Goal: Task Accomplishment & Management: Use online tool/utility

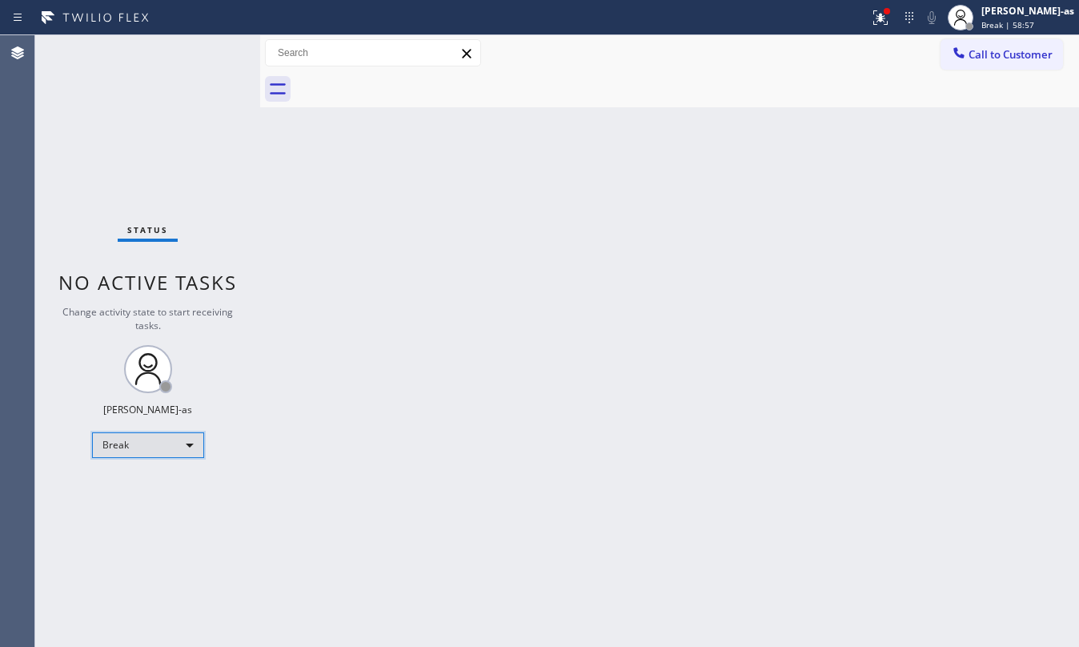
click at [98, 456] on div "Break" at bounding box center [148, 445] width 112 height 26
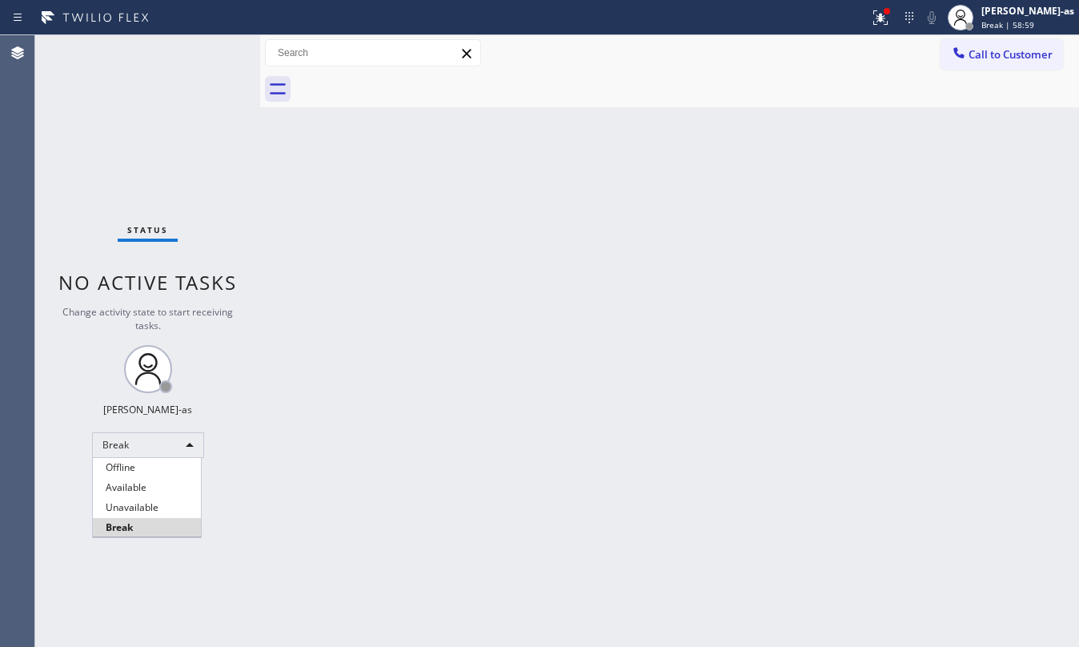
drag, startPoint x: 167, startPoint y: 503, endPoint x: 752, endPoint y: 578, distance: 589.9
click at [174, 503] on li "Unavailable" at bounding box center [147, 507] width 108 height 19
click at [183, 134] on div "Status No active tasks Change activity state to start receiving tasks. [PERSON_…" at bounding box center [147, 340] width 225 height 611
click at [612, 190] on div "Back to Dashboard Change Sender ID Customers Technicians Select a contact Outbo…" at bounding box center [669, 340] width 819 height 611
click at [709, 130] on div "Back to Dashboard Change Sender ID Customers Technicians Select a contact Outbo…" at bounding box center [669, 340] width 819 height 611
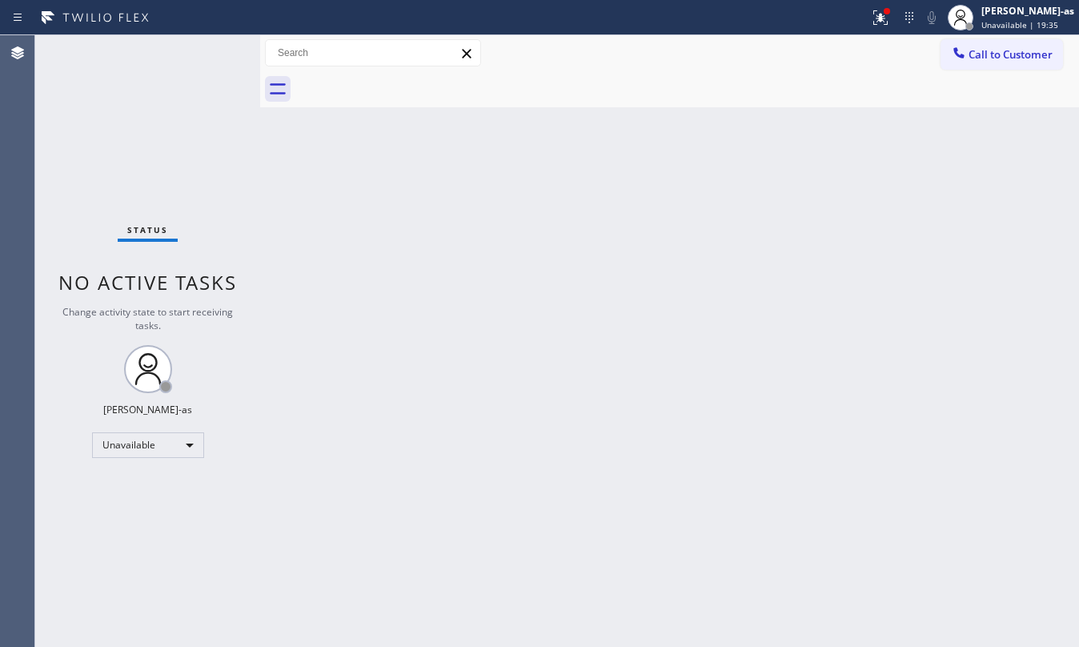
click at [386, 354] on div "Back to Dashboard Change Sender ID Customers Technicians Select a contact Outbo…" at bounding box center [669, 340] width 819 height 611
click at [1015, 5] on div "[PERSON_NAME]-as" at bounding box center [1027, 11] width 93 height 14
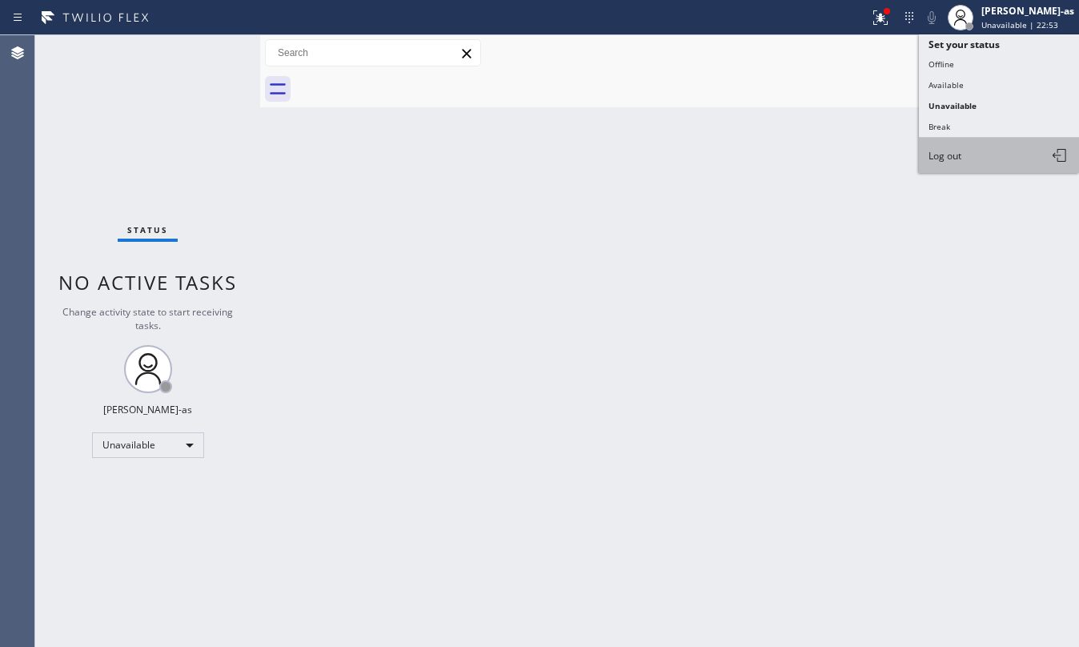
click at [978, 154] on button "Log out" at bounding box center [999, 155] width 160 height 35
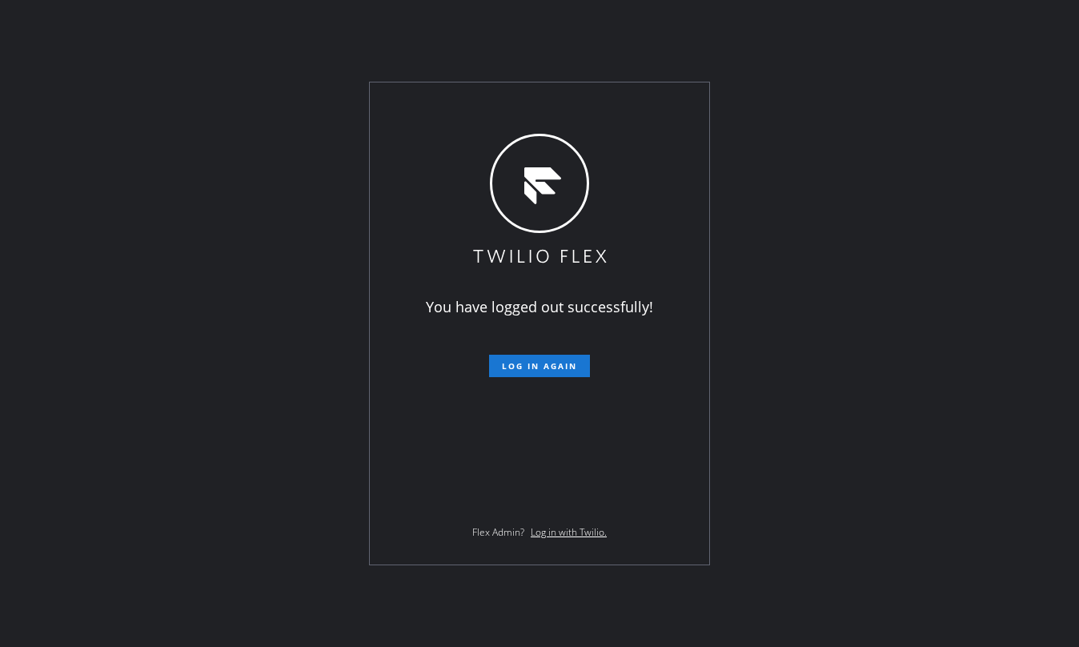
click at [1000, 24] on div "You have logged out successfully! Log in again Flex Admin? Log in with Twilio." at bounding box center [539, 323] width 1079 height 647
click at [526, 369] on span "Log in again" at bounding box center [539, 365] width 75 height 11
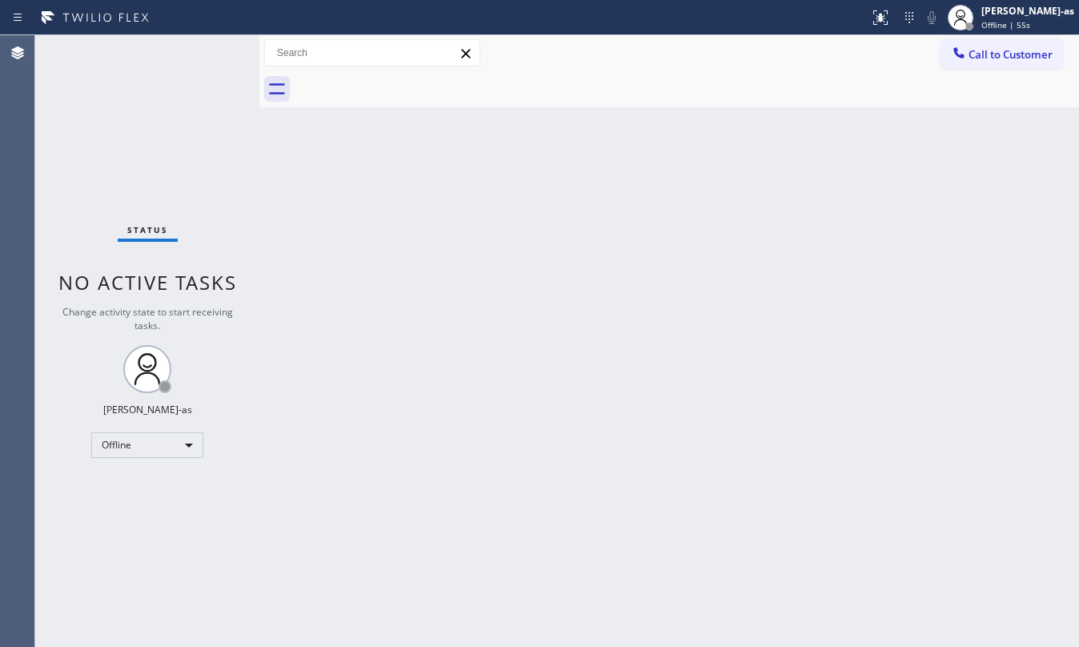
drag, startPoint x: 461, startPoint y: 295, endPoint x: 846, endPoint y: 128, distance: 419.4
click at [481, 288] on div "Back to Dashboard Change Sender ID Customers Technicians Select a contact Outbo…" at bounding box center [669, 340] width 820 height 611
click at [968, 55] on div at bounding box center [958, 54] width 19 height 19
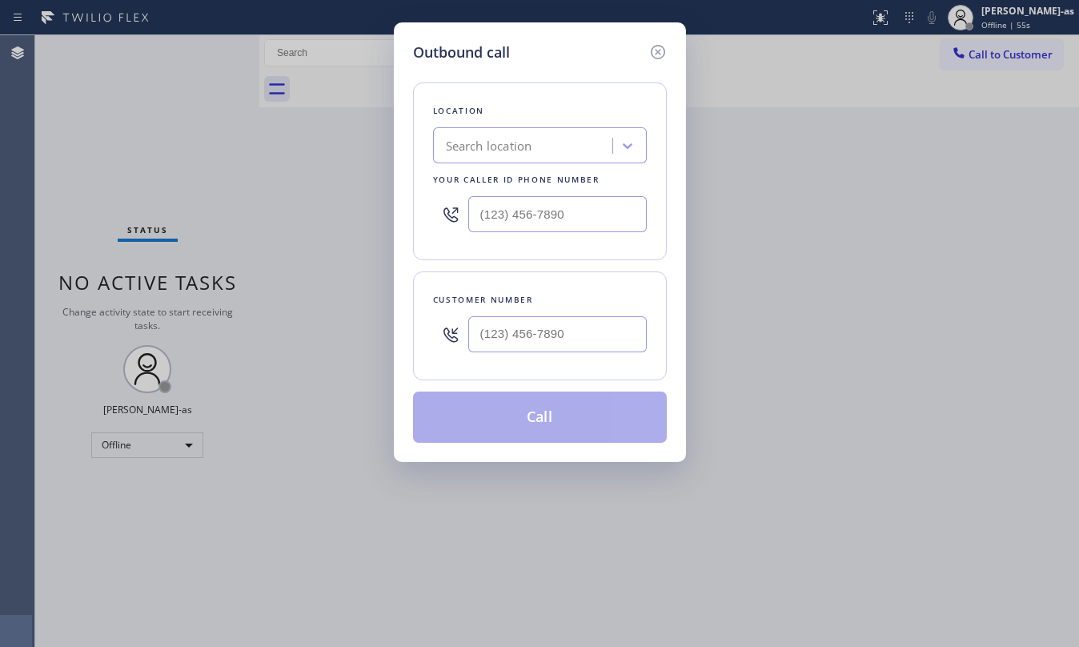
click at [548, 354] on div at bounding box center [557, 334] width 178 height 52
click at [586, 343] on input "(___) ___-____" at bounding box center [557, 334] width 178 height 36
click at [584, 341] on input "(___) ___-____" at bounding box center [557, 334] width 178 height 36
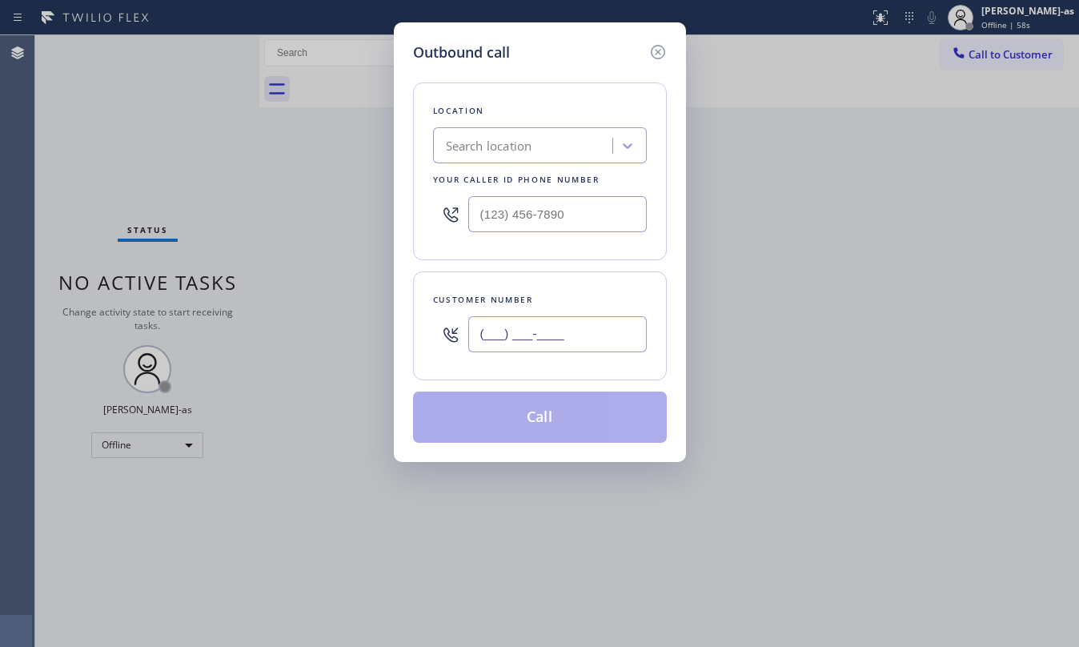
paste input "323) 713-2065"
click at [996, 23] on div "Outbound call Location Search location Your caller id phone number Customer num…" at bounding box center [539, 323] width 1079 height 647
click at [659, 51] on icon at bounding box center [657, 51] width 19 height 19
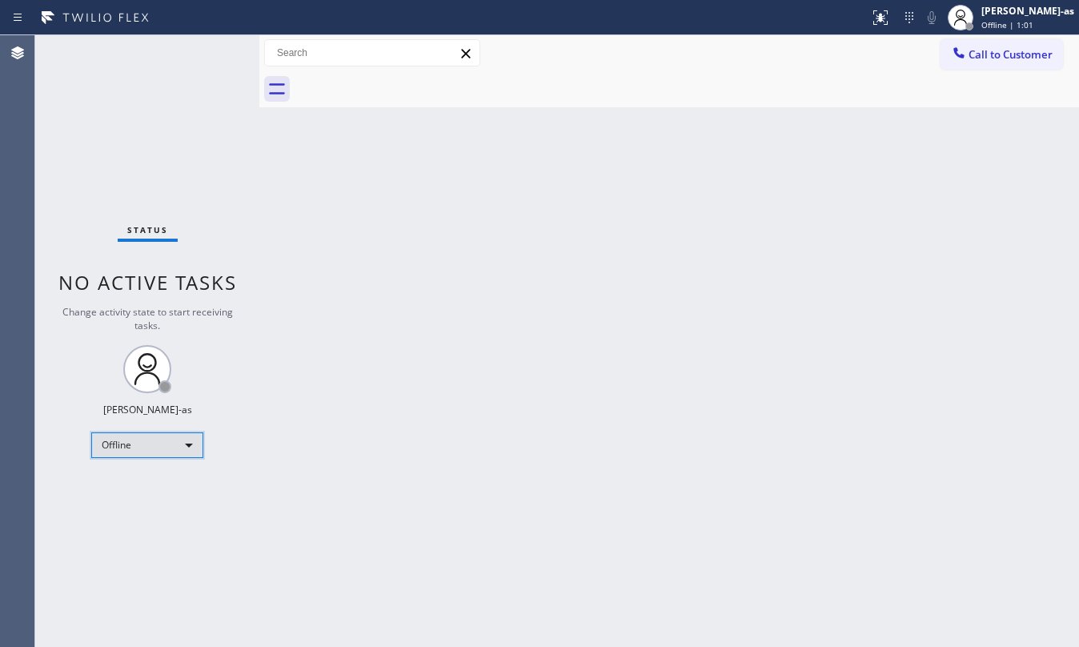
click at [129, 432] on div "Offline" at bounding box center [147, 445] width 112 height 26
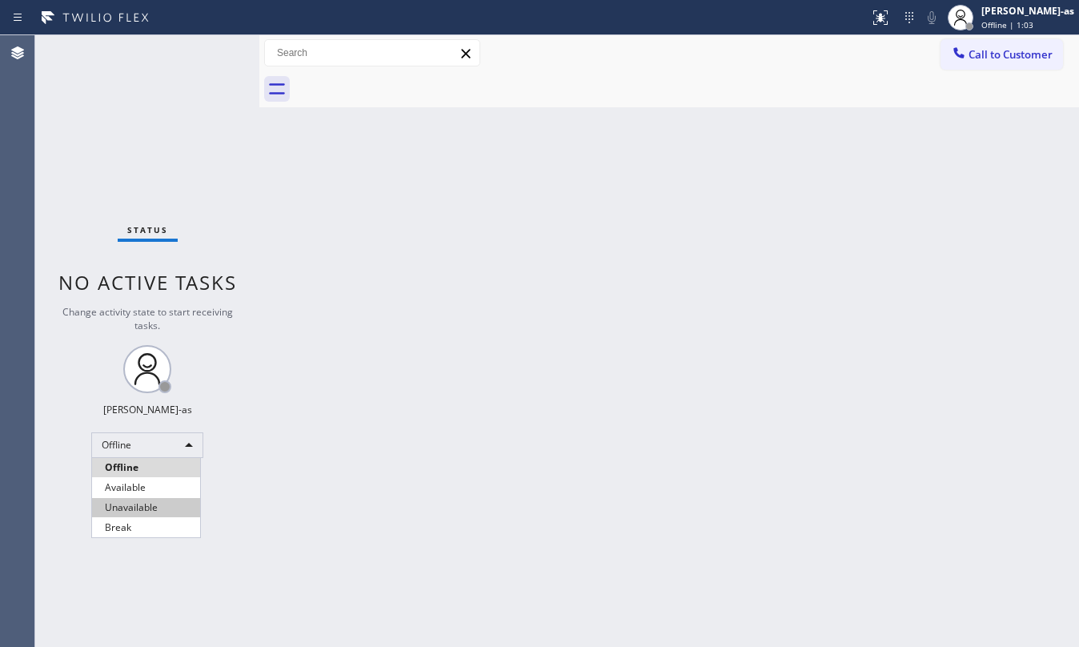
click at [150, 514] on li "Unavailable" at bounding box center [146, 507] width 108 height 19
click at [967, 40] on button "Call to Customer" at bounding box center [1001, 54] width 122 height 30
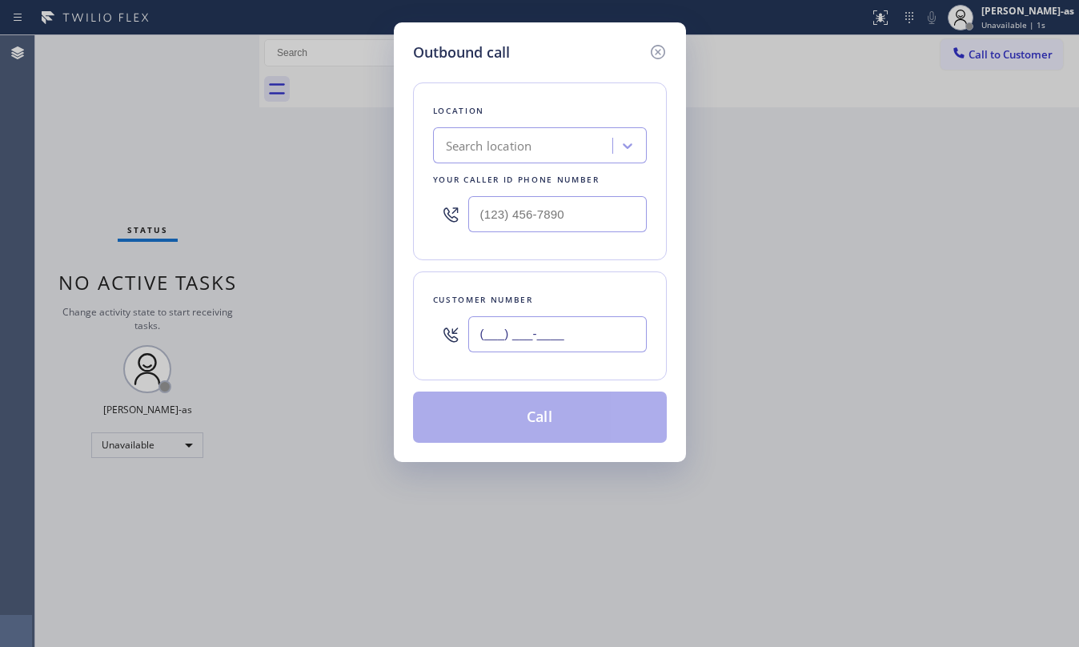
click at [562, 347] on input "(___) ___-____" at bounding box center [557, 334] width 178 height 36
paste input "323) 713-2065"
type input "(323) 713-2065"
click at [563, 132] on div "Search location" at bounding box center [525, 146] width 174 height 28
paste input "5 Star Appliance Repair"
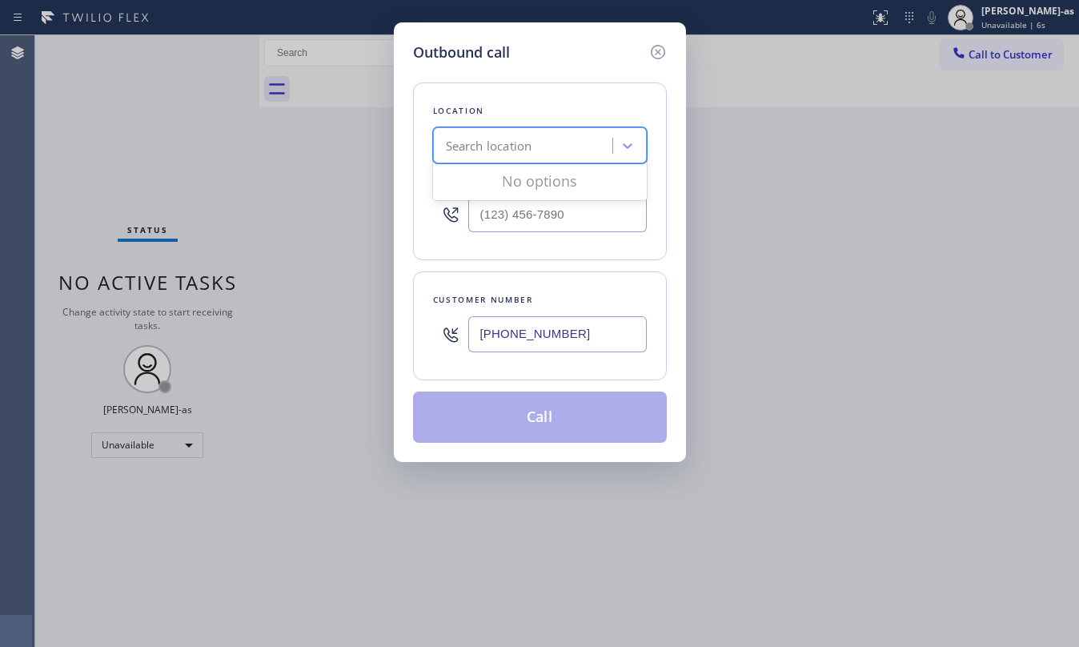
type input "5 Star Appliance Repair"
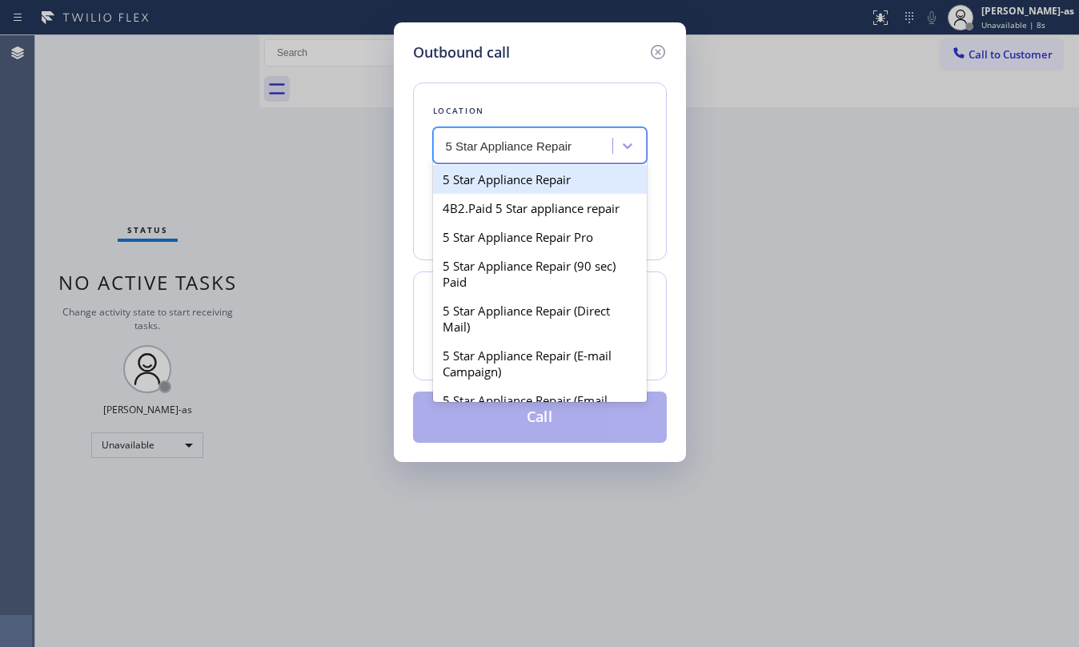
click at [513, 171] on div "5 Star Appliance Repair" at bounding box center [540, 179] width 214 height 29
type input "(855) 731-4952"
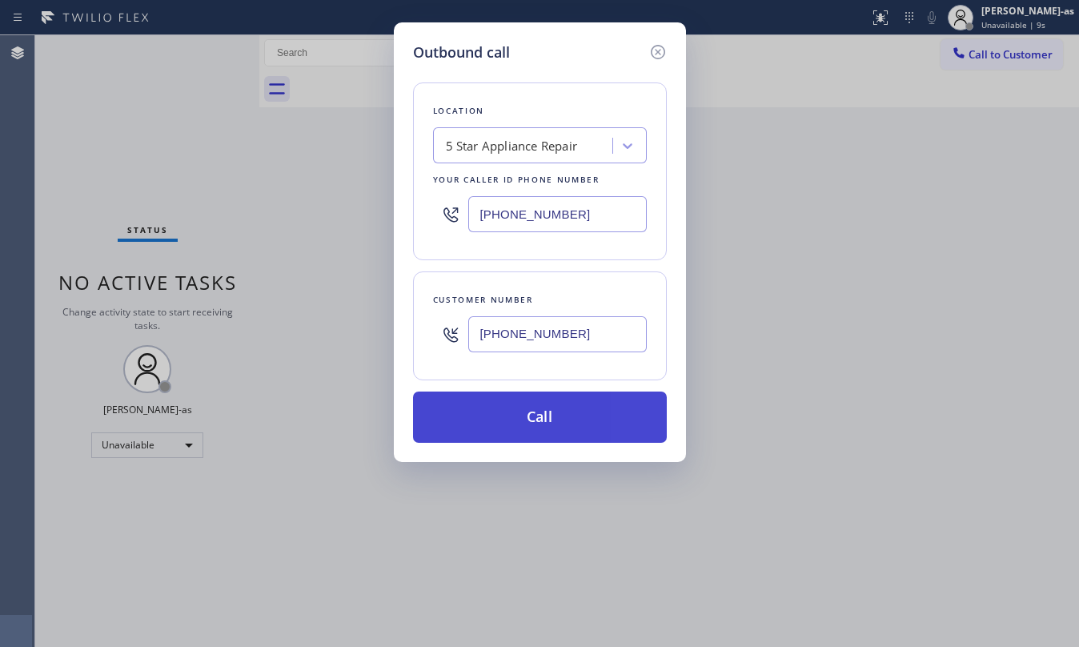
click at [590, 411] on button "Call" at bounding box center [540, 416] width 254 height 51
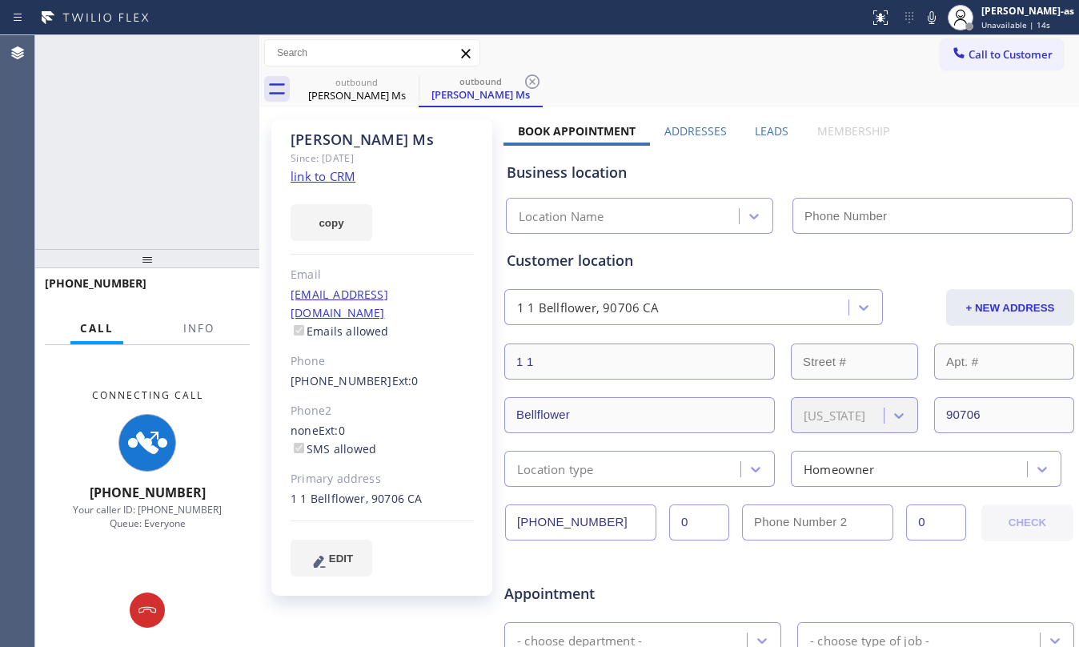
type input "(855) 731-4952"
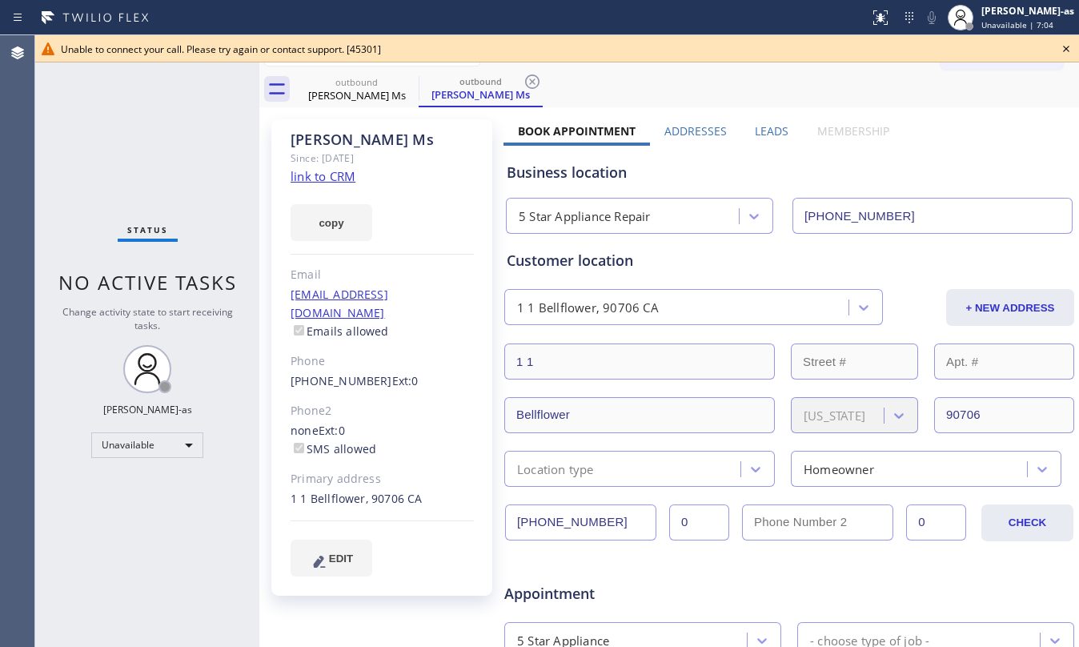
click at [1063, 46] on icon at bounding box center [1065, 48] width 19 height 19
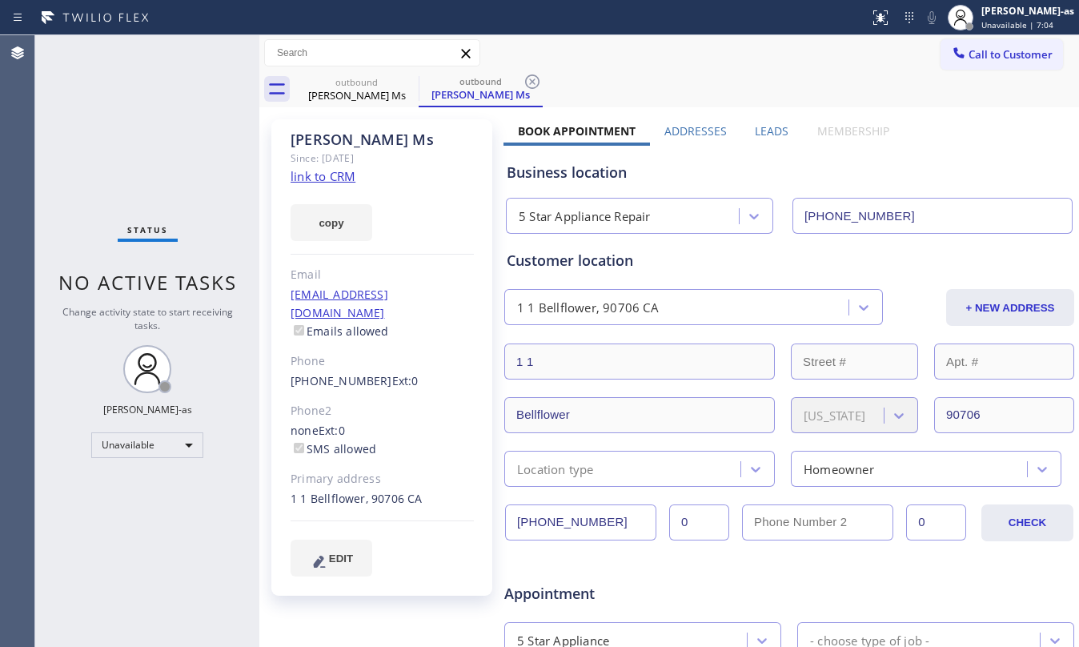
click at [1004, 52] on span "Call to Customer" at bounding box center [1010, 54] width 84 height 14
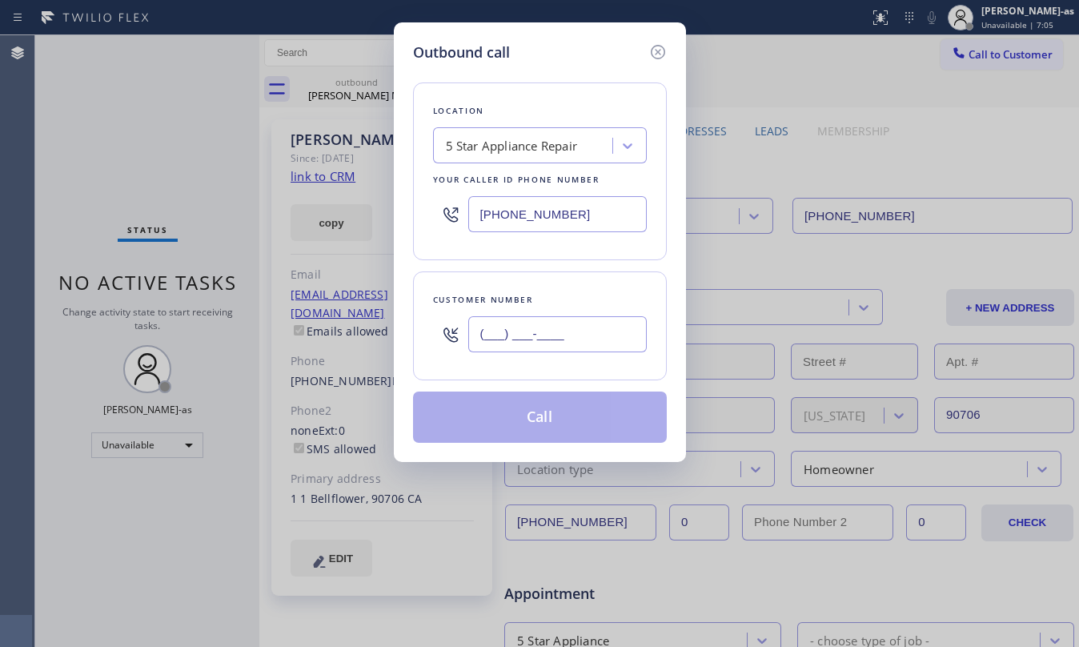
click at [575, 323] on input "(___) ___-____" at bounding box center [557, 334] width 178 height 36
paste input "415) 850-2515"
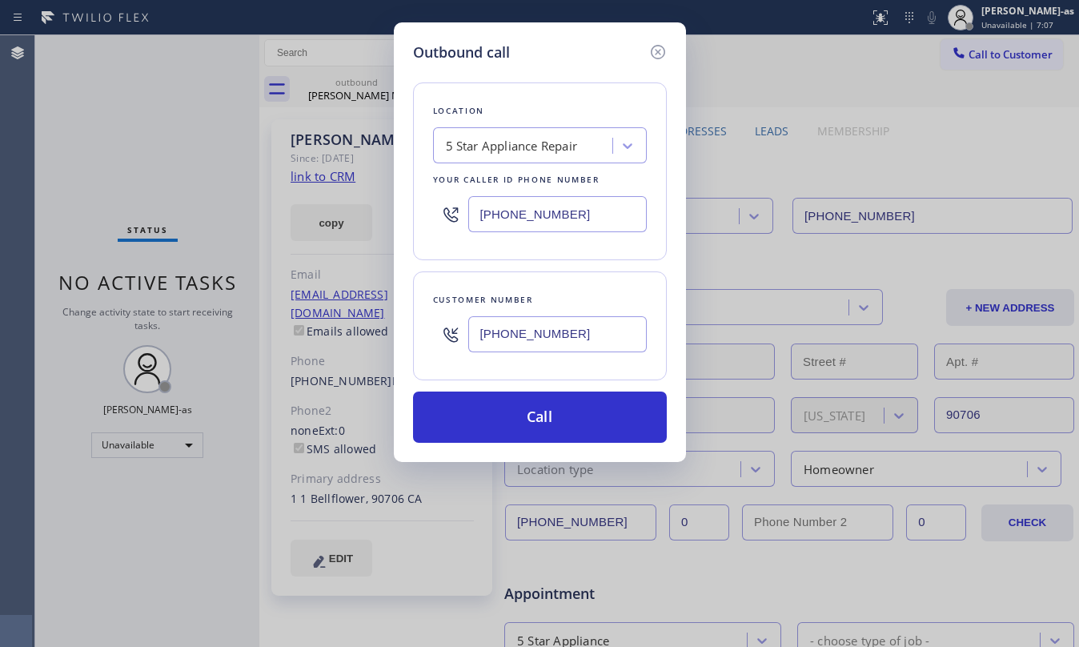
type input "(415) 850-2515"
click at [568, 218] on input "(855) 731-4952" at bounding box center [557, 214] width 178 height 36
paste input "650) 800-8848"
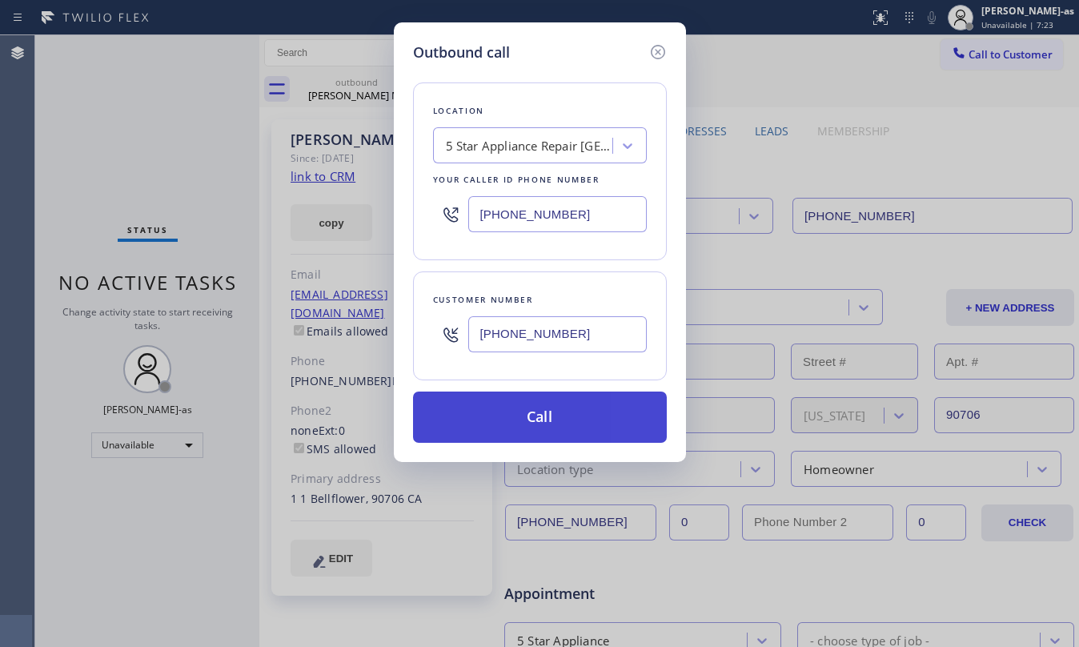
type input "(650) 800-8848"
click at [584, 415] on button "Call" at bounding box center [540, 416] width 254 height 51
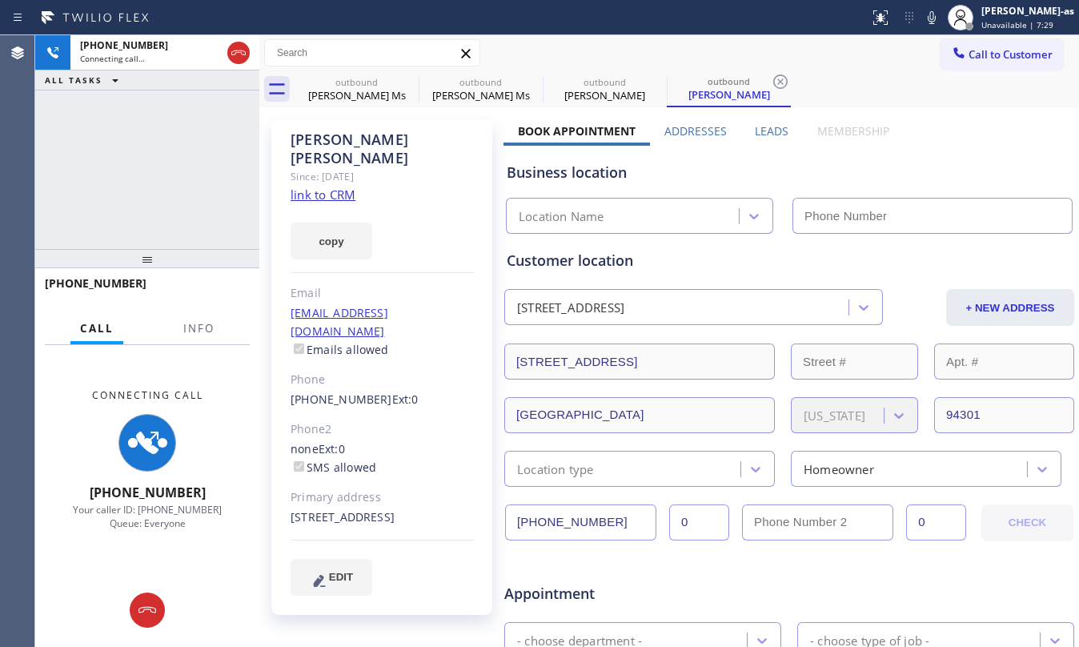
type input "(650) 800-8848"
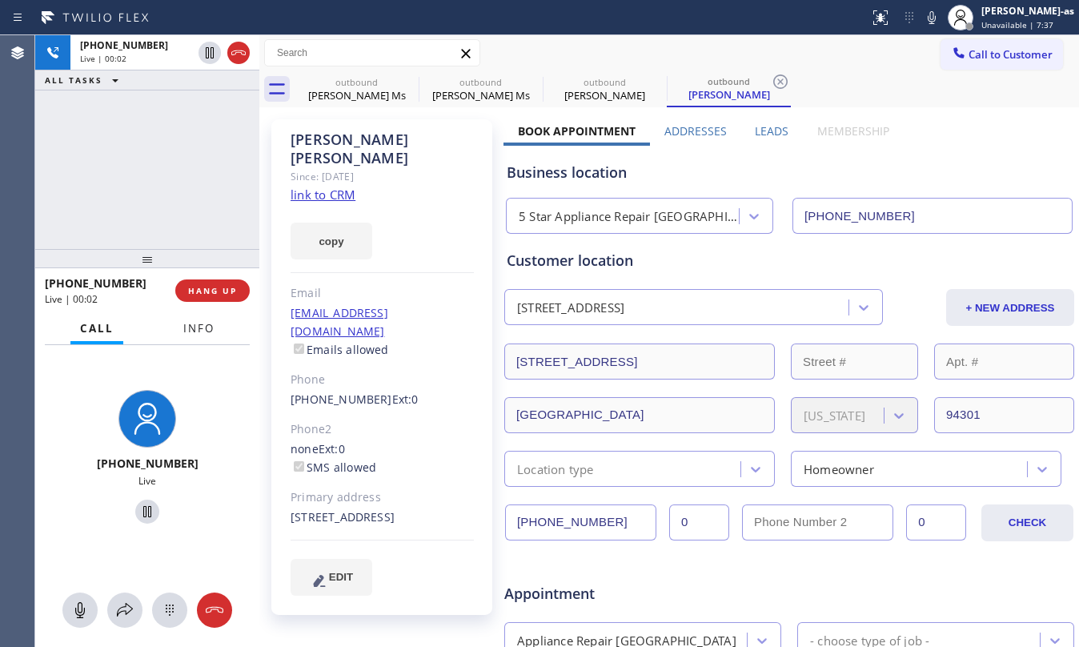
click at [213, 333] on span "Info" at bounding box center [198, 328] width 31 height 14
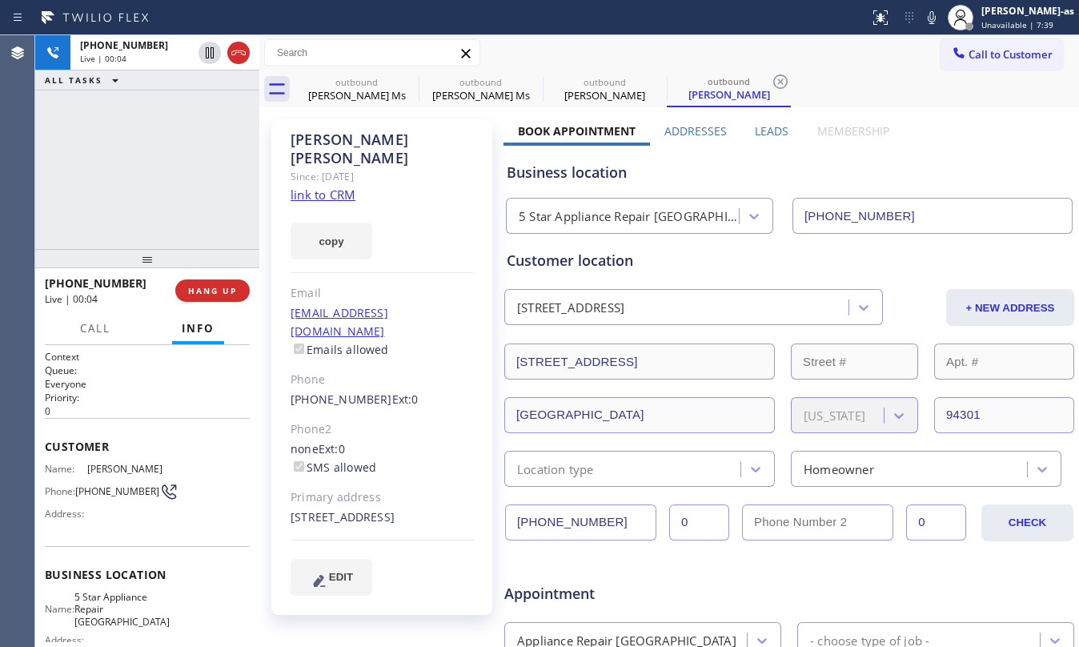
click at [198, 218] on div "+14158502515 Live | 00:04 ALL TASKS ALL TASKS ACTIVE TASKS TASKS IN WRAP UP" at bounding box center [147, 142] width 224 height 214
click at [142, 161] on div "+14158502515 Live | 00:10 ALL TASKS ALL TASKS ACTIVE TASKS TASKS IN WRAP UP" at bounding box center [147, 142] width 224 height 214
click at [144, 123] on div "+14158502515 Live | 00:40 ALL TASKS ALL TASKS ACTIVE TASKS TASKS IN WRAP UP" at bounding box center [147, 142] width 224 height 214
click at [155, 198] on div "+14158502515 Live | 00:42 ALL TASKS ALL TASKS ACTIVE TASKS TASKS IN WRAP UP" at bounding box center [147, 142] width 224 height 214
click at [155, 193] on div "+14158502515 Live | 00:45 ALL TASKS ALL TASKS ACTIVE TASKS TASKS IN WRAP UP" at bounding box center [147, 142] width 224 height 214
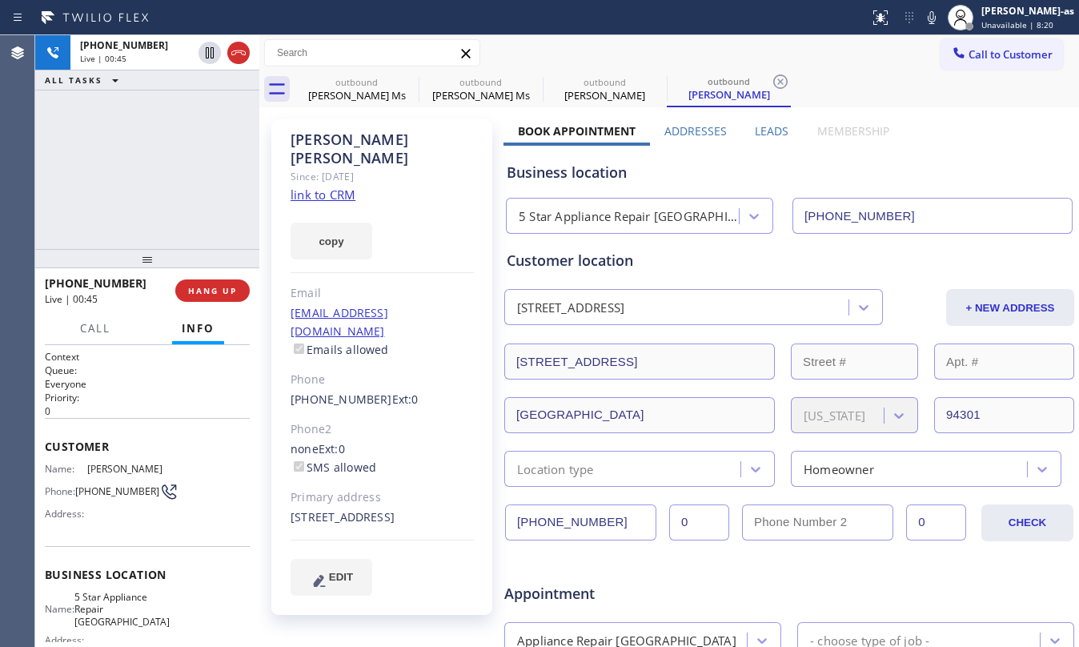
click at [181, 214] on div "+14158502515 Live | 00:45 ALL TASKS ALL TASKS ACTIVE TASKS TASKS IN WRAP UP" at bounding box center [147, 142] width 224 height 214
click at [218, 286] on span "HANG UP" at bounding box center [212, 290] width 49 height 11
click at [218, 285] on span "HANG UP" at bounding box center [212, 290] width 49 height 11
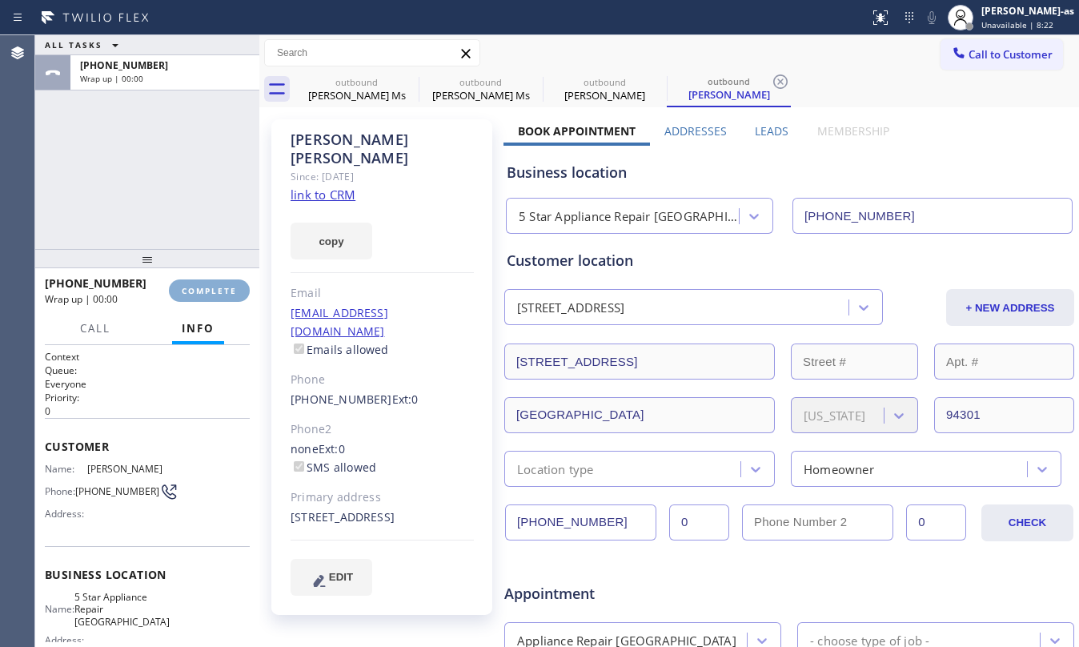
click at [218, 285] on span "COMPLETE" at bounding box center [209, 290] width 55 height 11
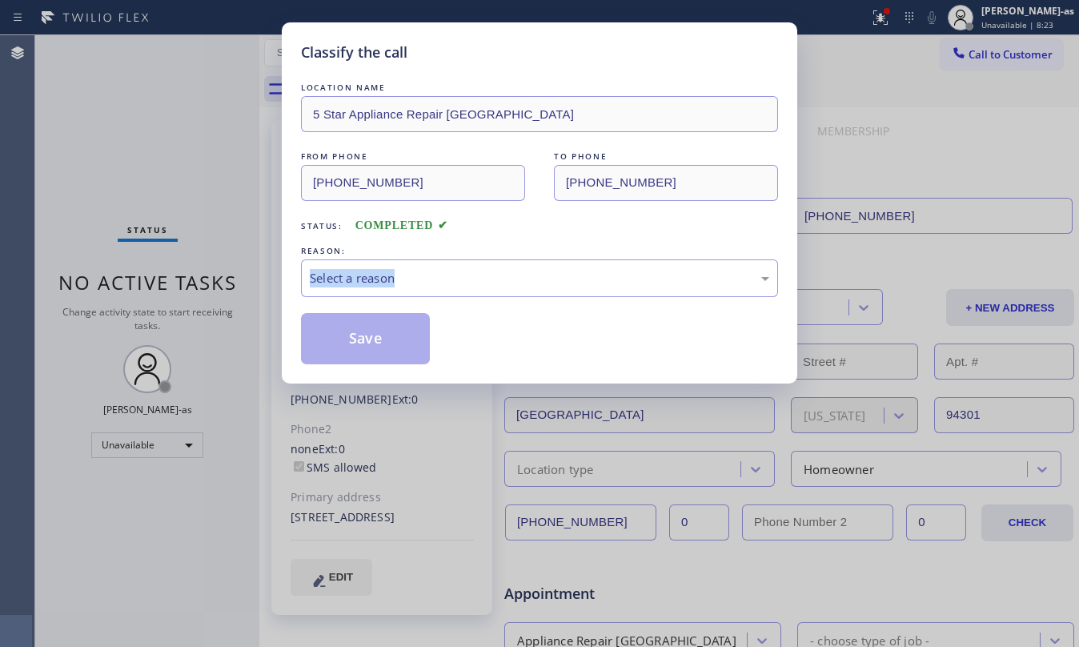
click at [218, 282] on div "Classify the call LOCATION NAME 5 Star Appliance Repair Palo Alto FROM PHONE (6…" at bounding box center [539, 323] width 1079 height 647
click at [494, 246] on div "REASON:" at bounding box center [539, 250] width 477 height 17
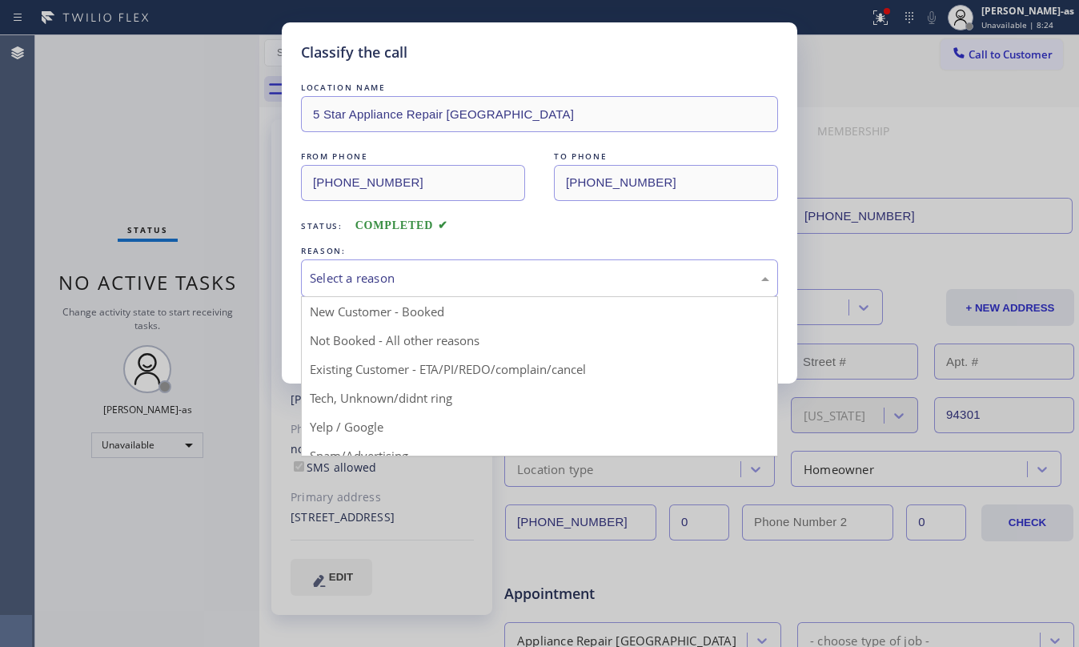
click at [449, 282] on div "Select a reason" at bounding box center [539, 278] width 459 height 18
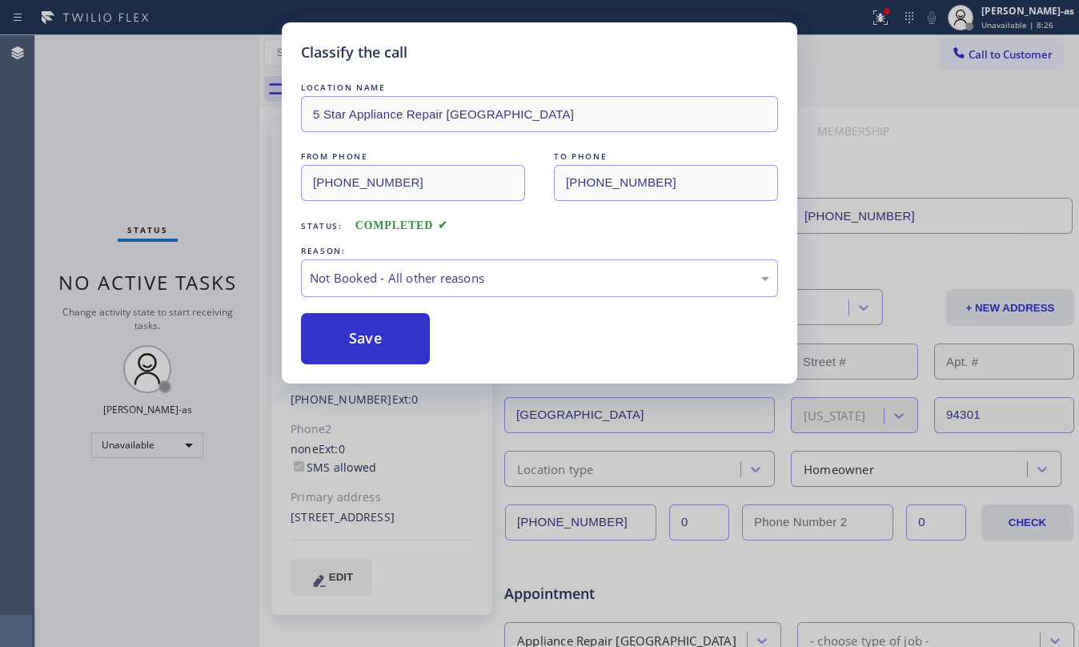
drag, startPoint x: 371, startPoint y: 335, endPoint x: 647, endPoint y: 547, distance: 348.7
click at [371, 333] on button "Save" at bounding box center [365, 338] width 129 height 51
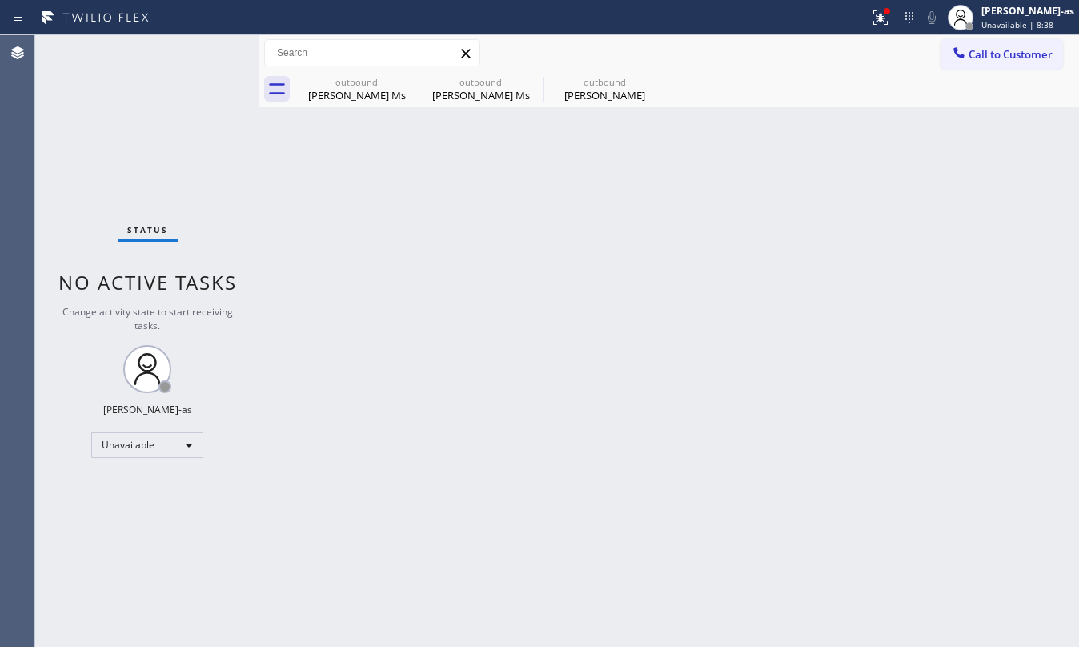
drag, startPoint x: 101, startPoint y: 168, endPoint x: 621, endPoint y: 2, distance: 546.2
click at [119, 152] on div "Status No active tasks Change activity state to start receiving tasks. [PERSON_…" at bounding box center [147, 340] width 224 height 611
click at [555, 279] on div "Back to Dashboard Change Sender ID Customers Technicians Select a contact Outbo…" at bounding box center [669, 340] width 820 height 611
drag, startPoint x: 296, startPoint y: 82, endPoint x: 403, endPoint y: 81, distance: 107.2
click at [315, 82] on div "outbound" at bounding box center [356, 82] width 121 height 12
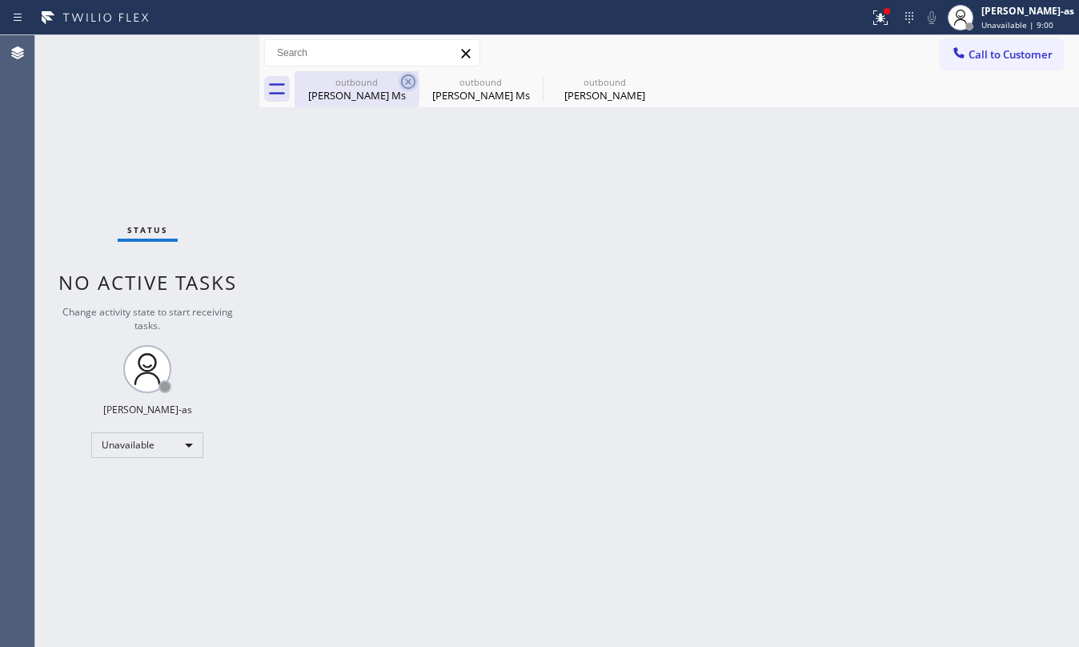
type input "(855) 731-4952"
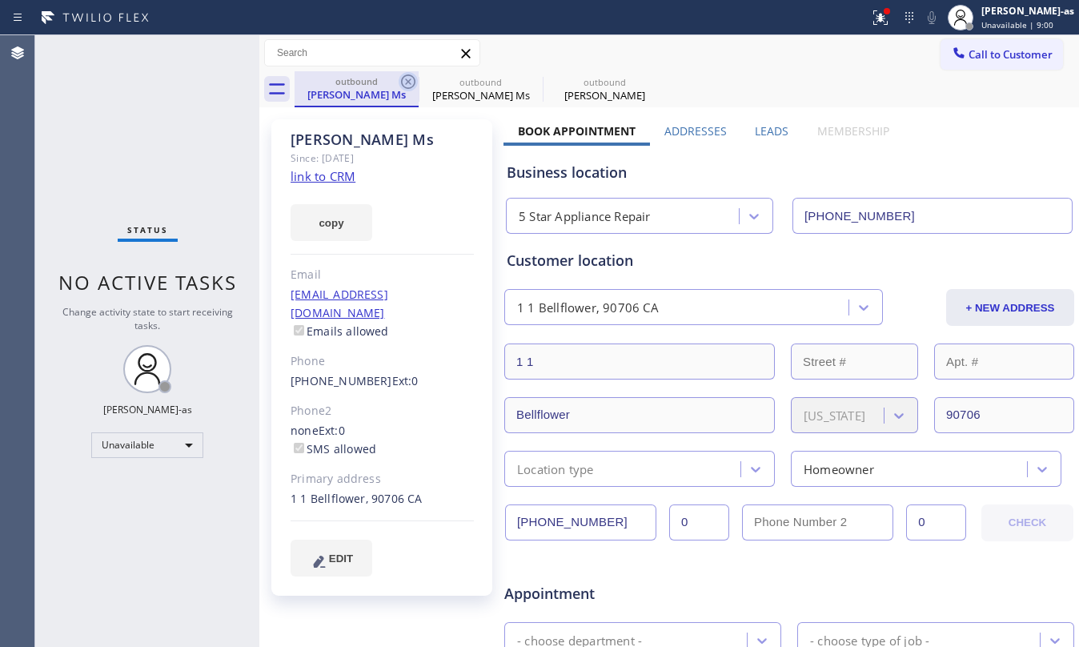
click at [415, 81] on icon at bounding box center [408, 81] width 14 height 14
click at [0, 0] on icon at bounding box center [0, 0] width 0 height 0
type input "(650) 800-8848"
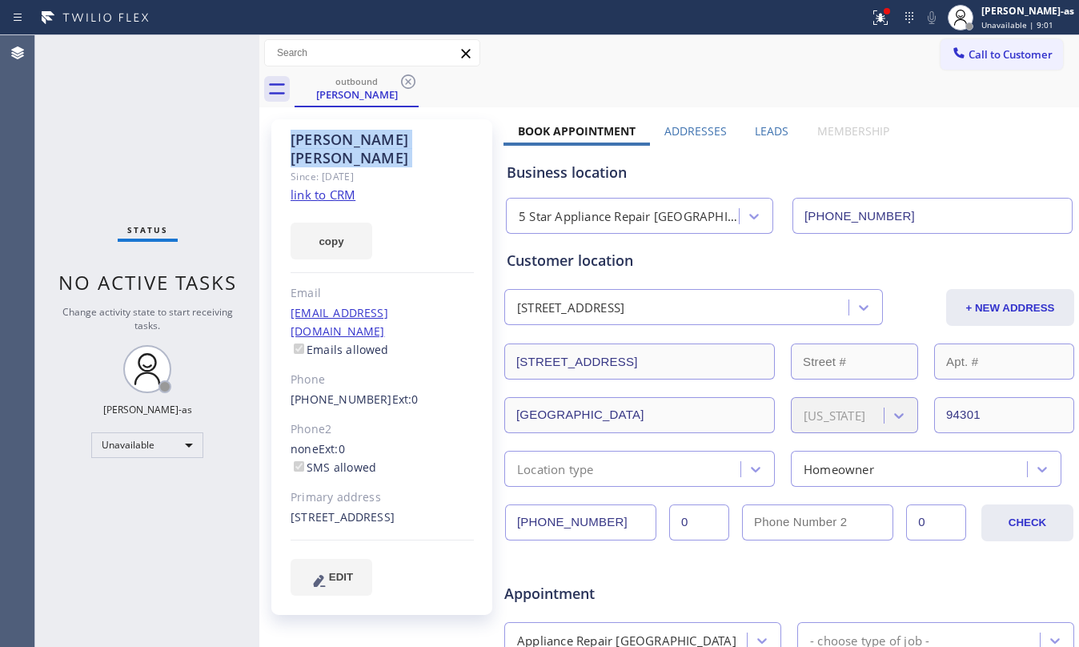
click at [414, 81] on icon at bounding box center [408, 81] width 14 height 14
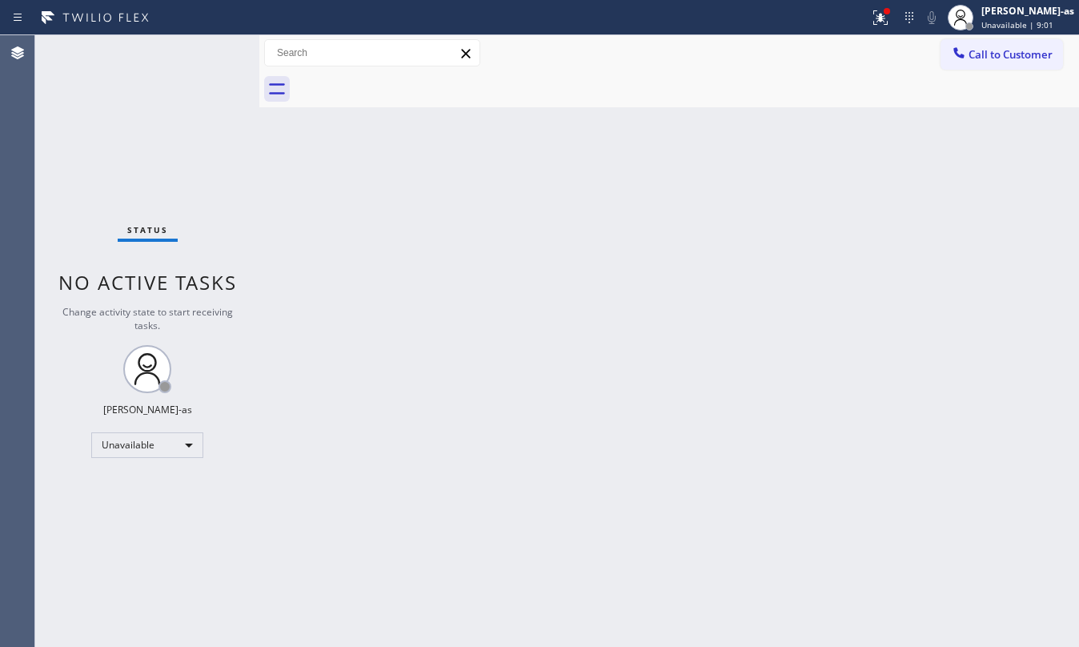
drag, startPoint x: 571, startPoint y: 315, endPoint x: 1077, endPoint y: 408, distance: 515.2
click at [578, 309] on div "Back to Dashboard Change Sender ID Customers Technicians Select a contact Outbo…" at bounding box center [669, 340] width 820 height 611
click at [964, 65] on button "Call to Customer" at bounding box center [1001, 54] width 122 height 30
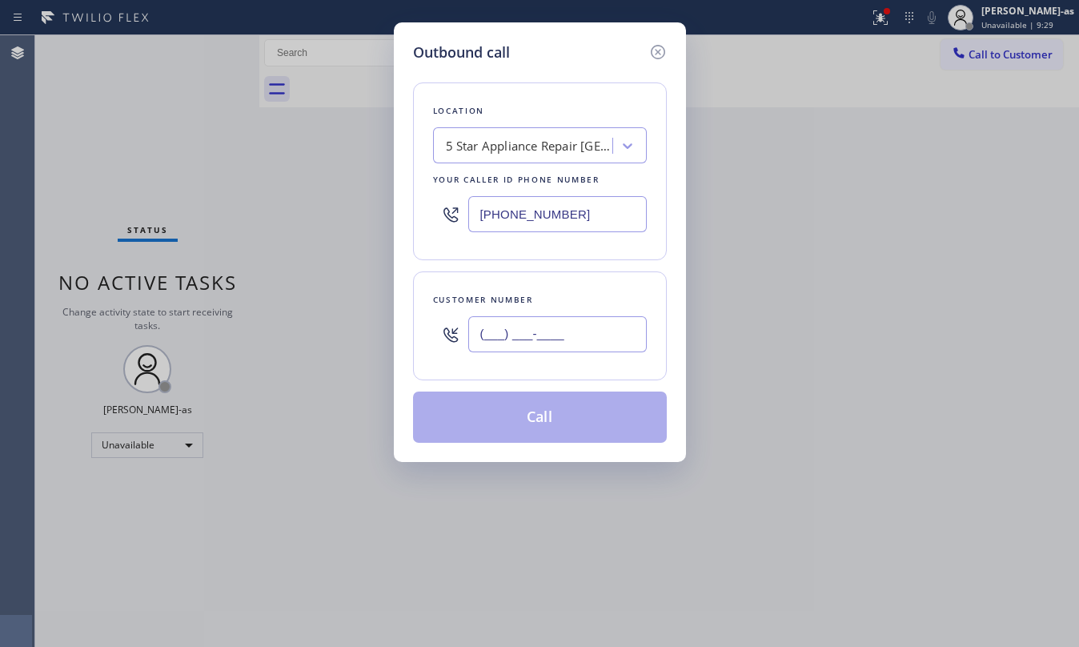
click at [595, 325] on input "(___) ___-____" at bounding box center [557, 334] width 178 height 36
paste input "310) 386-1236"
type input "(310) 386-1236"
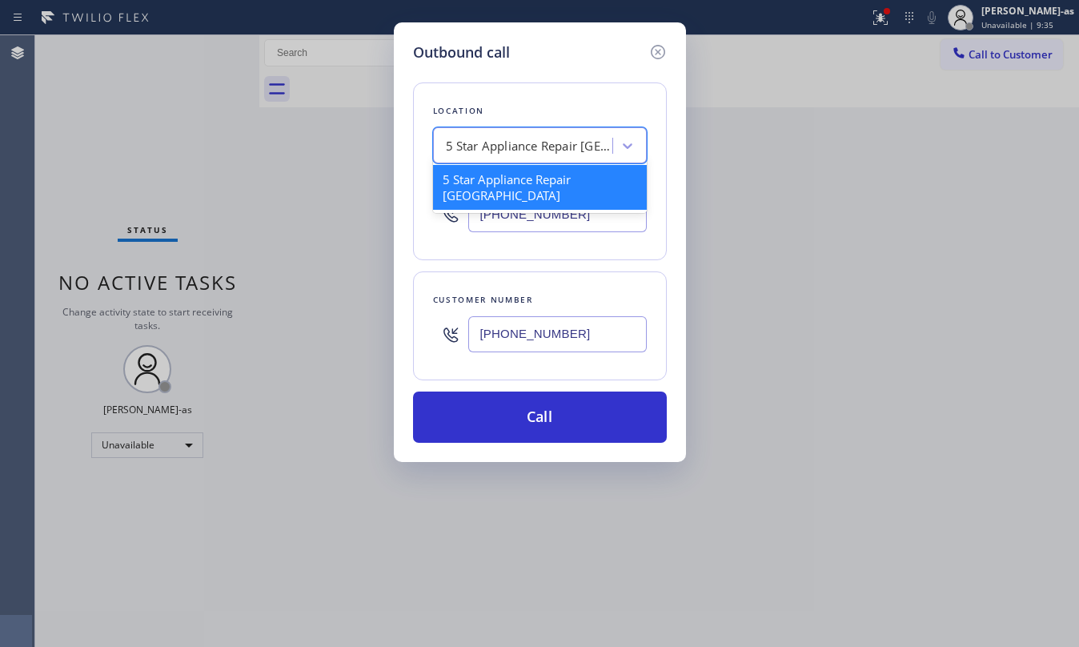
click at [542, 144] on div "5 Star Appliance Repair Palo Alto" at bounding box center [530, 146] width 168 height 18
paste input "Mar Vista Heating and Air"
type input "Mar Vista Heating and Air"
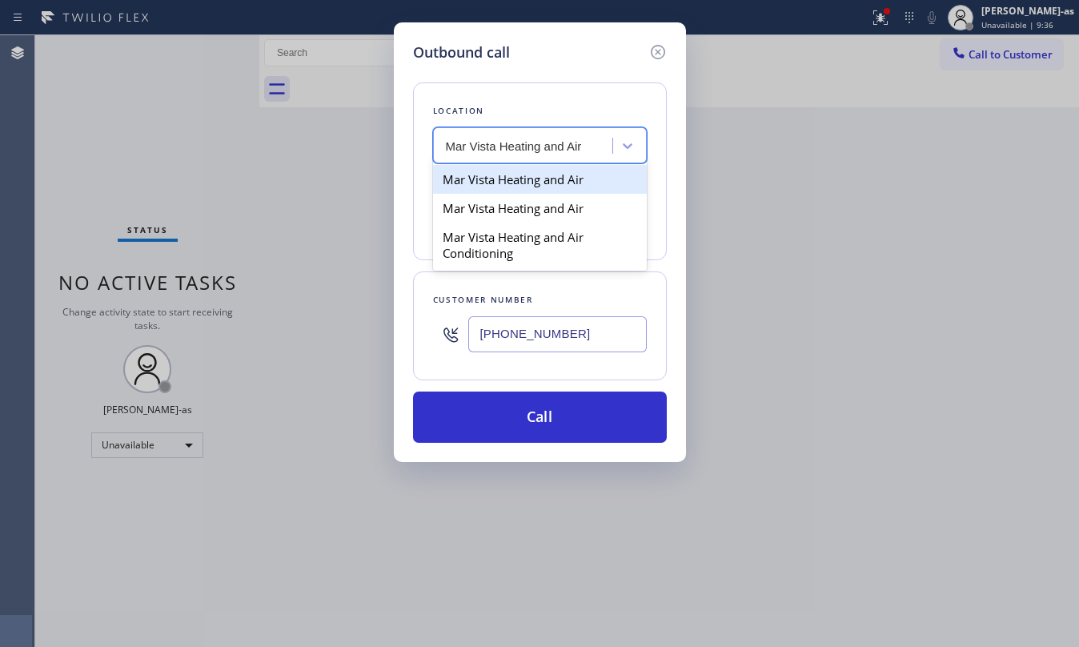
click at [491, 189] on div "Mar Vista Heating and Air" at bounding box center [540, 179] width 214 height 29
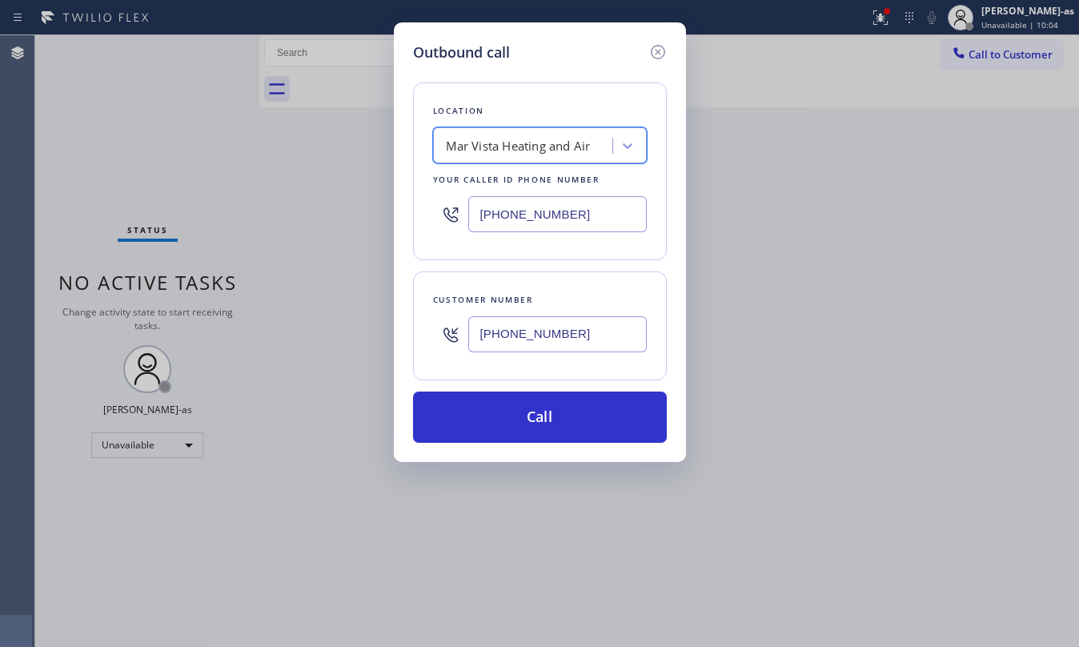
click at [586, 216] on input "(424) 329-2198" at bounding box center [557, 214] width 178 height 36
click at [586, 215] on input "(424) 329-2198" at bounding box center [557, 214] width 178 height 36
paste input "323) 991-9"
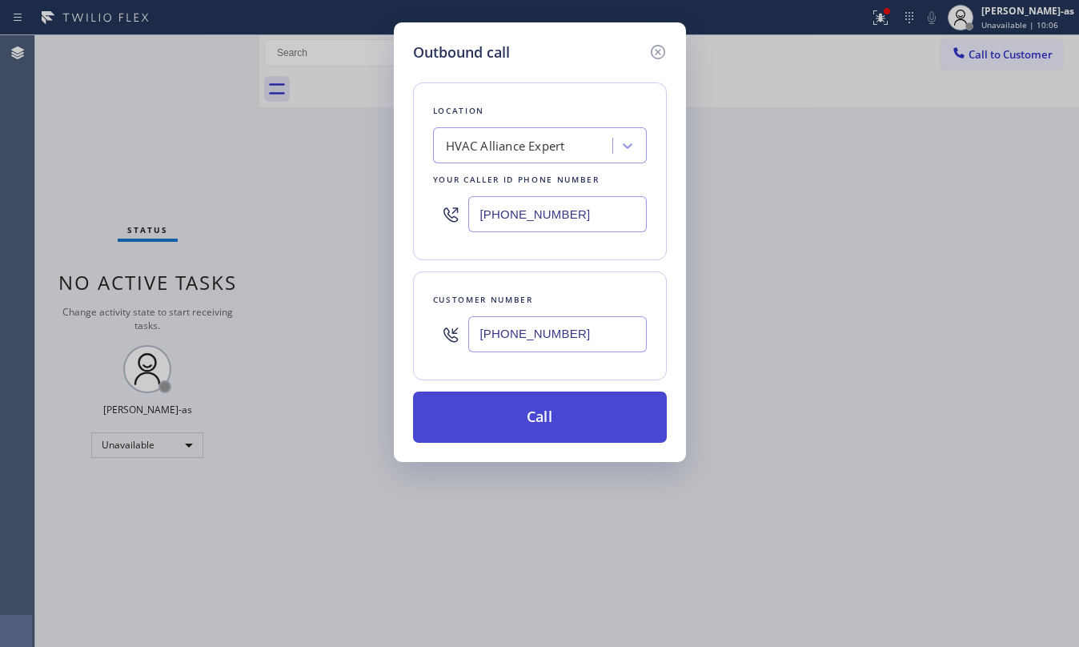
type input "[PHONE_NUMBER]"
click at [559, 411] on button "Call" at bounding box center [540, 416] width 254 height 51
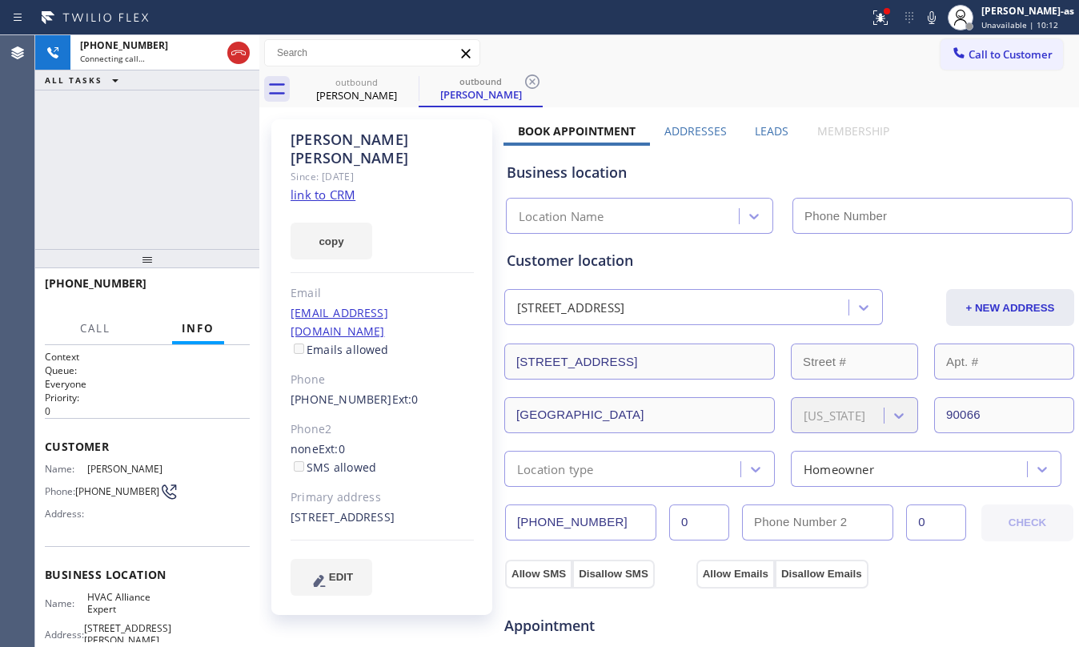
type input "[PHONE_NUMBER]"
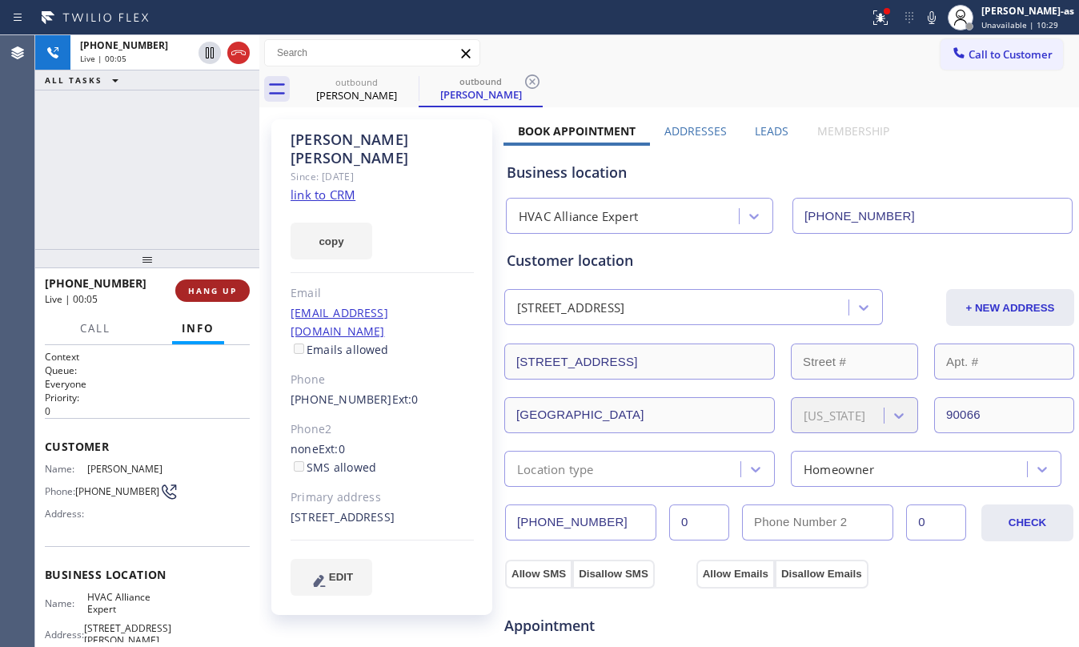
click at [190, 290] on span "HANG UP" at bounding box center [212, 290] width 49 height 11
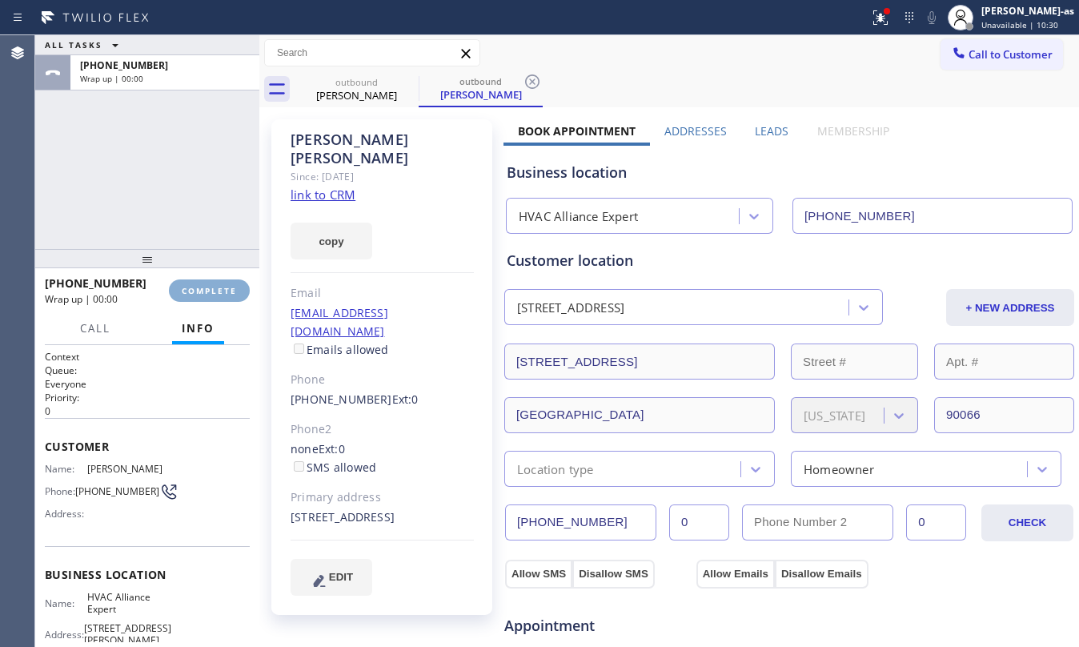
click at [190, 290] on span "COMPLETE" at bounding box center [209, 290] width 55 height 11
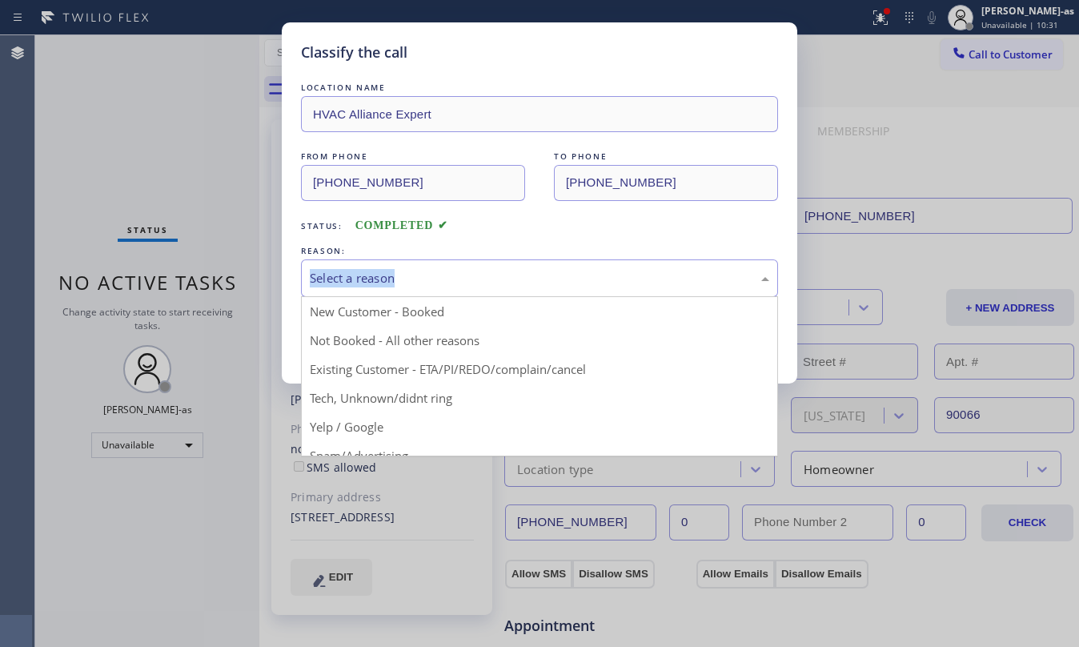
click at [487, 275] on div "Select a reason" at bounding box center [539, 278] width 459 height 18
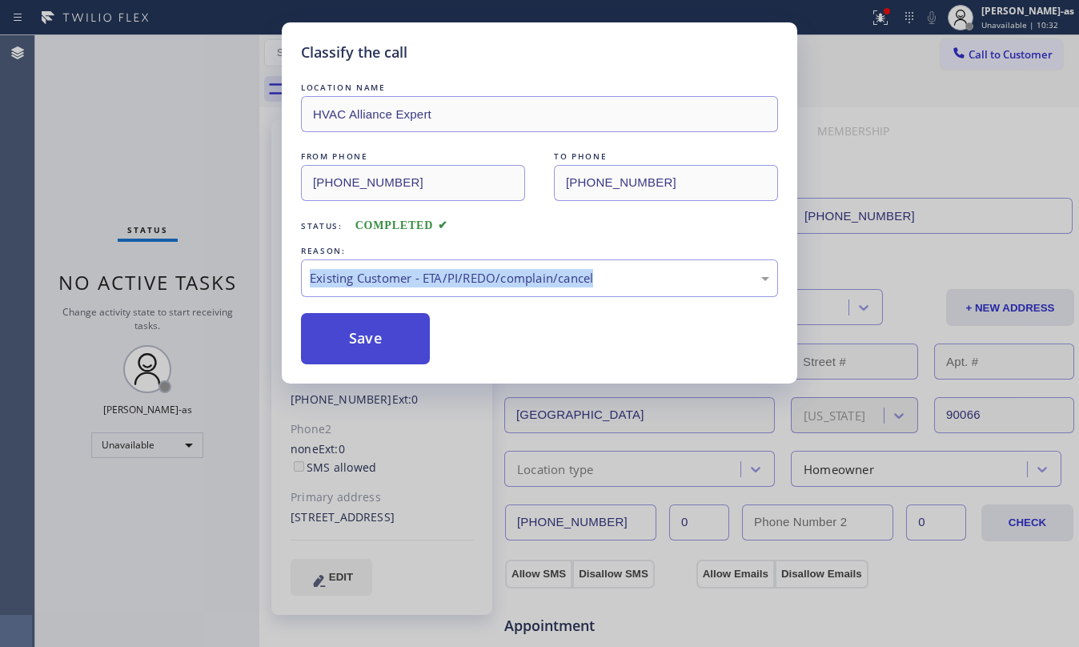
click at [356, 321] on button "Save" at bounding box center [365, 338] width 129 height 51
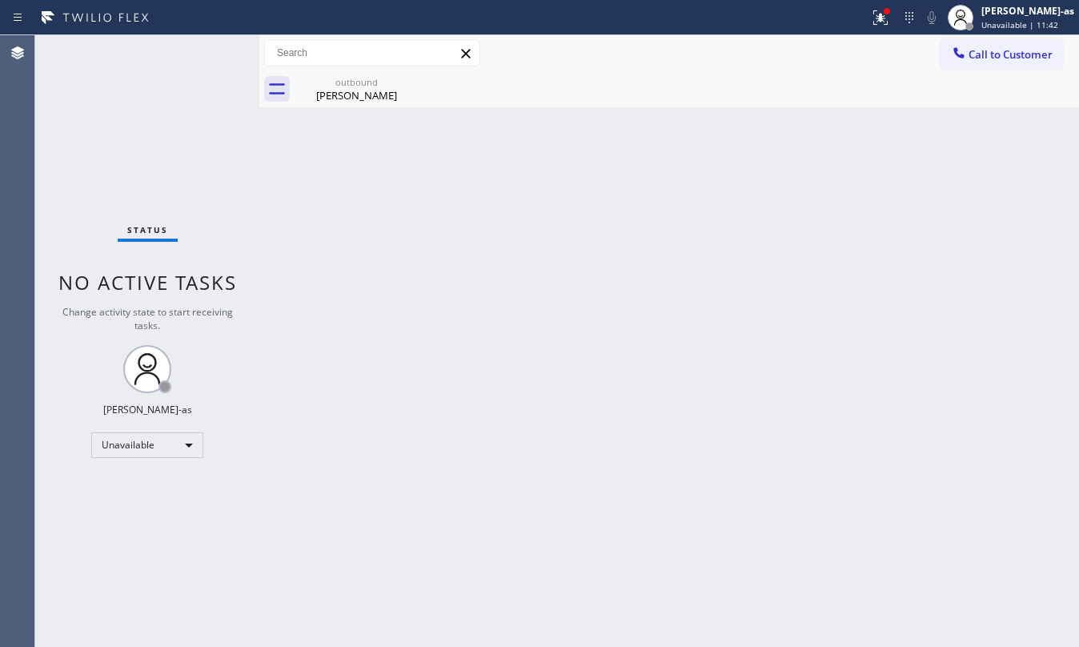
click at [196, 106] on div "Status No active tasks Change activity state to start receiving tasks. [PERSON_…" at bounding box center [147, 340] width 224 height 611
click at [971, 47] on span "Call to Customer" at bounding box center [1010, 54] width 84 height 14
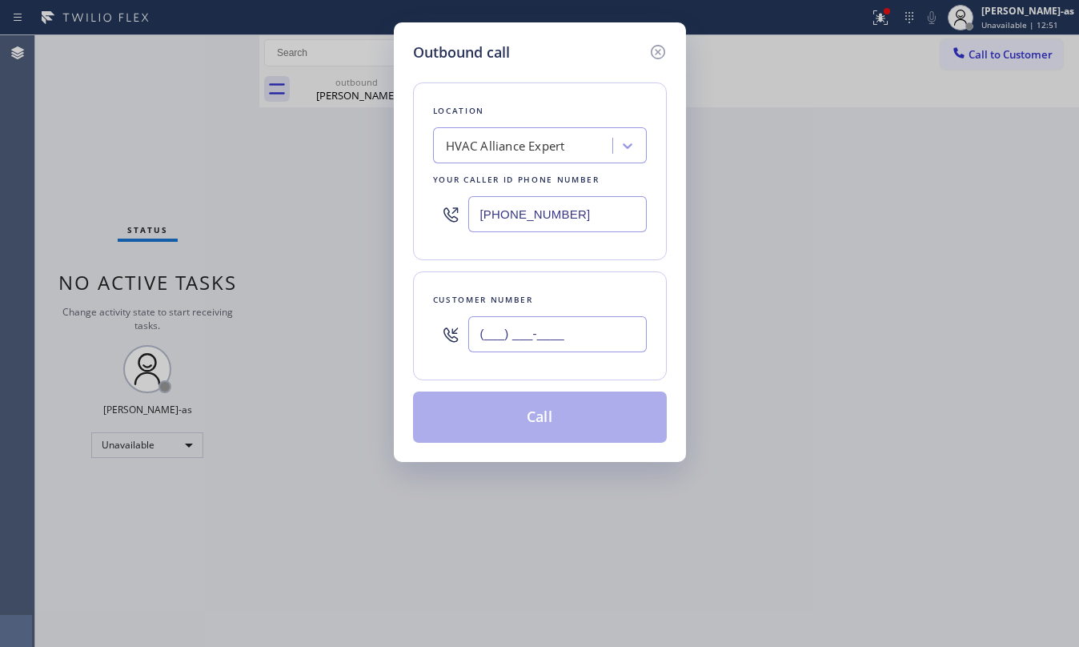
click at [520, 337] on input "(___) ___-____" at bounding box center [557, 334] width 178 height 36
paste input "310) 570-8286"
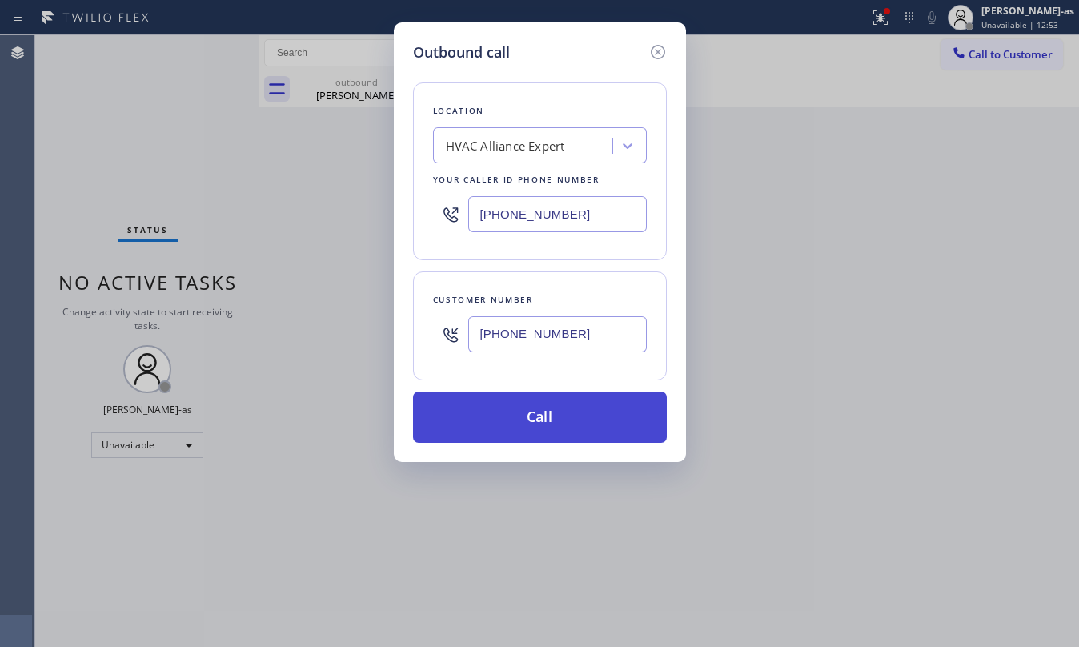
type input "(310) 570-8286"
click at [573, 419] on button "Call" at bounding box center [540, 416] width 254 height 51
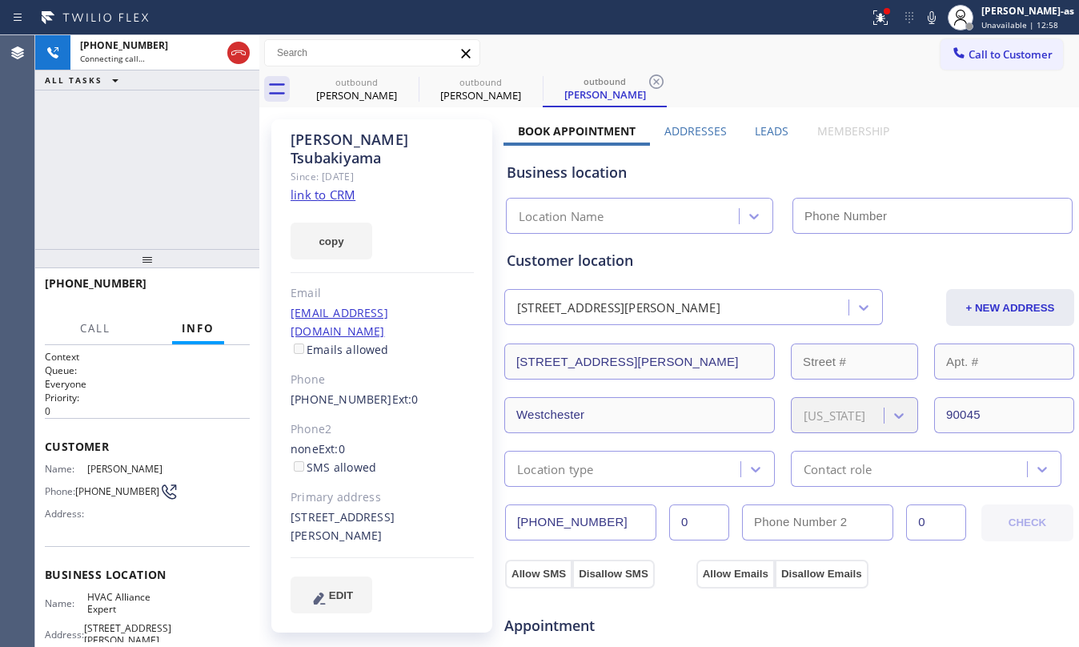
type input "[PHONE_NUMBER]"
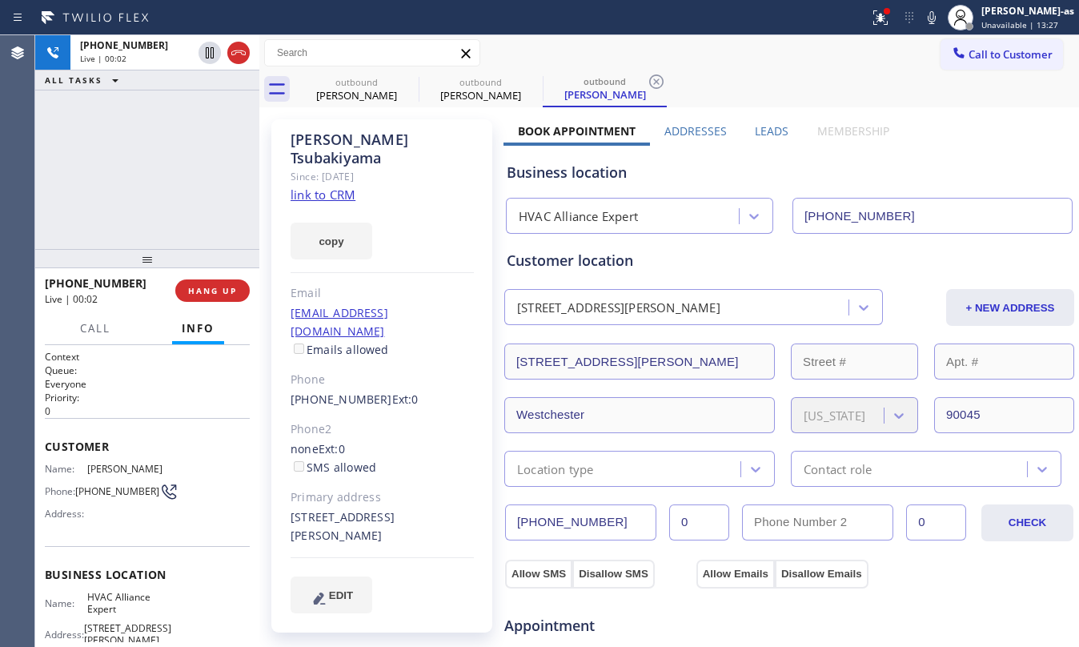
click at [157, 186] on div "+13105708286 Live | 00:02 ALL TASKS ALL TASKS ACTIVE TASKS TASKS IN WRAP UP" at bounding box center [147, 142] width 224 height 214
click at [222, 295] on span "HANG UP" at bounding box center [212, 290] width 49 height 11
click at [222, 293] on span "HANG UP" at bounding box center [212, 290] width 49 height 11
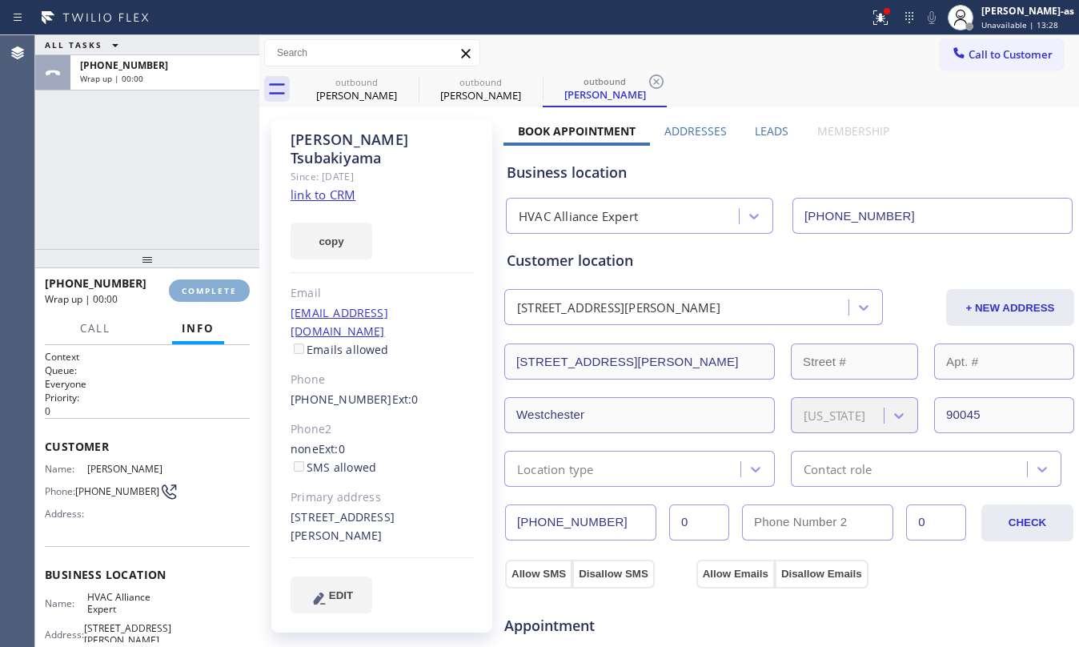
click at [222, 293] on span "COMPLETE" at bounding box center [209, 290] width 55 height 11
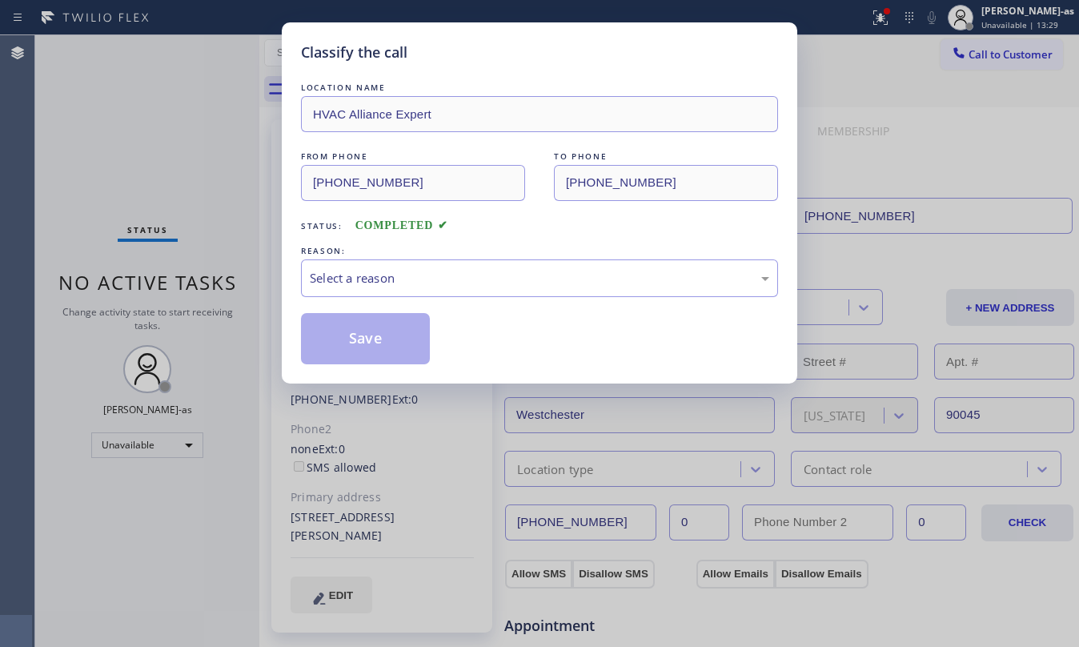
click at [164, 194] on div "Classify the call LOCATION NAME HVAC Alliance Expert FROM PHONE (323) 991-9198 …" at bounding box center [539, 323] width 1079 height 647
click at [437, 287] on div "Select a reason" at bounding box center [539, 278] width 459 height 18
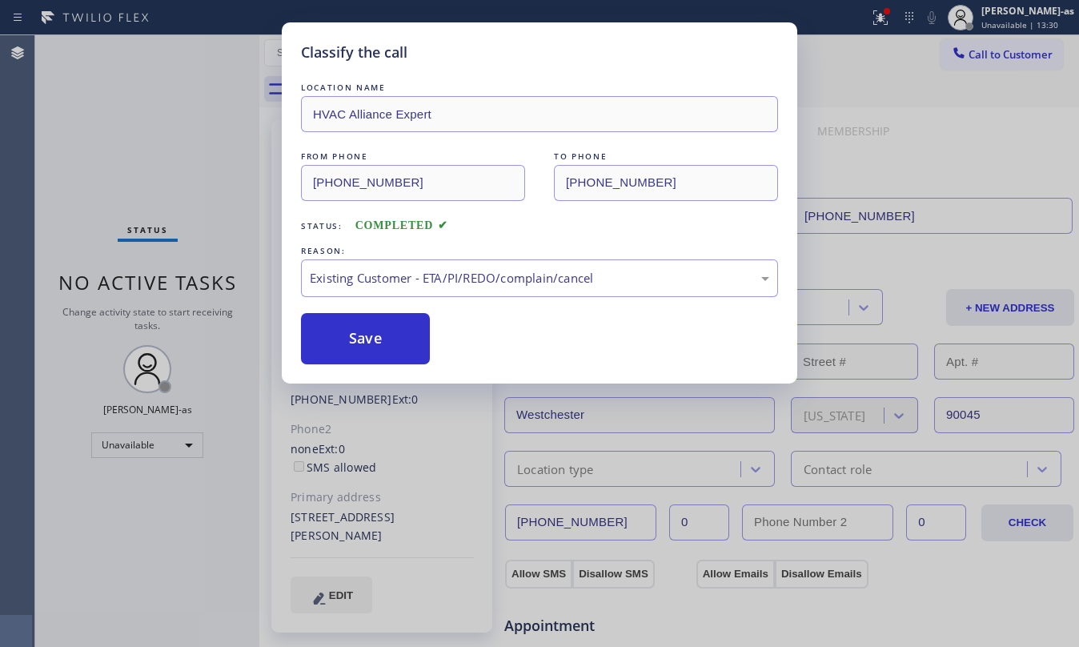
drag, startPoint x: 455, startPoint y: 355, endPoint x: 427, endPoint y: 340, distance: 31.9
click at [367, 323] on button "Save" at bounding box center [365, 338] width 129 height 51
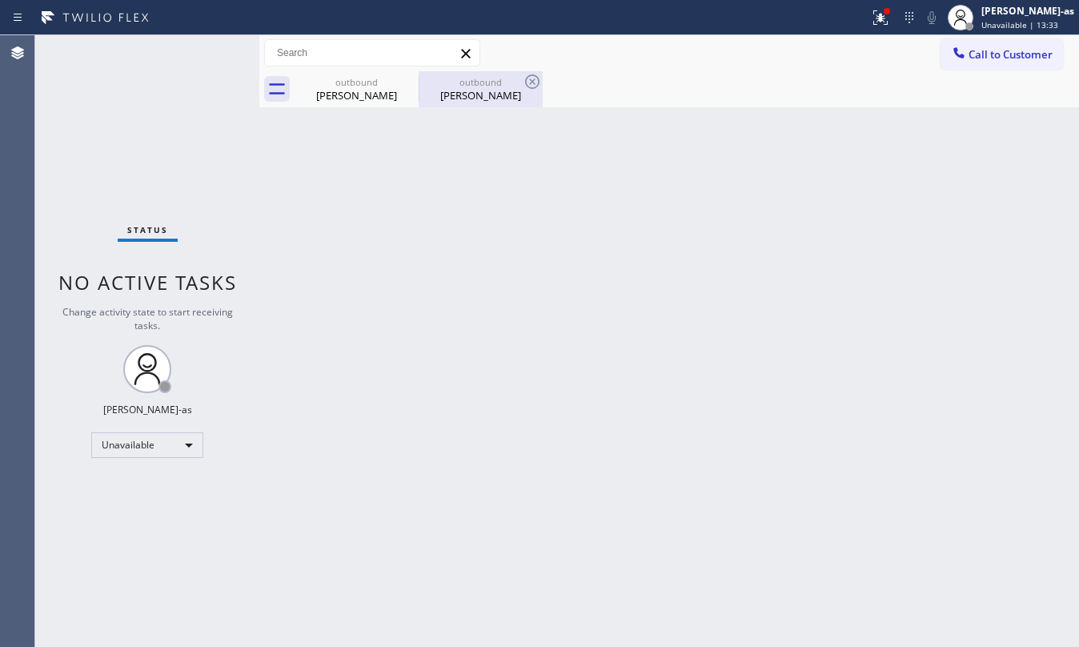
click at [468, 78] on div "outbound" at bounding box center [480, 82] width 121 height 12
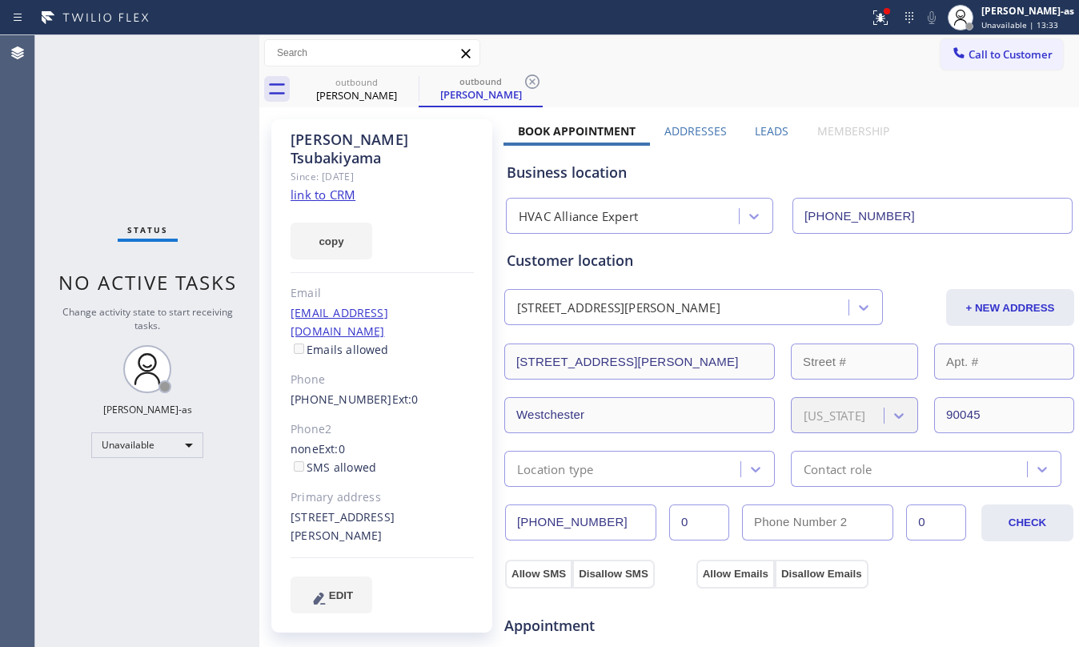
click at [311, 186] on link "link to CRM" at bounding box center [323, 194] width 65 height 16
drag, startPoint x: 984, startPoint y: 62, endPoint x: 673, endPoint y: 292, distance: 387.4
click at [984, 62] on button "Call to Customer" at bounding box center [1001, 54] width 122 height 30
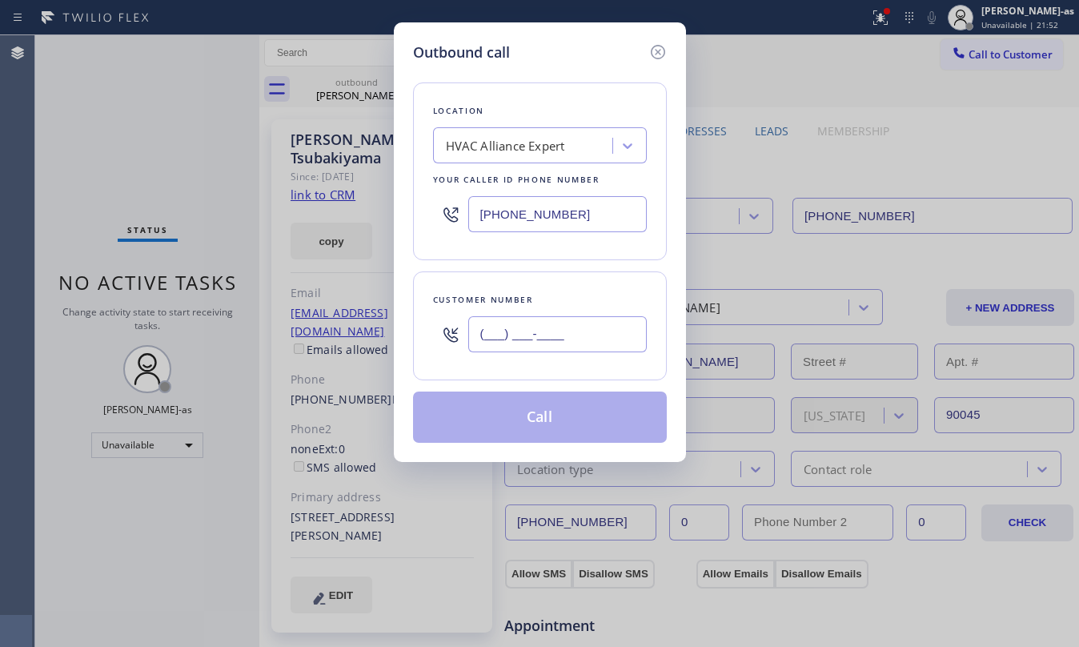
click at [591, 347] on input "(___) ___-____" at bounding box center [557, 334] width 178 height 36
paste input "562) 544-2388"
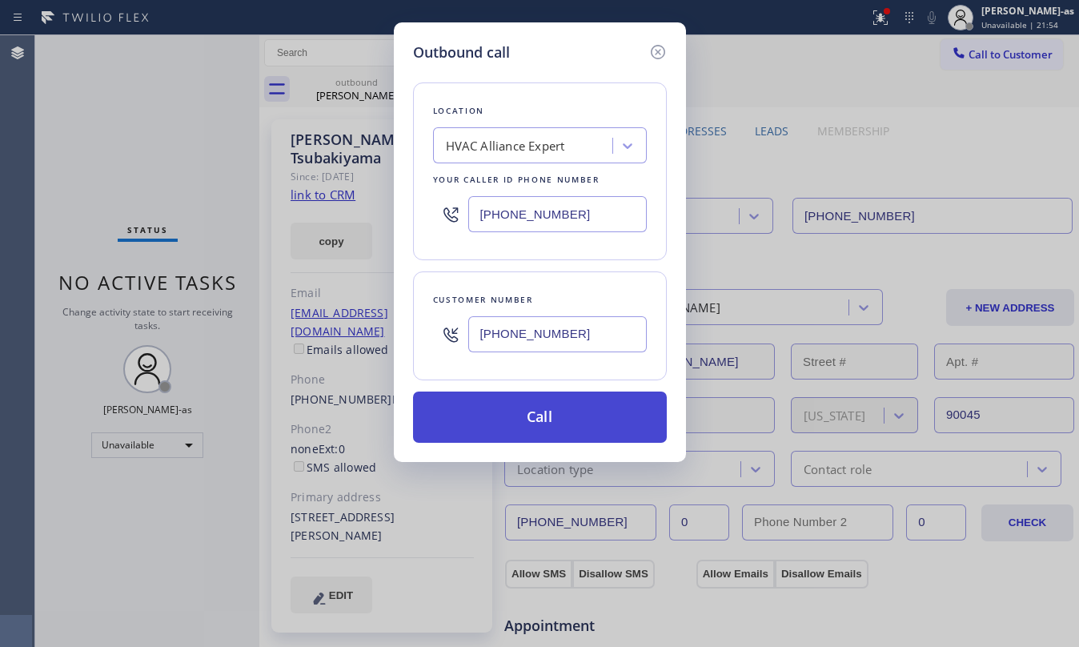
type input "(562) 544-2388"
click at [507, 423] on button "Call" at bounding box center [540, 416] width 254 height 51
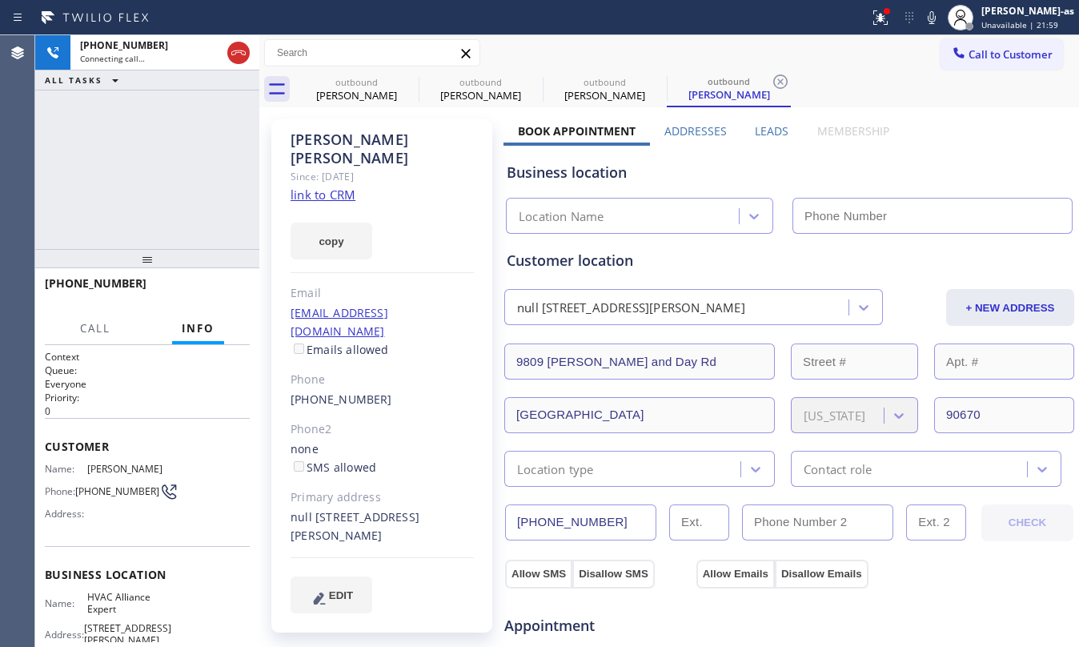
type input "[PHONE_NUMBER]"
click at [318, 186] on link "link to CRM" at bounding box center [323, 194] width 65 height 16
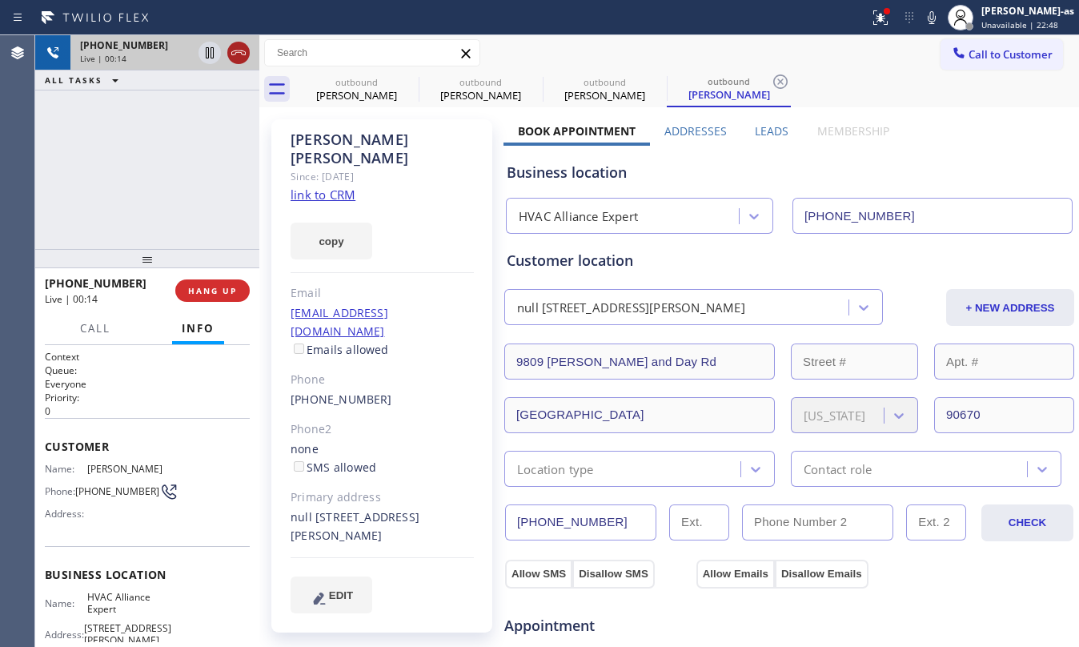
click at [238, 46] on icon at bounding box center [238, 52] width 19 height 19
drag, startPoint x: 209, startPoint y: 200, endPoint x: 198, endPoint y: 346, distance: 146.0
click at [209, 203] on div "+15625442388 Live | 00:15 ALL TASKS ALL TASKS ACTIVE TASKS TASKS IN WRAP UP" at bounding box center [147, 142] width 224 height 214
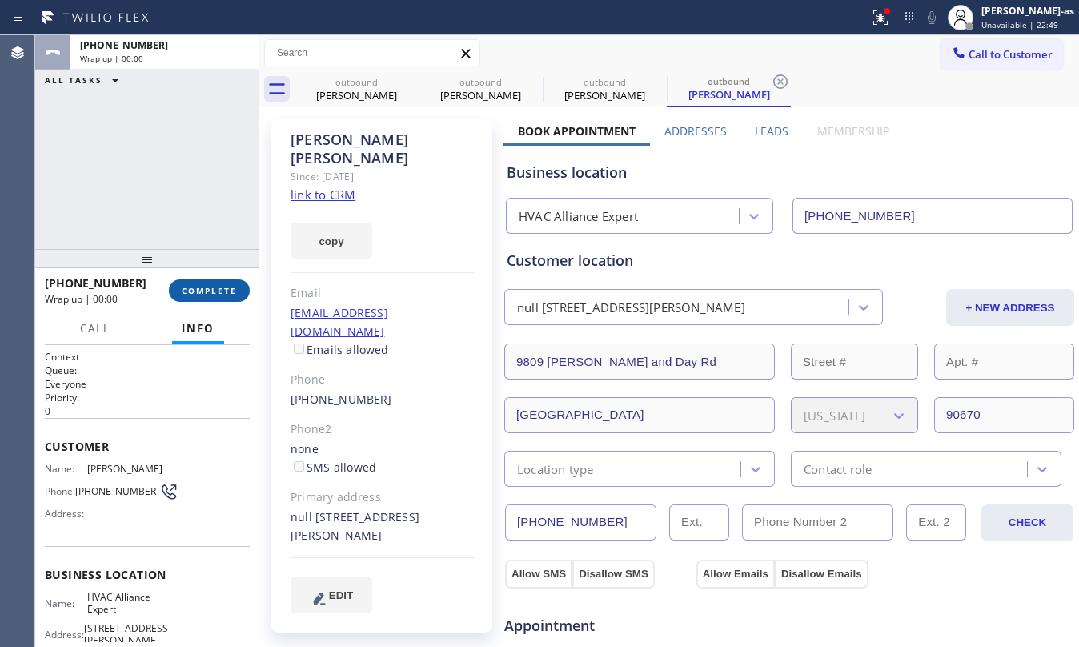
click at [198, 287] on span "COMPLETE" at bounding box center [209, 290] width 55 height 11
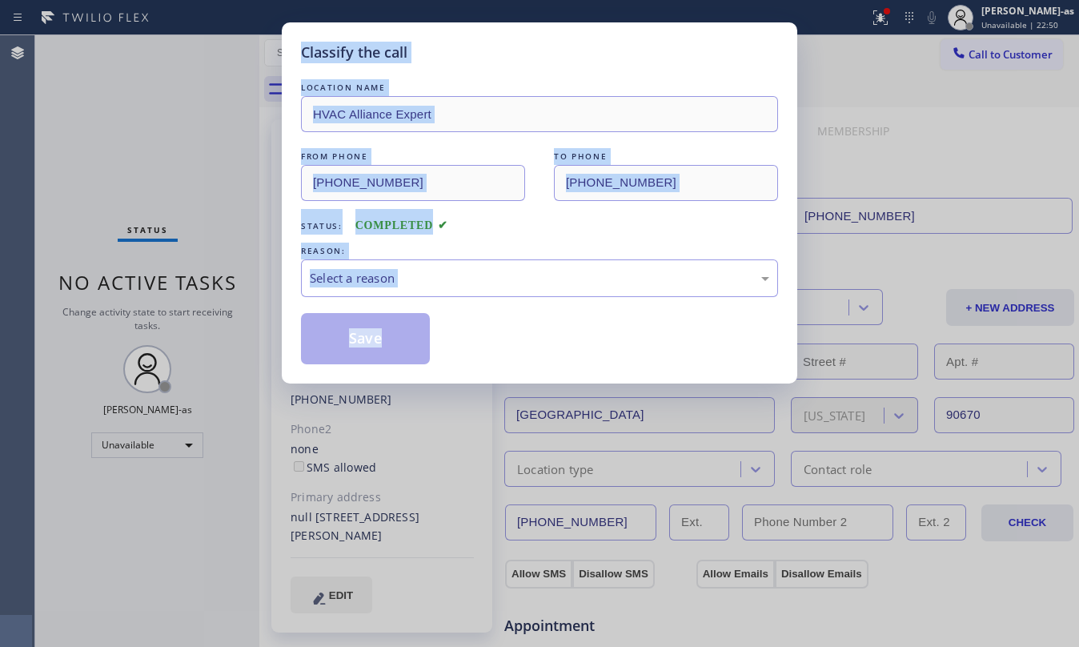
click at [198, 286] on div "Classify the call LOCATION NAME HVAC Alliance Expert FROM PHONE (323) 991-9198 …" at bounding box center [539, 323] width 1079 height 647
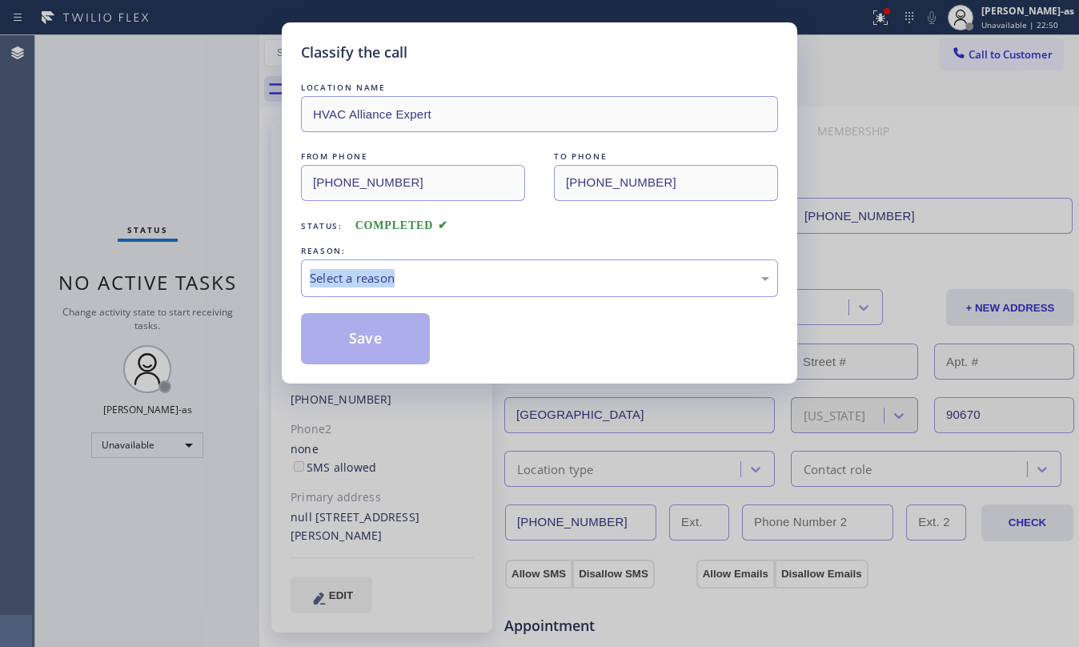
click at [198, 286] on div "Classify the call LOCATION NAME HVAC Alliance Expert FROM PHONE (323) 991-9198 …" at bounding box center [539, 323] width 1079 height 647
click at [575, 263] on div "Select a reason" at bounding box center [539, 278] width 477 height 38
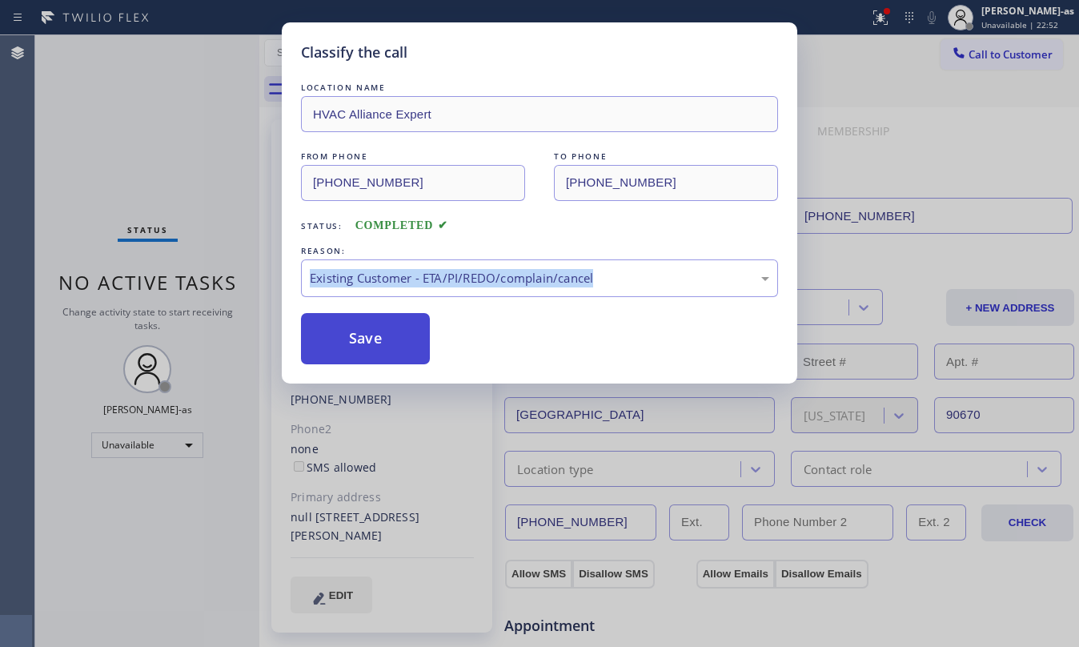
click at [372, 352] on button "Save" at bounding box center [365, 338] width 129 height 51
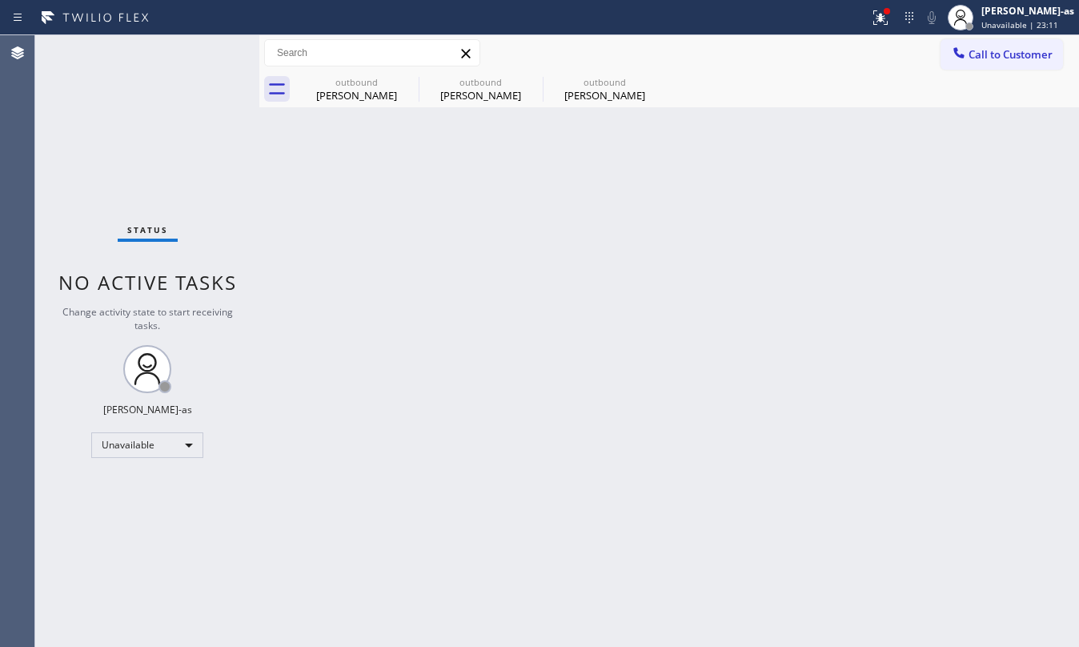
click at [986, 45] on button "Call to Customer" at bounding box center [1001, 54] width 122 height 30
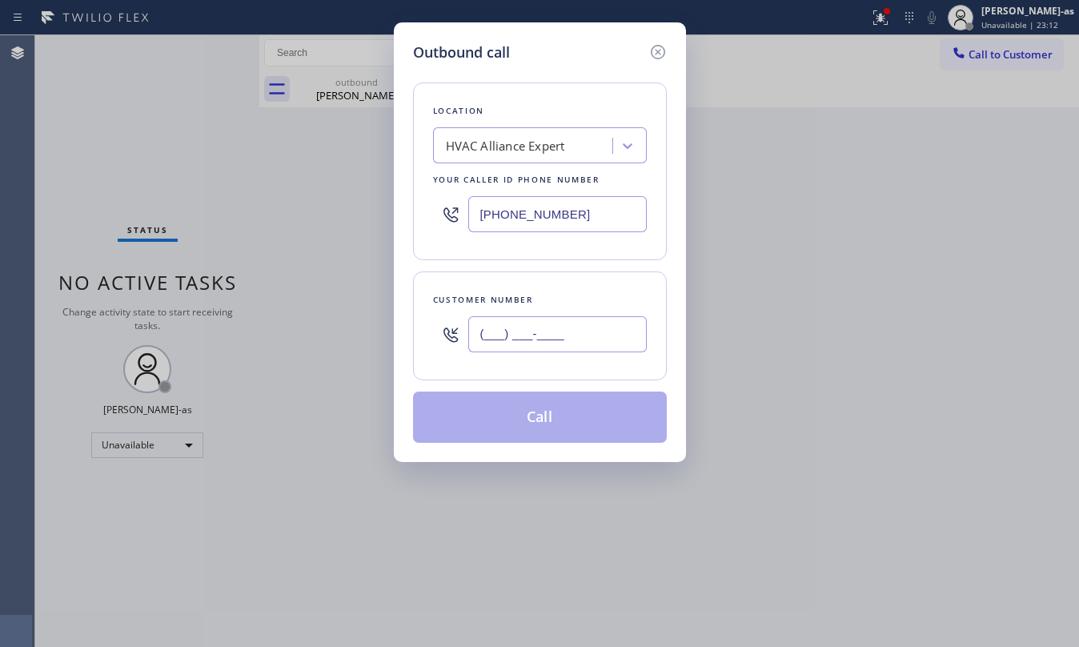
click at [535, 339] on input "(___) ___-____" at bounding box center [557, 334] width 178 height 36
paste input "562) 307-5187"
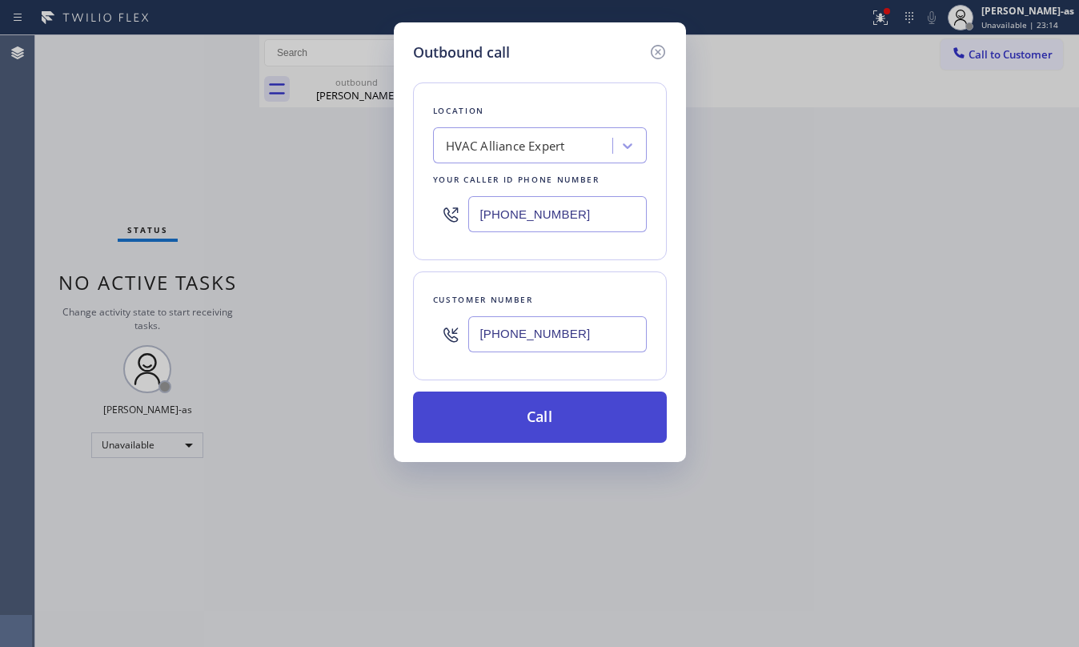
type input "(562) 307-5187"
click at [528, 407] on button "Call" at bounding box center [540, 416] width 254 height 51
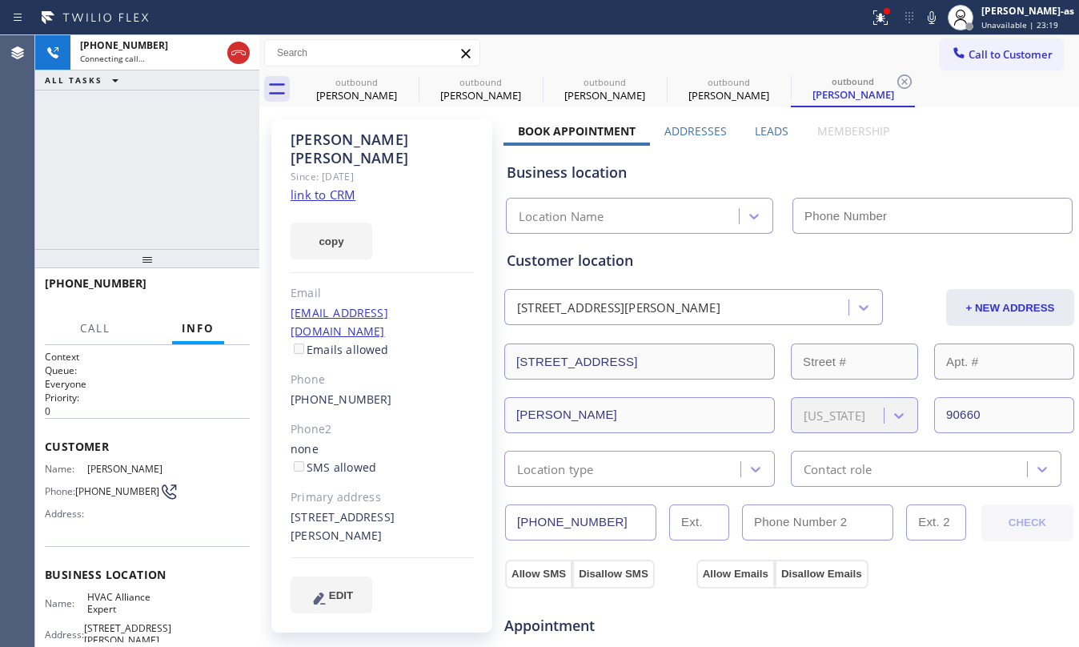
type input "[PHONE_NUMBER]"
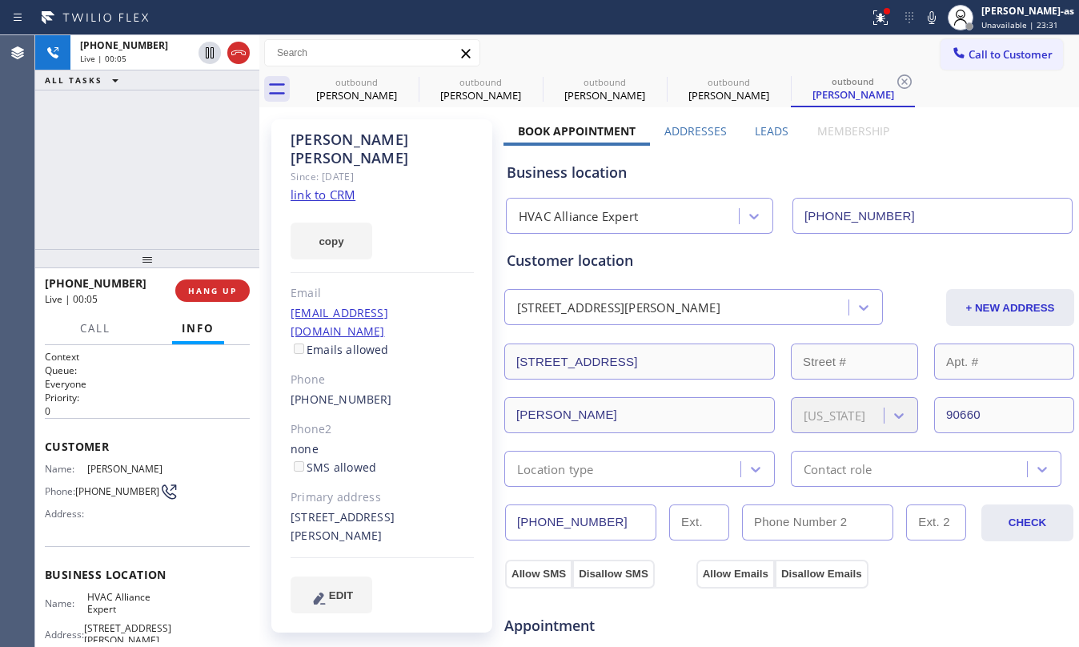
click at [155, 203] on div "+15623075187 Live | 00:05 ALL TASKS ALL TASKS ACTIVE TASKS TASKS IN WRAP UP" at bounding box center [147, 142] width 224 height 214
click at [208, 288] on span "HANG UP" at bounding box center [212, 290] width 49 height 11
click at [208, 286] on span "HANG UP" at bounding box center [212, 290] width 49 height 11
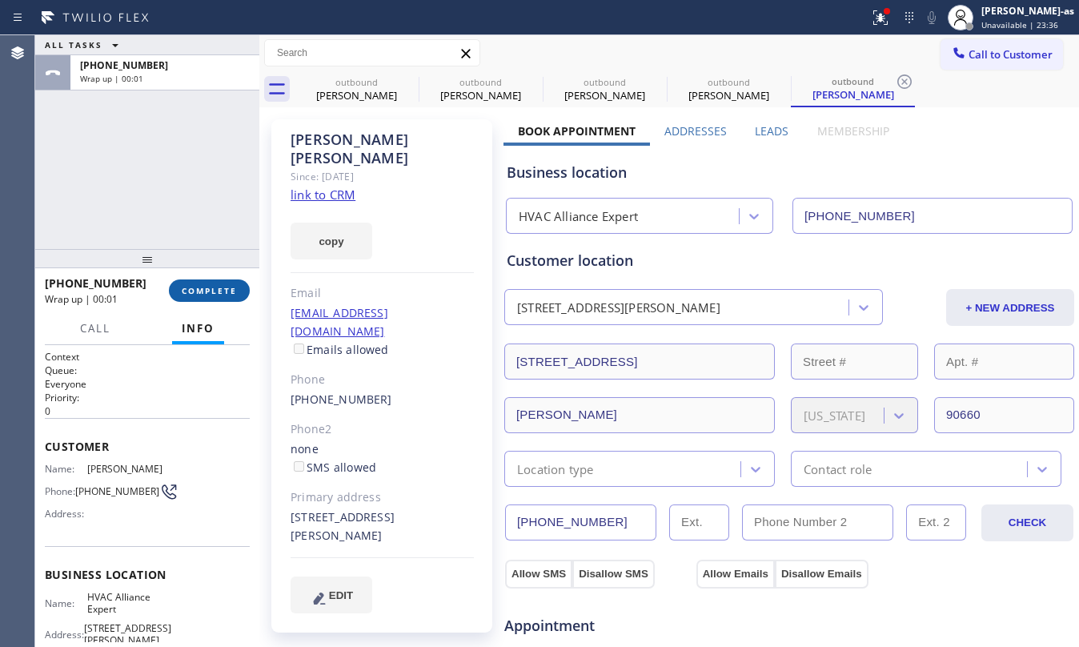
click at [218, 289] on span "COMPLETE" at bounding box center [209, 290] width 55 height 11
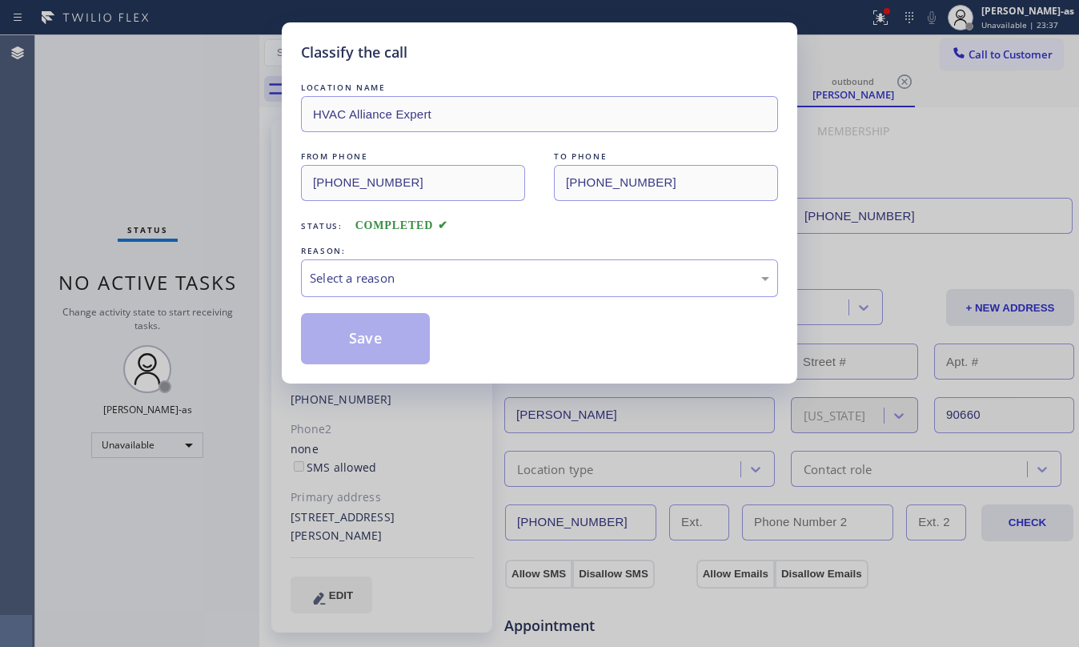
click at [373, 251] on div "REASON:" at bounding box center [539, 250] width 477 height 17
click at [474, 279] on div "Select a reason" at bounding box center [539, 278] width 459 height 18
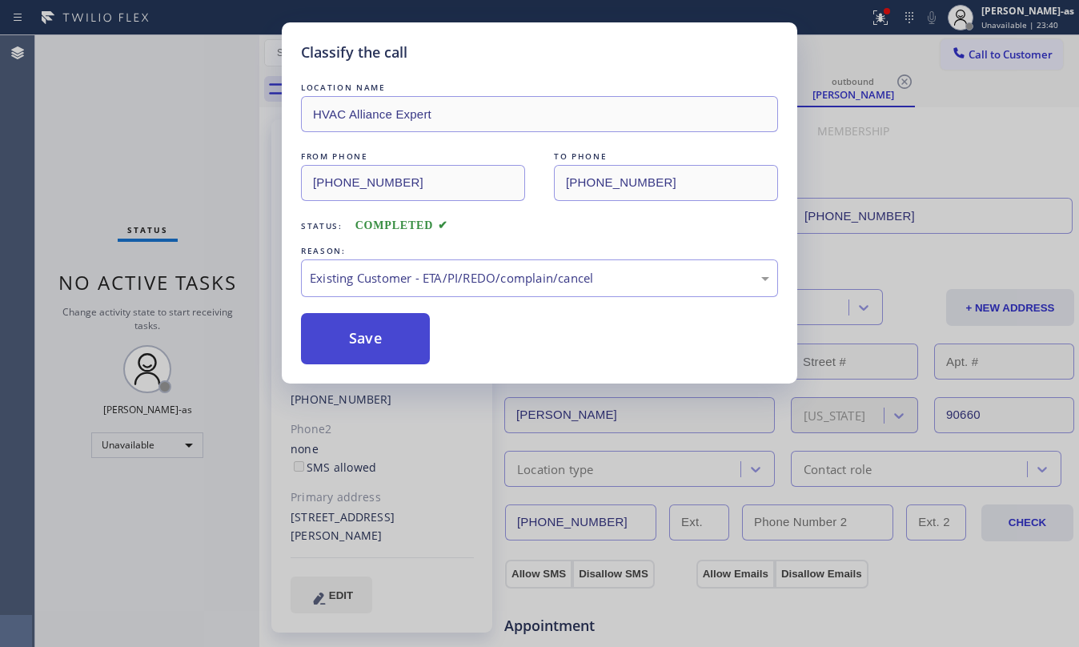
click at [354, 335] on button "Save" at bounding box center [365, 338] width 129 height 51
drag, startPoint x: 93, startPoint y: 122, endPoint x: 93, endPoint y: 110, distance: 12.0
click at [93, 116] on div "Classify the call LOCATION NAME HVAC Alliance Expert FROM PHONE (323) 991-9198 …" at bounding box center [539, 323] width 1079 height 647
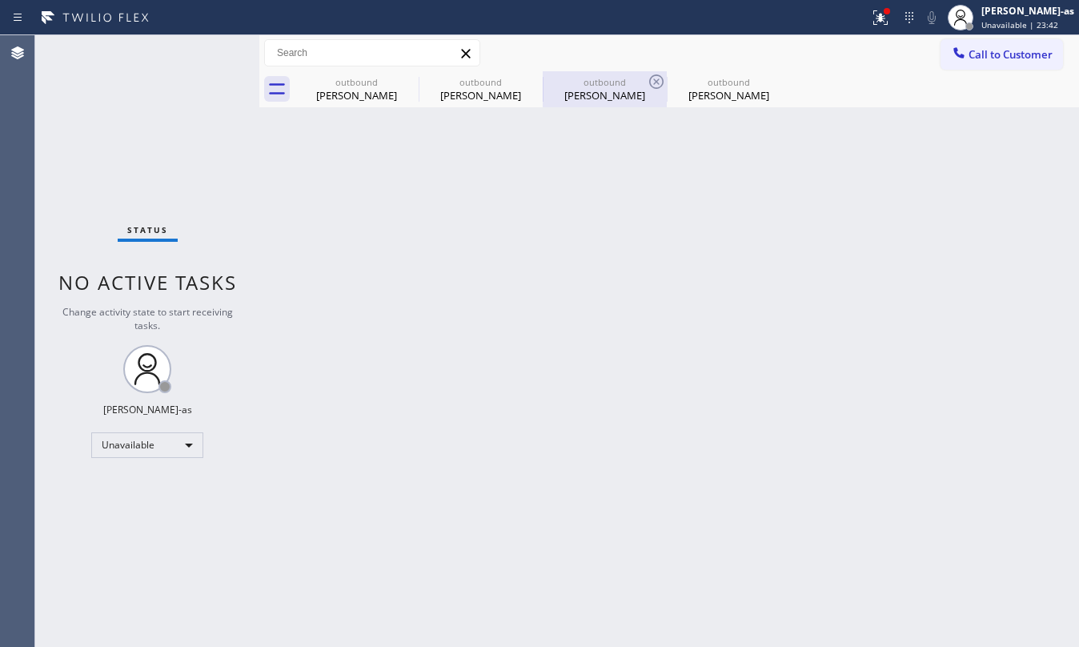
click at [728, 77] on div "outbound" at bounding box center [728, 82] width 121 height 12
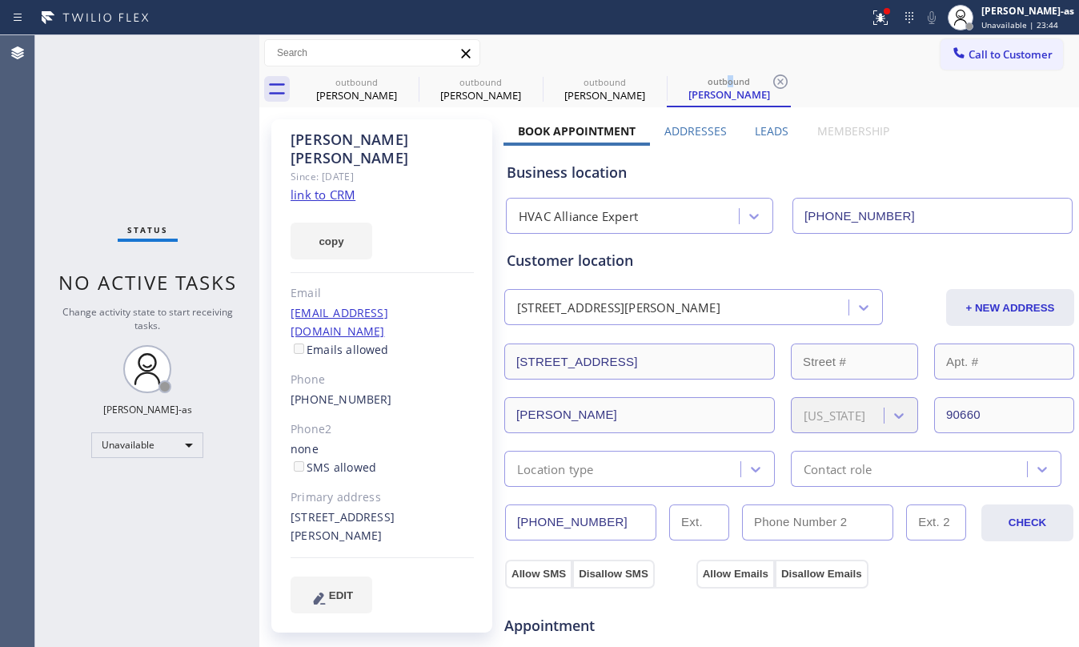
click at [325, 186] on link "link to CRM" at bounding box center [323, 194] width 65 height 16
click at [378, 86] on div "outbound" at bounding box center [356, 82] width 121 height 12
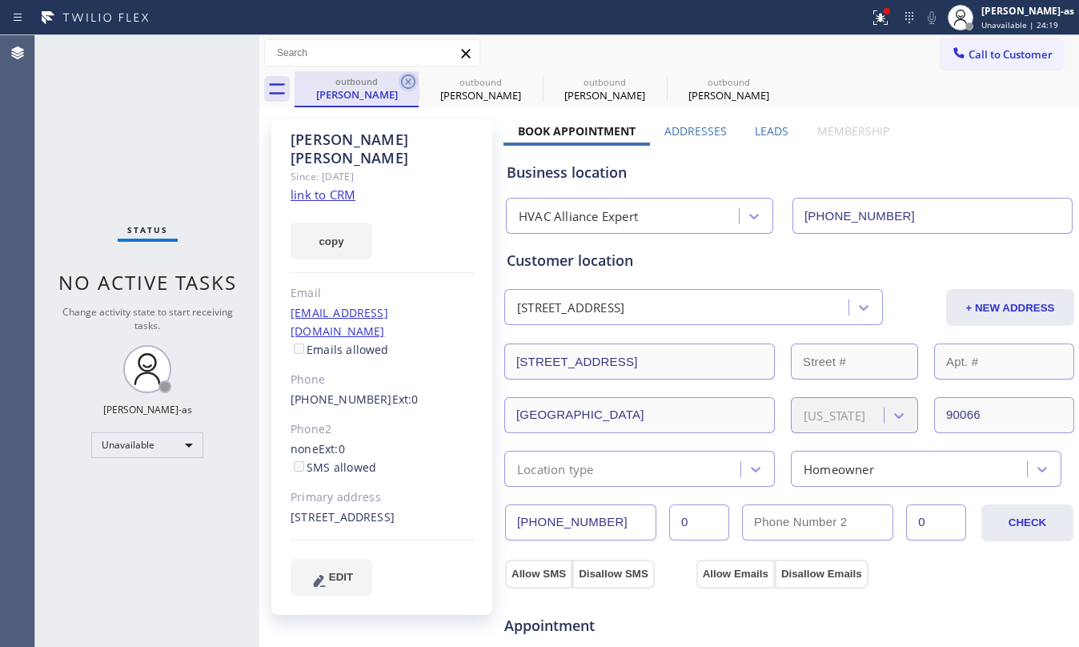
click at [401, 82] on icon at bounding box center [408, 81] width 14 height 14
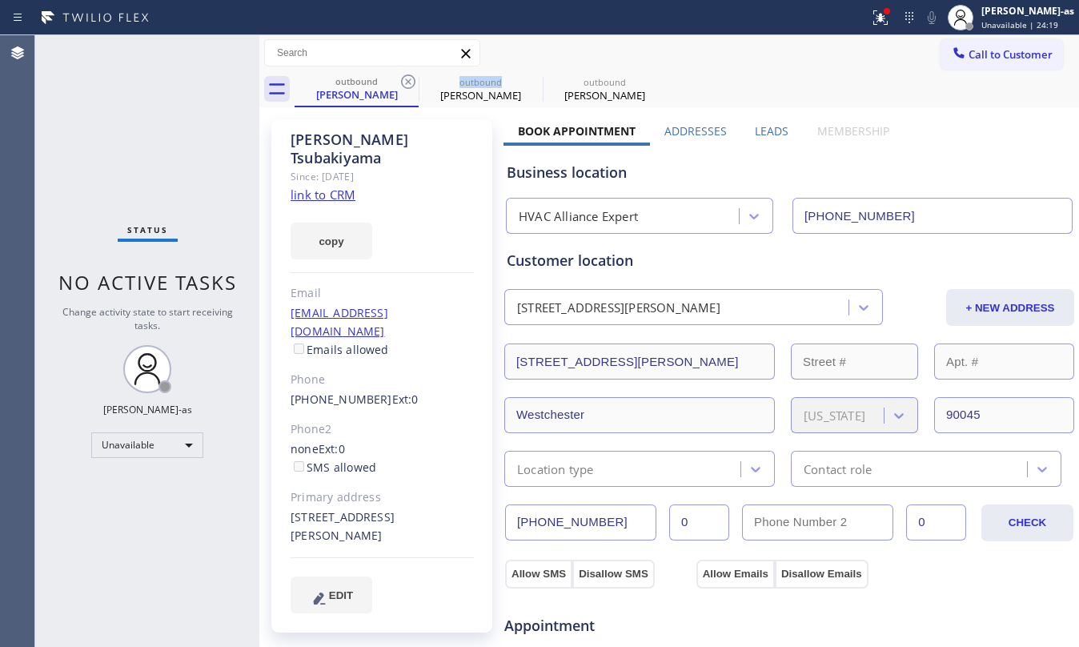
click at [401, 82] on icon at bounding box center [408, 81] width 14 height 14
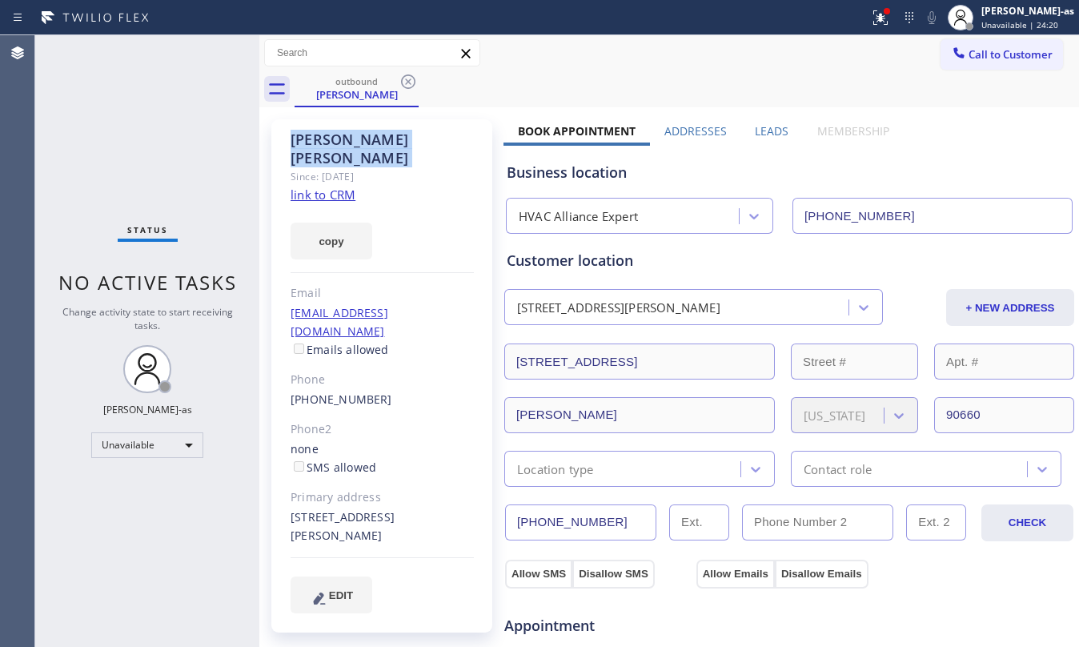
click at [401, 82] on icon at bounding box center [408, 81] width 14 height 14
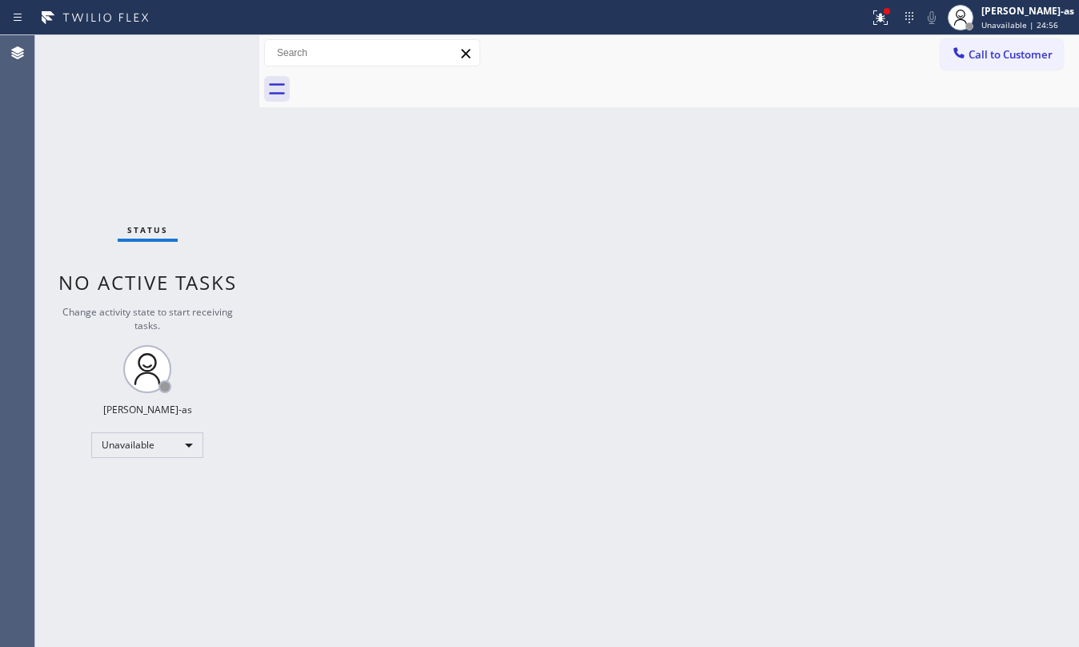
click at [157, 117] on div "Status No active tasks Change activity state to start receiving tasks. [PERSON_…" at bounding box center [147, 340] width 224 height 611
click at [970, 45] on button "Call to Customer" at bounding box center [1001, 54] width 122 height 30
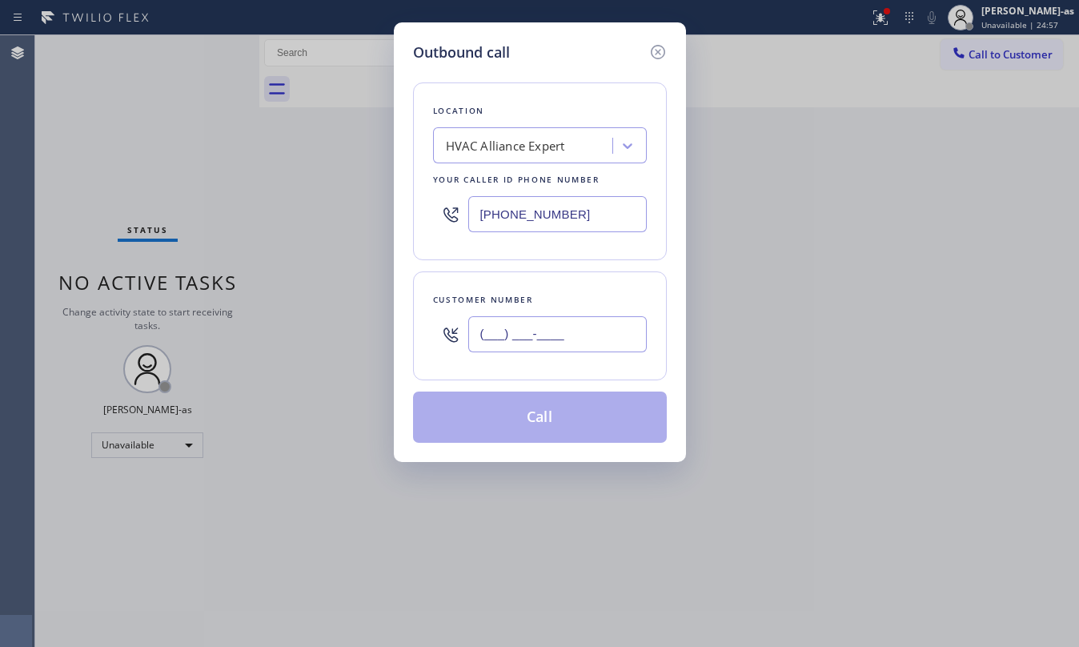
click at [503, 347] on input "(___) ___-____" at bounding box center [557, 334] width 178 height 36
paste input "626) 940-8309"
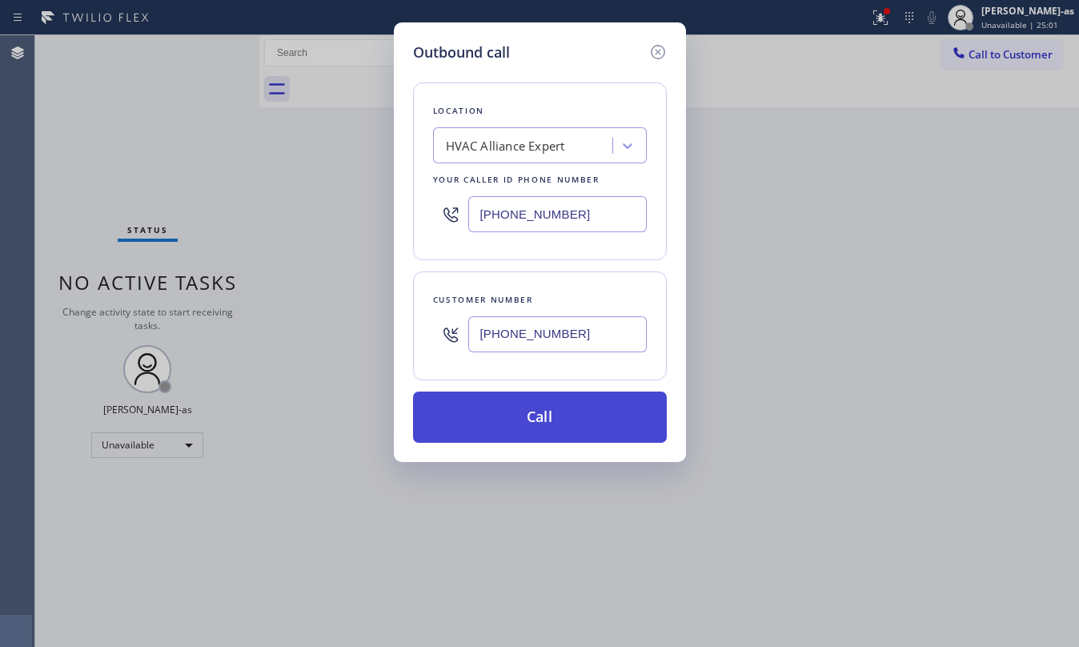
type input "(626) 940-8309"
click at [579, 411] on button "Call" at bounding box center [540, 416] width 254 height 51
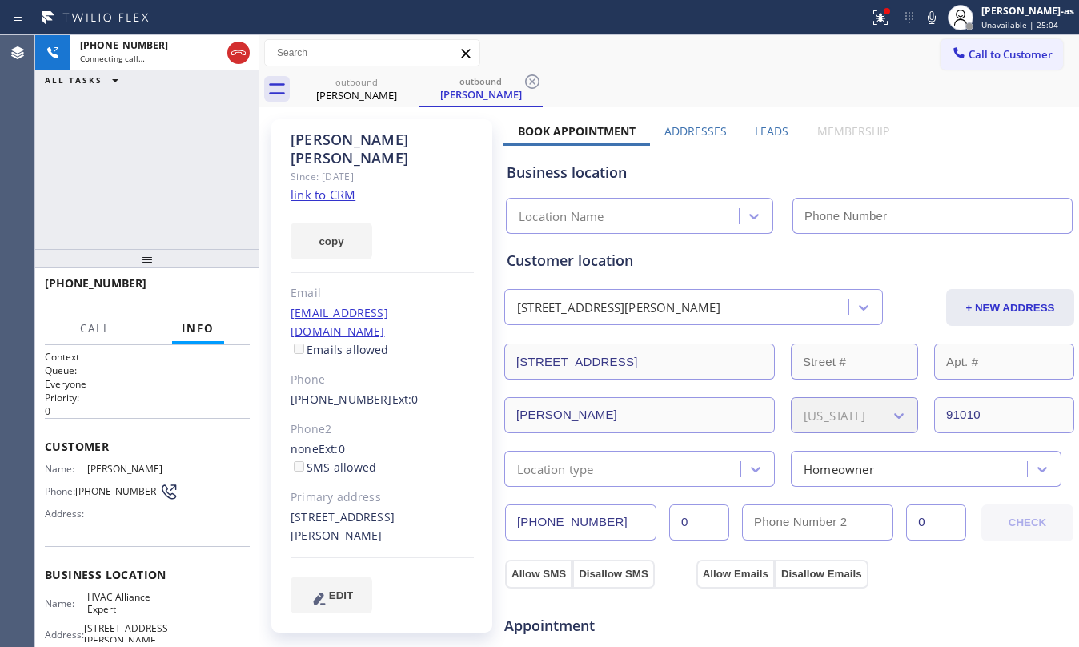
drag, startPoint x: 119, startPoint y: 178, endPoint x: 219, endPoint y: 160, distance: 101.6
click at [122, 177] on div "+16269408309 Connecting call… ALL TASKS ALL TASKS ACTIVE TASKS TASKS IN WRAP UP" at bounding box center [147, 142] width 224 height 214
click at [327, 186] on link "link to CRM" at bounding box center [323, 194] width 65 height 16
type input "[PHONE_NUMBER]"
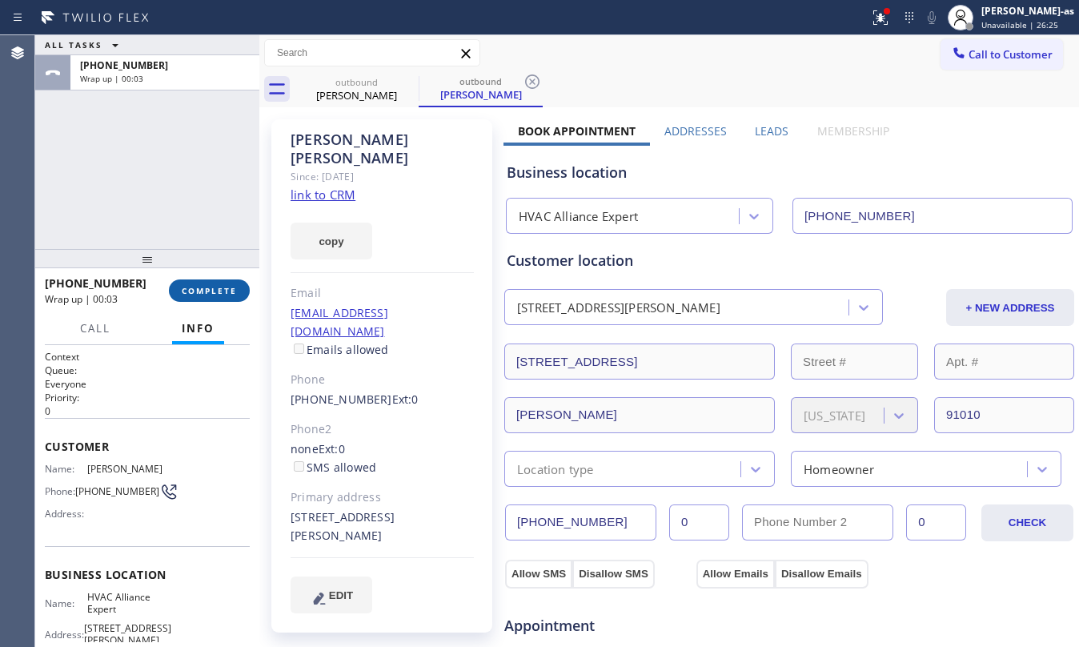
click at [219, 283] on button "COMPLETE" at bounding box center [209, 290] width 81 height 22
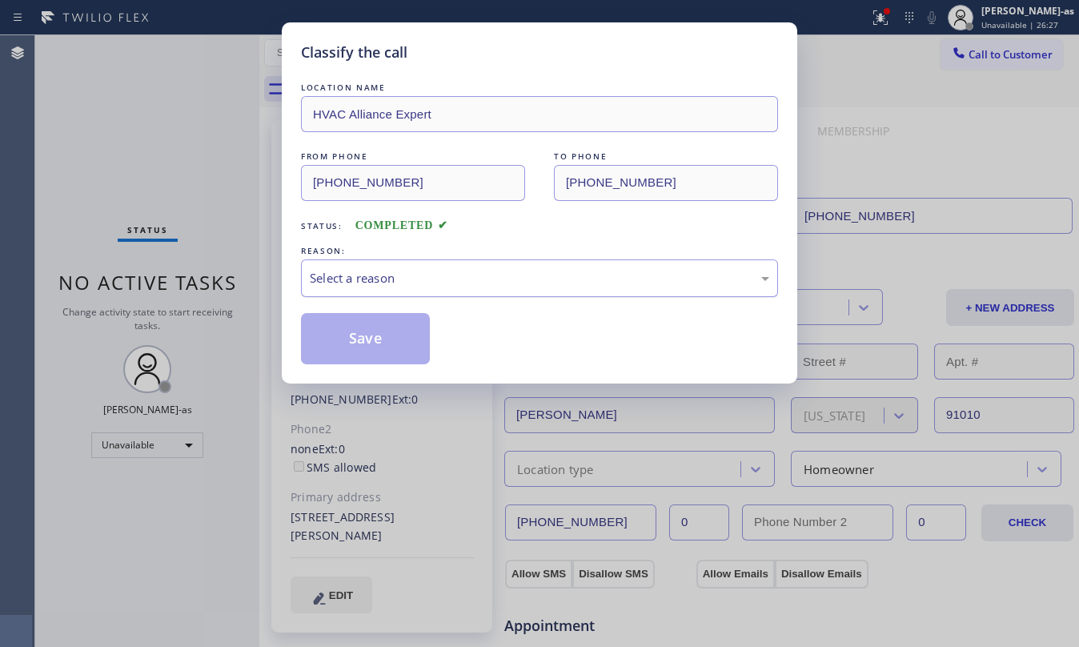
click at [408, 272] on div "Select a reason" at bounding box center [539, 278] width 459 height 18
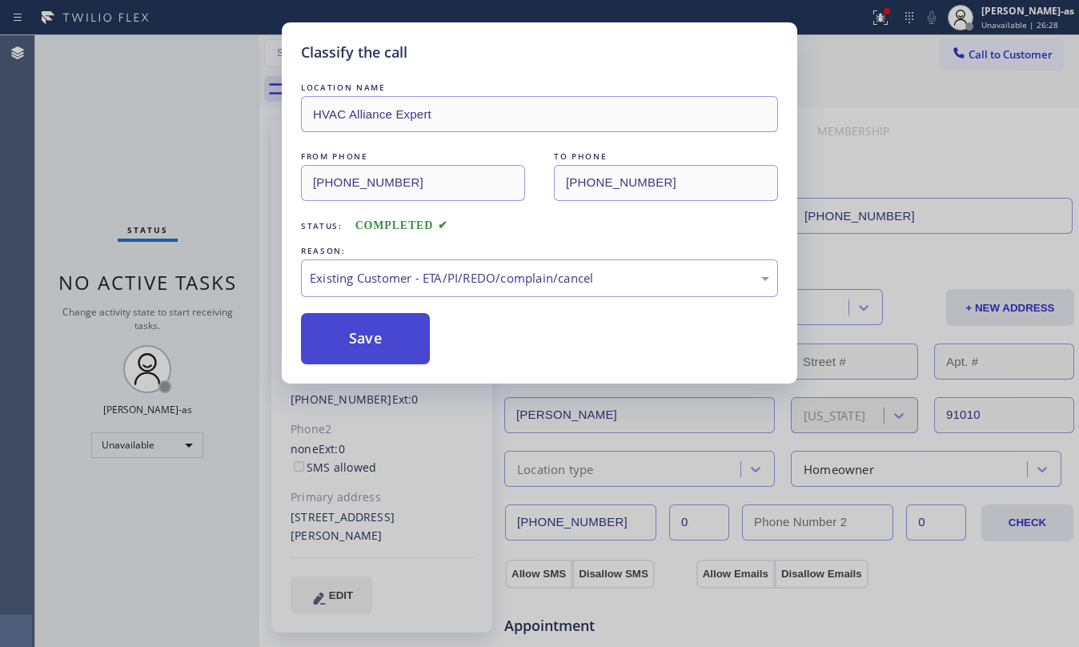
click at [392, 347] on button "Save" at bounding box center [365, 338] width 129 height 51
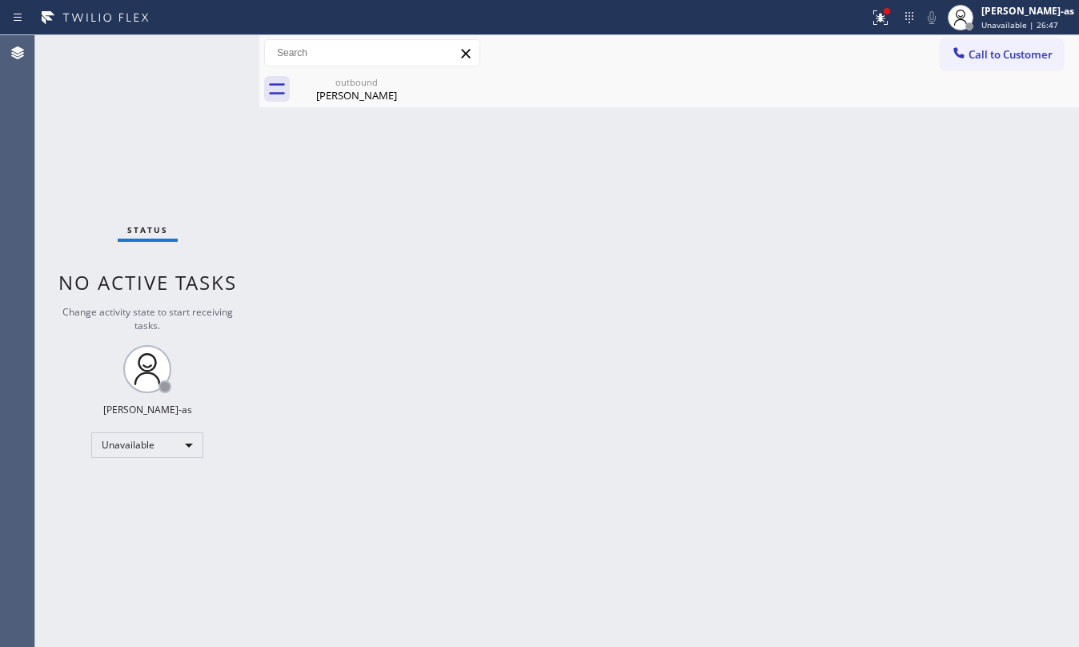
drag, startPoint x: 366, startPoint y: 240, endPoint x: 376, endPoint y: 196, distance: 45.2
click at [368, 237] on div "Back to Dashboard Change Sender ID Customers Technicians Select a contact Outbo…" at bounding box center [669, 340] width 820 height 611
click at [360, 88] on div "Hector Jimeniz" at bounding box center [356, 95] width 121 height 14
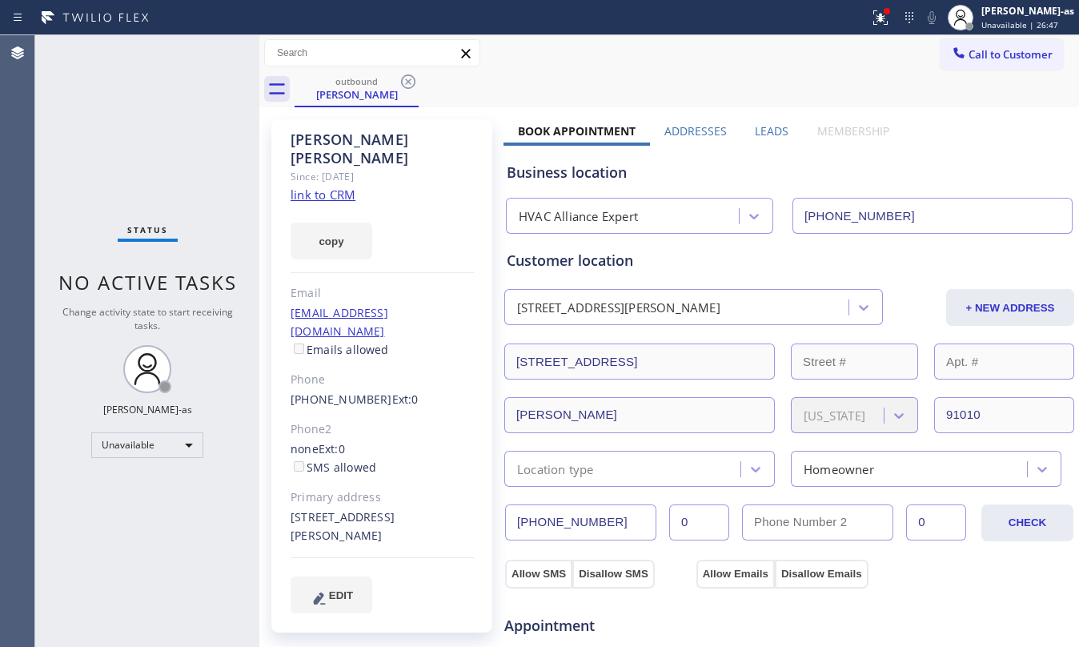
click at [413, 78] on icon at bounding box center [408, 81] width 14 height 14
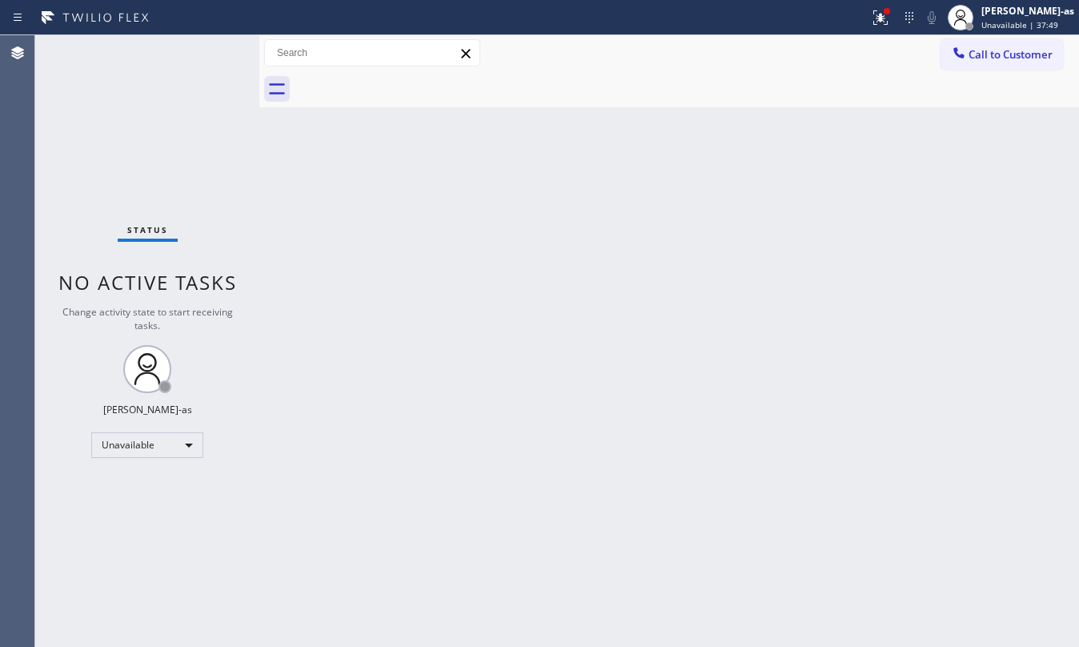
click at [394, 336] on div "Back to Dashboard Change Sender ID Customers Technicians Select a contact Outbo…" at bounding box center [669, 340] width 820 height 611
click at [962, 59] on icon at bounding box center [959, 53] width 16 height 16
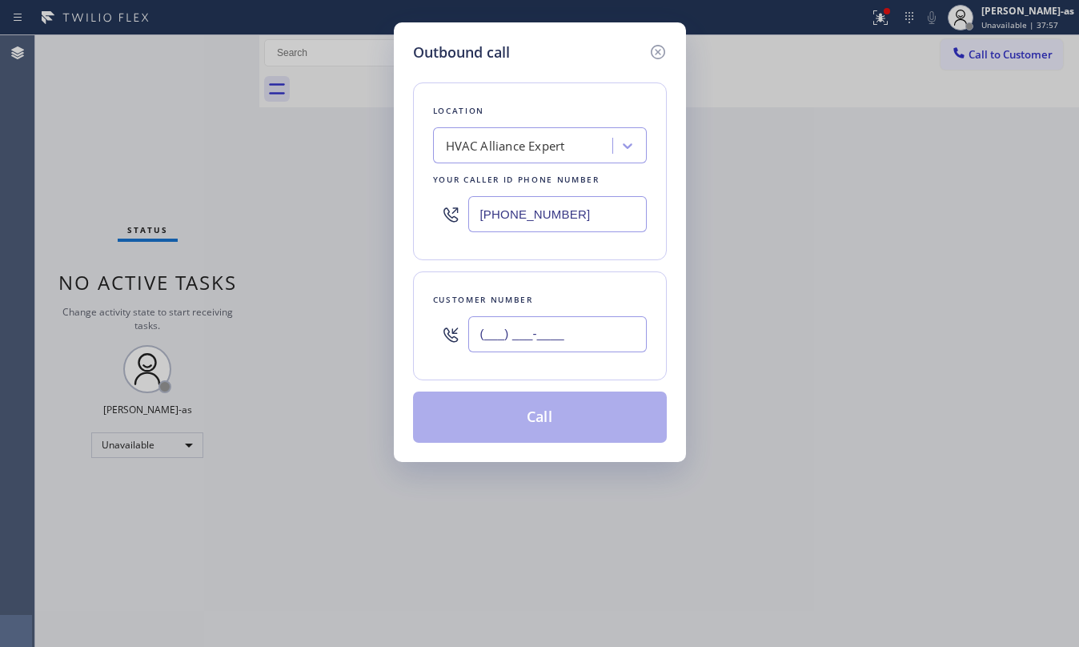
click at [526, 343] on input "(___) ___-____" at bounding box center [557, 334] width 178 height 36
paste input "408) 768-6940"
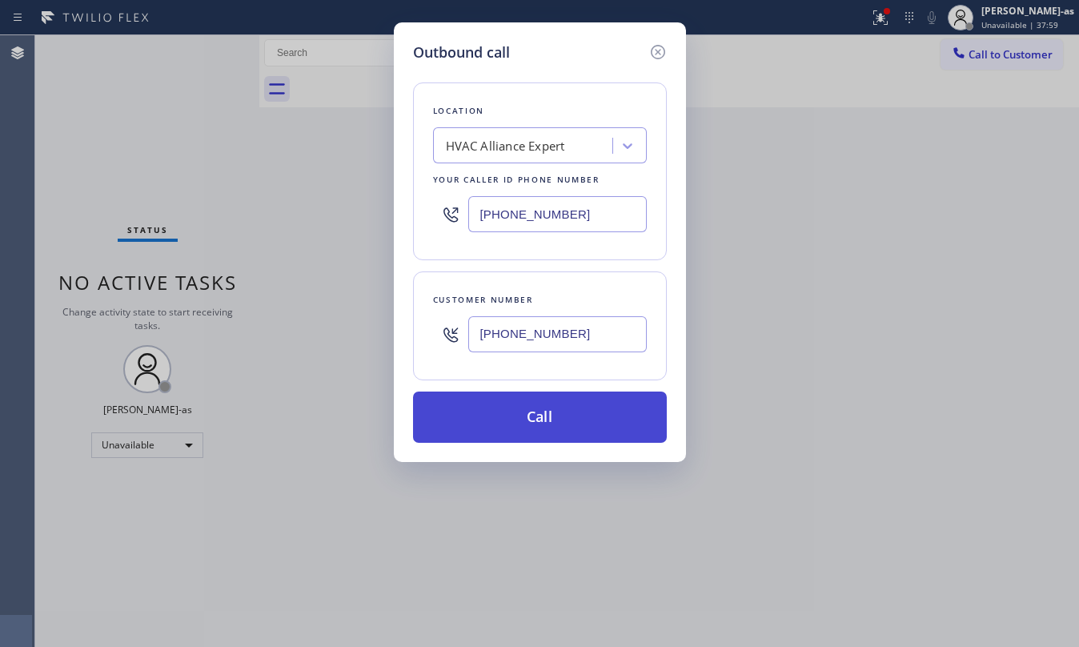
type input "(408) 768-6940"
drag, startPoint x: 531, startPoint y: 421, endPoint x: 754, endPoint y: 578, distance: 272.2
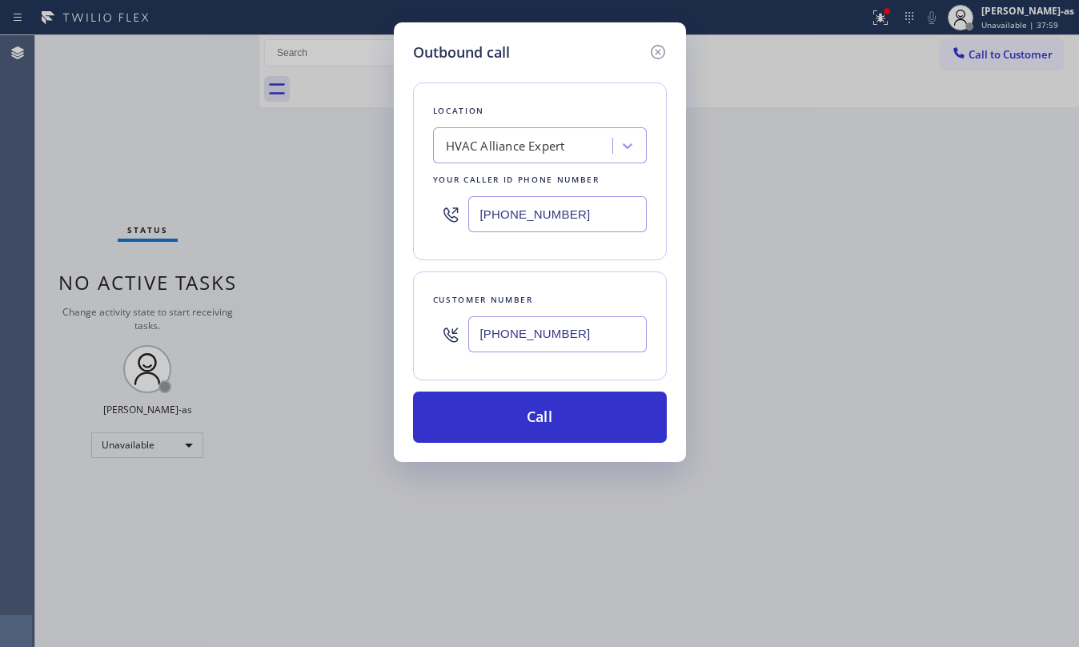
click at [531, 420] on button "Call" at bounding box center [540, 416] width 254 height 51
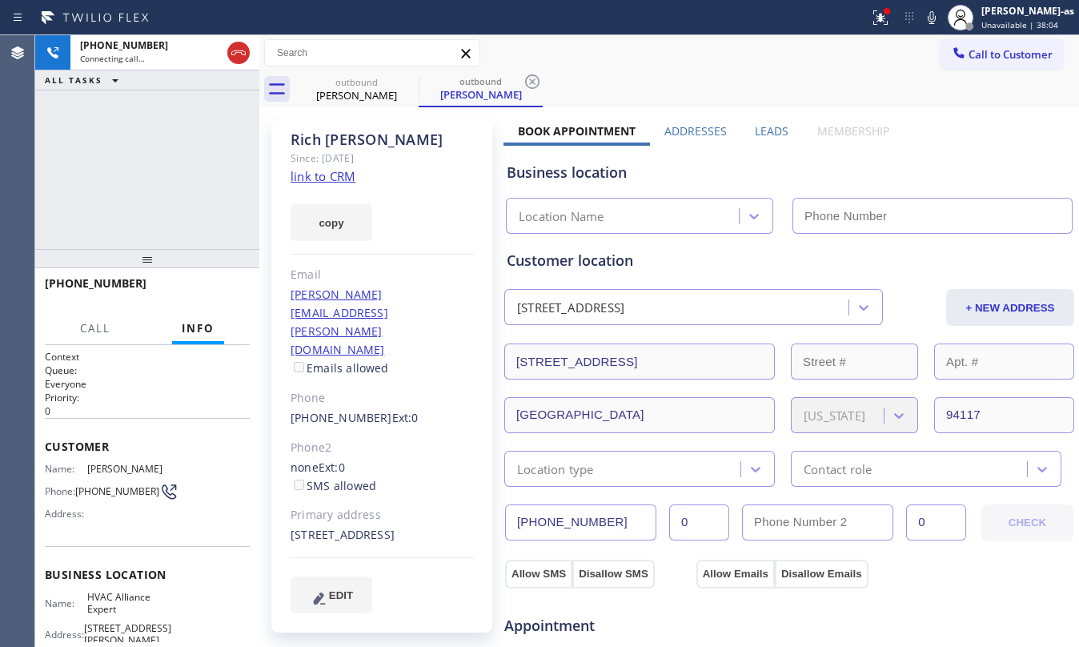
click at [323, 183] on link "link to CRM" at bounding box center [323, 176] width 65 height 16
type input "[PHONE_NUMBER]"
click at [238, 59] on button at bounding box center [238, 53] width 22 height 22
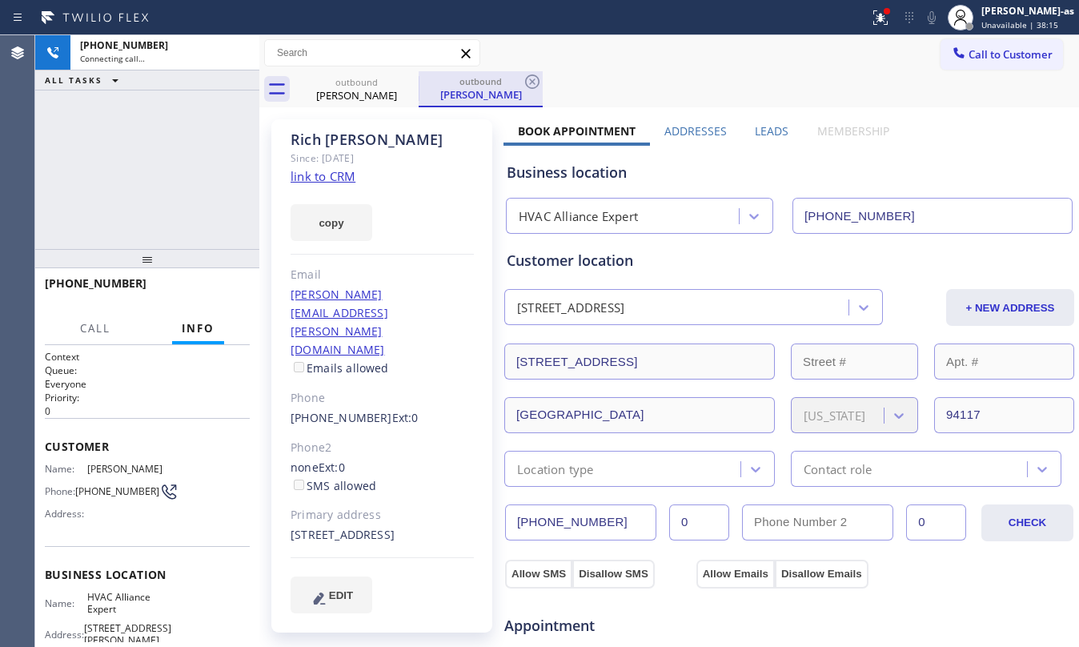
drag, startPoint x: 347, startPoint y: 94, endPoint x: 419, endPoint y: 83, distance: 72.8
click at [353, 94] on div "Rich Eilbert" at bounding box center [356, 95] width 121 height 14
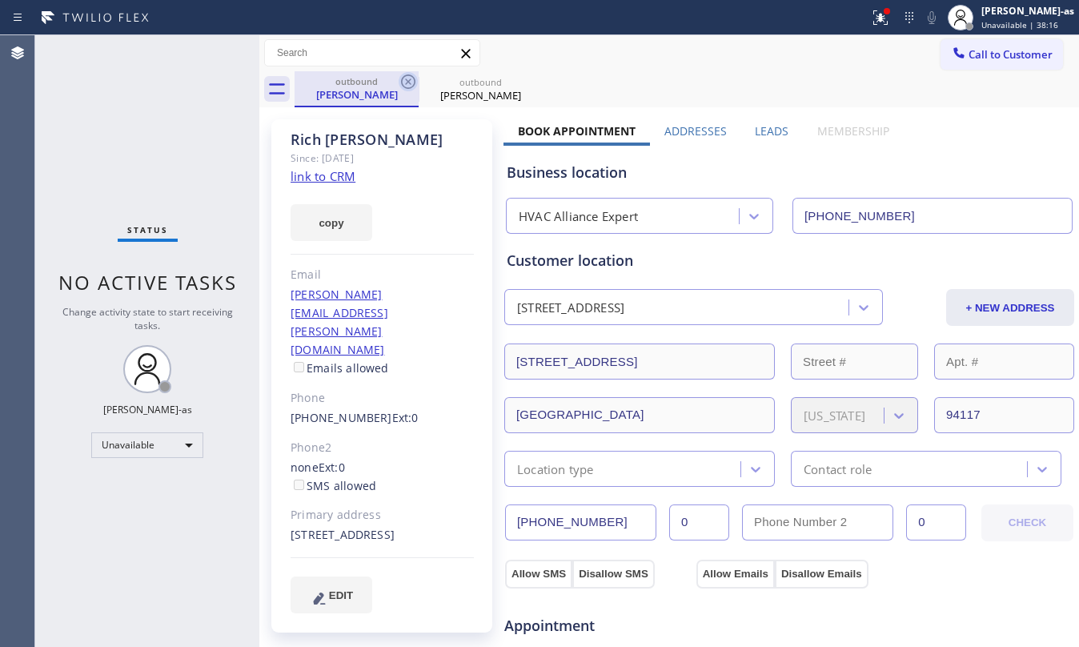
click at [404, 78] on icon at bounding box center [408, 81] width 19 height 19
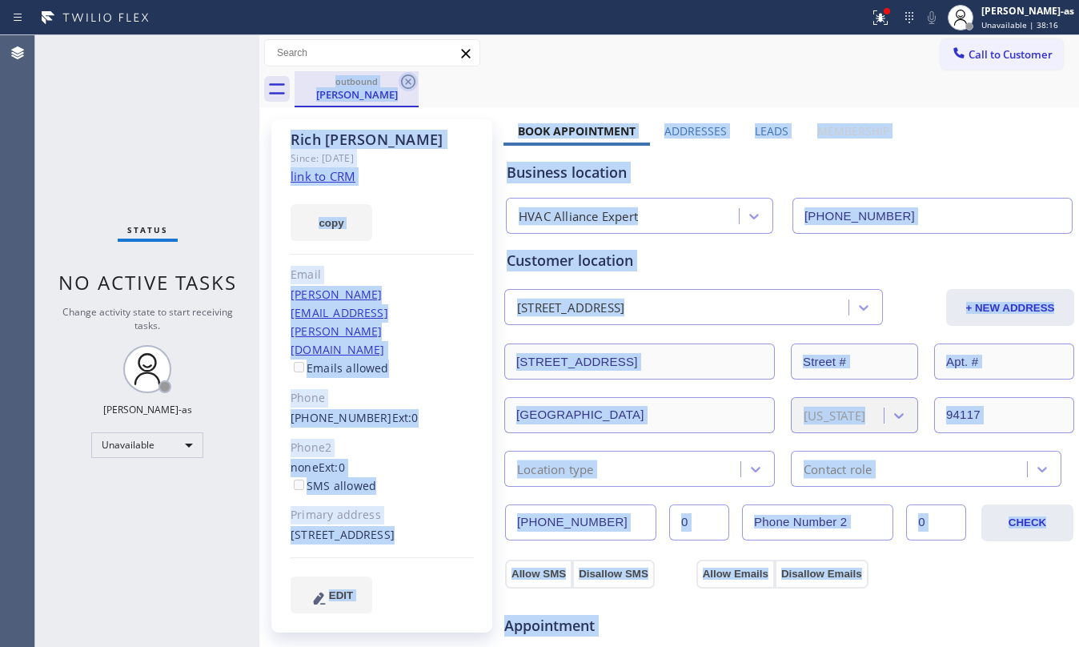
click at [404, 78] on div "outbound Rich Eilbert" at bounding box center [687, 89] width 784 height 36
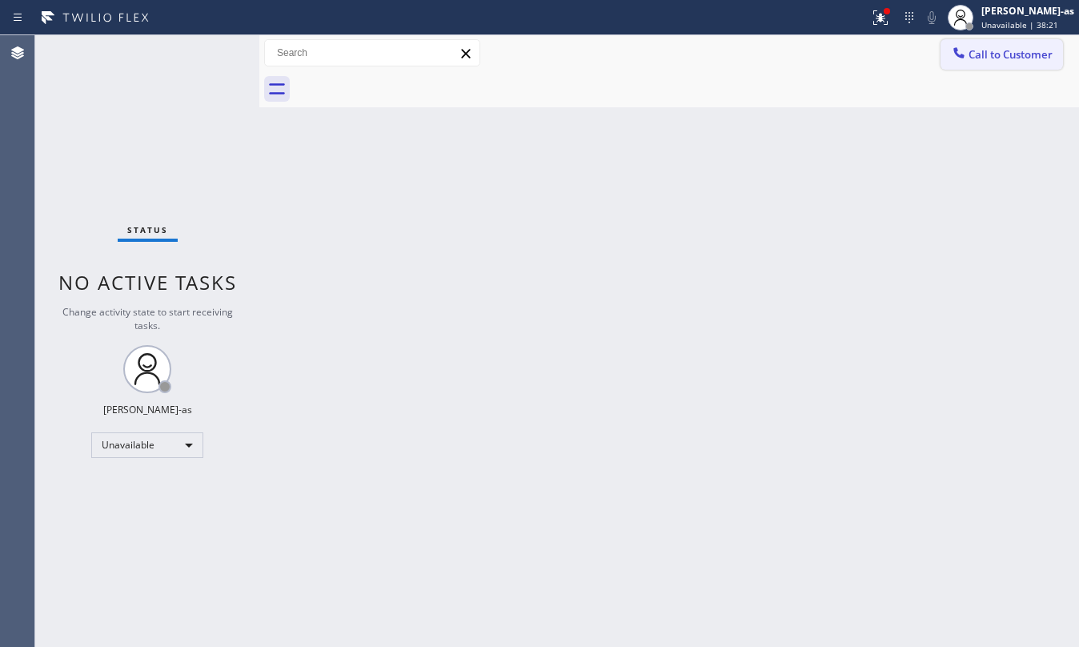
click at [1038, 42] on button "Call to Customer" at bounding box center [1001, 54] width 122 height 30
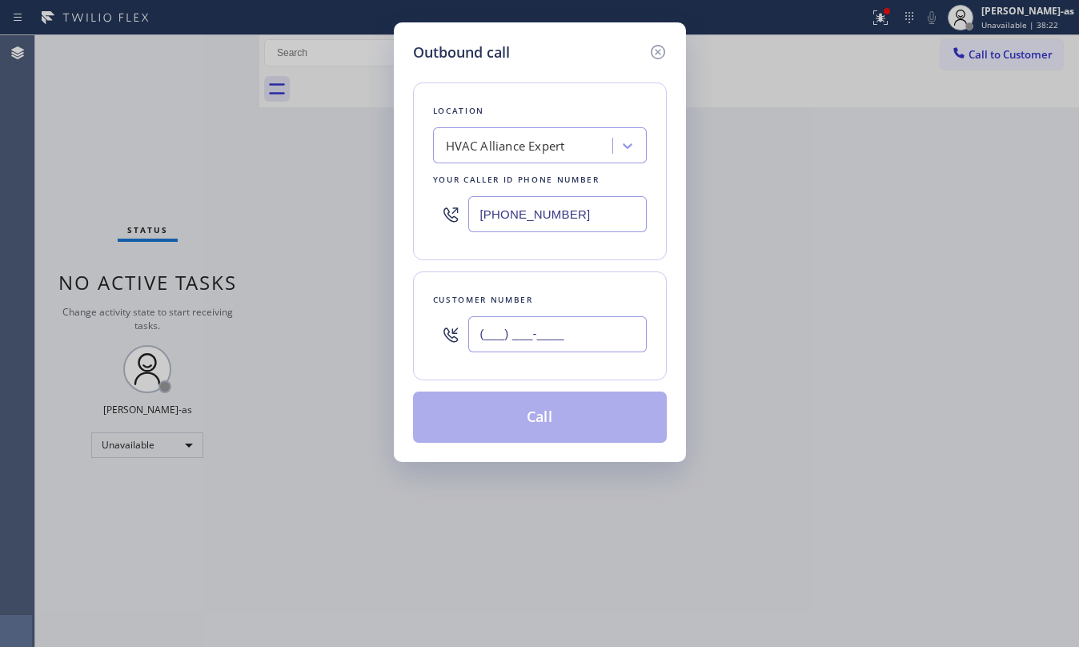
click at [536, 335] on input "(___) ___-____" at bounding box center [557, 334] width 178 height 36
paste input "978) 844-0486"
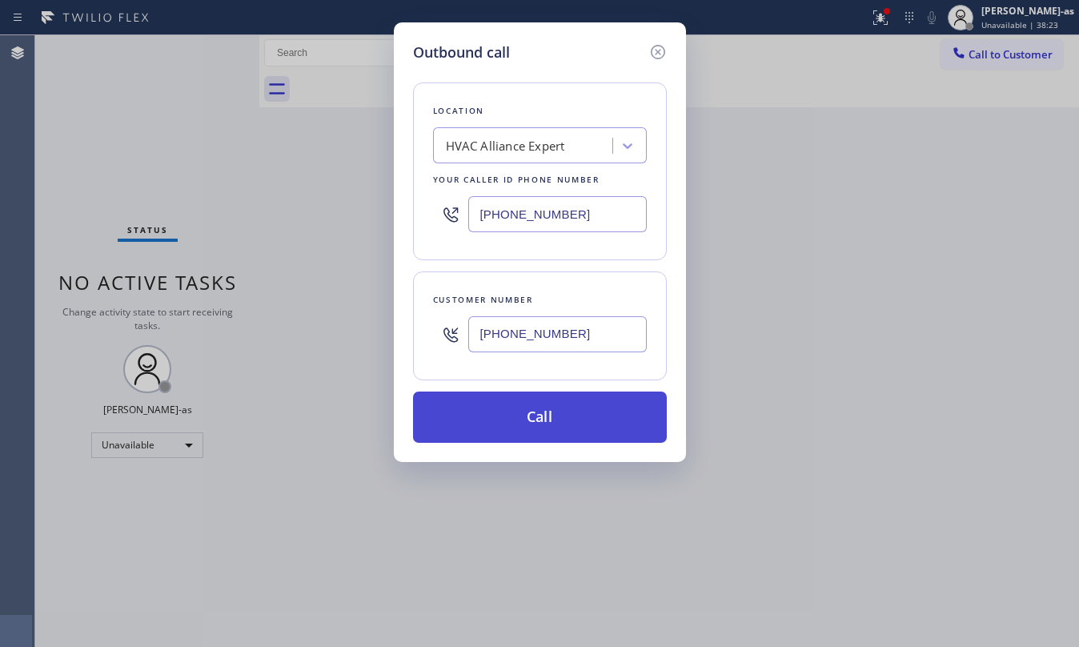
type input "(978) 844-0486"
click at [557, 417] on button "Call" at bounding box center [540, 416] width 254 height 51
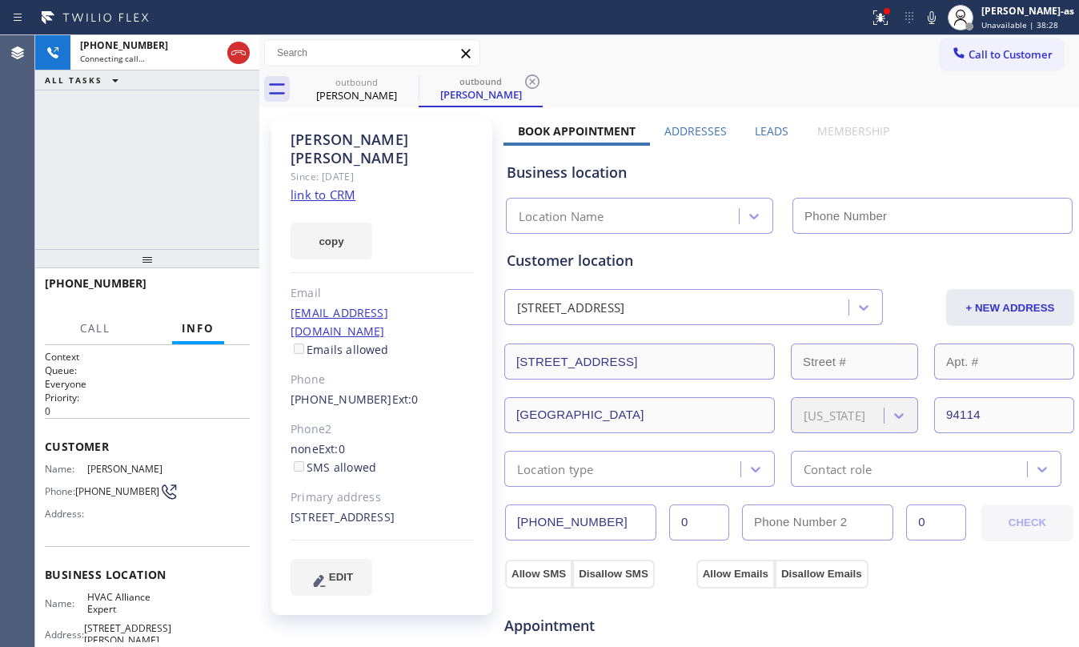
type input "[PHONE_NUMBER]"
drag, startPoint x: 192, startPoint y: 343, endPoint x: 276, endPoint y: 183, distance: 180.8
click at [198, 328] on div "Info" at bounding box center [198, 328] width 52 height 31
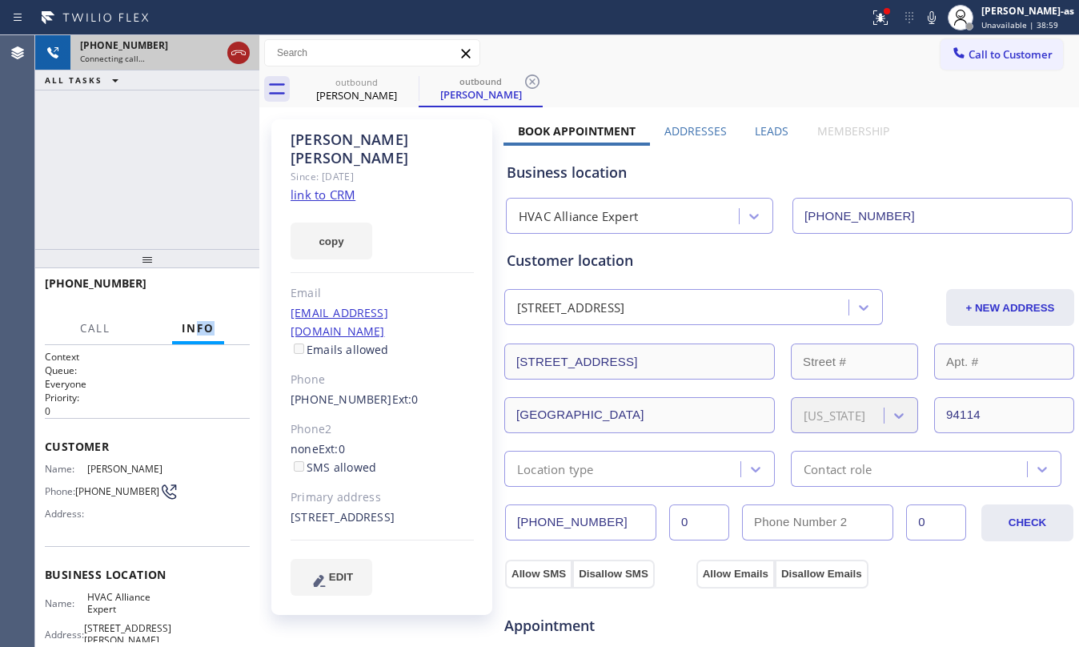
drag, startPoint x: 231, startPoint y: 43, endPoint x: 373, endPoint y: 112, distance: 157.5
click at [232, 43] on icon at bounding box center [238, 52] width 19 height 19
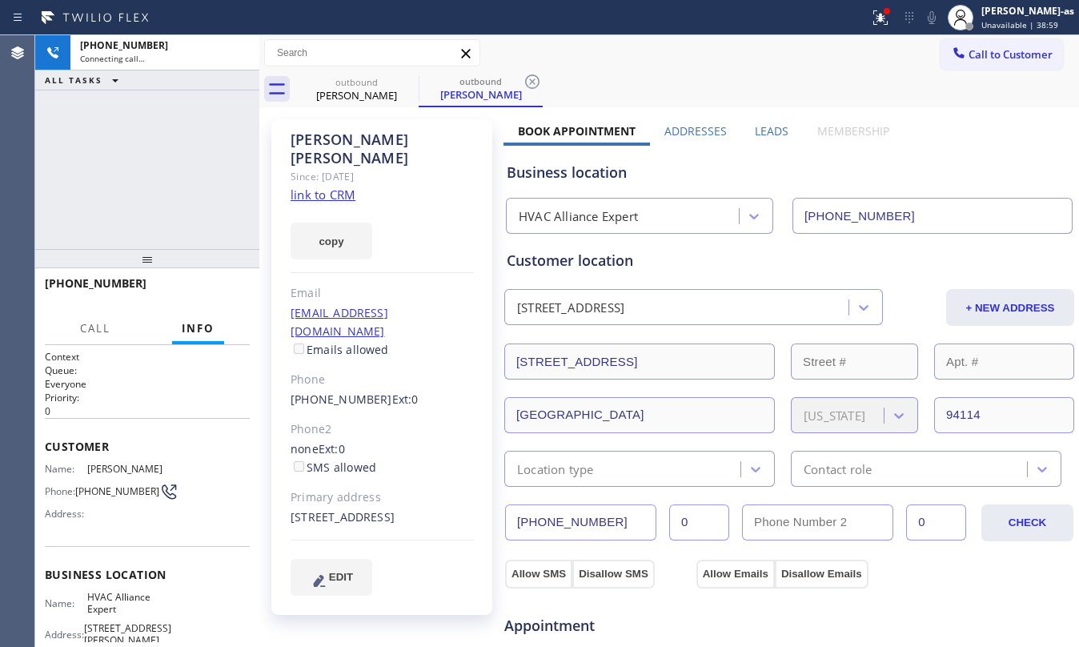
drag, startPoint x: 373, startPoint y: 112, endPoint x: 376, endPoint y: 97, distance: 15.5
click at [373, 110] on div "Boris Berkovich Since: 20 may 2020 link to CRM copy Email bberkovich@gmail.com …" at bounding box center [669, 645] width 820 height 1077
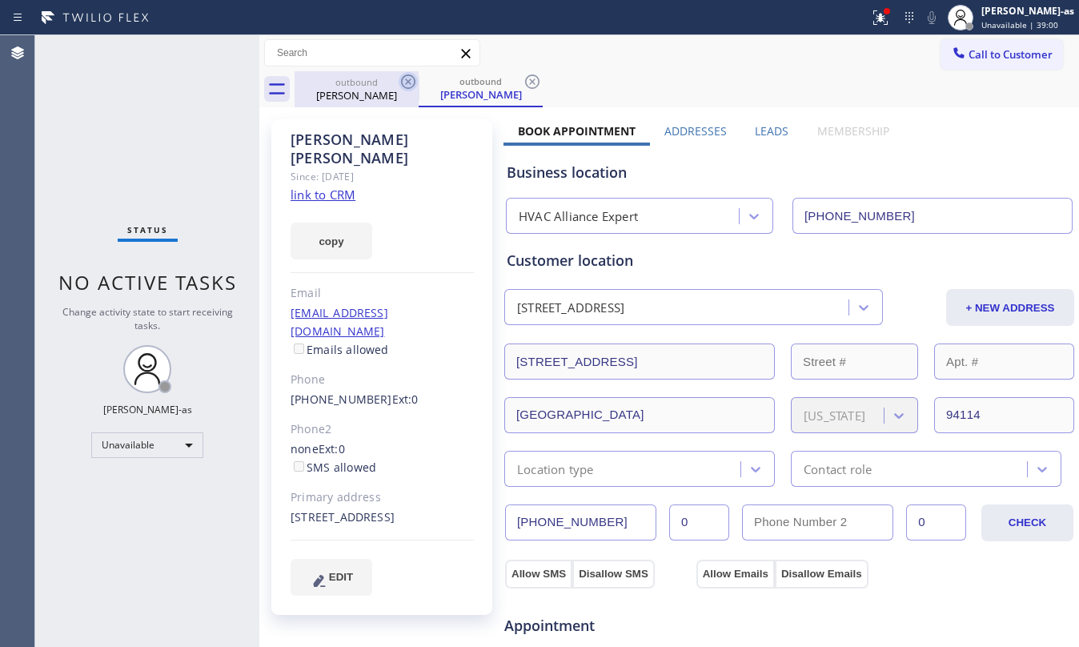
click at [400, 86] on icon at bounding box center [408, 81] width 19 height 19
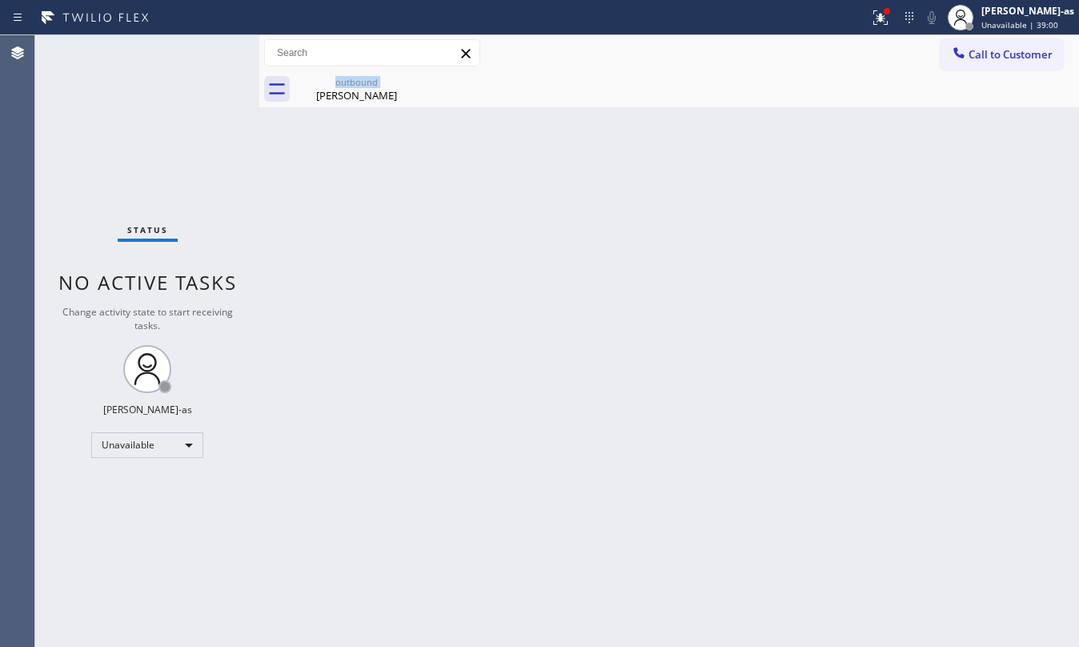
click at [400, 86] on div "outbound Boris Berkovich" at bounding box center [357, 89] width 124 height 36
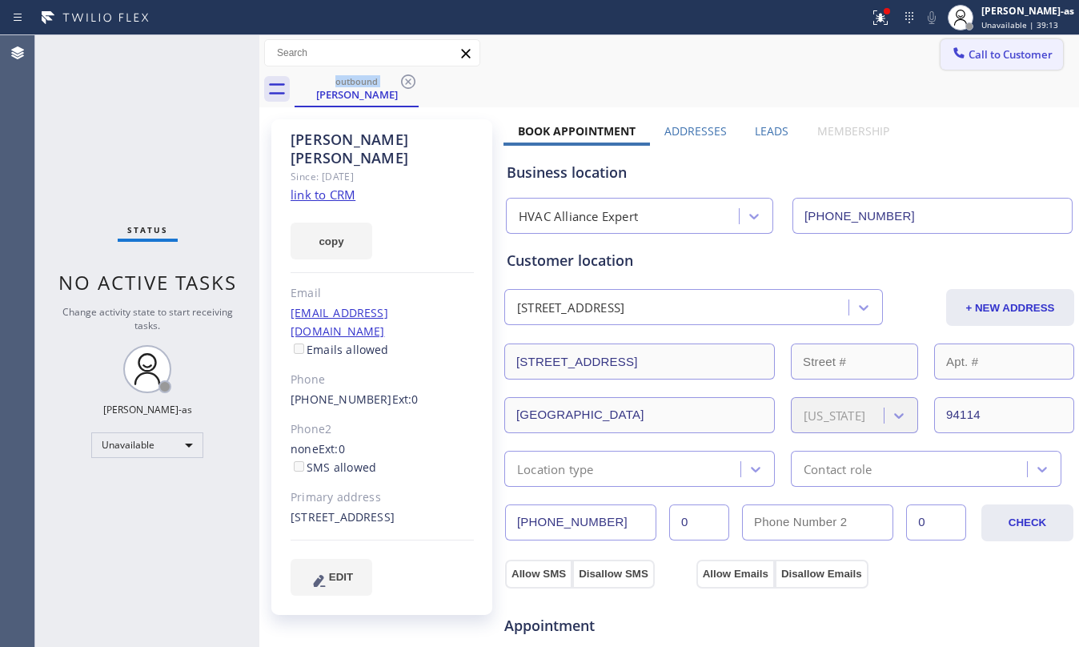
click at [970, 61] on span "Call to Customer" at bounding box center [1010, 54] width 84 height 14
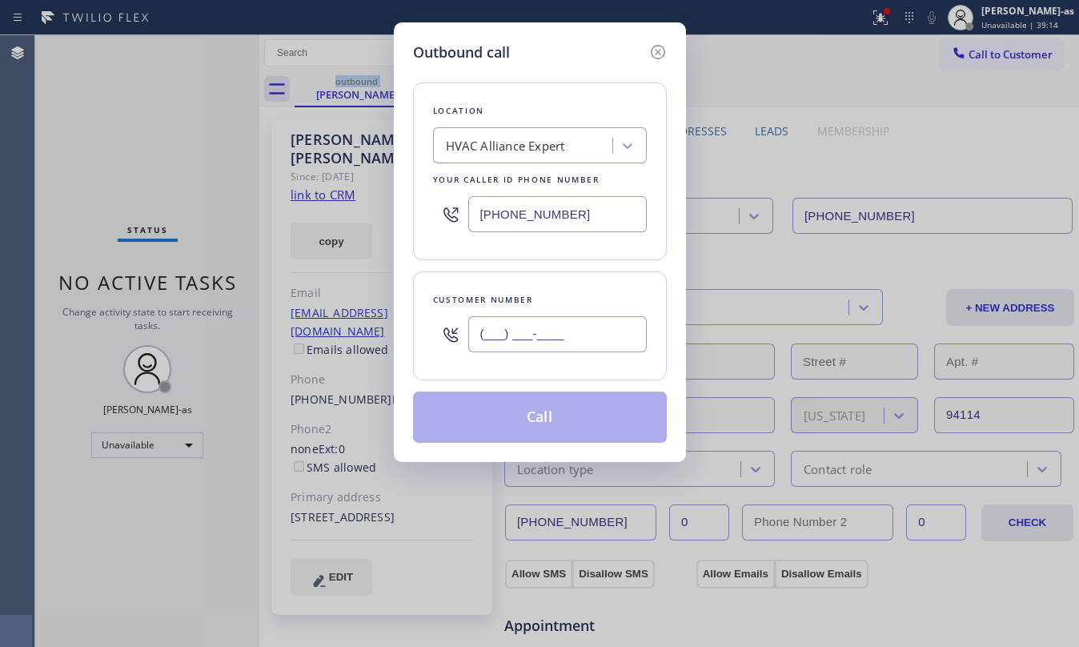
click at [573, 323] on input "(___) ___-____" at bounding box center [557, 334] width 178 height 36
paste input "323) 244-3199"
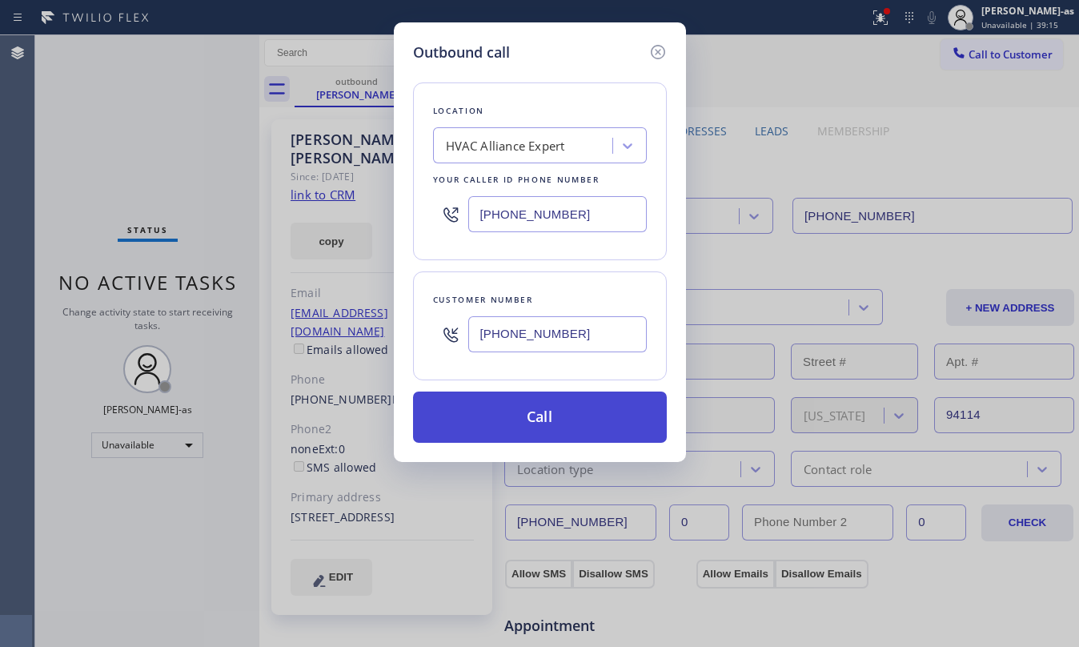
type input "(323) 244-3199"
click at [547, 421] on button "Call" at bounding box center [540, 416] width 254 height 51
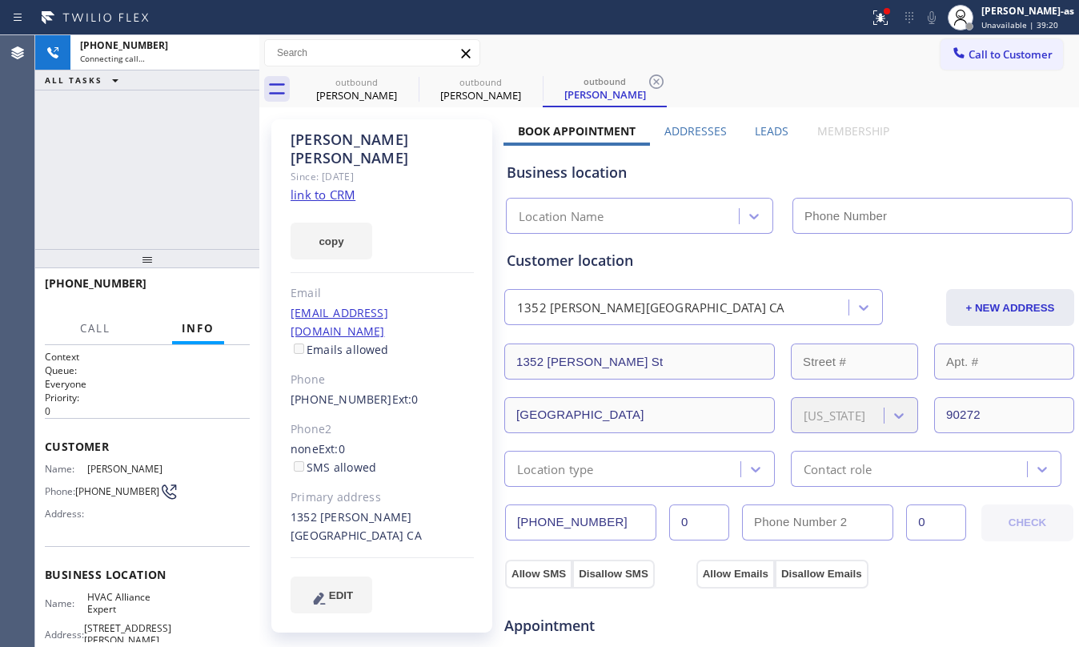
type input "[PHONE_NUMBER]"
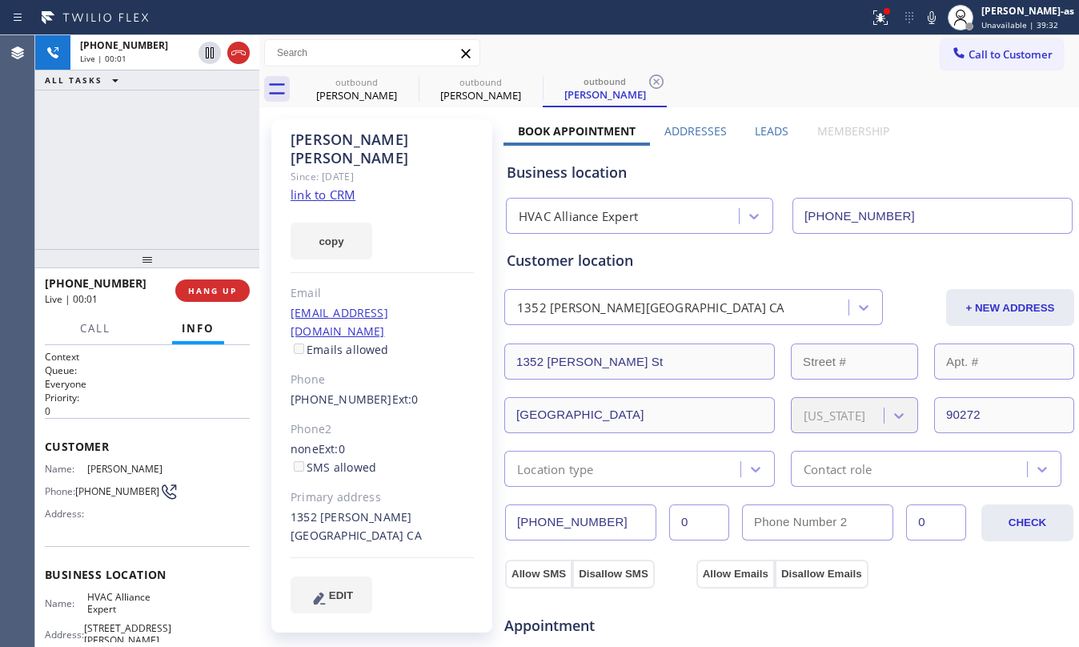
click at [58, 208] on div "+13232443199 Live | 00:01 ALL TASKS ALL TASKS ACTIVE TASKS TASKS IN WRAP UP" at bounding box center [147, 142] width 224 height 214
click at [211, 295] on button "HANG UP" at bounding box center [212, 290] width 74 height 22
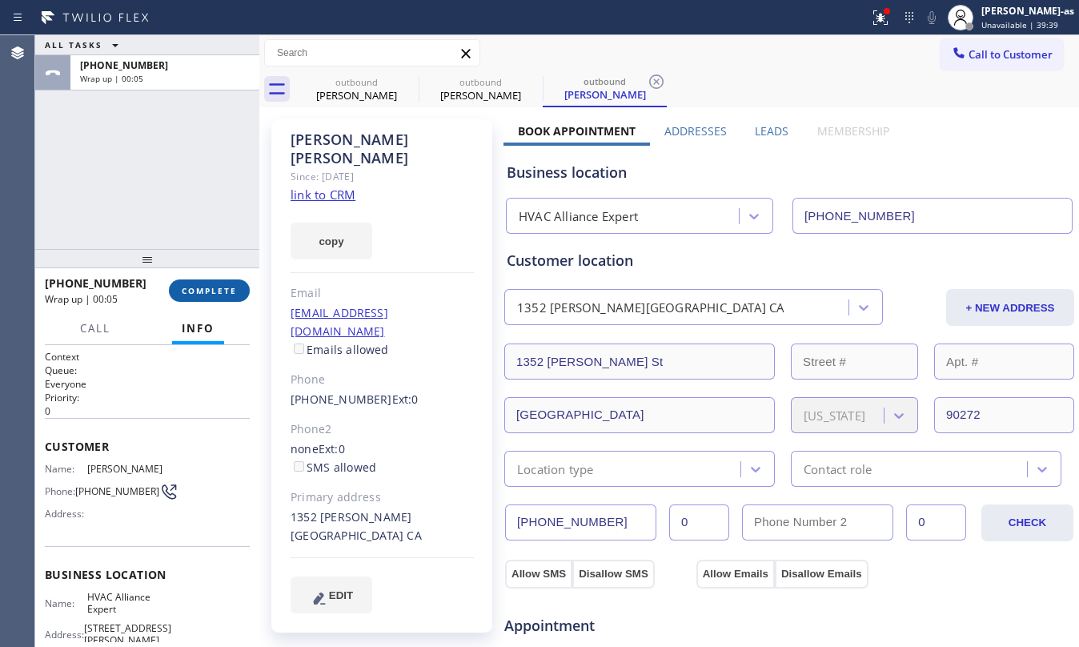
click at [206, 283] on button "COMPLETE" at bounding box center [209, 290] width 81 height 22
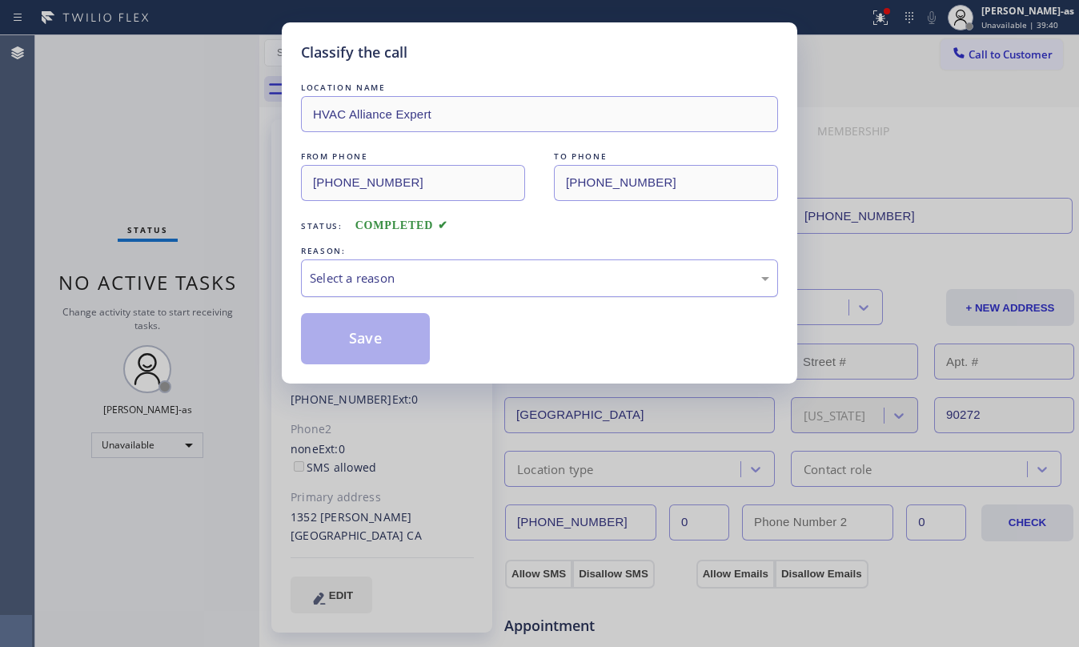
click at [477, 285] on div "Select a reason" at bounding box center [539, 278] width 459 height 18
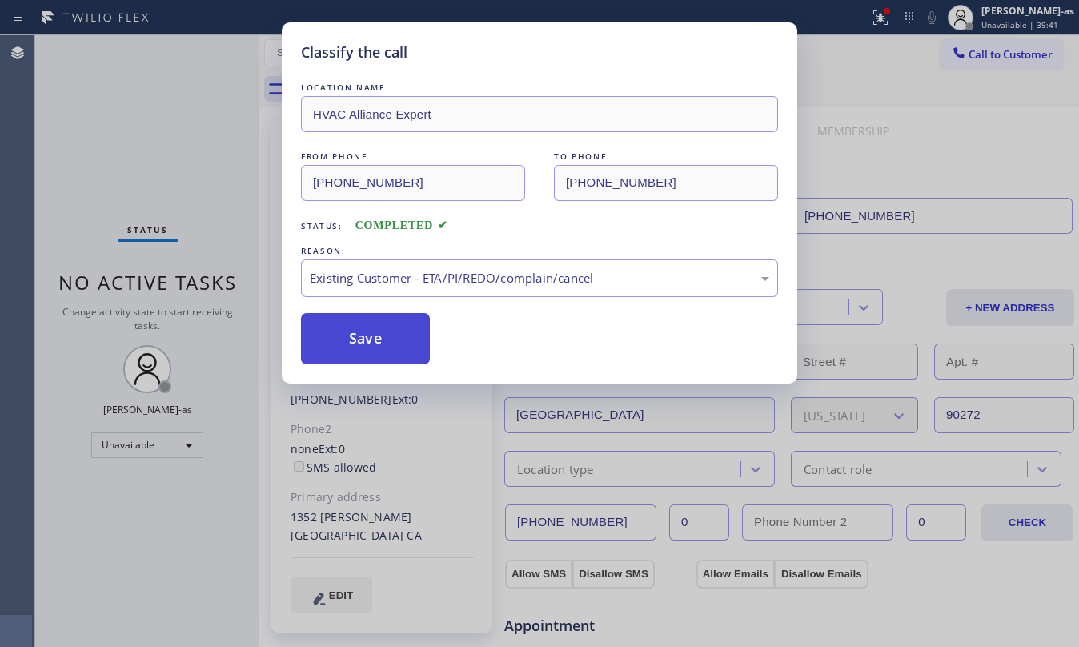
click at [366, 322] on button "Save" at bounding box center [365, 338] width 129 height 51
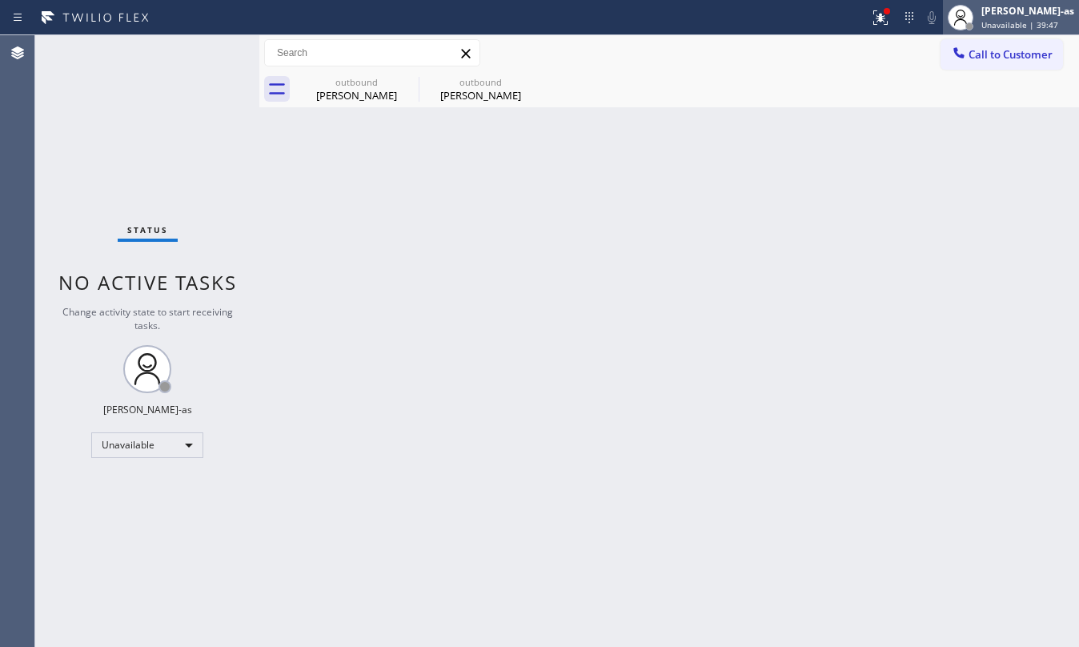
click at [978, 29] on div at bounding box center [960, 17] width 35 height 35
click at [792, 67] on div "Call to Customer Outbound call Location HVAC Alliance Expert Your caller id pho…" at bounding box center [669, 53] width 820 height 36
drag, startPoint x: 999, startPoint y: 51, endPoint x: 852, endPoint y: 141, distance: 171.7
click at [999, 50] on span "Call to Customer" at bounding box center [1010, 54] width 84 height 14
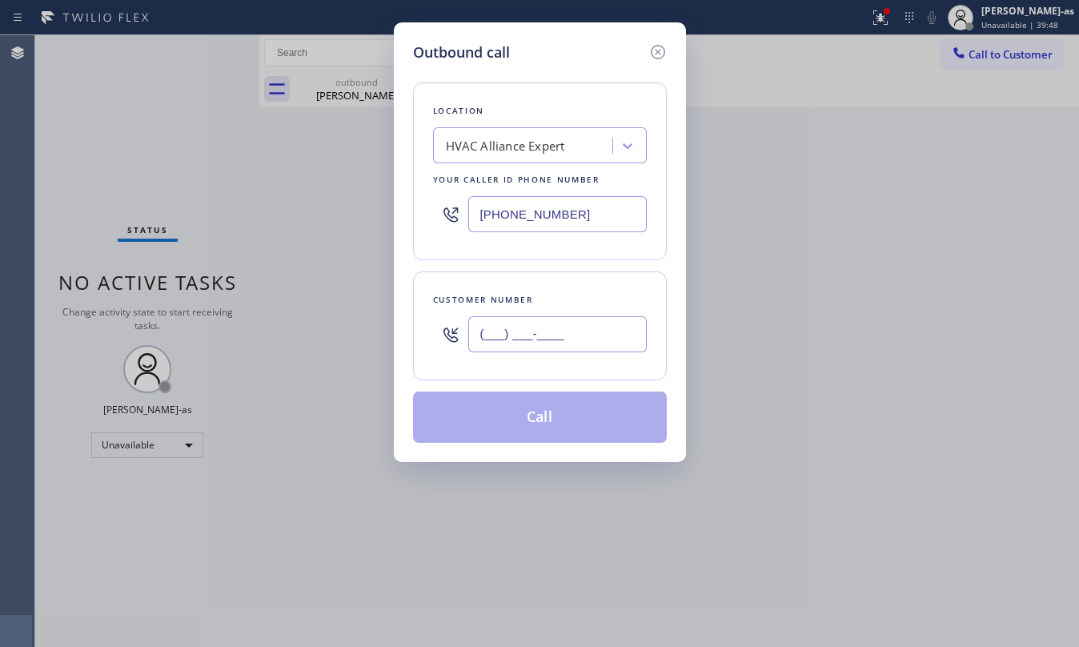
click at [526, 325] on input "(___) ___-____" at bounding box center [557, 334] width 178 height 36
paste input "310) 528-2598"
click at [526, 324] on input "(310) 528-2598" at bounding box center [557, 334] width 178 height 36
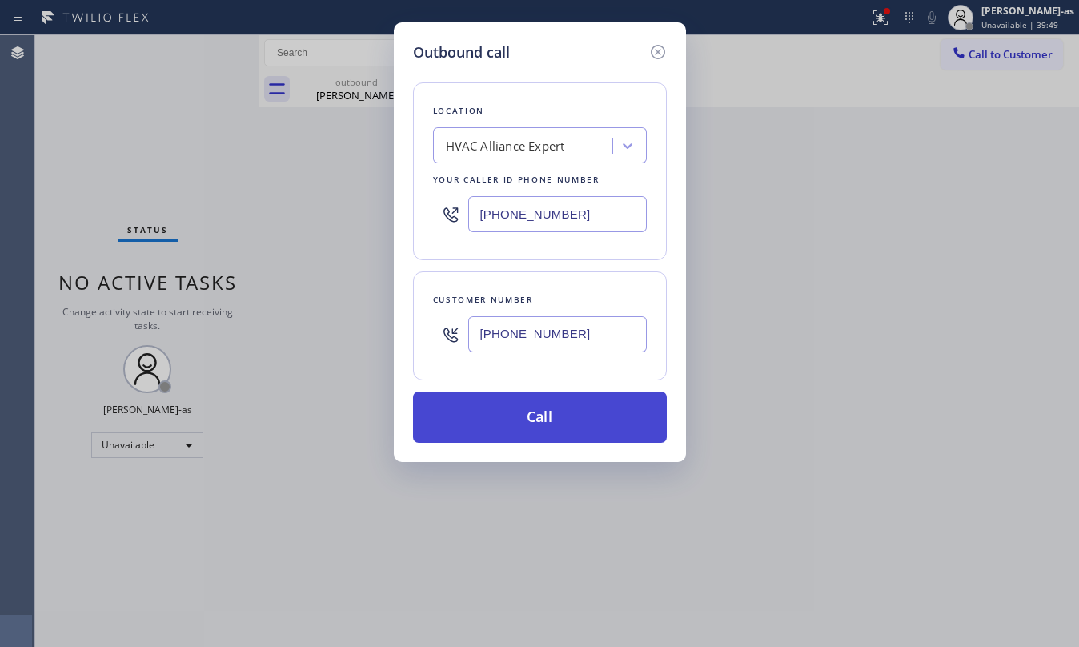
type input "(310) 528-2598"
click at [580, 416] on button "Call" at bounding box center [540, 416] width 254 height 51
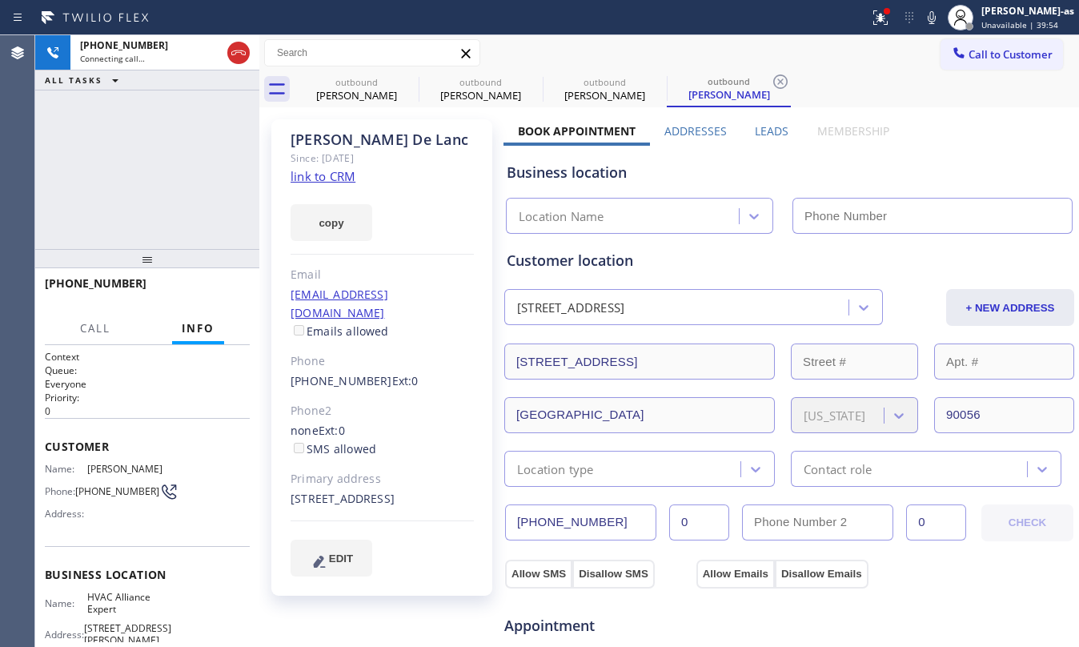
type input "[PHONE_NUMBER]"
drag, startPoint x: 171, startPoint y: 138, endPoint x: 195, endPoint y: 103, distance: 42.6
click at [171, 135] on div "+13105282598 Connecting call… ALL TASKS ALL TASKS ACTIVE TASKS TASKS IN WRAP UP" at bounding box center [147, 142] width 224 height 214
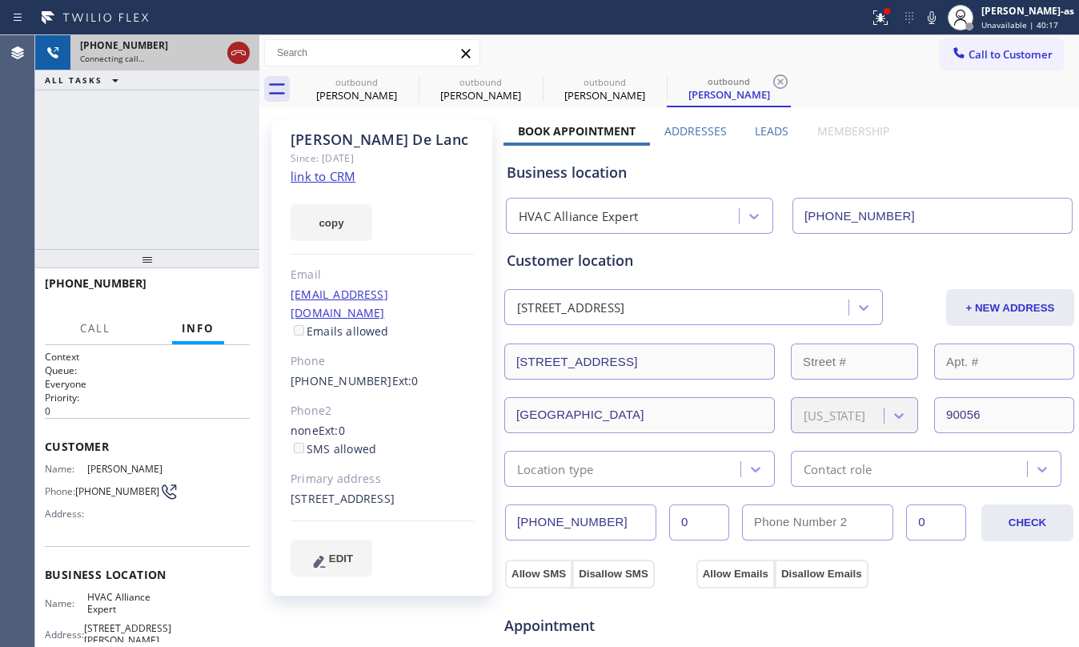
click at [238, 45] on icon at bounding box center [238, 52] width 19 height 19
drag, startPoint x: 335, startPoint y: 85, endPoint x: 421, endPoint y: 75, distance: 87.0
click at [336, 84] on div "outbound" at bounding box center [356, 82] width 121 height 12
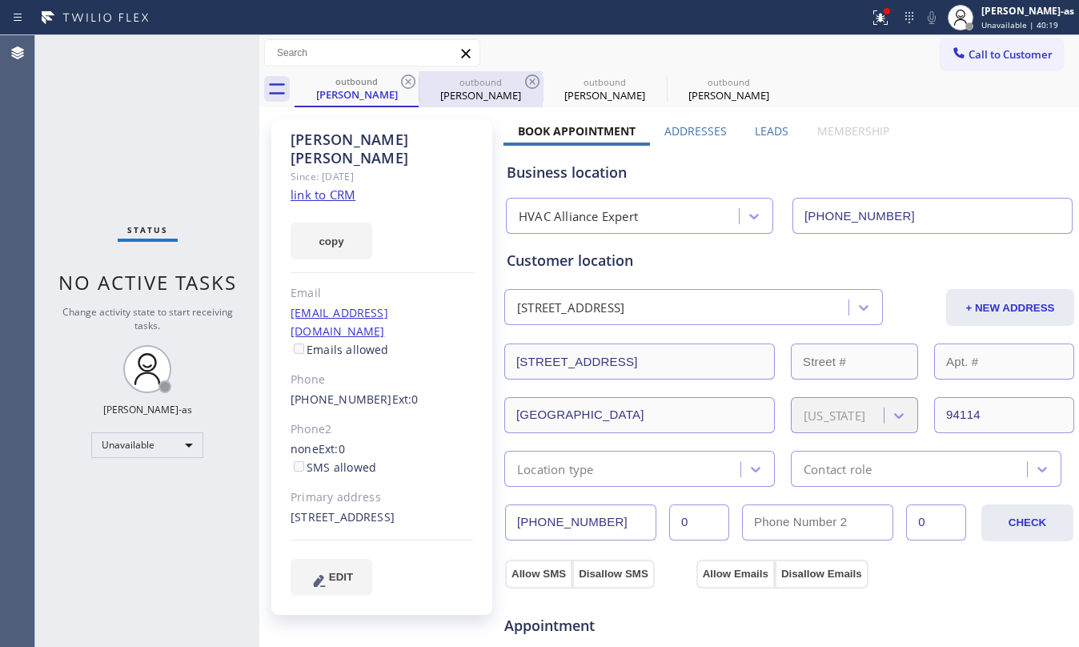
click at [421, 76] on div "outbound" at bounding box center [480, 82] width 121 height 12
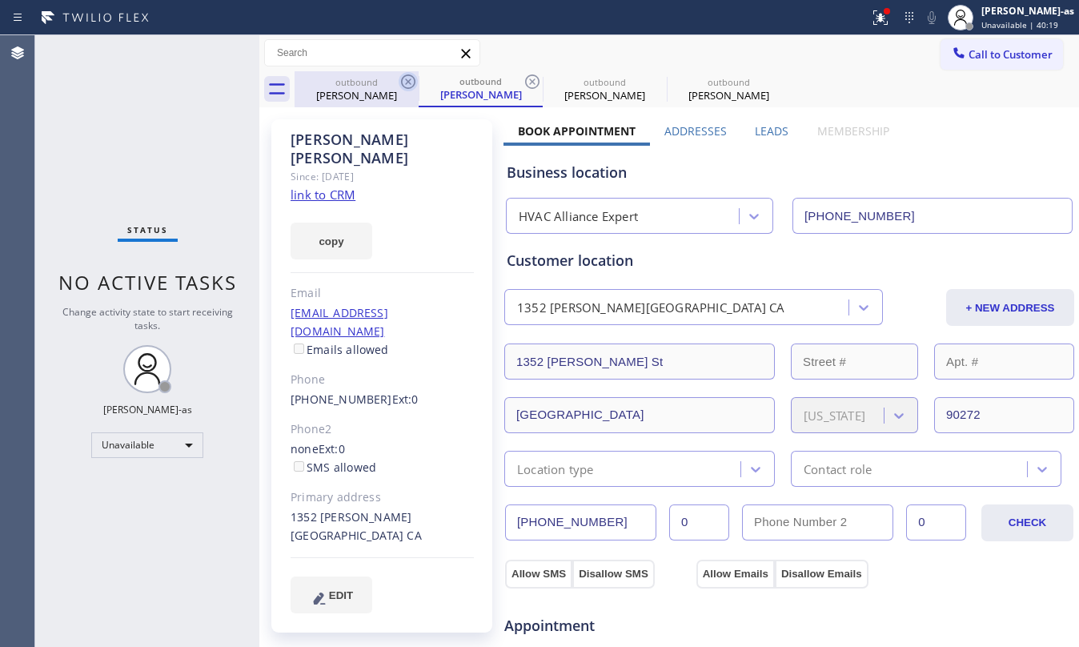
click at [407, 81] on icon at bounding box center [408, 81] width 14 height 14
click at [419, 81] on div "outbound LAURA ALVAREZ" at bounding box center [481, 89] width 124 height 36
click at [407, 81] on icon at bounding box center [408, 81] width 14 height 14
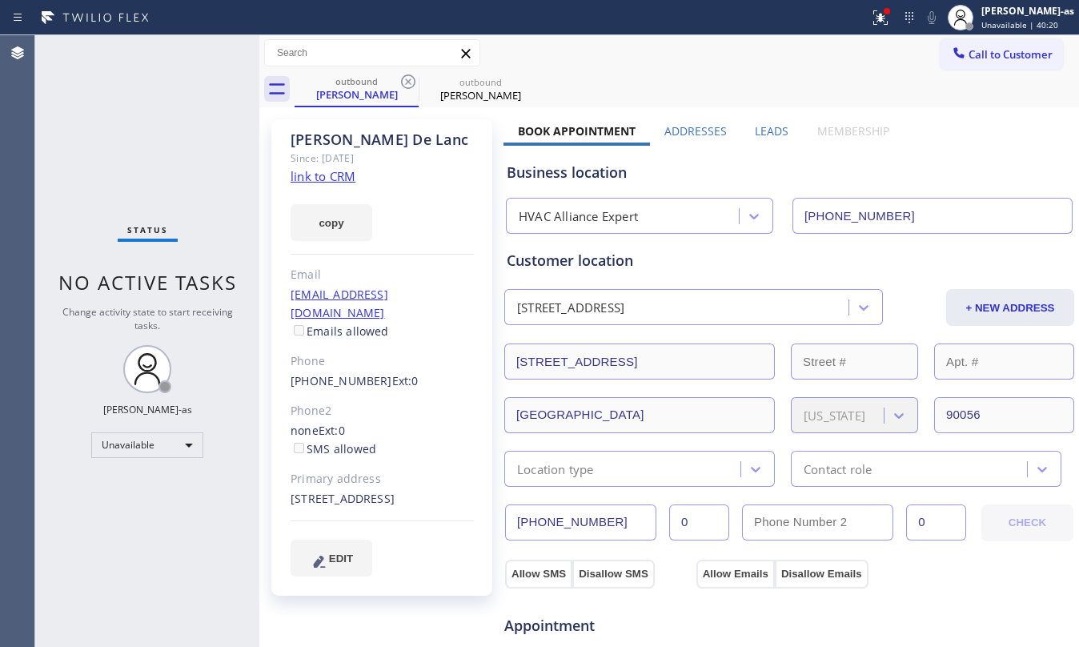
click at [407, 81] on icon at bounding box center [408, 81] width 14 height 14
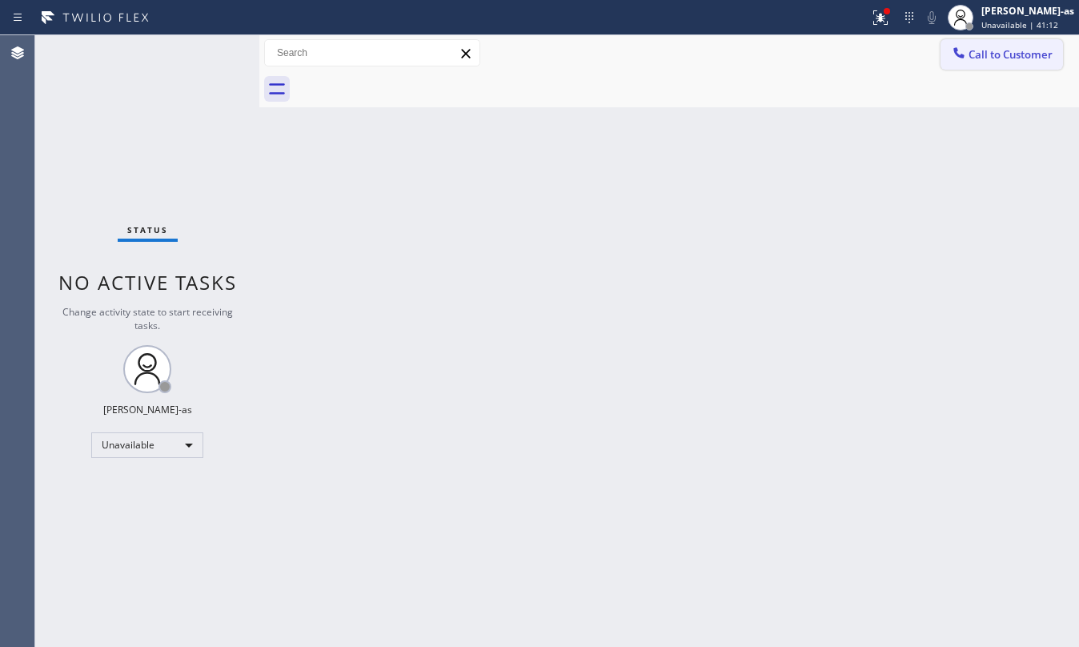
click at [1009, 39] on button "Call to Customer" at bounding box center [1001, 54] width 122 height 30
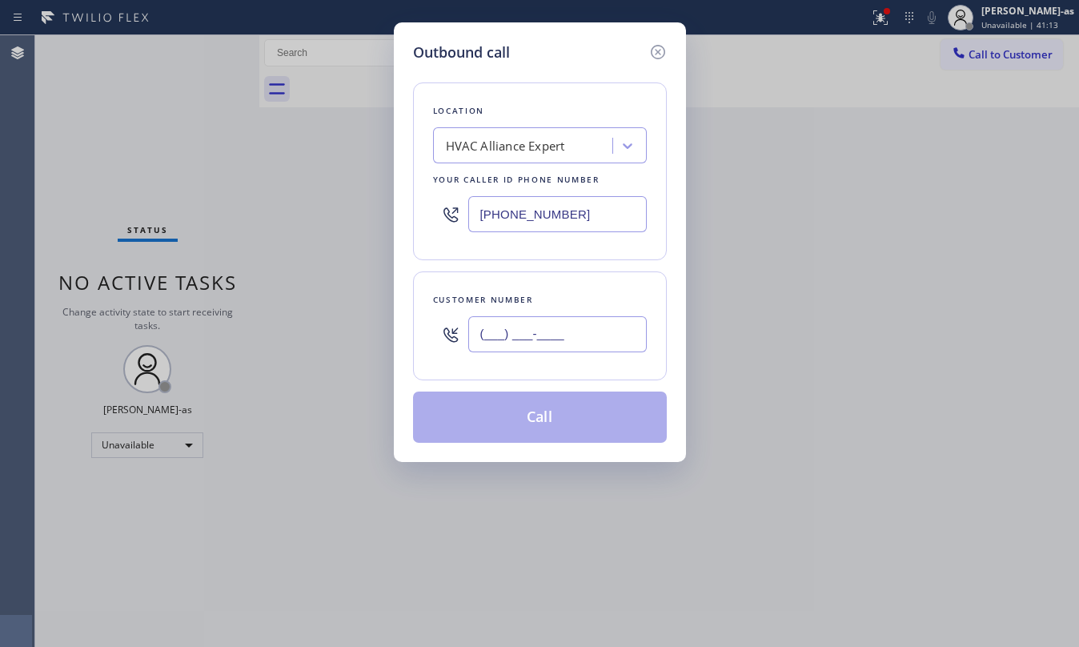
click at [539, 346] on input "(___) ___-____" at bounding box center [557, 334] width 178 height 36
paste input "415) 260-8619"
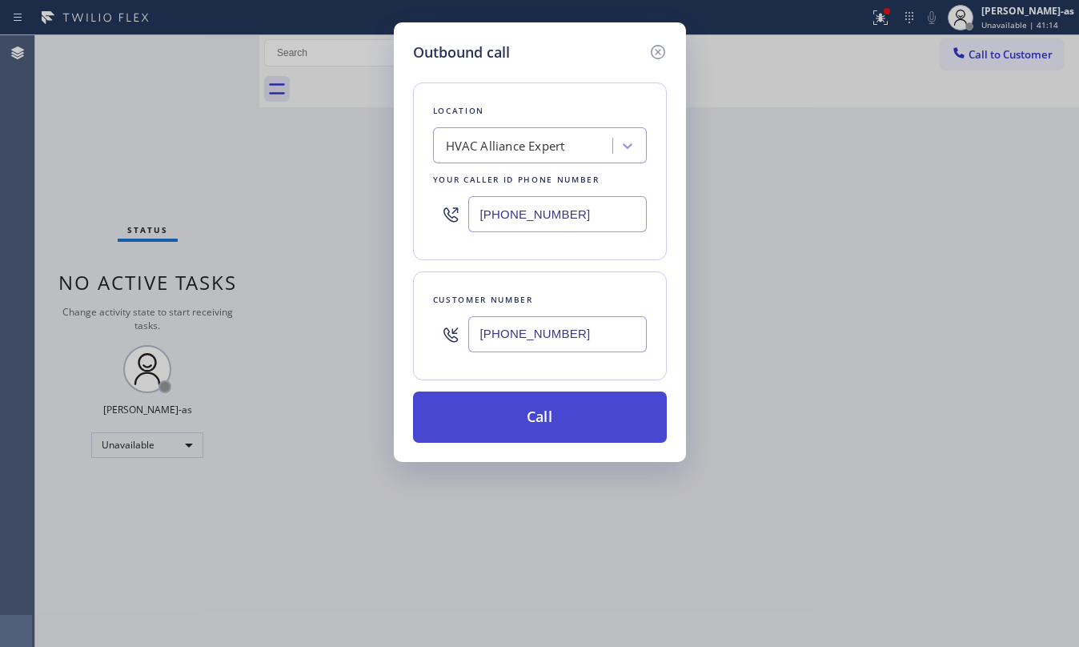
type input "(415) 260-8619"
click at [546, 424] on button "Call" at bounding box center [540, 416] width 254 height 51
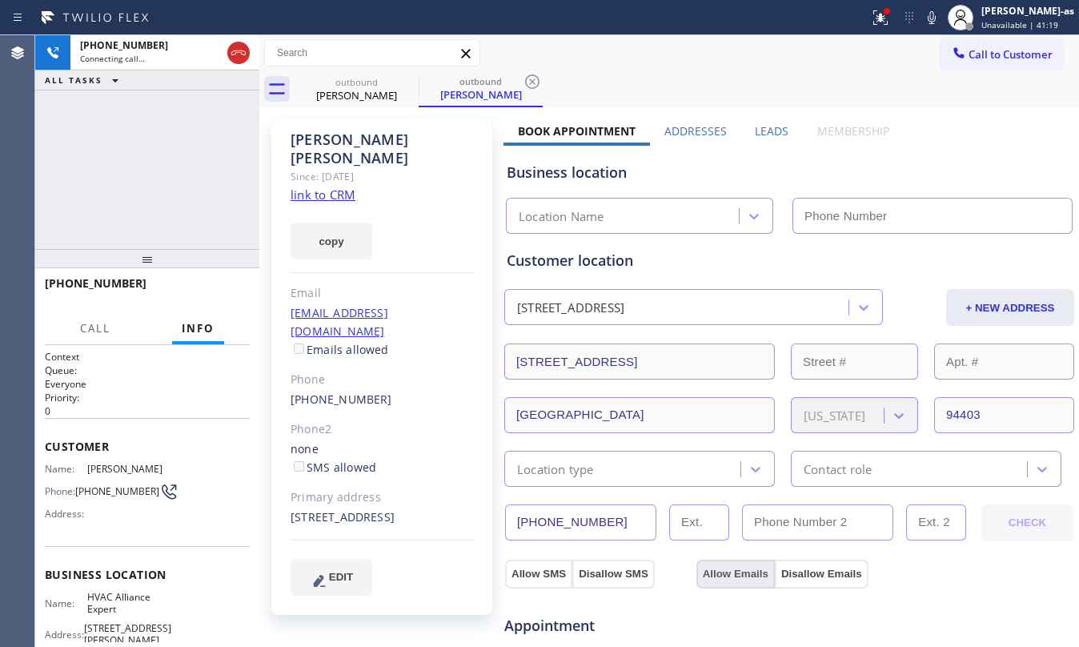
type input "[PHONE_NUMBER]"
drag, startPoint x: 136, startPoint y: 158, endPoint x: 162, endPoint y: 174, distance: 30.6
click at [136, 158] on div "+14152608619 Connecting call… ALL TASKS ALL TASKS ACTIVE TASKS TASKS IN WRAP UP" at bounding box center [147, 142] width 224 height 214
click at [341, 186] on link "link to CRM" at bounding box center [323, 194] width 65 height 16
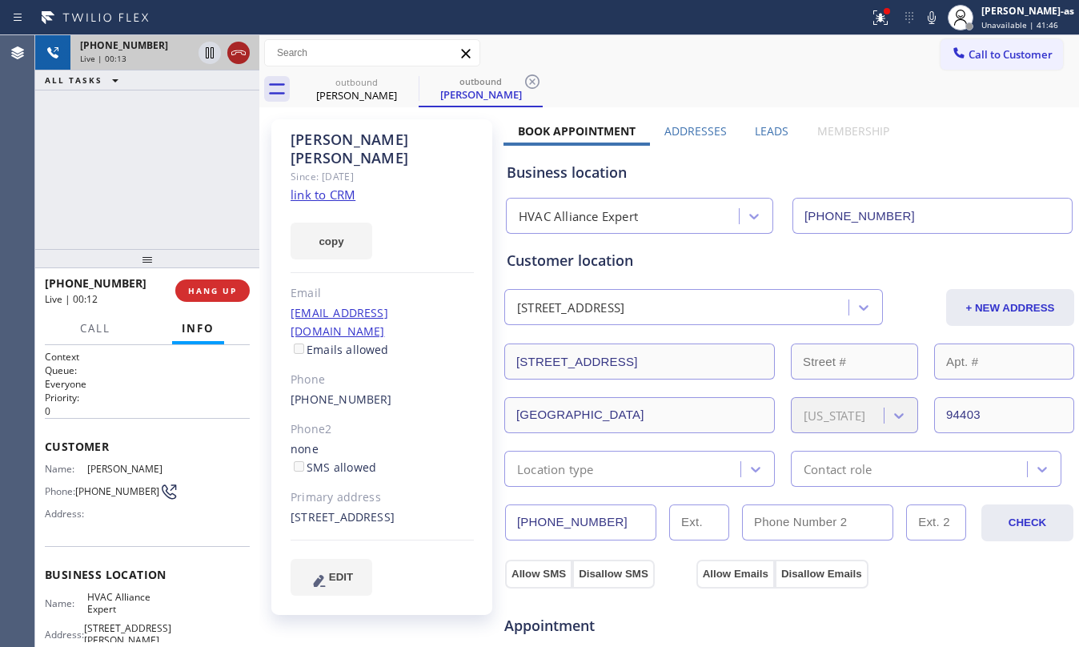
drag, startPoint x: 234, startPoint y: 58, endPoint x: 203, endPoint y: 224, distance: 169.2
click at [234, 55] on icon at bounding box center [238, 52] width 19 height 19
click at [211, 290] on span "HANG UP" at bounding box center [212, 290] width 49 height 11
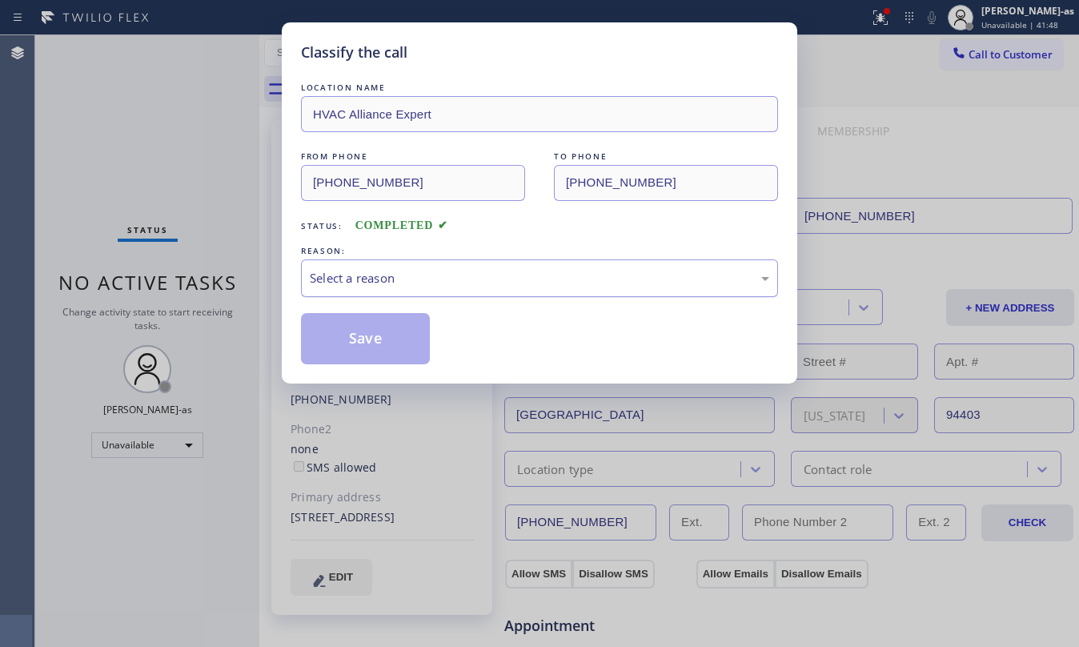
click at [426, 289] on div "Select a reason" at bounding box center [539, 278] width 477 height 38
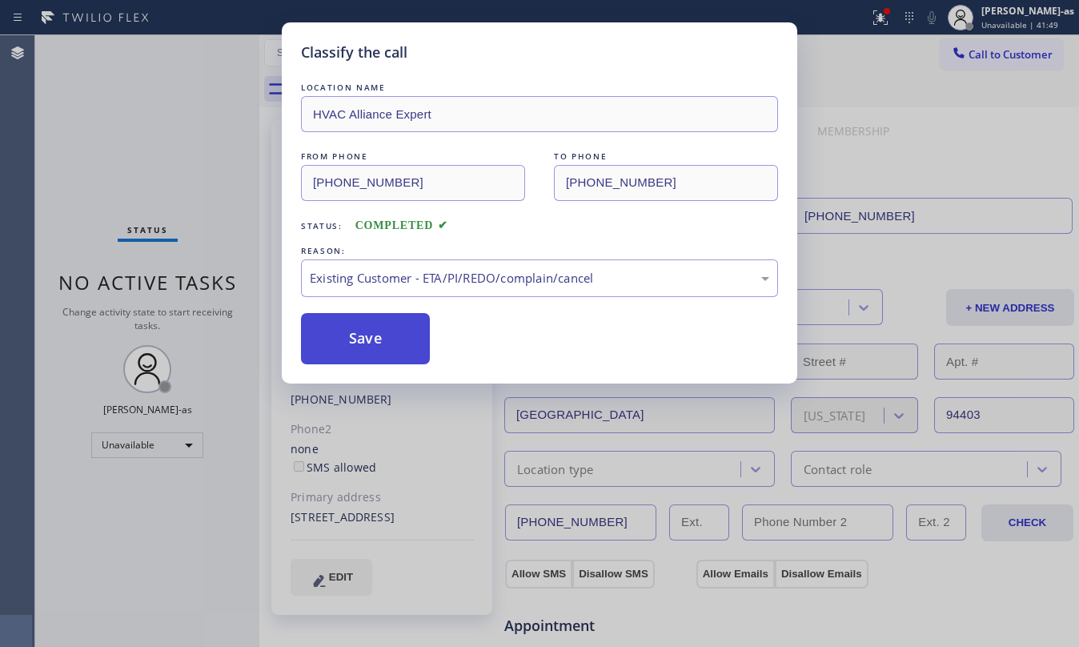
click at [373, 346] on button "Save" at bounding box center [365, 338] width 129 height 51
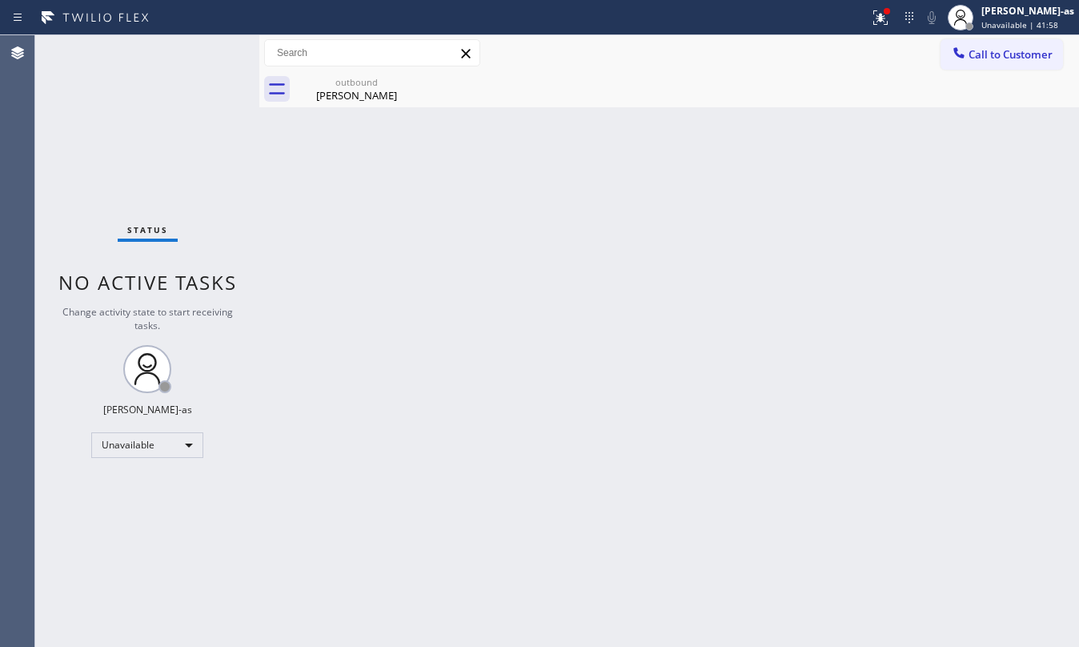
drag, startPoint x: 981, startPoint y: 70, endPoint x: 941, endPoint y: 68, distance: 40.1
click at [976, 71] on div "outbound Jim Nate" at bounding box center [687, 89] width 784 height 36
click at [986, 42] on button "Call to Customer" at bounding box center [1001, 54] width 122 height 30
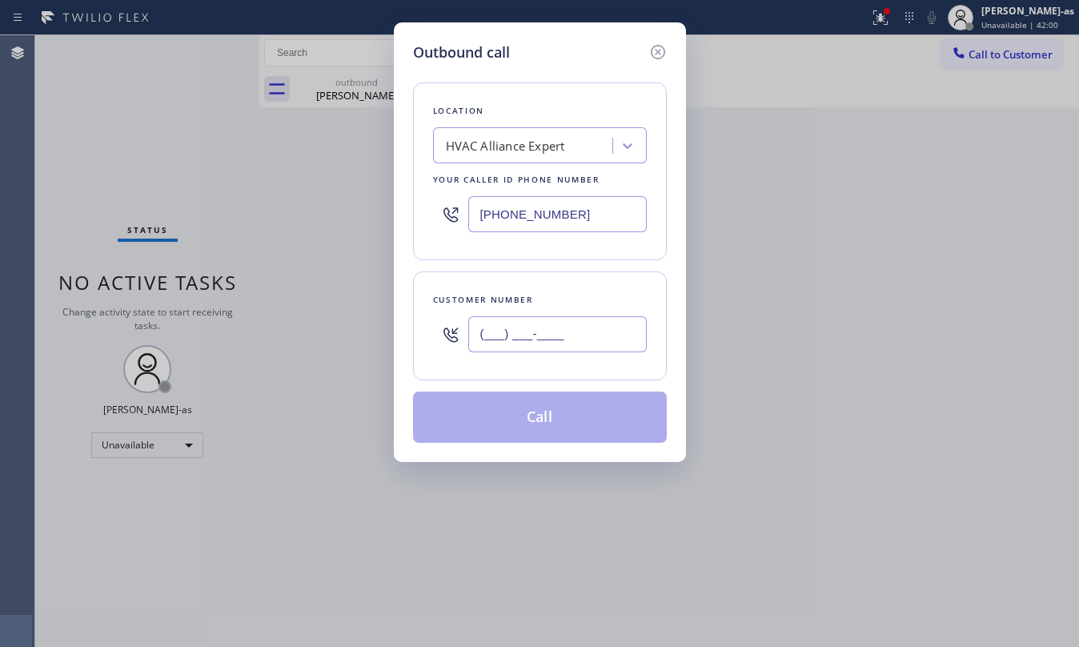
click at [565, 333] on input "(___) ___-____" at bounding box center [557, 334] width 178 height 36
paste input "661) 977-1687"
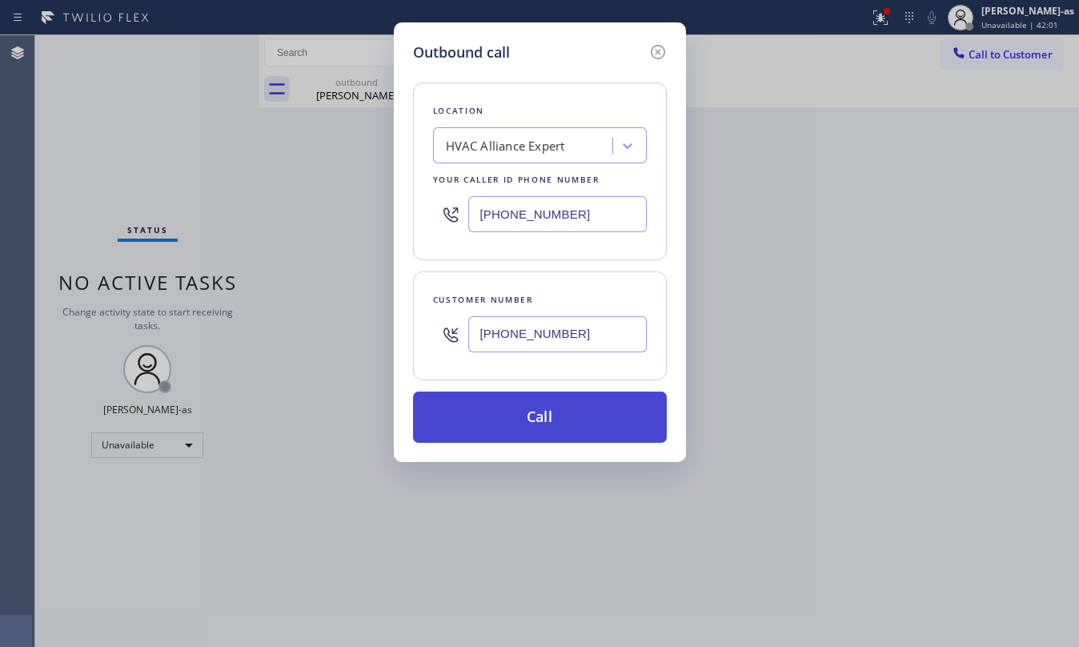
type input "(661) 977-1687"
click at [551, 413] on button "Call" at bounding box center [540, 416] width 254 height 51
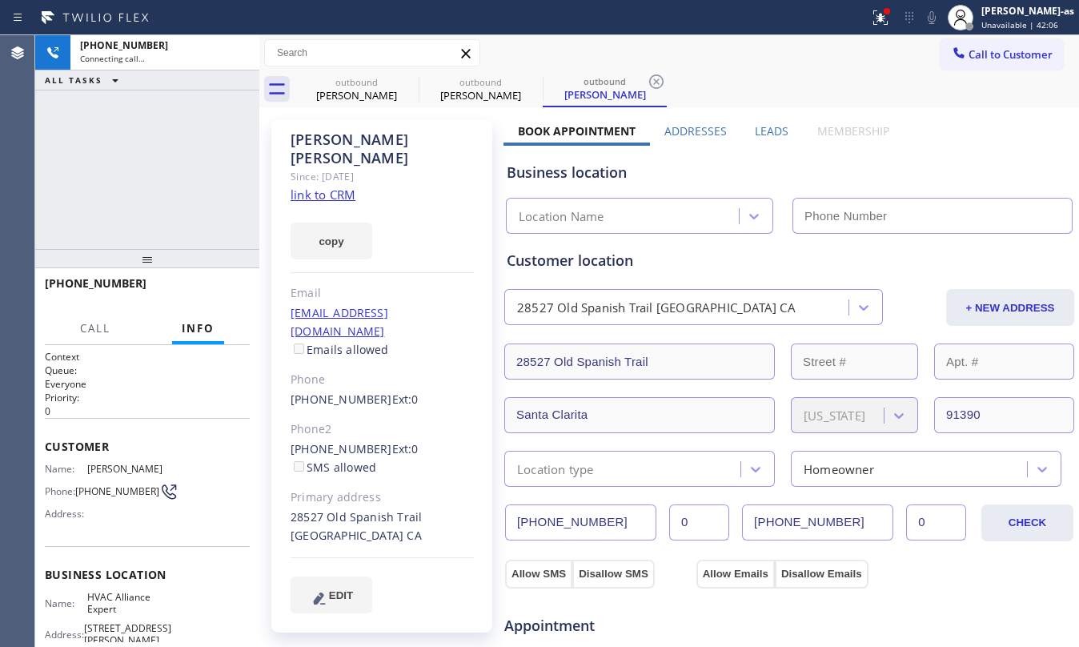
click at [107, 198] on div "+16619771687 Connecting call… ALL TASKS ALL TASKS ACTIVE TASKS TASKS IN WRAP UP" at bounding box center [147, 142] width 224 height 214
type input "[PHONE_NUMBER]"
click at [311, 186] on link "link to CRM" at bounding box center [323, 194] width 65 height 16
drag, startPoint x: 238, startPoint y: 53, endPoint x: 362, endPoint y: 87, distance: 128.0
click at [246, 52] on icon at bounding box center [238, 52] width 19 height 19
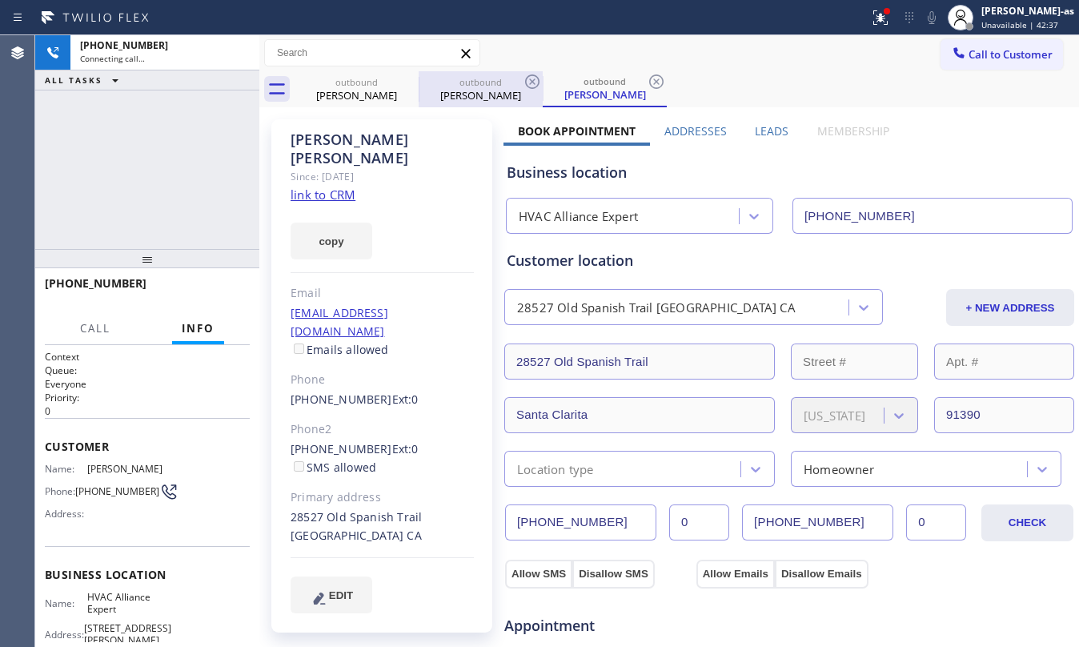
drag, startPoint x: 362, startPoint y: 88, endPoint x: 418, endPoint y: 81, distance: 56.5
click at [367, 86] on div "outbound Jim Nate" at bounding box center [356, 89] width 121 height 36
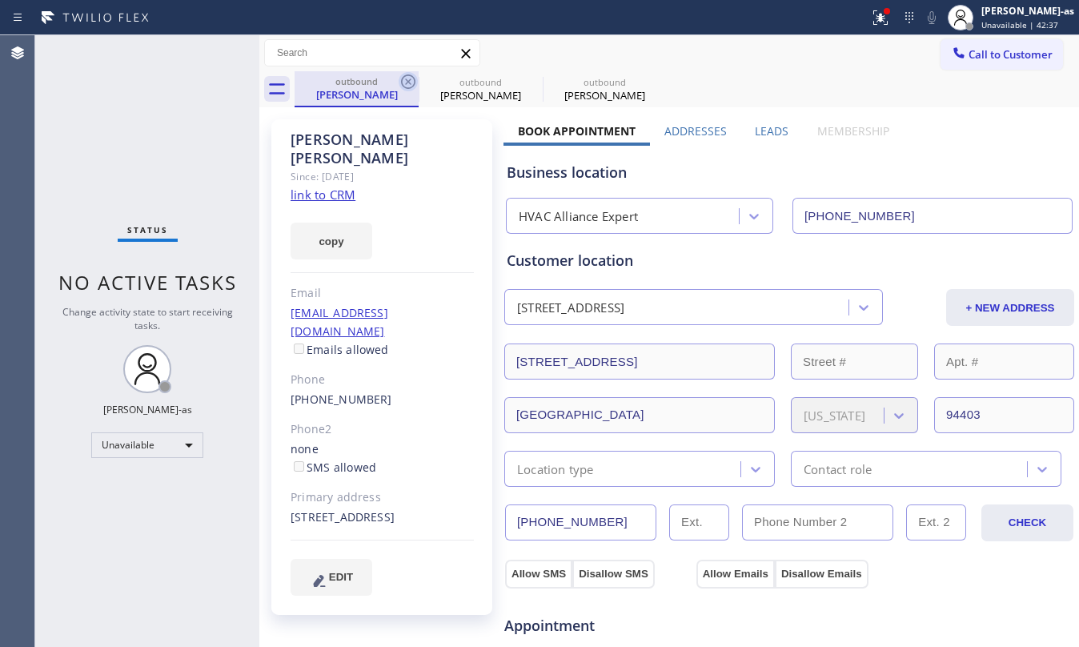
click at [407, 81] on icon at bounding box center [408, 81] width 19 height 19
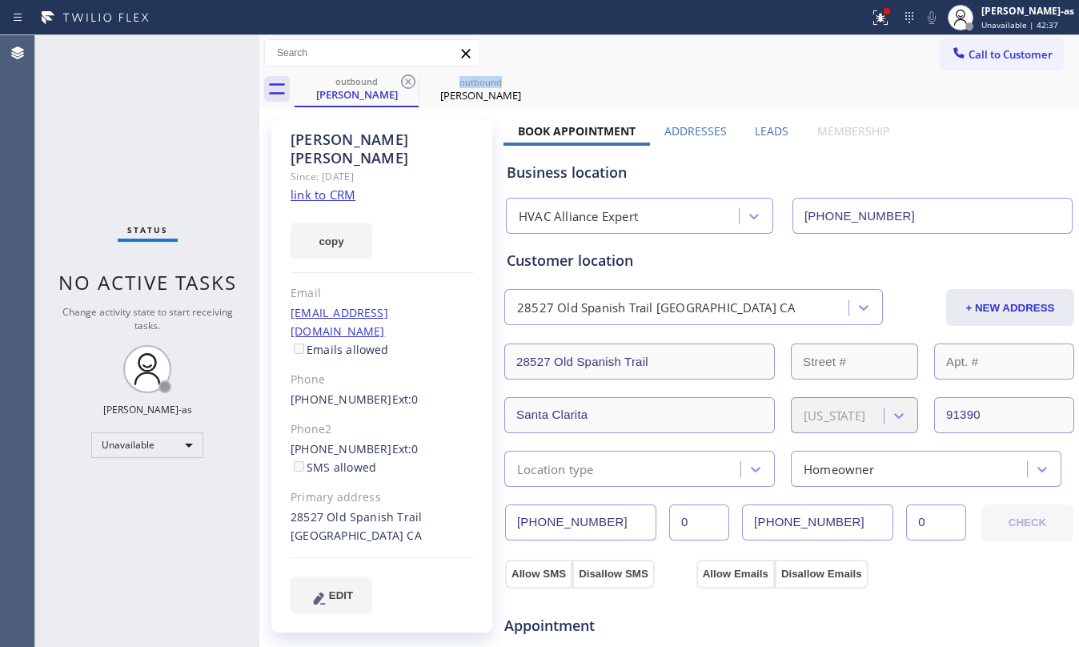
click at [407, 81] on icon at bounding box center [408, 81] width 19 height 19
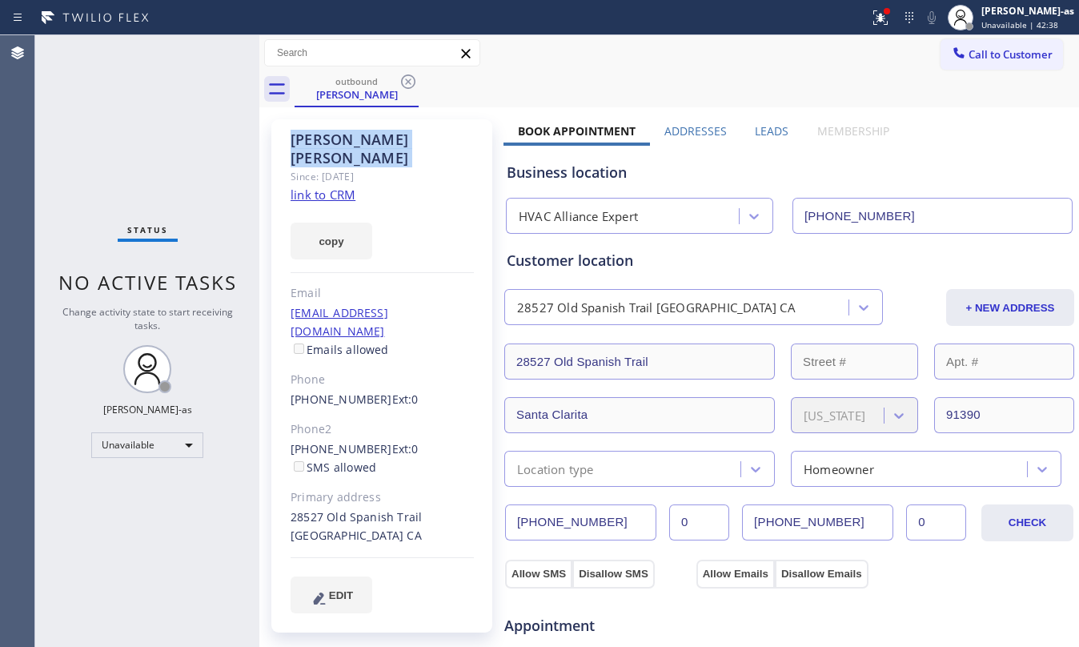
click at [407, 81] on icon at bounding box center [408, 81] width 19 height 19
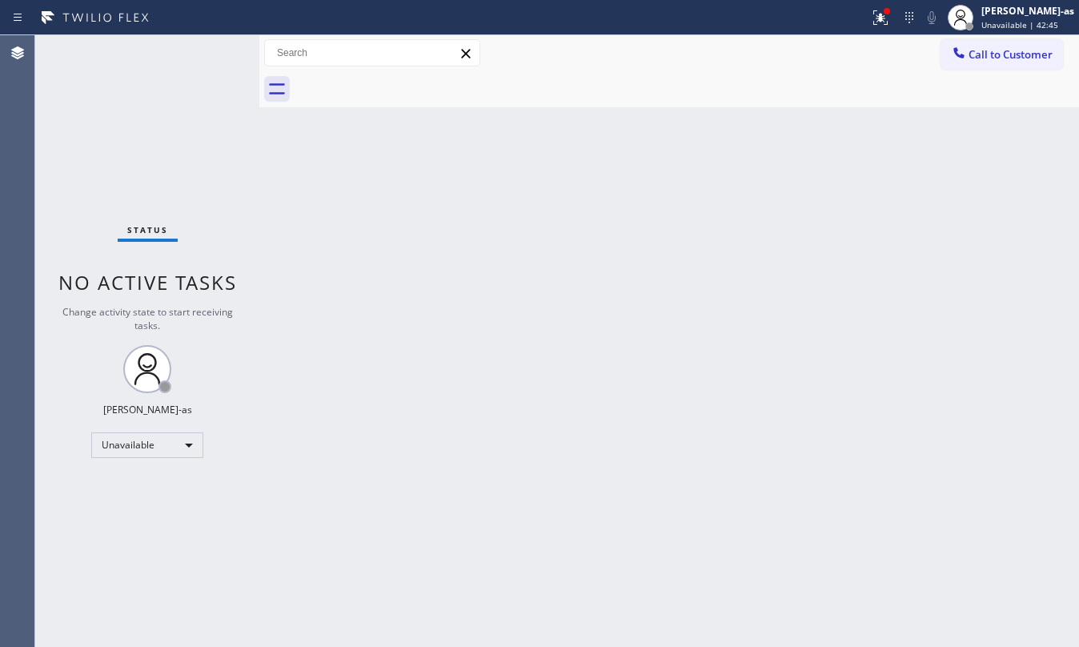
drag, startPoint x: 1008, startPoint y: 62, endPoint x: 666, endPoint y: 238, distance: 385.1
click at [1003, 61] on button "Call to Customer" at bounding box center [1001, 54] width 122 height 30
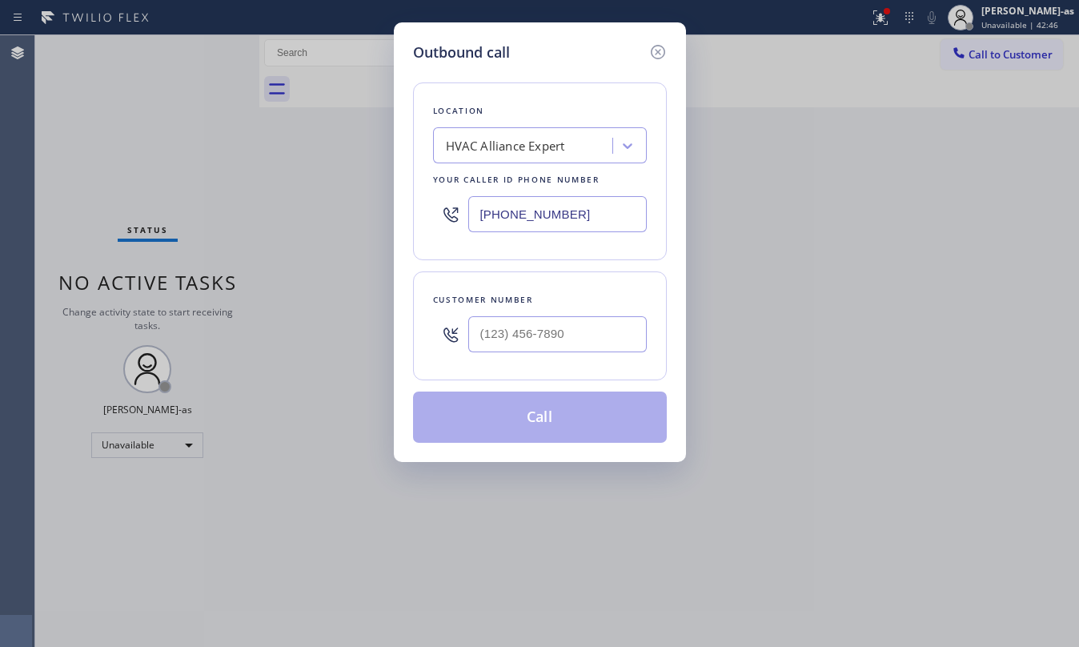
click at [563, 295] on div "Customer number" at bounding box center [540, 299] width 214 height 17
drag, startPoint x: 587, startPoint y: 347, endPoint x: 587, endPoint y: 336, distance: 10.4
click at [587, 343] on input "(___) ___-____" at bounding box center [557, 334] width 178 height 36
paste input "707) 931-9650"
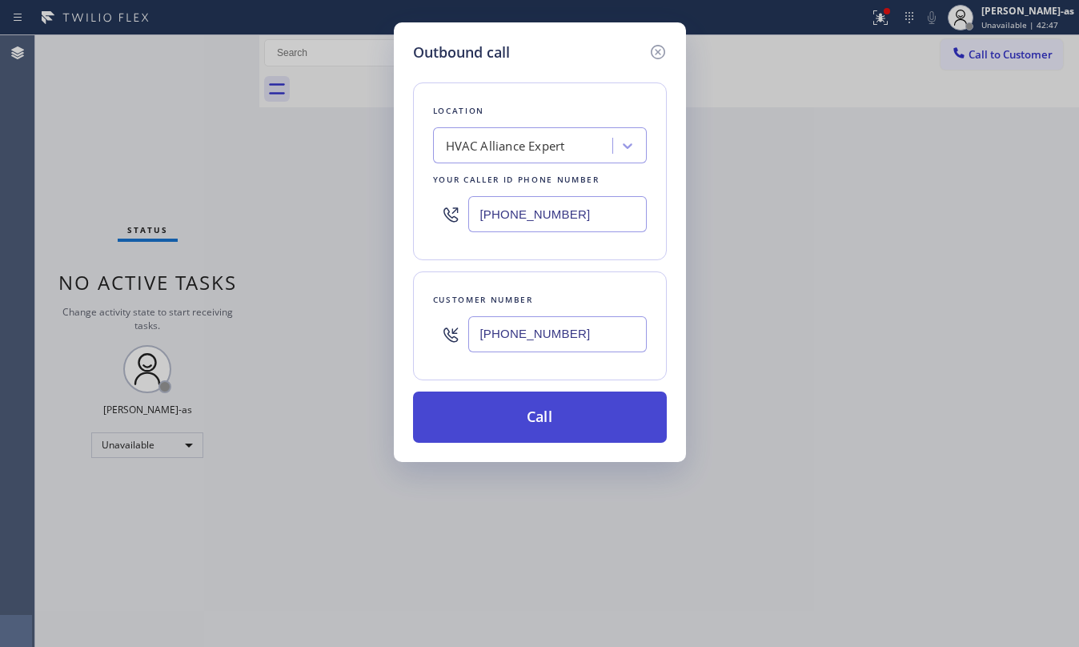
type input "(707) 931-9650"
click at [531, 423] on button "Call" at bounding box center [540, 416] width 254 height 51
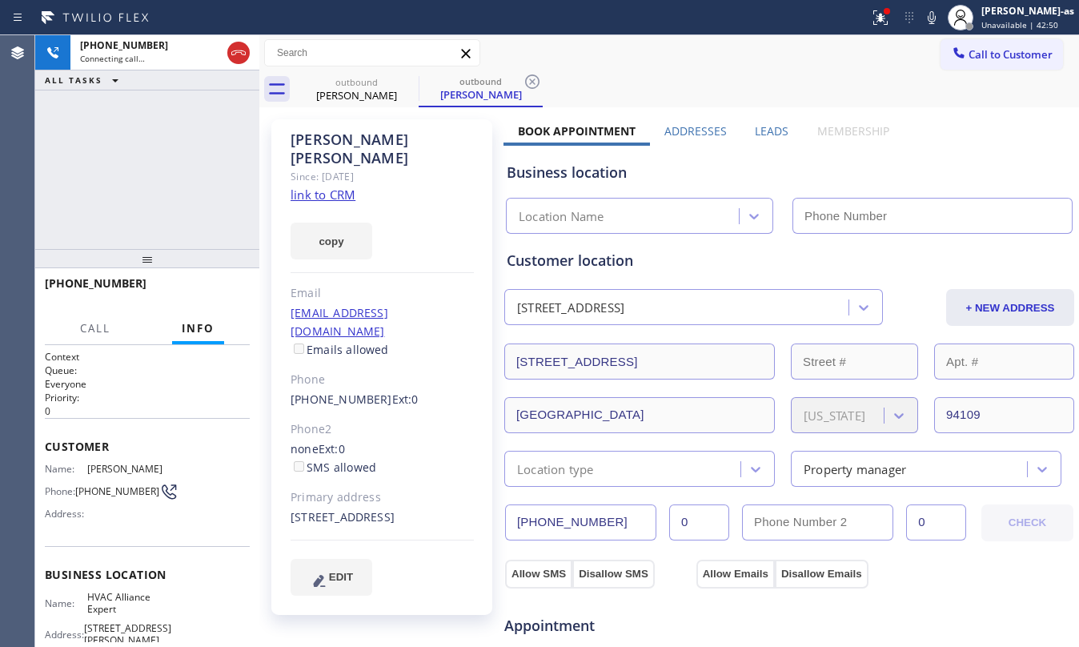
click at [439, 535] on div "Ingrid Foster Since: 20 may 2020 link to CRM copy Email ingridfoster.rkl@gmail.…" at bounding box center [381, 366] width 221 height 495
type input "[PHONE_NUMBER]"
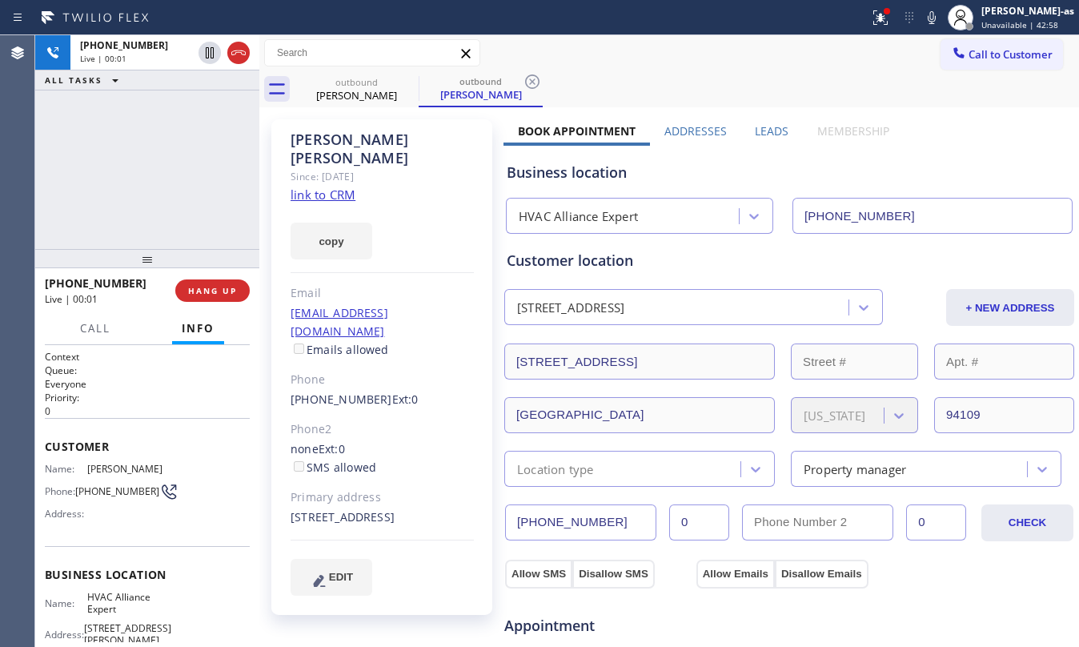
drag, startPoint x: 181, startPoint y: 193, endPoint x: 187, endPoint y: 174, distance: 19.5
click at [181, 187] on div "+17079319650 Live | 00:01 ALL TASKS ALL TASKS ACTIVE TASKS TASKS IN WRAP UP" at bounding box center [147, 142] width 224 height 214
click at [333, 186] on link "link to CRM" at bounding box center [323, 194] width 65 height 16
drag, startPoint x: 235, startPoint y: 42, endPoint x: 253, endPoint y: 234, distance: 192.9
click at [235, 43] on icon at bounding box center [238, 52] width 19 height 19
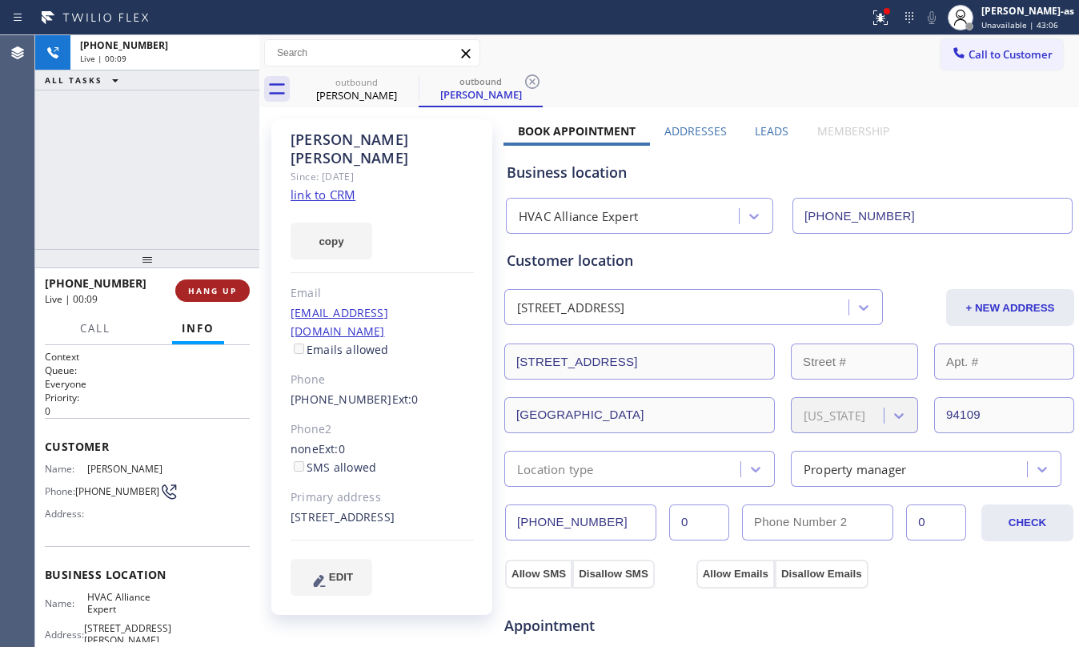
click at [212, 287] on span "HANG UP" at bounding box center [212, 290] width 49 height 11
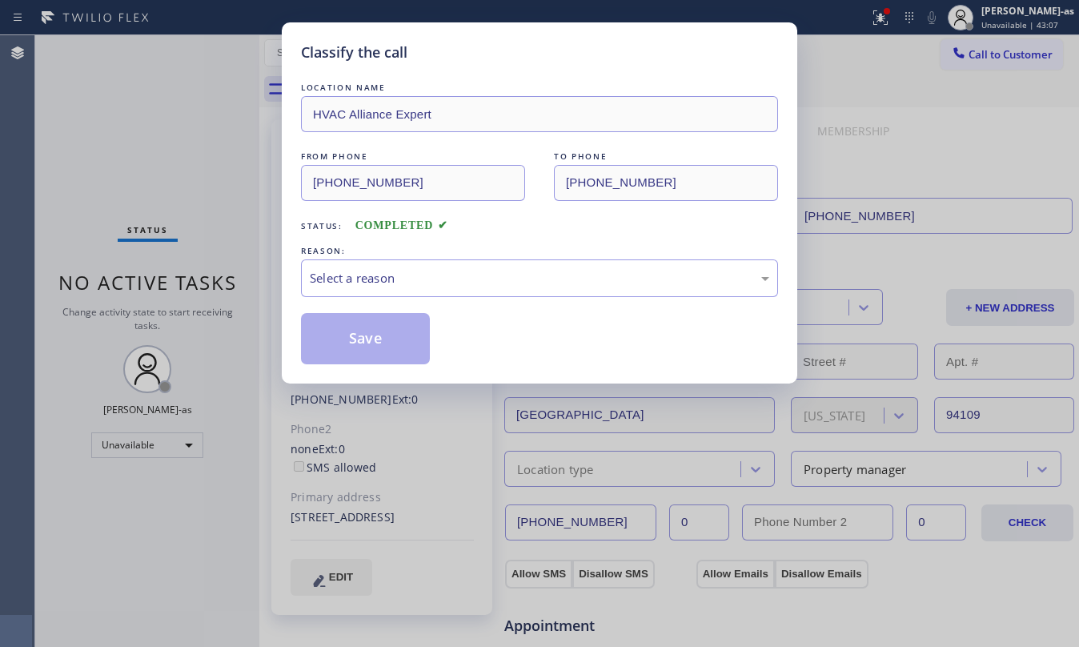
click at [213, 287] on div "Classify the call LOCATION NAME HVAC Alliance Expert FROM PHONE (323) 991-9198 …" at bounding box center [539, 323] width 1079 height 647
click at [522, 273] on div "Select a reason" at bounding box center [539, 278] width 459 height 18
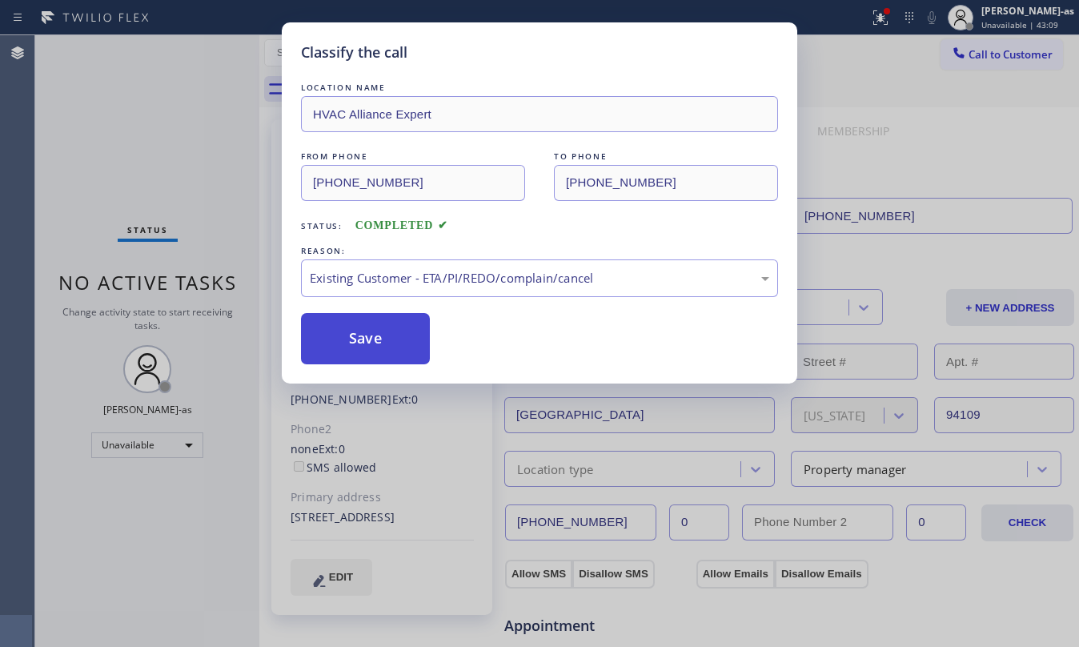
click at [372, 339] on button "Save" at bounding box center [365, 338] width 129 height 51
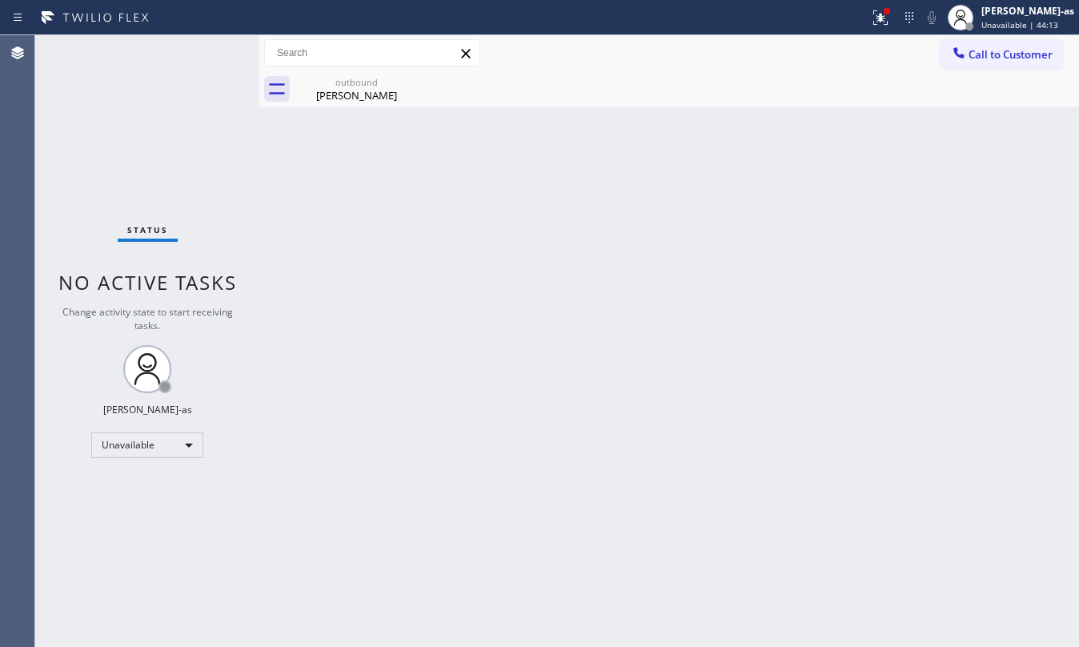
click at [991, 61] on button "Call to Customer" at bounding box center [1001, 54] width 122 height 30
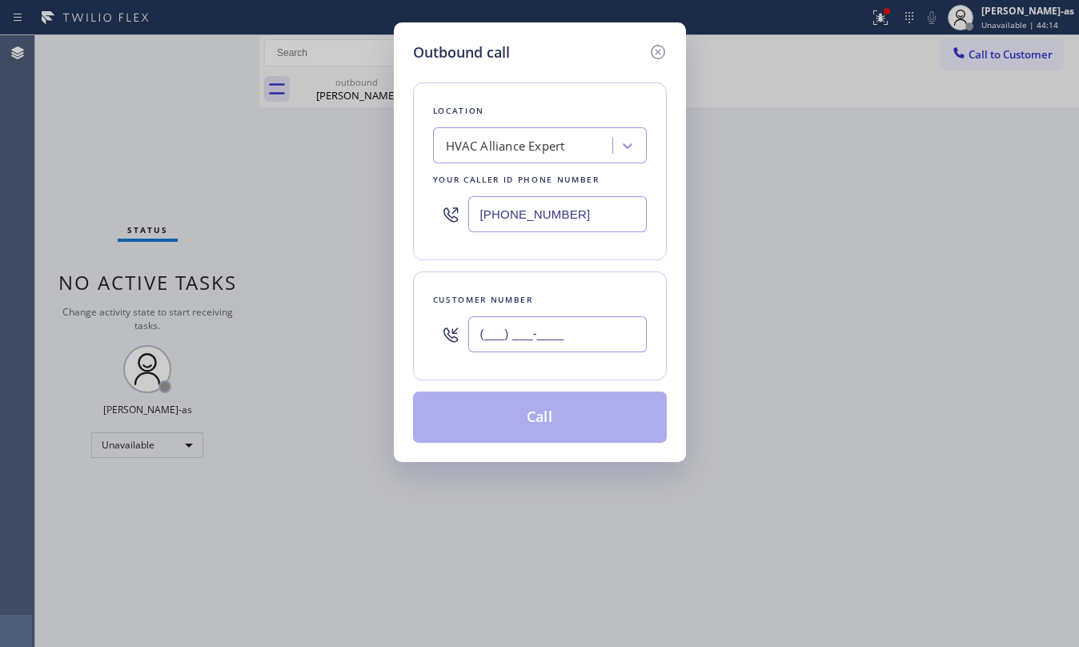
click at [526, 327] on input "(___) ___-____" at bounding box center [557, 334] width 178 height 36
paste input "703) 801-3153"
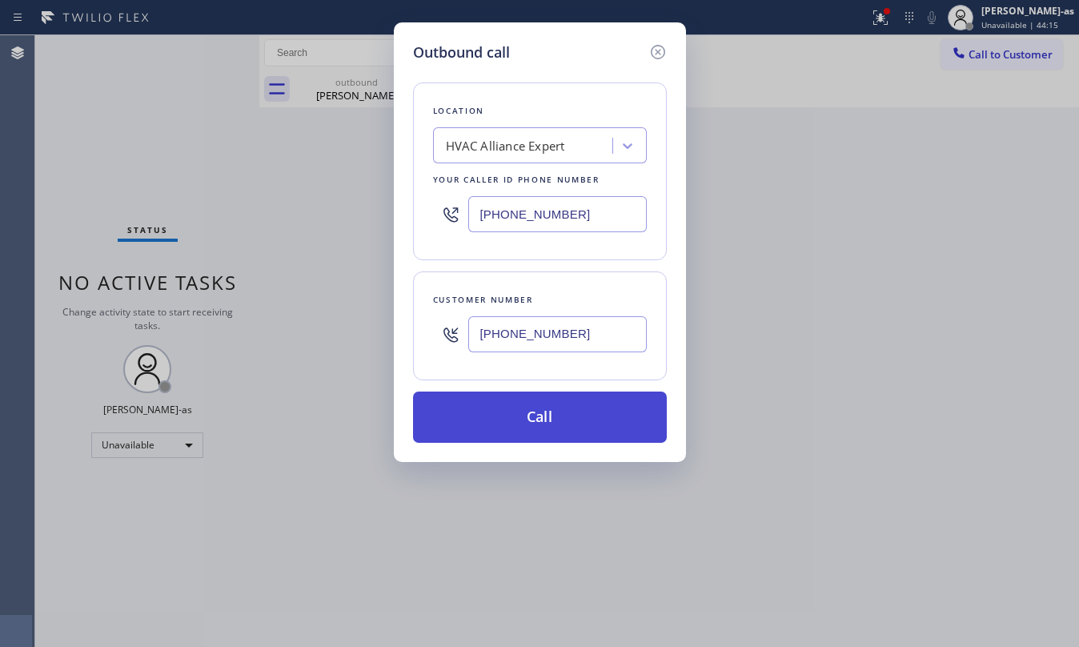
type input "(703) 801-3153"
click at [539, 432] on button "Call" at bounding box center [540, 416] width 254 height 51
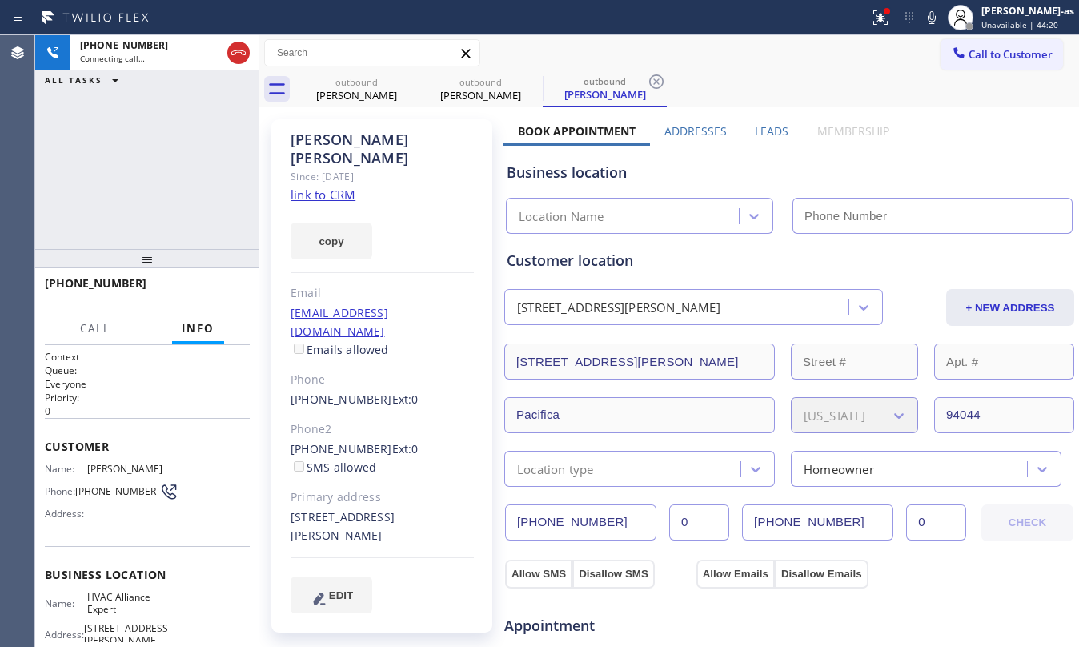
type input "[PHONE_NUMBER]"
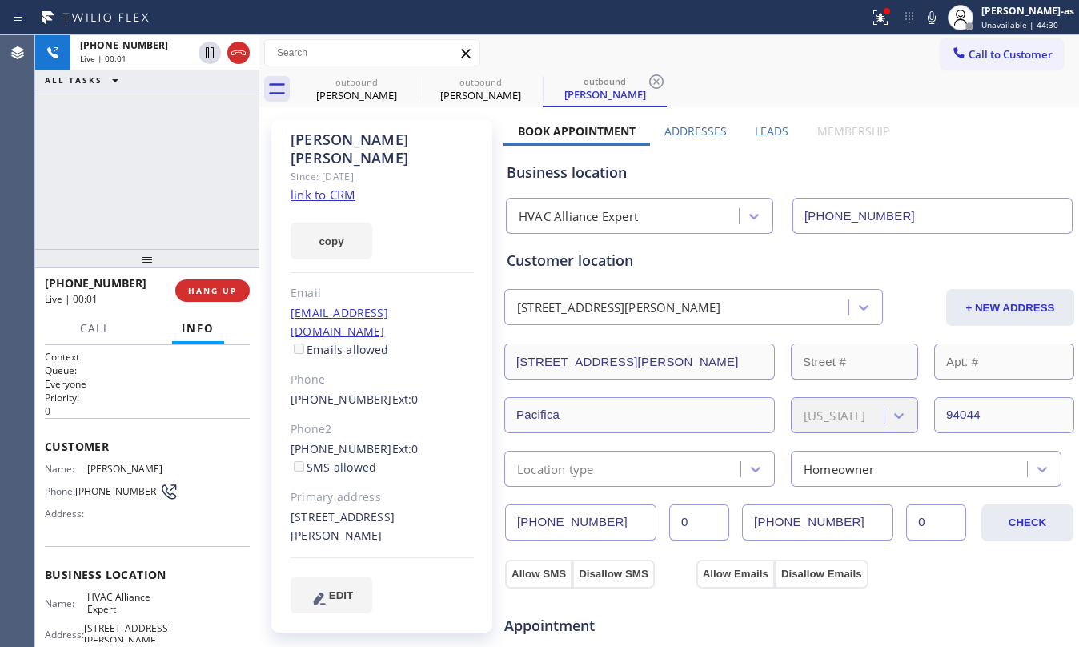
click at [142, 190] on div "+17038013153 Live | 00:01 ALL TASKS ALL TASKS ACTIVE TASKS TASKS IN WRAP UP" at bounding box center [147, 142] width 224 height 214
click at [327, 186] on link "link to CRM" at bounding box center [323, 194] width 65 height 16
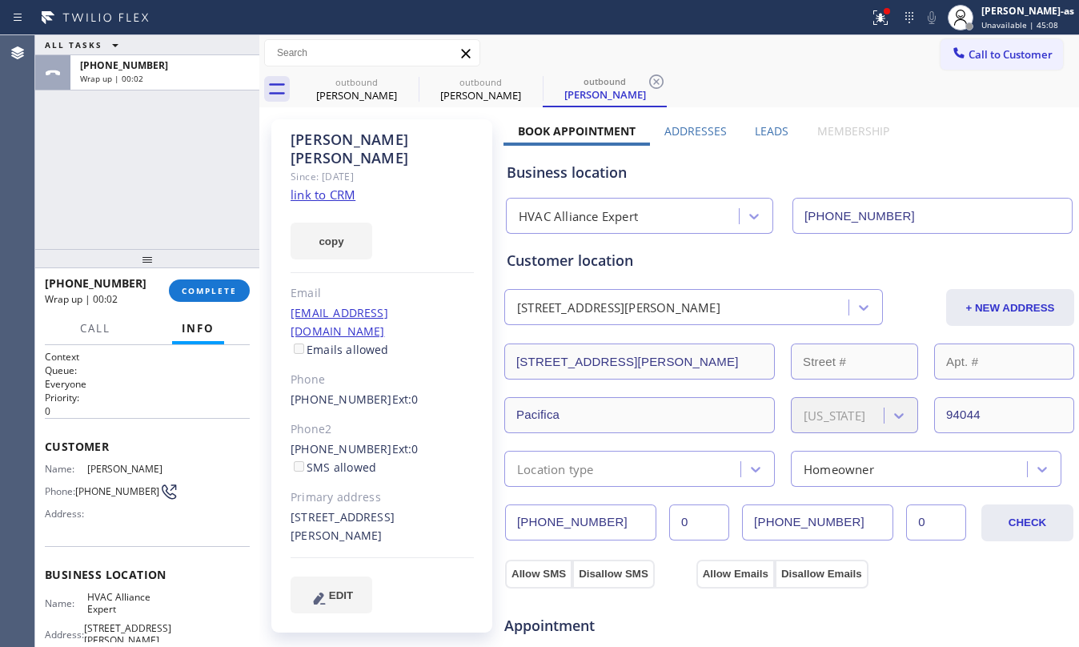
drag, startPoint x: 98, startPoint y: 357, endPoint x: 122, endPoint y: 328, distance: 37.5
click at [98, 343] on div "Call Info Call ended +17038013153 Wrap up | 00:02 Context Queue: Everyone Prior…" at bounding box center [147, 480] width 224 height 334
click at [198, 286] on span "COMPLETE" at bounding box center [209, 290] width 55 height 11
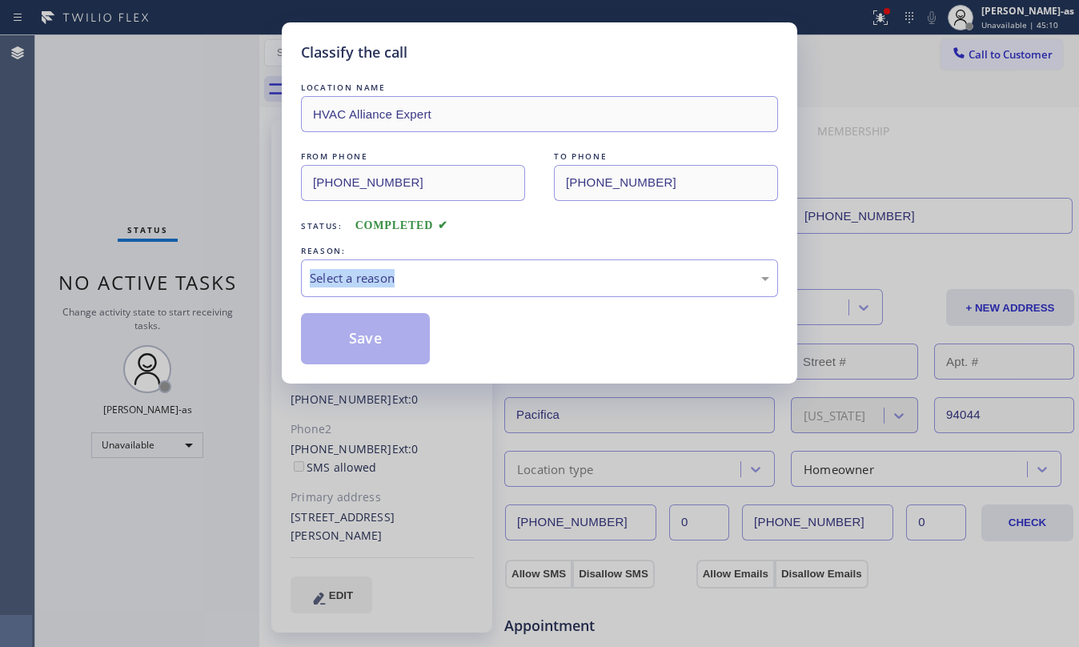
click at [198, 286] on div "Classify the call LOCATION NAME HVAC Alliance Expert FROM PHONE (323) 991-9198 …" at bounding box center [539, 323] width 1079 height 647
click at [467, 234] on div "LOCATION NAME HVAC Alliance Expert FROM PHONE (323) 991-9198 TO PHONE (703) 801…" at bounding box center [539, 221] width 477 height 285
drag, startPoint x: 432, startPoint y: 283, endPoint x: 453, endPoint y: 295, distance: 23.6
click at [434, 282] on div "Select a reason" at bounding box center [539, 278] width 459 height 18
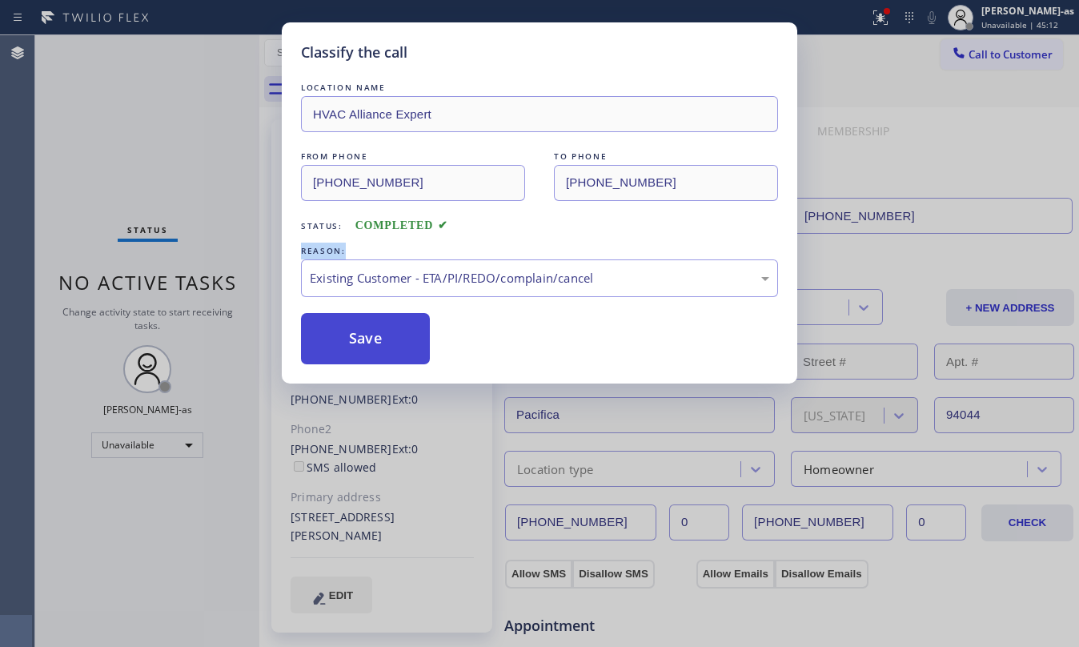
click at [371, 344] on button "Save" at bounding box center [365, 338] width 129 height 51
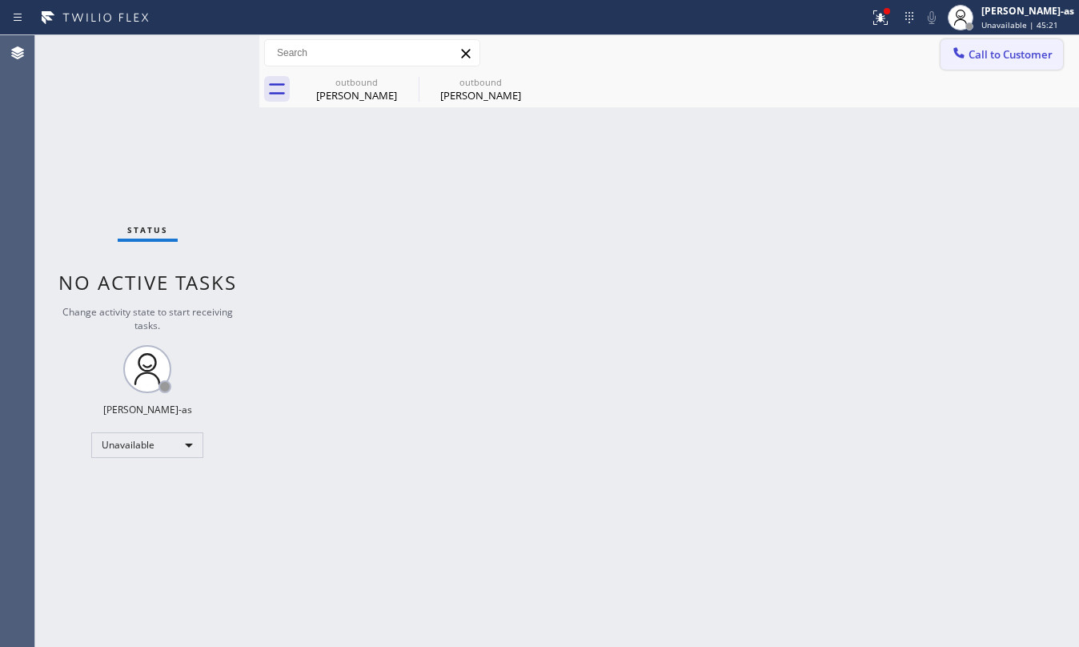
click at [968, 48] on span "Call to Customer" at bounding box center [1010, 54] width 84 height 14
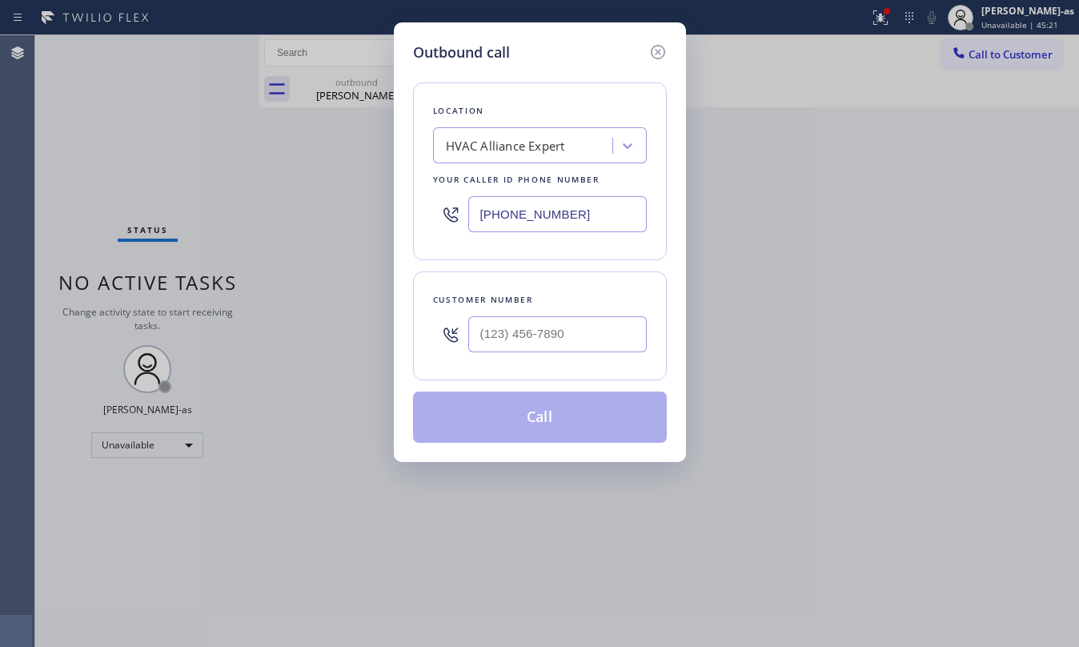
click at [592, 305] on div "Customer number" at bounding box center [540, 299] width 214 height 17
click at [573, 339] on input "(___) ___-____" at bounding box center [557, 334] width 178 height 36
paste input "310) 748-1339"
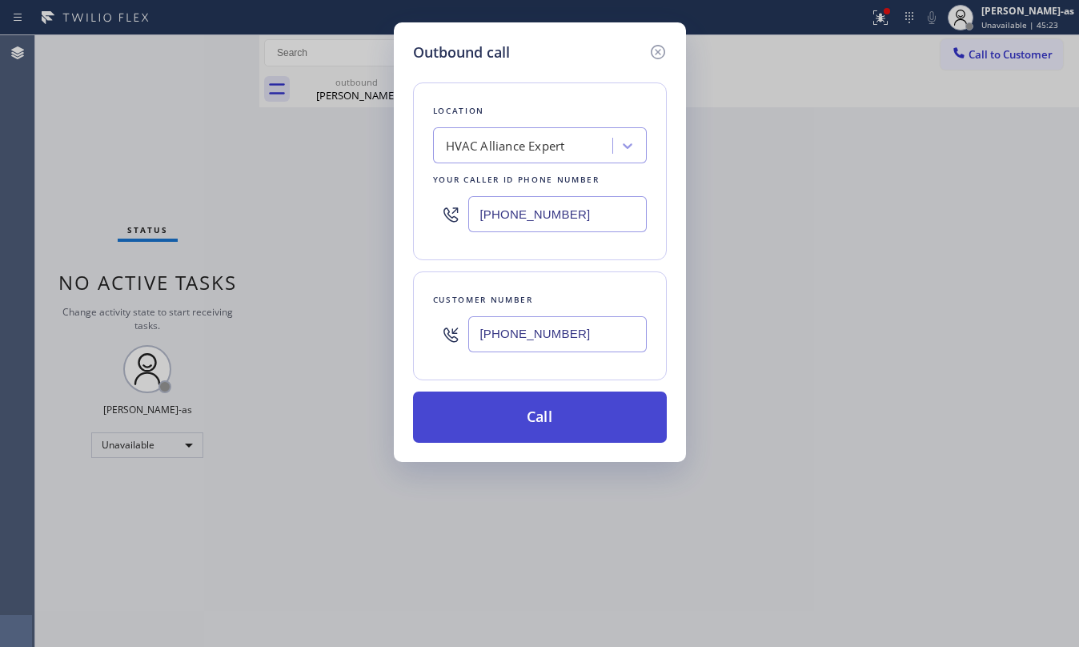
type input "(310) 748-1339"
click at [570, 427] on button "Call" at bounding box center [540, 416] width 254 height 51
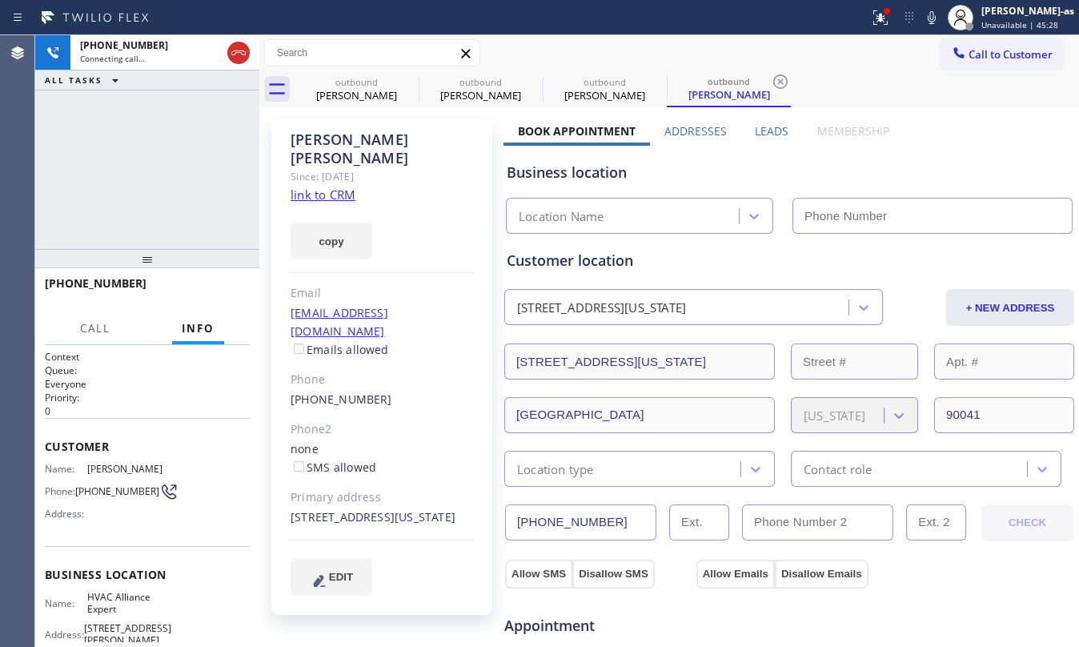
type input "[PHONE_NUMBER]"
drag, startPoint x: 171, startPoint y: 158, endPoint x: 283, endPoint y: 123, distance: 117.2
click at [174, 154] on div "+13107481339 Connecting call… ALL TASKS ALL TASKS ACTIVE TASKS TASKS IN WRAP UP" at bounding box center [147, 142] width 224 height 214
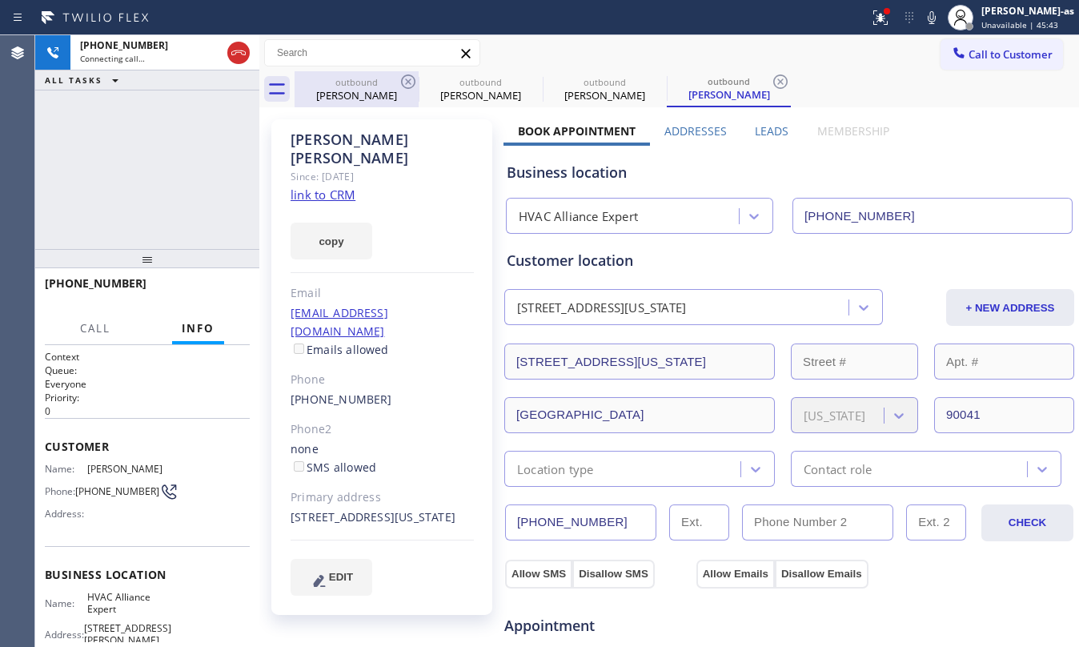
drag, startPoint x: 315, startPoint y: 94, endPoint x: 387, endPoint y: 90, distance: 72.1
click at [327, 90] on div "Ingrid Foster" at bounding box center [356, 95] width 121 height 14
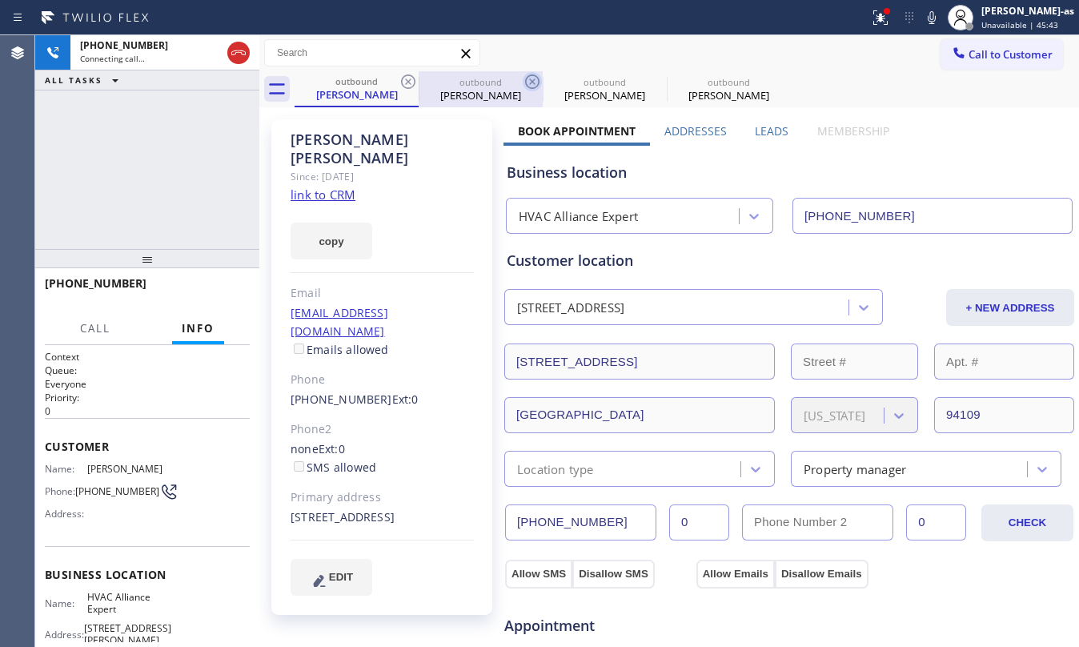
click at [407, 84] on icon at bounding box center [408, 81] width 19 height 19
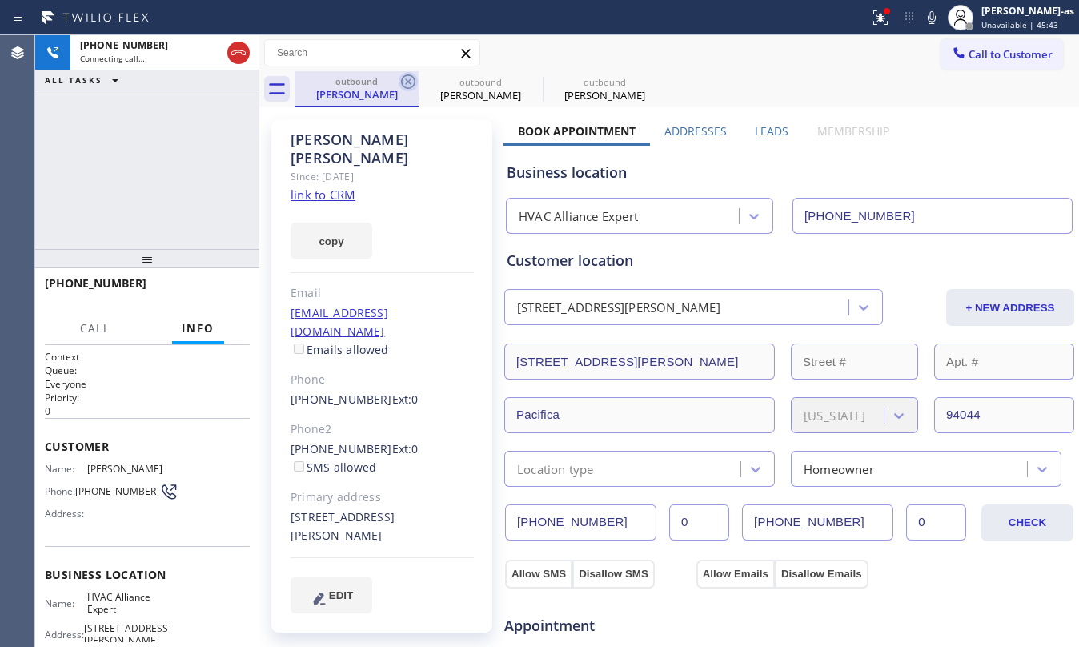
click at [404, 84] on icon at bounding box center [408, 81] width 19 height 19
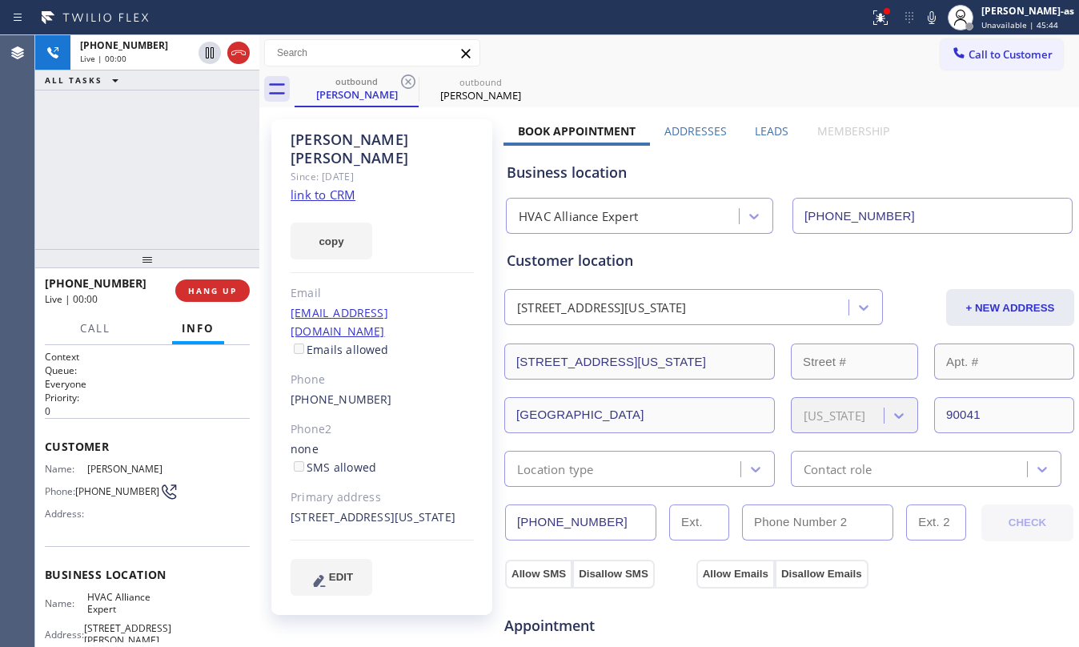
click at [174, 177] on div "+13107481339 Live | 00:00 ALL TASKS ALL TASKS ACTIVE TASKS TASKS IN WRAP UP" at bounding box center [147, 142] width 224 height 214
click at [325, 186] on link "link to CRM" at bounding box center [323, 194] width 65 height 16
click at [212, 287] on span "HANG UP" at bounding box center [212, 290] width 49 height 11
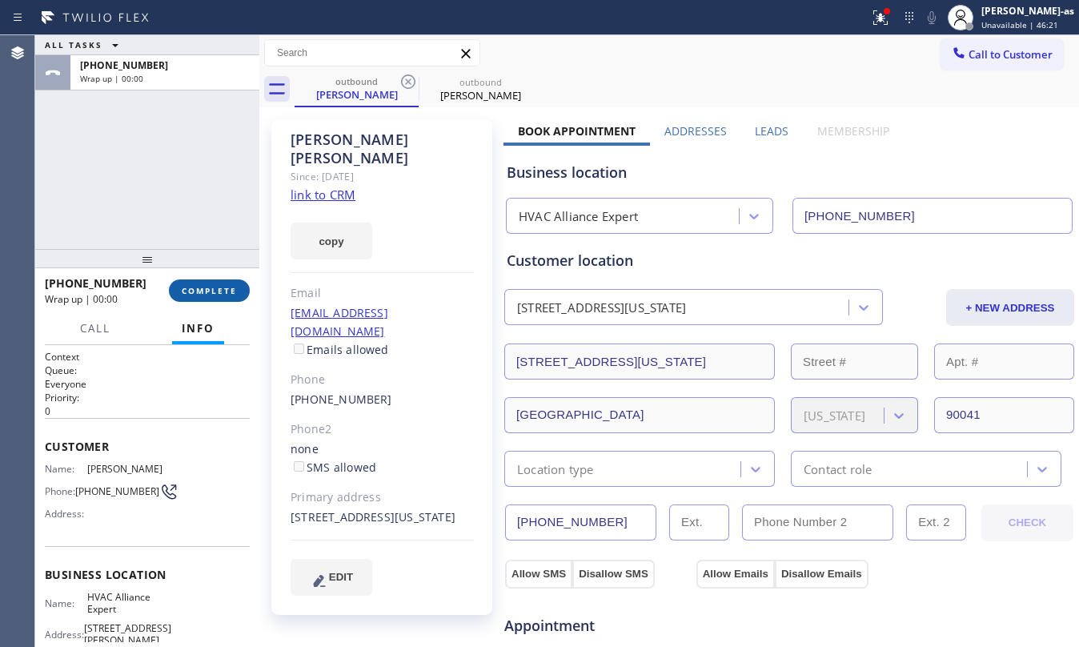
click at [212, 287] on span "COMPLETE" at bounding box center [209, 290] width 55 height 11
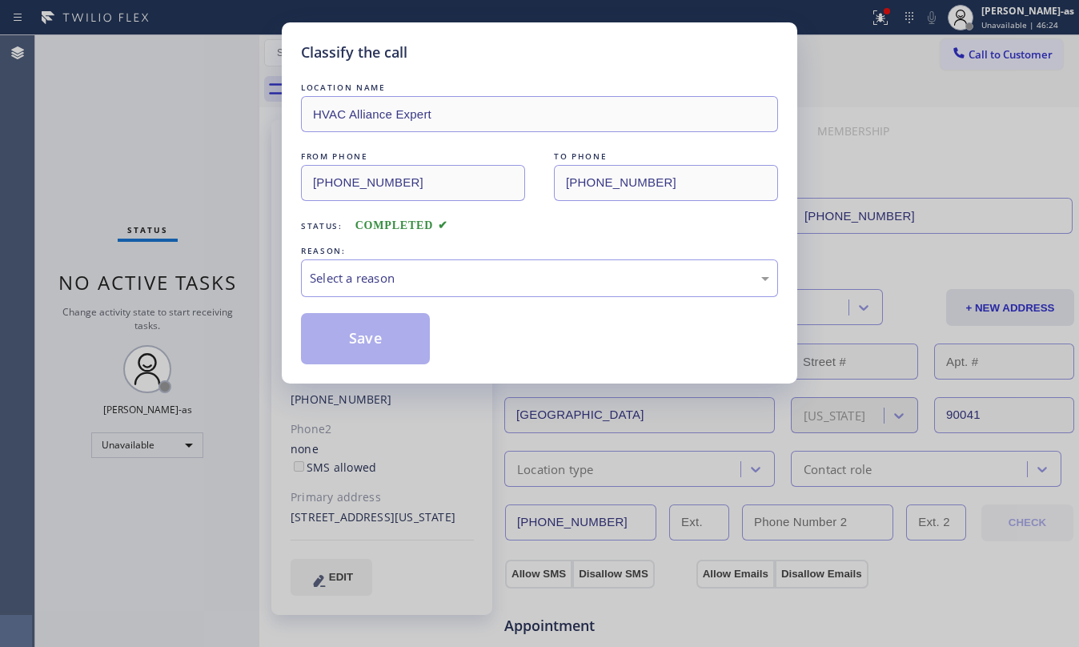
click at [478, 225] on div "Status: COMPLETED" at bounding box center [539, 222] width 477 height 26
click at [484, 274] on div "Select a reason" at bounding box center [539, 278] width 459 height 18
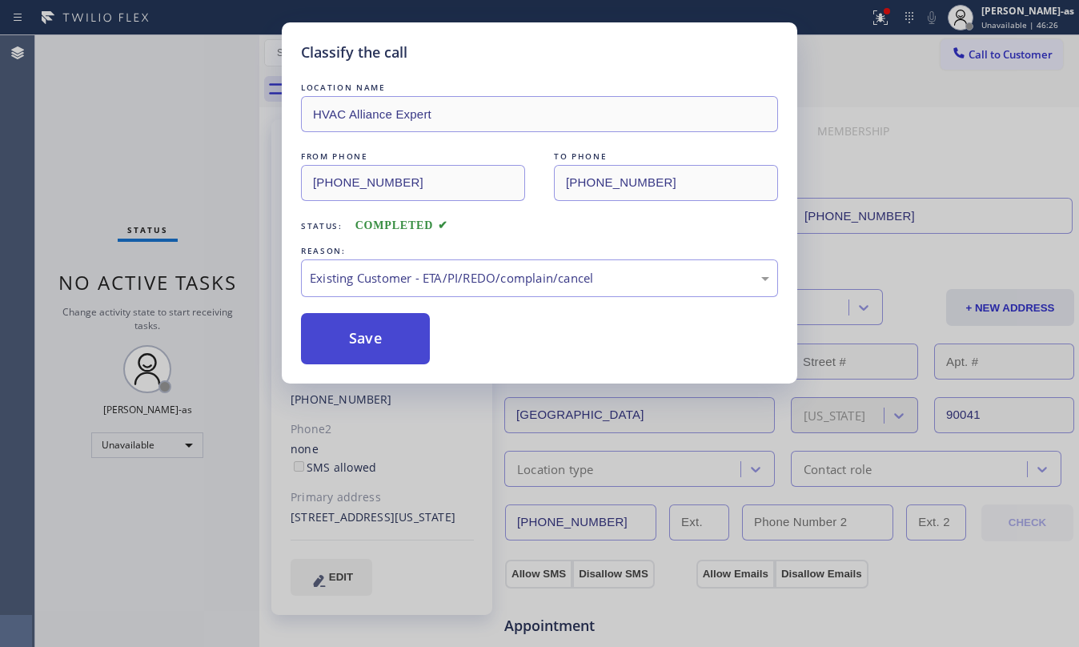
drag, startPoint x: 359, startPoint y: 336, endPoint x: 324, endPoint y: 18, distance: 320.4
click at [359, 331] on button "Save" at bounding box center [365, 338] width 129 height 51
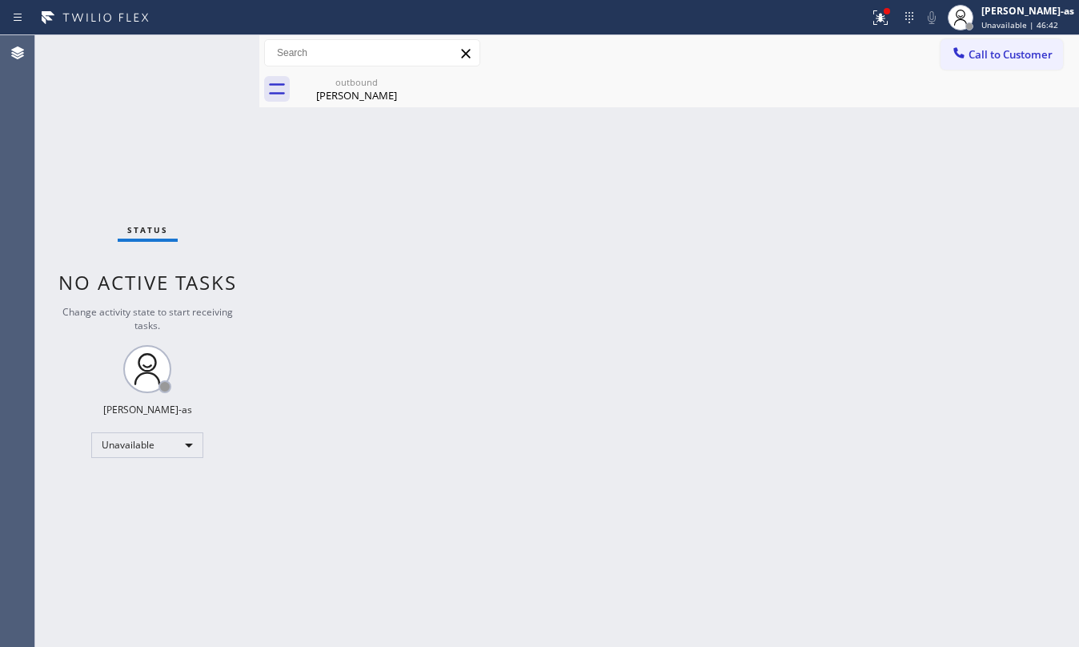
click at [988, 39] on button "Call to Customer" at bounding box center [1001, 54] width 122 height 30
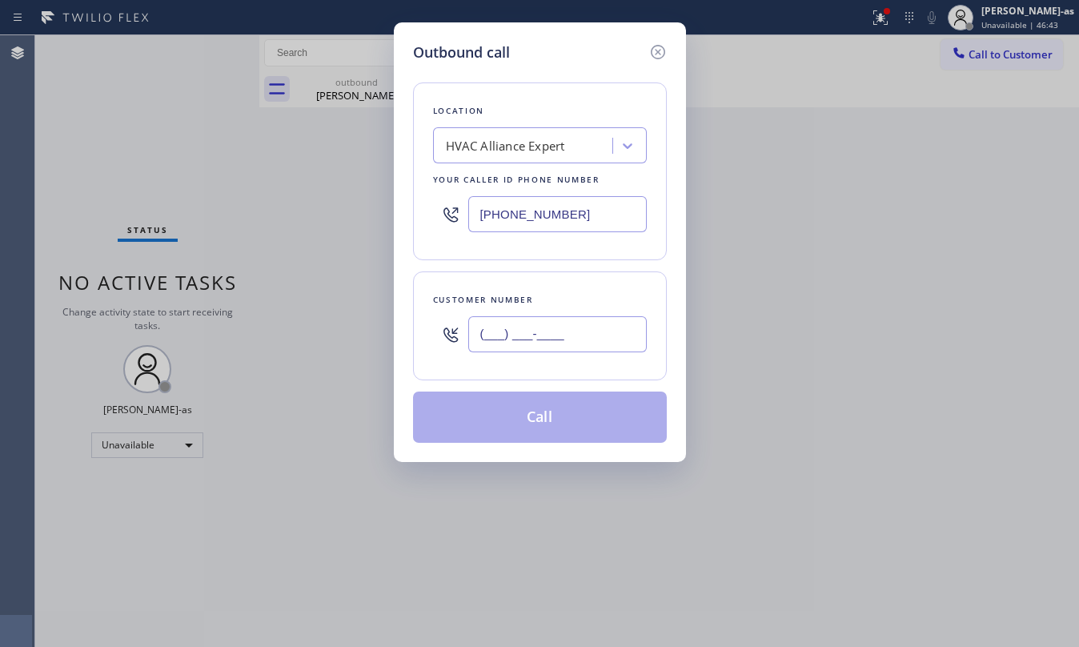
click at [547, 319] on input "(___) ___-____" at bounding box center [557, 334] width 178 height 36
paste input "617) 388-5155"
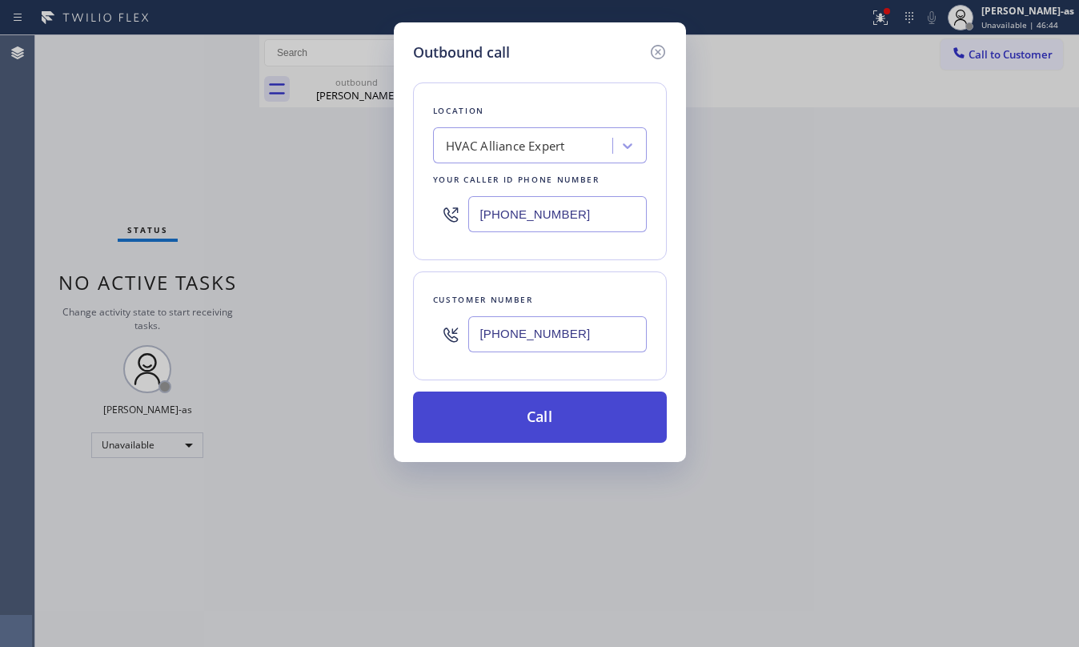
type input "(617) 388-5155"
click at [574, 423] on button "Call" at bounding box center [540, 416] width 254 height 51
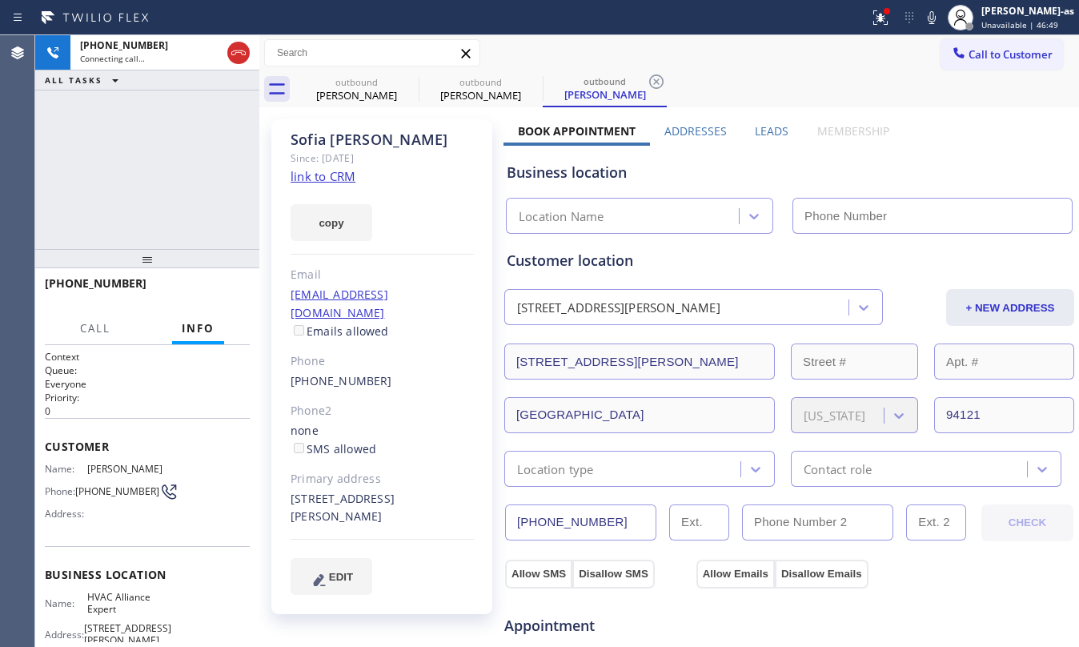
type input "[PHONE_NUMBER]"
click at [327, 174] on link "link to CRM" at bounding box center [323, 176] width 65 height 16
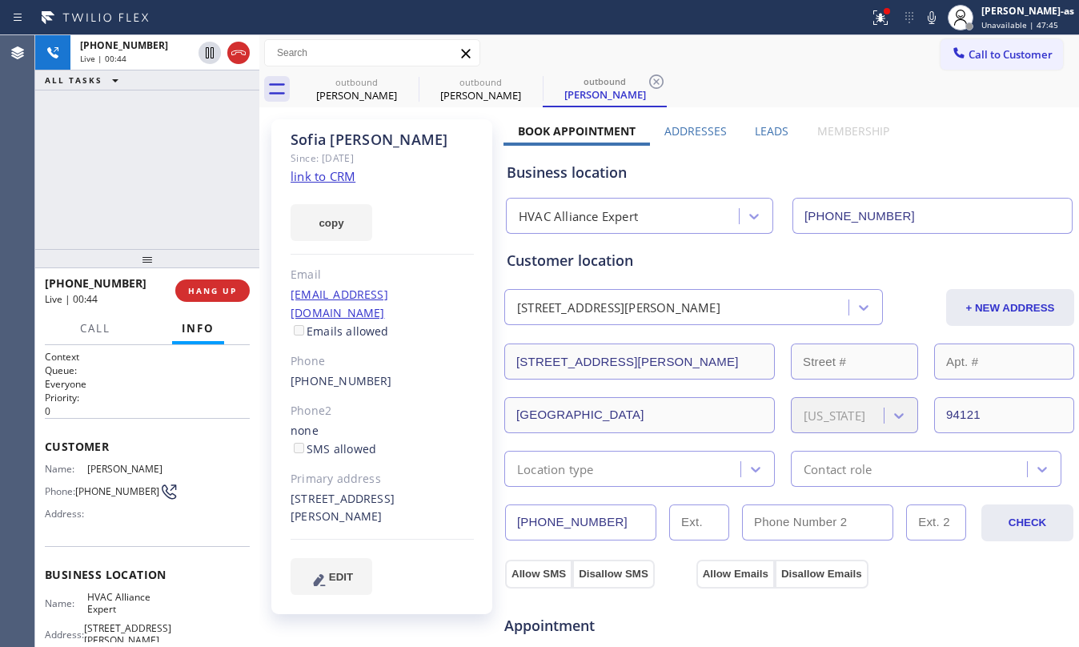
click at [237, 225] on div "+16173885155 Live | 00:44 ALL TASKS ALL TASKS ACTIVE TASKS TASKS IN WRAP UP" at bounding box center [147, 142] width 224 height 214
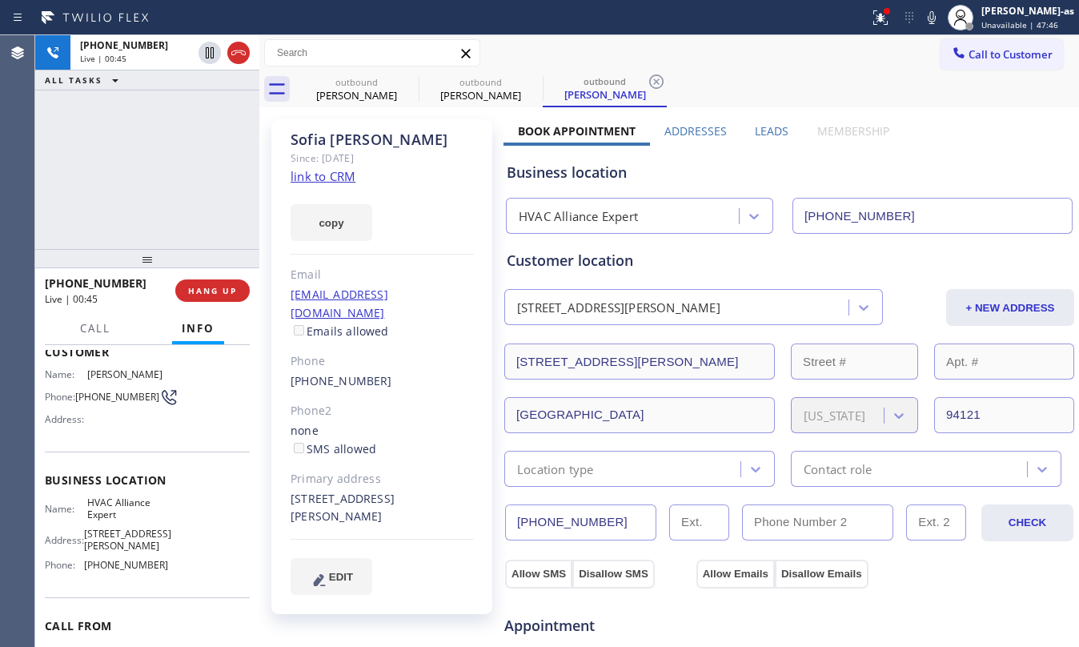
scroll to position [166, 0]
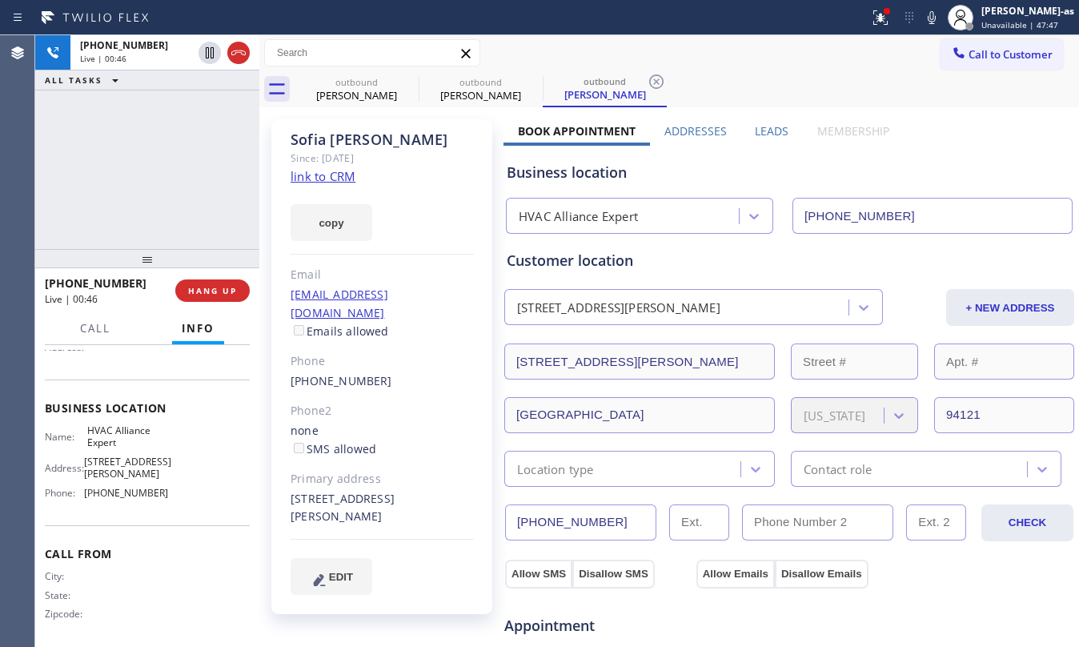
drag, startPoint x: 157, startPoint y: 199, endPoint x: 157, endPoint y: 189, distance: 10.4
click at [157, 192] on div "+16173885155 Live | 00:46 ALL TASKS ALL TASKS ACTIVE TASKS TASKS IN WRAP UP" at bounding box center [147, 142] width 224 height 214
click at [183, 190] on div "+16173885155 Live | 00:47 ALL TASKS ALL TASKS ACTIVE TASKS TASKS IN WRAP UP" at bounding box center [147, 142] width 224 height 214
click at [206, 291] on span "HANG UP" at bounding box center [212, 290] width 49 height 11
click at [206, 292] on span "HANG UP" at bounding box center [212, 290] width 49 height 11
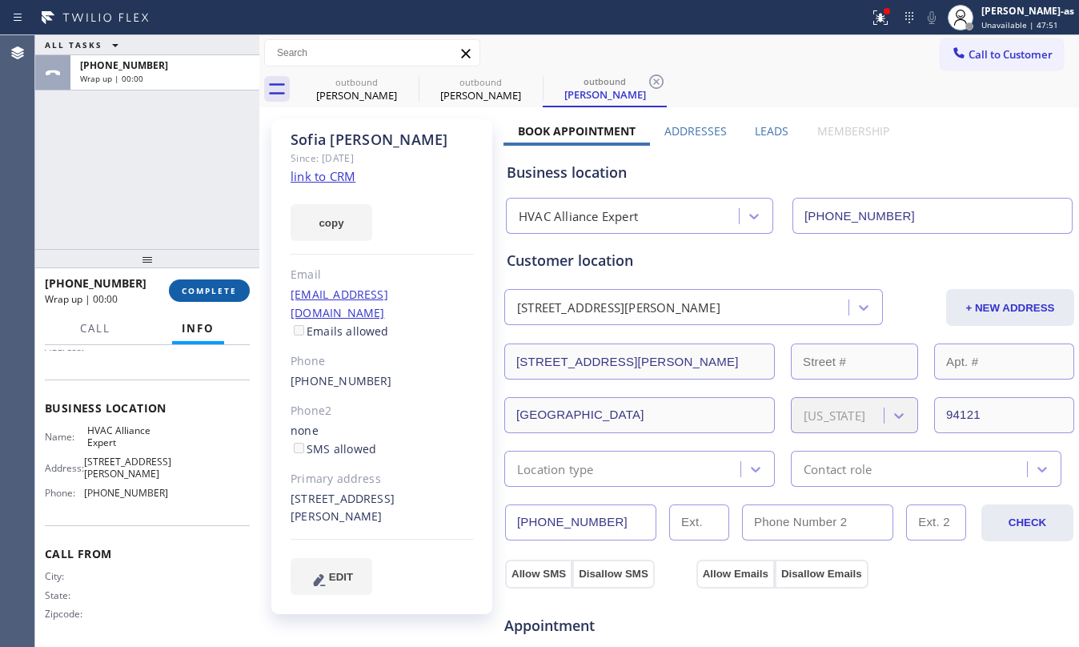
click at [206, 292] on span "COMPLETE" at bounding box center [209, 290] width 55 height 11
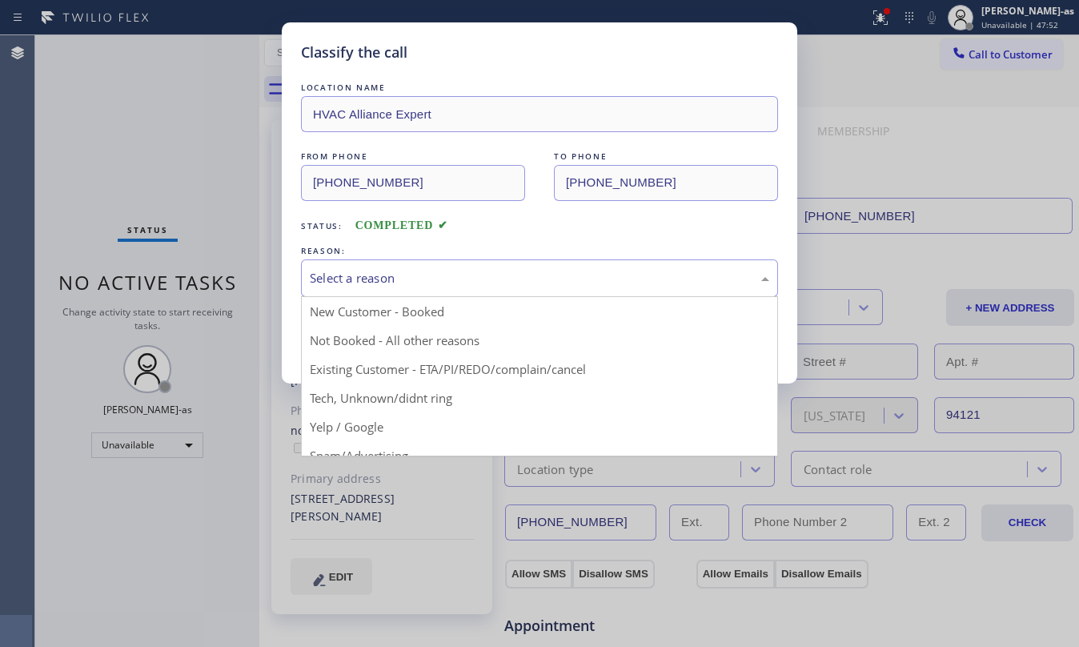
click at [465, 270] on div "Select a reason" at bounding box center [539, 278] width 459 height 18
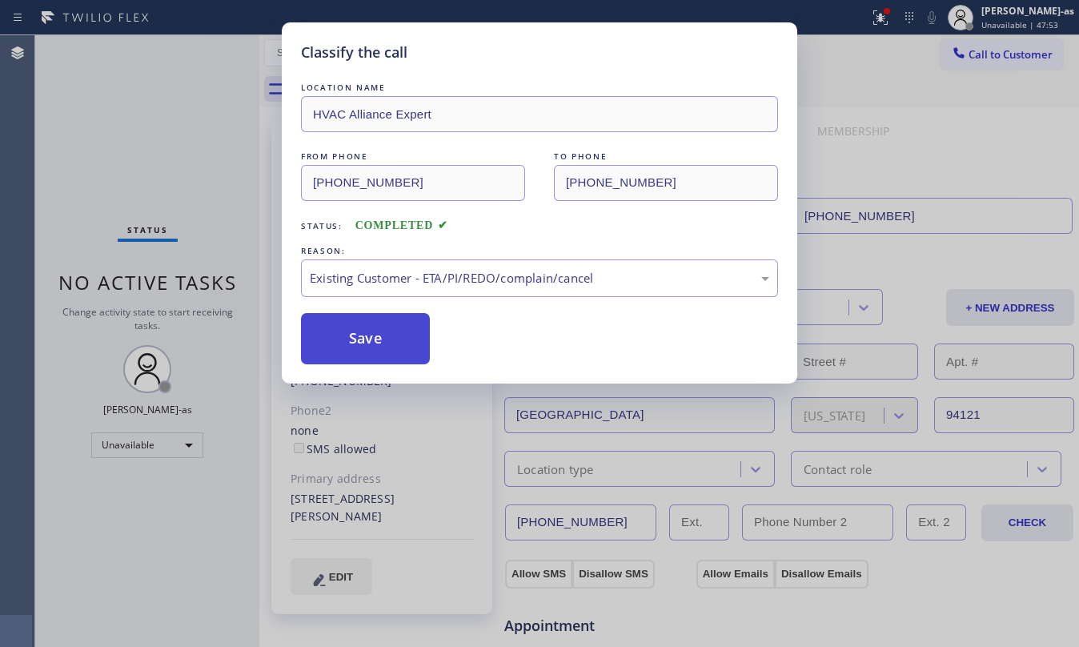
click at [363, 327] on button "Save" at bounding box center [365, 338] width 129 height 51
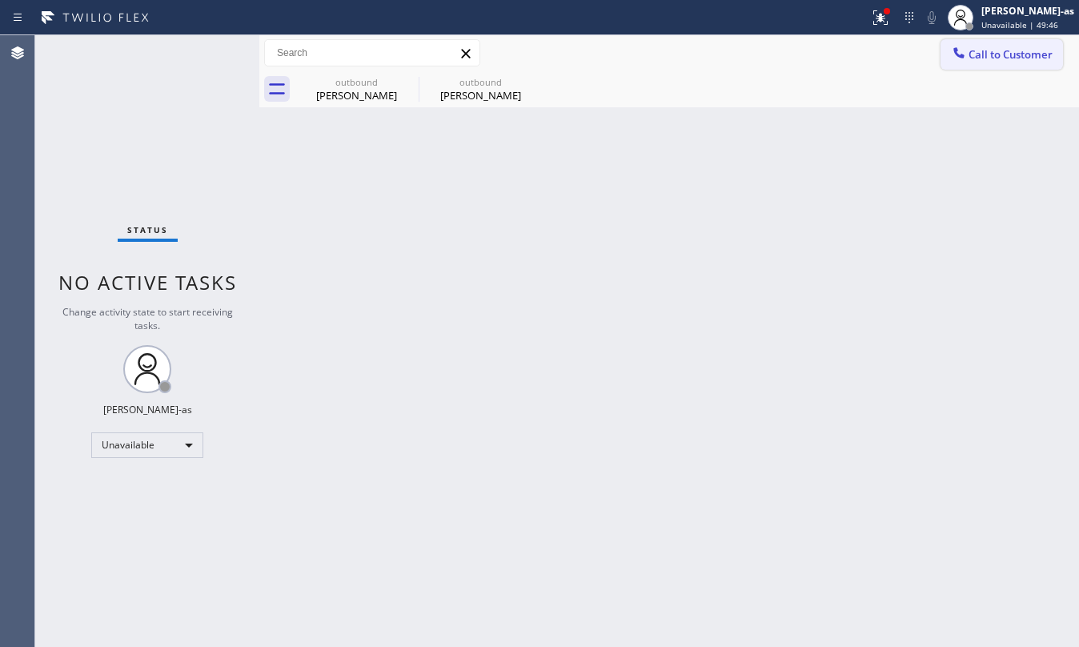
click at [973, 45] on button "Call to Customer" at bounding box center [1001, 54] width 122 height 30
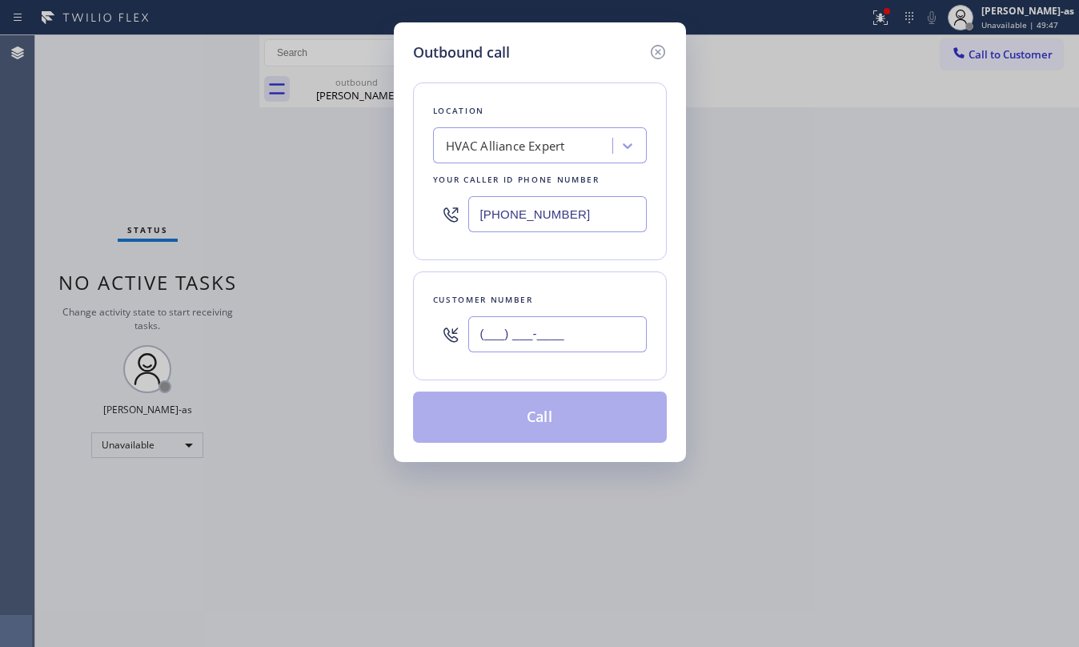
click at [549, 321] on input "(___) ___-____" at bounding box center [557, 334] width 178 height 36
paste input "714) 369-9369"
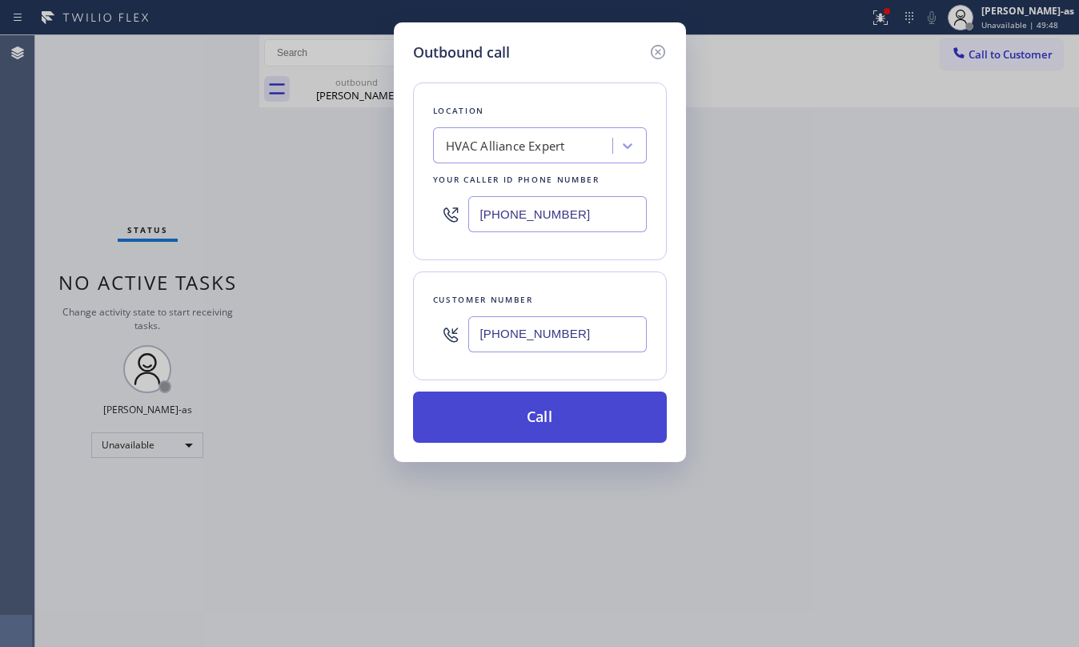
type input "(714) 369-9369"
drag, startPoint x: 552, startPoint y: 414, endPoint x: 559, endPoint y: 404, distance: 11.5
click at [555, 407] on button "Call" at bounding box center [540, 416] width 254 height 51
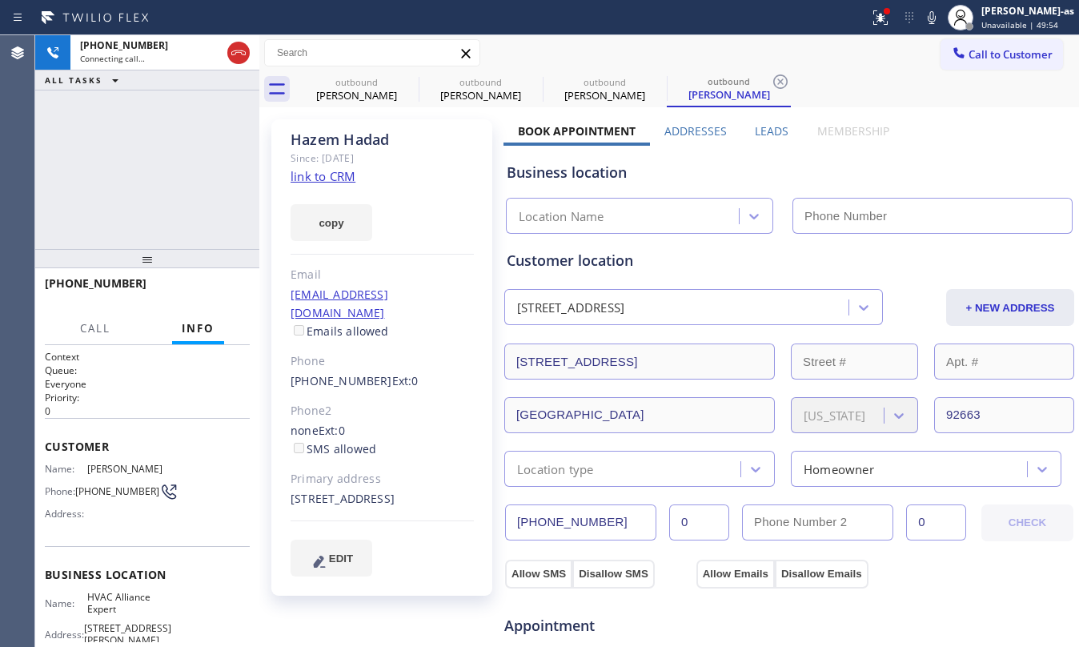
type input "[PHONE_NUMBER]"
click at [311, 174] on link "link to CRM" at bounding box center [323, 176] width 65 height 16
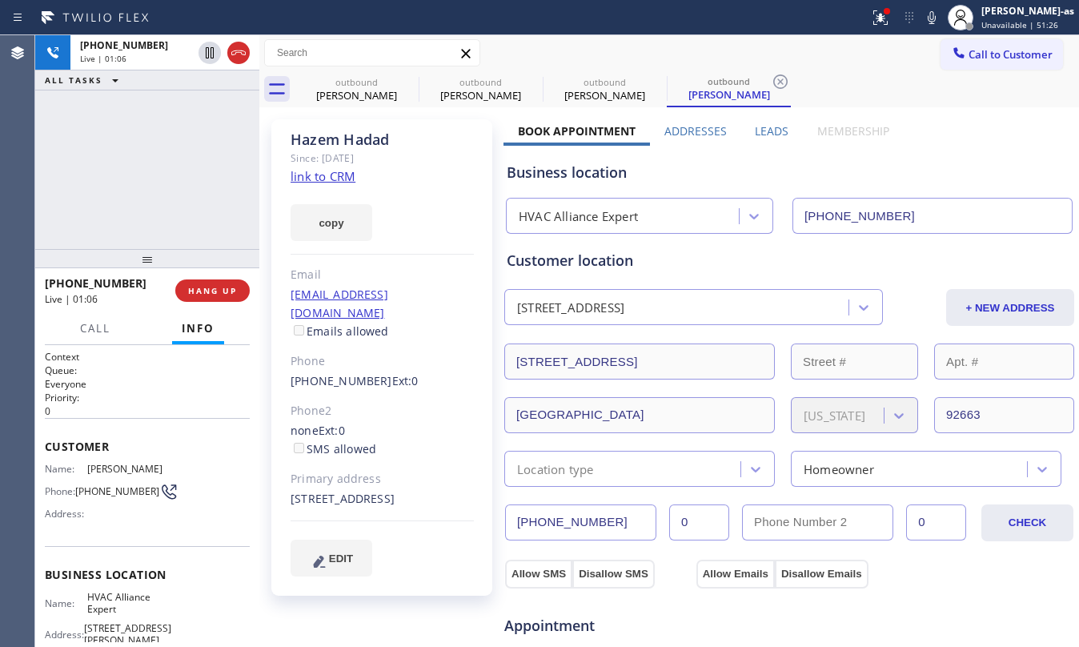
click at [145, 237] on div "+17143699369 Live | 01:06 ALL TASKS ALL TASKS ACTIVE TASKS TASKS IN WRAP UP" at bounding box center [147, 142] width 224 height 214
drag, startPoint x: 158, startPoint y: 173, endPoint x: 161, endPoint y: 158, distance: 15.5
click at [160, 164] on div "+17143699369 Live | 01:09 ALL TASKS ALL TASKS ACTIVE TASKS TASKS IN WRAP UP" at bounding box center [147, 142] width 224 height 214
drag, startPoint x: 144, startPoint y: 115, endPoint x: 146, endPoint y: 96, distance: 19.3
click at [146, 97] on div "+17143699369 Live | 01:34 ALL TASKS ALL TASKS ACTIVE TASKS TASKS IN WRAP UP" at bounding box center [147, 142] width 224 height 214
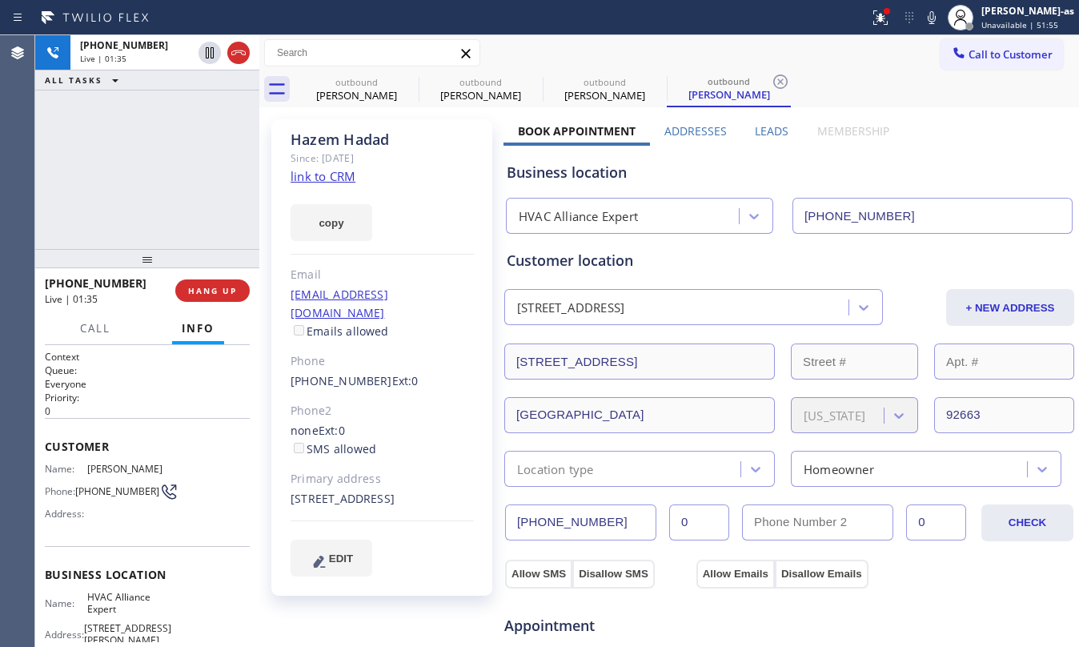
drag, startPoint x: 154, startPoint y: 242, endPoint x: 155, endPoint y: 222, distance: 20.1
click at [155, 222] on div "+17143699369 Live | 01:35 ALL TASKS ALL TASKS ACTIVE TASKS TASKS IN WRAP UP" at bounding box center [147, 142] width 224 height 214
click at [166, 218] on div "+17143699369 Live | 01:36 ALL TASKS ALL TASKS ACTIVE TASKS TASKS IN WRAP UP" at bounding box center [147, 142] width 224 height 214
drag, startPoint x: 158, startPoint y: 240, endPoint x: 179, endPoint y: 234, distance: 22.3
click at [158, 229] on div "+17143699369 Live | 01:37 ALL TASKS ALL TASKS ACTIVE TASKS TASKS IN WRAP UP" at bounding box center [147, 142] width 224 height 214
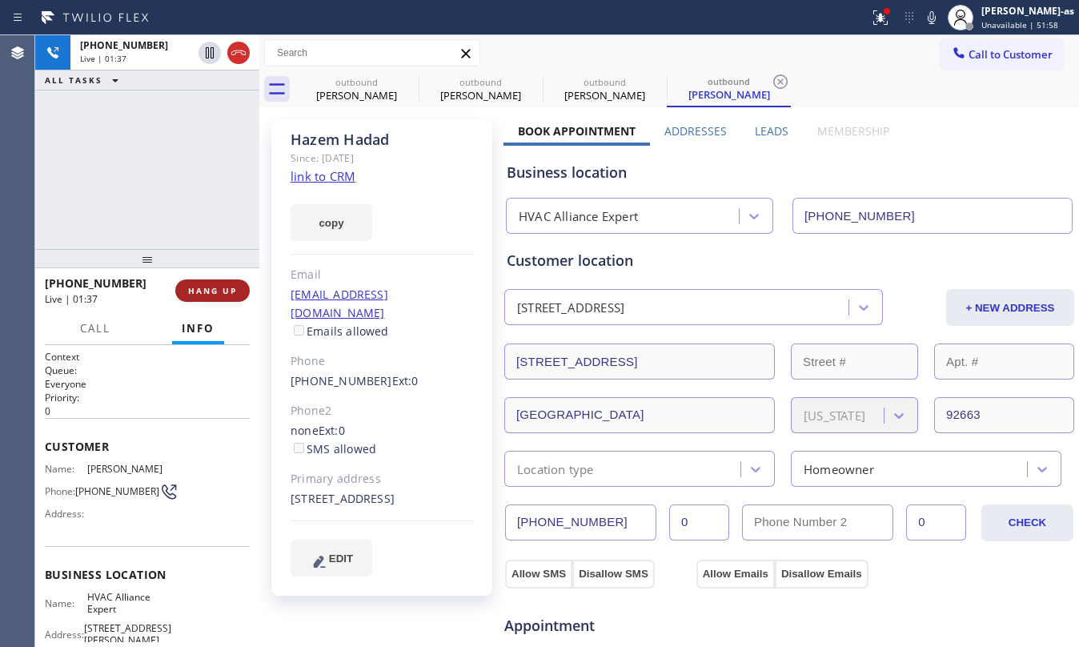
click at [200, 295] on span "HANG UP" at bounding box center [212, 290] width 49 height 11
click at [209, 295] on span "HANG UP" at bounding box center [212, 290] width 49 height 11
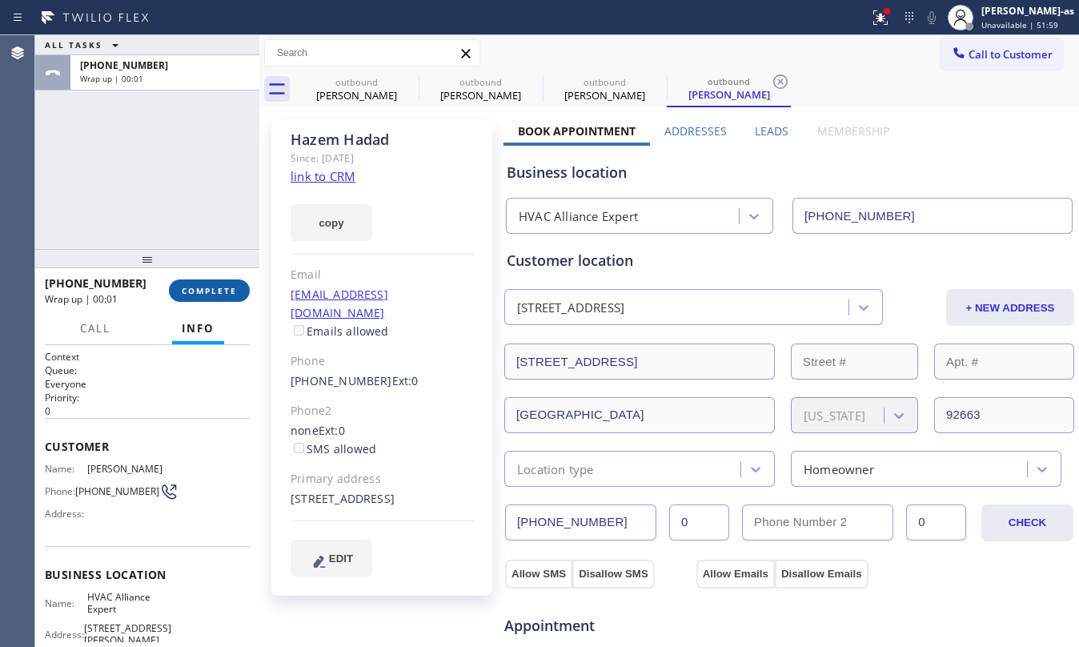
click at [202, 287] on span "COMPLETE" at bounding box center [209, 290] width 55 height 11
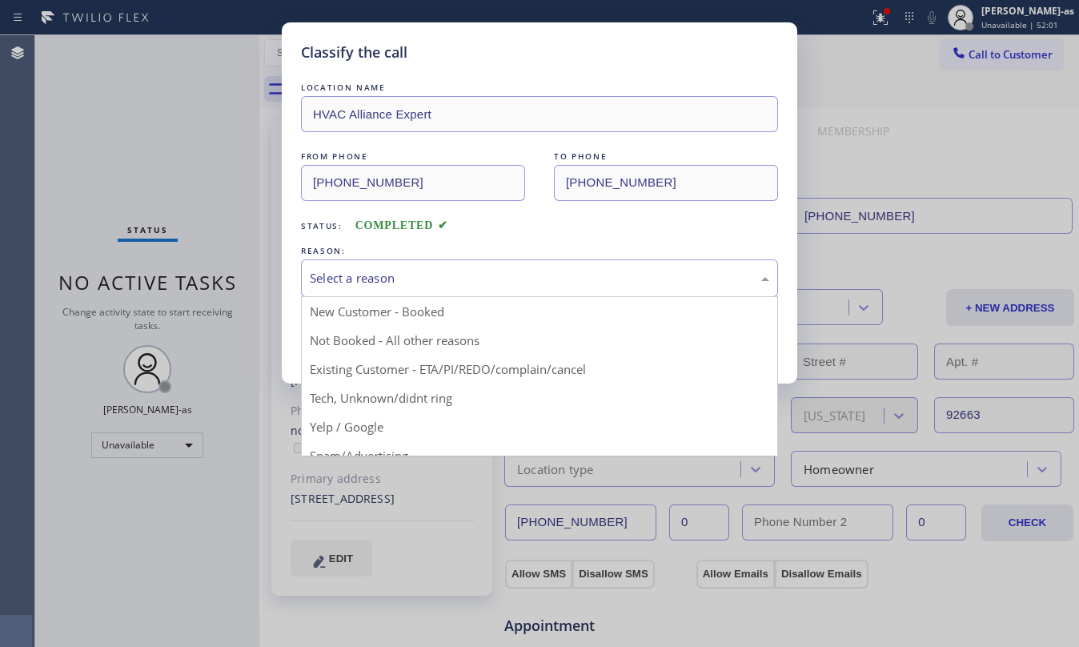
click at [446, 263] on div "Select a reason" at bounding box center [539, 278] width 477 height 38
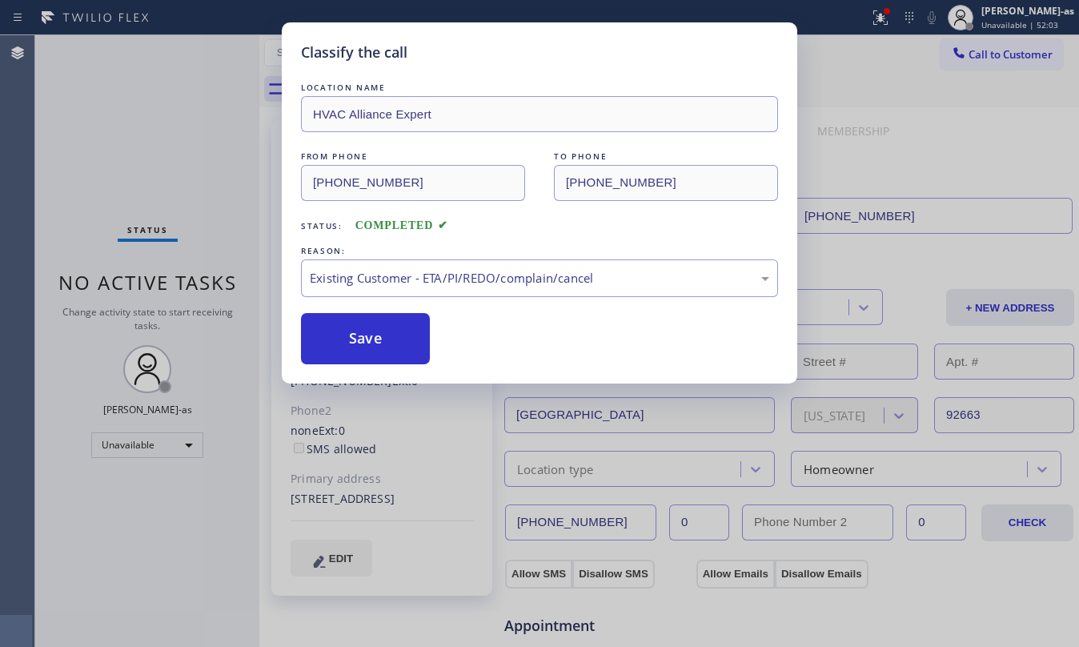
click at [382, 365] on div "Classify the call LOCATION NAME HVAC Alliance Expert FROM PHONE (323) 991-9198 …" at bounding box center [539, 202] width 515 height 361
drag, startPoint x: 346, startPoint y: 343, endPoint x: 913, endPoint y: 133, distance: 605.2
click at [347, 343] on button "Save" at bounding box center [365, 338] width 129 height 51
click at [990, 53] on div "Classify the call LOCATION NAME HVAC Alliance Expert FROM PHONE (323) 991-9198 …" at bounding box center [539, 323] width 1079 height 647
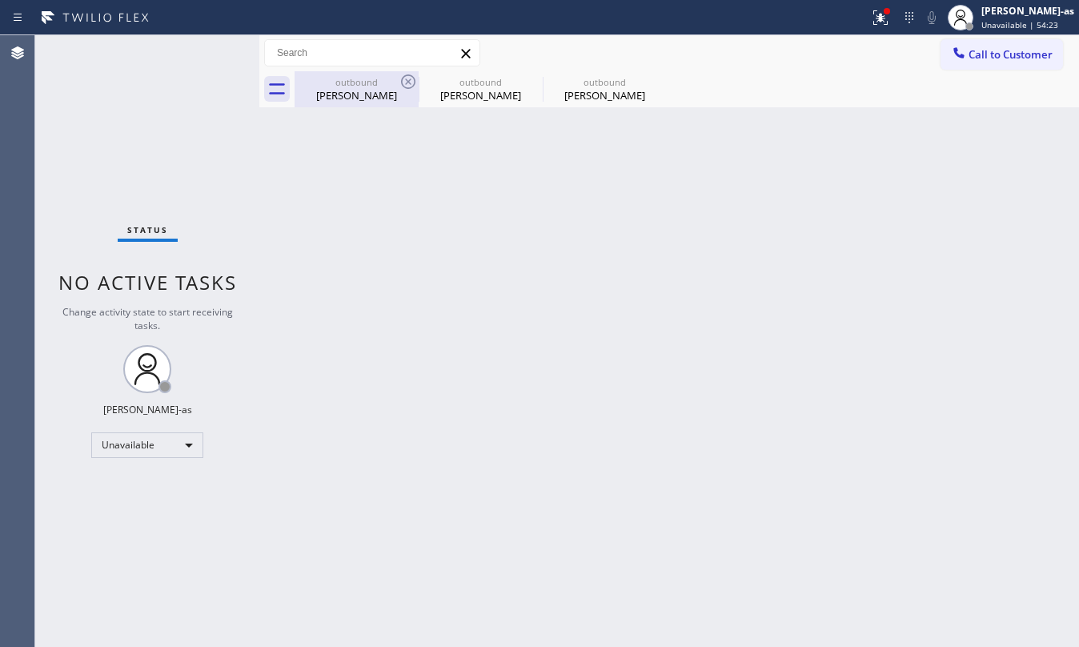
click at [366, 85] on div "outbound David Mclean" at bounding box center [356, 89] width 121 height 36
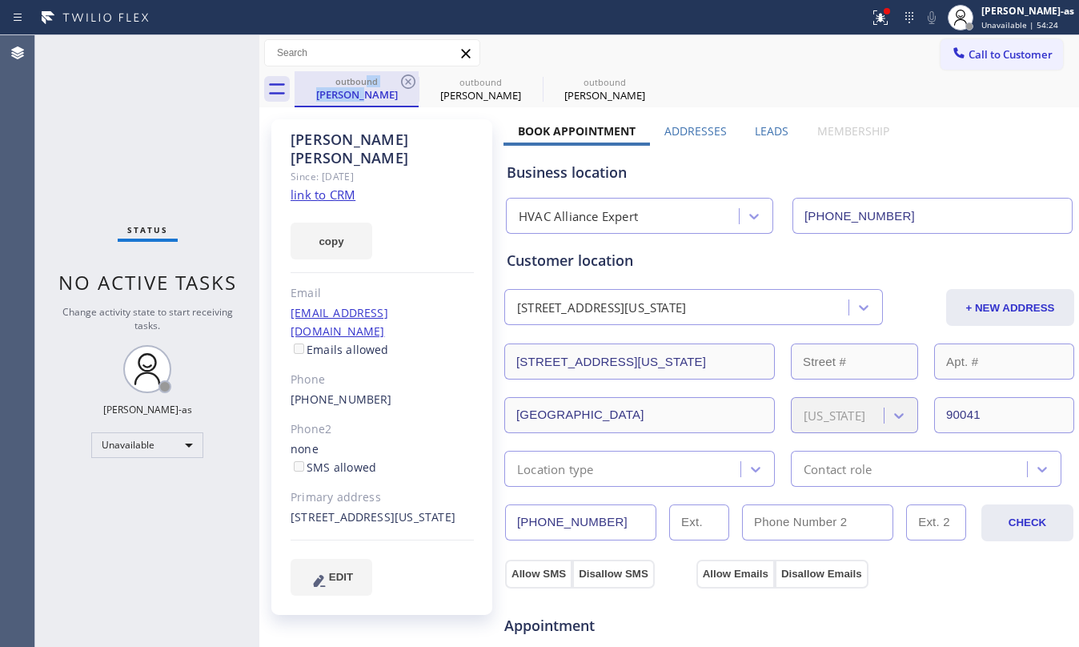
click at [395, 85] on div "outbound" at bounding box center [356, 81] width 121 height 12
click at [397, 85] on div "outbound" at bounding box center [356, 81] width 121 height 12
click at [402, 85] on icon at bounding box center [408, 81] width 14 height 14
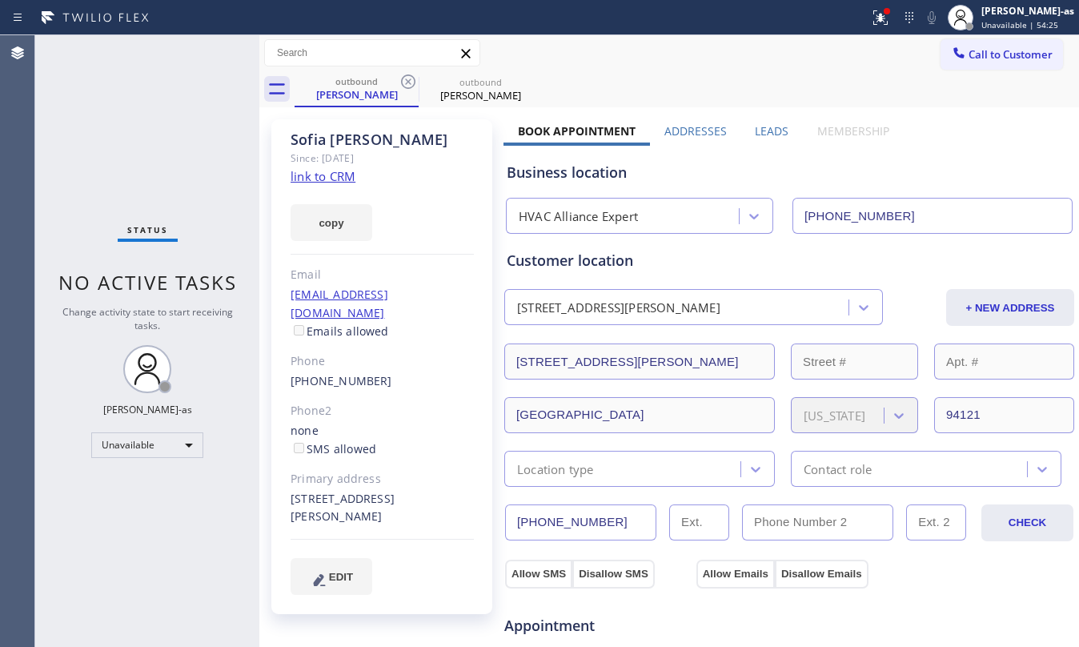
click at [402, 85] on icon at bounding box center [408, 81] width 14 height 14
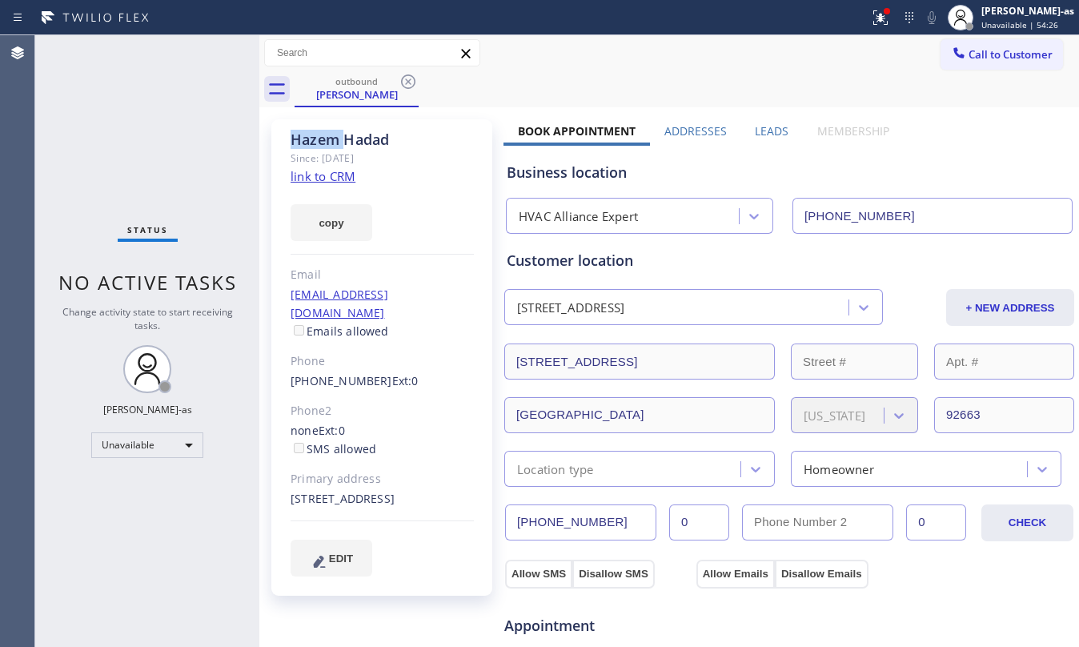
click at [402, 85] on icon at bounding box center [408, 81] width 14 height 14
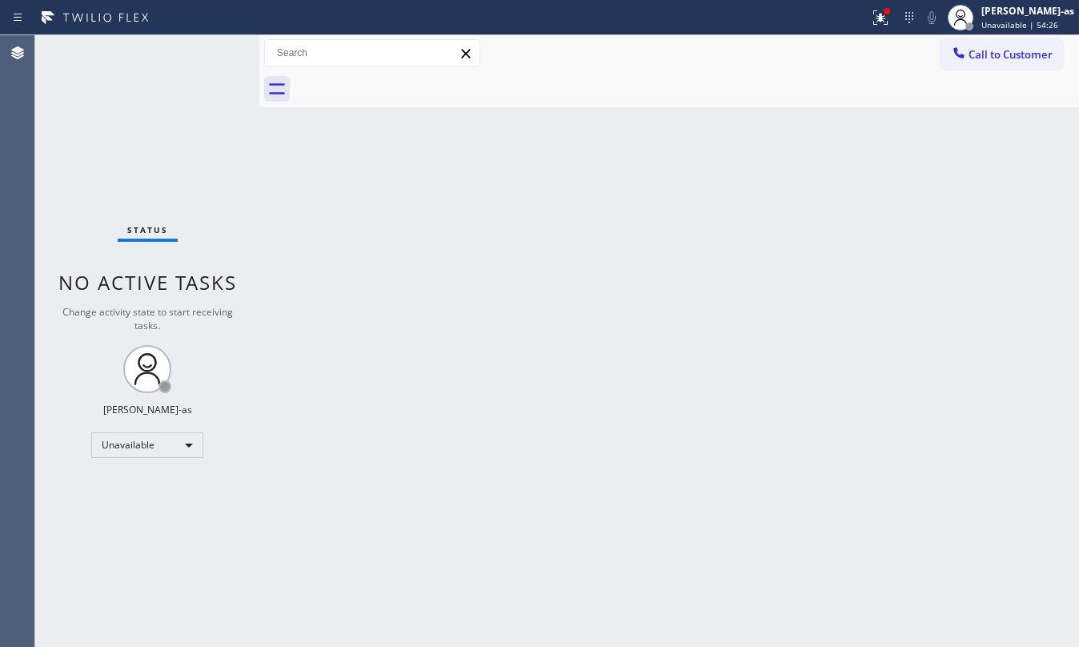
click at [429, 279] on div "Back to Dashboard Change Sender ID Customers Technicians Select a contact Outbo…" at bounding box center [669, 340] width 820 height 611
click at [152, 182] on div "Status No active tasks Change activity state to start receiving tasks. [PERSON_…" at bounding box center [147, 340] width 224 height 611
click at [496, 270] on div "Back to Dashboard Change Sender ID Customers Technicians Select a contact Outbo…" at bounding box center [669, 340] width 820 height 611
drag, startPoint x: 1004, startPoint y: 58, endPoint x: 959, endPoint y: 84, distance: 51.6
click at [1004, 58] on span "Call to Customer" at bounding box center [1010, 54] width 84 height 14
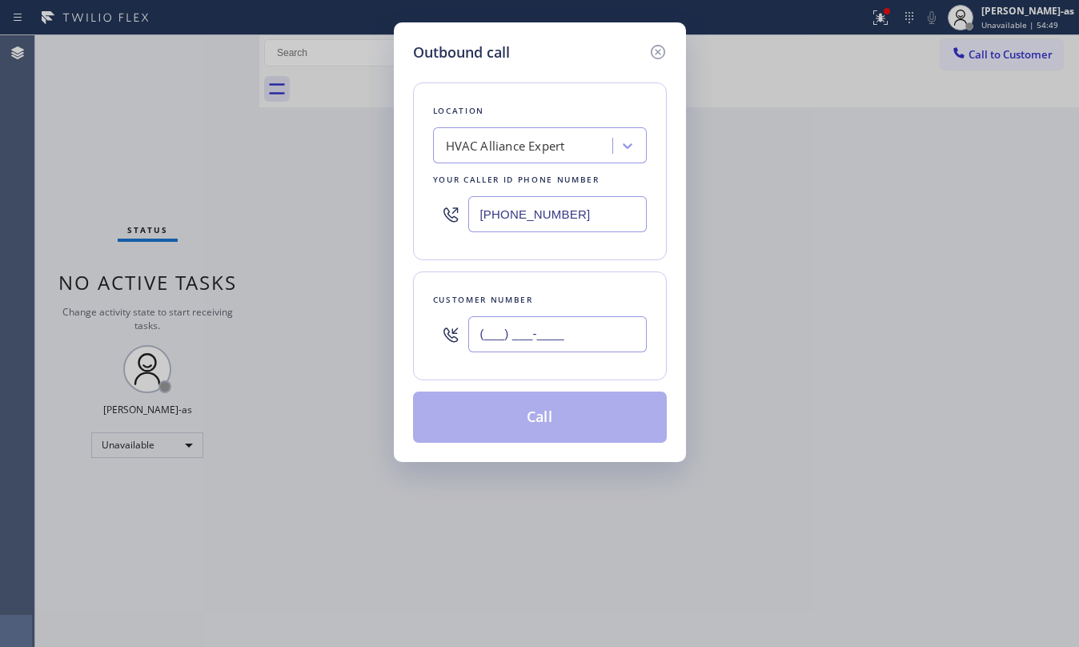
click at [567, 318] on input "(___) ___-____" at bounding box center [557, 334] width 178 height 36
paste input "415) 290-1851"
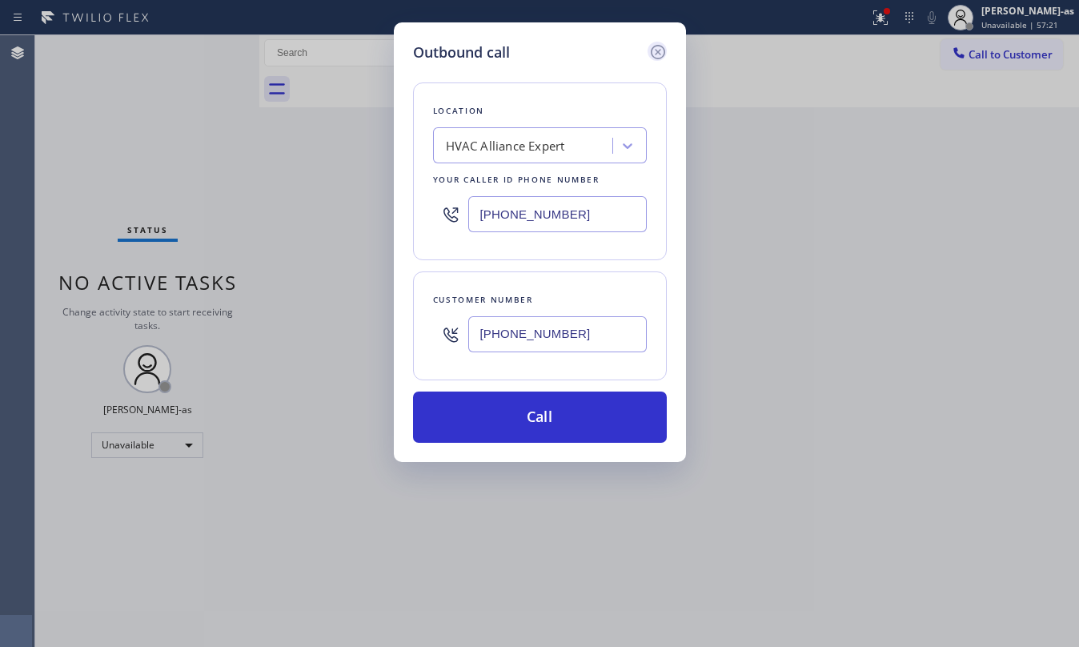
click at [660, 49] on icon at bounding box center [657, 51] width 19 height 19
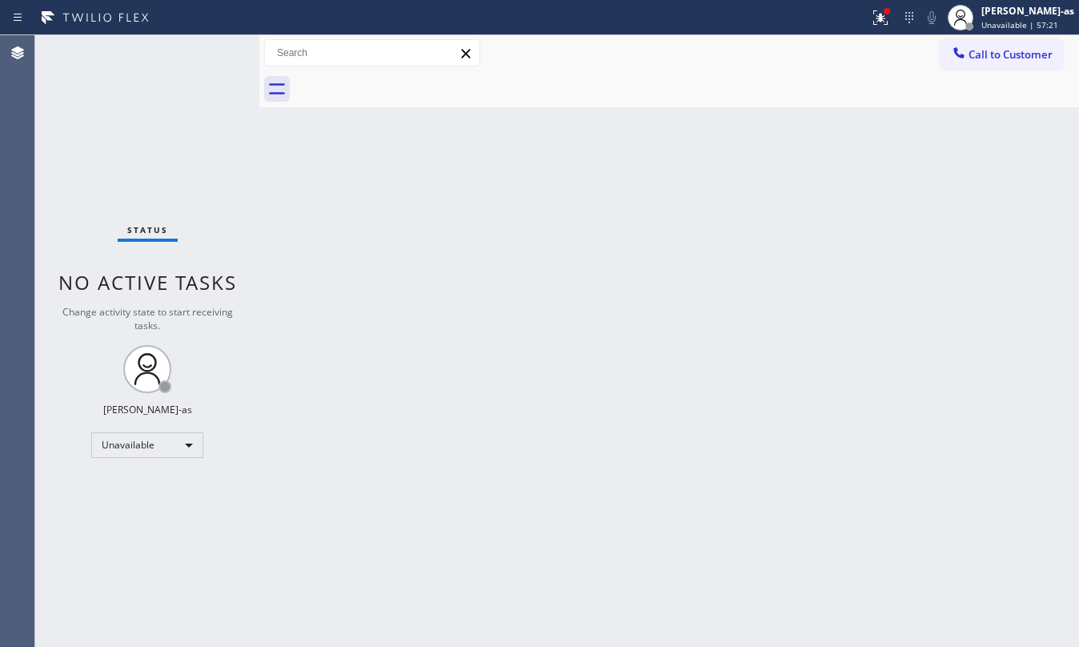
drag, startPoint x: 954, startPoint y: 222, endPoint x: 942, endPoint y: 171, distance: 52.6
click at [954, 219] on div "Back to Dashboard Change Sender ID Customers Technicians Select a contact Outbo…" at bounding box center [669, 340] width 820 height 611
drag, startPoint x: 450, startPoint y: 344, endPoint x: 766, endPoint y: 107, distance: 395.0
click at [452, 337] on div "Back to Dashboard Change Sender ID Customers Technicians Select a contact Outbo…" at bounding box center [669, 340] width 820 height 611
click at [984, 58] on span "Call to Customer" at bounding box center [1010, 54] width 84 height 14
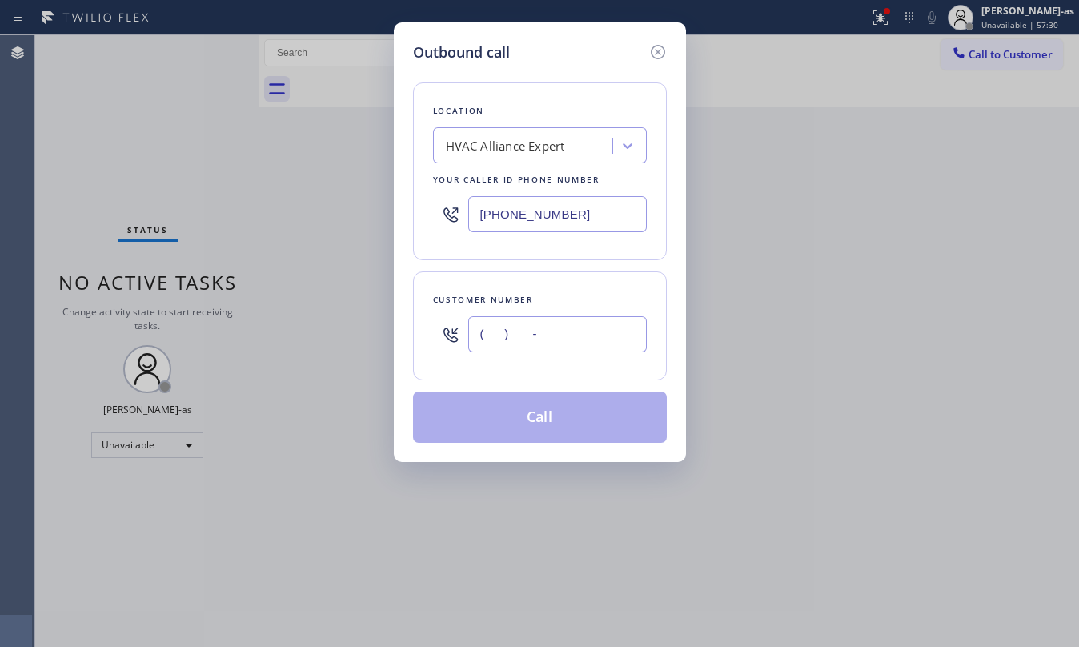
click at [603, 339] on input "(___) ___-____" at bounding box center [557, 334] width 178 height 36
paste input "415) 290-1851"
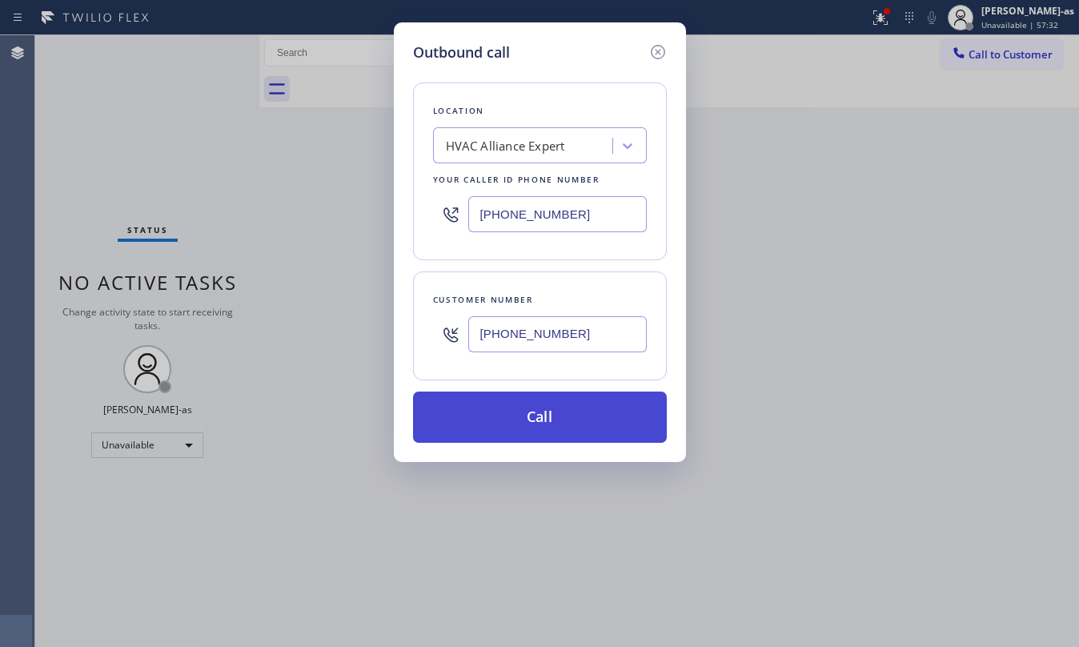
type input "(415) 290-1851"
click at [568, 430] on button "Call" at bounding box center [540, 416] width 254 height 51
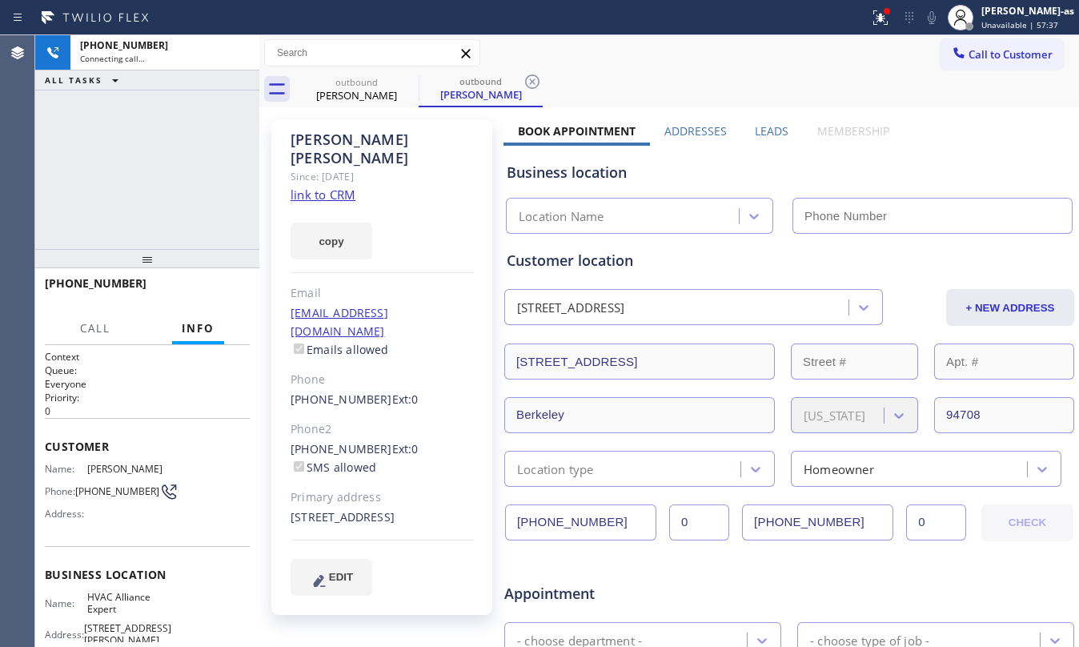
click at [315, 186] on link "link to CRM" at bounding box center [323, 194] width 65 height 16
type input "[PHONE_NUMBER]"
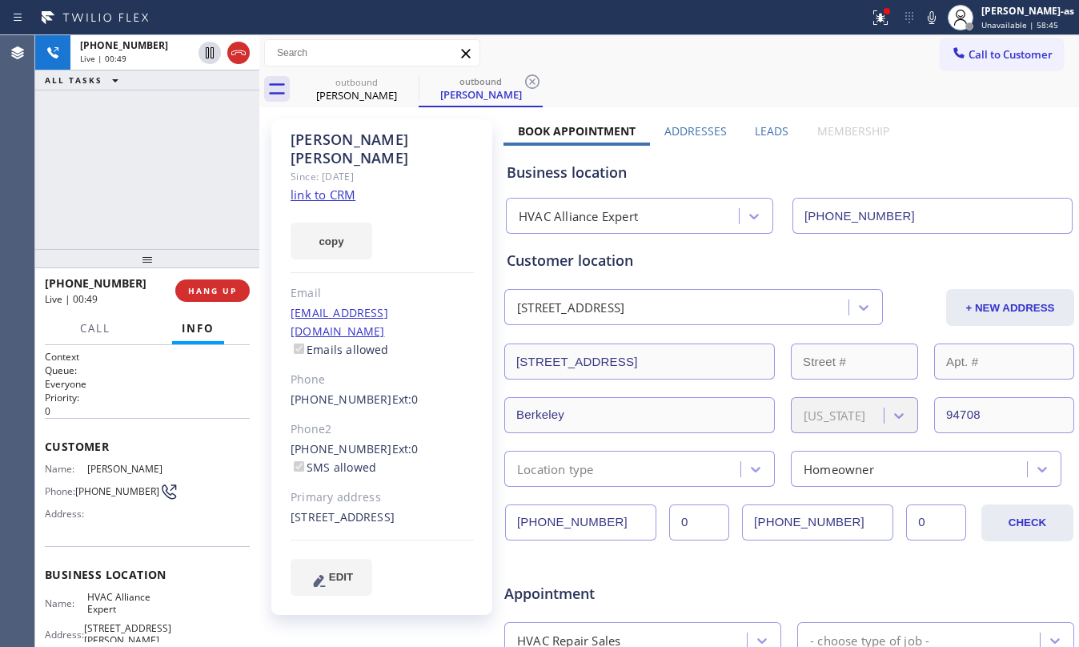
click at [195, 222] on div "+14152901851 Live | 00:49 ALL TASKS ALL TASKS ACTIVE TASKS TASKS IN WRAP UP" at bounding box center [147, 142] width 224 height 214
click at [130, 78] on button "ALL TASKS" at bounding box center [84, 79] width 99 height 19
click at [205, 279] on div "+14152901851 Live | 01:13 HANG UP" at bounding box center [147, 291] width 205 height 42
click at [203, 283] on button "HANG UP" at bounding box center [212, 290] width 74 height 22
click at [214, 285] on span "HANG UP" at bounding box center [212, 290] width 49 height 11
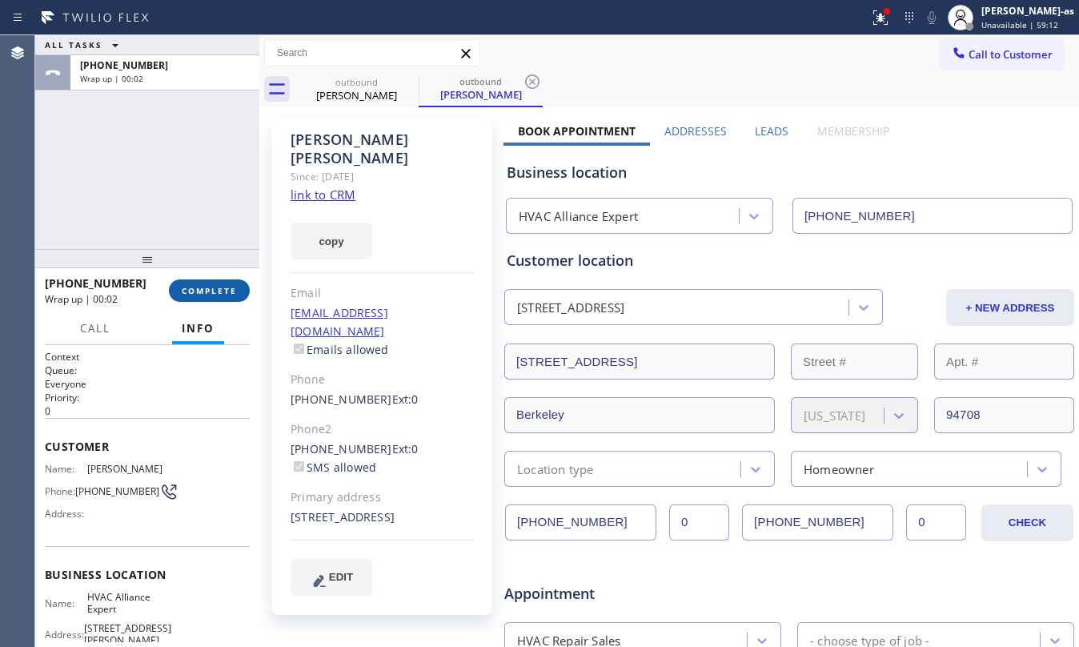
click at [202, 279] on button "COMPLETE" at bounding box center [209, 290] width 81 height 22
click at [225, 251] on div at bounding box center [147, 258] width 224 height 19
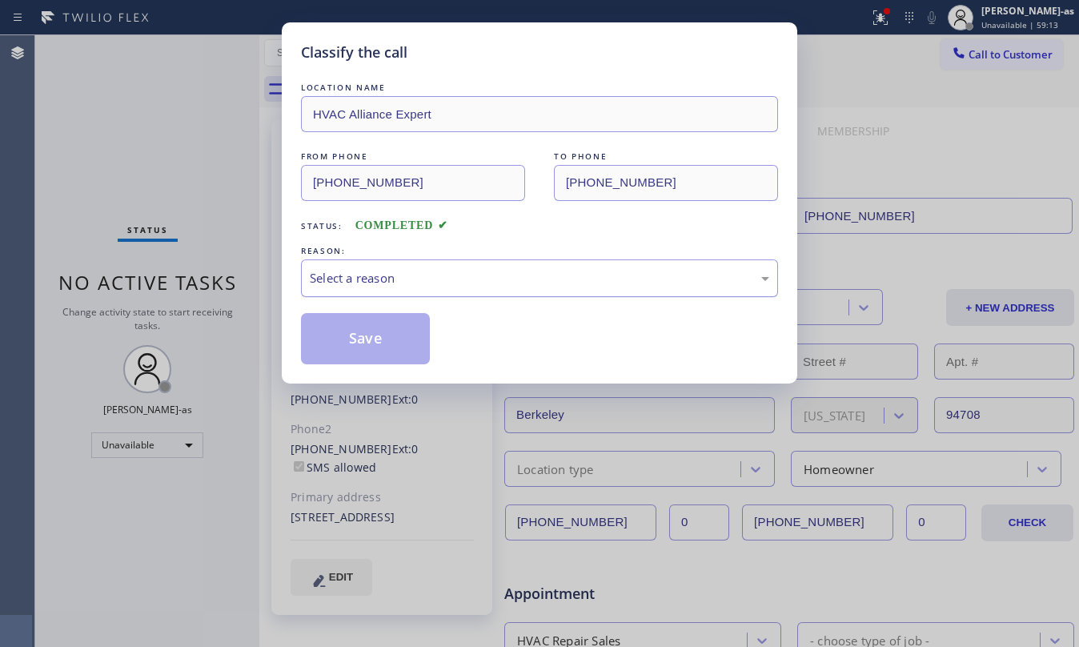
click at [511, 279] on div "Select a reason" at bounding box center [539, 278] width 459 height 18
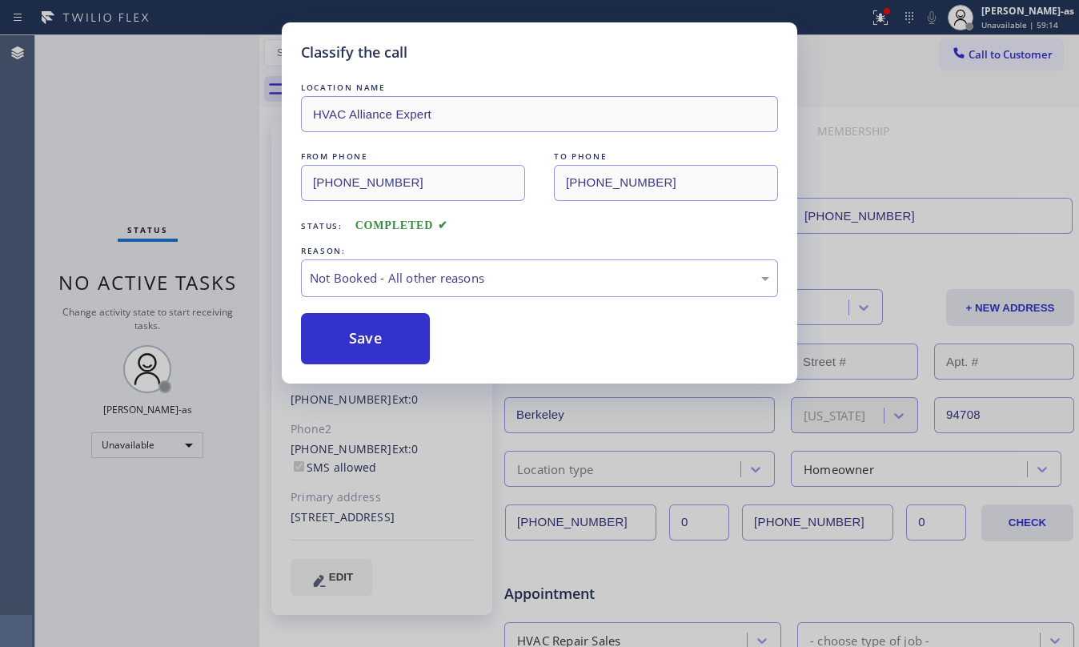
click at [494, 318] on div "Save" at bounding box center [539, 338] width 477 height 51
click at [484, 285] on div "Not Booked - All other reasons" at bounding box center [539, 278] width 459 height 18
click at [408, 328] on button "Save" at bounding box center [365, 338] width 129 height 51
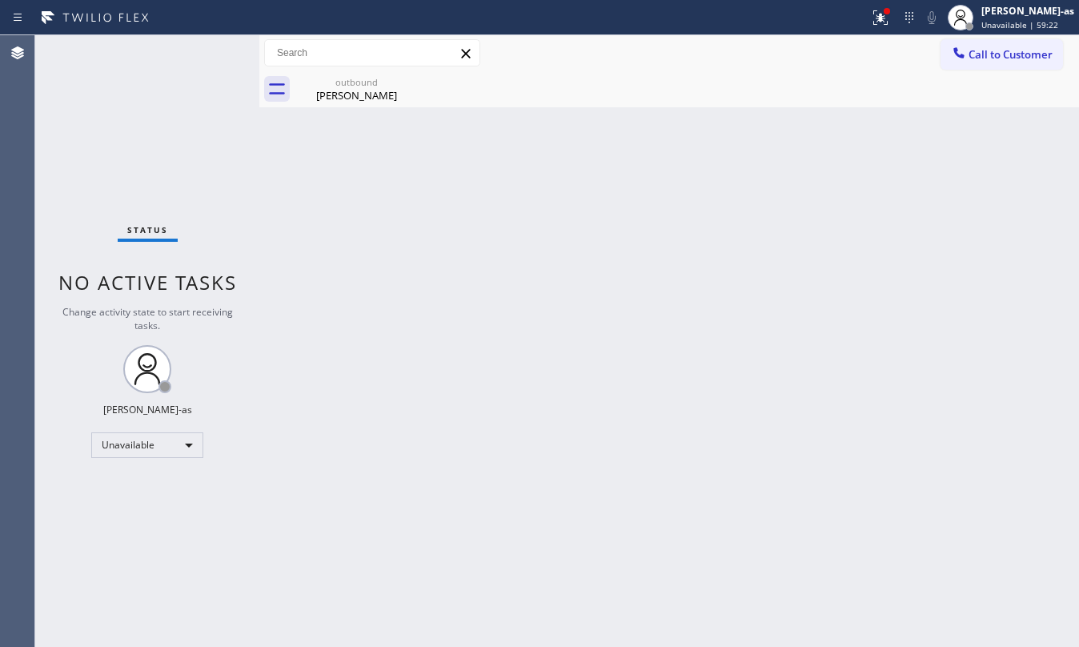
click at [1002, 50] on span "Call to Customer" at bounding box center [1010, 54] width 84 height 14
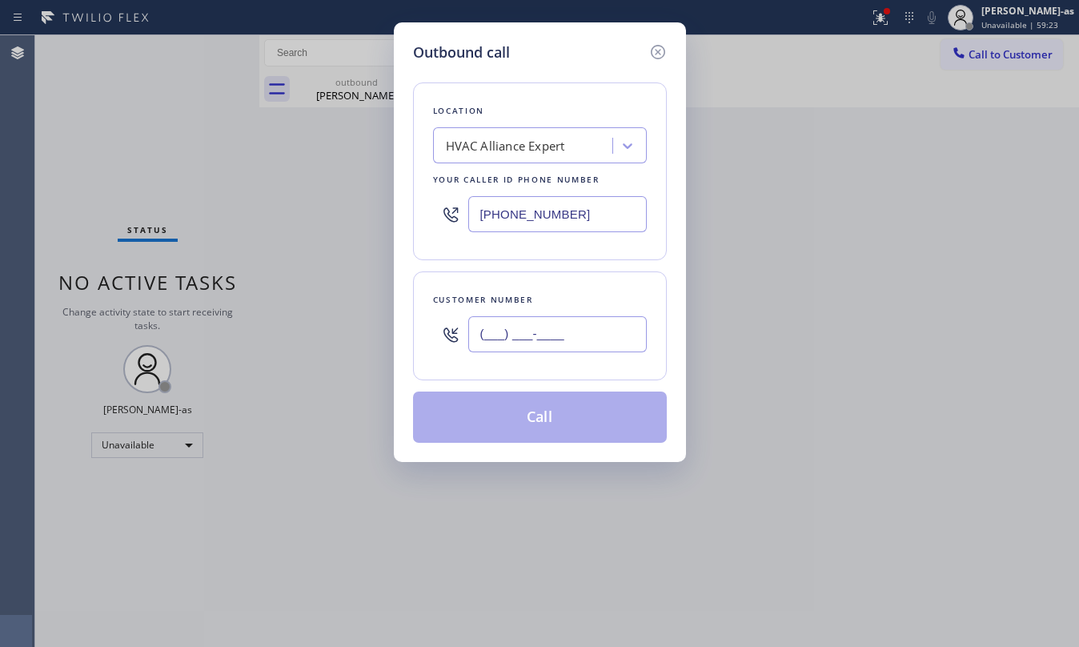
click at [567, 338] on input "(___) ___-____" at bounding box center [557, 334] width 178 height 36
paste input "925) 330-4477"
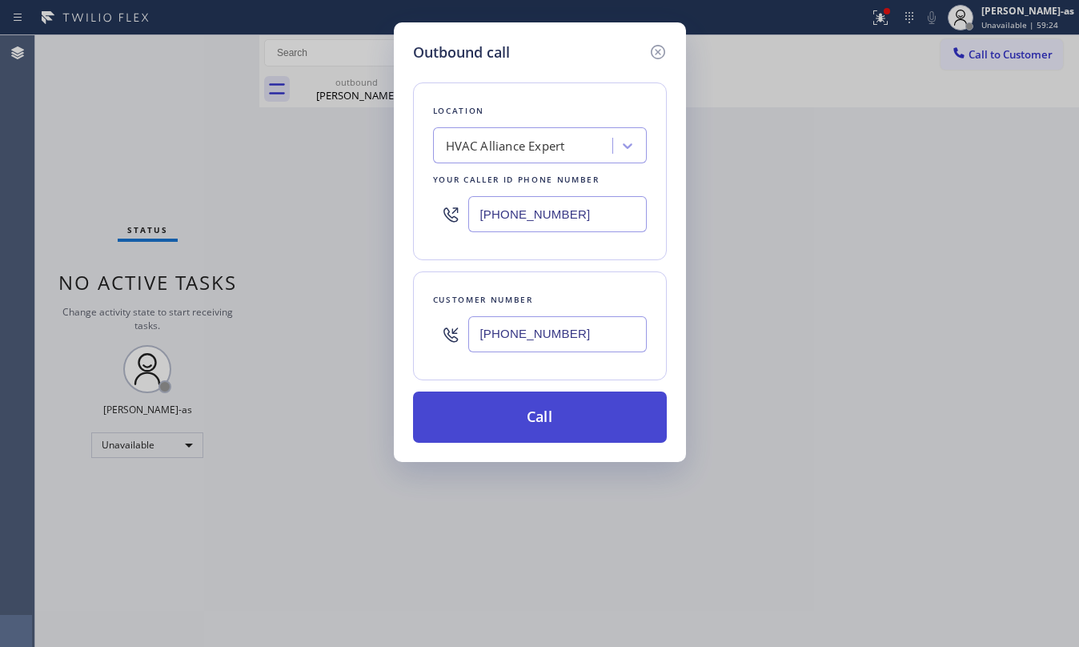
type input "(925) 330-4477"
click at [565, 418] on button "Call" at bounding box center [540, 416] width 254 height 51
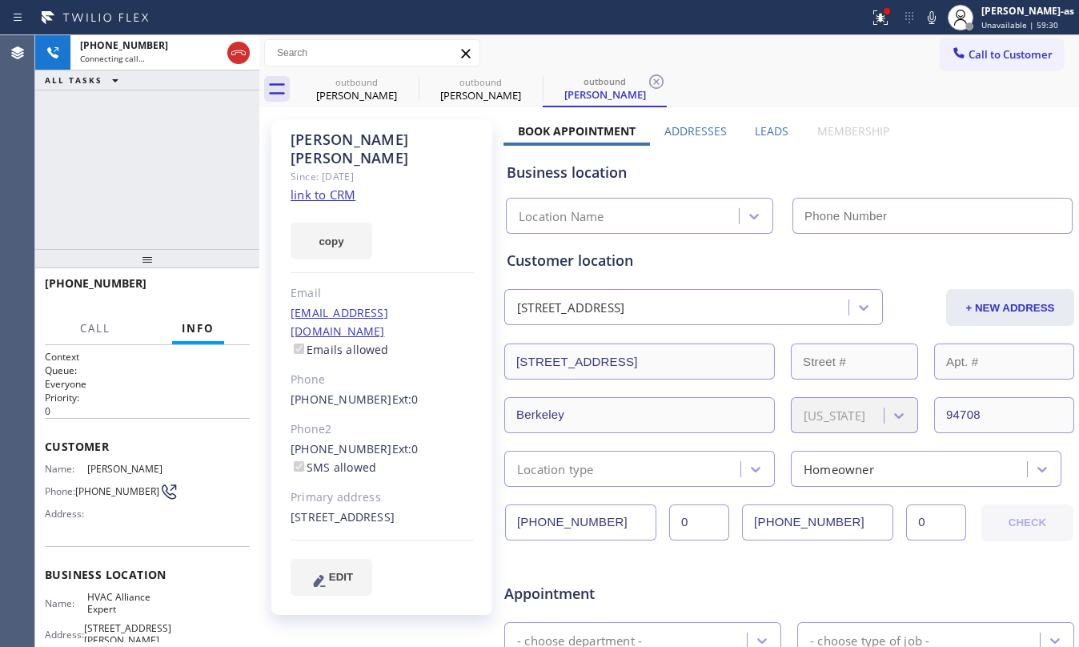
type input "[PHONE_NUMBER]"
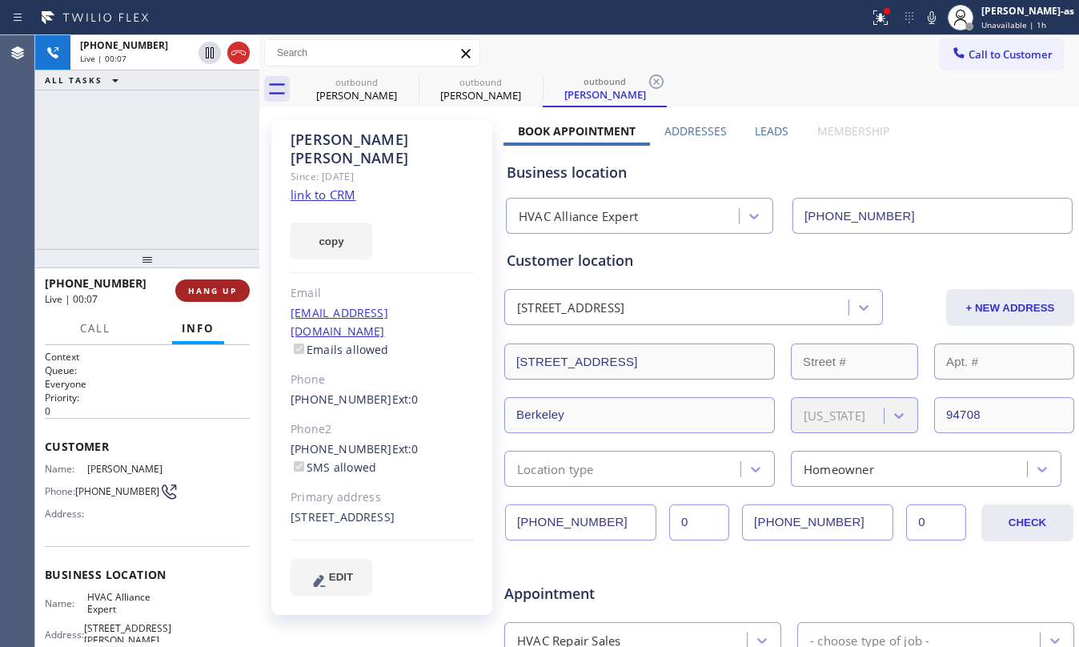
click at [218, 283] on button "HANG UP" at bounding box center [212, 290] width 74 height 22
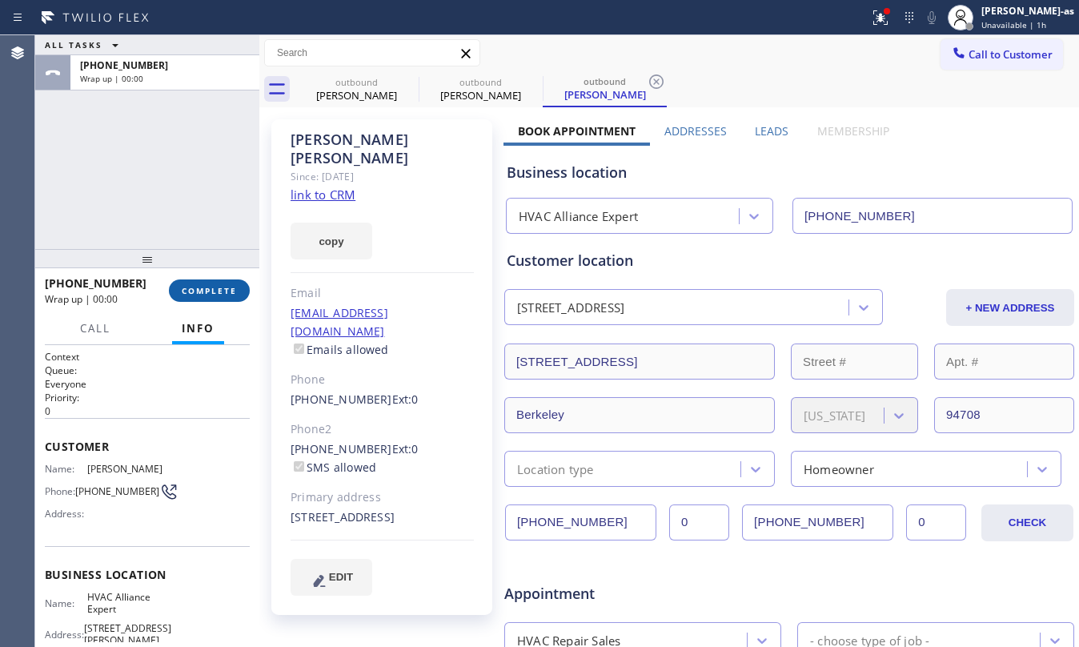
click at [218, 283] on button "COMPLETE" at bounding box center [209, 290] width 81 height 22
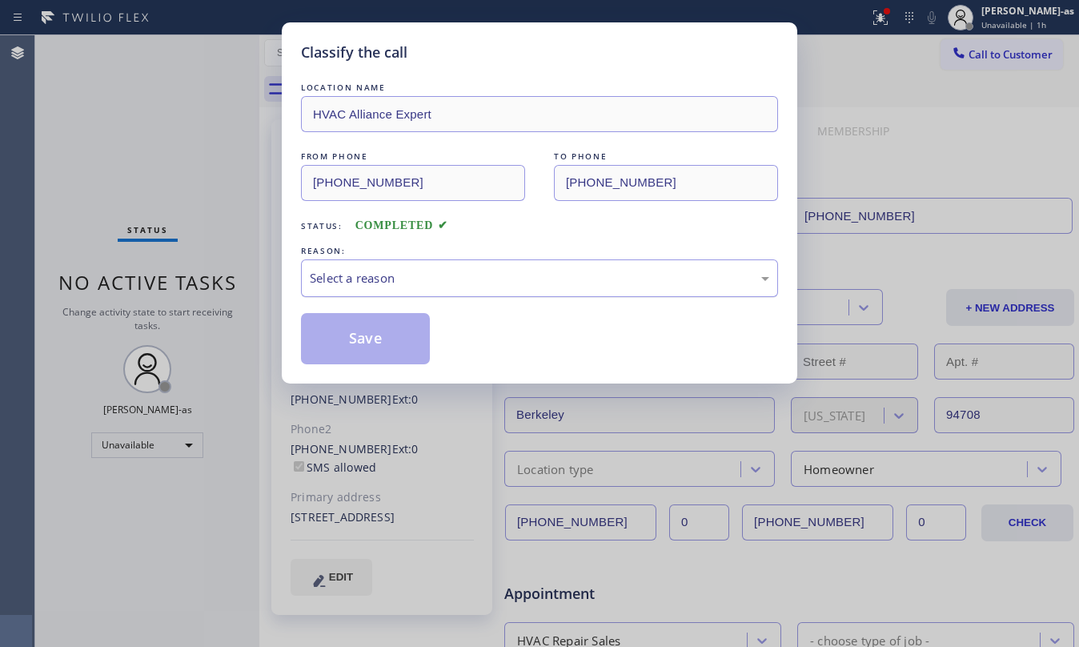
click at [503, 267] on div "Select a reason" at bounding box center [539, 278] width 477 height 38
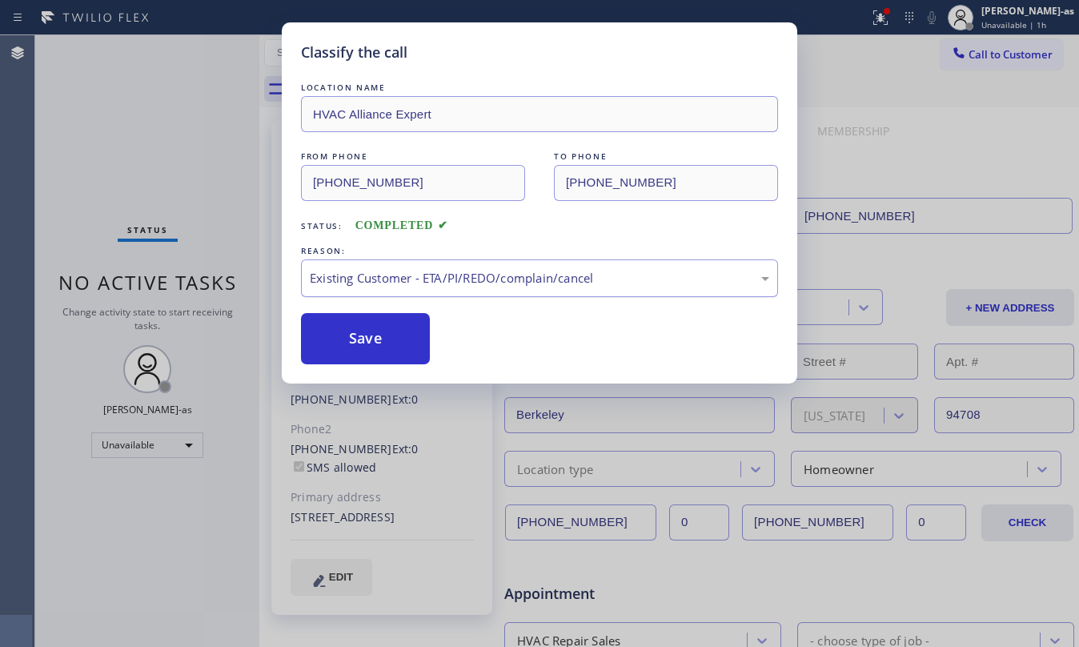
drag, startPoint x: 389, startPoint y: 338, endPoint x: 382, endPoint y: 274, distance: 64.4
click at [388, 335] on button "Save" at bounding box center [365, 338] width 129 height 51
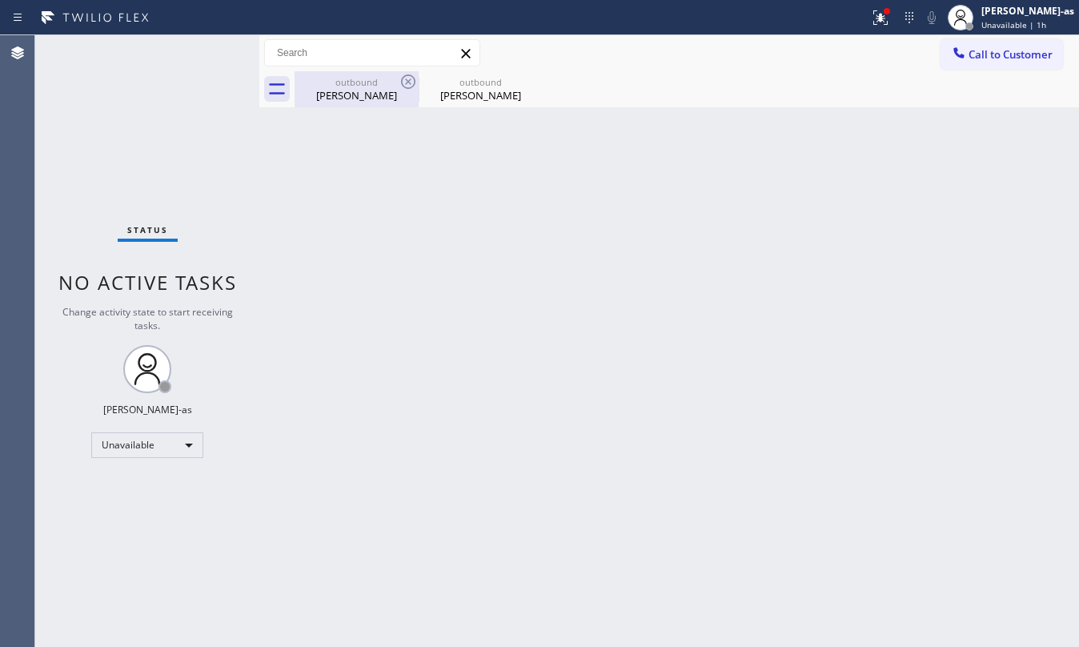
click at [375, 109] on div "Back to Dashboard Change Sender ID Customers Technicians Select a contact Outbo…" at bounding box center [669, 340] width 820 height 611
click at [336, 94] on div "Sergio Garcia" at bounding box center [356, 95] width 121 height 14
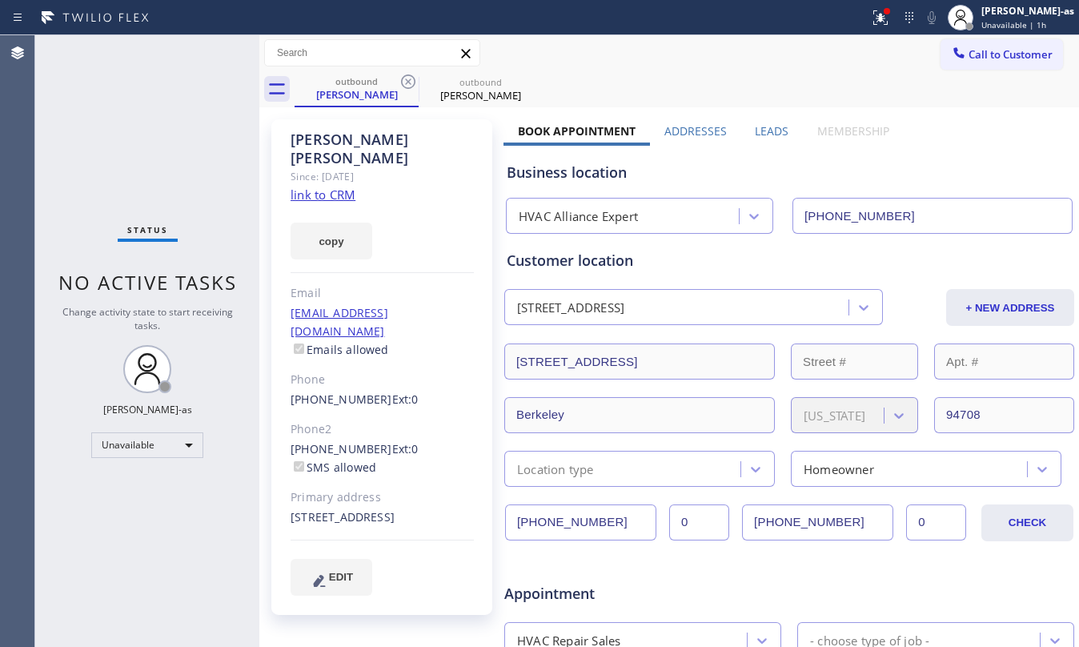
click at [341, 186] on link "link to CRM" at bounding box center [323, 194] width 65 height 16
click at [408, 87] on icon at bounding box center [408, 81] width 14 height 14
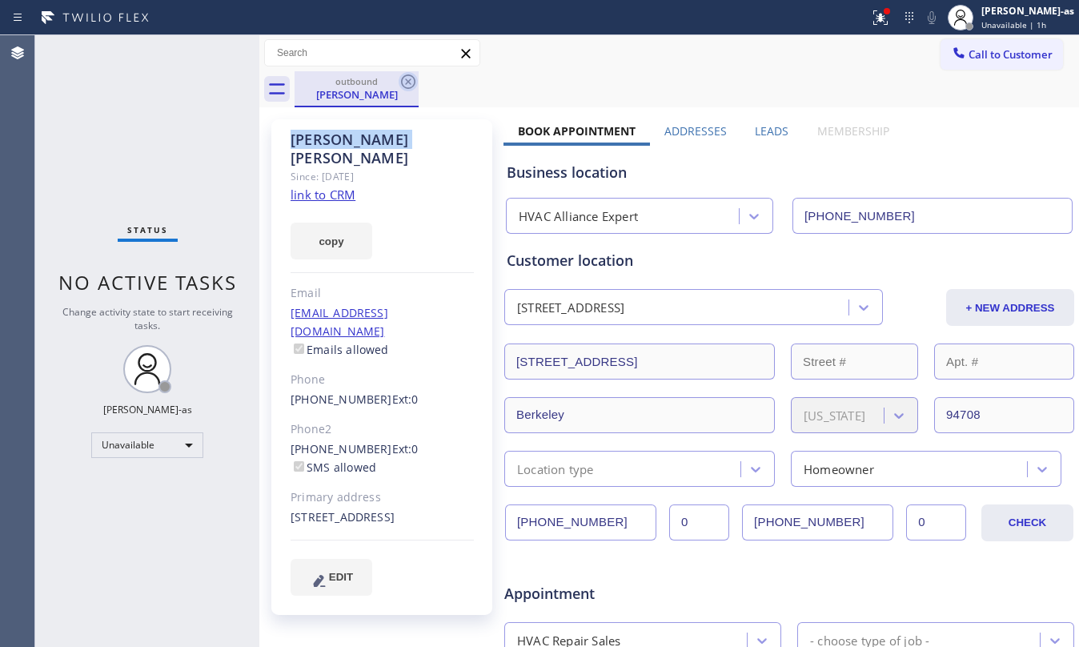
click at [408, 86] on icon at bounding box center [408, 81] width 19 height 19
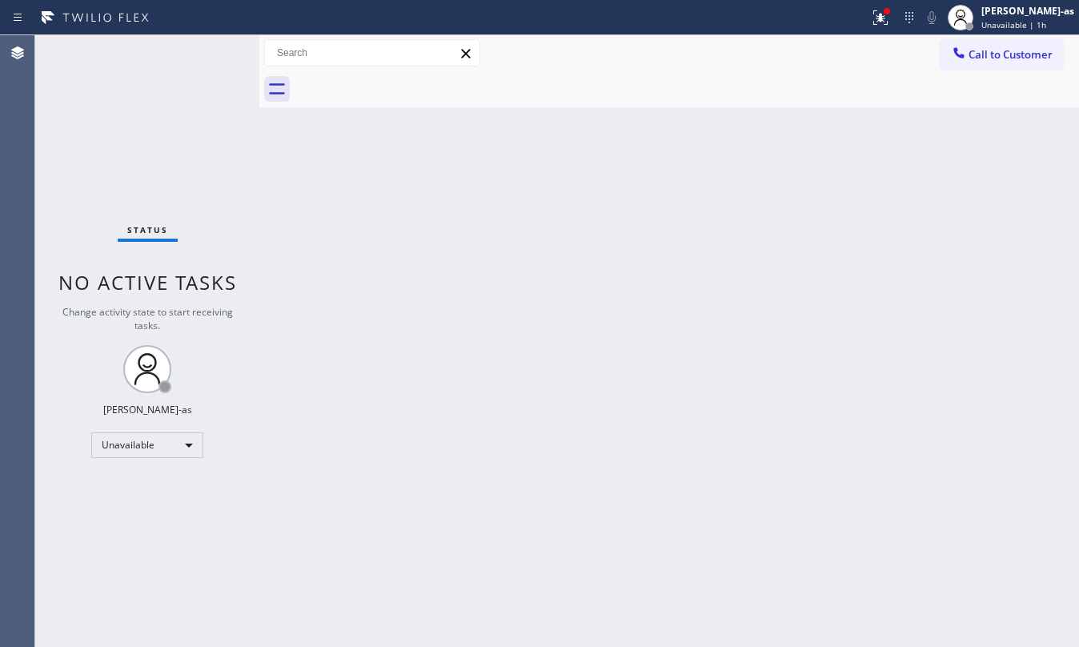
click at [997, 64] on button "Call to Customer" at bounding box center [1001, 54] width 122 height 30
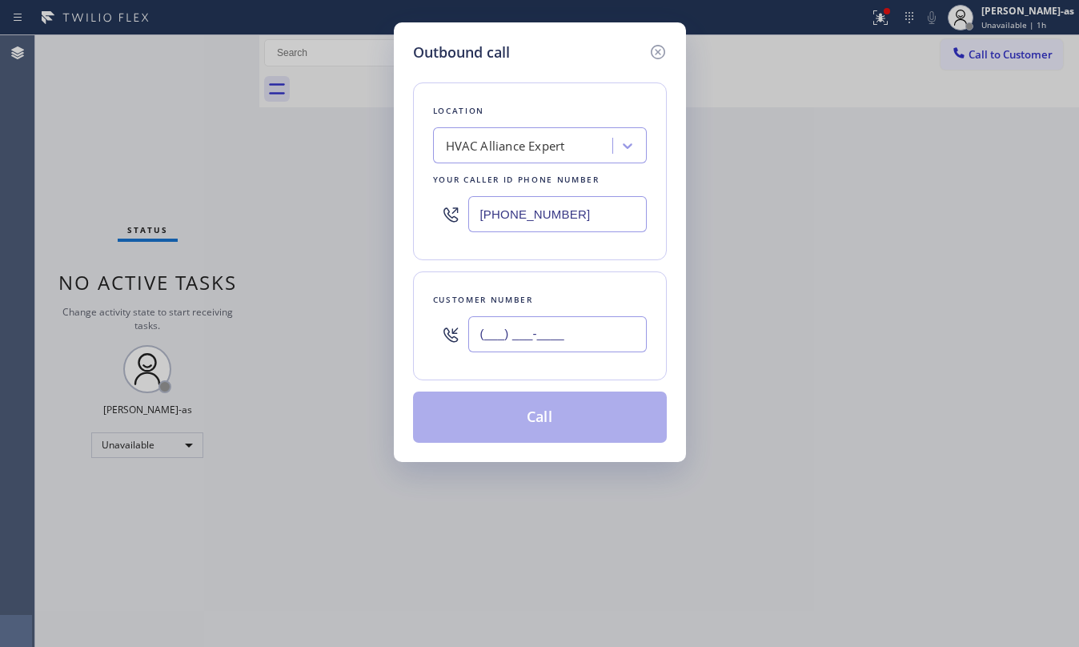
click at [539, 335] on input "(___) ___-____" at bounding box center [557, 334] width 178 height 36
paste input "415) 937-1868"
type input "(415) 937-1868"
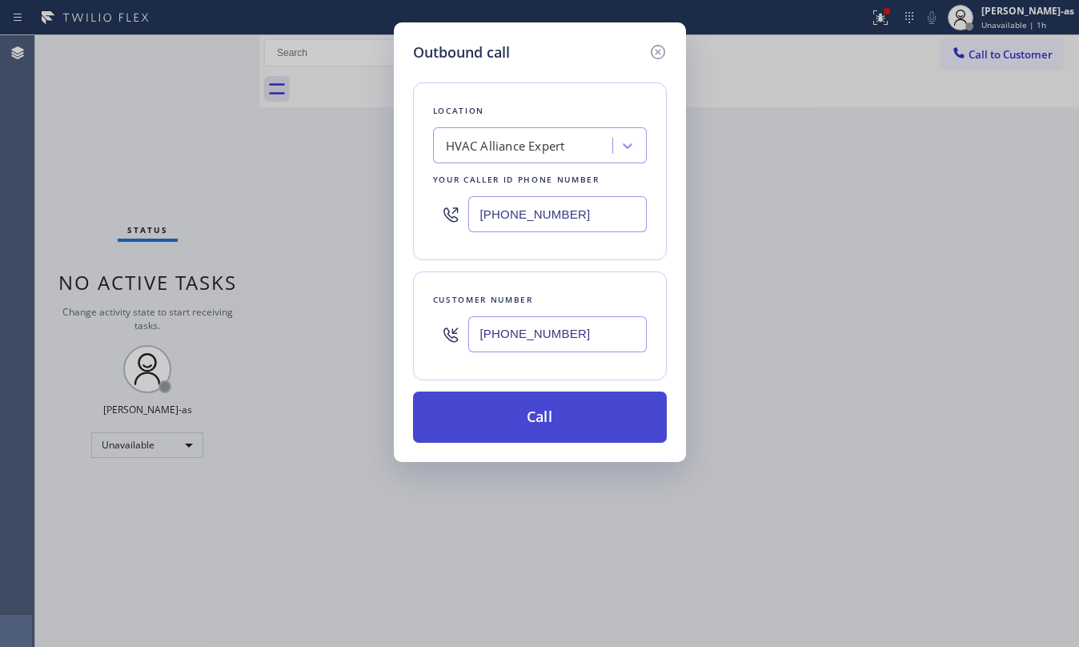
click at [541, 414] on button "Call" at bounding box center [540, 416] width 254 height 51
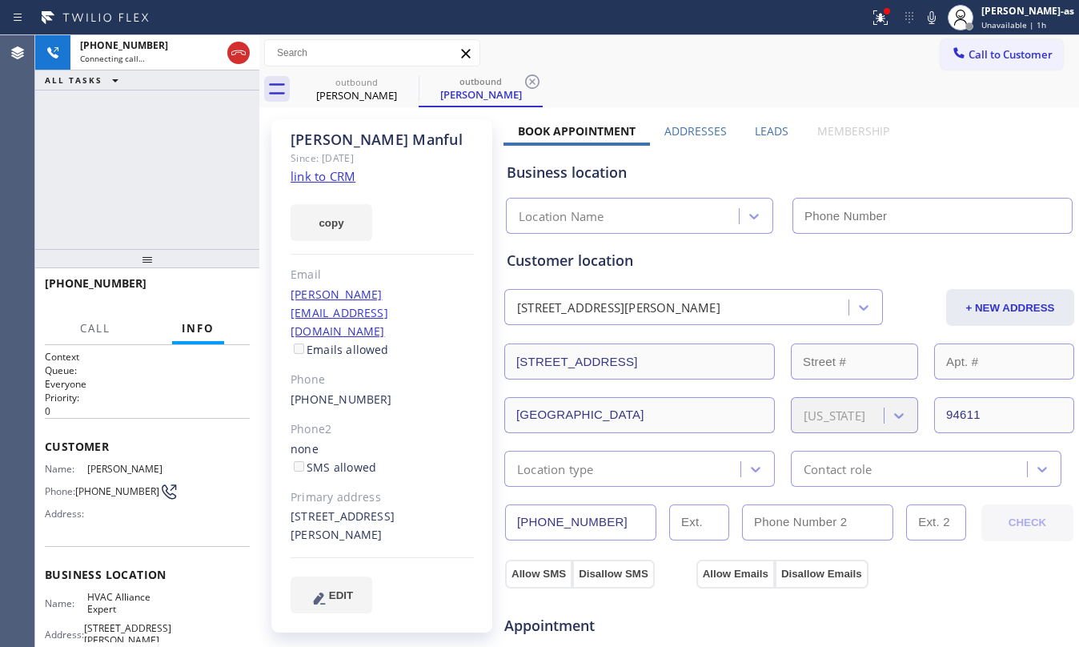
type input "[PHONE_NUMBER]"
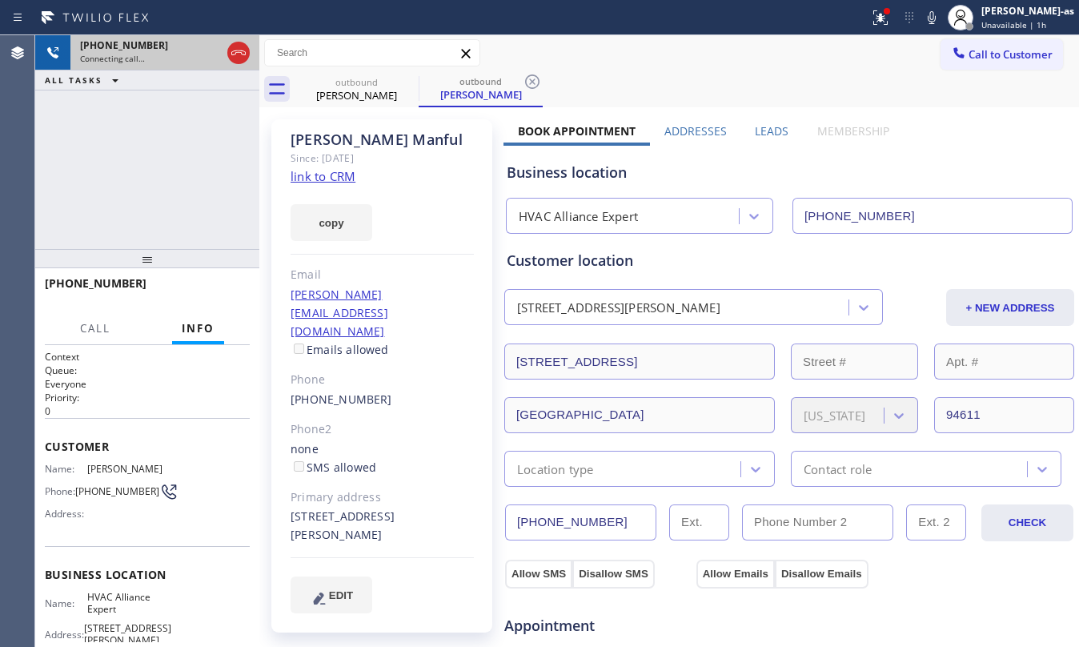
click at [142, 68] on div "+14159371868 Connecting call…" at bounding box center [147, 52] width 154 height 35
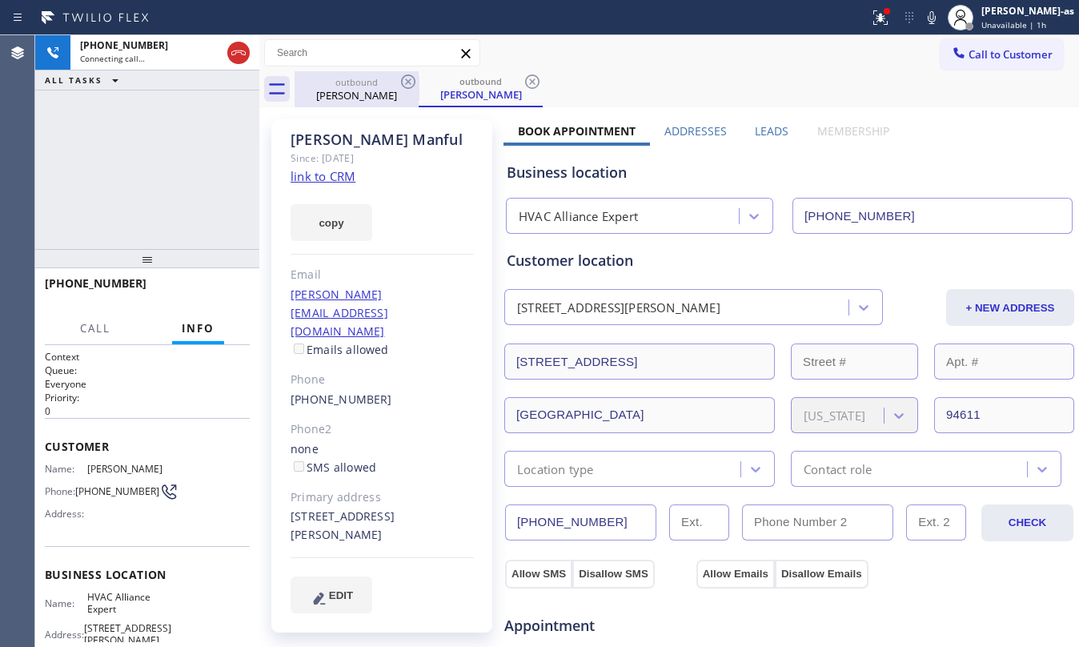
click at [371, 80] on div "outbound" at bounding box center [356, 82] width 121 height 12
click at [404, 78] on icon at bounding box center [408, 81] width 19 height 19
drag, startPoint x: 198, startPoint y: 192, endPoint x: 194, endPoint y: 183, distance: 10.0
click at [197, 189] on div "+14159371868 Connecting call… ALL TASKS ALL TASKS ACTIVE TASKS TASKS IN WRAP UP" at bounding box center [147, 142] width 224 height 214
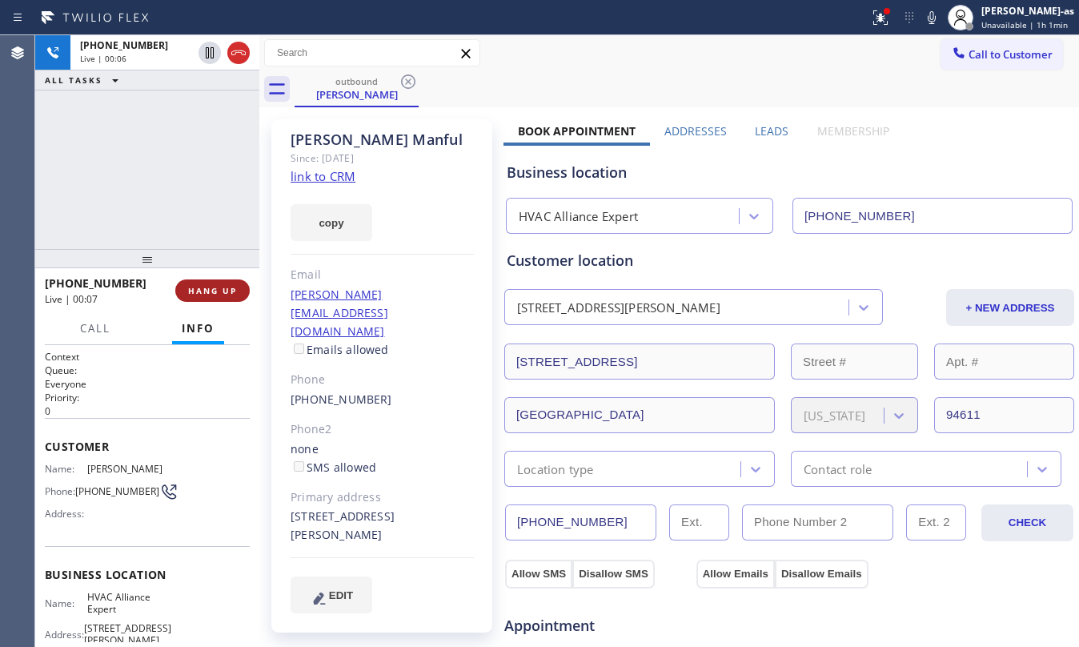
click at [221, 280] on button "HANG UP" at bounding box center [212, 290] width 74 height 22
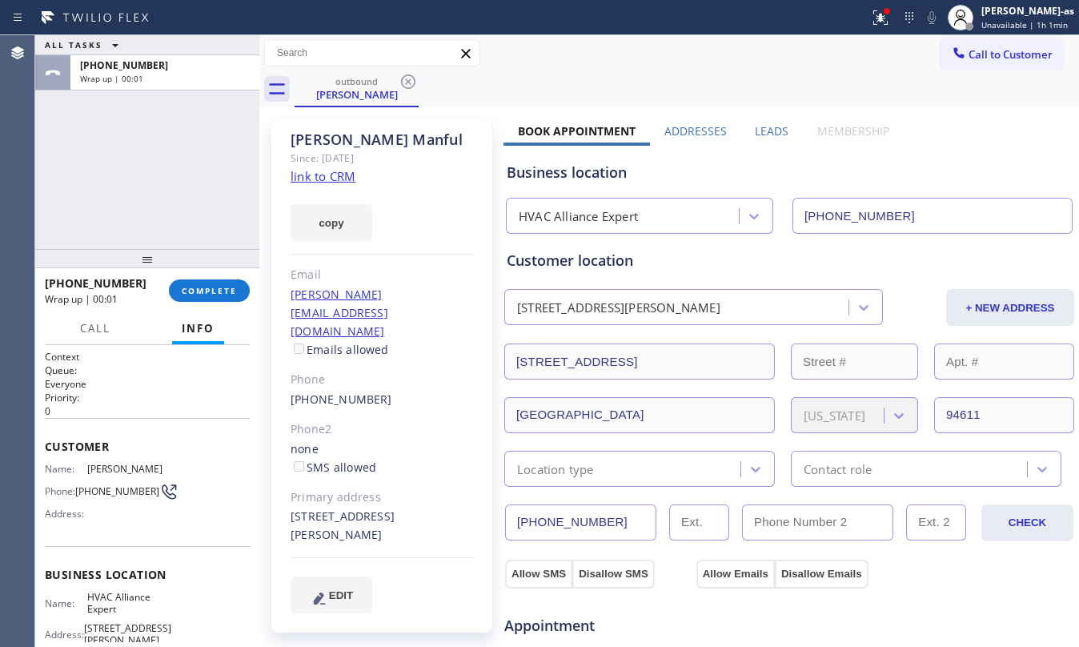
click at [336, 177] on link "link to CRM" at bounding box center [323, 176] width 65 height 16
click at [226, 293] on span "COMPLETE" at bounding box center [209, 290] width 55 height 11
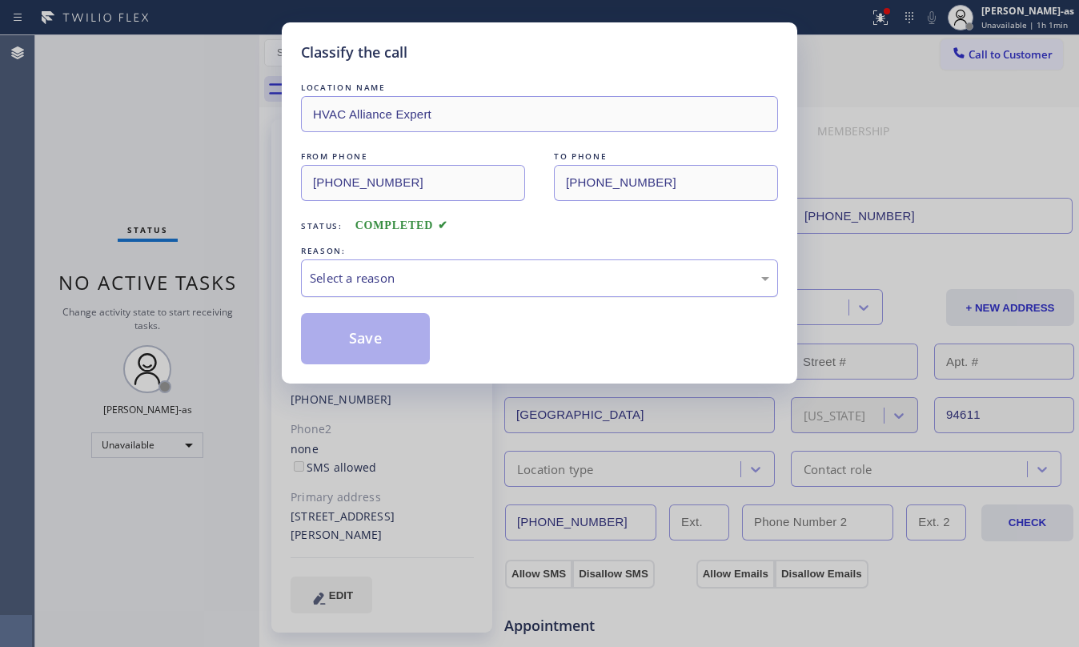
click at [413, 287] on div "Select a reason" at bounding box center [539, 278] width 459 height 18
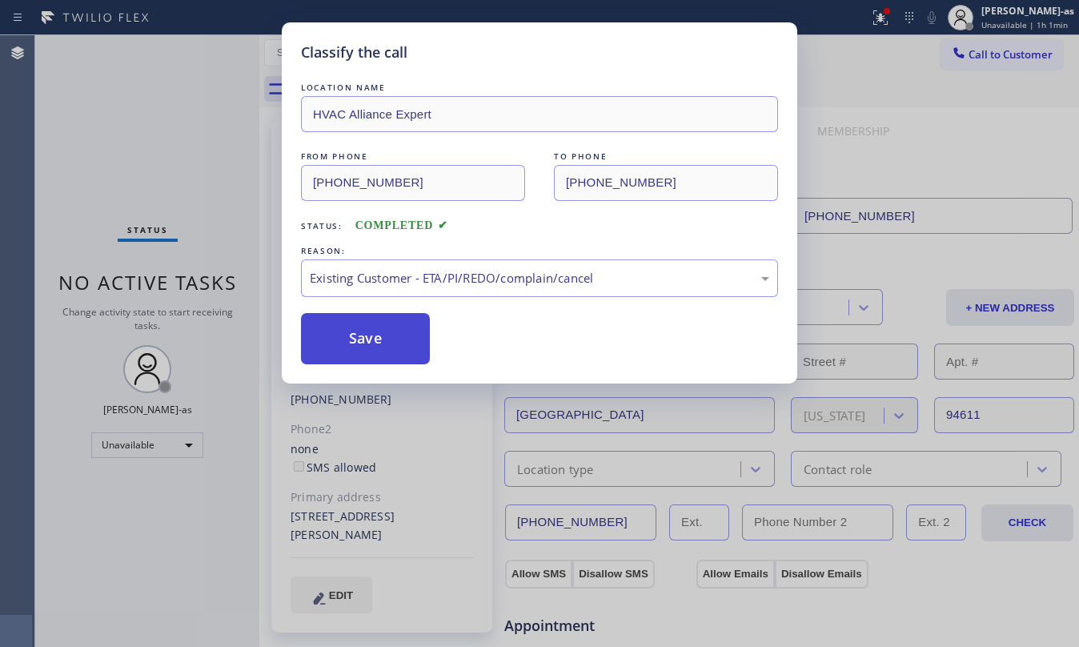
click at [356, 330] on button "Save" at bounding box center [365, 338] width 129 height 51
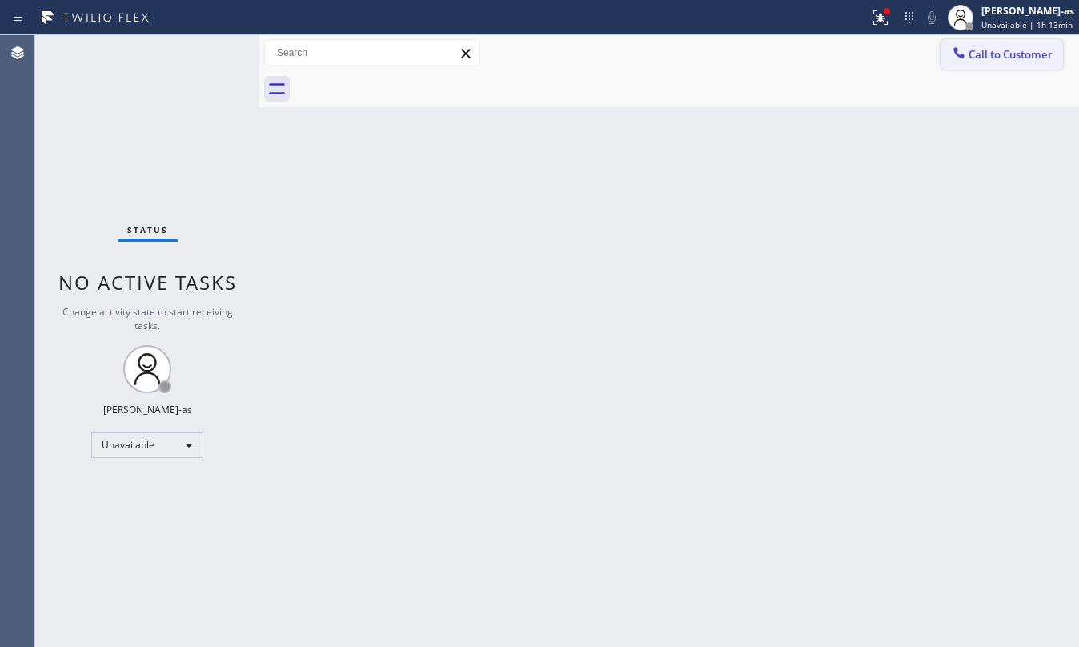
click at [997, 66] on button "Call to Customer" at bounding box center [1001, 54] width 122 height 30
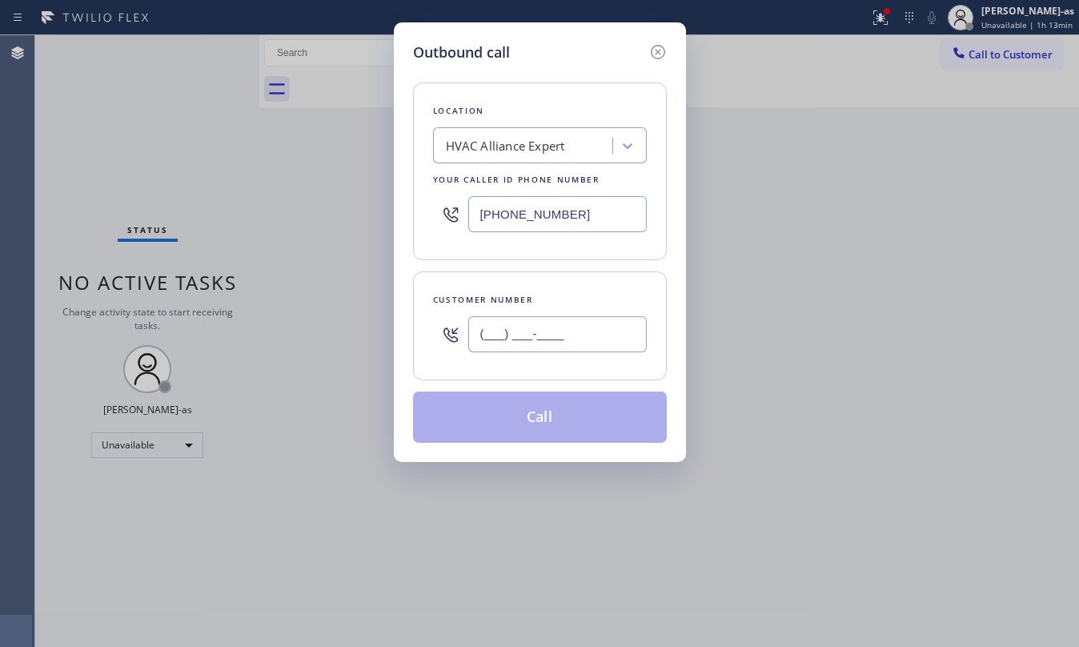
drag, startPoint x: 576, startPoint y: 340, endPoint x: 574, endPoint y: 328, distance: 12.2
click at [576, 339] on input "(___) ___-____" at bounding box center [557, 334] width 178 height 36
paste input "310) 739-3590"
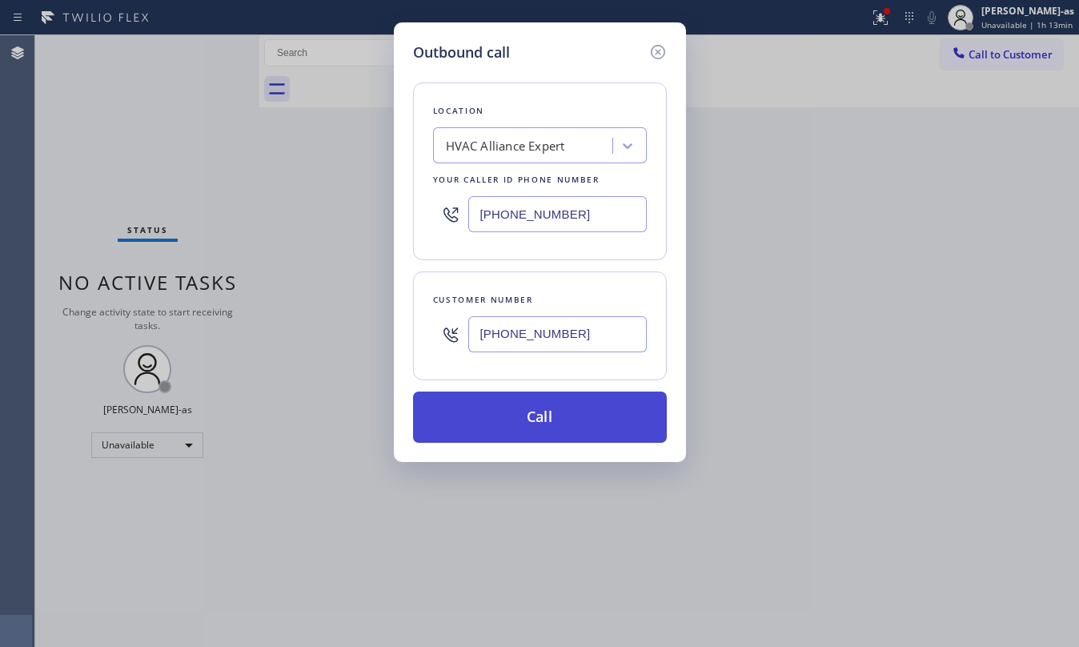
type input "(310) 739-3590"
click at [530, 413] on button "Call" at bounding box center [540, 416] width 254 height 51
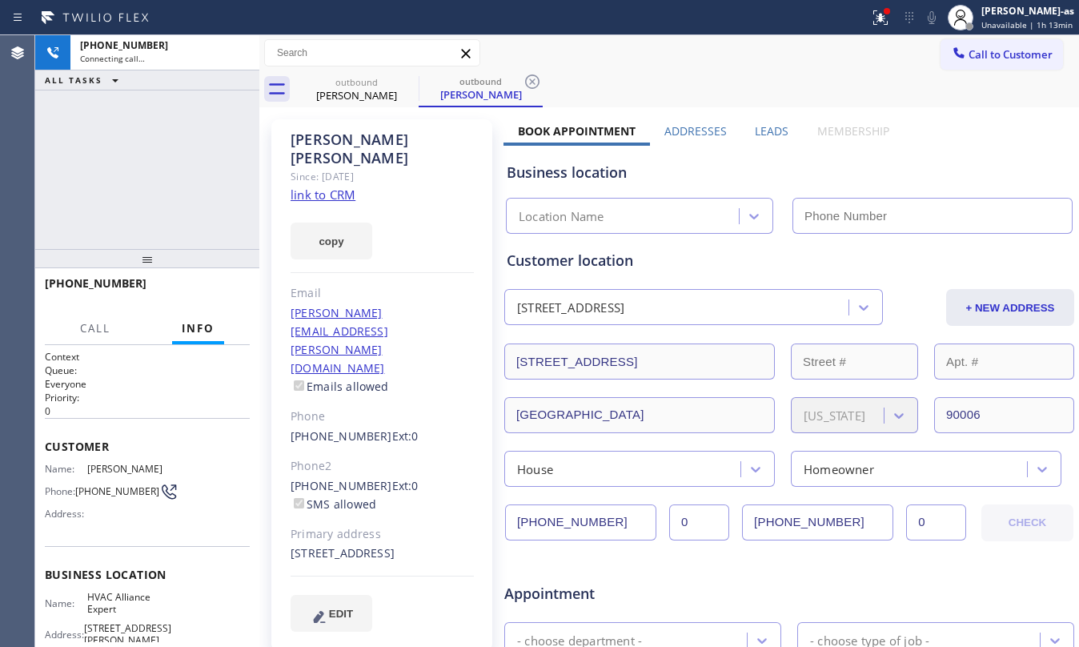
click at [164, 164] on div "+13107393590 Connecting call… ALL TASKS ALL TASKS ACTIVE TASKS TASKS IN WRAP UP" at bounding box center [147, 142] width 224 height 214
type input "[PHONE_NUMBER]"
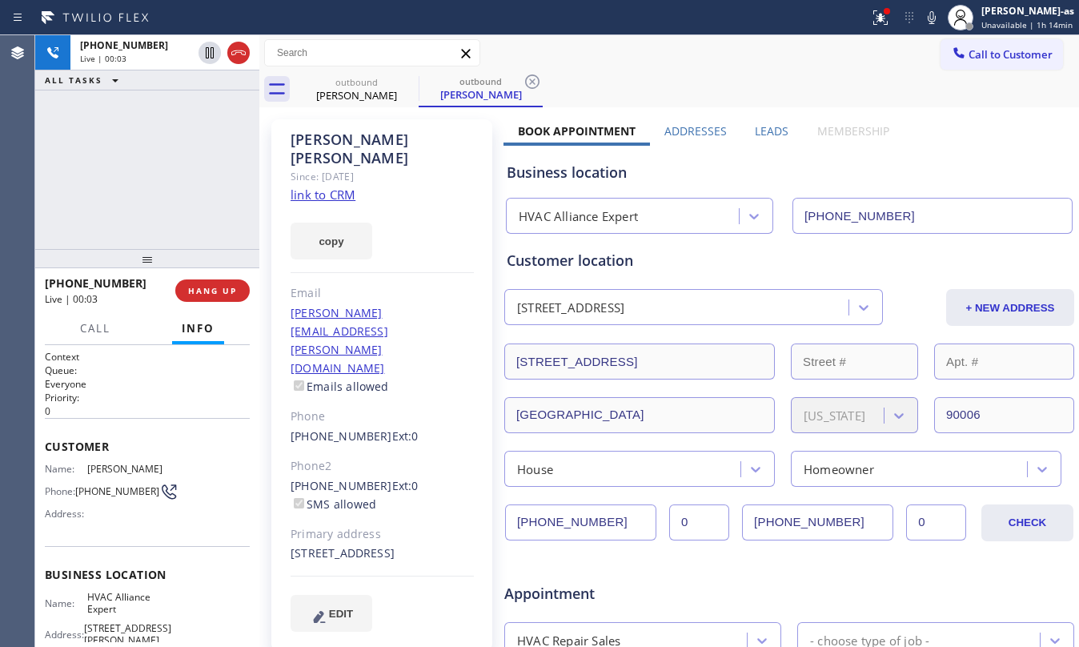
click at [339, 204] on div "copy" at bounding box center [382, 231] width 183 height 55
click at [336, 186] on link "link to CRM" at bounding box center [323, 194] width 65 height 16
click at [337, 186] on link "link to CRM" at bounding box center [323, 194] width 65 height 16
click at [174, 214] on div "+13107393590 Live | 00:47 ALL TASKS ALL TASKS ACTIVE TASKS TASKS IN WRAP UP" at bounding box center [147, 142] width 224 height 214
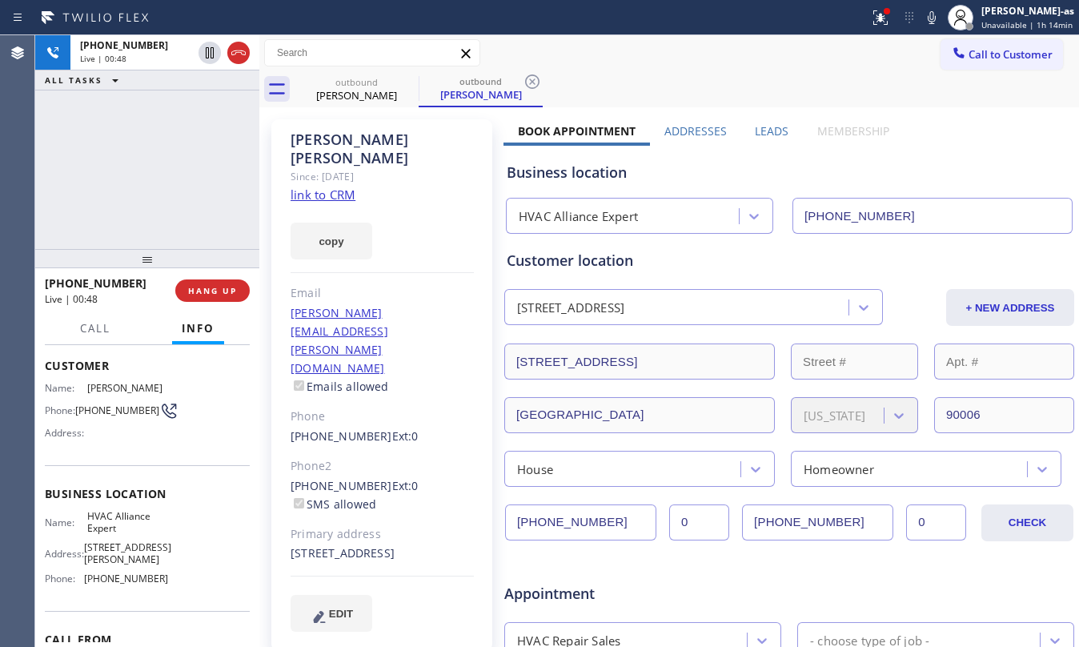
scroll to position [166, 0]
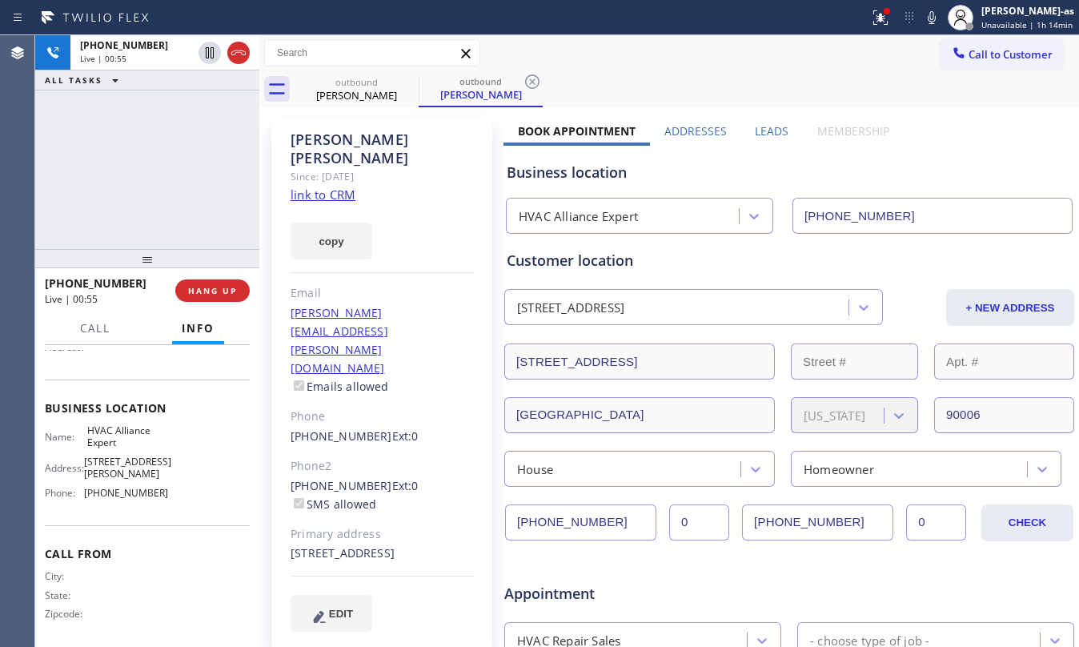
click at [171, 194] on div "+13107393590 Live | 00:55 ALL TASKS ALL TASKS ACTIVE TASKS TASKS IN WRAP UP" at bounding box center [147, 142] width 224 height 214
click at [146, 182] on div "+13107393590 Live | 01:09 ALL TASKS ALL TASKS ACTIVE TASKS TASKS IN WRAP UP" at bounding box center [147, 142] width 224 height 214
click at [166, 203] on div "+13107393590 Live | 01:10 ALL TASKS ALL TASKS ACTIVE TASKS TASKS IN WRAP UP" at bounding box center [147, 142] width 224 height 214
click at [122, 206] on div "+13107393590 Live | 01:11 ALL TASKS ALL TASKS ACTIVE TASKS TASKS IN WRAP UP" at bounding box center [147, 142] width 224 height 214
click at [122, 202] on div "+13107393590 Live | 01:11 ALL TASKS ALL TASKS ACTIVE TASKS TASKS IN WRAP UP" at bounding box center [147, 142] width 224 height 214
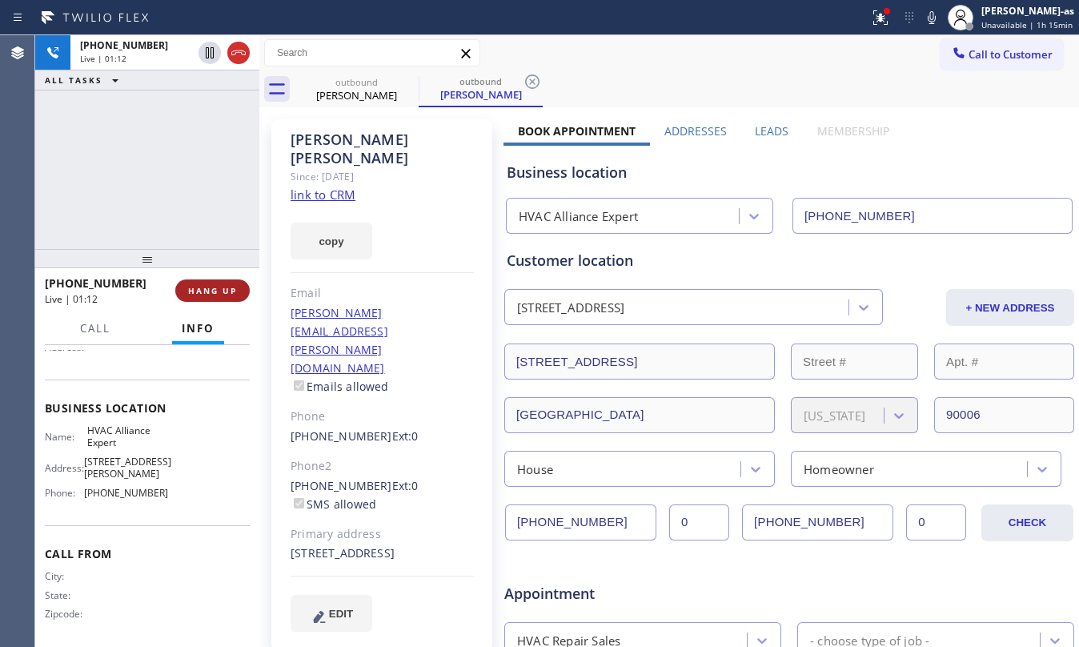
click at [192, 289] on span "HANG UP" at bounding box center [212, 290] width 49 height 11
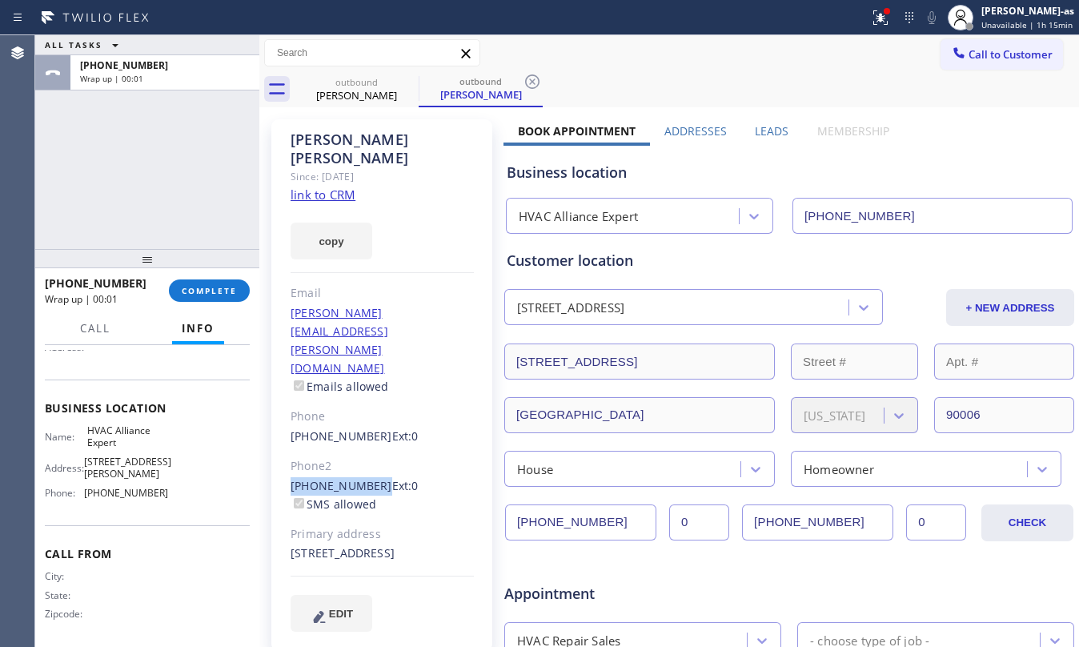
drag, startPoint x: 285, startPoint y: 408, endPoint x: 369, endPoint y: 413, distance: 84.2
click at [369, 413] on div "Roberto Tercero Since: 20 may 2020 link to CRM copy Email roberto.tercero@live.…" at bounding box center [381, 384] width 221 height 531
copy link "(323) 229-9576"
drag, startPoint x: 248, startPoint y: 325, endPoint x: 154, endPoint y: 280, distance: 104.5
click at [241, 325] on div "Call Info" at bounding box center [147, 329] width 205 height 32
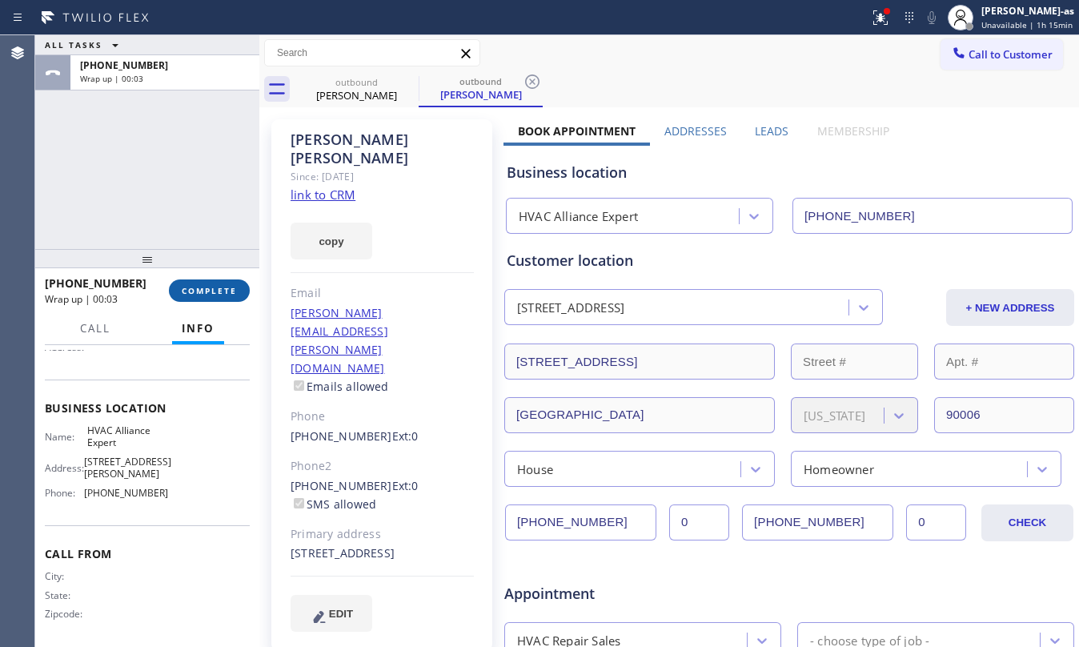
click at [190, 288] on span "COMPLETE" at bounding box center [209, 290] width 55 height 11
click at [183, 250] on div at bounding box center [147, 258] width 224 height 19
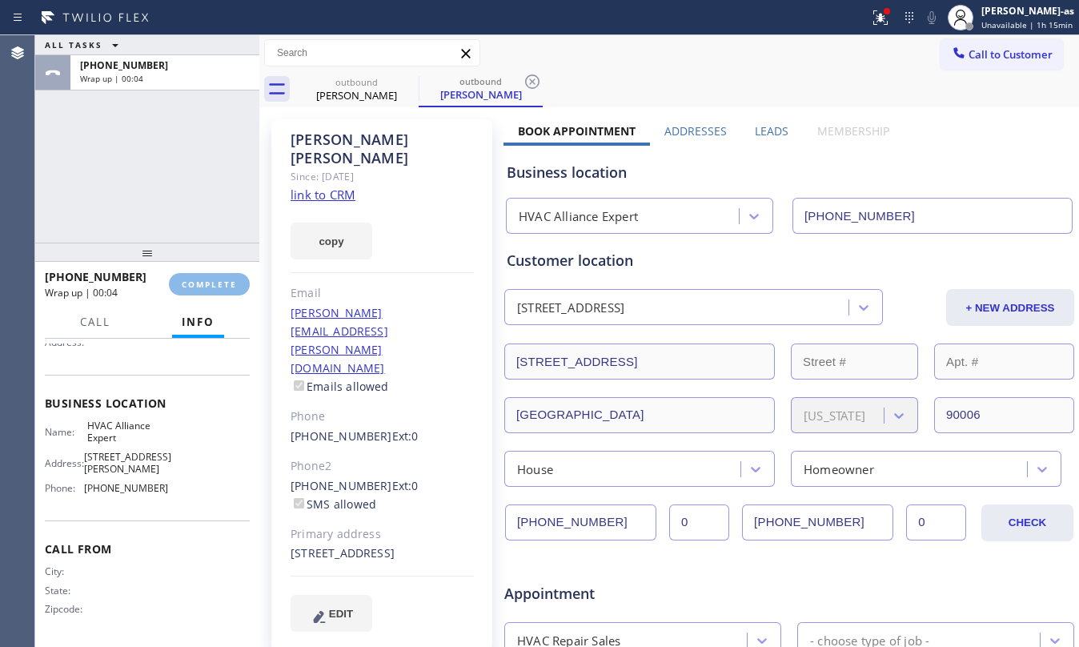
scroll to position [160, 0]
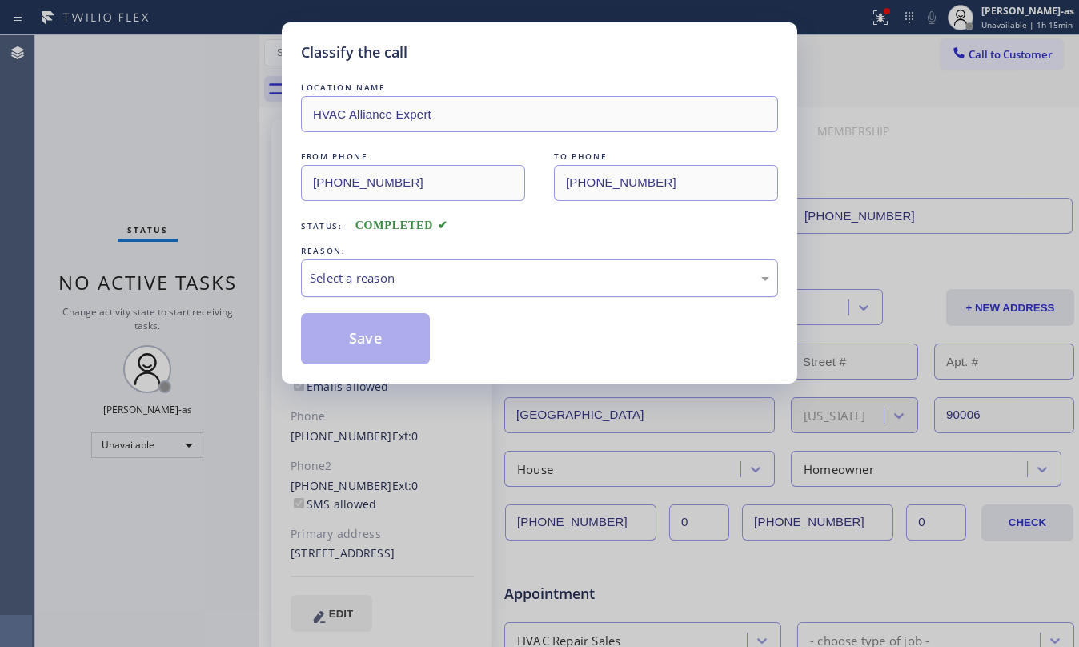
click at [389, 285] on div "Select a reason" at bounding box center [539, 278] width 459 height 18
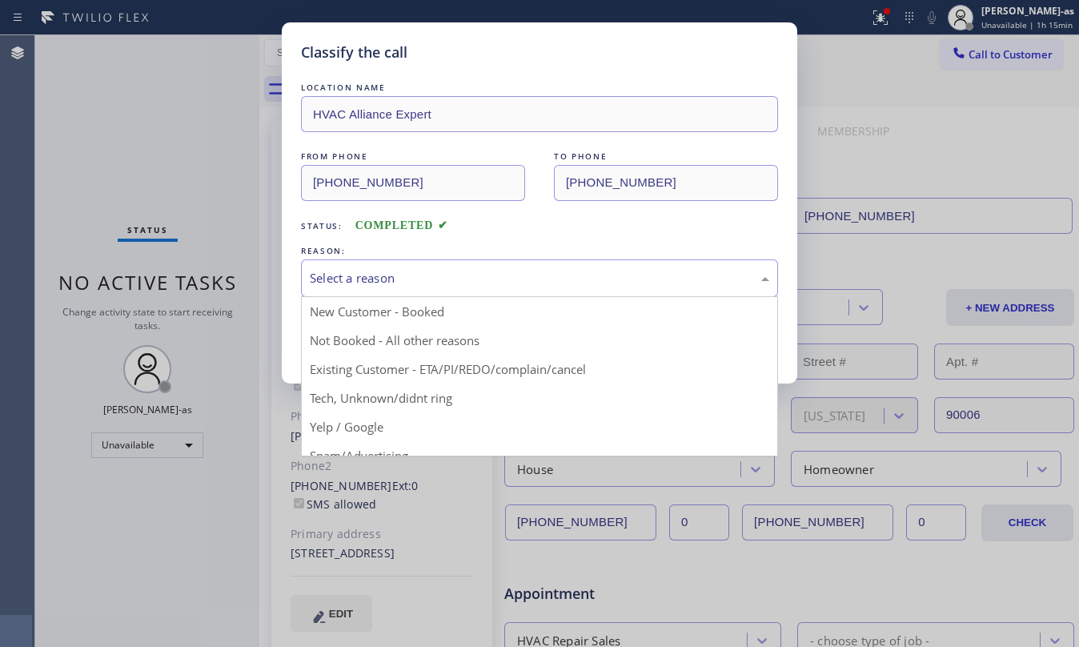
drag, startPoint x: 500, startPoint y: 359, endPoint x: 395, endPoint y: 331, distance: 109.5
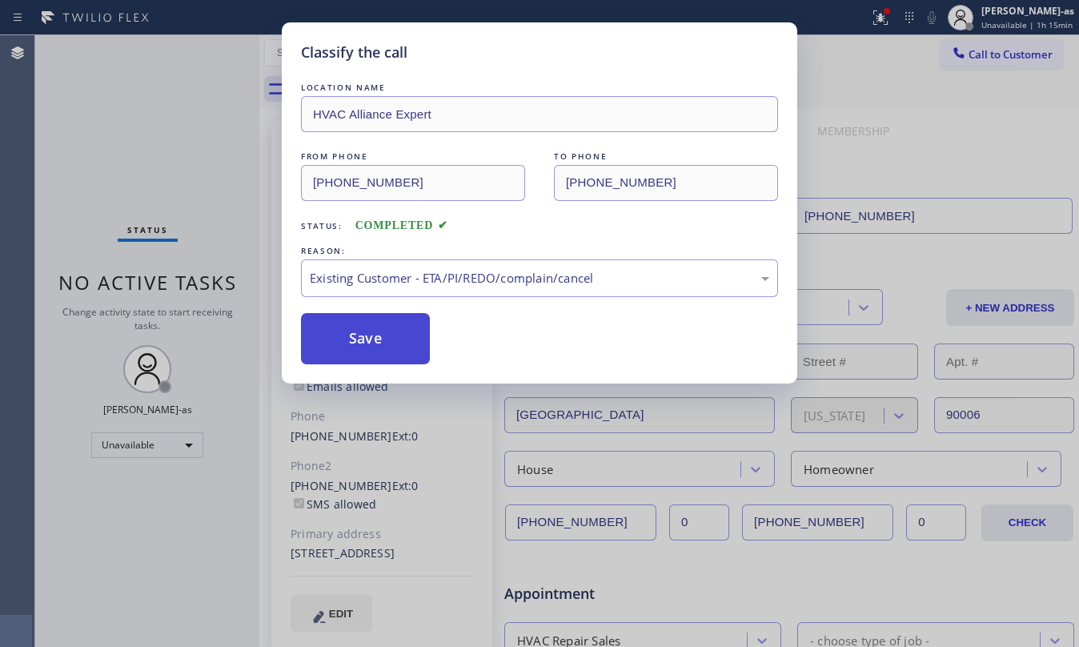
click at [395, 331] on button "Save" at bounding box center [365, 338] width 129 height 51
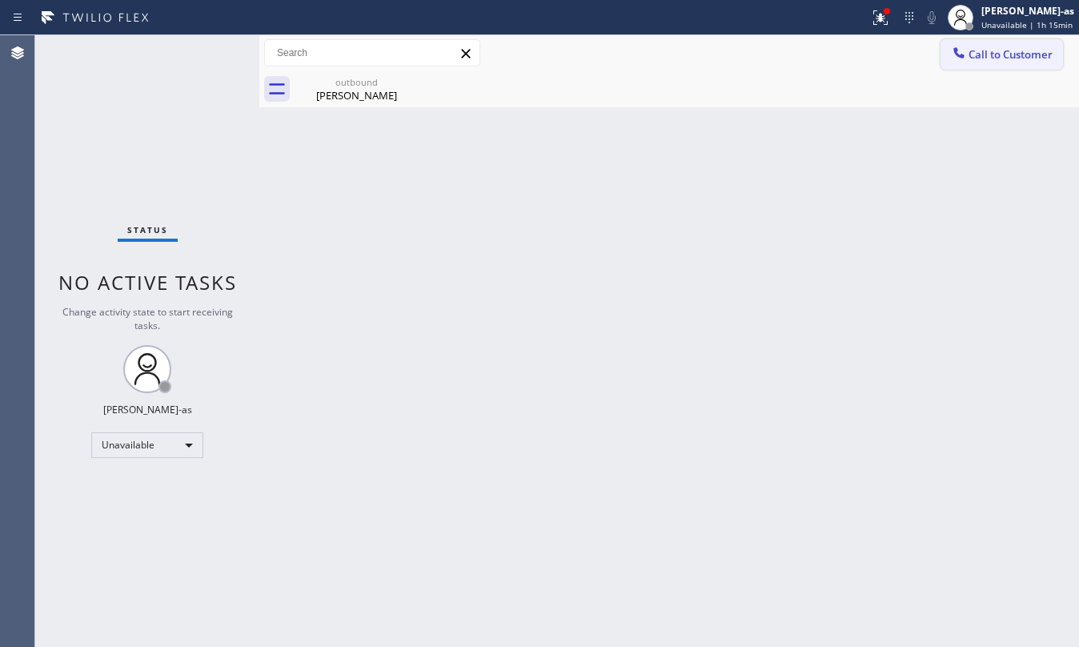
click at [981, 56] on span "Call to Customer" at bounding box center [1010, 54] width 84 height 14
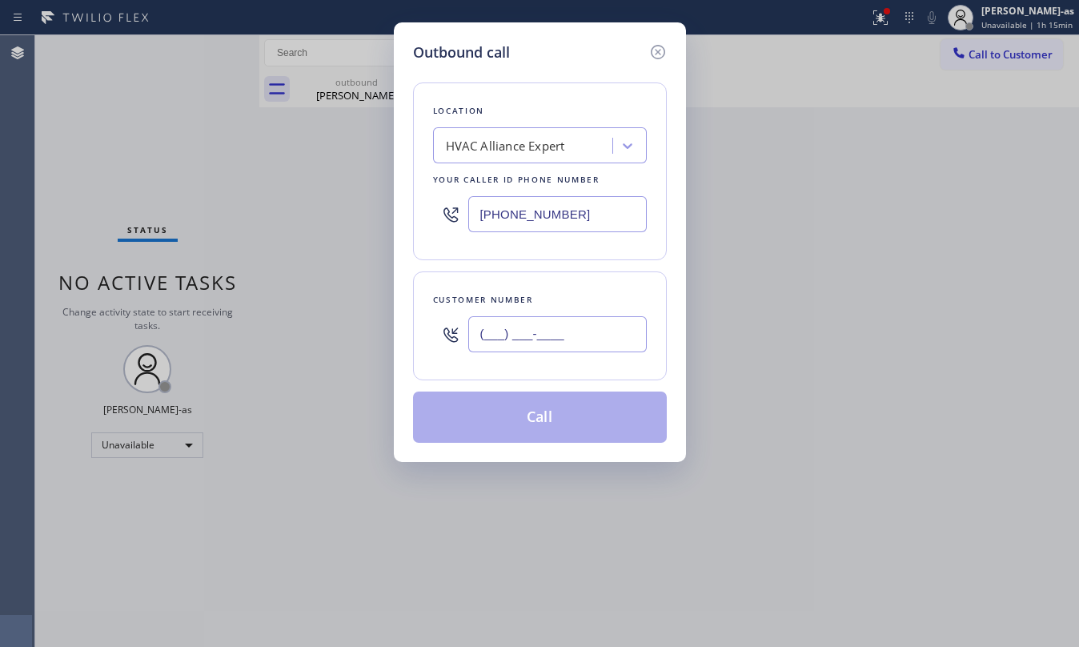
click at [563, 350] on input "(___) ___-____" at bounding box center [557, 334] width 178 height 36
paste input "323) 229-9576"
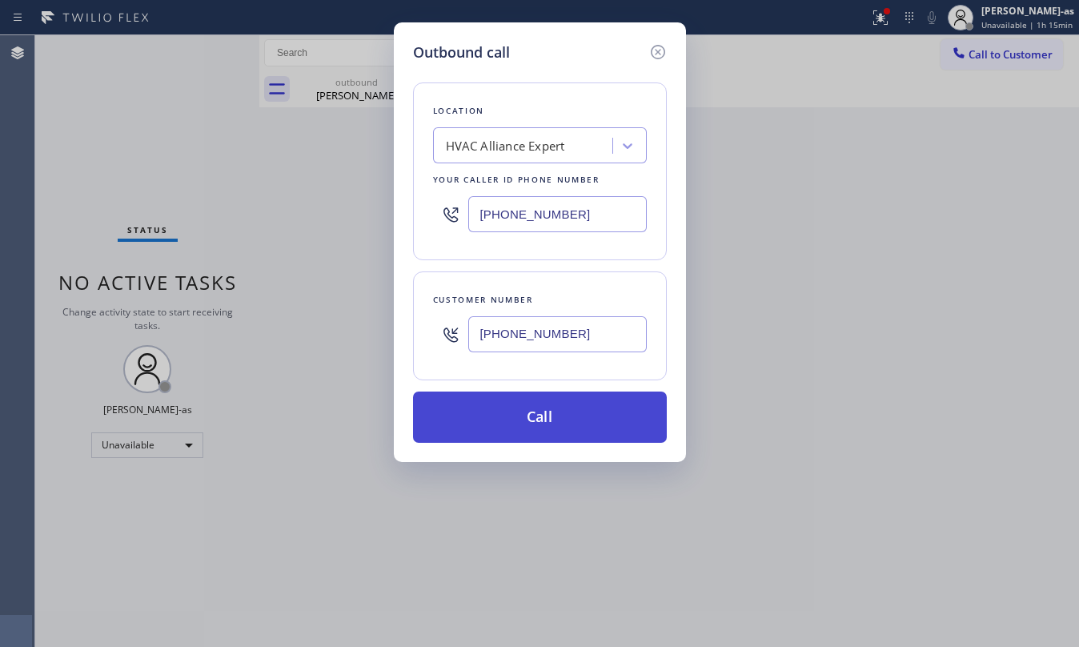
type input "(323) 229-9576"
click at [562, 416] on button "Call" at bounding box center [540, 416] width 254 height 51
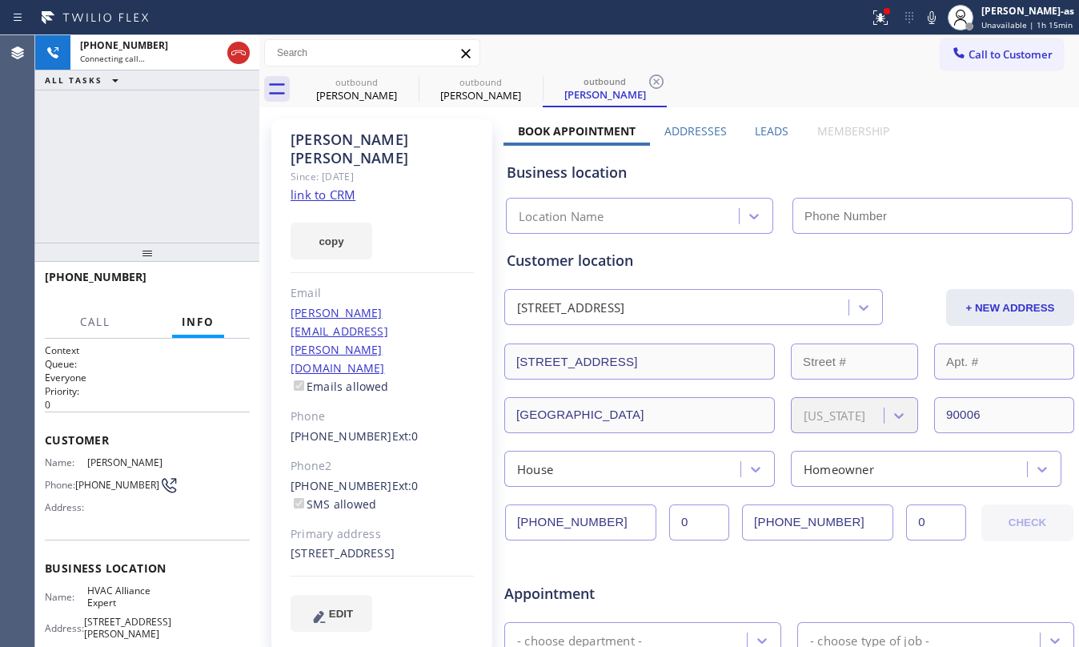
type input "[PHONE_NUMBER]"
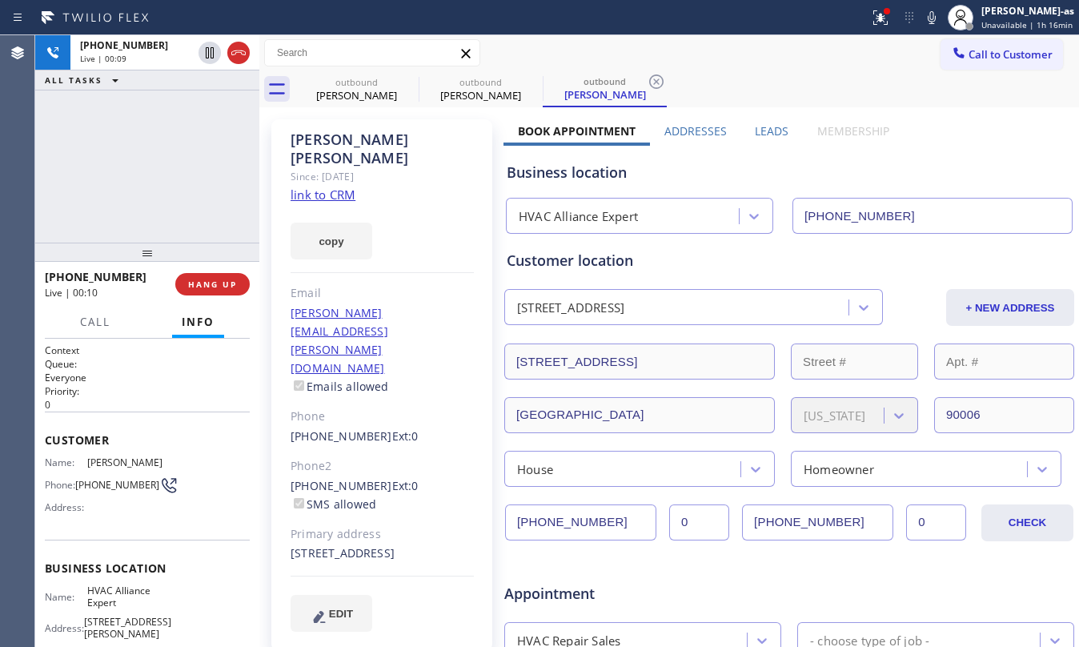
click at [195, 231] on div "+13232299576 Live | 00:09 ALL TASKS ALL TASKS ACTIVE TASKS TASKS IN WRAP UP" at bounding box center [147, 138] width 224 height 207
click at [211, 273] on button "HANG UP" at bounding box center [212, 284] width 74 height 22
click at [213, 272] on div "+13232299576 Live | 00:11 HANG UP" at bounding box center [147, 284] width 205 height 42
click at [222, 285] on span "HANG UP" at bounding box center [212, 284] width 49 height 11
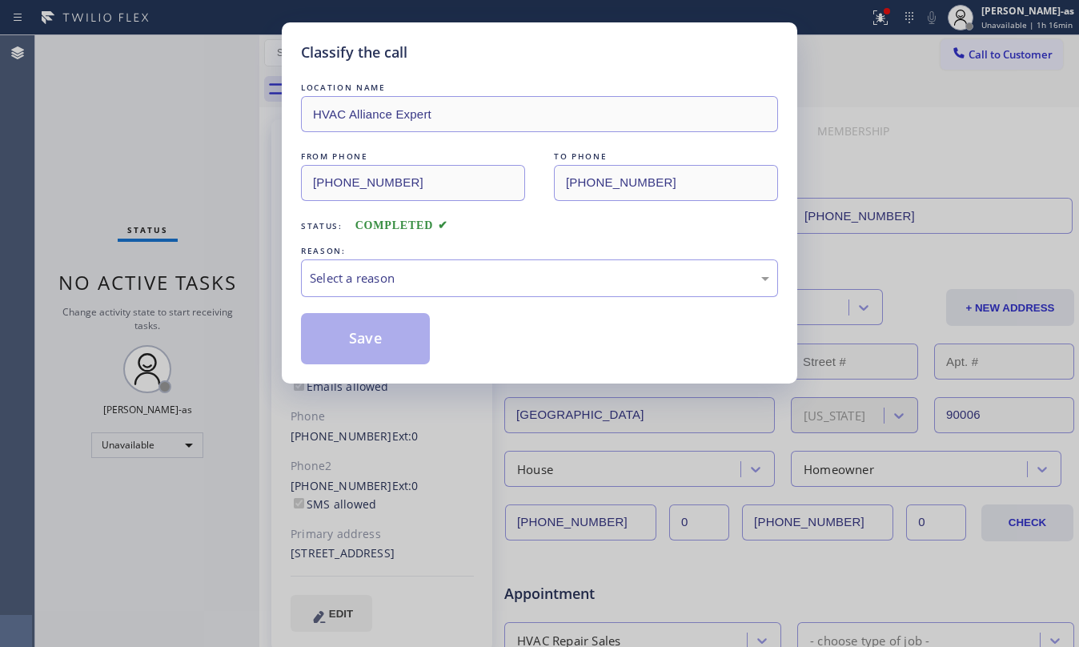
click at [215, 288] on div "Classify the call LOCATION NAME HVAC Alliance Expert FROM PHONE (323) 991-9198 …" at bounding box center [539, 323] width 1079 height 647
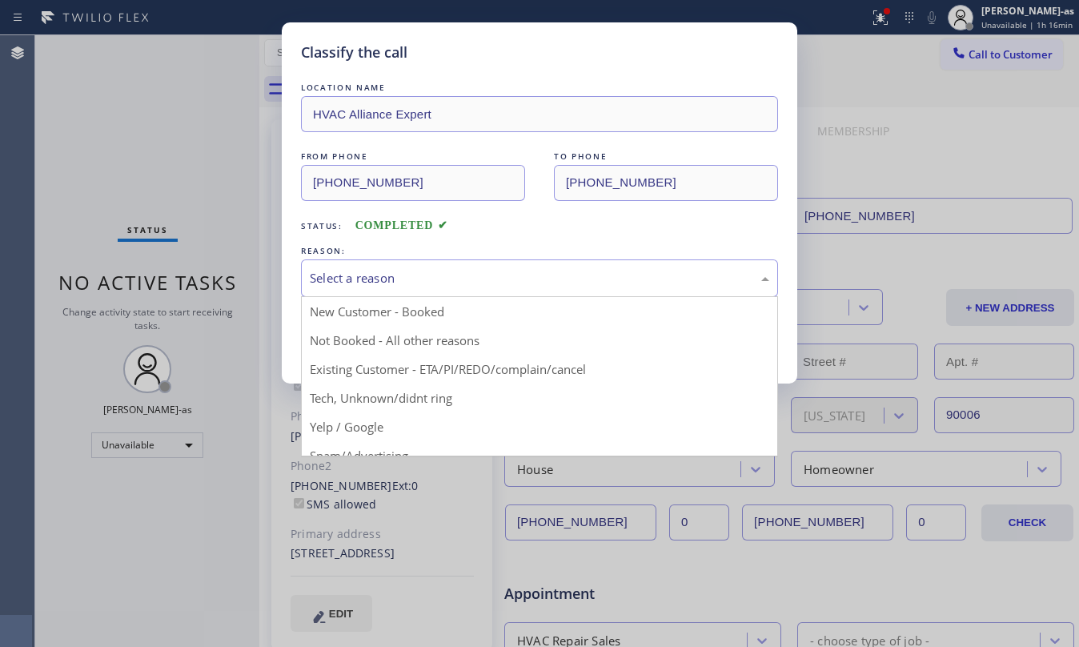
click at [482, 291] on div "Select a reason" at bounding box center [539, 278] width 477 height 38
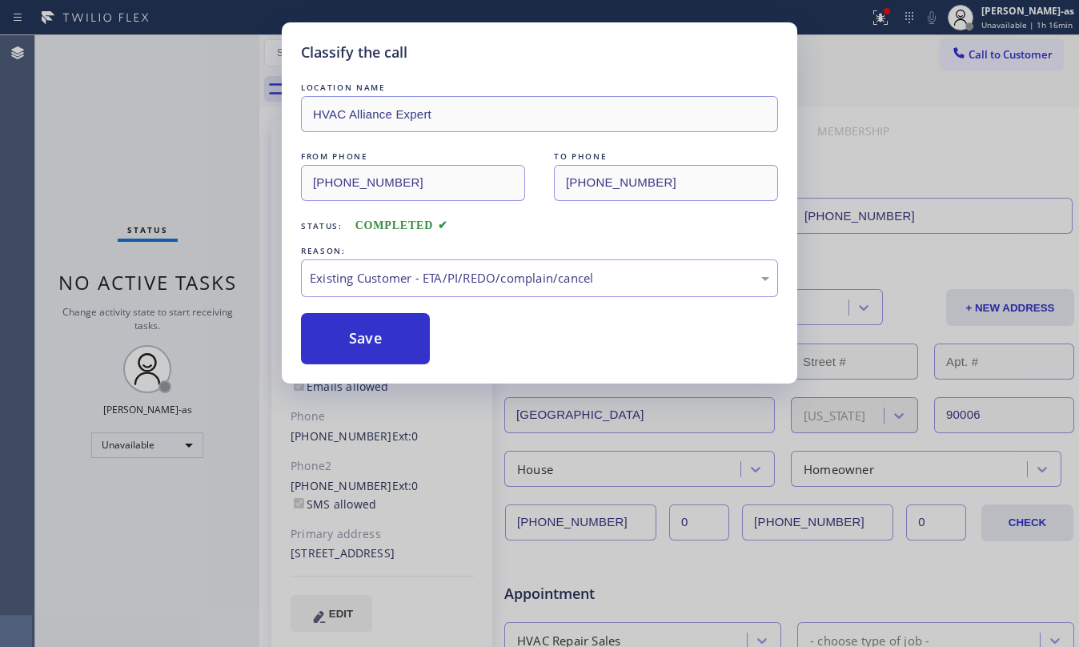
drag, startPoint x: 378, startPoint y: 341, endPoint x: 295, endPoint y: 0, distance: 350.8
click at [378, 336] on button "Save" at bounding box center [365, 338] width 129 height 51
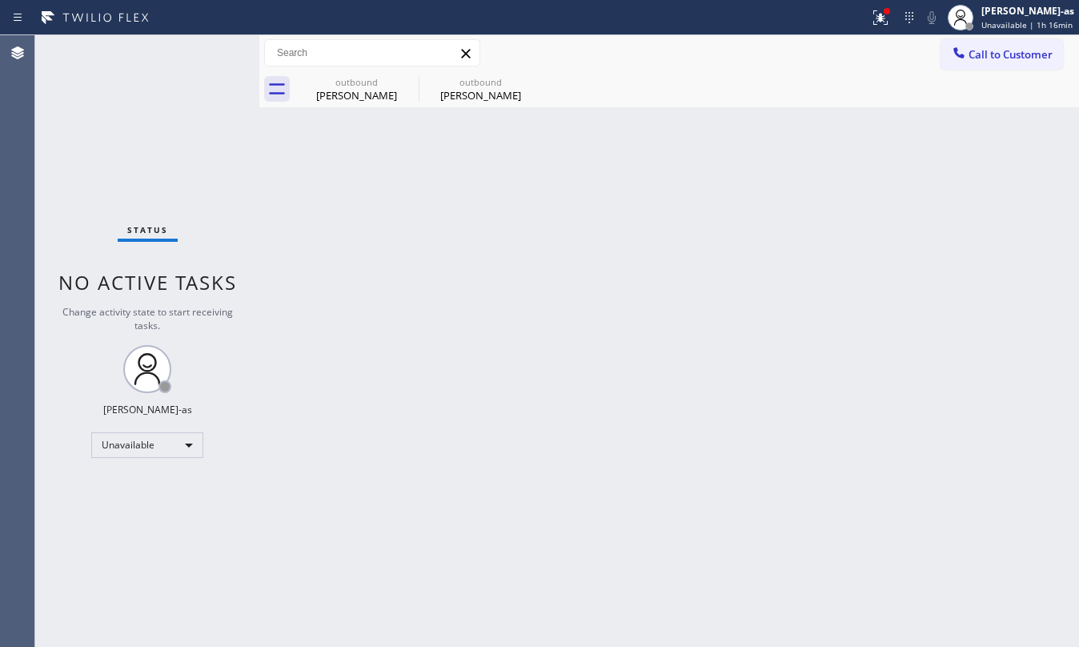
drag, startPoint x: 1012, startPoint y: 59, endPoint x: 994, endPoint y: 49, distance: 21.1
click at [1006, 50] on span "Call to Customer" at bounding box center [1010, 54] width 84 height 14
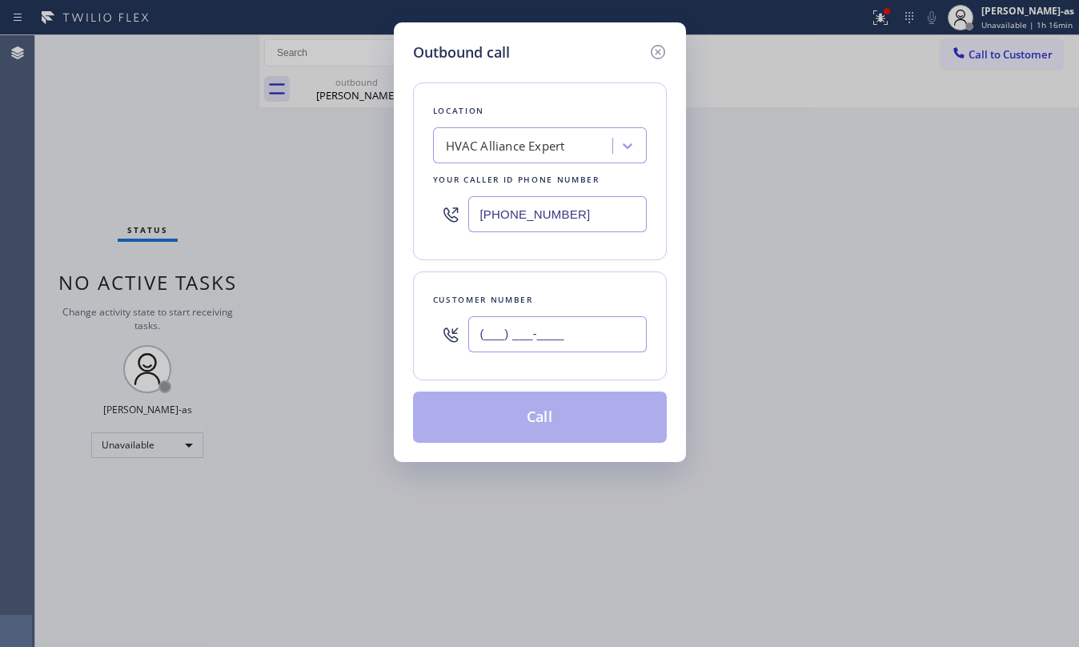
click at [573, 321] on input "(___) ___-____" at bounding box center [557, 334] width 178 height 36
paste input "323) 807-5397"
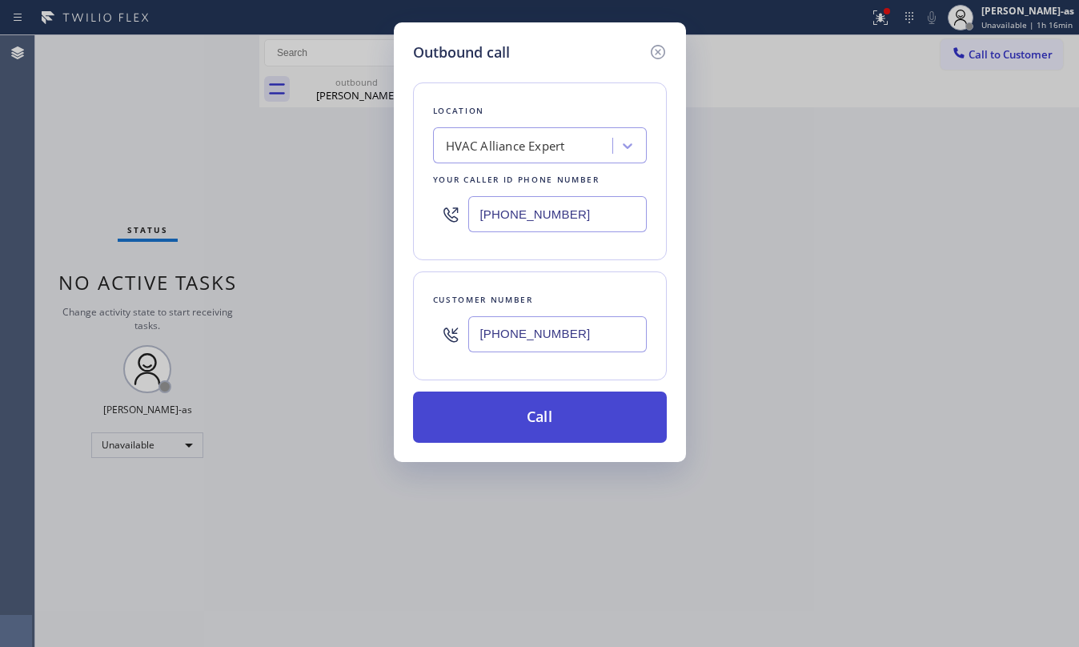
type input "(323) 807-5397"
click at [565, 427] on button "Call" at bounding box center [540, 416] width 254 height 51
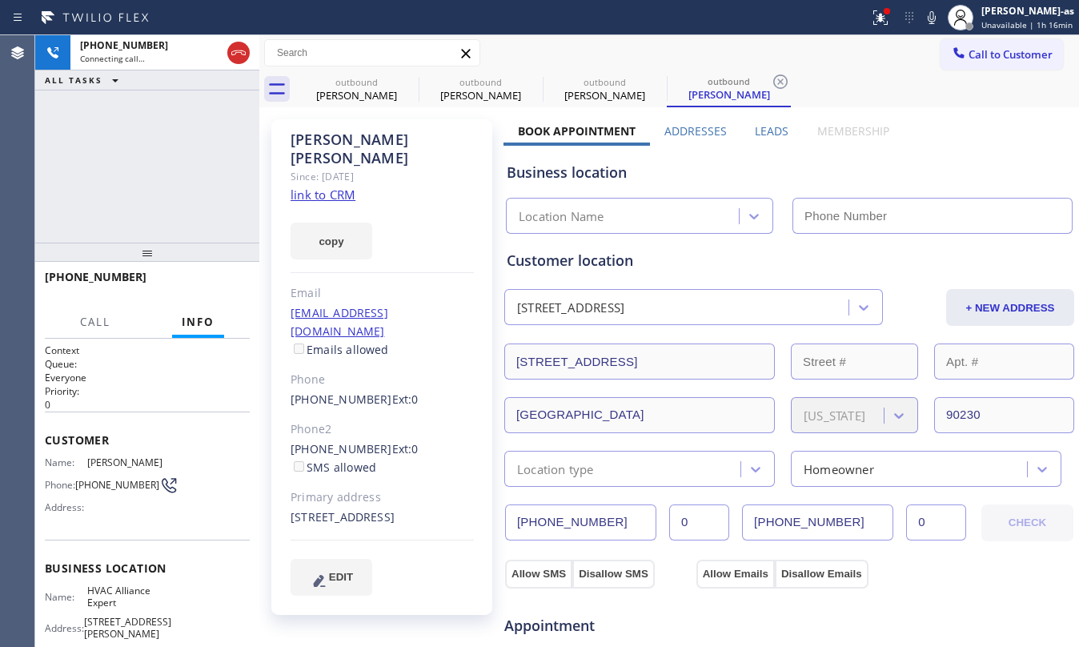
click at [334, 186] on link "link to CRM" at bounding box center [323, 194] width 65 height 16
type input "[PHONE_NUMBER]"
click at [202, 243] on div at bounding box center [147, 251] width 224 height 19
click at [205, 202] on div "+13238075397 Live | 00:59 ALL TASKS ALL TASKS ACTIVE TASKS TASKS IN WRAP UP" at bounding box center [147, 138] width 224 height 207
click at [180, 203] on div "+13238075397 Live | 01:00 ALL TASKS ALL TASKS ACTIVE TASKS TASKS IN WRAP UP" at bounding box center [147, 138] width 224 height 207
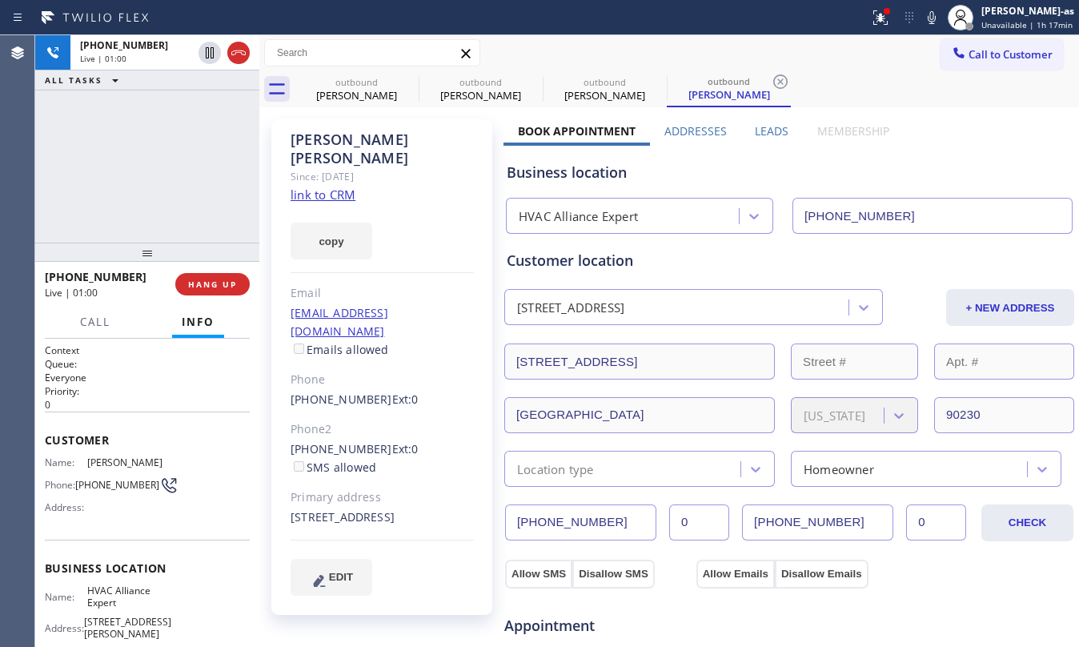
drag, startPoint x: 180, startPoint y: 203, endPoint x: 181, endPoint y: 190, distance: 12.8
click at [180, 198] on div "+13238075397 Live | 01:00 ALL TASKS ALL TASKS ACTIVE TASKS TASKS IN WRAP UP" at bounding box center [147, 138] width 224 height 207
click at [229, 269] on div "+13238075397 Live | 01:01 HANG UP" at bounding box center [147, 284] width 205 height 42
click at [206, 287] on span "HANG UP" at bounding box center [212, 284] width 49 height 11
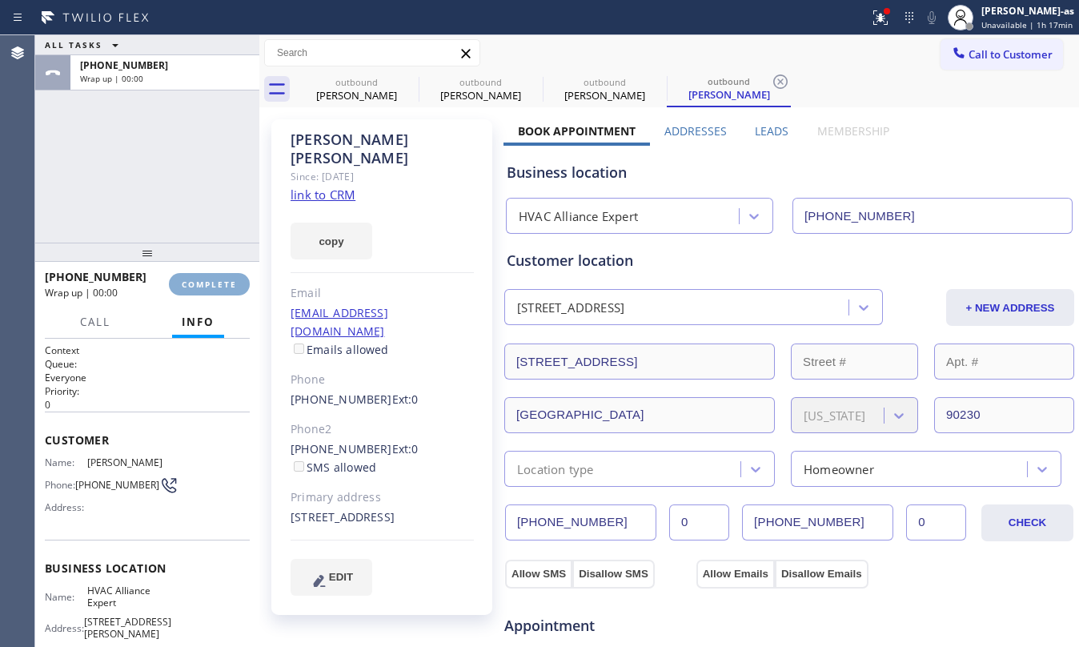
click at [206, 287] on span "COMPLETE" at bounding box center [209, 284] width 55 height 11
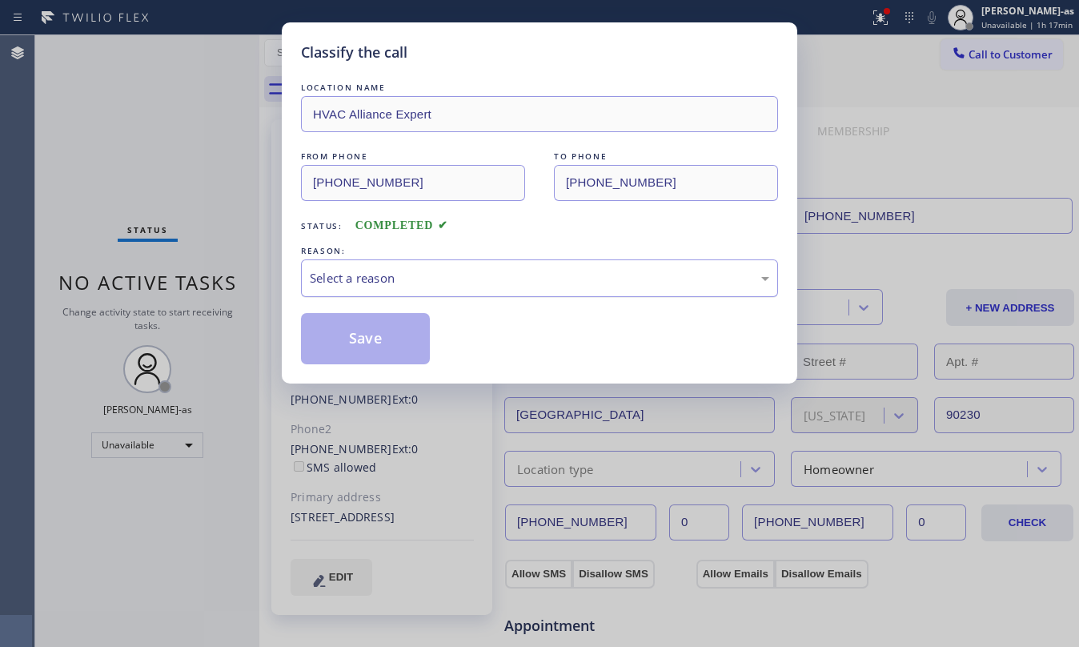
click at [437, 283] on div "Select a reason" at bounding box center [539, 278] width 459 height 18
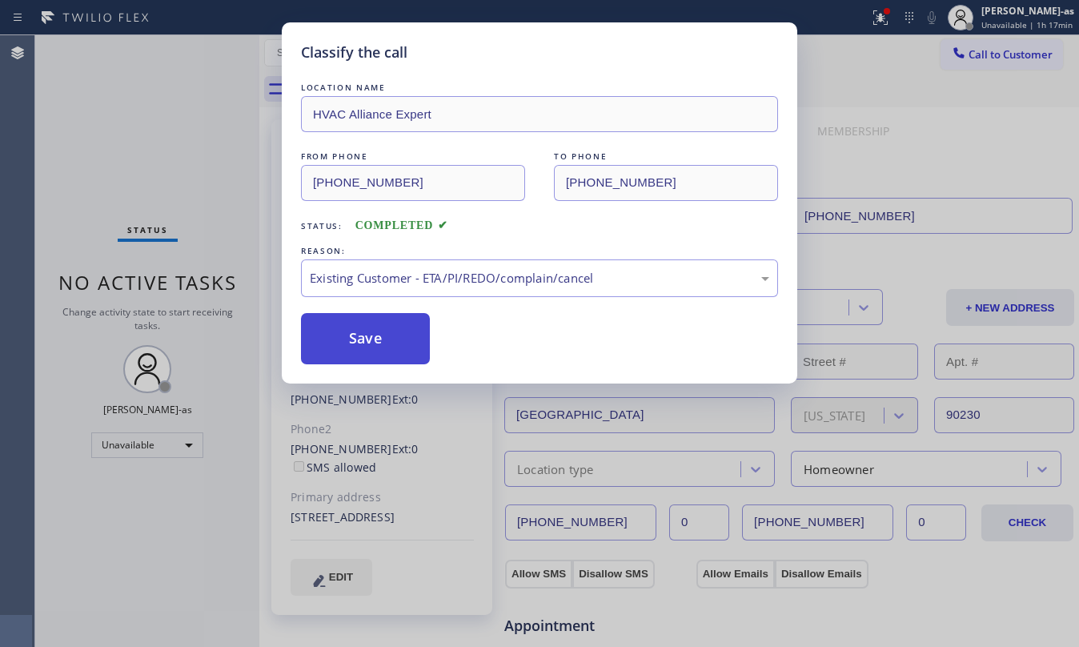
drag, startPoint x: 482, startPoint y: 365, endPoint x: 385, endPoint y: 344, distance: 99.0
click at [376, 336] on button "Save" at bounding box center [365, 338] width 129 height 51
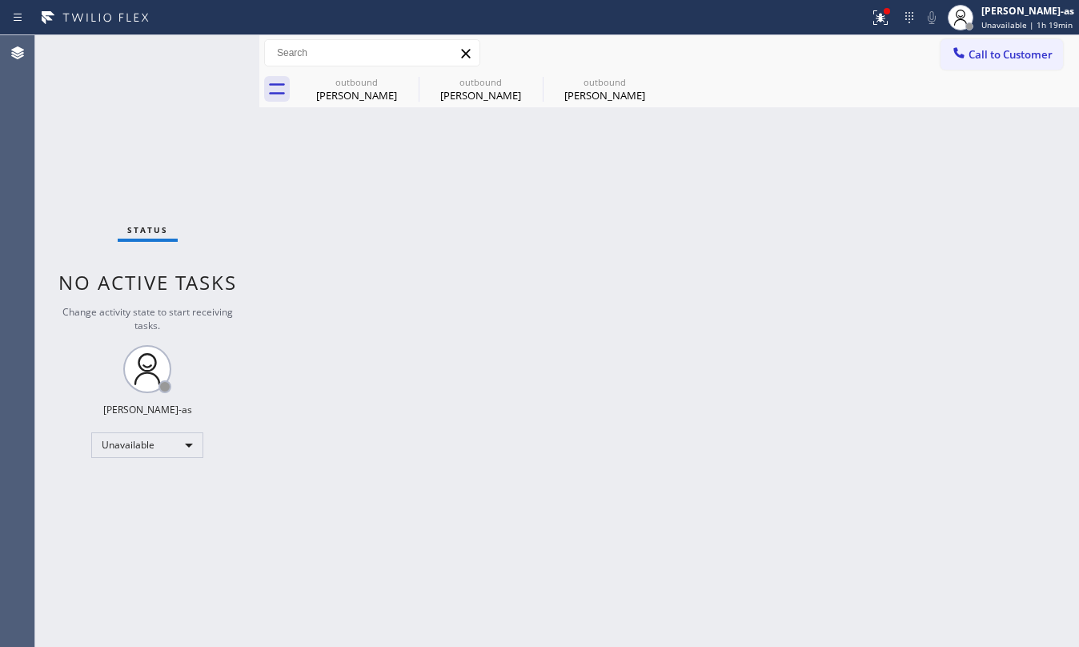
click at [319, 113] on div "Back to Dashboard Change Sender ID Customers Technicians Select a contact Outbo…" at bounding box center [669, 340] width 820 height 611
click at [350, 91] on div "Roberto Tercero" at bounding box center [356, 95] width 121 height 14
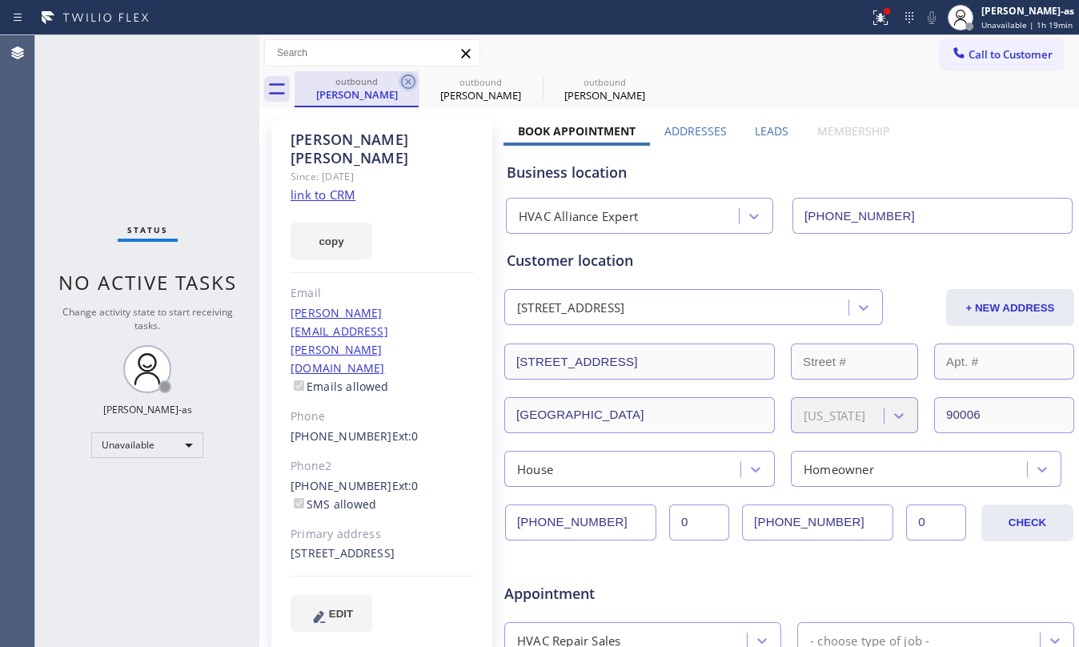
click at [416, 74] on icon at bounding box center [408, 81] width 19 height 19
click at [408, 78] on icon at bounding box center [408, 81] width 19 height 19
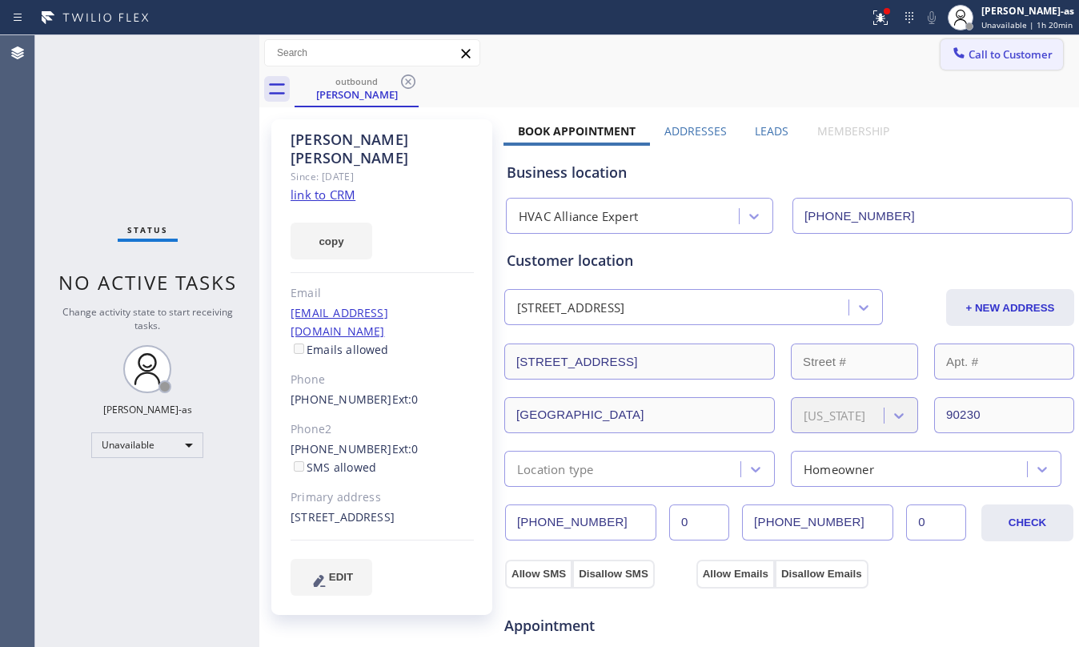
click at [999, 61] on span "Call to Customer" at bounding box center [1010, 54] width 84 height 14
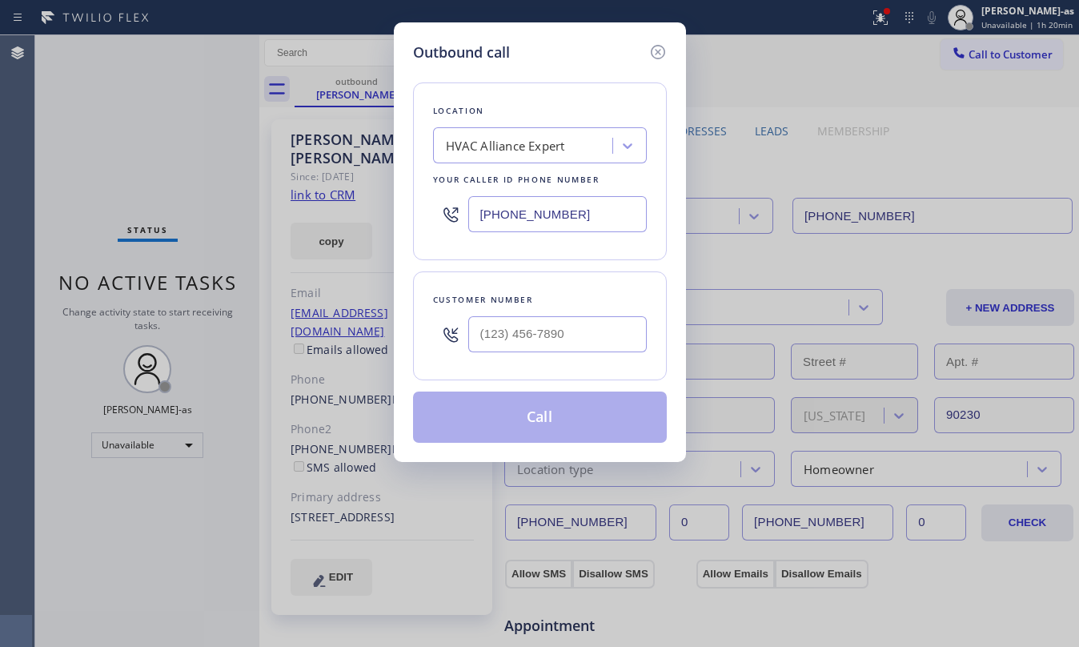
click at [615, 303] on div "Customer number" at bounding box center [540, 299] width 214 height 17
click at [608, 331] on input "(___) ___-____" at bounding box center [557, 334] width 178 height 36
paste input "213) 249-4400"
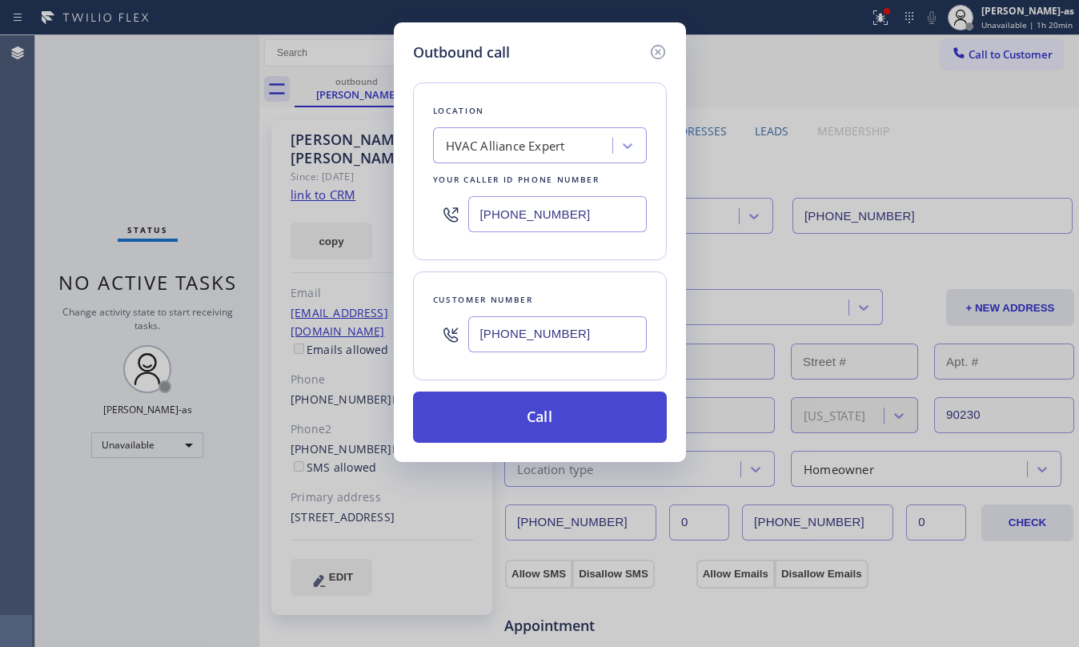
type input "(213) 249-4400"
click at [517, 429] on button "Call" at bounding box center [540, 416] width 254 height 51
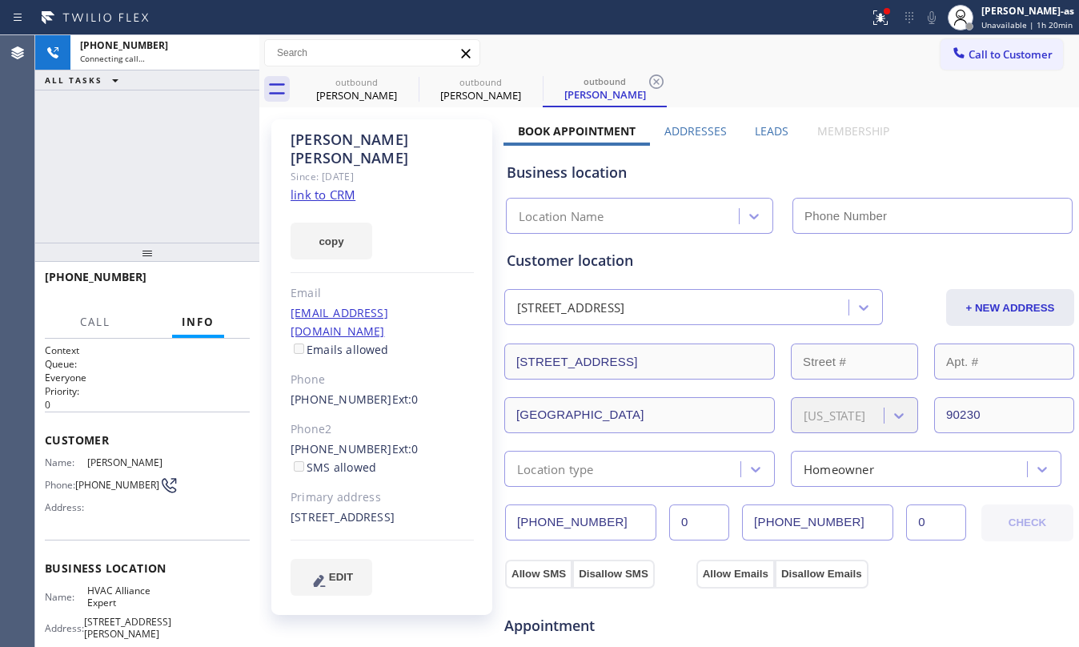
type input "[PHONE_NUMBER]"
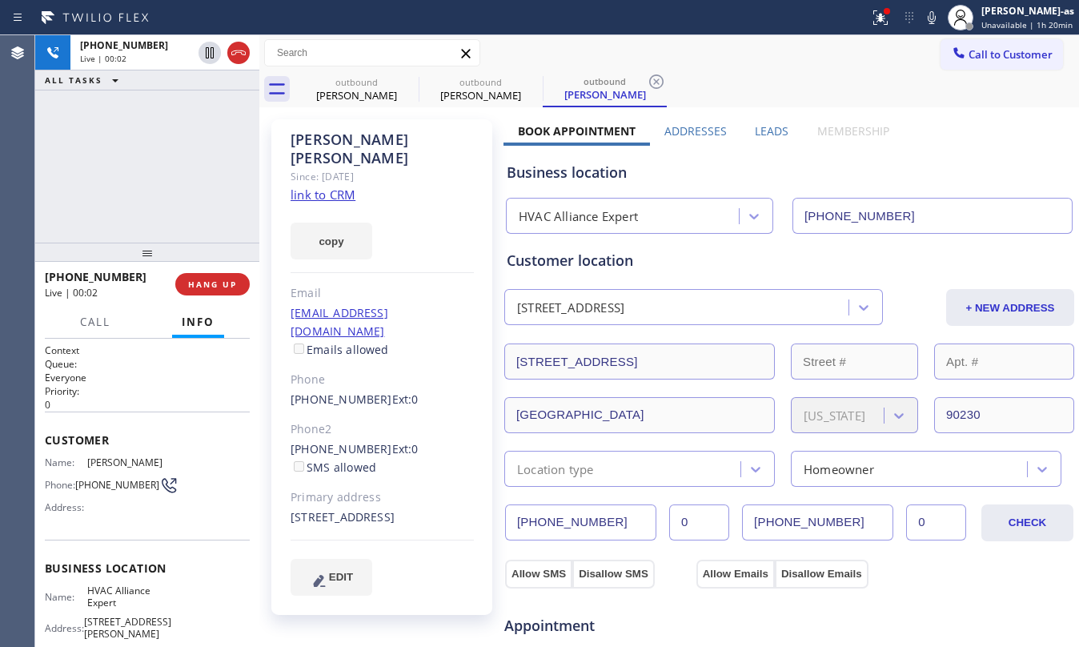
drag, startPoint x: 180, startPoint y: 179, endPoint x: 206, endPoint y: 166, distance: 28.6
click at [196, 171] on div "+12132494400 Live | 00:02 ALL TASKS ALL TASKS ACTIVE TASKS TASKS IN WRAP UP" at bounding box center [147, 138] width 224 height 207
click at [251, 61] on div at bounding box center [224, 52] width 58 height 35
click at [242, 53] on icon at bounding box center [238, 52] width 19 height 19
click at [167, 323] on div "Call Info" at bounding box center [147, 323] width 205 height 32
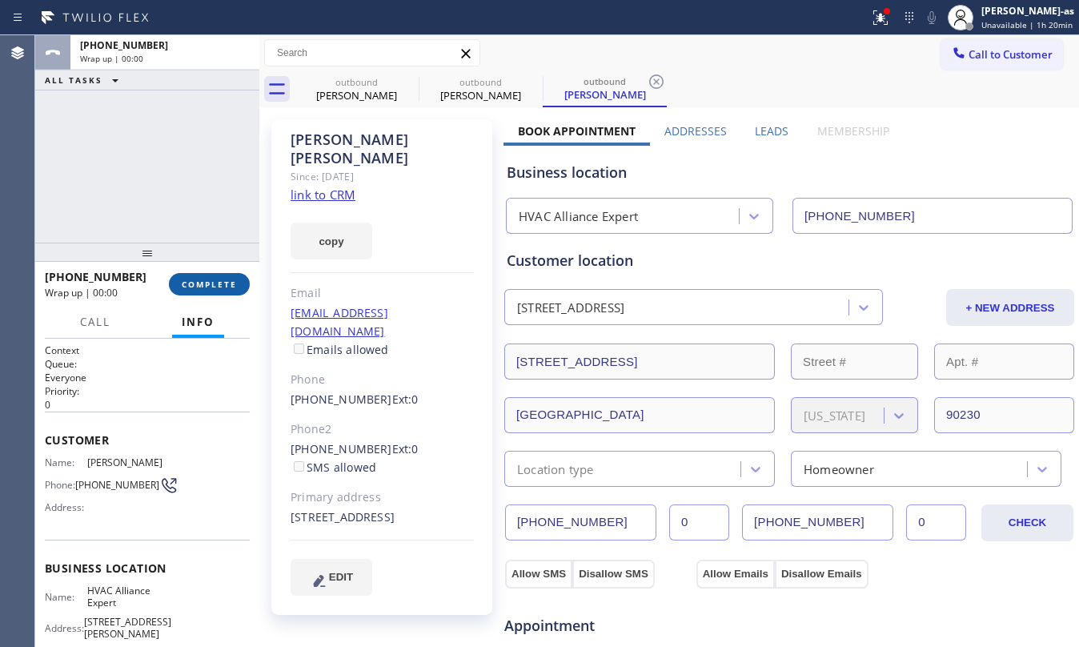
click at [208, 279] on span "COMPLETE" at bounding box center [209, 284] width 55 height 11
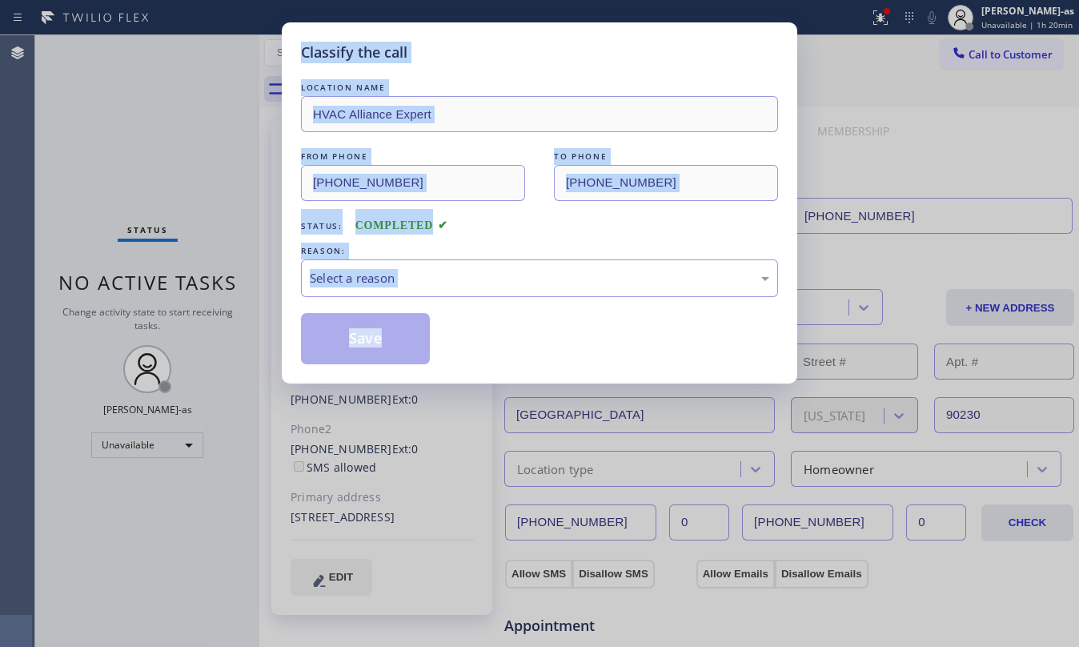
click at [208, 279] on div "Classify the call LOCATION NAME HVAC Alliance Expert FROM PHONE (323) 991-9198 …" at bounding box center [539, 323] width 1079 height 647
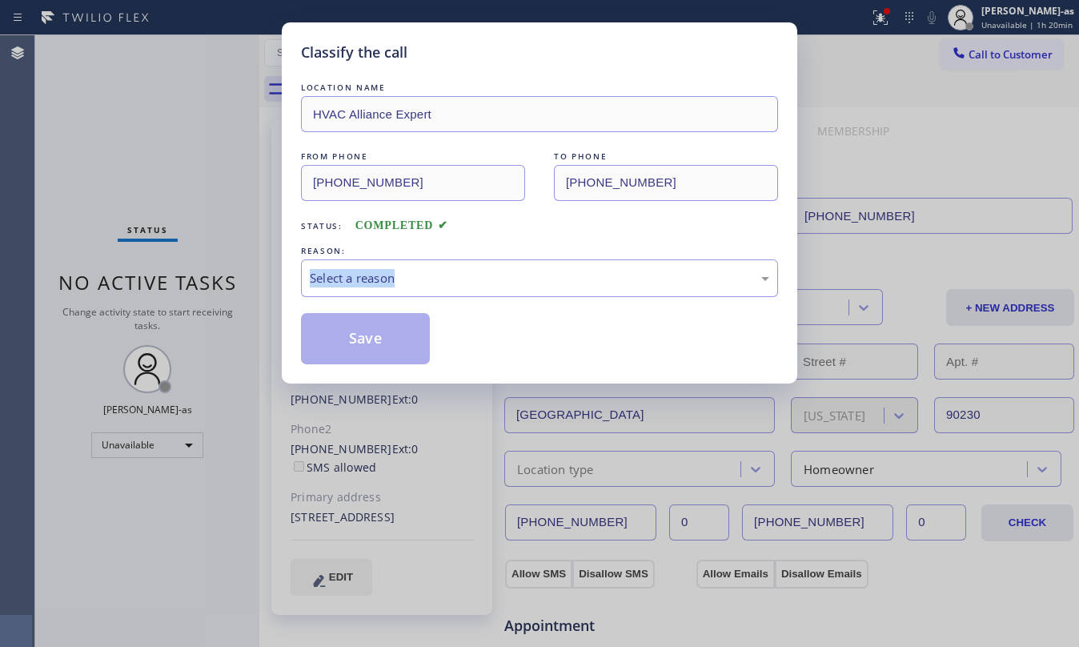
click at [208, 279] on div "Classify the call LOCATION NAME HVAC Alliance Expert FROM PHONE (323) 991-9198 …" at bounding box center [539, 323] width 1079 height 647
click at [483, 238] on div "LOCATION NAME HVAC Alliance Expert FROM PHONE (323) 991-9198 TO PHONE (213) 249…" at bounding box center [539, 221] width 477 height 285
click at [483, 296] on div "Select a reason" at bounding box center [539, 278] width 477 height 38
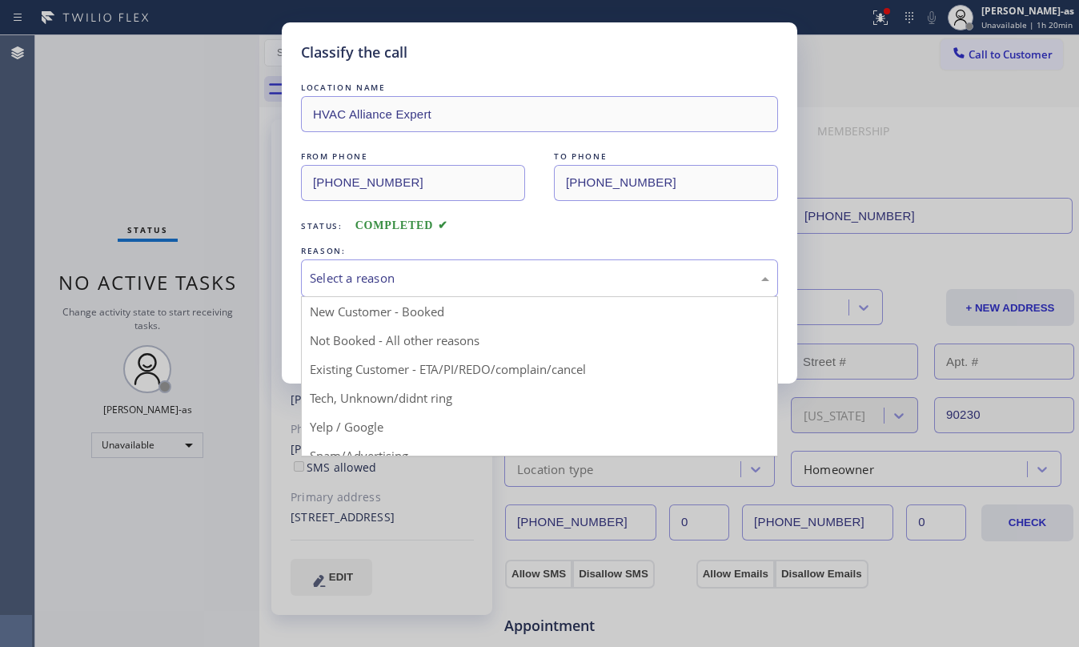
drag, startPoint x: 490, startPoint y: 366, endPoint x: 418, endPoint y: 351, distance: 73.6
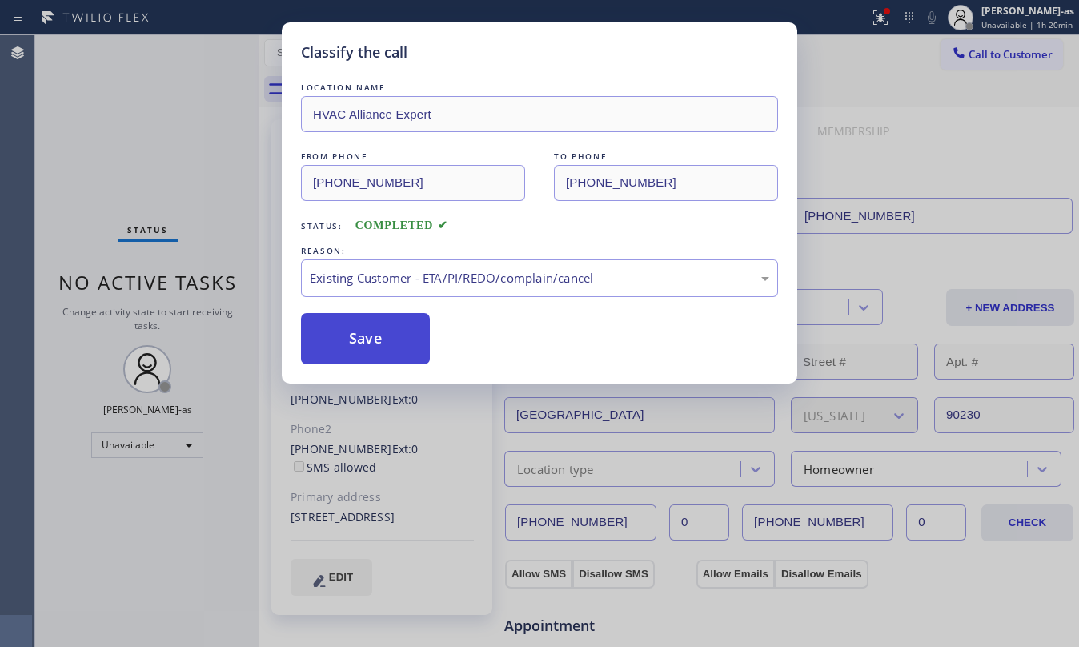
click at [368, 350] on button "Save" at bounding box center [365, 338] width 129 height 51
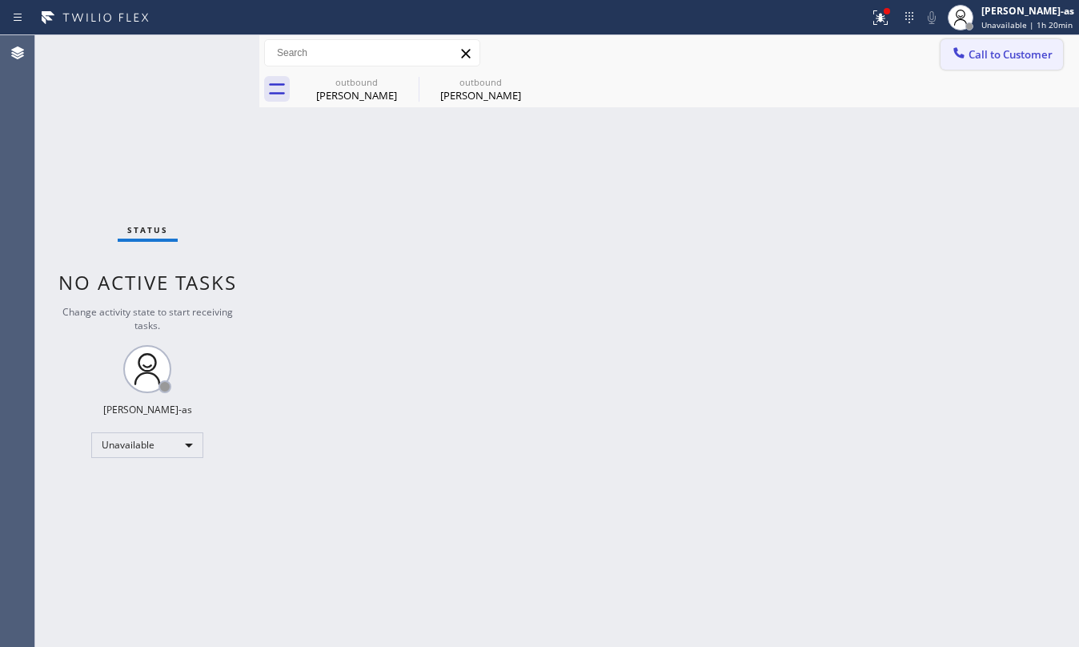
click at [1022, 49] on span "Call to Customer" at bounding box center [1010, 54] width 84 height 14
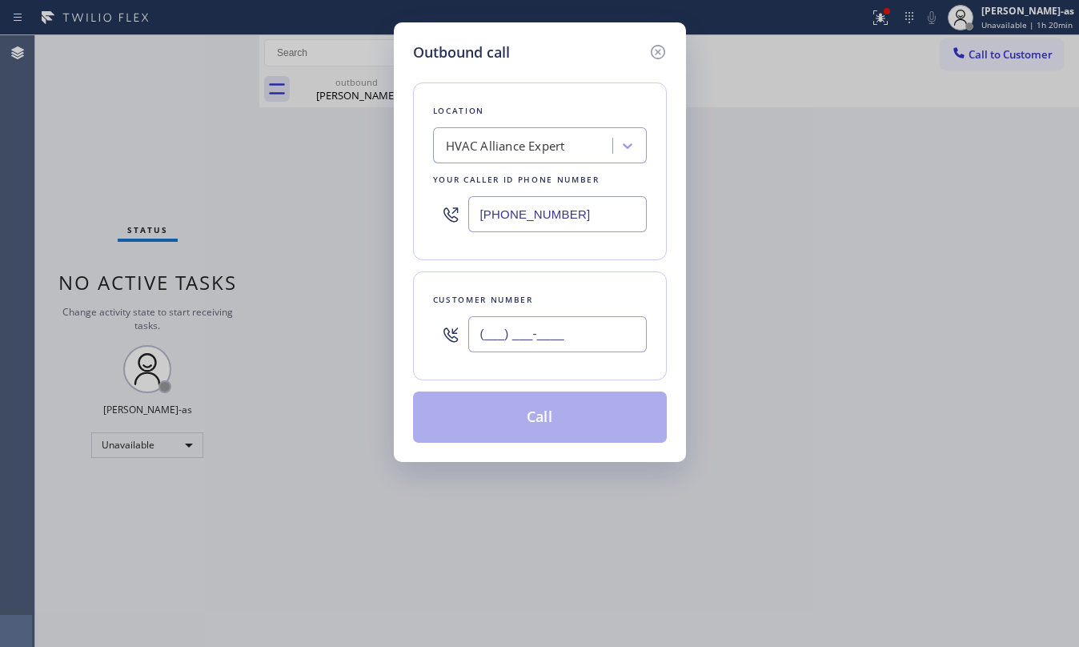
click at [595, 325] on input "(___) ___-____" at bounding box center [557, 334] width 178 height 36
paste input "323) 572-3405"
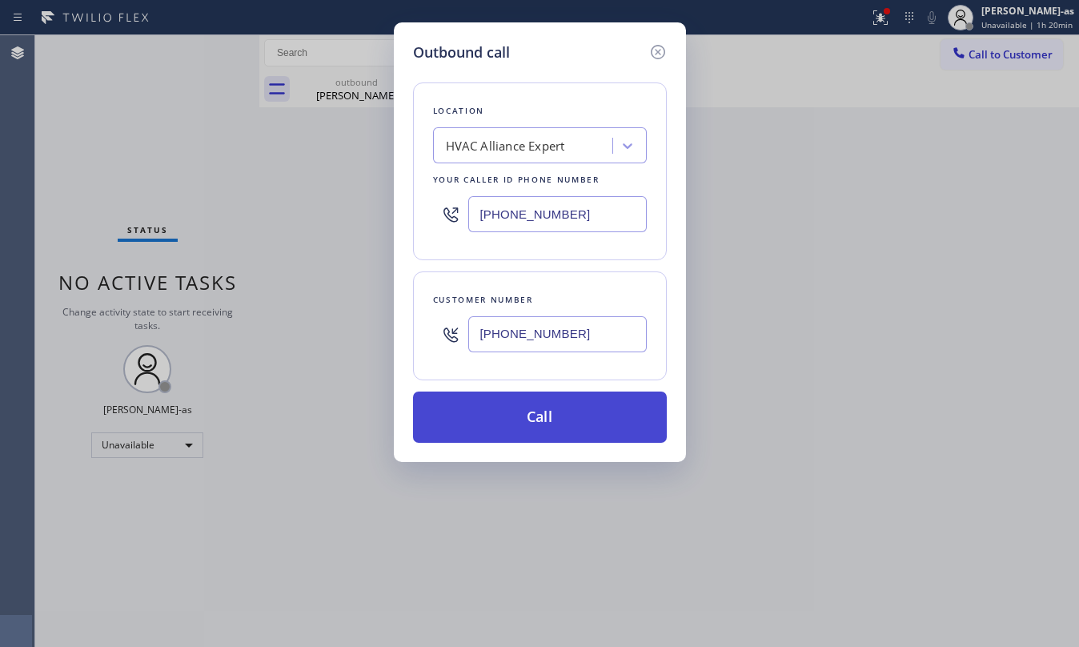
type input "(323) 572-3405"
click at [539, 411] on button "Call" at bounding box center [540, 416] width 254 height 51
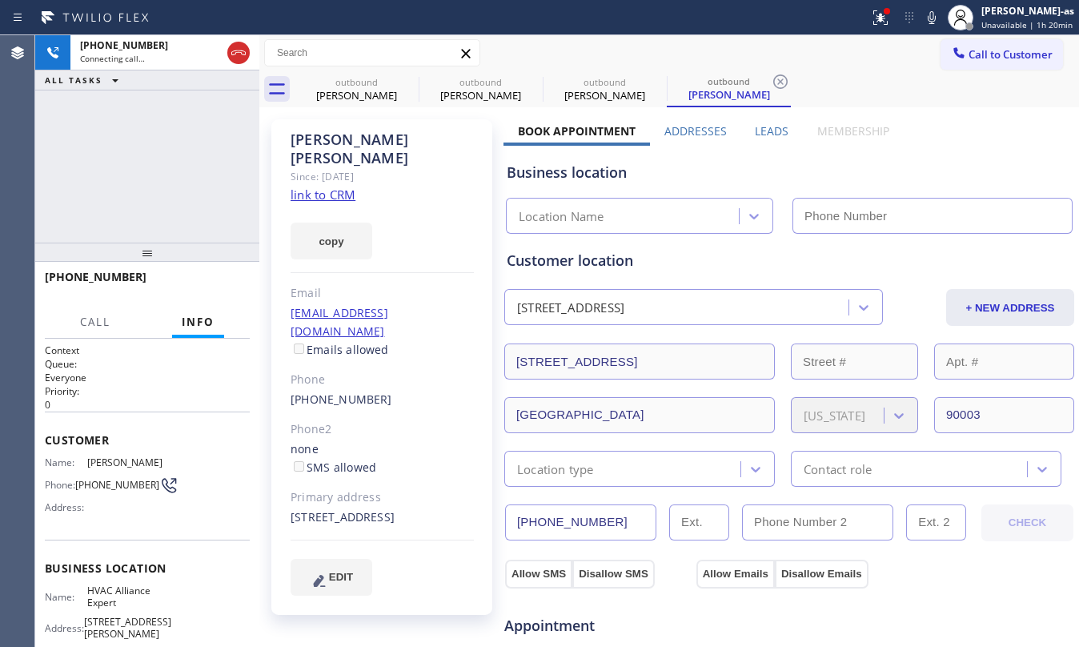
type input "[PHONE_NUMBER]"
click at [203, 276] on button "HANG UP" at bounding box center [212, 284] width 74 height 22
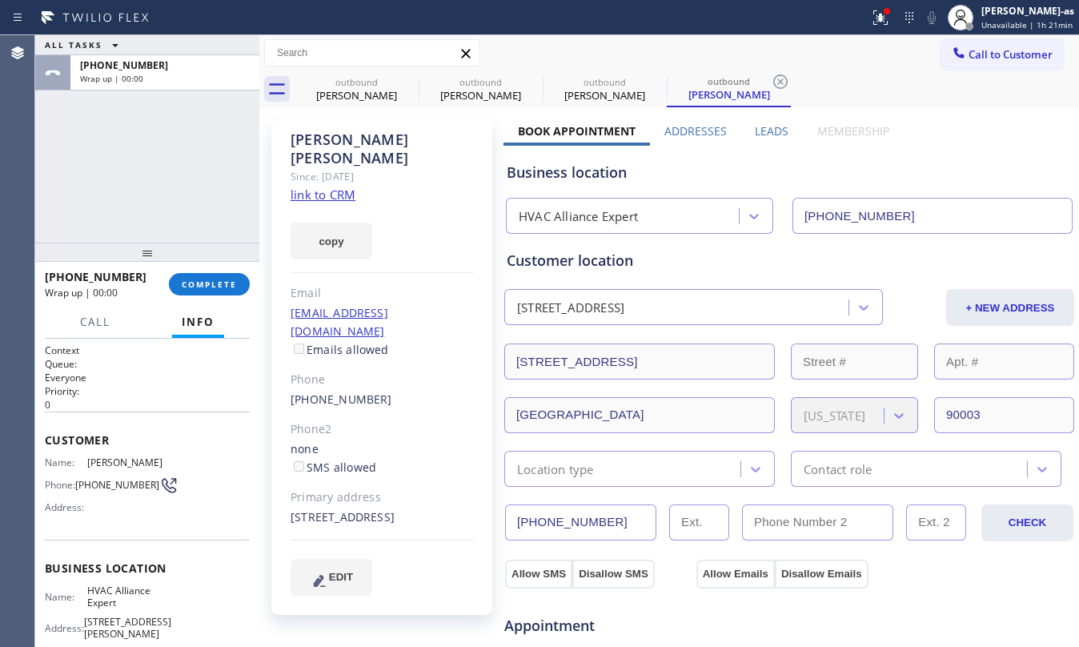
click at [384, 391] on div "(323) 572-3405" at bounding box center [382, 400] width 183 height 18
copy div "(323) 572-3405"
drag, startPoint x: 243, startPoint y: 301, endPoint x: 202, endPoint y: 279, distance: 47.3
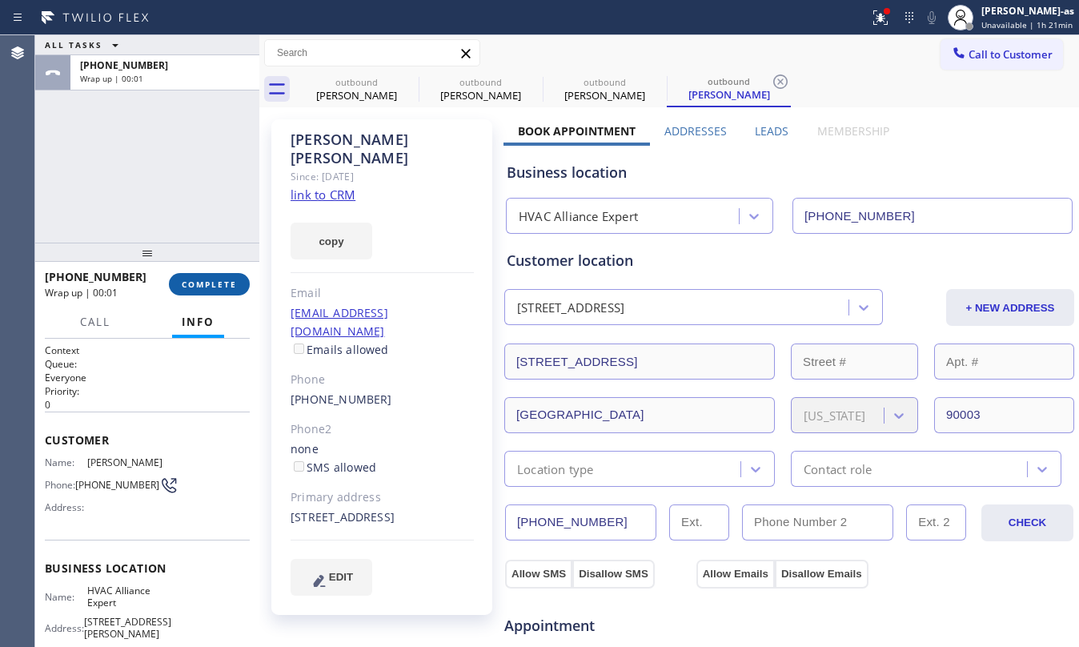
click at [238, 295] on div "+13235723405 Wrap up | 00:01 COMPLETE" at bounding box center [147, 284] width 205 height 42
click at [202, 279] on span "COMPLETE" at bounding box center [209, 284] width 55 height 11
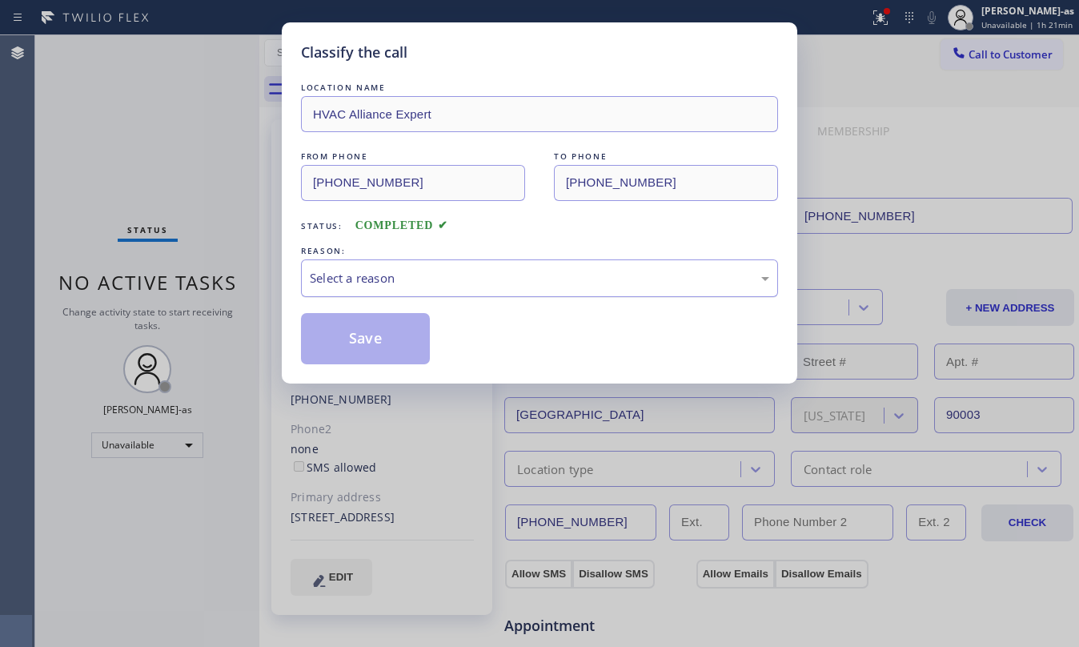
drag, startPoint x: 526, startPoint y: 272, endPoint x: 527, endPoint y: 285, distance: 12.8
click at [527, 272] on div "Select a reason" at bounding box center [539, 278] width 459 height 18
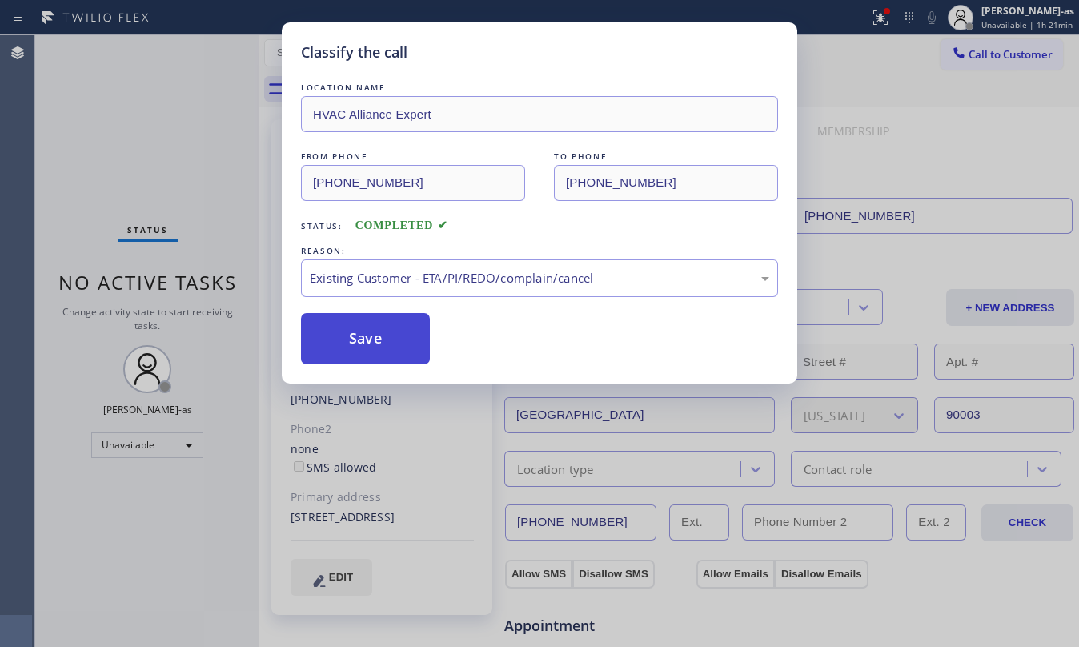
click at [356, 344] on button "Save" at bounding box center [365, 338] width 129 height 51
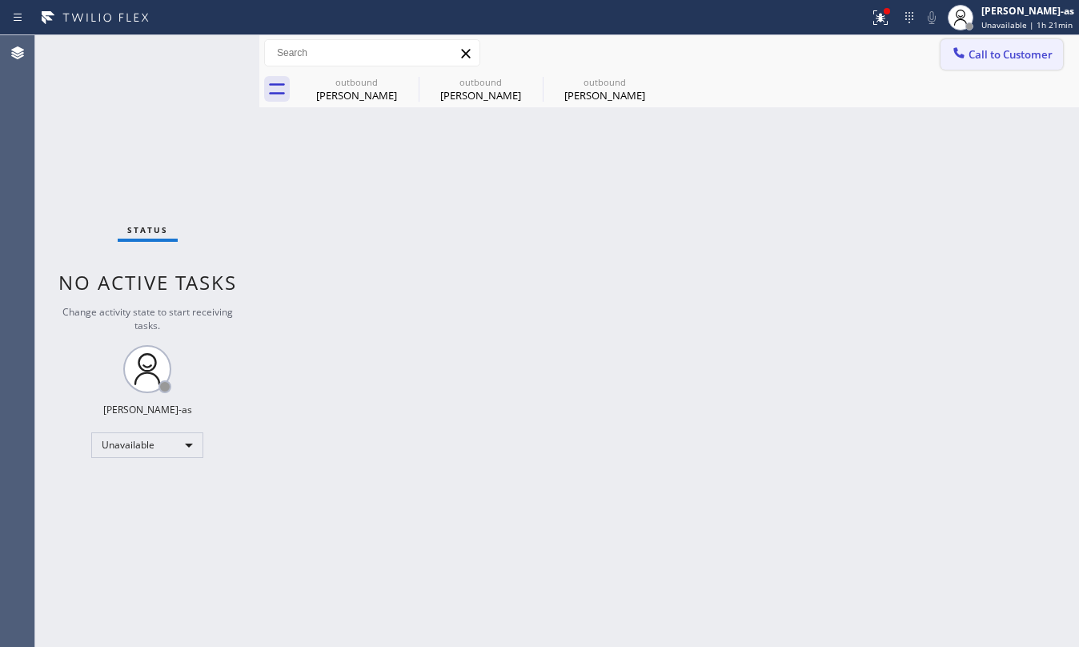
click at [1008, 43] on button "Call to Customer" at bounding box center [1001, 54] width 122 height 30
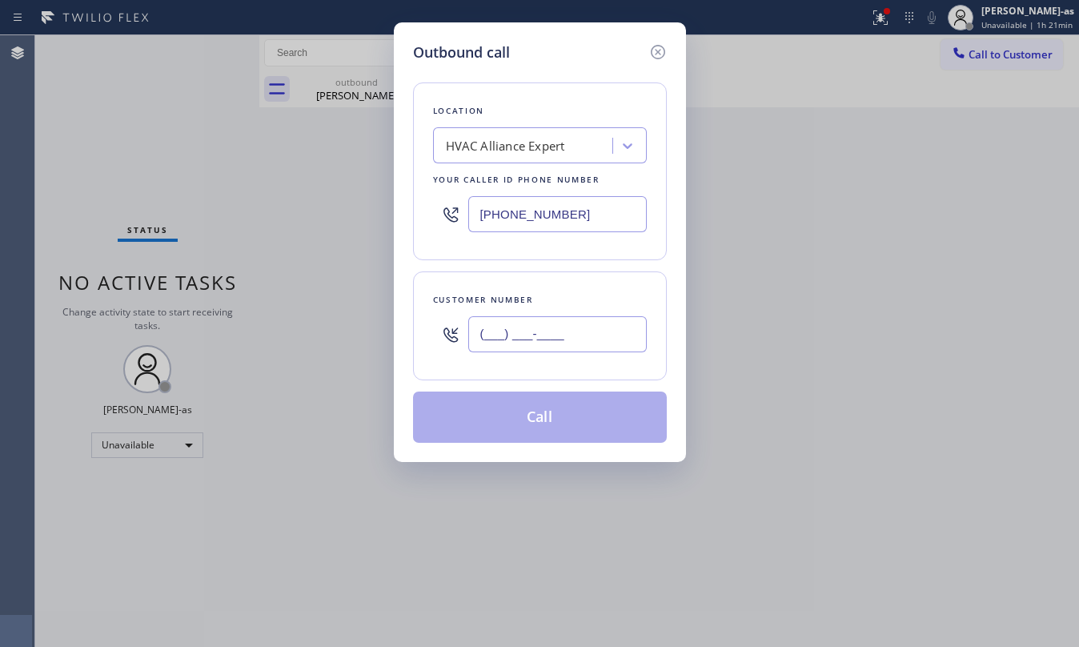
click at [611, 317] on input "(___) ___-____" at bounding box center [557, 334] width 178 height 36
paste input "323) 572-3405"
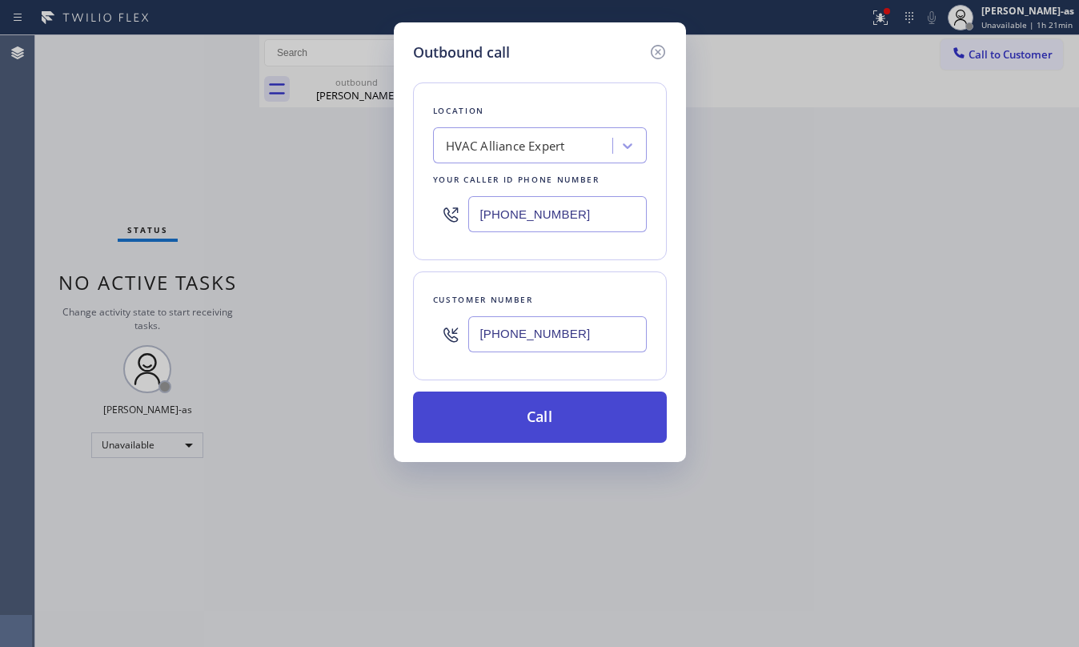
type input "(323) 572-3405"
click at [567, 408] on button "Call" at bounding box center [540, 416] width 254 height 51
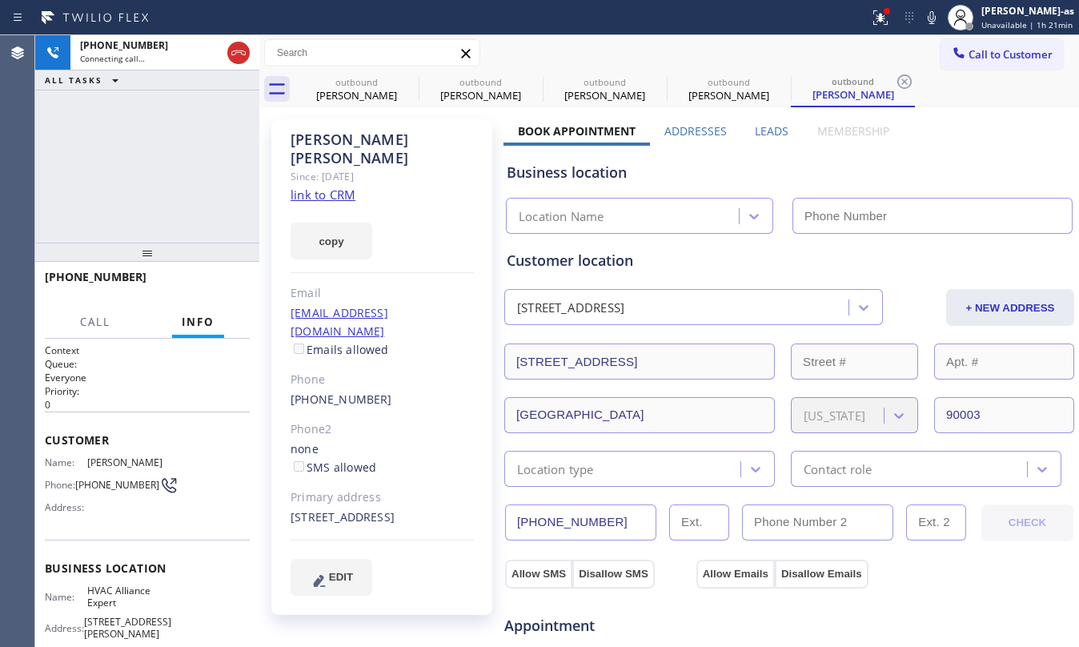
click at [317, 186] on link "link to CRM" at bounding box center [323, 194] width 65 height 16
type input "[PHONE_NUMBER]"
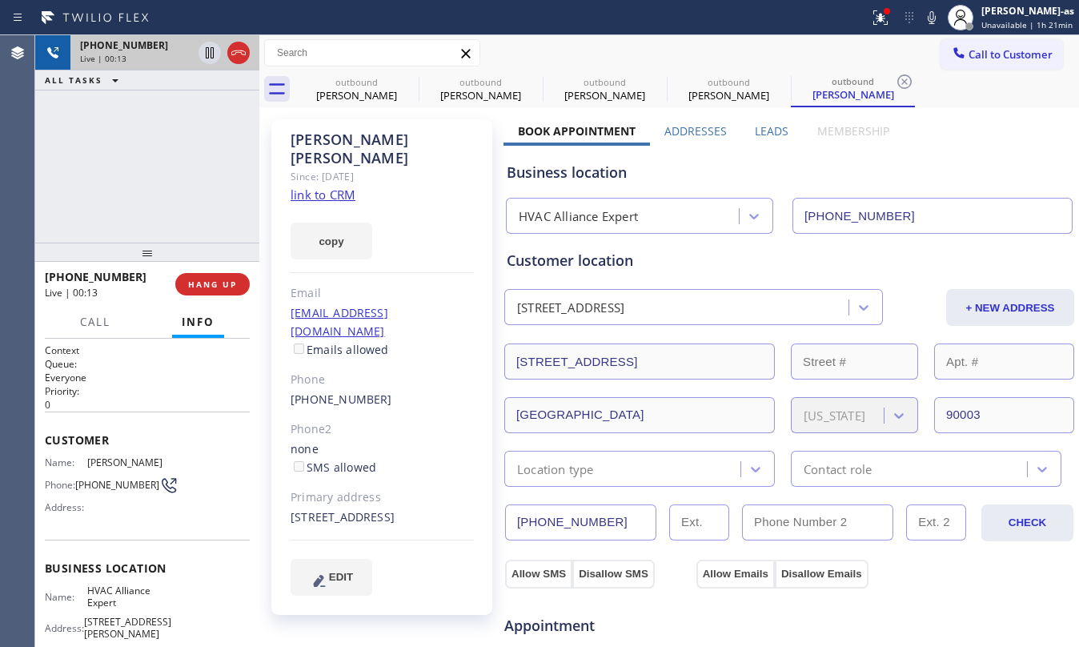
drag, startPoint x: 234, startPoint y: 56, endPoint x: 234, endPoint y: 69, distance: 12.8
click at [234, 58] on icon at bounding box center [238, 52] width 19 height 19
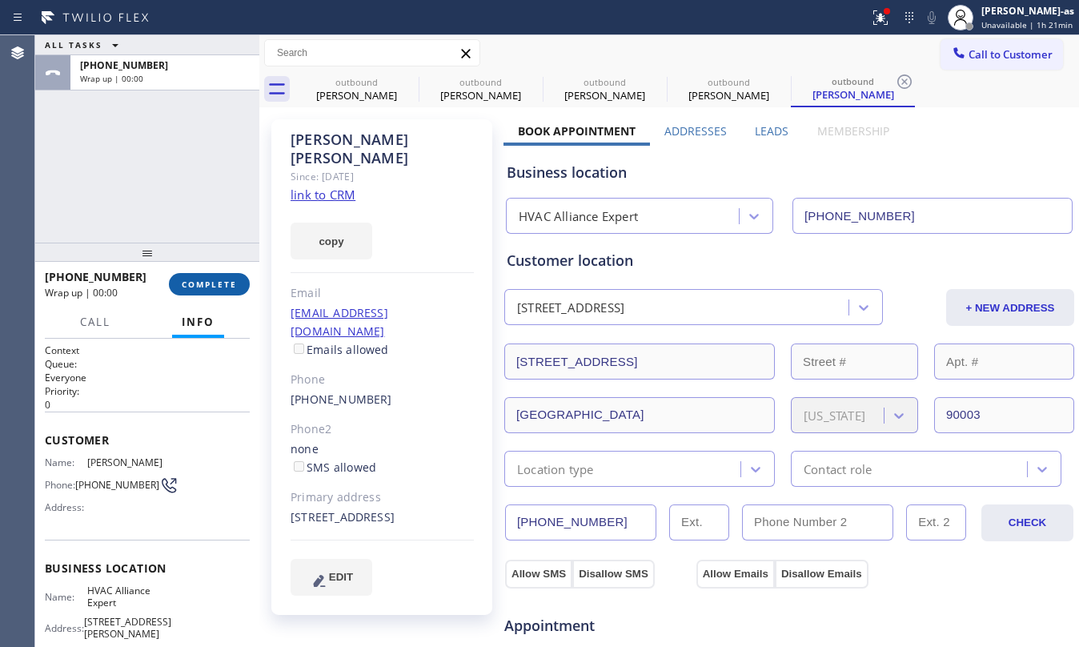
click at [200, 279] on span "COMPLETE" at bounding box center [209, 284] width 55 height 11
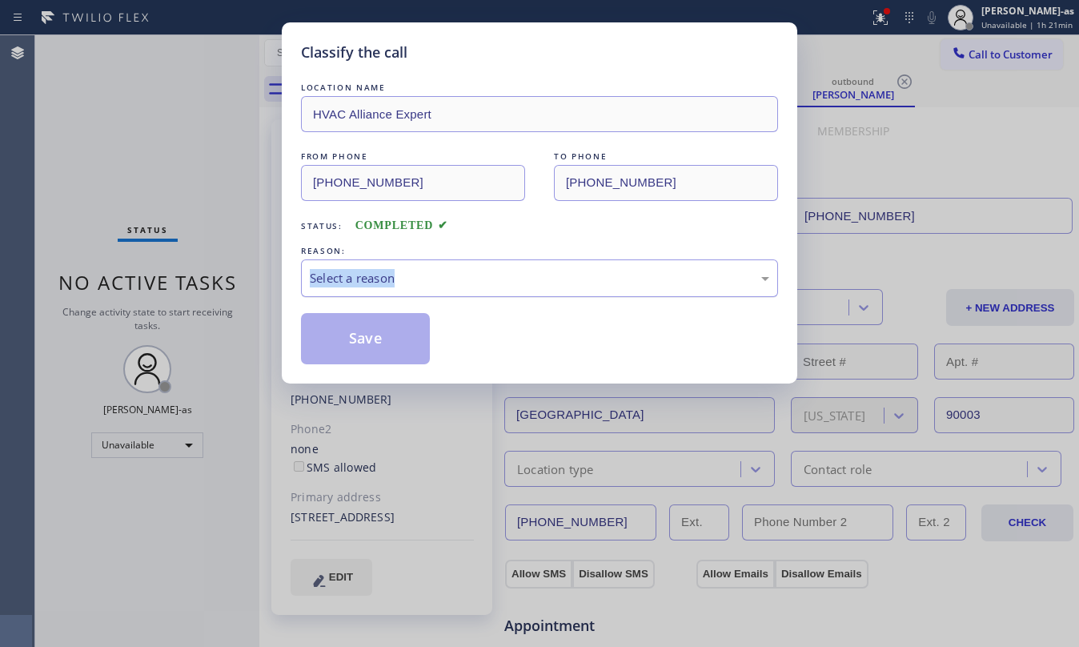
click at [497, 287] on div "Select a reason" at bounding box center [539, 278] width 459 height 18
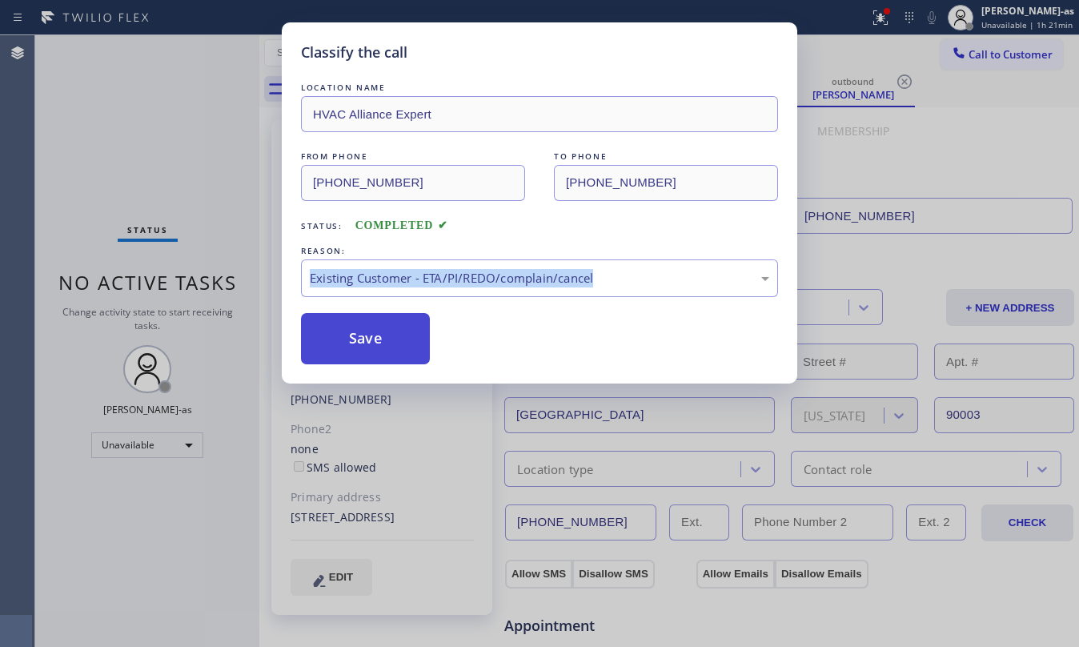
click at [353, 331] on button "Save" at bounding box center [365, 338] width 129 height 51
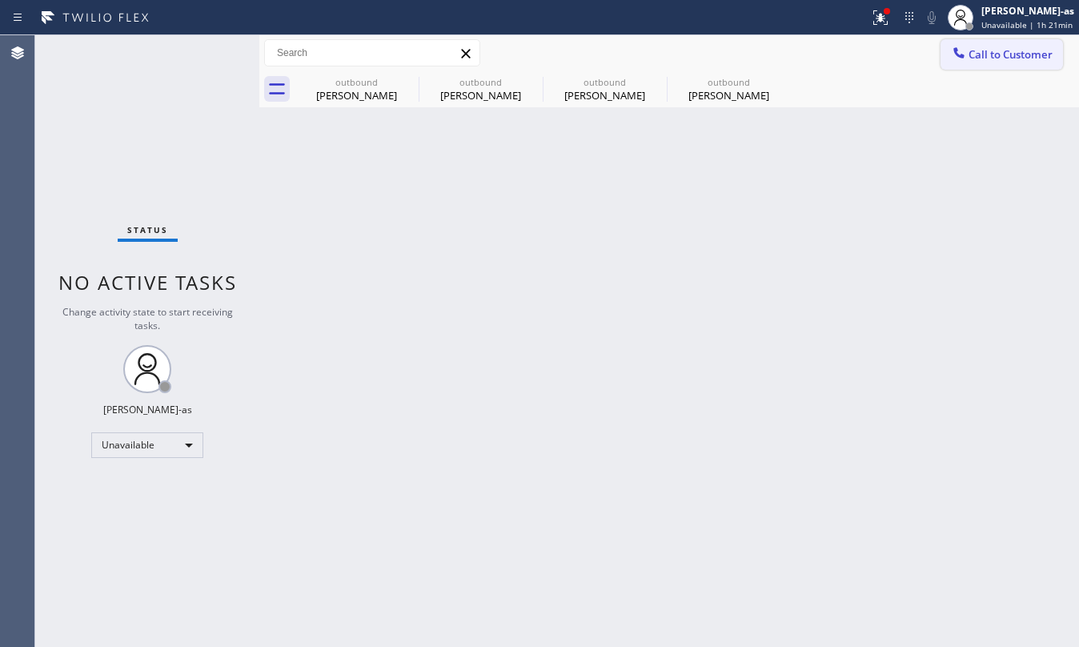
click at [968, 53] on div at bounding box center [958, 54] width 19 height 19
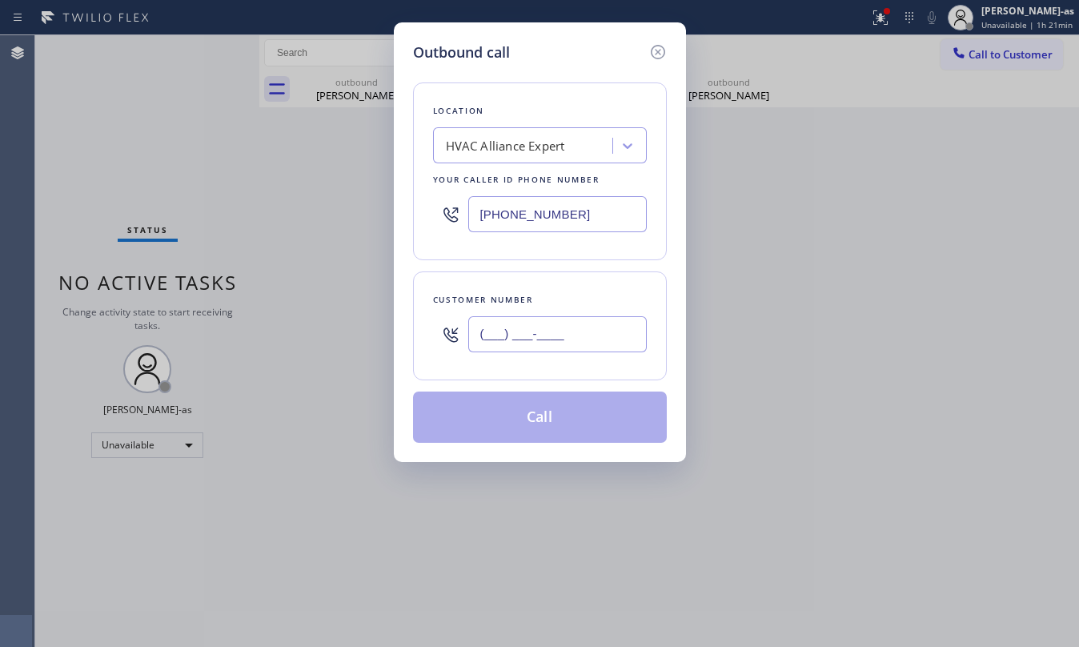
click at [608, 325] on input "(___) ___-____" at bounding box center [557, 334] width 178 height 36
paste input "310) 985-2826"
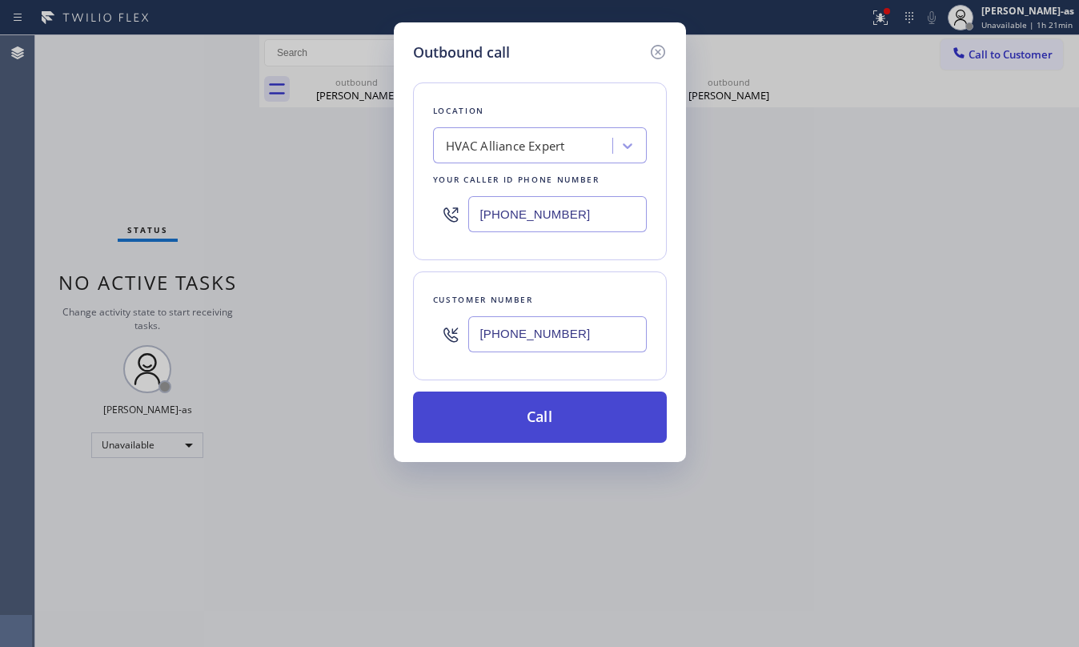
type input "(310) 985-2826"
click at [577, 415] on button "Call" at bounding box center [540, 416] width 254 height 51
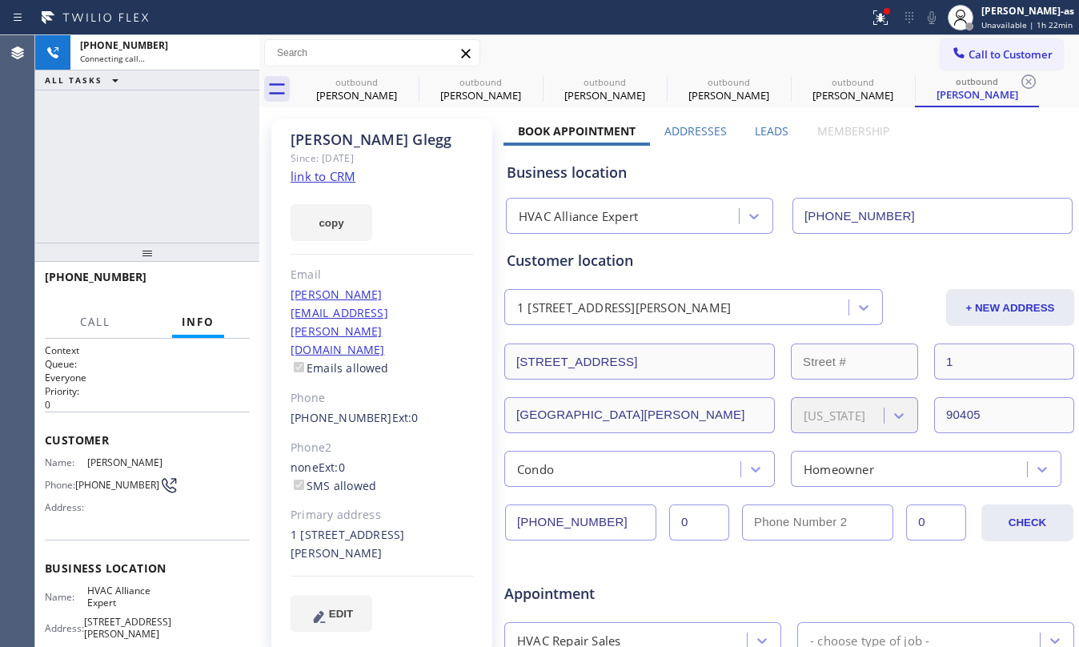
type input "[PHONE_NUMBER]"
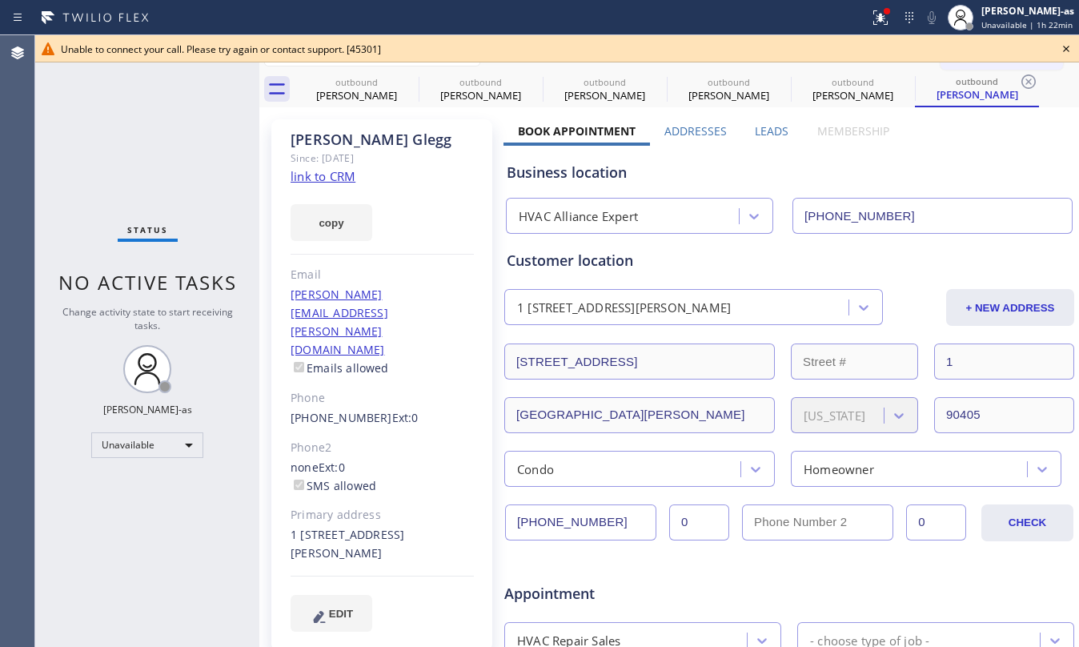
click at [139, 161] on div "Status No active tasks Change activity state to start receiving tasks. [PERSON_…" at bounding box center [147, 340] width 224 height 611
click at [371, 94] on div "James Kim" at bounding box center [356, 95] width 121 height 14
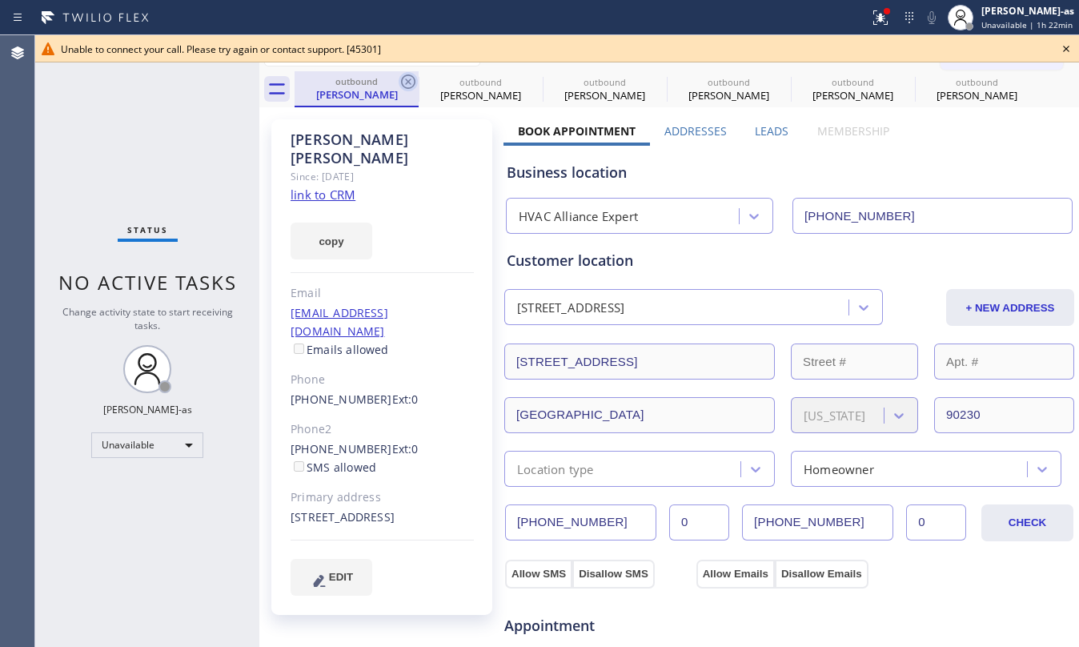
click at [404, 87] on icon at bounding box center [408, 81] width 14 height 14
click at [0, 0] on icon at bounding box center [0, 0] width 0 height 0
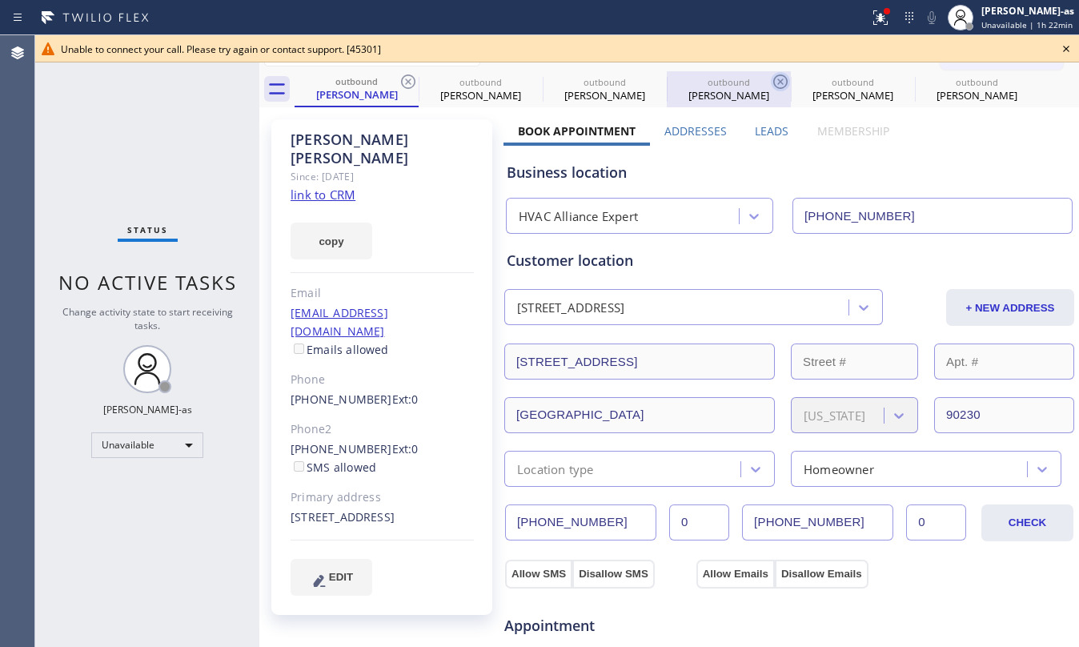
click at [773, 86] on icon at bounding box center [780, 81] width 14 height 14
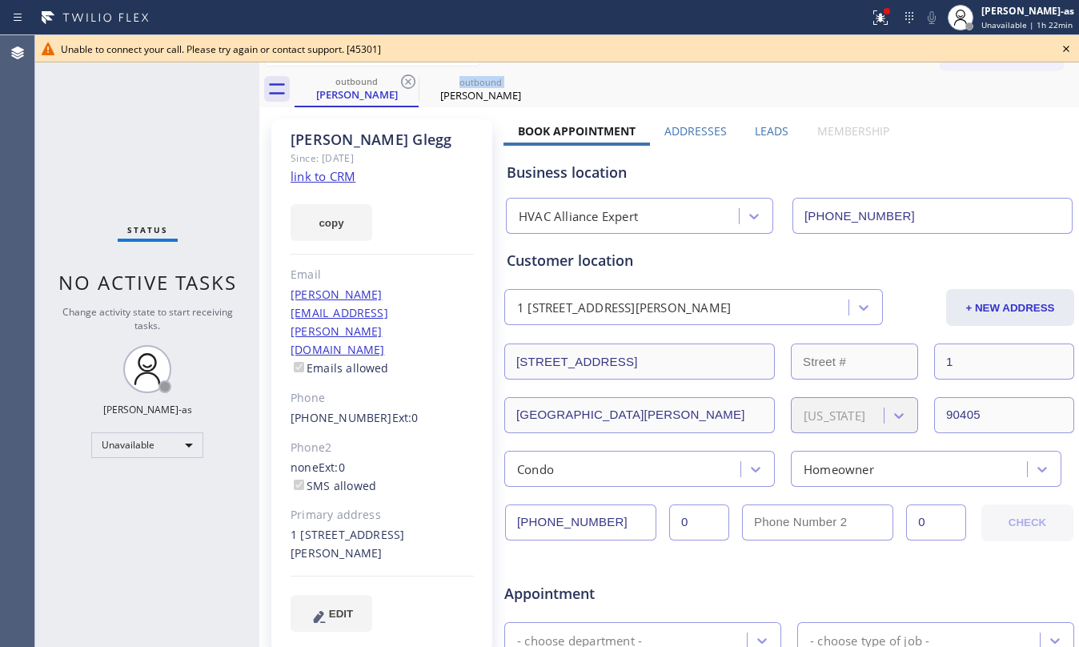
click at [404, 86] on icon at bounding box center [408, 81] width 14 height 14
click at [344, 173] on link "link to CRM" at bounding box center [323, 176] width 65 height 16
click at [1061, 43] on icon at bounding box center [1065, 48] width 19 height 19
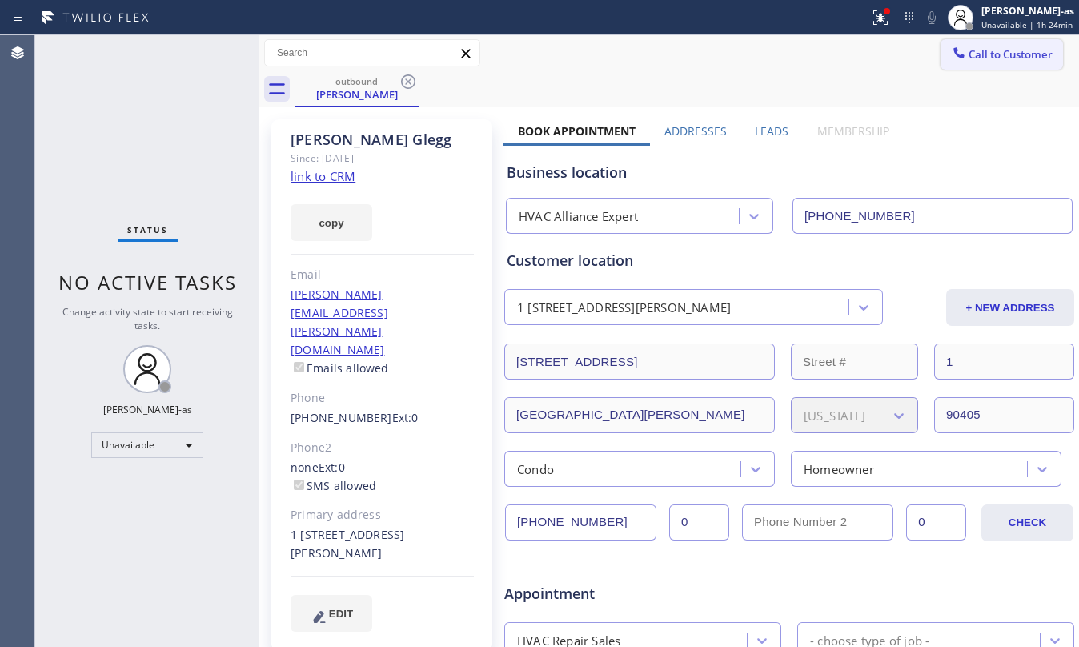
click at [975, 55] on span "Call to Customer" at bounding box center [1010, 54] width 84 height 14
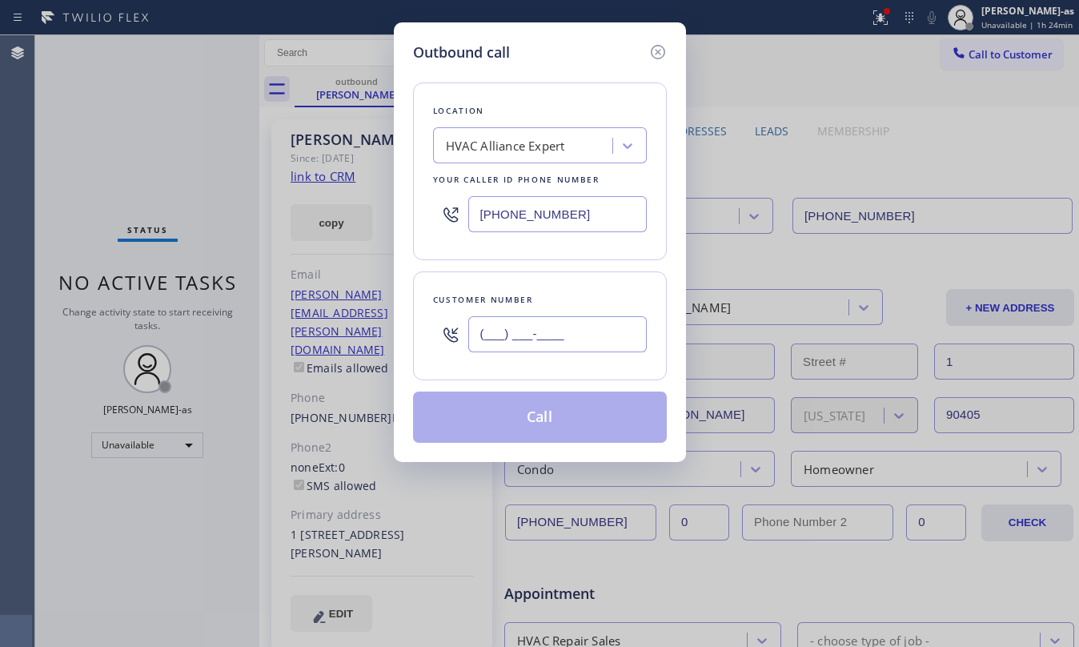
click at [577, 319] on input "(___) ___-____" at bounding box center [557, 334] width 178 height 36
paste input "626) 646-4061"
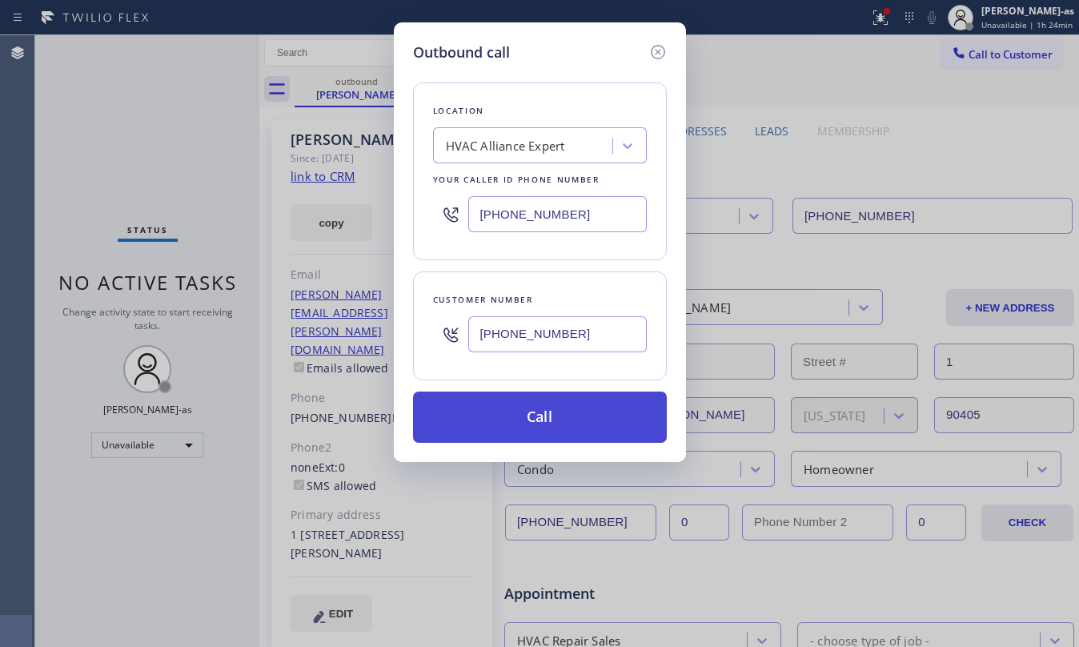
type input "(626) 646-4061"
click at [559, 417] on button "Call" at bounding box center [540, 416] width 254 height 51
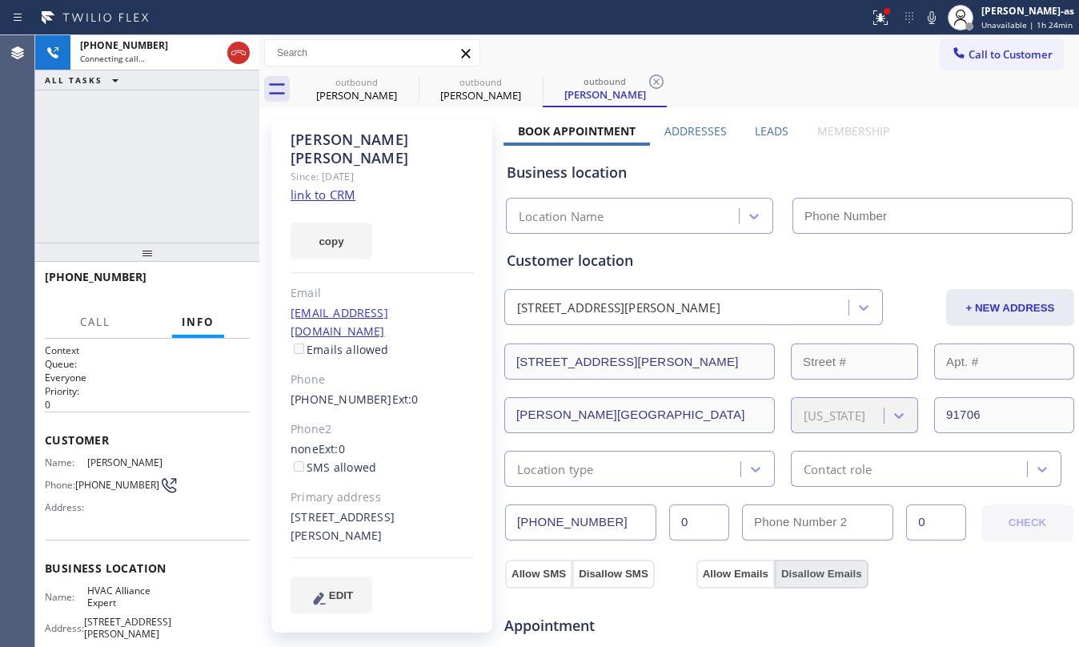
type input "[PHONE_NUMBER]"
drag, startPoint x: 171, startPoint y: 110, endPoint x: 225, endPoint y: 101, distance: 54.3
click at [171, 110] on div "+16266464061 Connecting call… ALL TASKS ALL TASKS ACTIVE TASKS TASKS IN WRAP UP" at bounding box center [147, 138] width 224 height 207
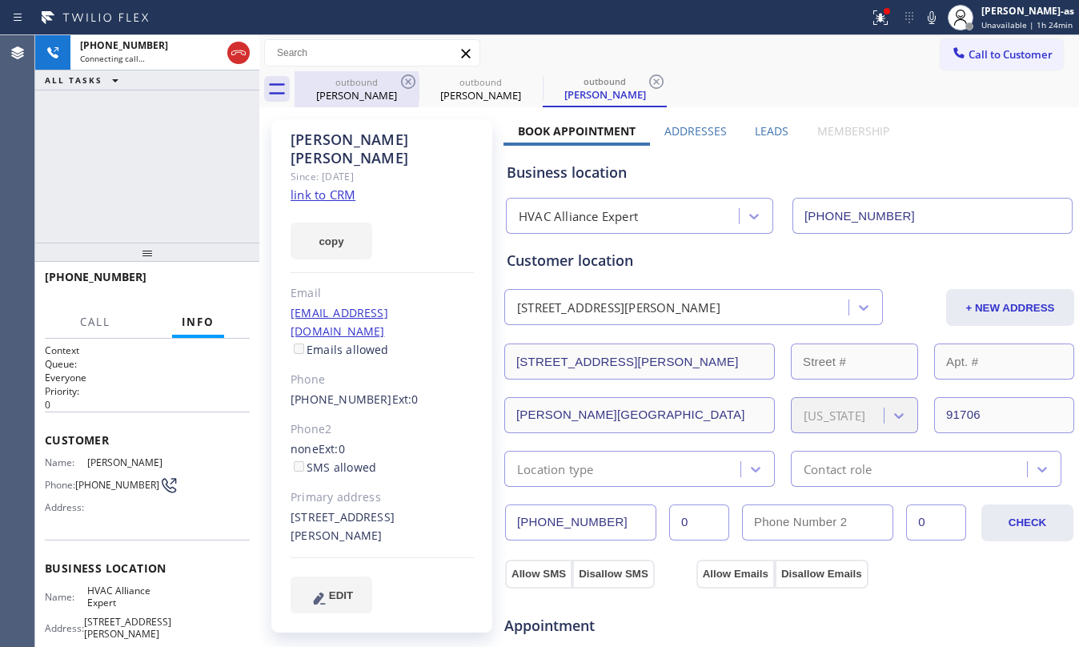
drag, startPoint x: 347, startPoint y: 91, endPoint x: 387, endPoint y: 87, distance: 40.2
click at [347, 86] on div "outbound Rachel Glegg" at bounding box center [356, 89] width 121 height 36
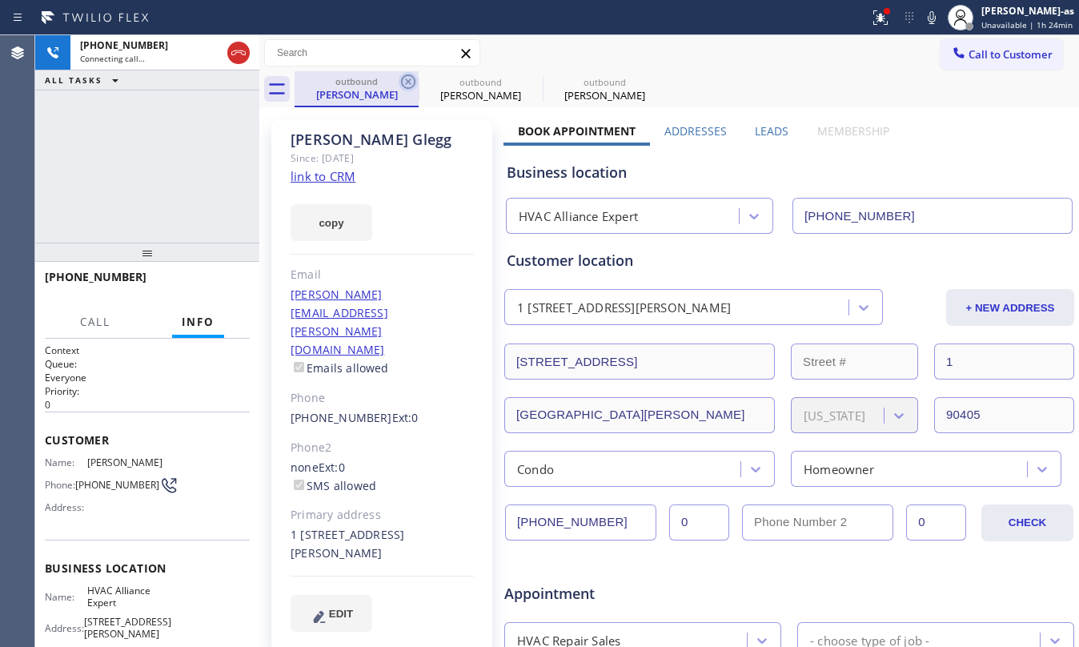
click at [411, 80] on icon at bounding box center [408, 81] width 19 height 19
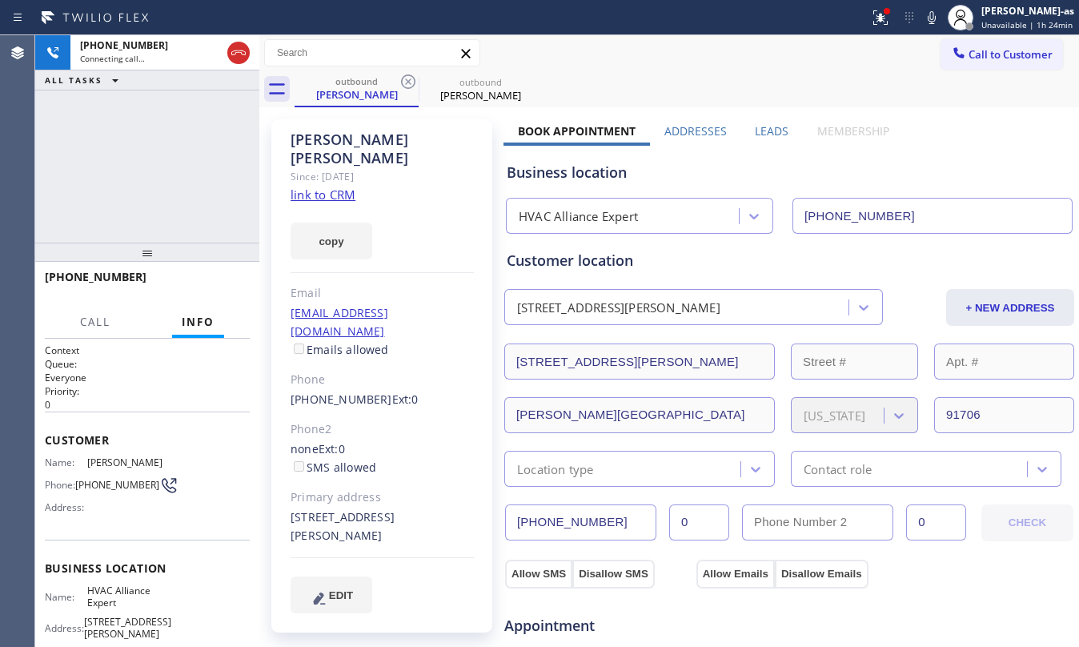
click at [43, 212] on div "+16266464061 Connecting call… ALL TASKS ALL TASKS ACTIVE TASKS TASKS IN WRAP UP" at bounding box center [147, 138] width 224 height 207
click at [322, 186] on link "link to CRM" at bounding box center [323, 194] width 65 height 16
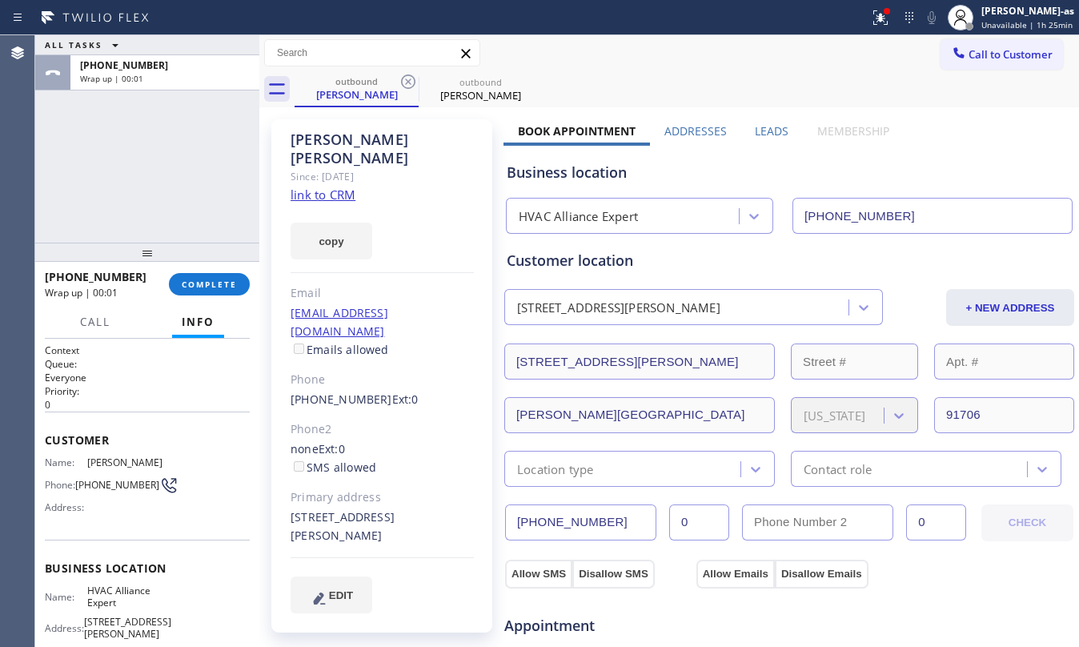
click at [212, 340] on div "Call Info Call ended +16266464061 Wrap up | 00:01 Context Queue: Everyone Prior…" at bounding box center [147, 477] width 224 height 340
click at [216, 277] on button "COMPLETE" at bounding box center [209, 284] width 81 height 22
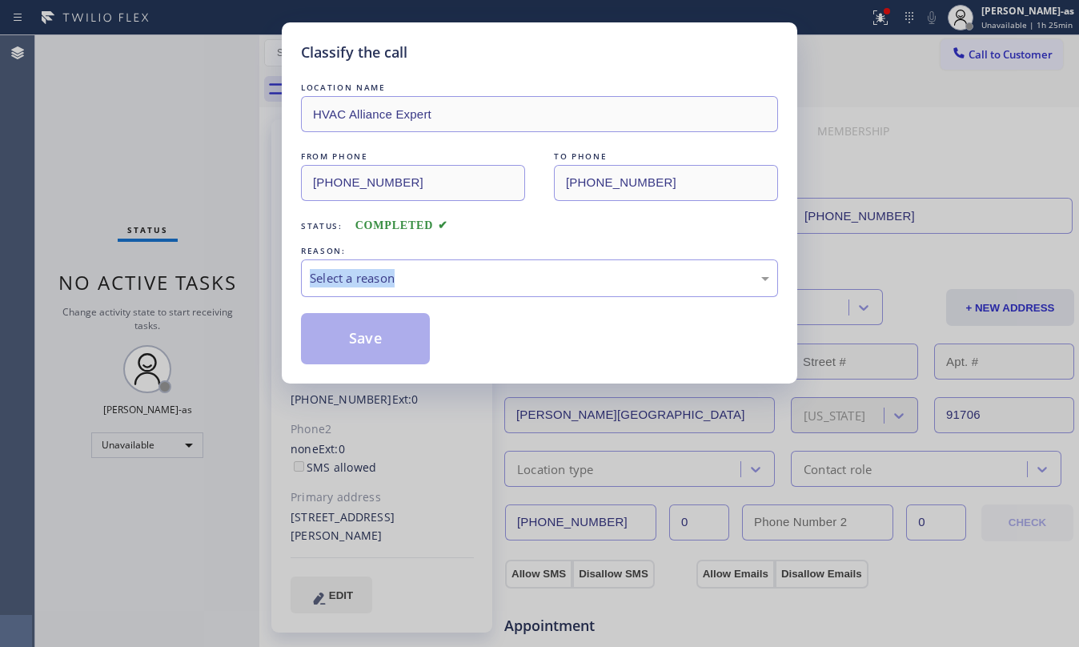
click at [216, 276] on div "Classify the call LOCATION NAME HVAC Alliance Expert FROM PHONE (323) 991-9198 …" at bounding box center [539, 323] width 1079 height 647
click at [506, 279] on div "Select a reason" at bounding box center [539, 278] width 459 height 18
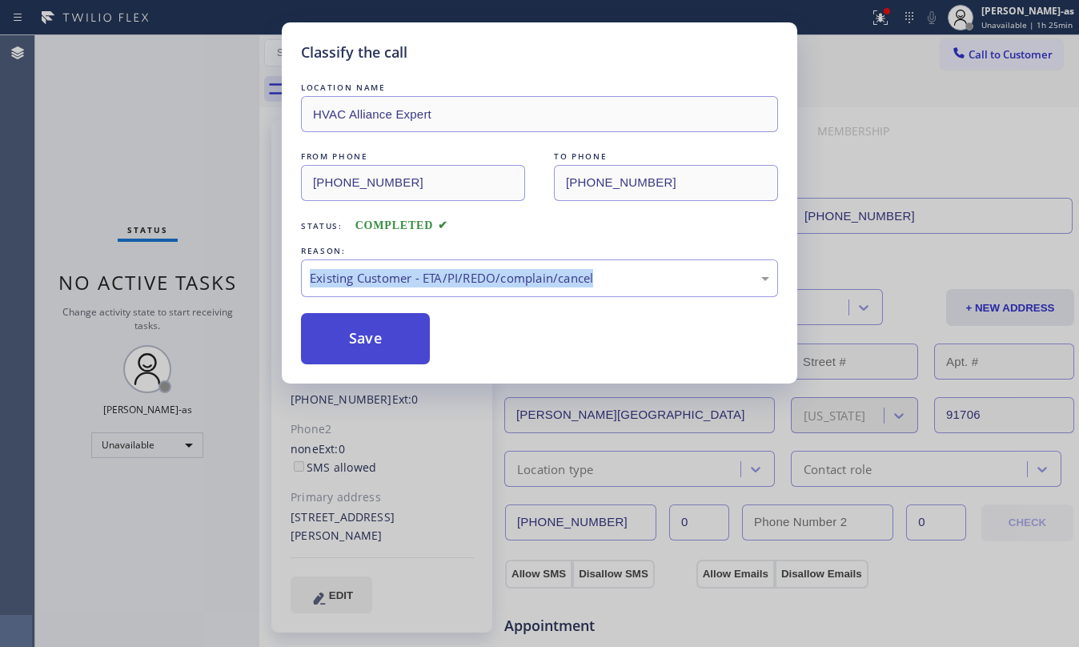
click at [383, 337] on button "Save" at bounding box center [365, 338] width 129 height 51
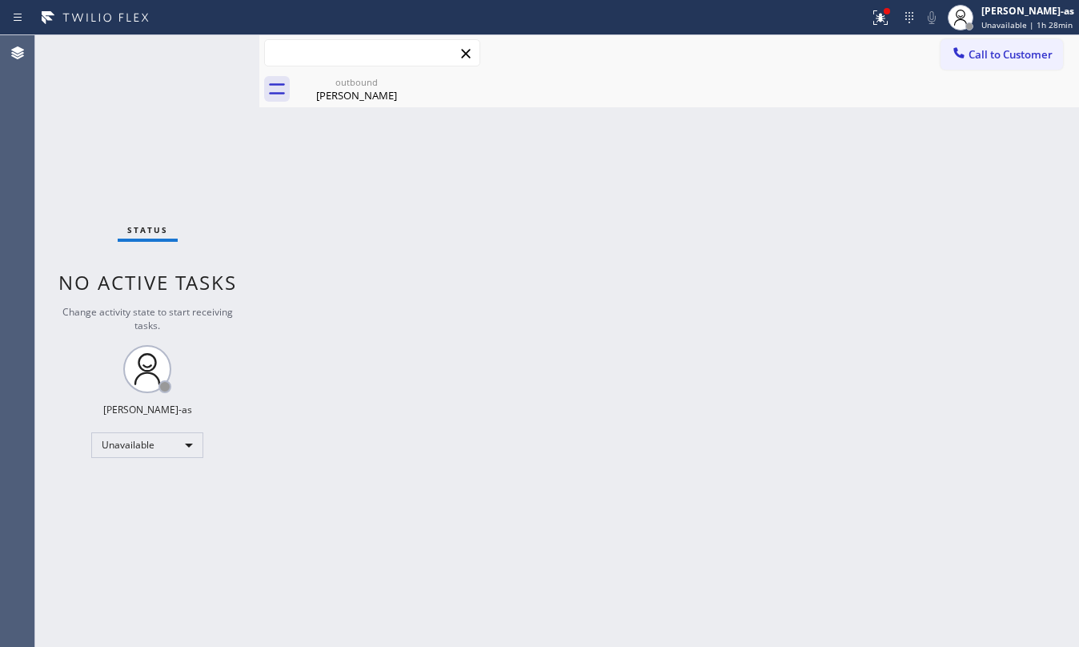
click at [375, 50] on input "text" at bounding box center [372, 53] width 214 height 26
click at [363, 85] on div "outbound" at bounding box center [356, 82] width 121 height 12
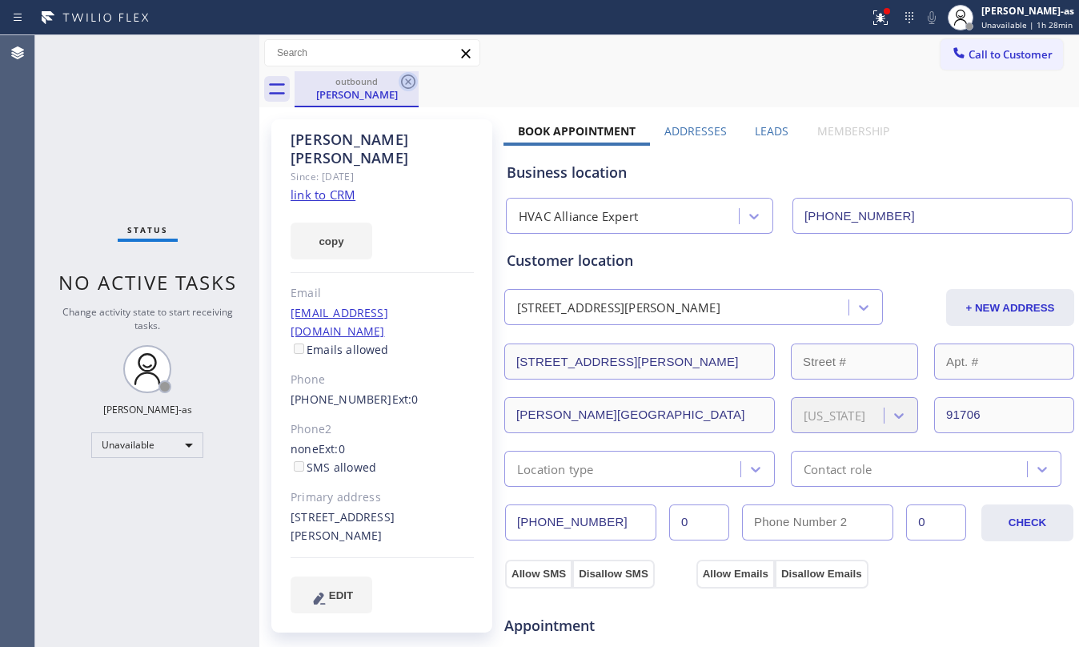
click at [408, 78] on icon at bounding box center [408, 81] width 19 height 19
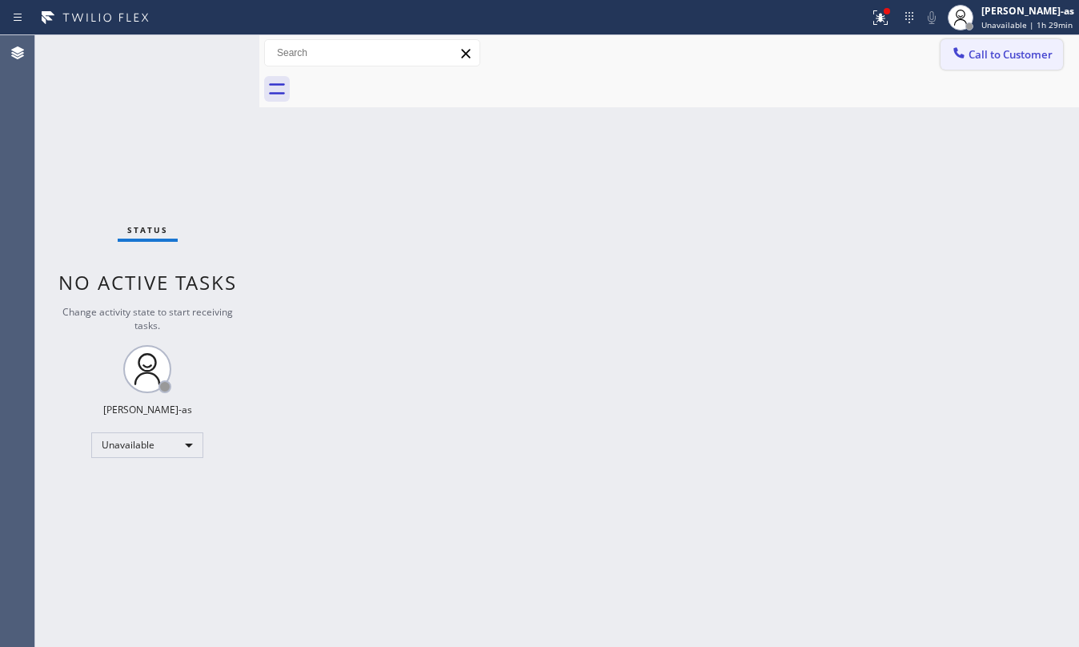
click at [986, 56] on span "Call to Customer" at bounding box center [1010, 54] width 84 height 14
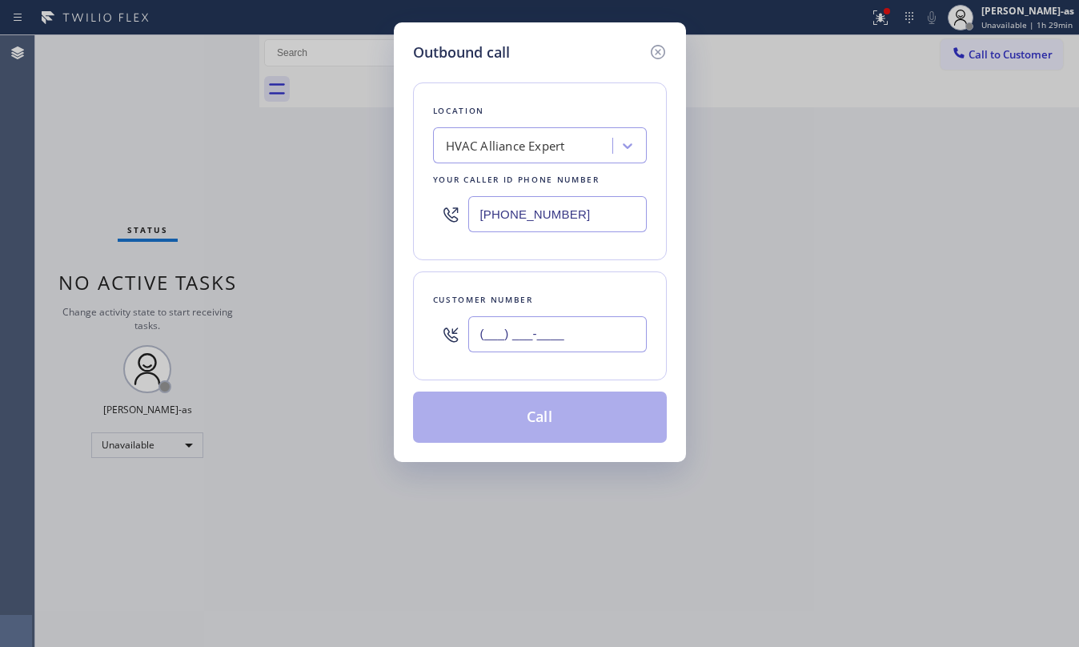
click at [593, 325] on input "(___) ___-____" at bounding box center [557, 334] width 178 height 36
paste input "323) 578-5351"
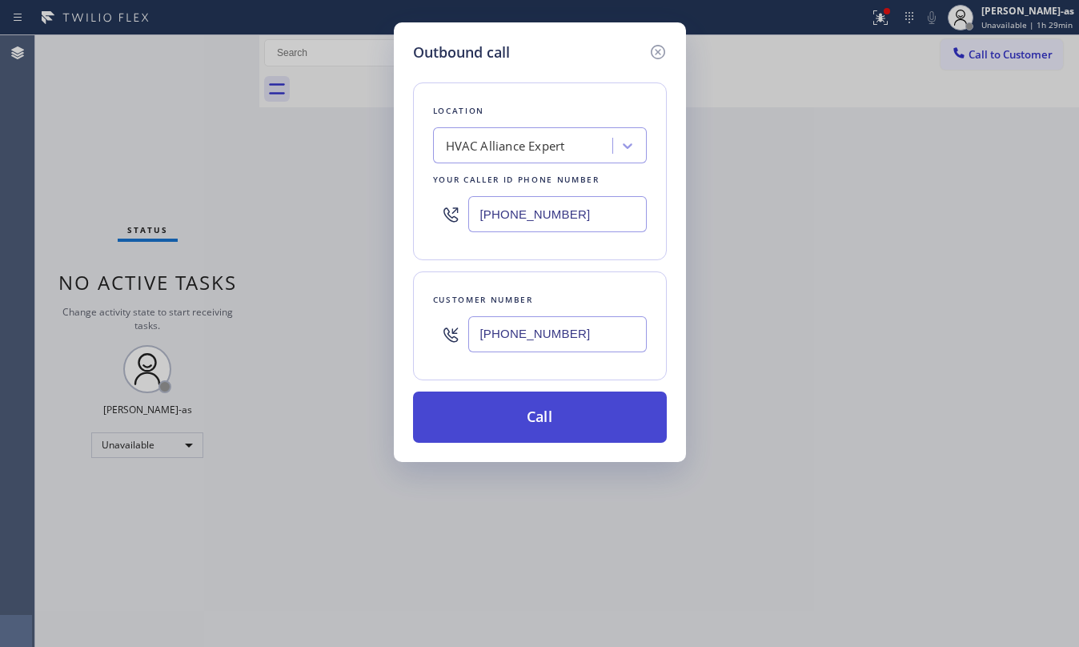
type input "(323) 578-5351"
click at [538, 439] on button "Call" at bounding box center [540, 416] width 254 height 51
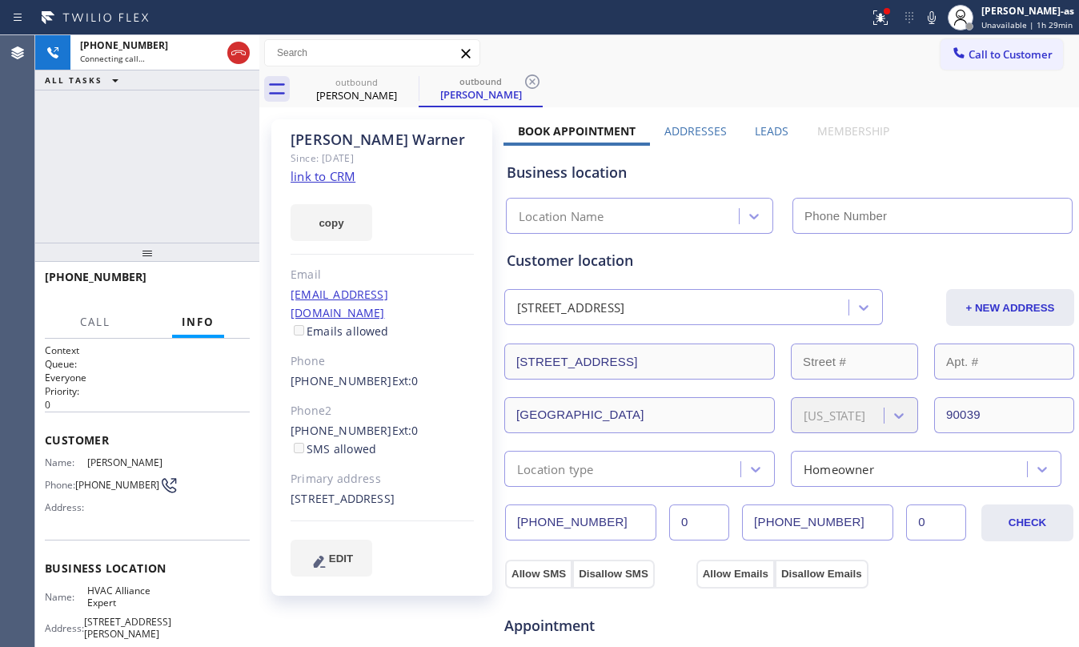
type input "[PHONE_NUMBER]"
click at [120, 115] on div "+13235785351 Connecting call… ALL TASKS ALL TASKS ACTIVE TASKS TASKS IN WRAP UP" at bounding box center [147, 138] width 224 height 207
click at [333, 82] on div "outbound" at bounding box center [356, 82] width 121 height 12
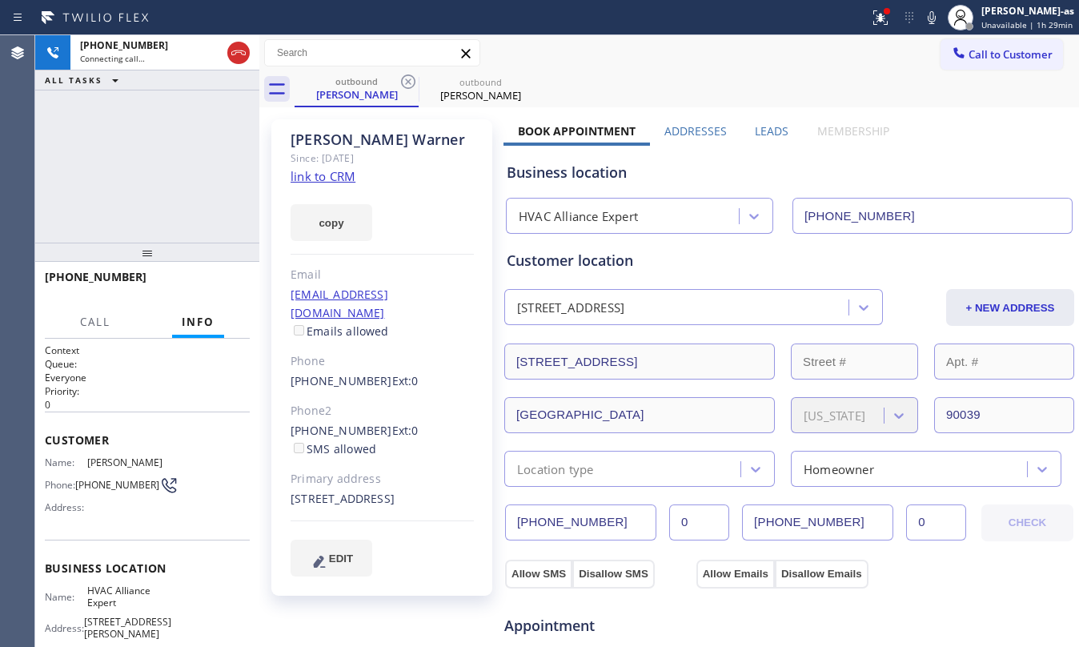
click at [331, 174] on link "link to CRM" at bounding box center [323, 176] width 65 height 16
drag, startPoint x: 150, startPoint y: 93, endPoint x: 161, endPoint y: 114, distance: 23.3
click at [150, 93] on div "+13235785351 Live | 00:02 ALL TASKS ALL TASKS ACTIVE TASKS TASKS IN WRAP UP" at bounding box center [147, 138] width 224 height 207
click at [340, 179] on link "link to CRM" at bounding box center [323, 176] width 65 height 16
click at [189, 155] on div "+13235785351 Live | 00:53 ALL TASKS ALL TASKS ACTIVE TASKS TASKS IN WRAP UP" at bounding box center [147, 138] width 224 height 207
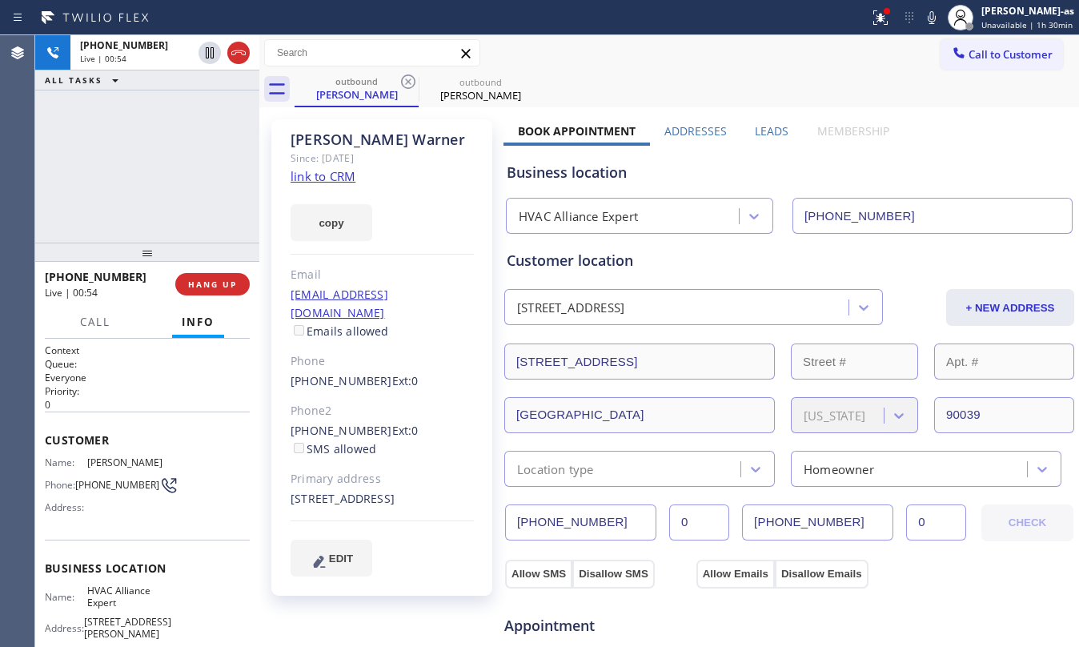
scroll to position [160, 0]
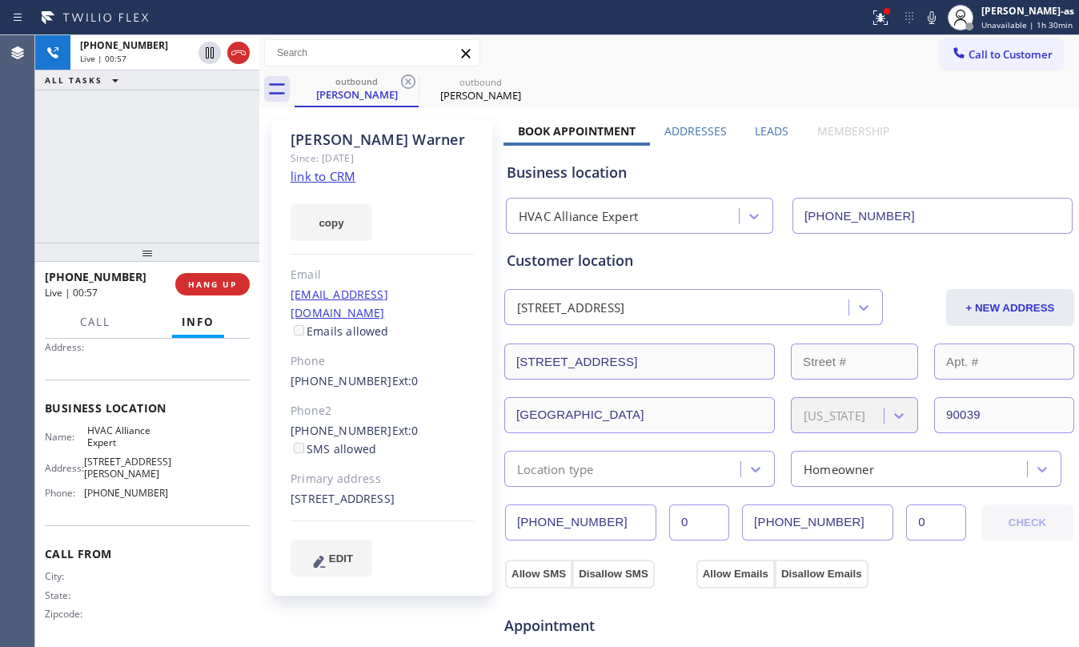
click at [197, 221] on div "+13235785351 Live | 00:57 ALL TASKS ALL TASKS ACTIVE TASKS TASKS IN WRAP UP" at bounding box center [147, 138] width 224 height 207
click at [179, 222] on div "+13235785351 Live | 00:58 ALL TASKS ALL TASKS ACTIVE TASKS TASKS IN WRAP UP" at bounding box center [147, 138] width 224 height 207
click at [218, 279] on button "HANG UP" at bounding box center [212, 284] width 74 height 22
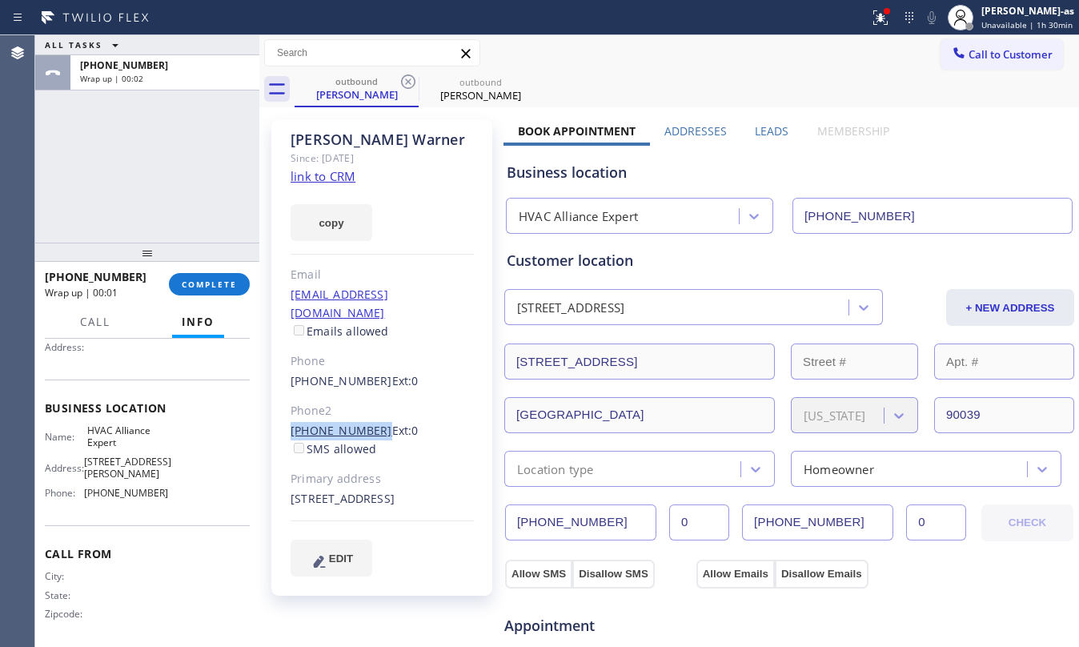
click at [367, 415] on div "Tim Warner Since: 20 may 2020 link to CRM copy Email thewarroom@mac.com Emails …" at bounding box center [381, 357] width 221 height 476
copy link "(213) 595-6367"
click at [214, 285] on span "COMPLETE" at bounding box center [209, 284] width 55 height 11
click at [211, 244] on div at bounding box center [147, 251] width 224 height 19
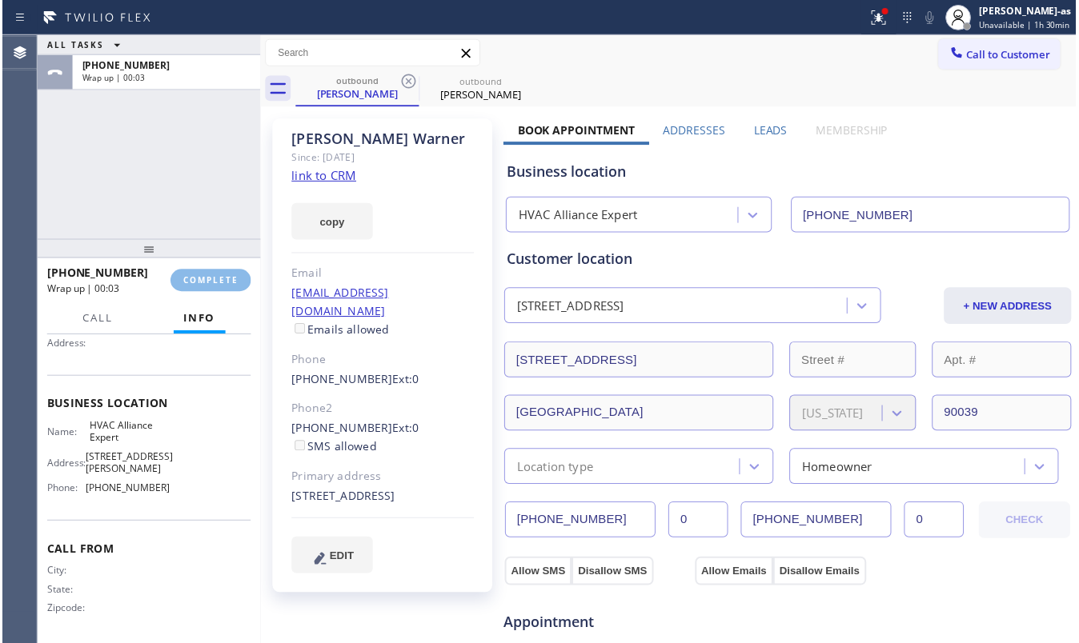
scroll to position [157, 0]
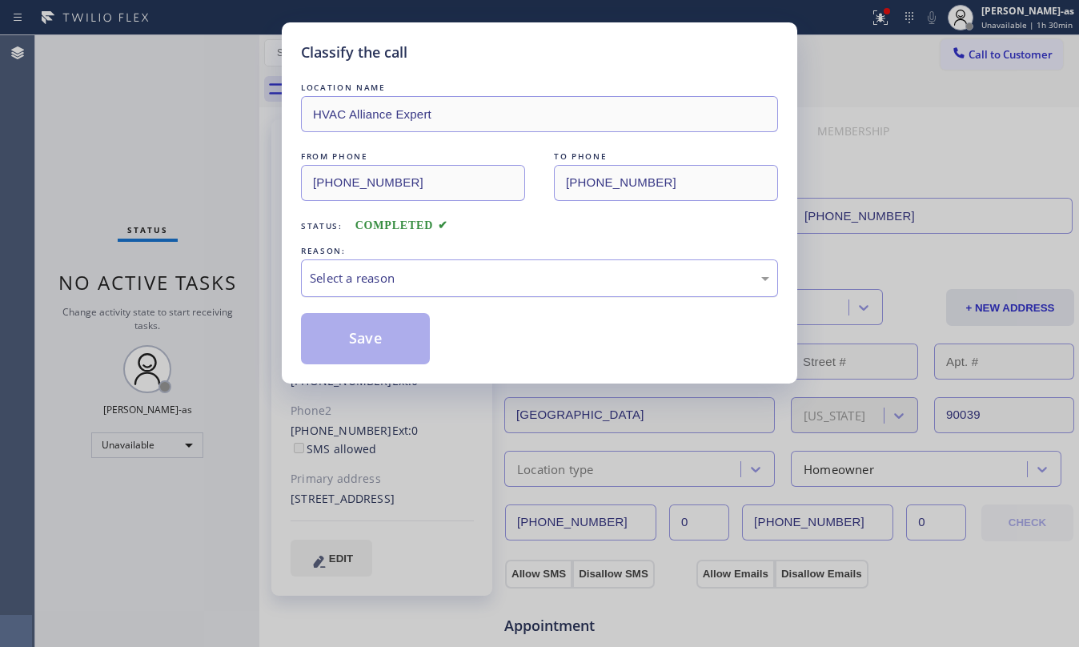
click at [443, 287] on div "Select a reason" at bounding box center [539, 278] width 459 height 18
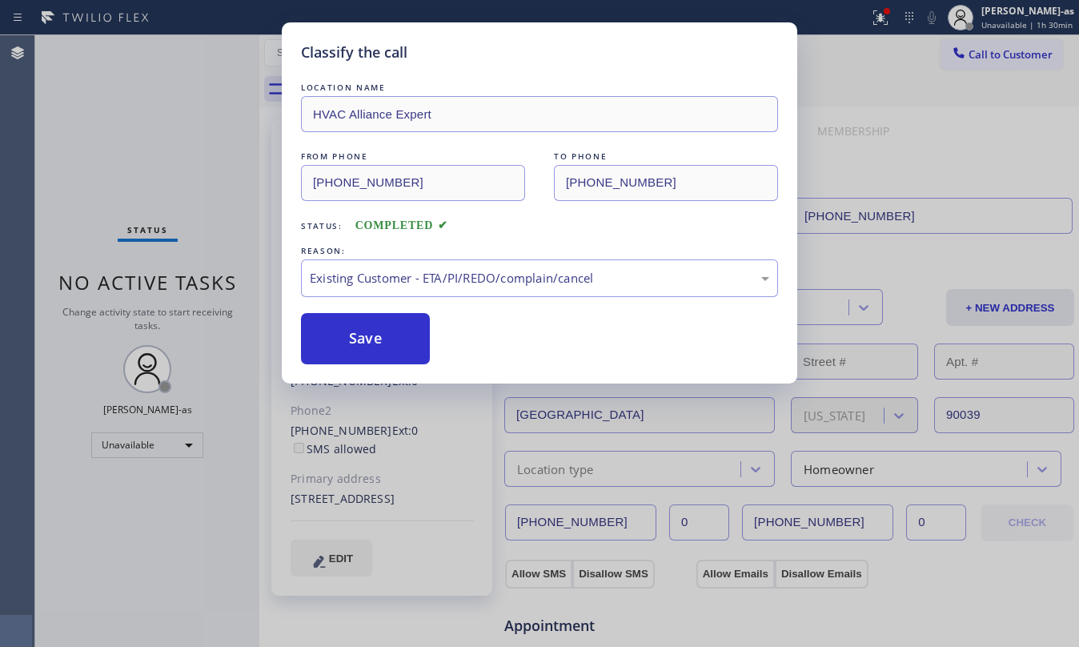
click at [387, 335] on button "Save" at bounding box center [365, 338] width 129 height 51
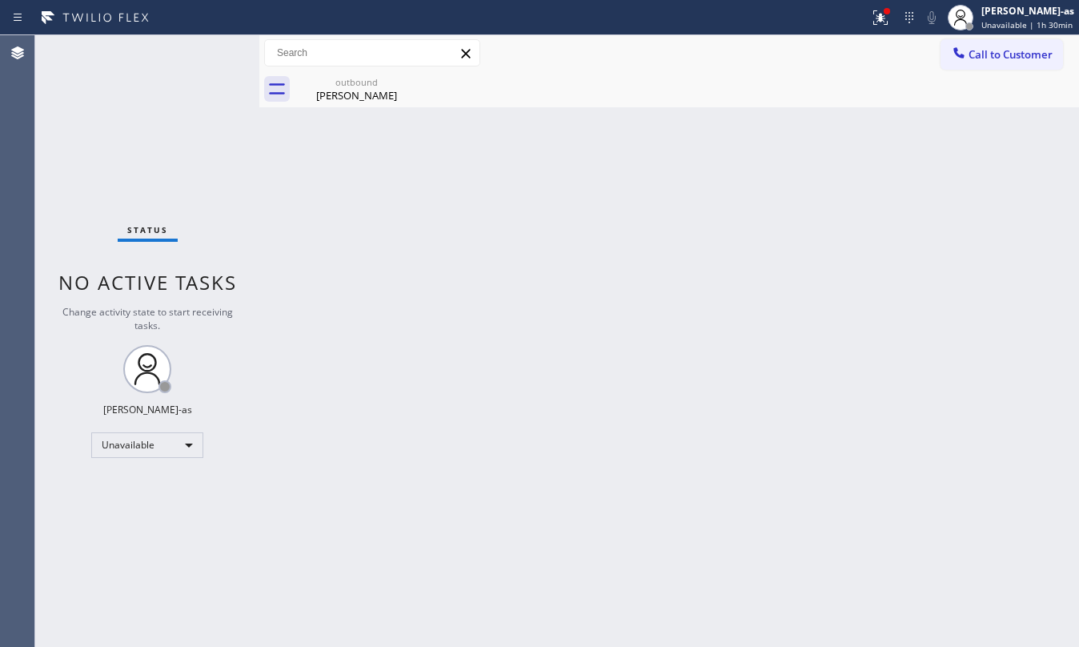
click at [996, 62] on button "Call to Customer" at bounding box center [1001, 54] width 122 height 30
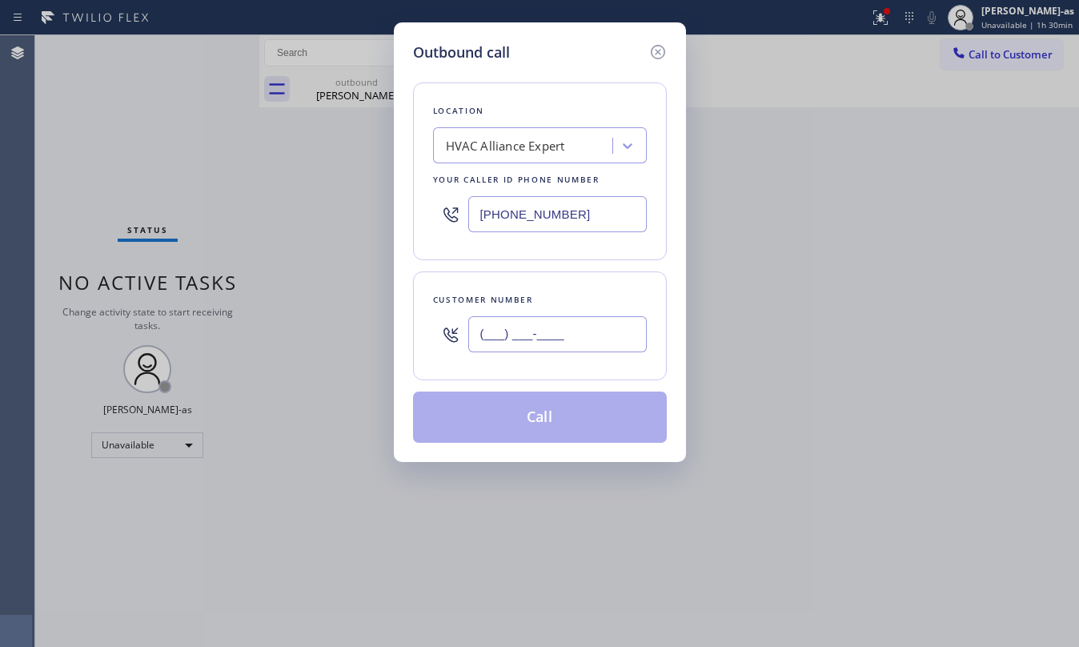
click at [575, 328] on input "(___) ___-____" at bounding box center [557, 334] width 178 height 36
paste input "213) 595-6367"
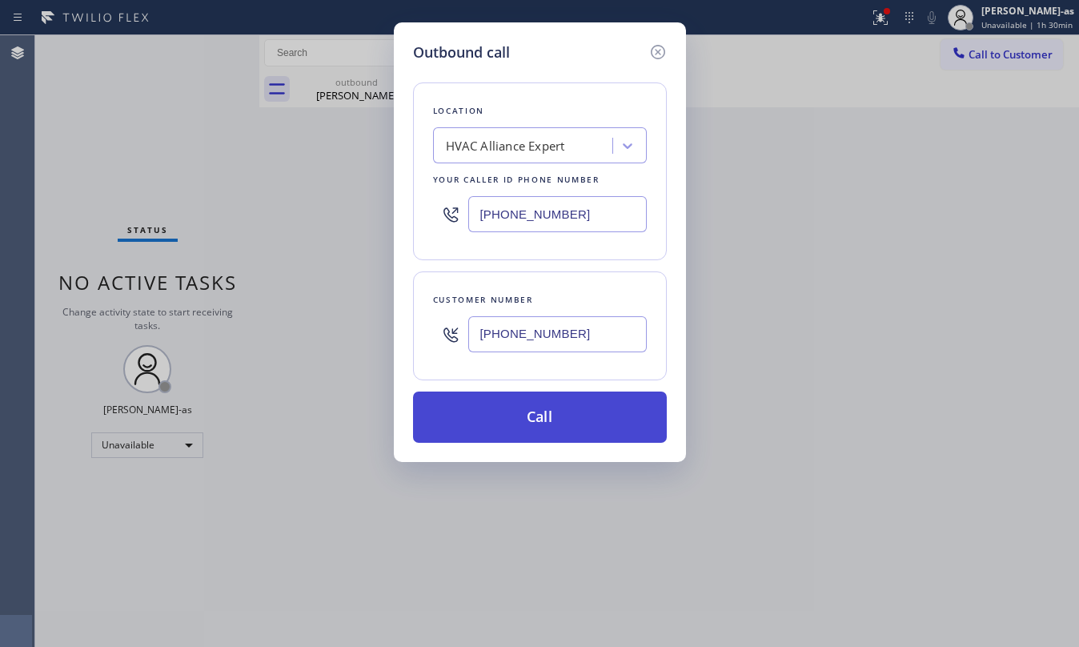
type input "(213) 595-6367"
click at [574, 426] on button "Call" at bounding box center [540, 416] width 254 height 51
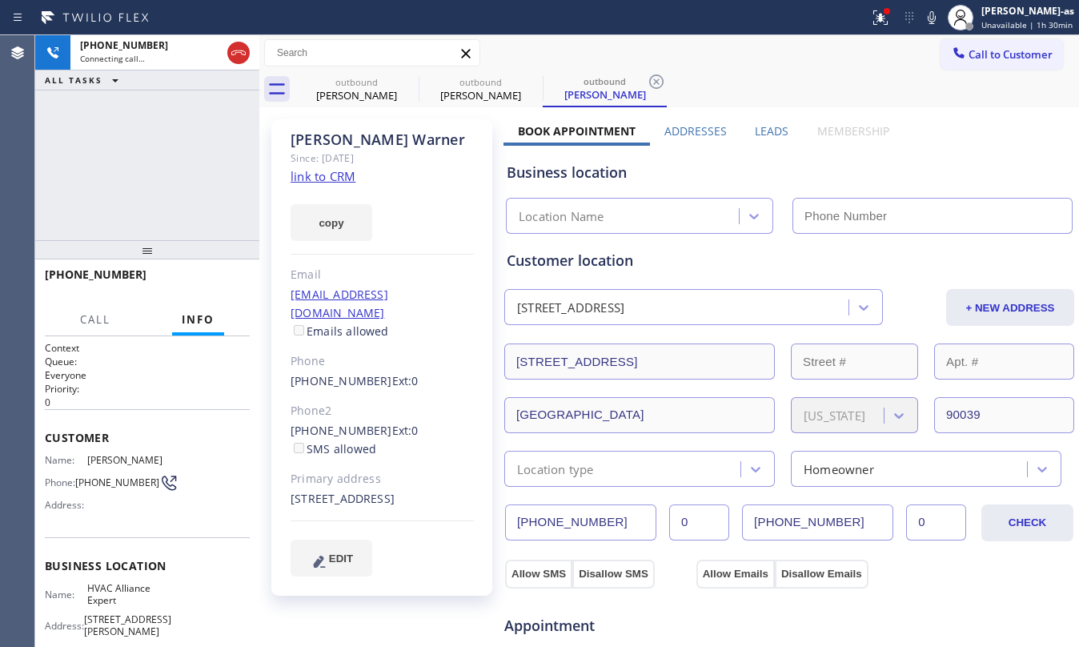
type input "[PHONE_NUMBER]"
click at [311, 181] on link "link to CRM" at bounding box center [323, 176] width 65 height 16
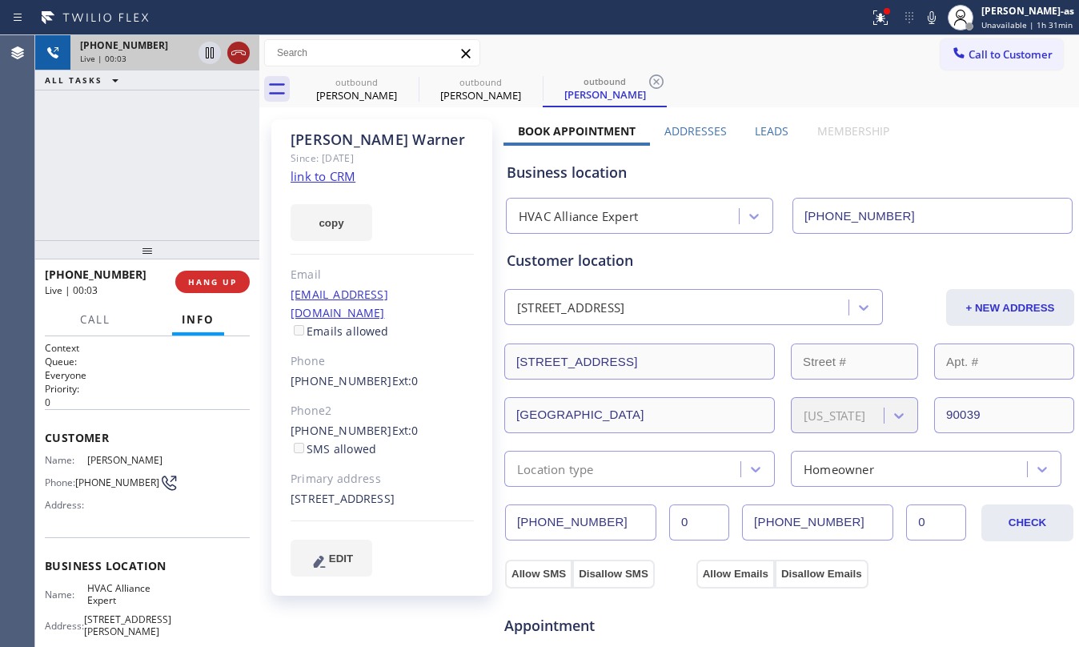
click at [242, 59] on icon at bounding box center [238, 52] width 19 height 19
drag, startPoint x: 186, startPoint y: 222, endPoint x: 242, endPoint y: 322, distance: 114.3
click at [199, 235] on div "+12135956367 Live | 00:04 ALL TASKS ALL TASKS ACTIVE TASKS TASKS IN WRAP UP +12…" at bounding box center [147, 340] width 224 height 611
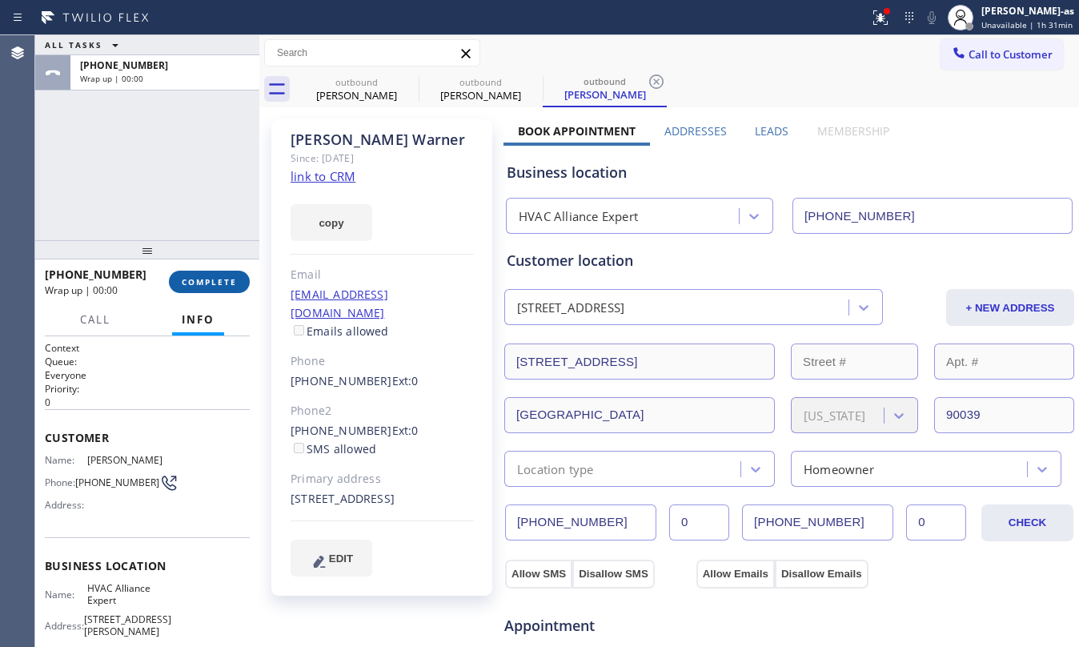
click at [208, 289] on button "COMPLETE" at bounding box center [209, 282] width 81 height 22
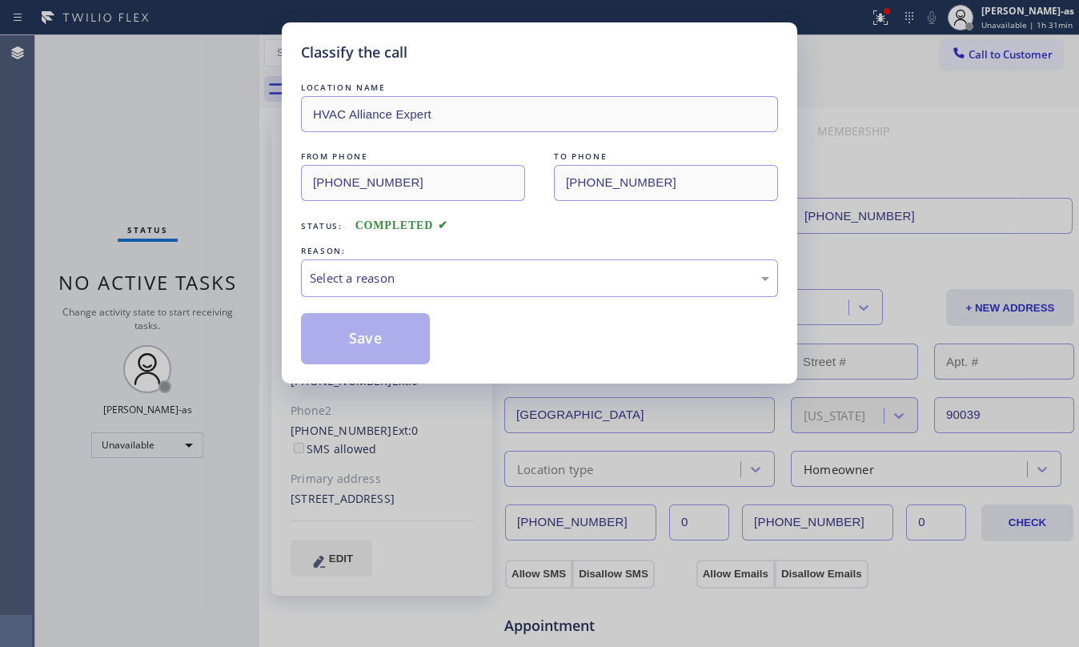
click at [208, 288] on div "Classify the call LOCATION NAME HVAC Alliance Expert FROM PHONE (323) 991-9198 …" at bounding box center [539, 323] width 1079 height 647
click at [517, 231] on div "Status: COMPLETED" at bounding box center [539, 222] width 477 height 26
click at [513, 286] on div "Select a reason" at bounding box center [539, 278] width 459 height 18
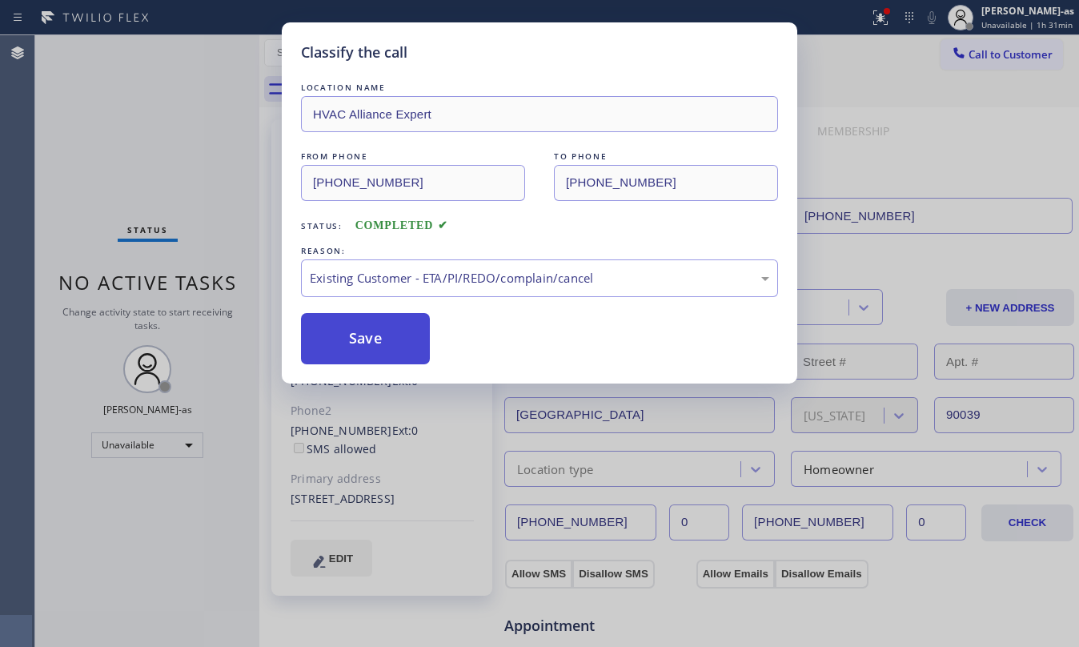
click at [371, 346] on button "Save" at bounding box center [365, 338] width 129 height 51
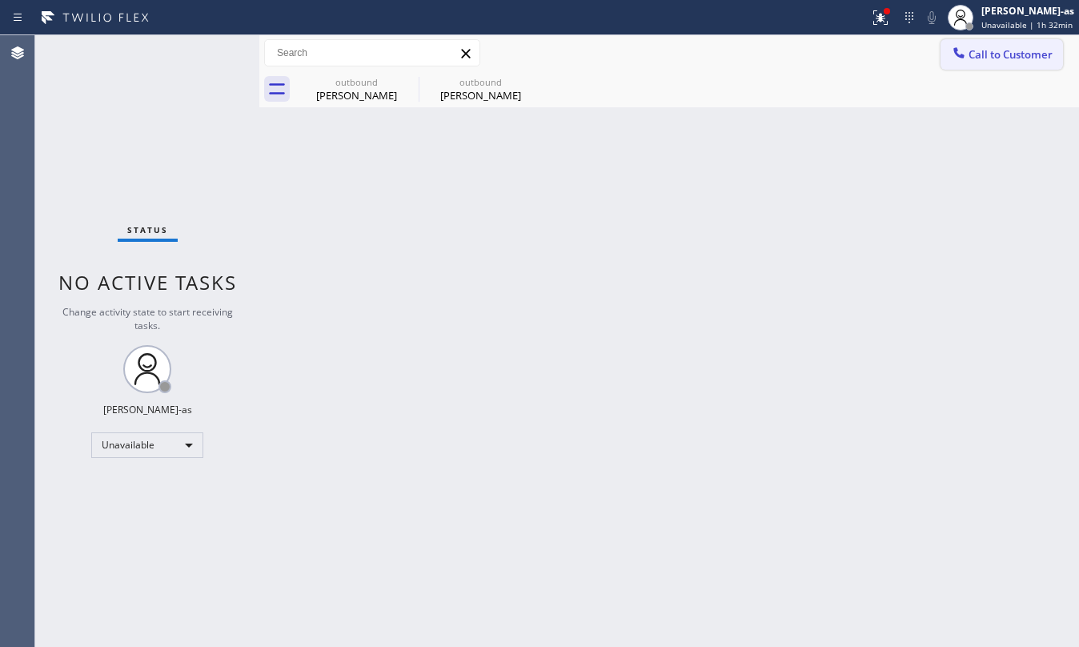
click at [997, 52] on span "Call to Customer" at bounding box center [1010, 54] width 84 height 14
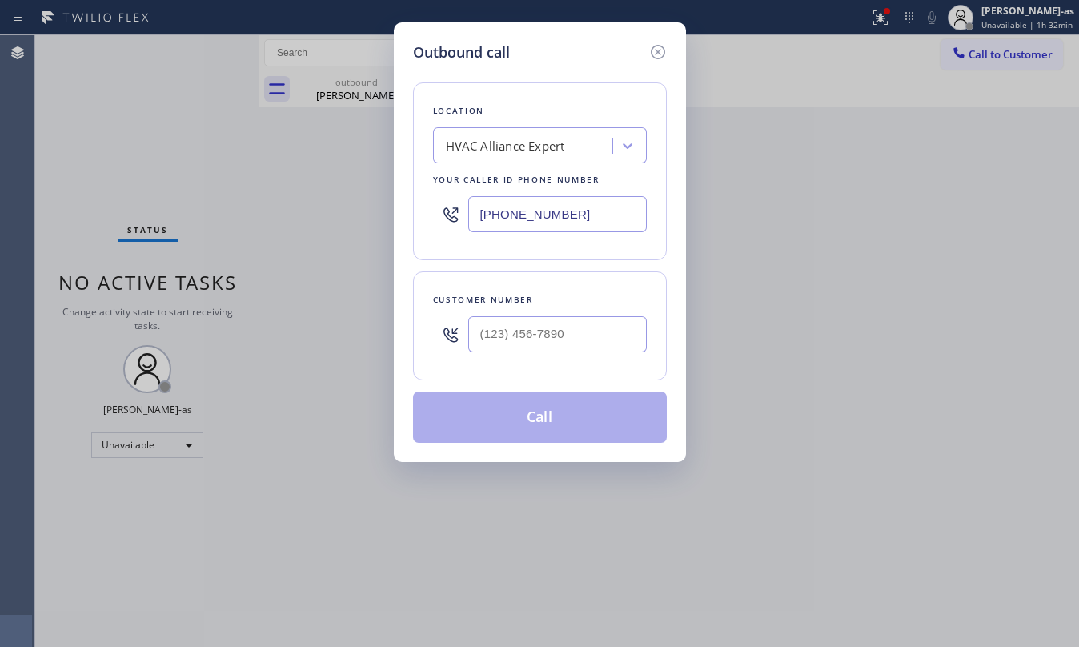
click at [610, 315] on div at bounding box center [557, 334] width 178 height 52
click at [560, 359] on div at bounding box center [557, 334] width 178 height 52
click at [563, 334] on input "(___) ___-____" at bounding box center [557, 334] width 178 height 36
paste input "818) 933-1739"
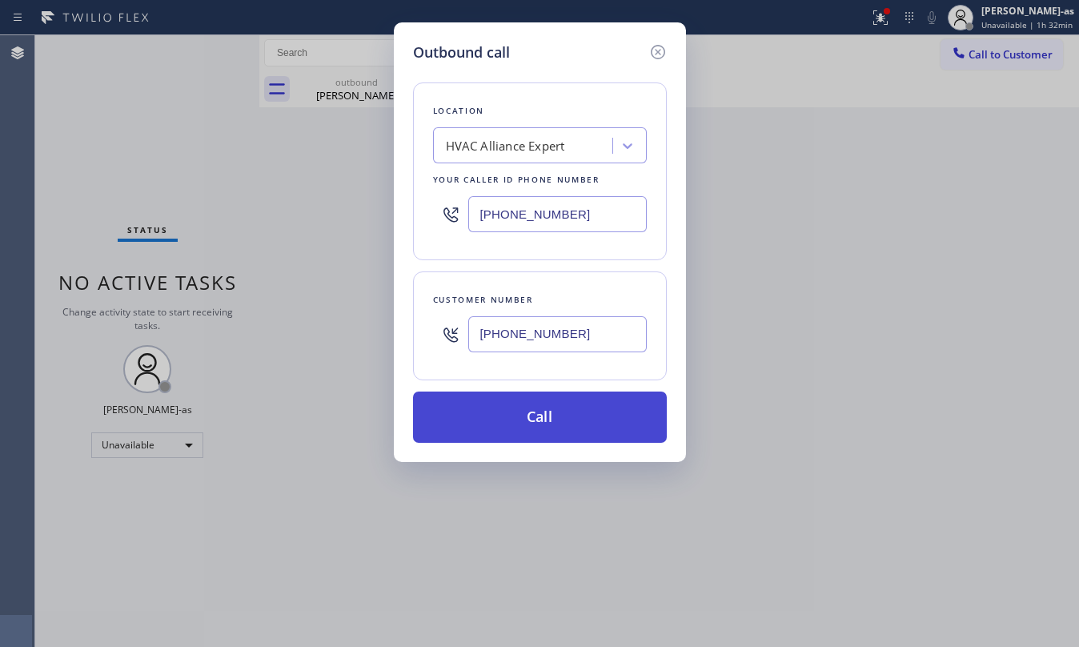
type input "(818) 933-1739"
click at [563, 427] on button "Call" at bounding box center [540, 416] width 254 height 51
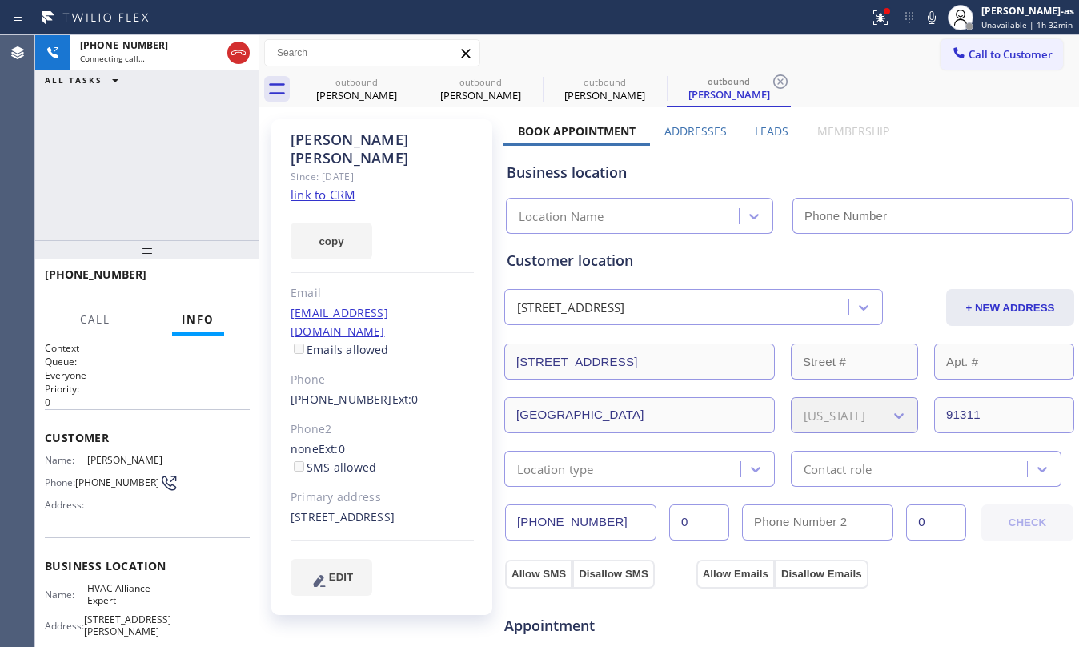
click at [253, 166] on div "+18189331739 Connecting call… ALL TASKS ALL TASKS ACTIVE TASKS TASKS IN WRAP UP" at bounding box center [147, 137] width 224 height 205
click at [347, 186] on link "link to CRM" at bounding box center [323, 194] width 65 height 16
type input "[PHONE_NUMBER]"
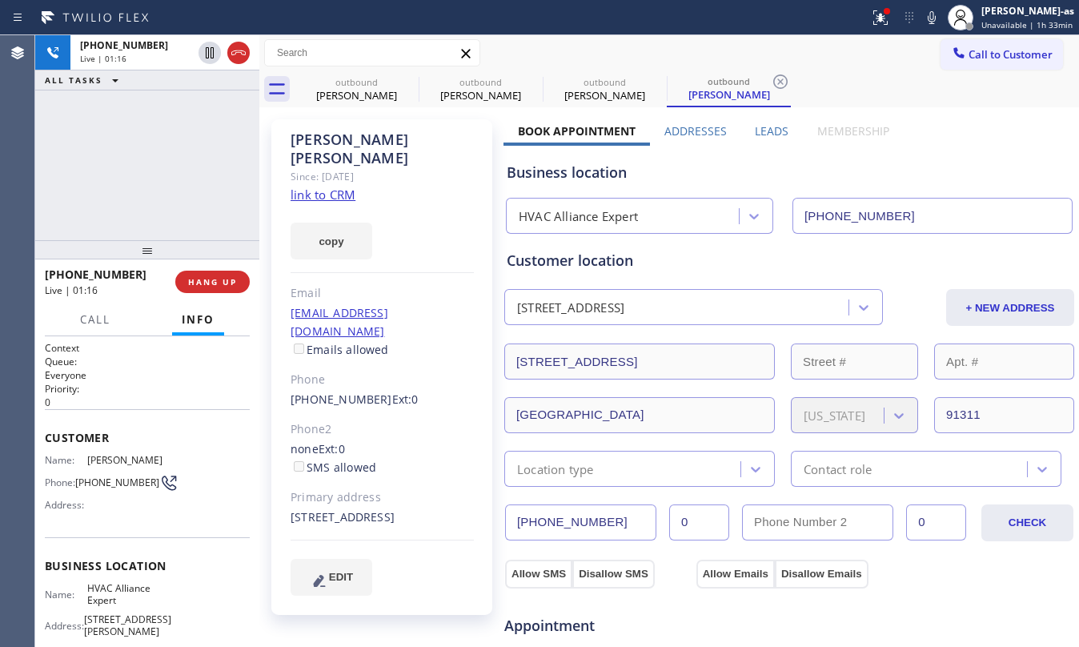
drag, startPoint x: 209, startPoint y: 179, endPoint x: 202, endPoint y: 174, distance: 9.1
click at [206, 177] on div "+18189331739 Live | 01:16 ALL TASKS ALL TASKS ACTIVE TASKS TASKS IN WRAP UP" at bounding box center [147, 137] width 224 height 205
click at [173, 197] on div "+18189331739 Live | 01:19 ALL TASKS ALL TASKS ACTIVE TASKS TASKS IN WRAP UP" at bounding box center [147, 137] width 224 height 205
click at [177, 187] on div "+18189331739 Live | 01:21 ALL TASKS ALL TASKS ACTIVE TASKS TASKS IN WRAP UP" at bounding box center [147, 137] width 224 height 205
click at [375, 94] on div "Tim Warner" at bounding box center [356, 95] width 121 height 14
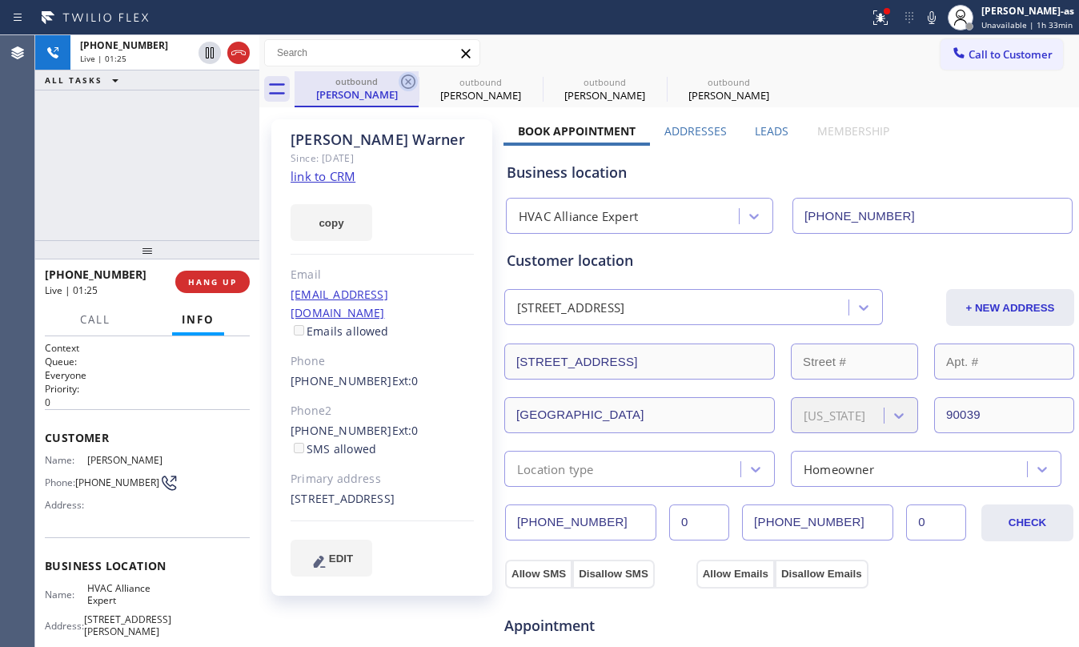
click at [413, 82] on icon at bounding box center [408, 81] width 19 height 19
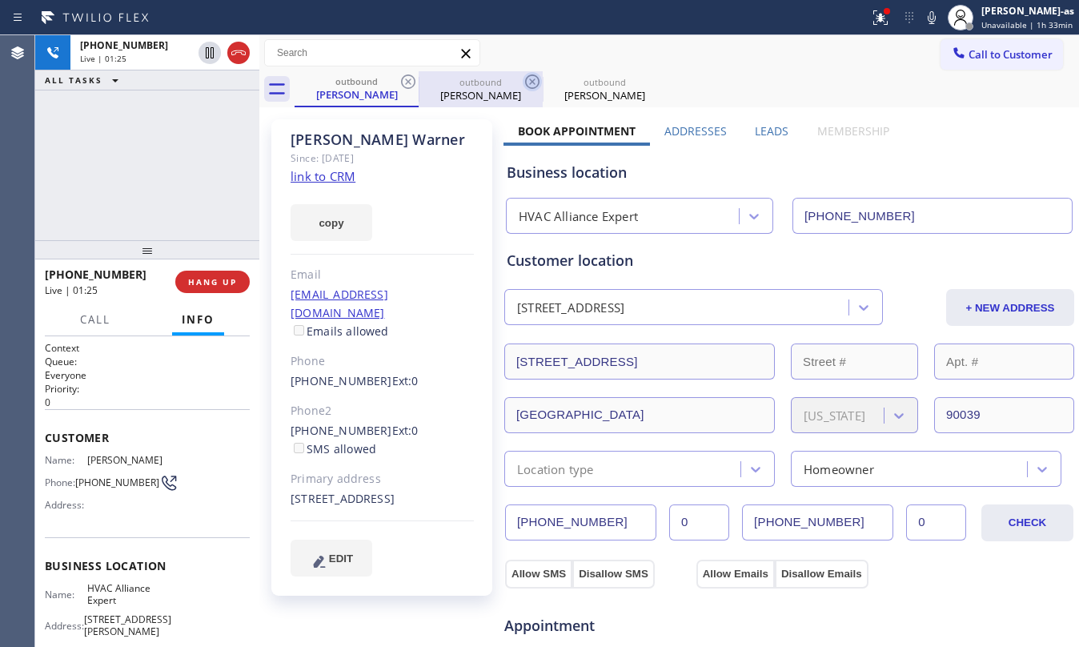
click at [402, 85] on icon at bounding box center [408, 81] width 14 height 14
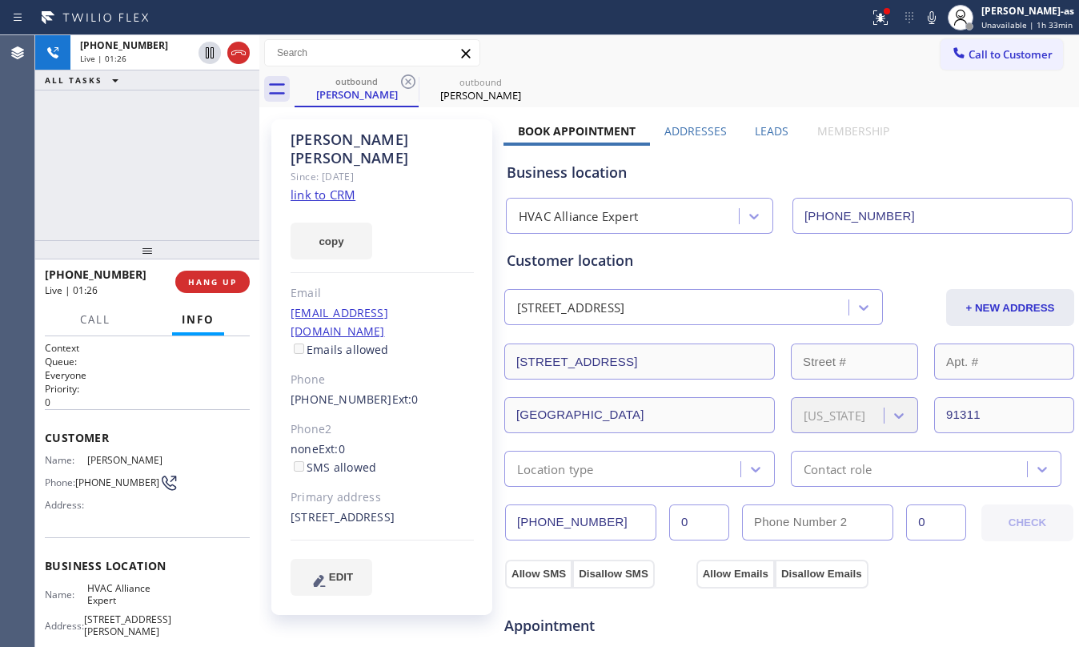
click at [142, 192] on div "+18189331739 Live | 01:26 ALL TASKS ALL TASKS ACTIVE TASKS TASKS IN WRAP UP" at bounding box center [147, 137] width 224 height 205
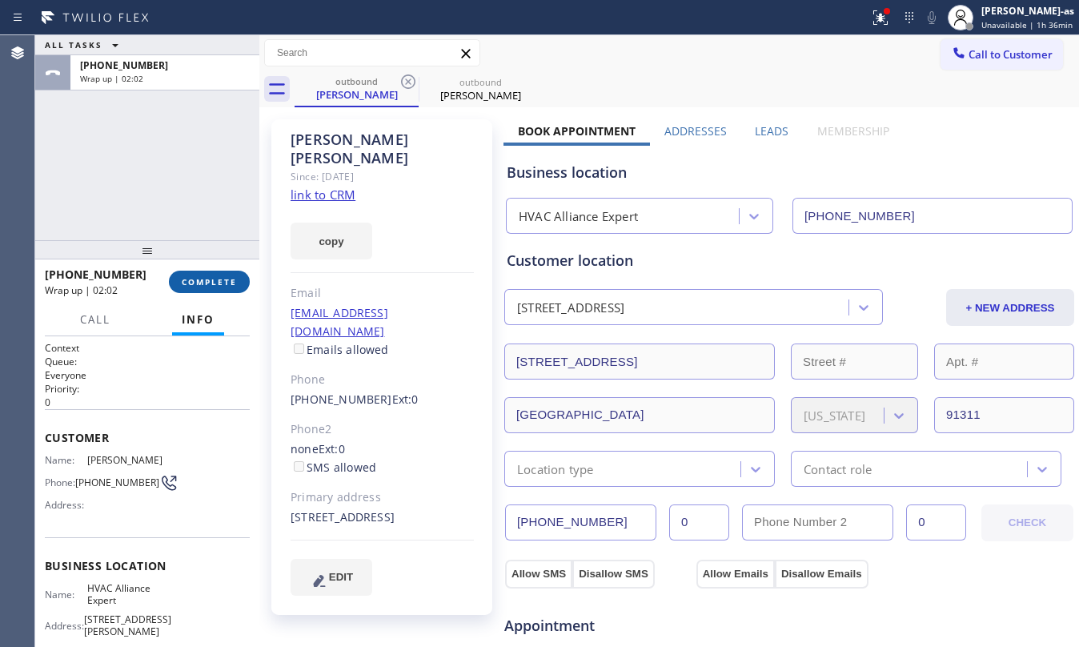
click at [206, 290] on button "COMPLETE" at bounding box center [209, 282] width 81 height 22
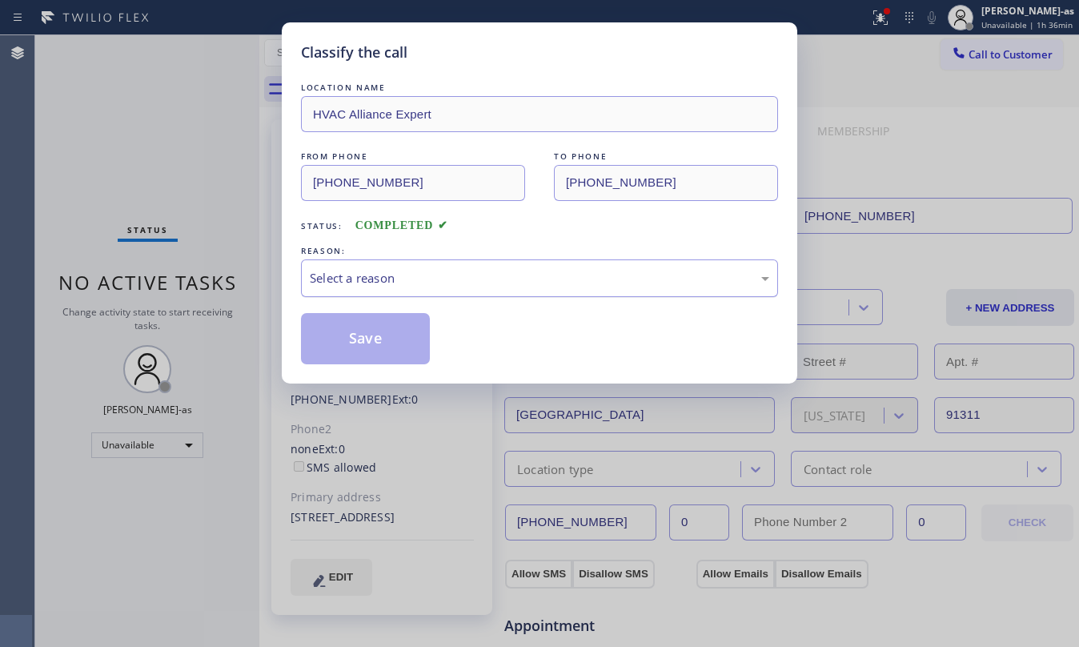
drag, startPoint x: 415, startPoint y: 279, endPoint x: 417, endPoint y: 295, distance: 17.0
click at [417, 279] on div "Select a reason" at bounding box center [539, 278] width 459 height 18
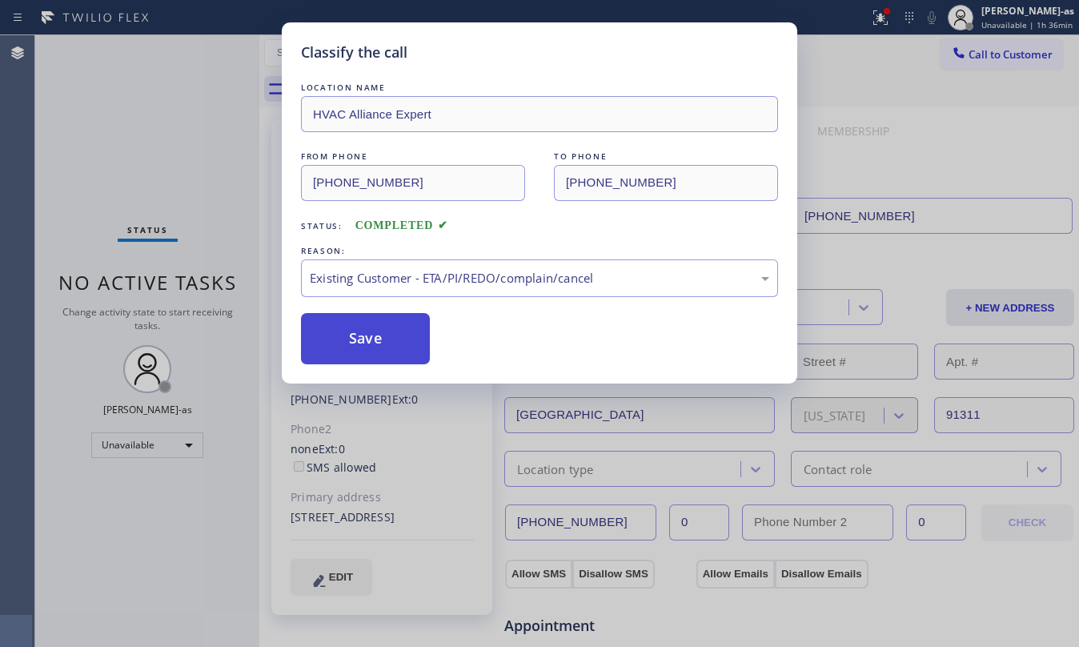
click at [408, 349] on button "Save" at bounding box center [365, 338] width 129 height 51
click at [389, 339] on button "Save" at bounding box center [365, 338] width 129 height 51
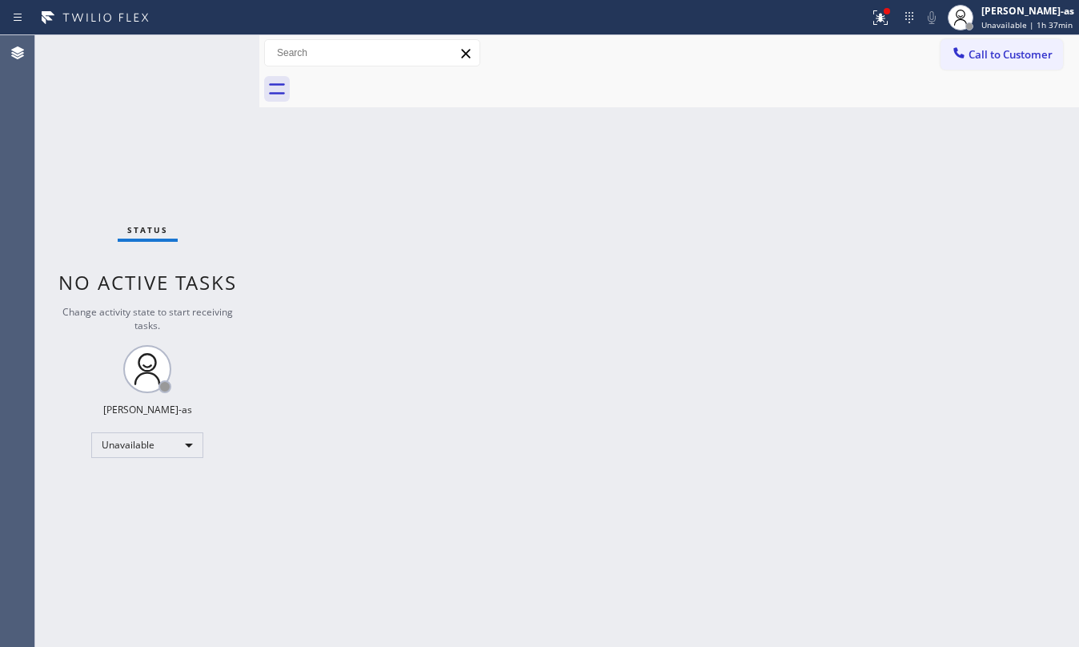
click at [443, 308] on div "Back to Dashboard Change Sender ID Customers Technicians Select a contact Outbo…" at bounding box center [669, 340] width 820 height 611
click at [535, 103] on div at bounding box center [687, 89] width 784 height 36
click at [967, 59] on div at bounding box center [958, 54] width 19 height 19
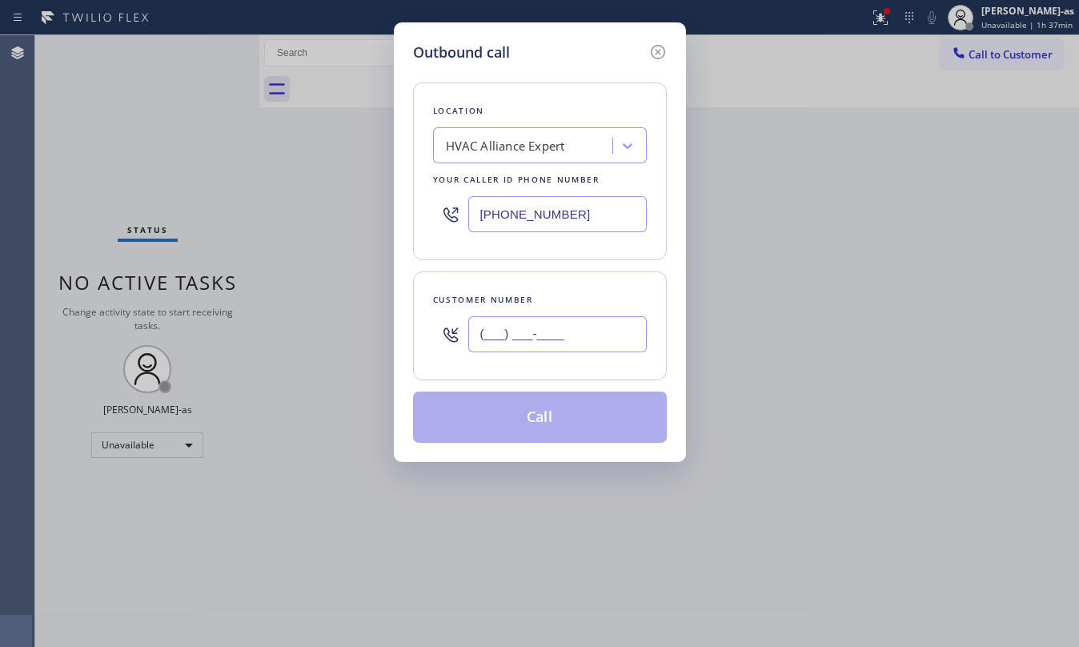
drag, startPoint x: 563, startPoint y: 353, endPoint x: 560, endPoint y: 338, distance: 15.5
click at [563, 349] on input "(___) ___-____" at bounding box center [557, 334] width 178 height 36
paste input "510) 761-0000"
type input "(510) 761-0000"
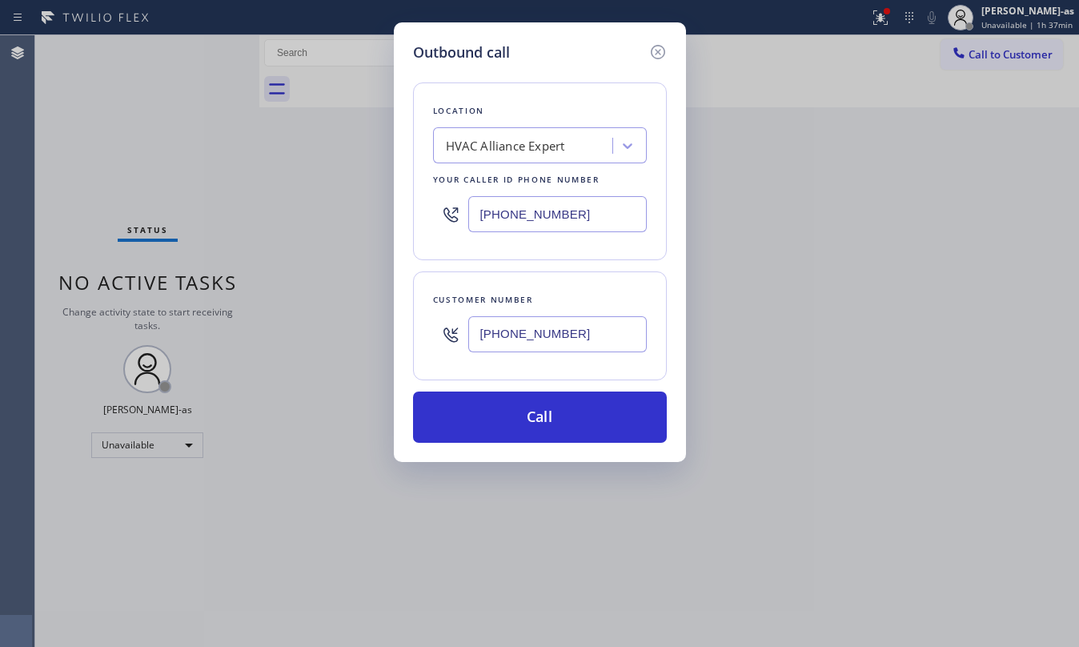
click at [224, 157] on div "Outbound call Location HVAC Alliance Expert Your caller id phone number (323) 9…" at bounding box center [539, 323] width 1079 height 647
drag, startPoint x: 170, startPoint y: 98, endPoint x: 214, endPoint y: 46, distance: 68.7
click at [171, 96] on div "Outbound call Location HVAC Alliance Expert Your caller id phone number (323) 9…" at bounding box center [539, 323] width 1079 height 647
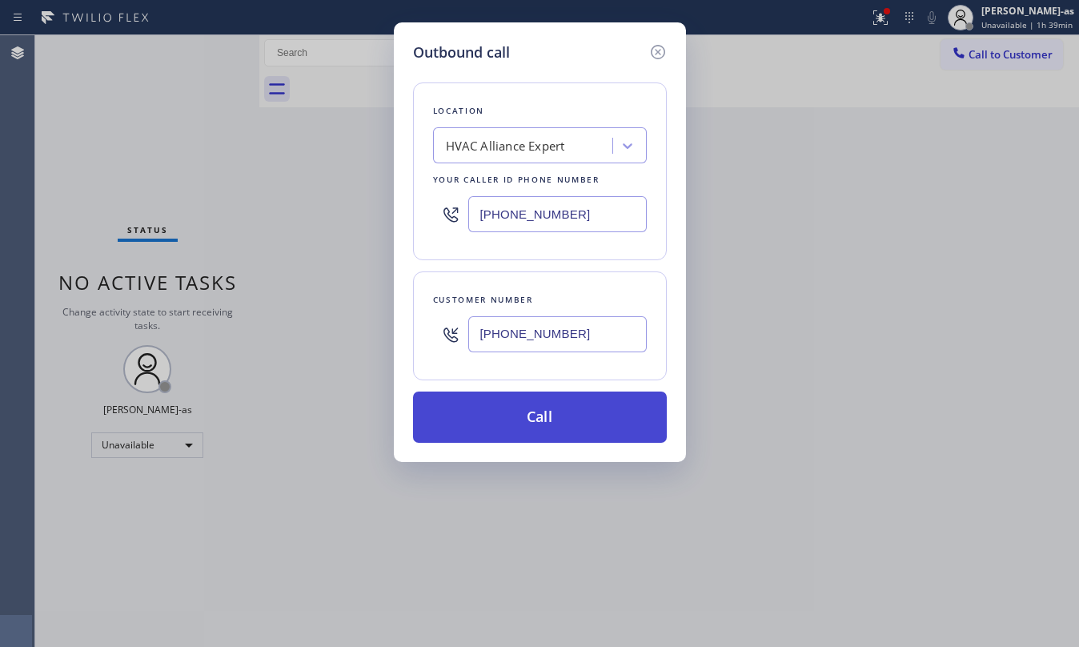
click at [586, 411] on button "Call" at bounding box center [540, 416] width 254 height 51
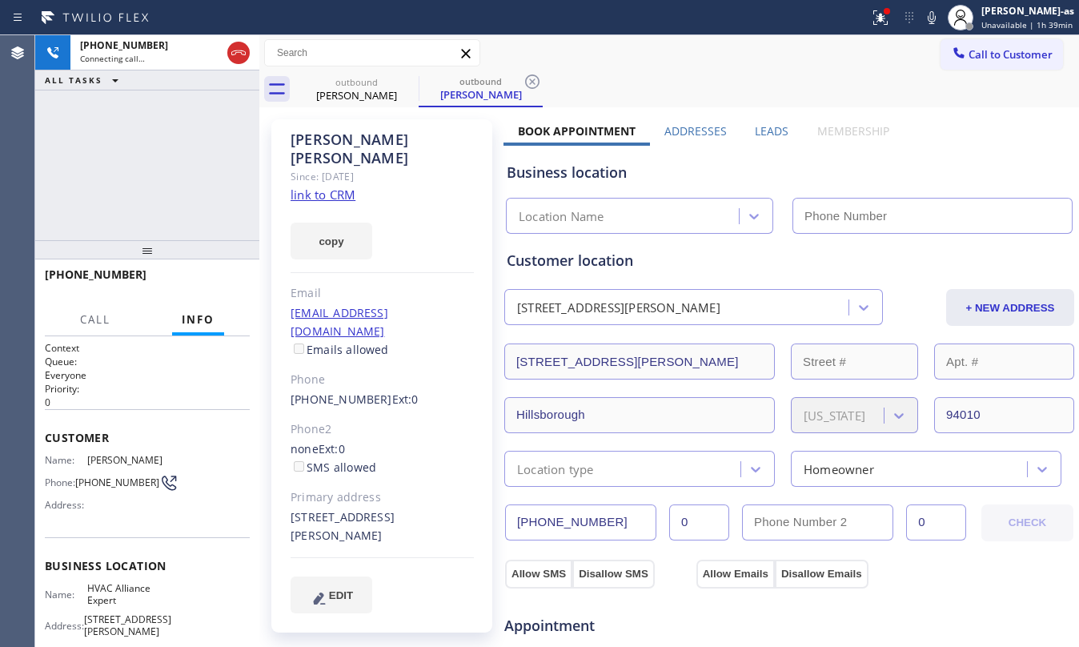
click at [312, 186] on link "link to CRM" at bounding box center [323, 194] width 65 height 16
type input "[PHONE_NUMBER]"
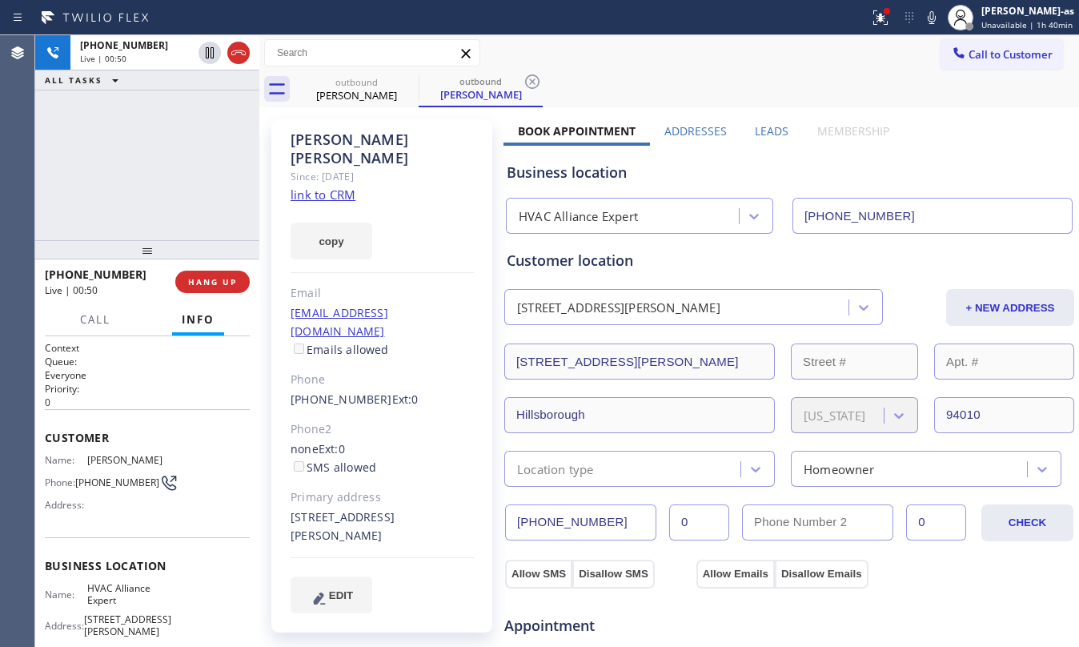
click at [168, 225] on div "+15107610000 Live | 00:50 ALL TASKS ALL TASKS ACTIVE TASKS TASKS IN WRAP UP" at bounding box center [147, 137] width 224 height 205
click at [214, 283] on span "HANG UP" at bounding box center [212, 281] width 49 height 11
click at [214, 282] on span "HANG UP" at bounding box center [212, 281] width 49 height 11
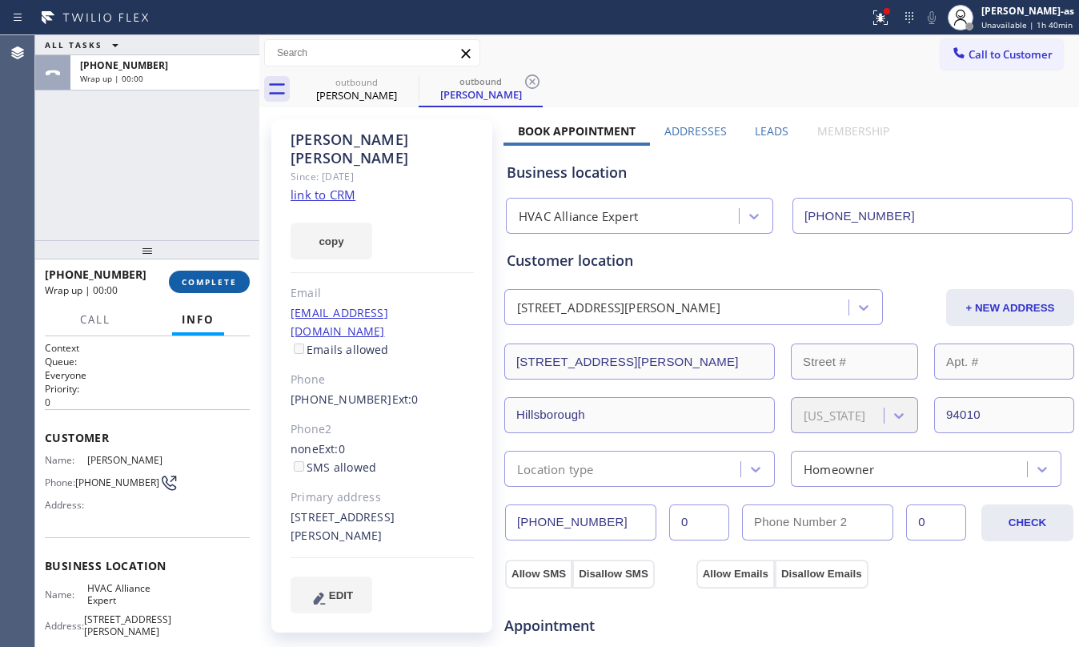
click at [214, 282] on span "COMPLETE" at bounding box center [209, 281] width 55 height 11
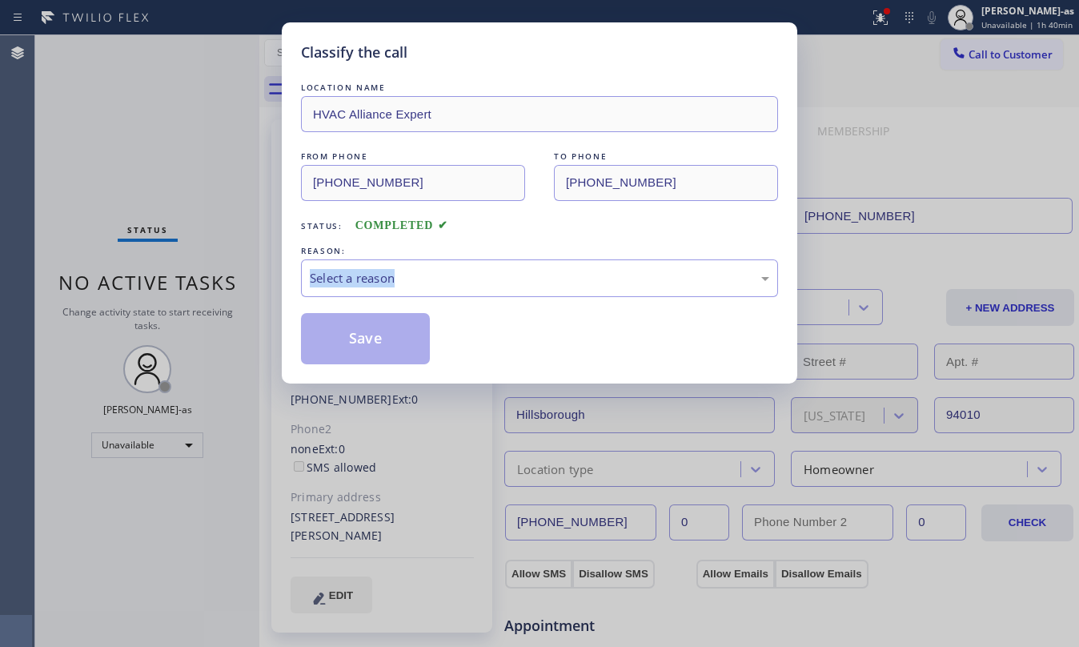
click at [214, 282] on div "Classify the call LOCATION NAME HVAC Alliance Expert FROM PHONE (323) 991-9198 …" at bounding box center [539, 323] width 1079 height 647
click at [557, 271] on div "Select a reason" at bounding box center [539, 278] width 459 height 18
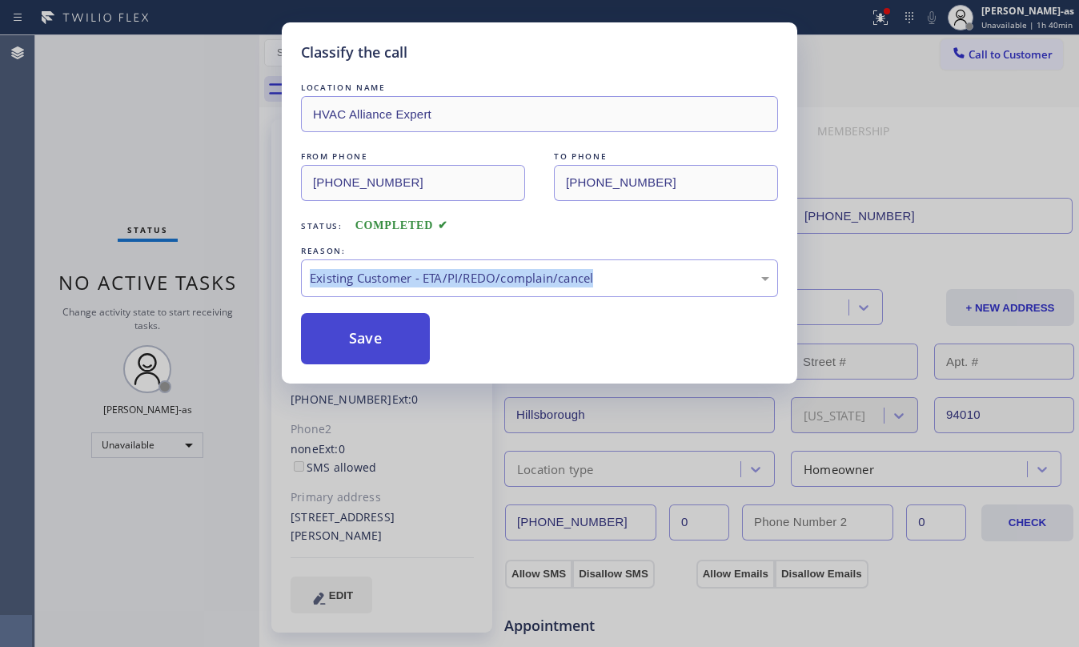
click at [322, 333] on button "Save" at bounding box center [365, 338] width 129 height 51
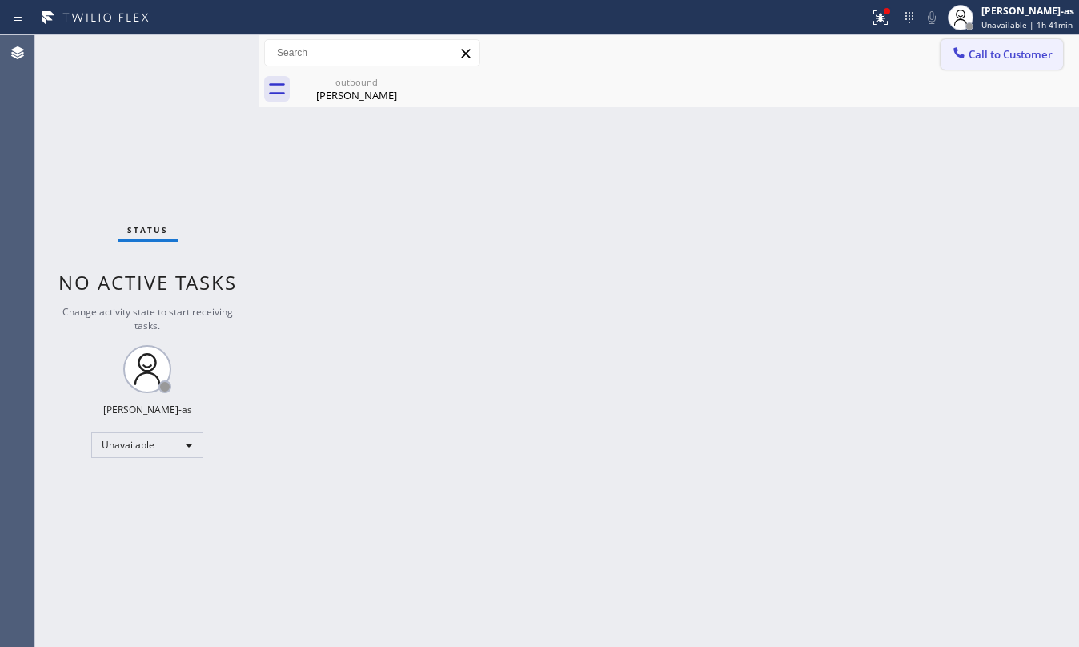
click at [1028, 61] on span "Call to Customer" at bounding box center [1010, 54] width 84 height 14
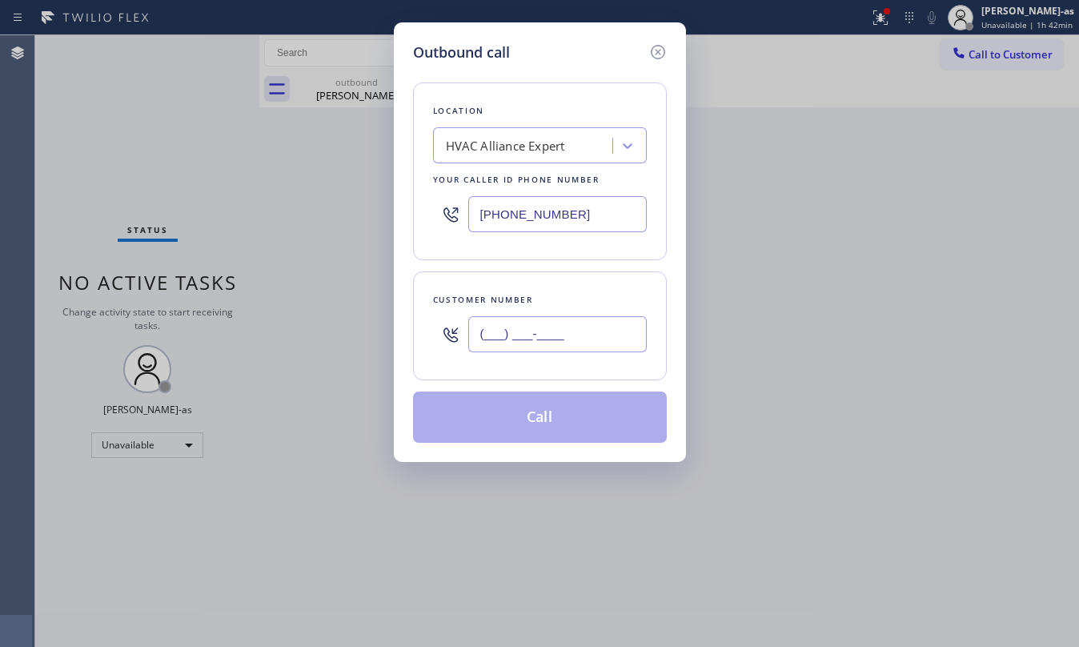
click at [555, 338] on input "(___) ___-____" at bounding box center [557, 334] width 178 height 36
paste input "562) 922-0384"
type input "(562) 922-0384"
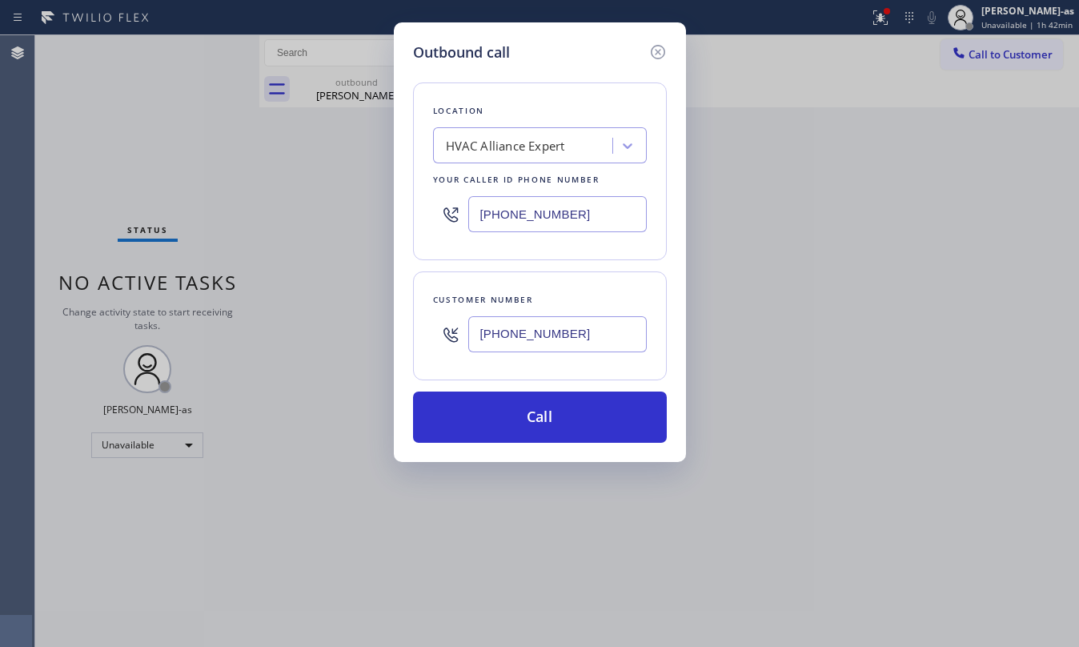
click at [641, 455] on div "Outbound call Location HVAC Alliance Expert Your caller id phone number (323) 9…" at bounding box center [540, 241] width 292 height 439
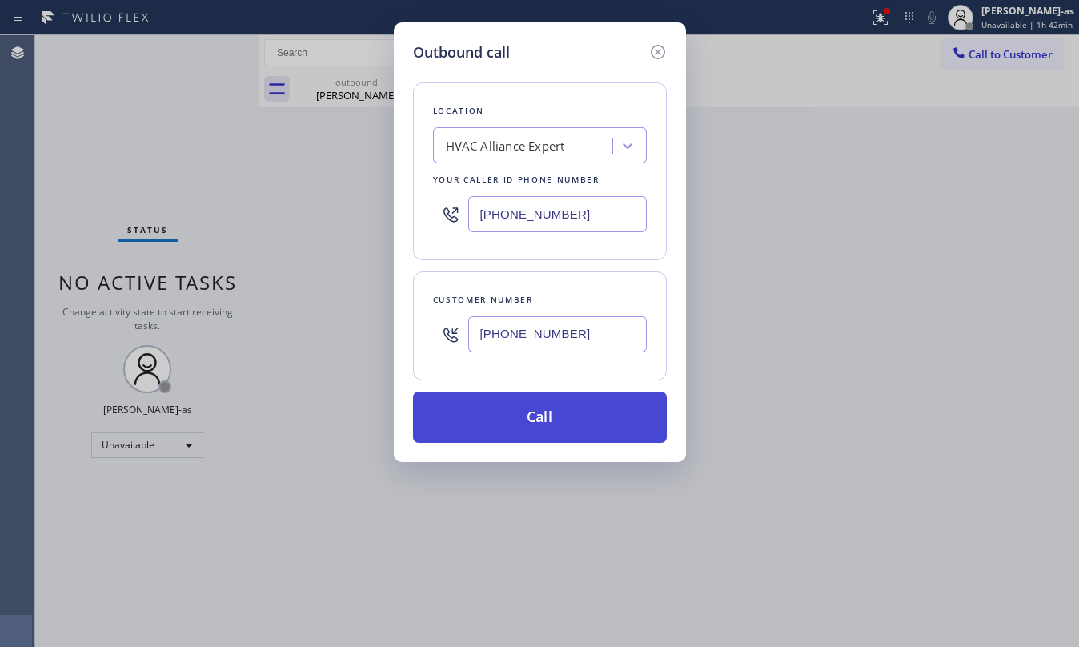
click at [555, 424] on button "Call" at bounding box center [540, 416] width 254 height 51
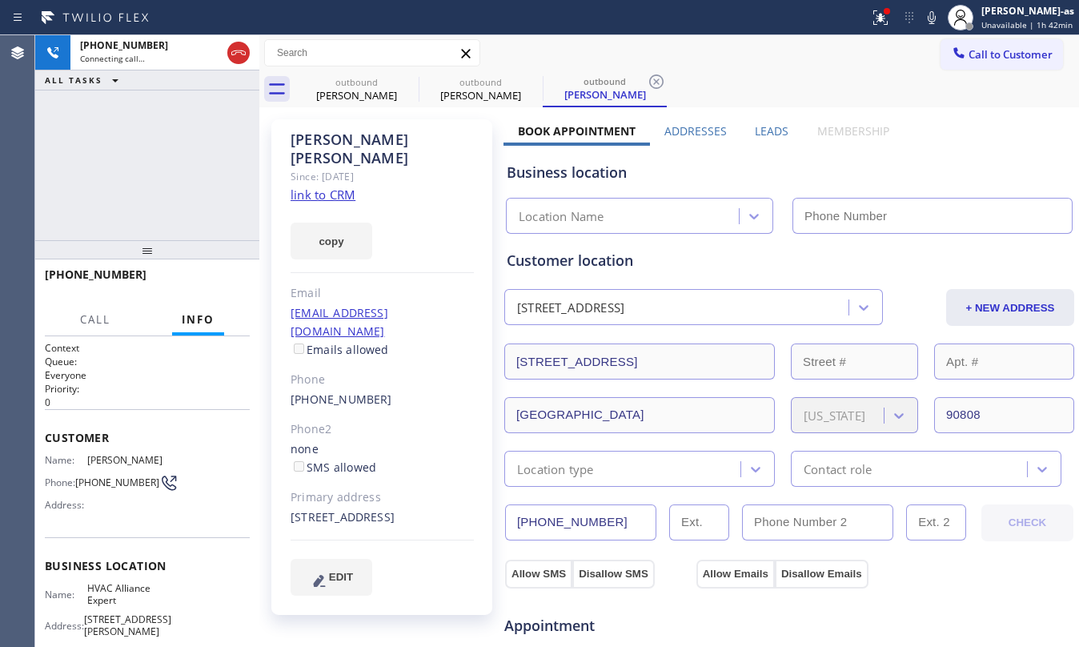
type input "[PHONE_NUMBER]"
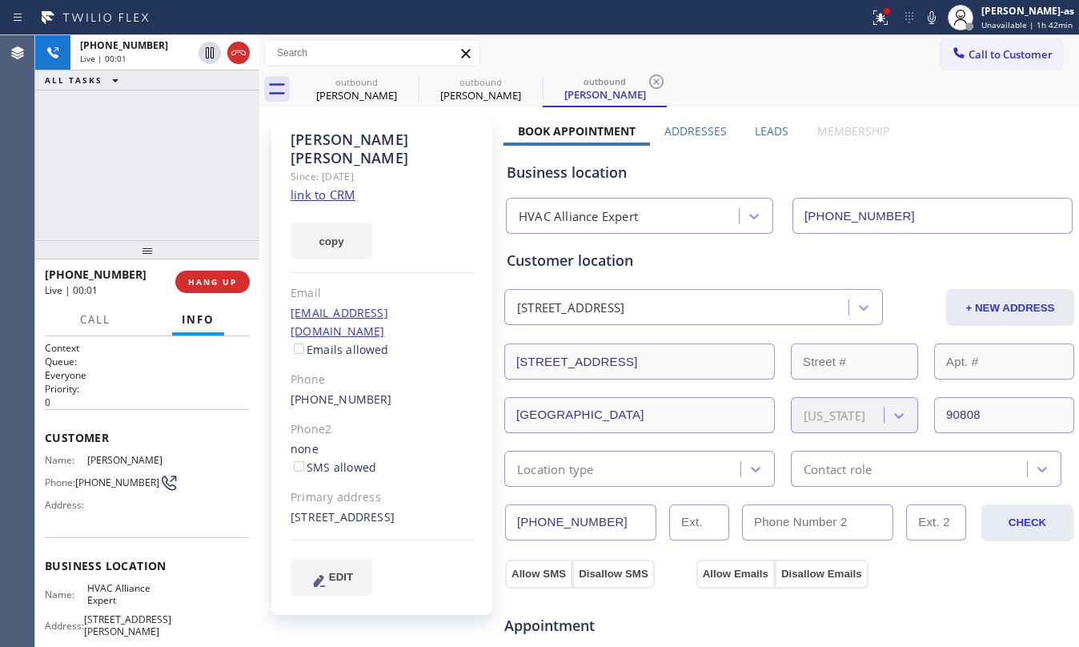
drag, startPoint x: 158, startPoint y: 225, endPoint x: 170, endPoint y: 245, distance: 23.8
click at [158, 225] on div "+15629220384 Live | 00:01 ALL TASKS ALL TASKS ACTIVE TASKS TASKS IN WRAP UP" at bounding box center [147, 137] width 224 height 205
click at [205, 282] on span "HANG UP" at bounding box center [212, 281] width 49 height 11
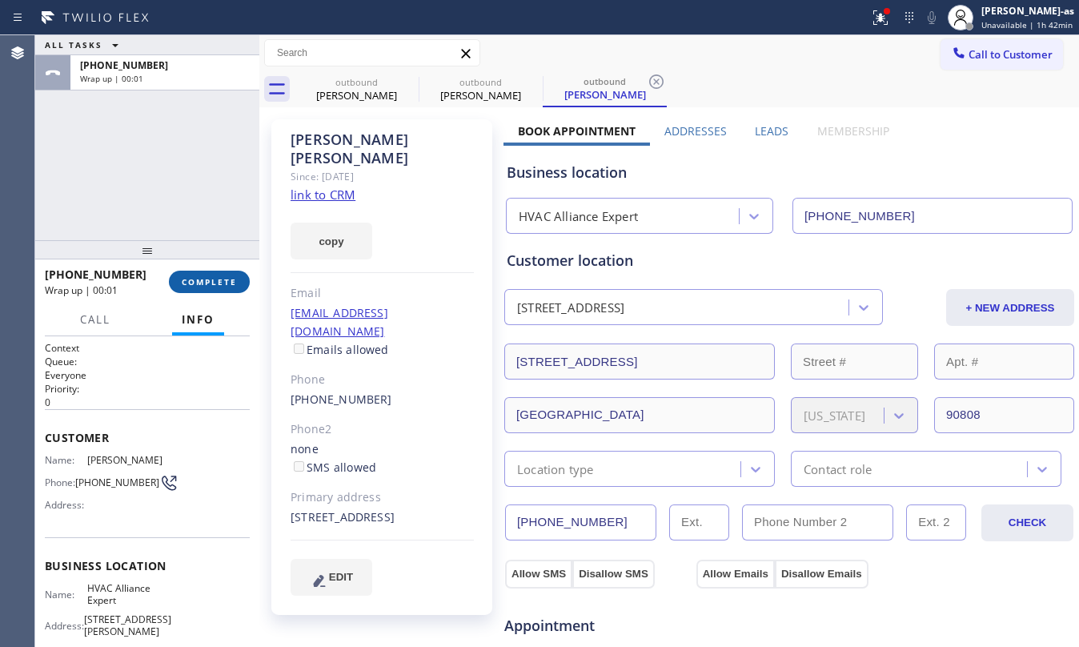
click at [205, 279] on span "COMPLETE" at bounding box center [209, 281] width 55 height 11
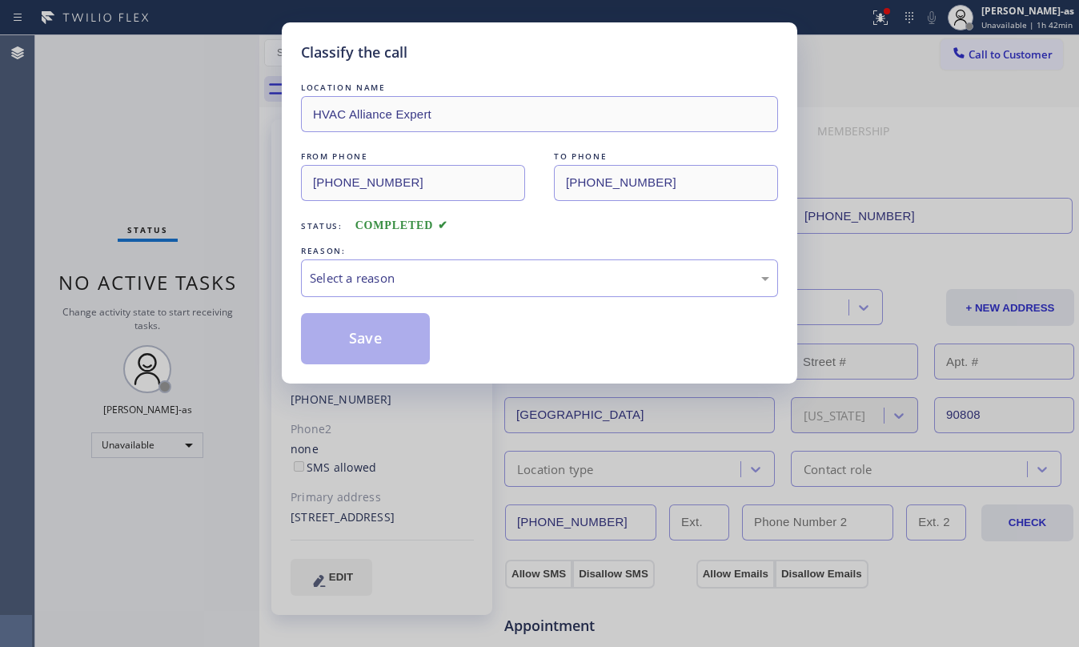
click at [517, 248] on div "REASON:" at bounding box center [539, 250] width 477 height 17
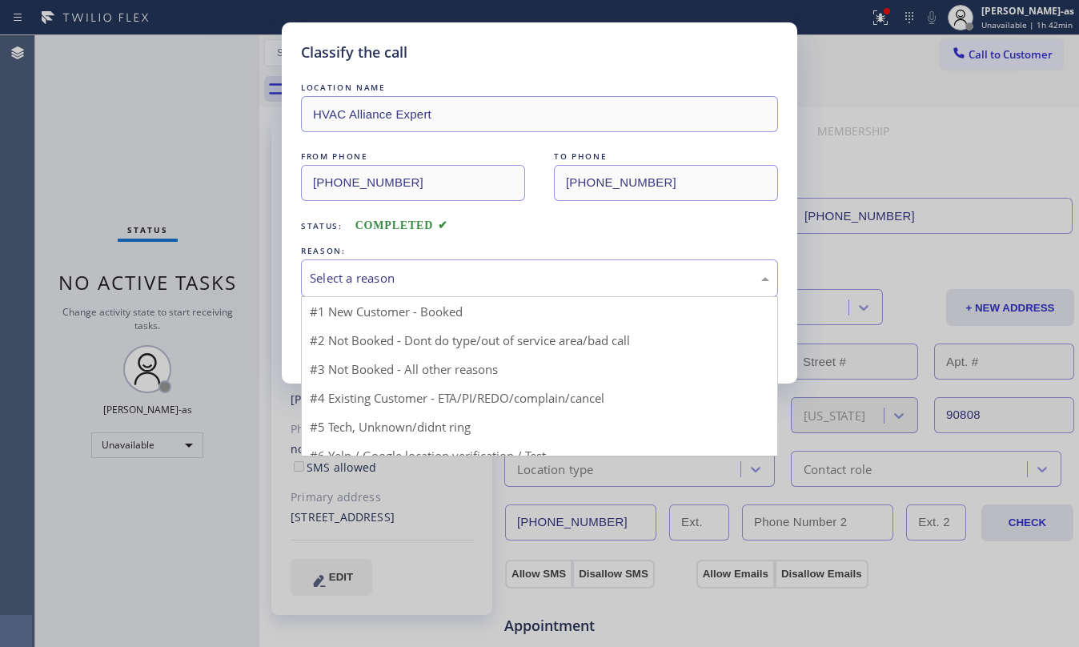
click at [501, 272] on div "Select a reason" at bounding box center [539, 278] width 459 height 18
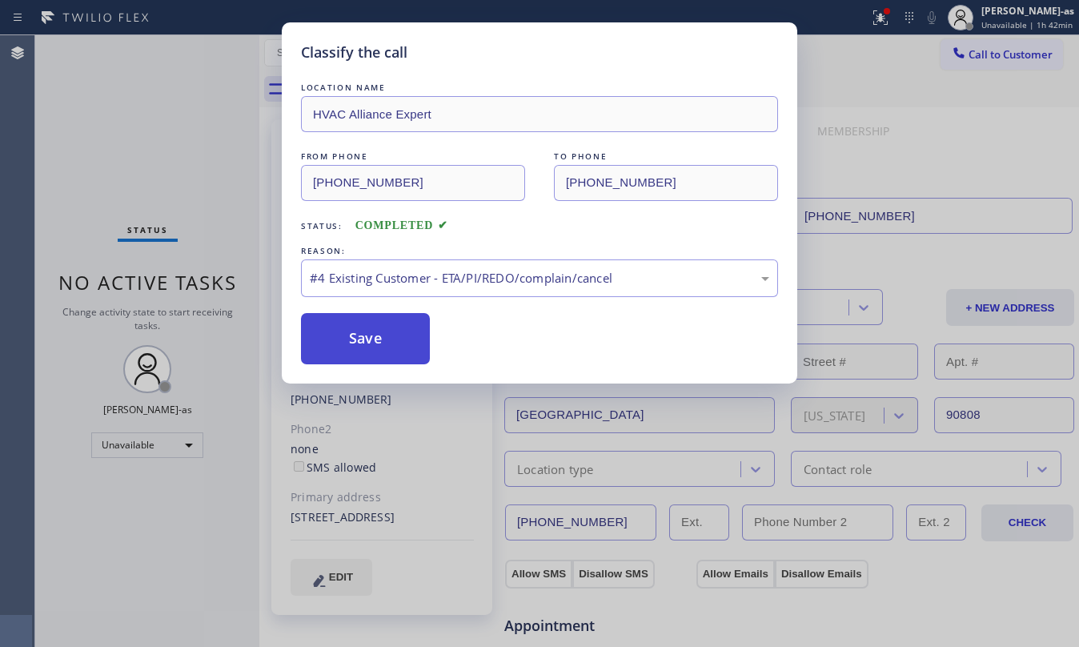
click at [389, 331] on button "Save" at bounding box center [365, 338] width 129 height 51
click at [237, 226] on div "Classify the call LOCATION NAME HVAC Alliance Expert FROM PHONE (323) 991-9198 …" at bounding box center [539, 323] width 1079 height 647
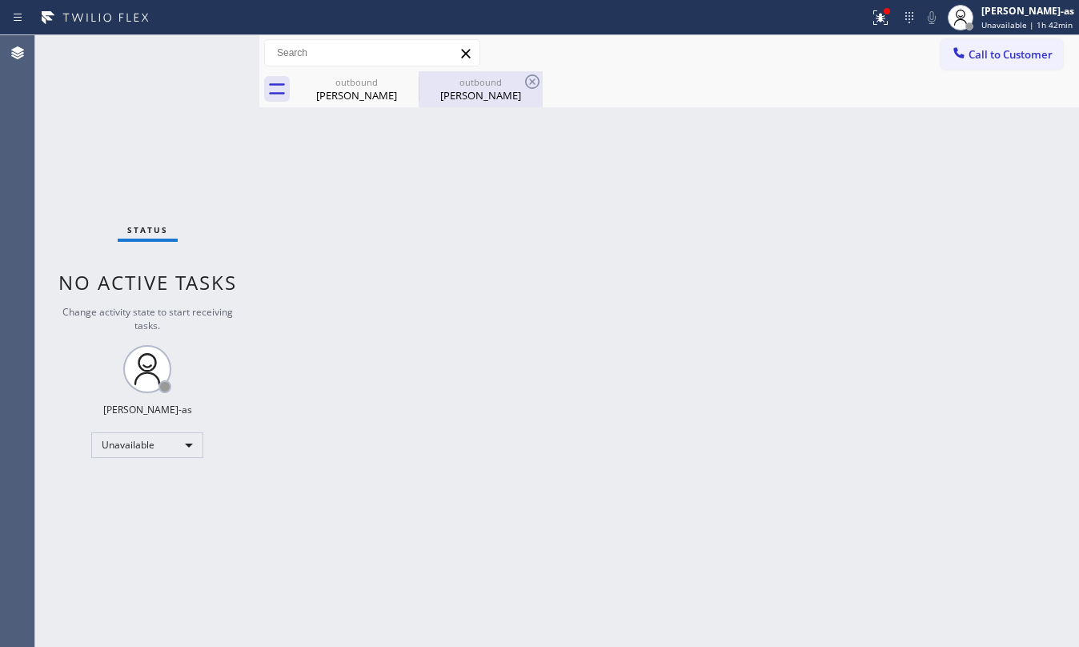
click at [451, 103] on div "outbound Sallie Bakovic" at bounding box center [480, 89] width 121 height 36
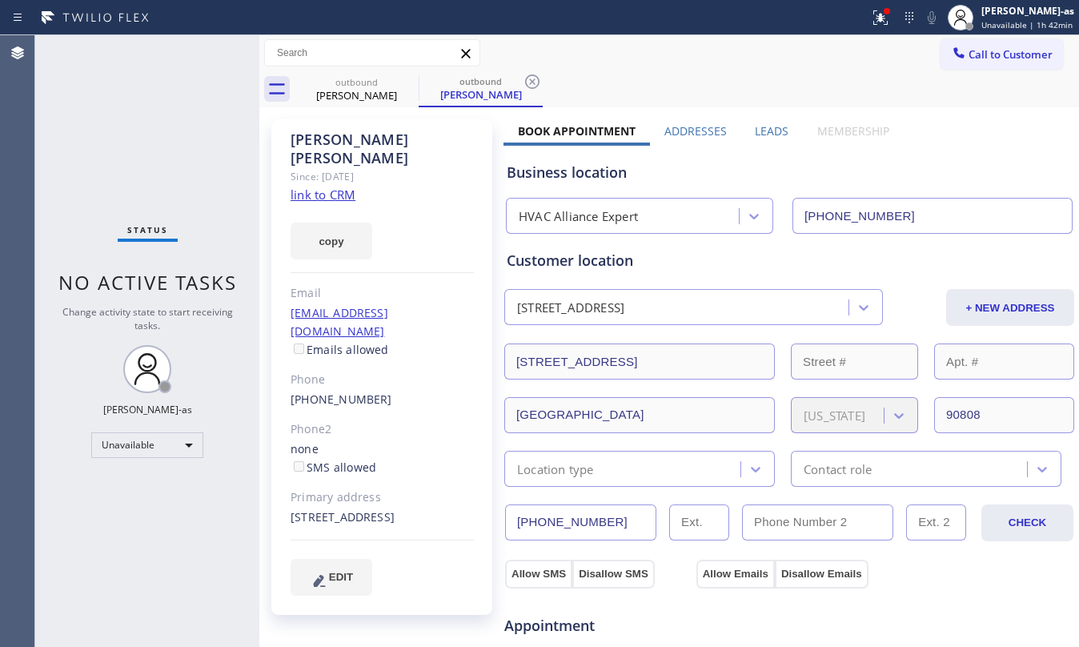
click at [333, 186] on link "link to CRM" at bounding box center [323, 194] width 65 height 16
click at [974, 72] on div "outbound John Batarse outbound Sallie Bakovic" at bounding box center [687, 89] width 784 height 36
click at [972, 59] on span "Call to Customer" at bounding box center [1010, 54] width 84 height 14
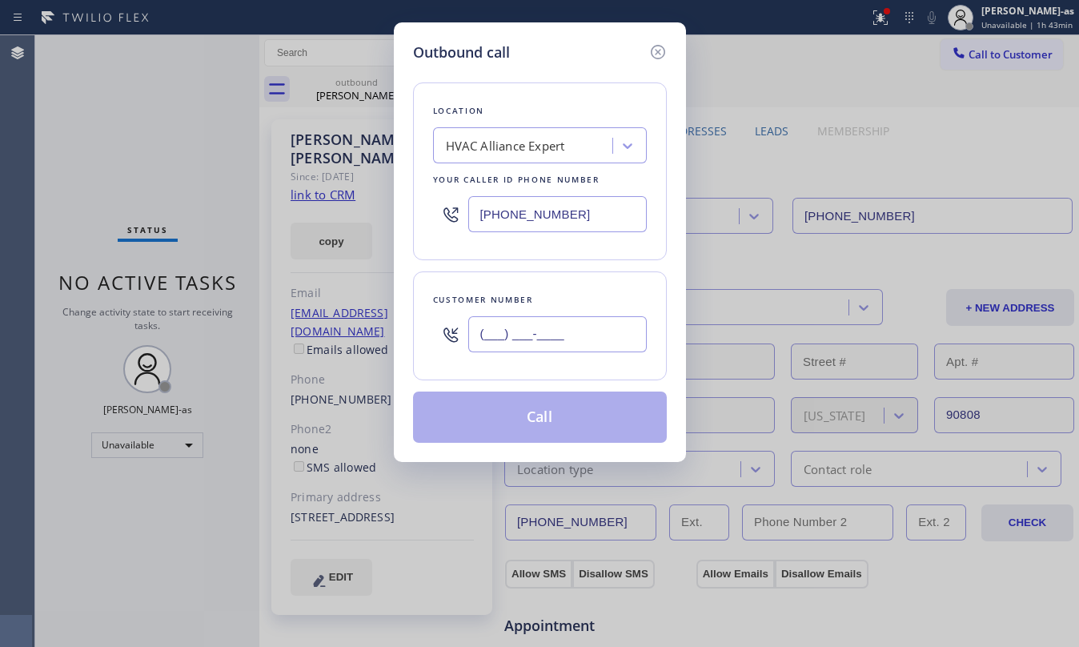
click at [543, 347] on input "(___) ___-____" at bounding box center [557, 334] width 178 height 36
paste input "818) 6"
click at [567, 306] on div "Customer number" at bounding box center [540, 299] width 214 height 17
click at [578, 347] on input "(818) 6__-____" at bounding box center [557, 334] width 178 height 36
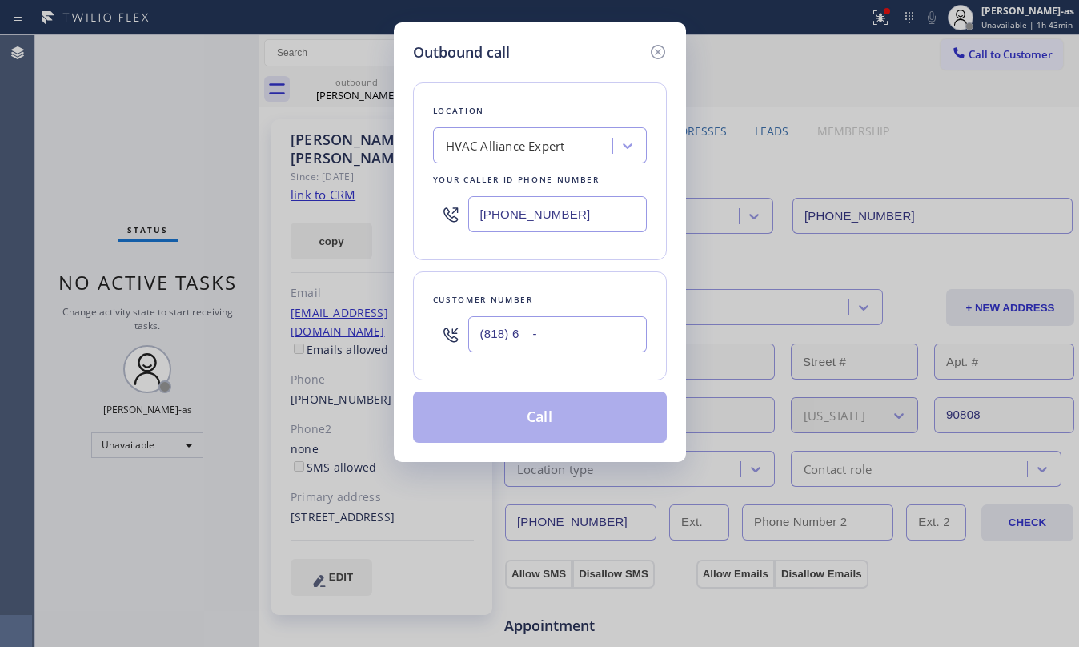
click at [578, 347] on input "(818) 6__-____" at bounding box center [557, 334] width 178 height 36
paste input "text"
click at [587, 331] on input "(818) 6__-____" at bounding box center [557, 334] width 178 height 36
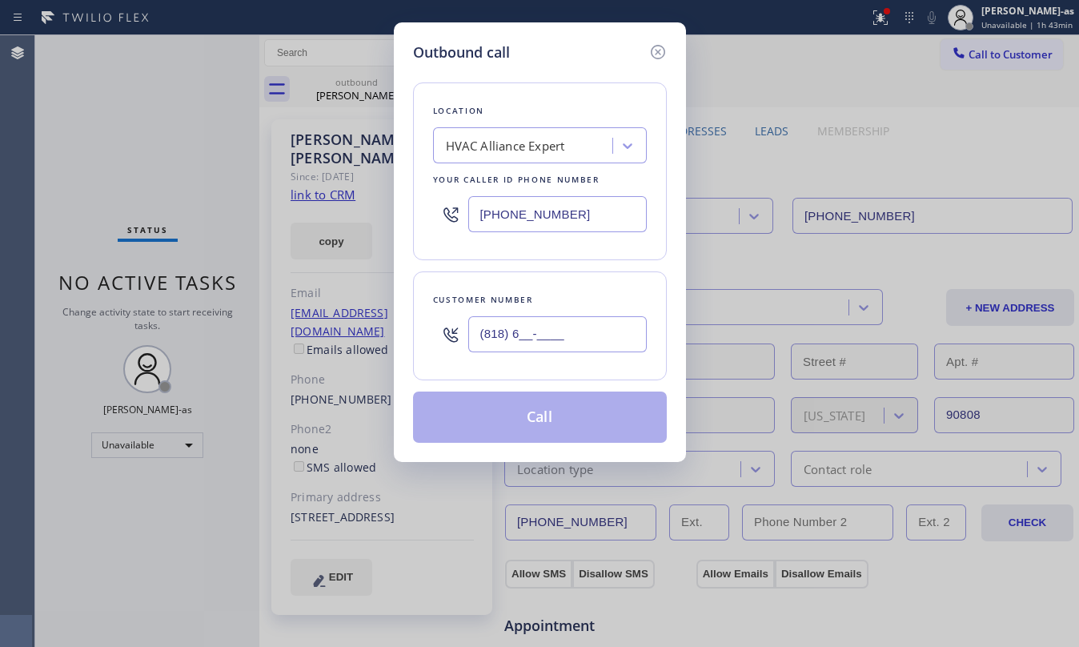
paste input "69-6278"
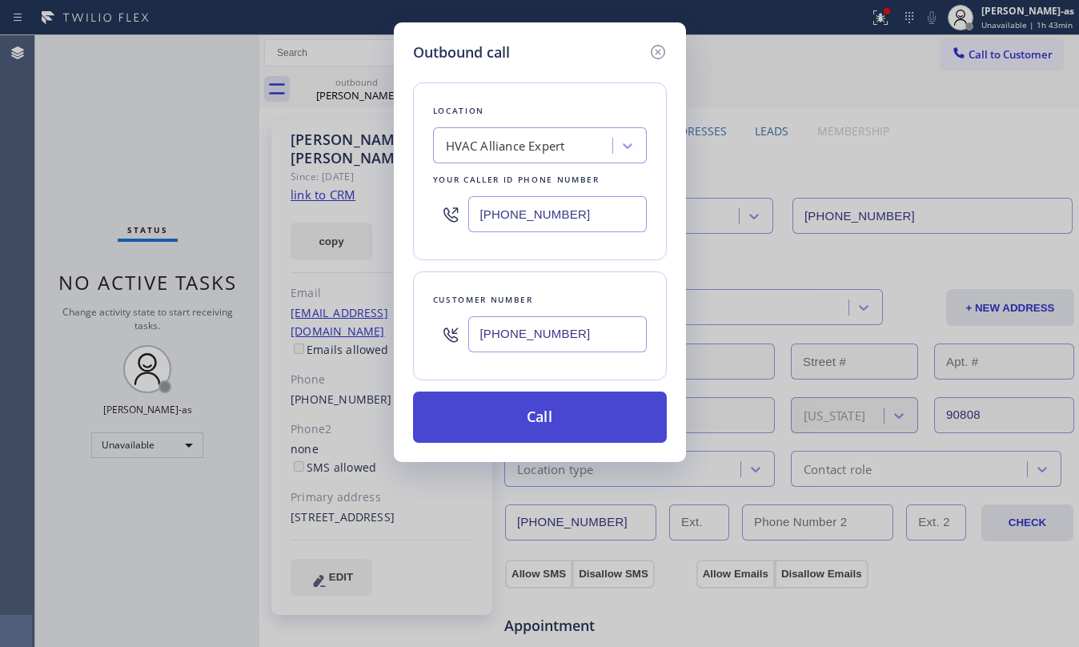
type input "(818) 669-6278"
click at [568, 421] on button "Call" at bounding box center [540, 416] width 254 height 51
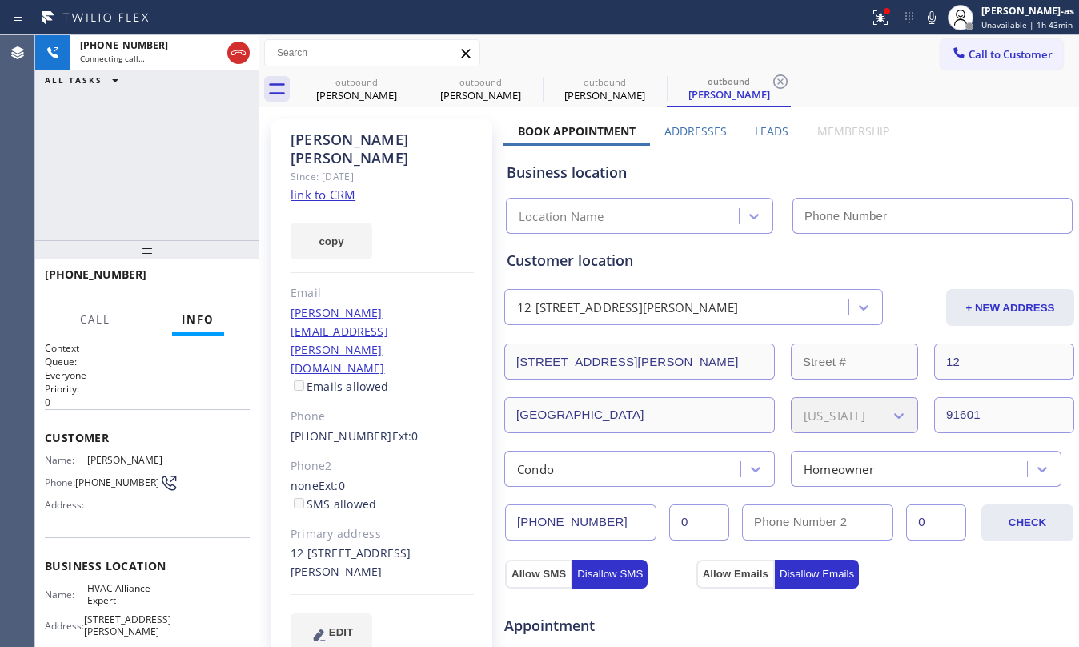
type input "[PHONE_NUMBER]"
click at [180, 183] on div "+18186696278 Live | 00:00 ALL TASKS ALL TASKS ACTIVE TASKS TASKS IN WRAP UP" at bounding box center [147, 137] width 224 height 205
click at [341, 186] on link "link to CRM" at bounding box center [323, 194] width 65 height 16
drag, startPoint x: 93, startPoint y: 228, endPoint x: 203, endPoint y: 248, distance: 112.2
click at [114, 228] on div "+18186696278 Live | 00:24 ALL TASKS ALL TASKS ACTIVE TASKS TASKS IN WRAP UP" at bounding box center [147, 137] width 224 height 205
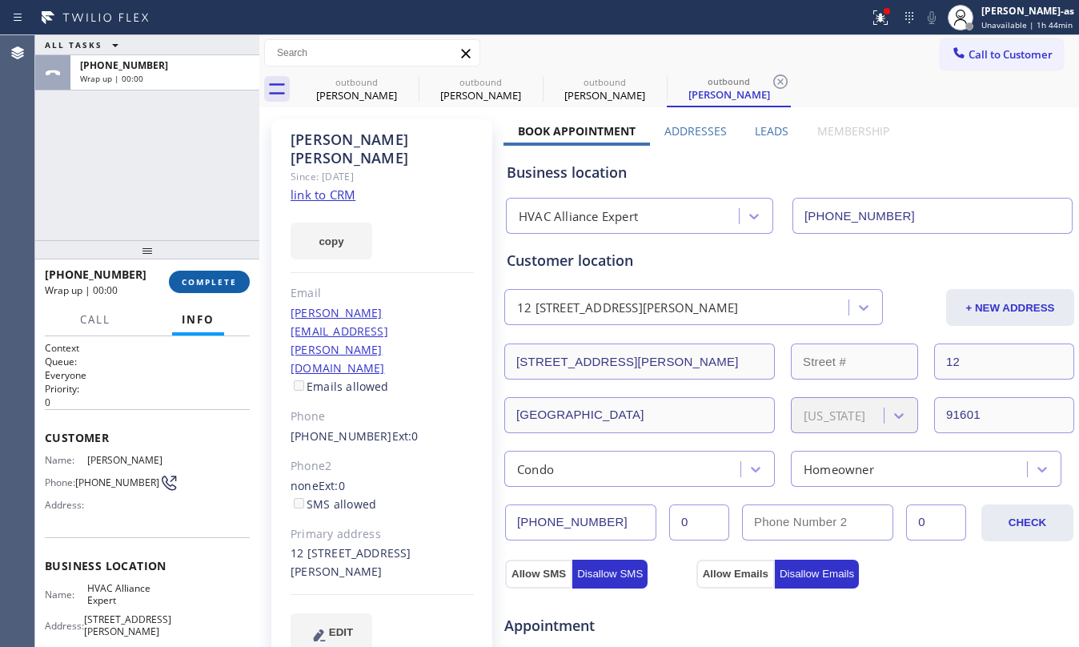
click at [208, 279] on span "COMPLETE" at bounding box center [209, 281] width 55 height 11
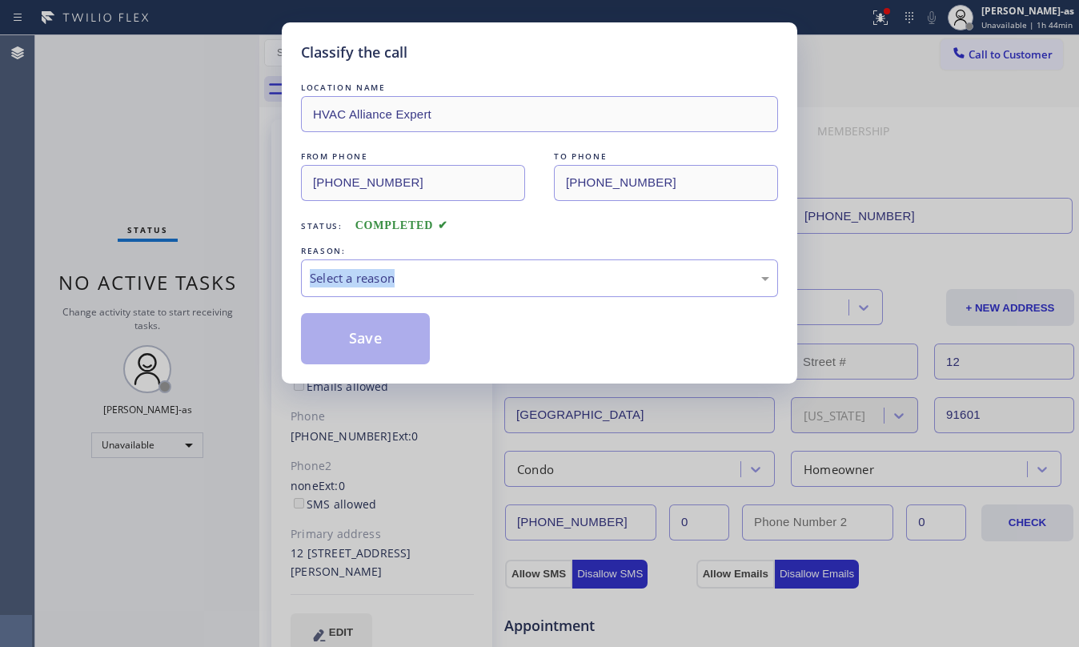
click at [208, 279] on div "Classify the call LOCATION NAME HVAC Alliance Expert FROM PHONE (323) 991-9198 …" at bounding box center [539, 323] width 1079 height 647
click at [497, 237] on div "LOCATION NAME HVAC Alliance Expert FROM PHONE (323) 991-9198 TO PHONE (818) 669…" at bounding box center [539, 221] width 477 height 285
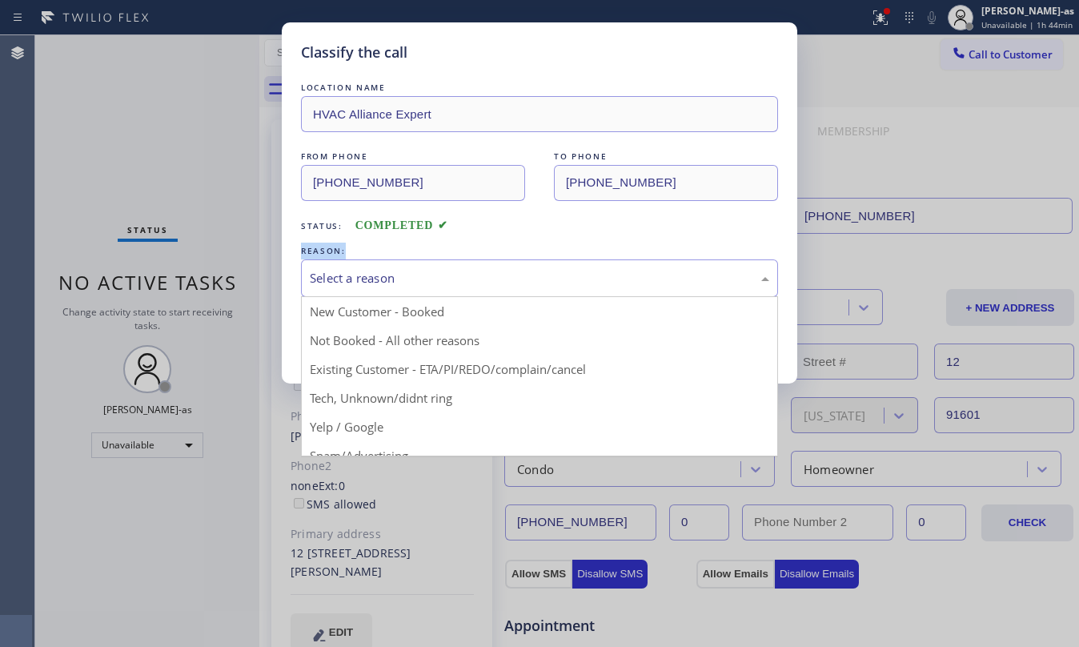
click at [491, 287] on div "Select a reason" at bounding box center [539, 278] width 459 height 18
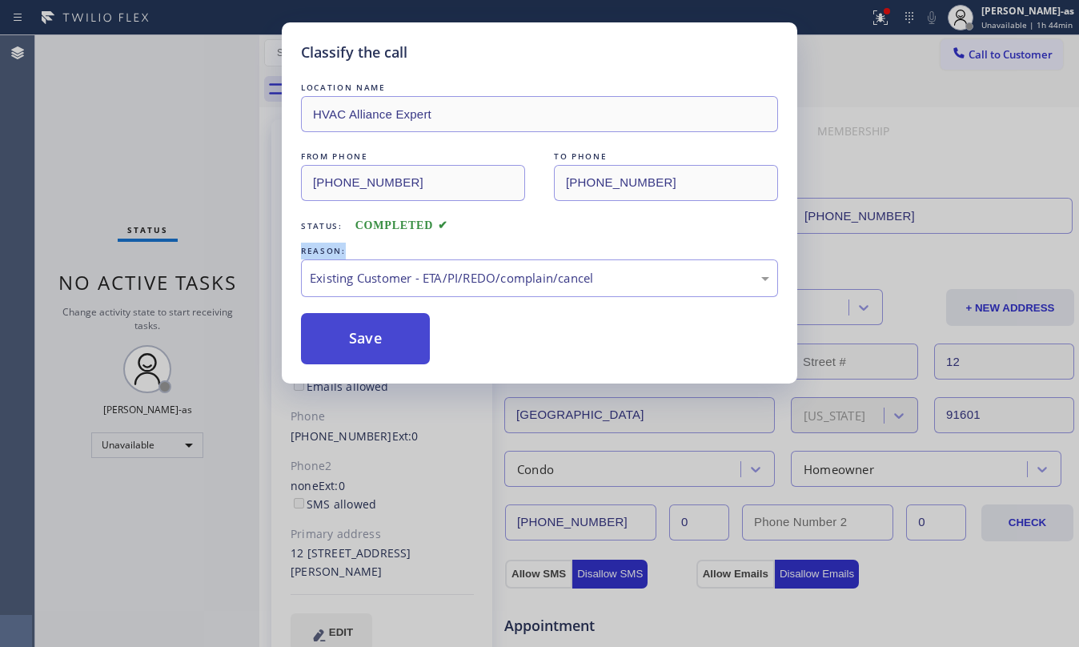
drag, startPoint x: 343, startPoint y: 333, endPoint x: 283, endPoint y: 35, distance: 303.6
click at [343, 330] on button "Save" at bounding box center [365, 338] width 129 height 51
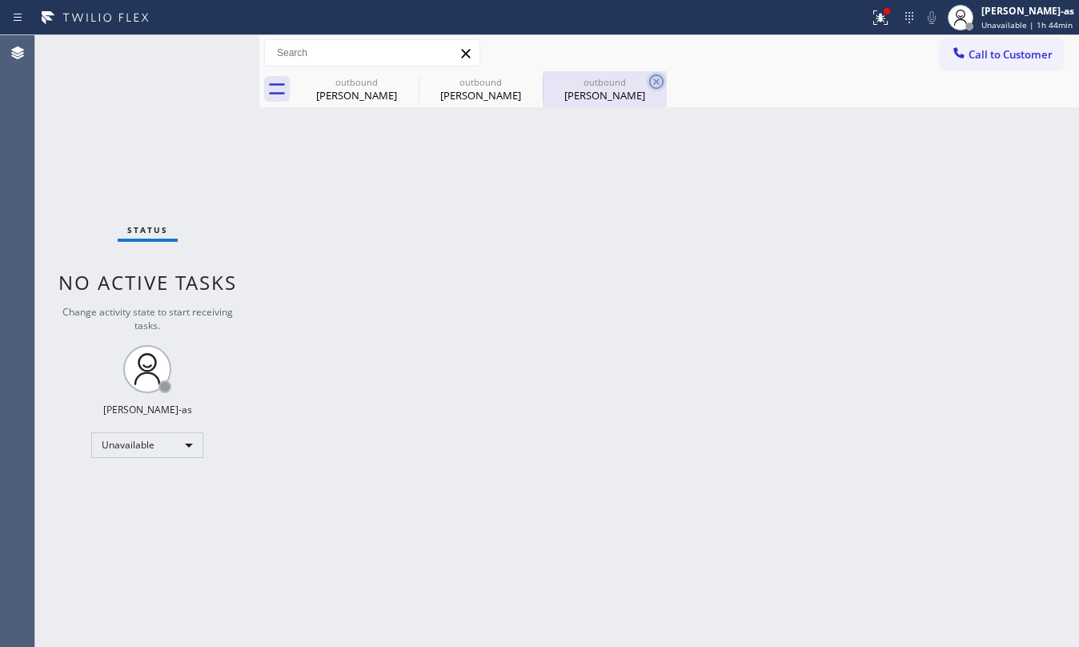
drag, startPoint x: 219, startPoint y: 198, endPoint x: 651, endPoint y: 81, distance: 447.9
click at [287, 186] on div "Status No active tasks Change activity state to start receiving tasks. Jesica J…" at bounding box center [557, 340] width 1044 height 611
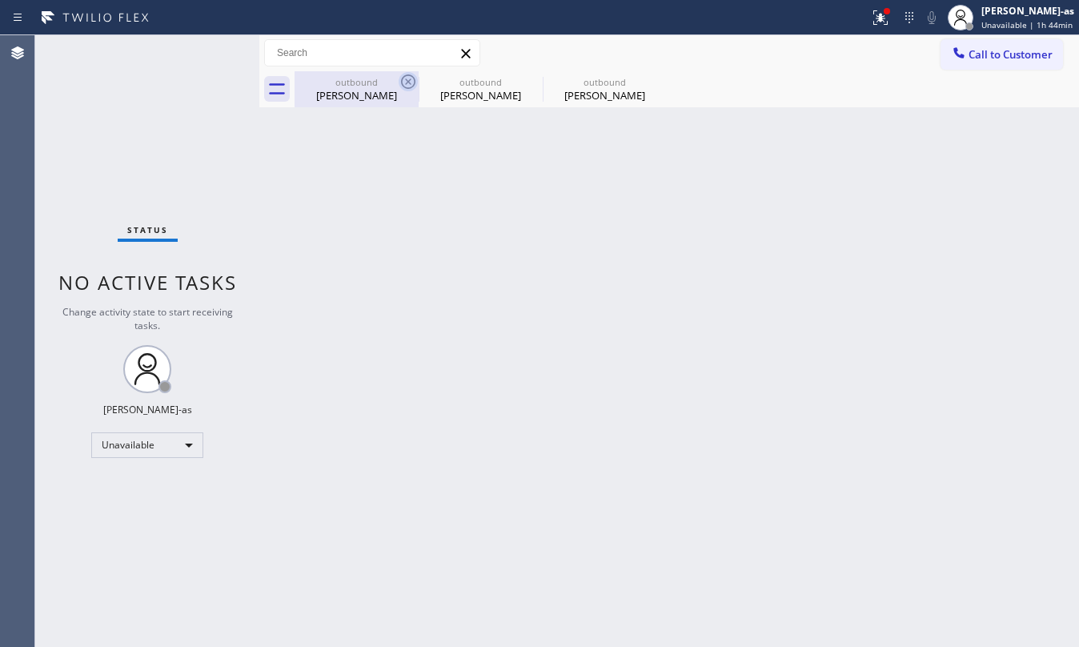
click at [391, 88] on div "John Batarse" at bounding box center [356, 95] width 121 height 14
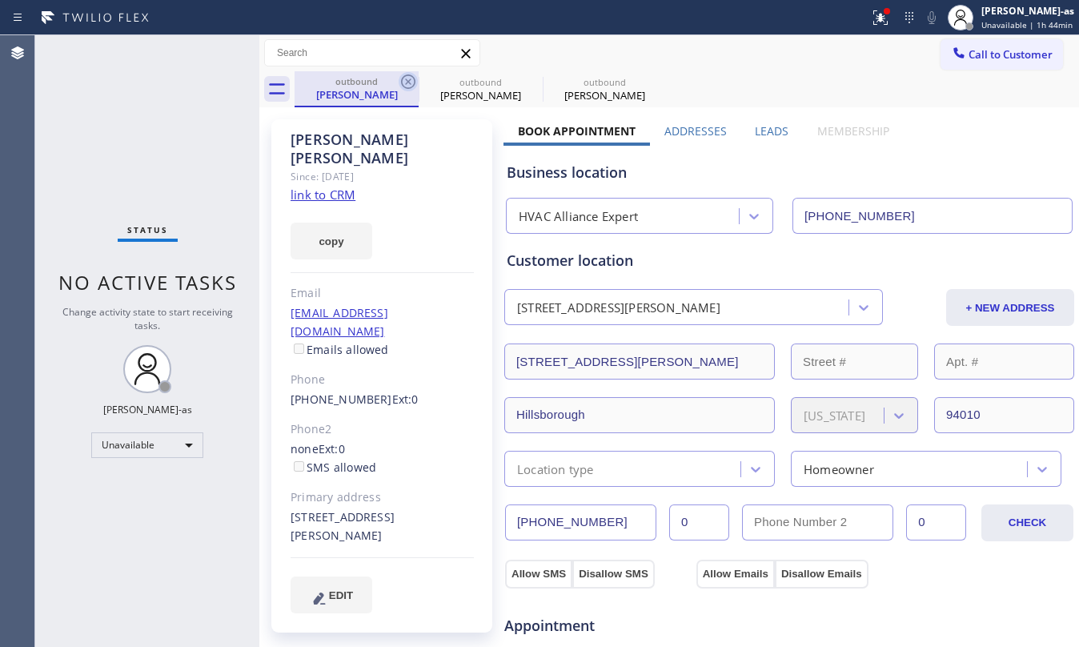
click at [411, 82] on icon at bounding box center [408, 81] width 19 height 19
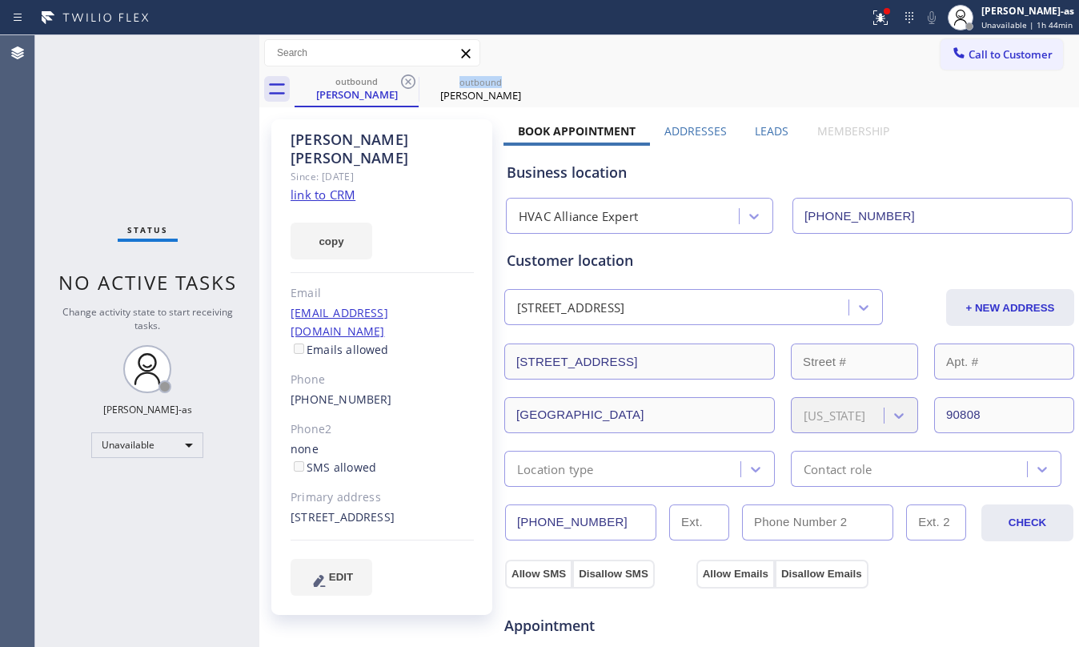
click at [411, 82] on icon at bounding box center [408, 81] width 19 height 19
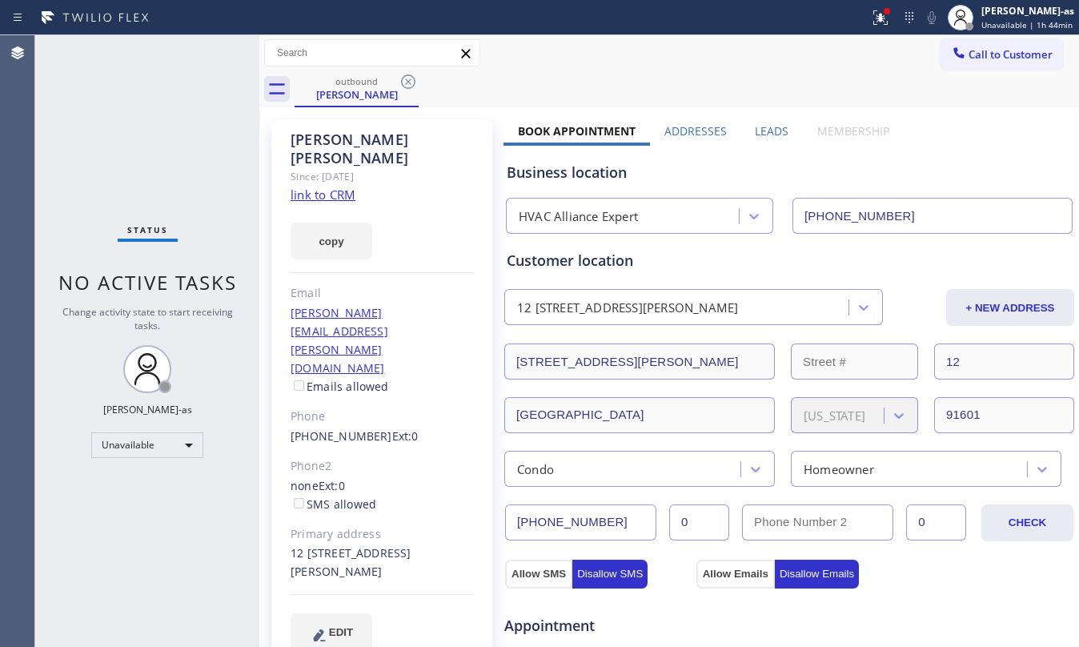
click at [411, 82] on icon at bounding box center [408, 81] width 19 height 19
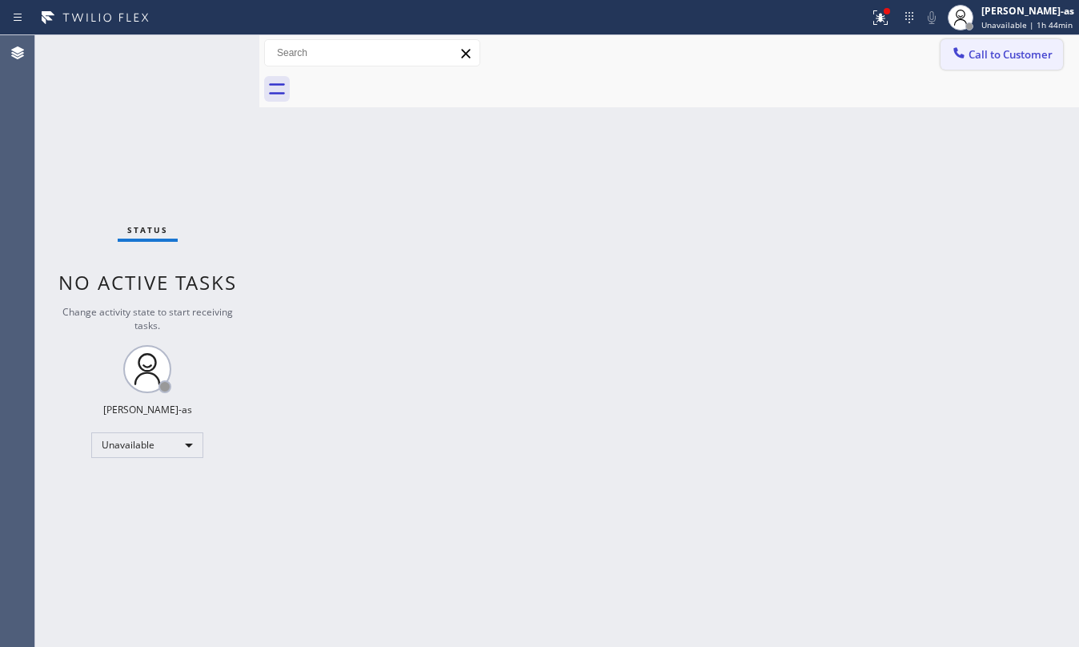
click at [1024, 51] on span "Call to Customer" at bounding box center [1010, 54] width 84 height 14
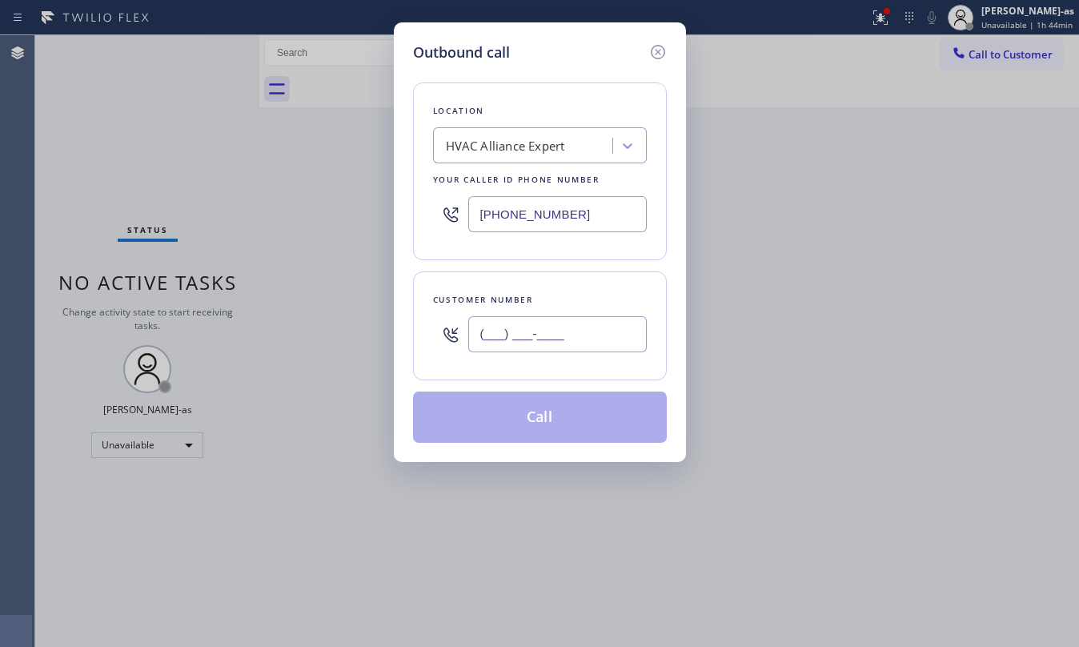
click at [584, 337] on input "(___) ___-____" at bounding box center [557, 334] width 178 height 36
paste input "text"
click at [578, 335] on input "(___) ___-____" at bounding box center [557, 334] width 178 height 36
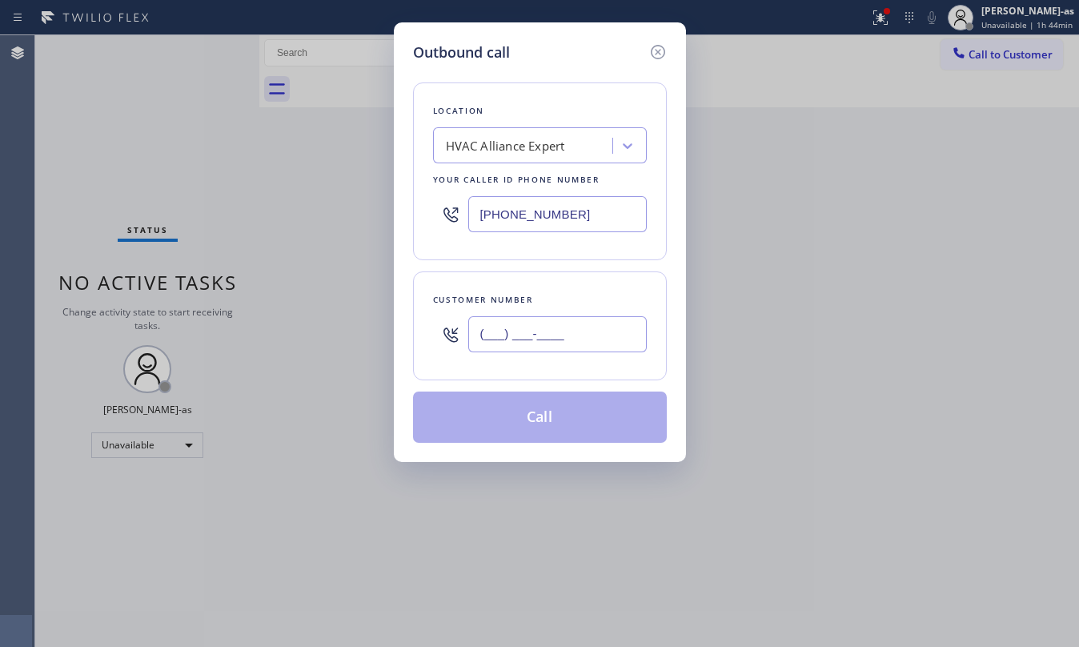
paste input "310) 528-8075"
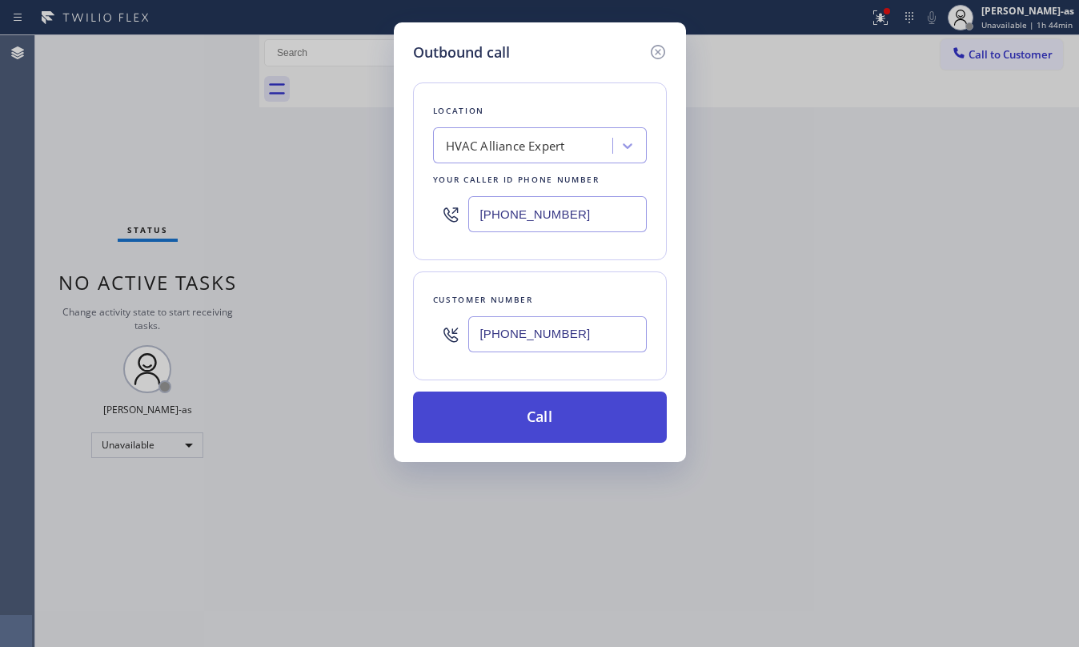
type input "(310) 528-8075"
click at [519, 415] on button "Call" at bounding box center [540, 416] width 254 height 51
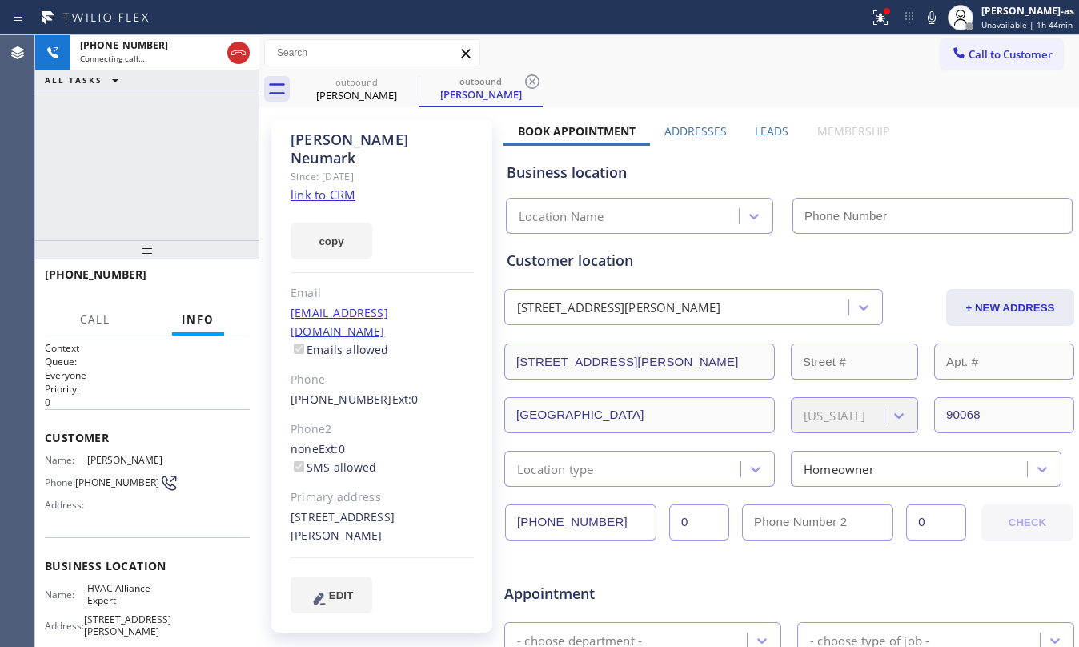
type input "[PHONE_NUMBER]"
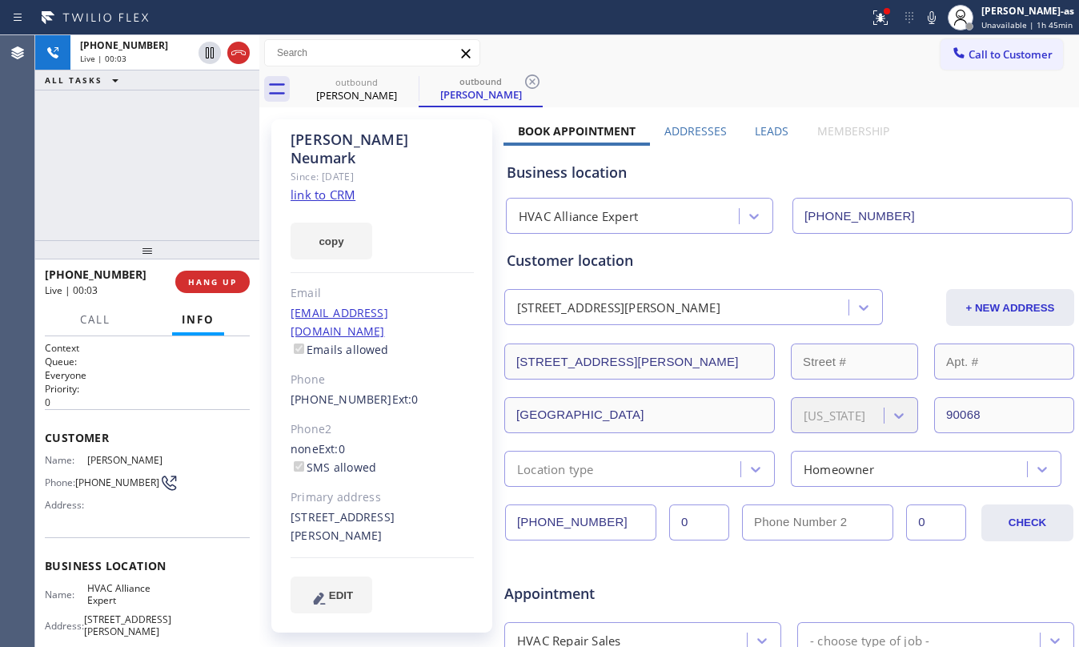
click at [129, 154] on div "+13105288075 Live | 00:03 ALL TASKS ALL TASKS ACTIVE TASKS TASKS IN WRAP UP" at bounding box center [147, 137] width 224 height 205
click at [352, 186] on link "link to CRM" at bounding box center [323, 194] width 65 height 16
click at [126, 98] on div "+13105288075 Live | 00:26 ALL TASKS ALL TASKS ACTIVE TASKS TASKS IN WRAP UP" at bounding box center [147, 137] width 224 height 205
click at [163, 142] on div "+13105288075 Live | 00:26 ALL TASKS ALL TASKS ACTIVE TASKS TASKS IN WRAP UP" at bounding box center [147, 137] width 224 height 205
drag, startPoint x: 187, startPoint y: 216, endPoint x: 202, endPoint y: 264, distance: 50.4
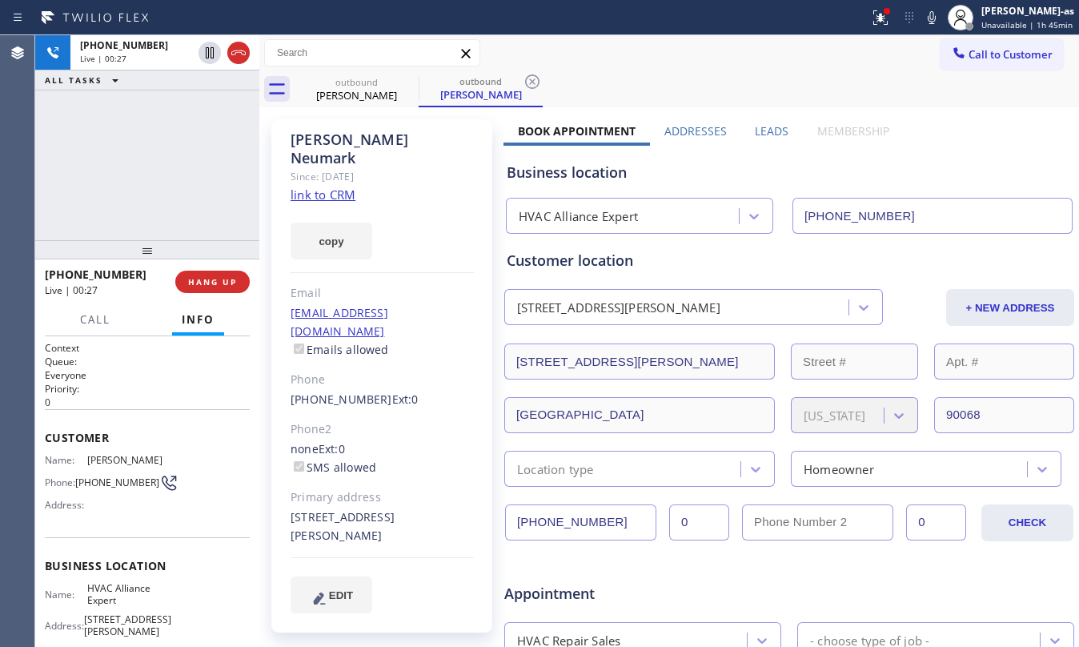
click at [187, 221] on div "+13105288075 Live | 00:27 ALL TASKS ALL TASKS ACTIVE TASKS TASKS IN WRAP UP" at bounding box center [147, 137] width 224 height 205
click at [211, 257] on div at bounding box center [147, 249] width 224 height 19
click at [213, 282] on span "HANG UP" at bounding box center [212, 281] width 49 height 11
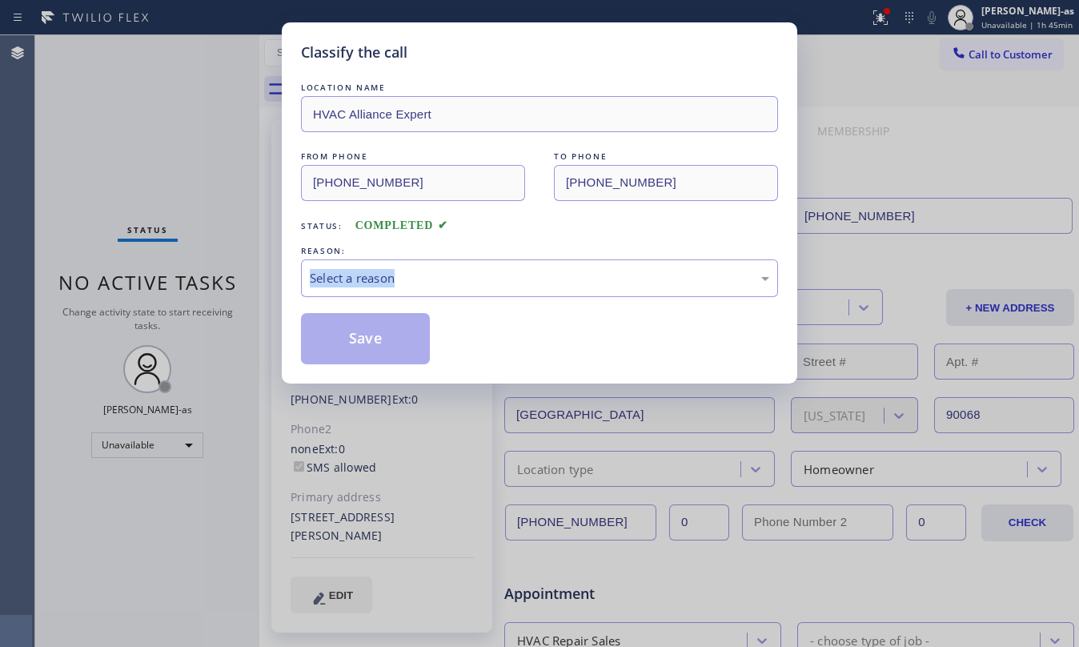
click at [213, 282] on div "Classify the call LOCATION NAME HVAC Alliance Expert FROM PHONE (323) 991-9198 …" at bounding box center [539, 323] width 1079 height 647
click at [587, 238] on div "LOCATION NAME HVAC Alliance Expert FROM PHONE (323) 991-9198 TO PHONE (310) 528…" at bounding box center [539, 221] width 477 height 285
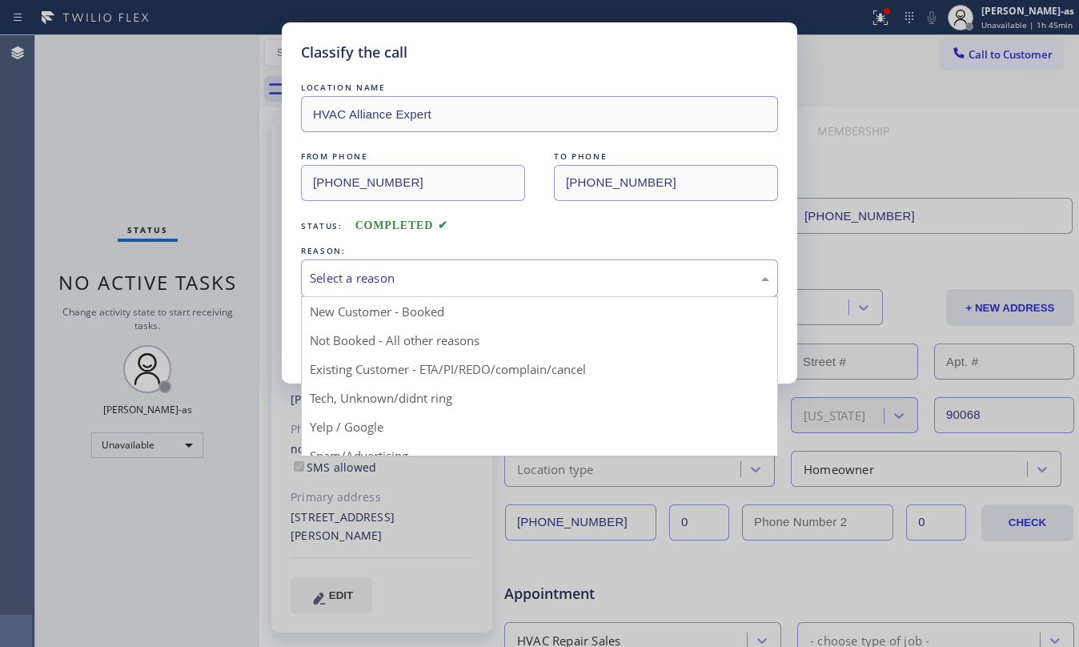
click at [539, 290] on div "Select a reason" at bounding box center [539, 278] width 477 height 38
drag, startPoint x: 463, startPoint y: 372, endPoint x: 389, endPoint y: 347, distance: 78.0
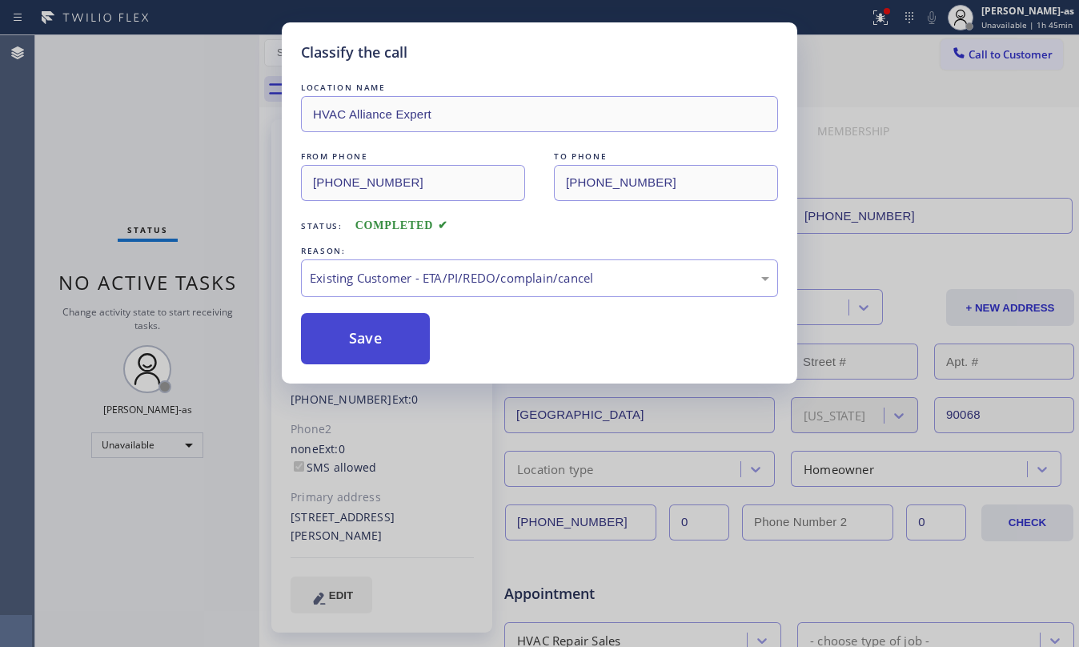
click at [388, 343] on button "Save" at bounding box center [365, 338] width 129 height 51
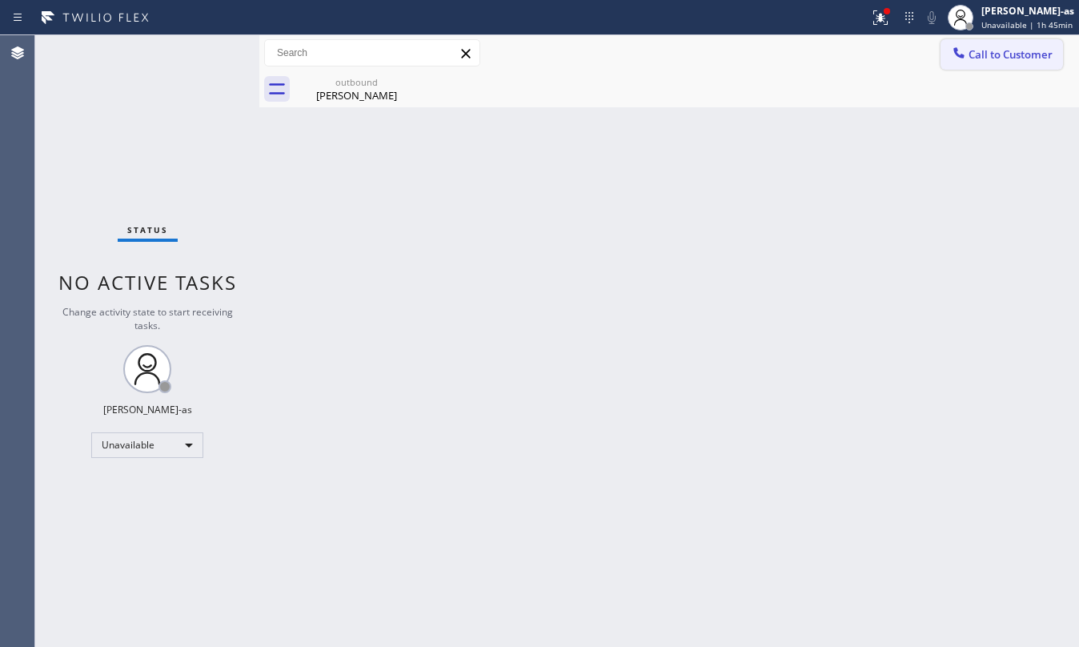
drag, startPoint x: 1018, startPoint y: 70, endPoint x: 1000, endPoint y: 58, distance: 21.8
click at [1018, 68] on div "Call to Customer Outbound call Location HVAC Alliance Expert Your caller id pho…" at bounding box center [669, 71] width 820 height 72
click at [895, 96] on div "outbound Julie Neumark" at bounding box center [687, 89] width 784 height 36
click at [961, 58] on icon at bounding box center [958, 52] width 10 height 10
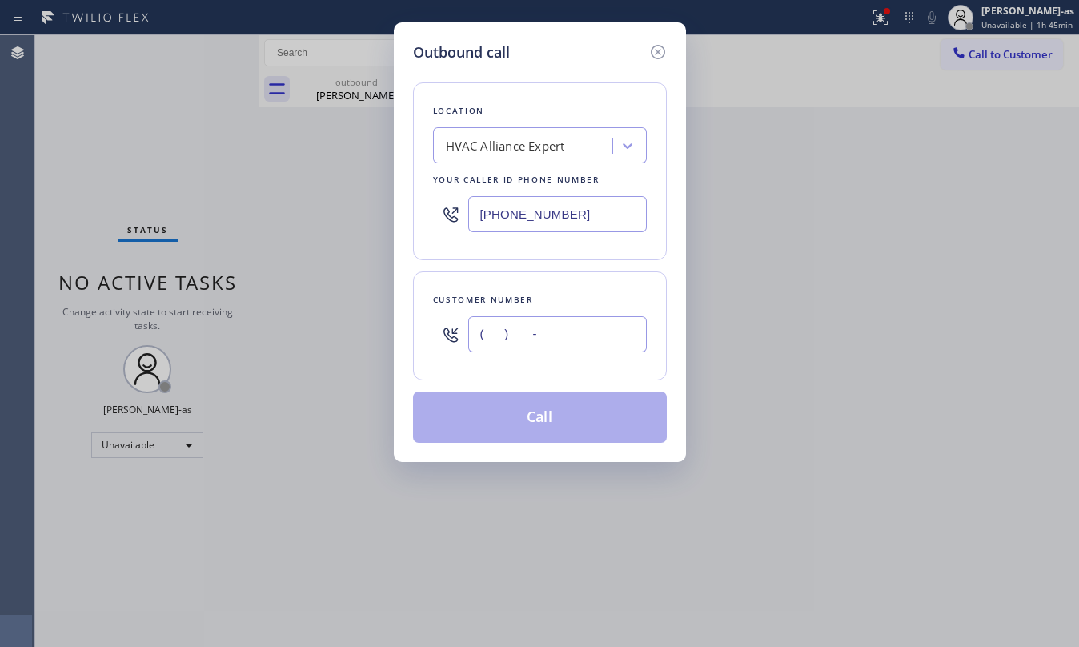
click at [637, 330] on input "(___) ___-____" at bounding box center [557, 334] width 178 height 36
paste input "818) 824-2121"
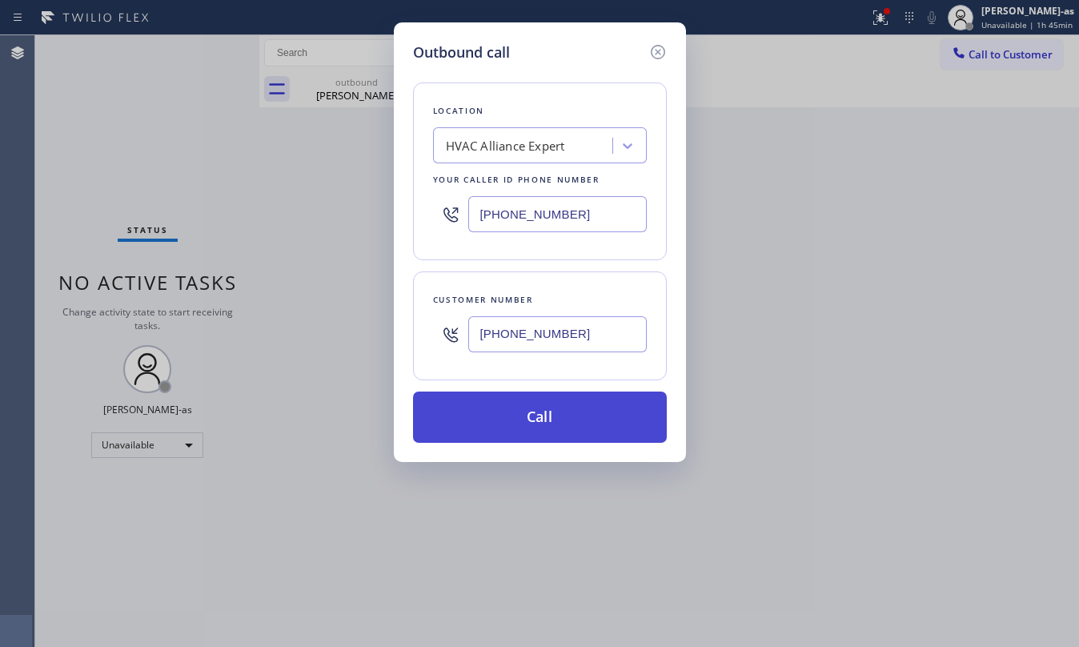
type input "(818) 824-2121"
click at [571, 418] on button "Call" at bounding box center [540, 416] width 254 height 51
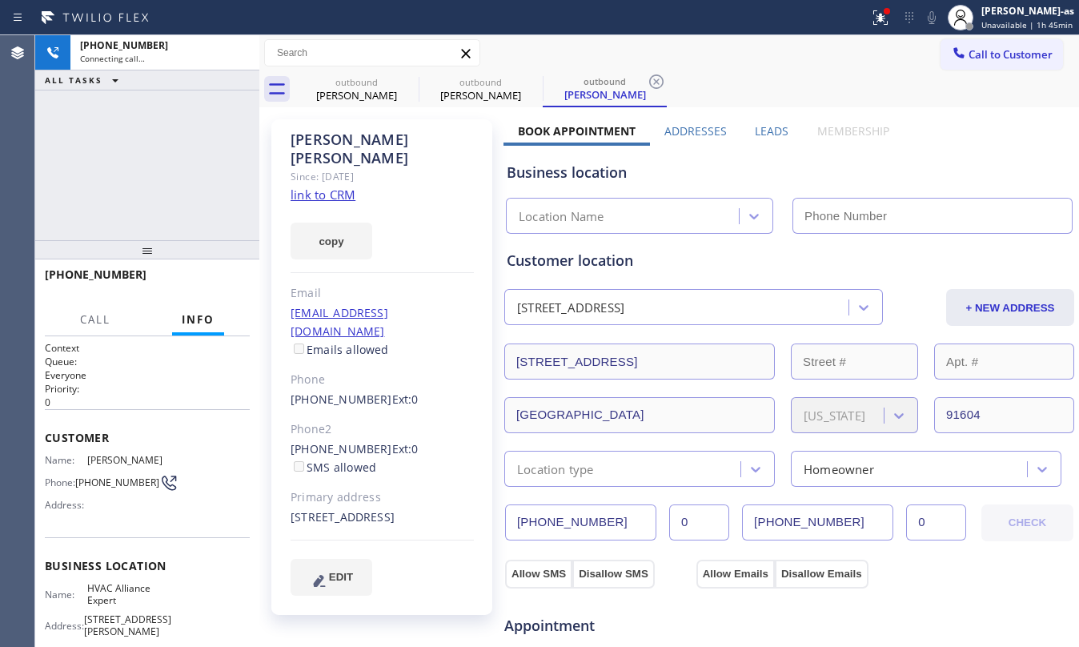
click at [341, 186] on link "link to CRM" at bounding box center [323, 194] width 65 height 16
type input "[PHONE_NUMBER]"
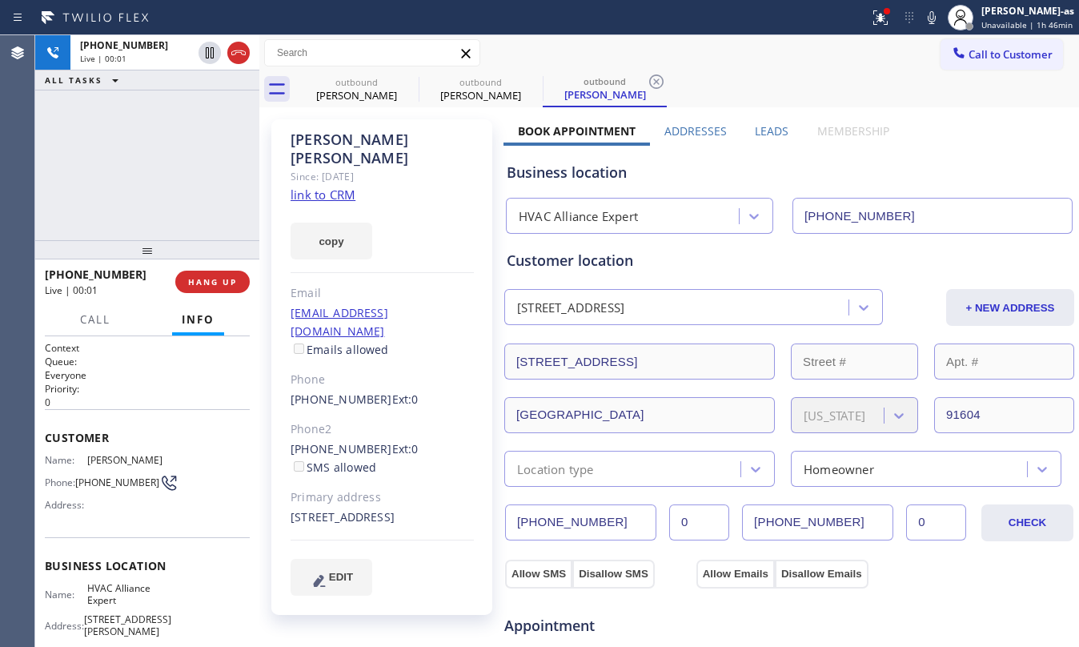
click at [130, 205] on div "+18188242121 Live | 00:01 ALL TASKS ALL TASKS ACTIVE TASKS TASKS IN WRAP UP" at bounding box center [147, 137] width 224 height 205
drag, startPoint x: 279, startPoint y: 414, endPoint x: 370, endPoint y: 419, distance: 90.6
click at [370, 419] on div "Judy Randle Since: 20 may 2020 link to CRM copy Email no@gmail.com Emails allow…" at bounding box center [381, 366] width 221 height 495
copy link "(818) 486-0822"
click at [209, 282] on span "HANG UP" at bounding box center [212, 281] width 49 height 11
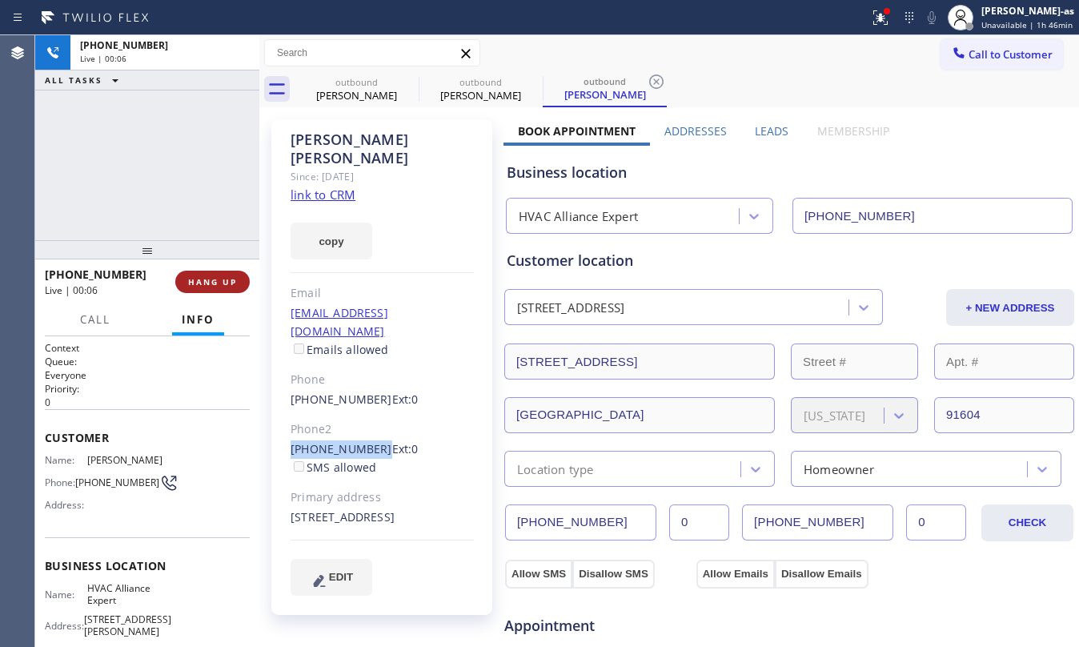
click at [209, 282] on span "HANG UP" at bounding box center [212, 281] width 49 height 11
click at [209, 280] on span "COMPLETE" at bounding box center [209, 281] width 55 height 11
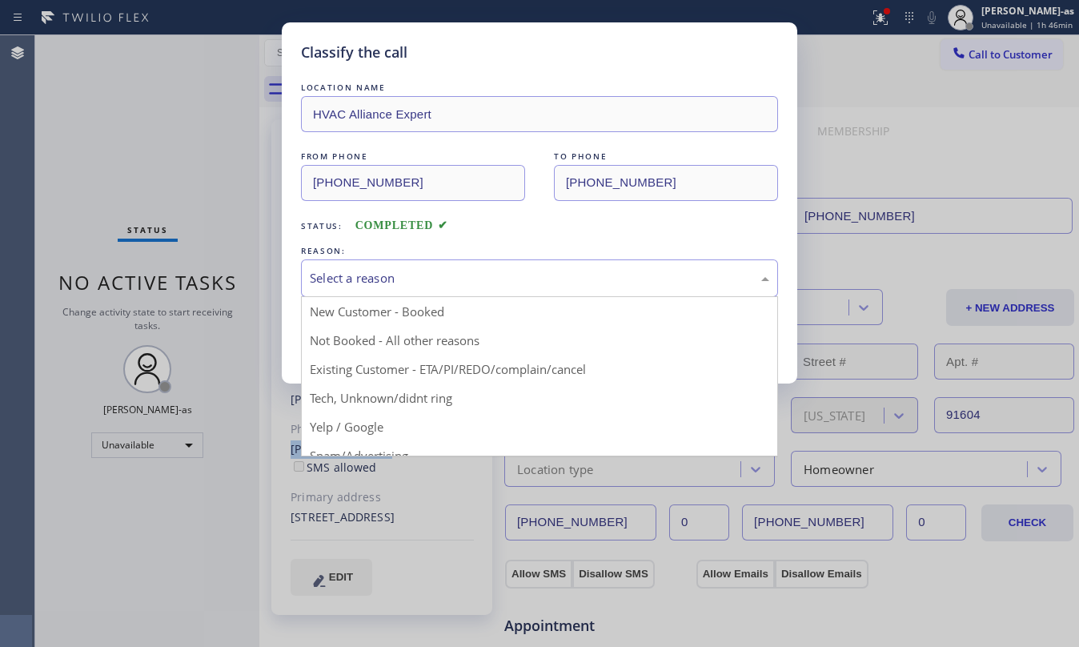
click at [490, 272] on div "Select a reason" at bounding box center [539, 278] width 459 height 18
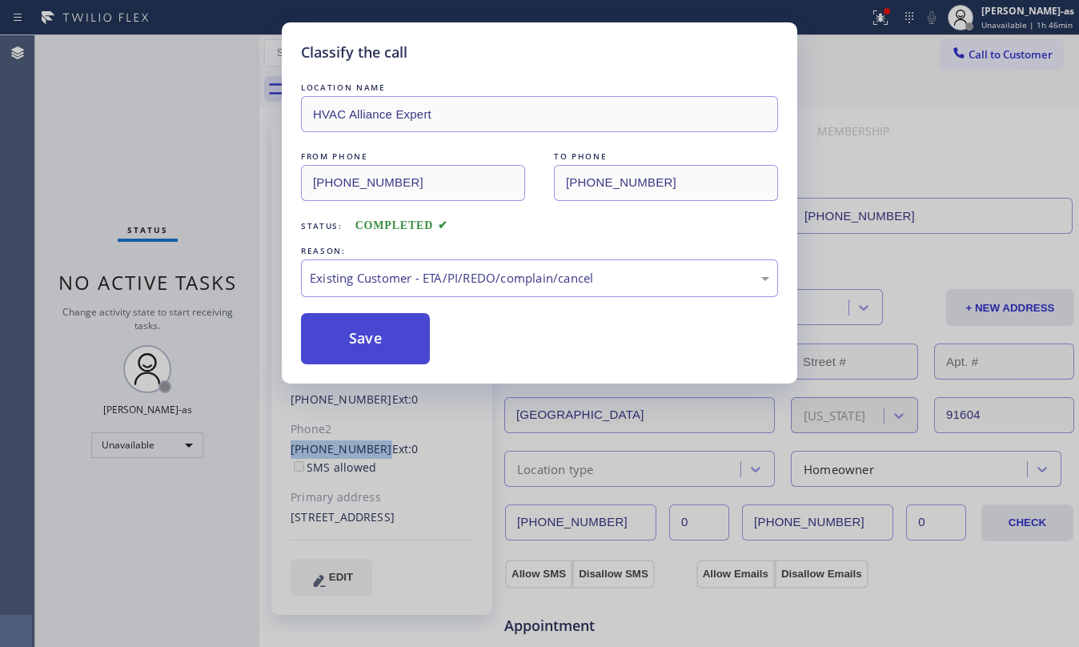
click at [410, 340] on button "Save" at bounding box center [365, 338] width 129 height 51
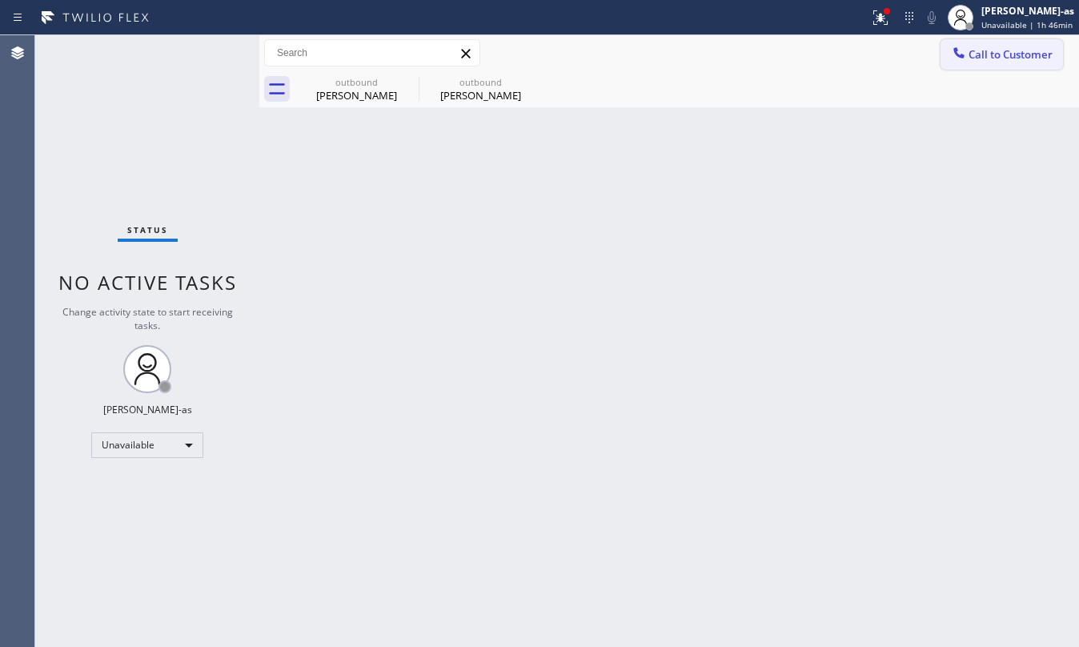
click at [990, 50] on span "Call to Customer" at bounding box center [1010, 54] width 84 height 14
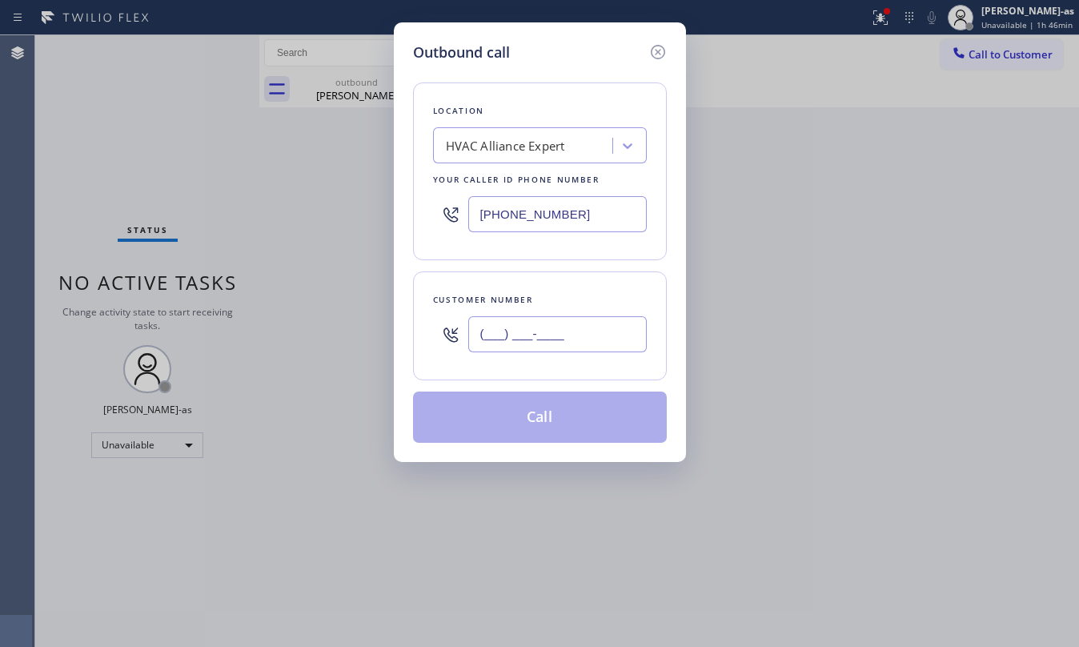
click at [571, 321] on input "(___) ___-____" at bounding box center [557, 334] width 178 height 36
paste input "818) 486-0822"
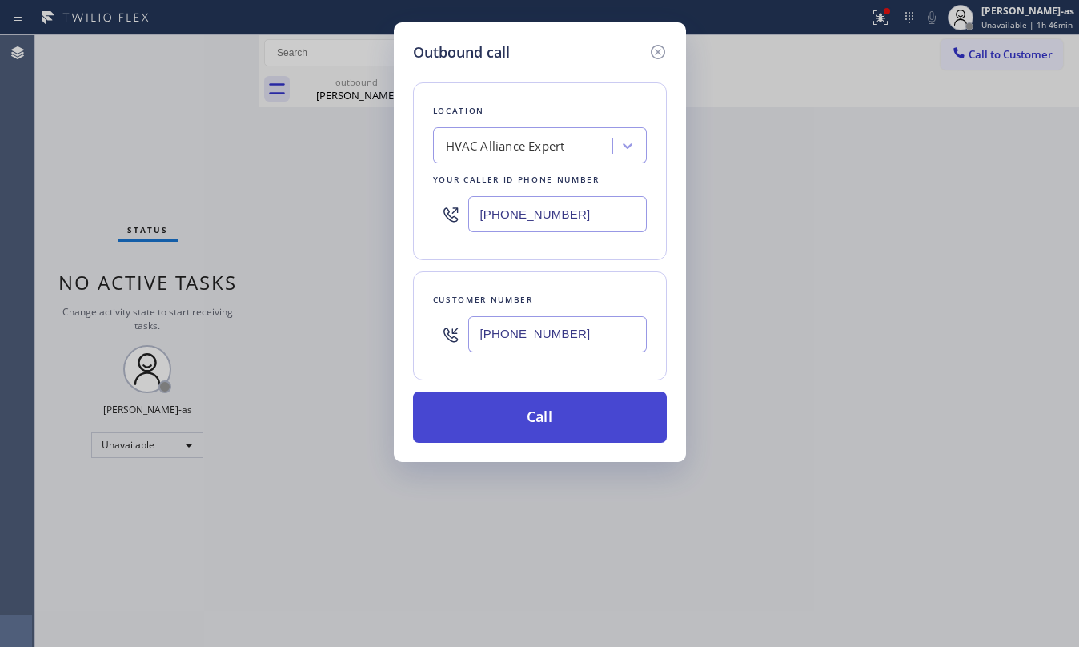
type input "(818) 486-0822"
click at [544, 420] on button "Call" at bounding box center [540, 416] width 254 height 51
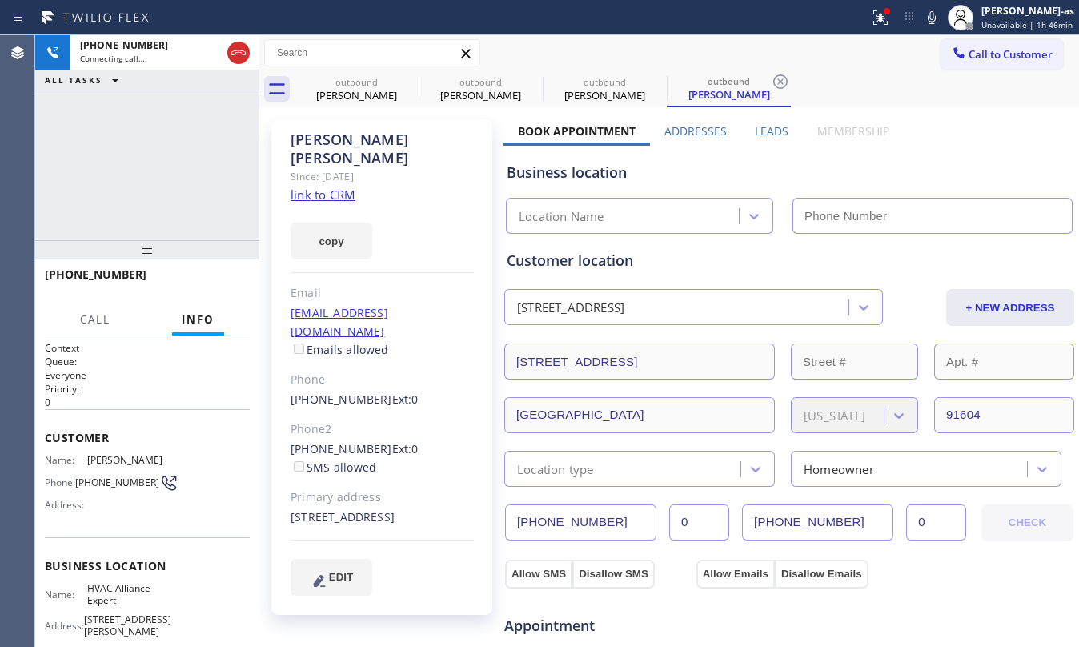
type input "[PHONE_NUMBER]"
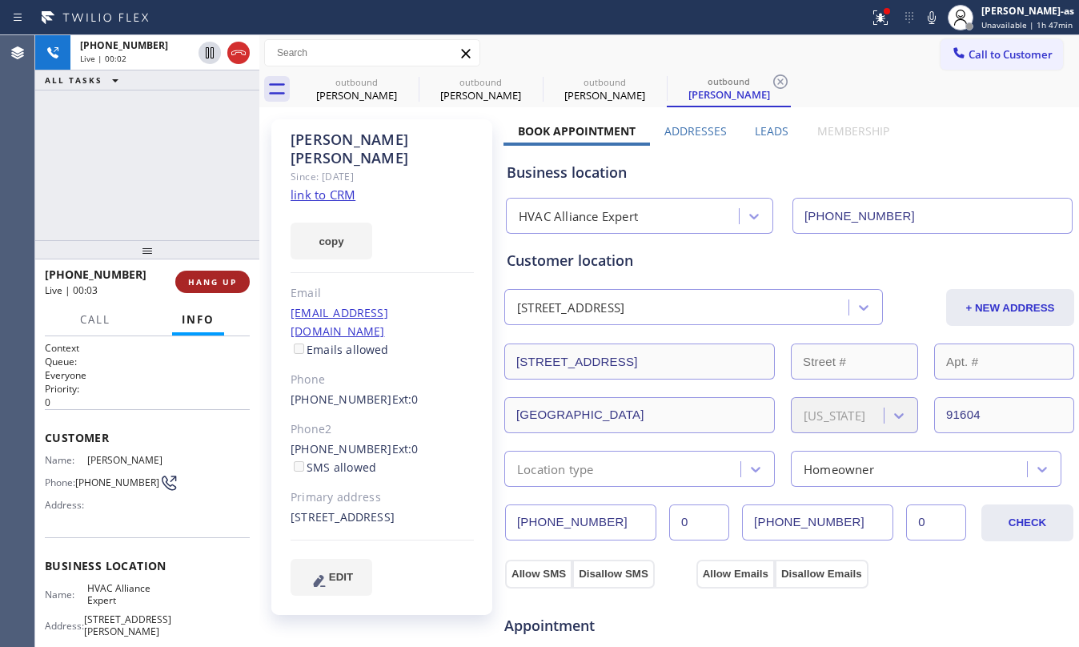
click at [212, 272] on button "HANG UP" at bounding box center [212, 282] width 74 height 22
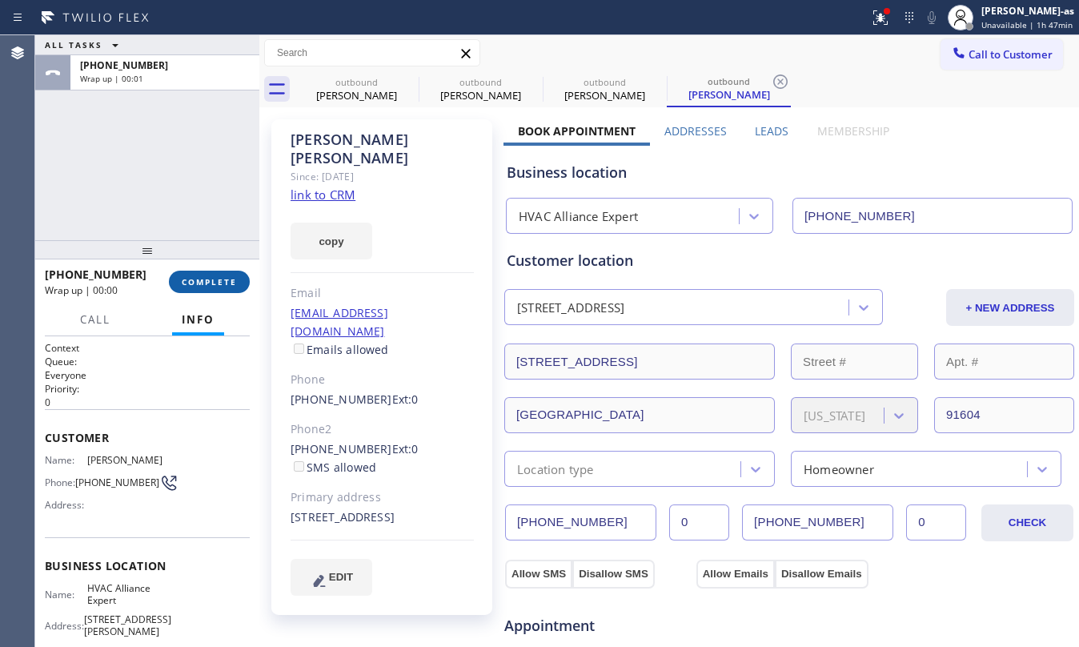
click at [211, 277] on span "COMPLETE" at bounding box center [209, 281] width 55 height 11
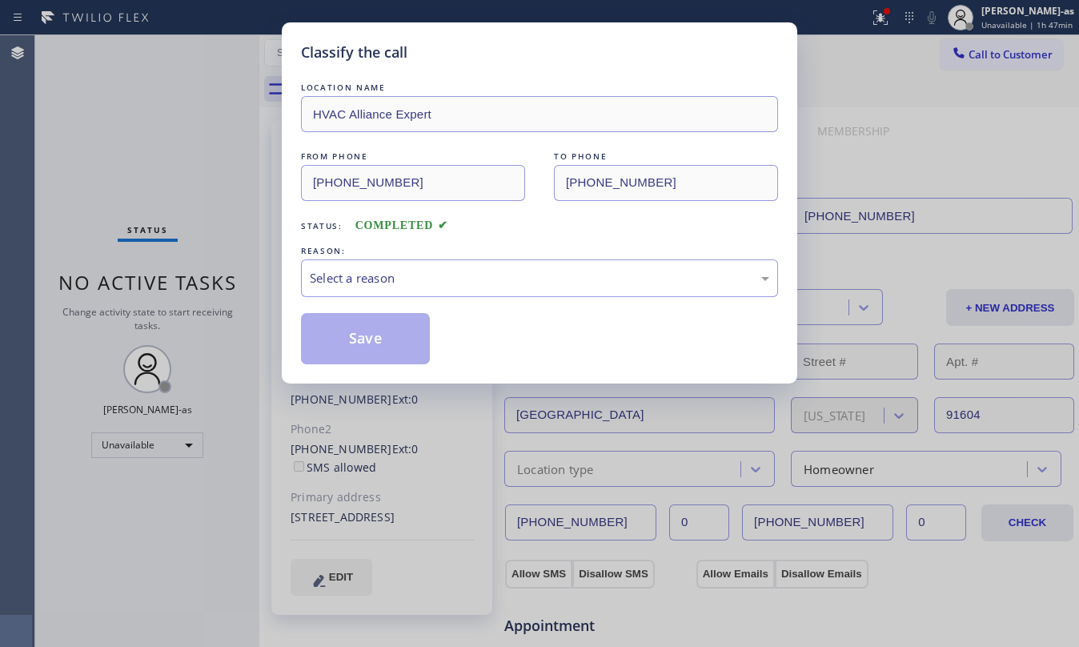
click at [211, 277] on div "Classify the call LOCATION NAME HVAC Alliance Expert FROM PHONE (323) 991-9198 …" at bounding box center [539, 323] width 1079 height 647
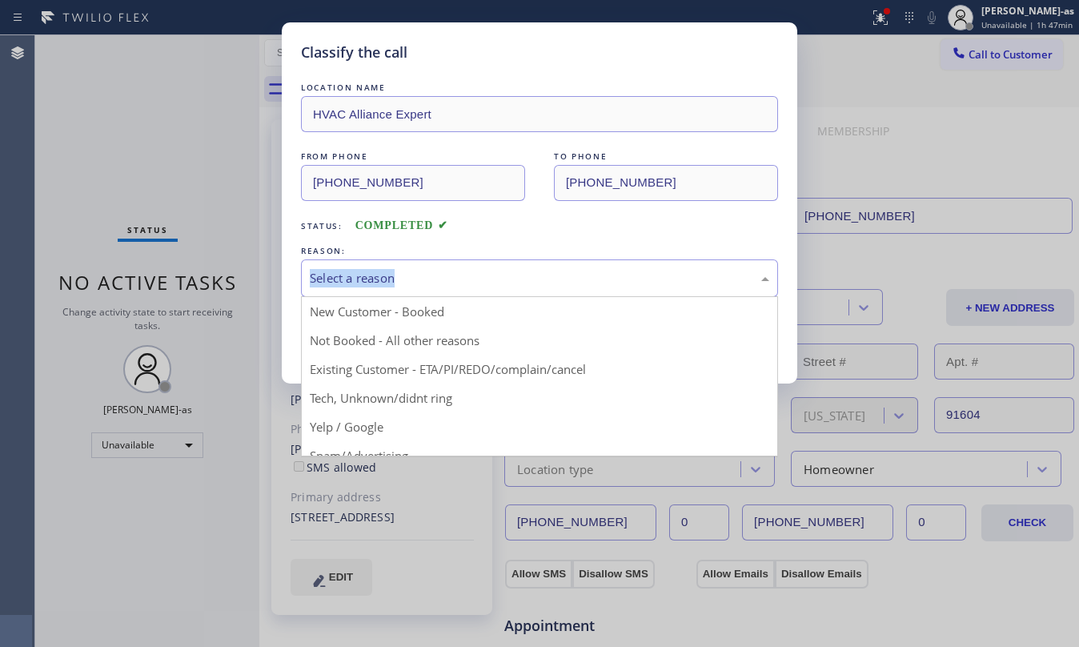
click at [539, 263] on div "Select a reason" at bounding box center [539, 278] width 477 height 38
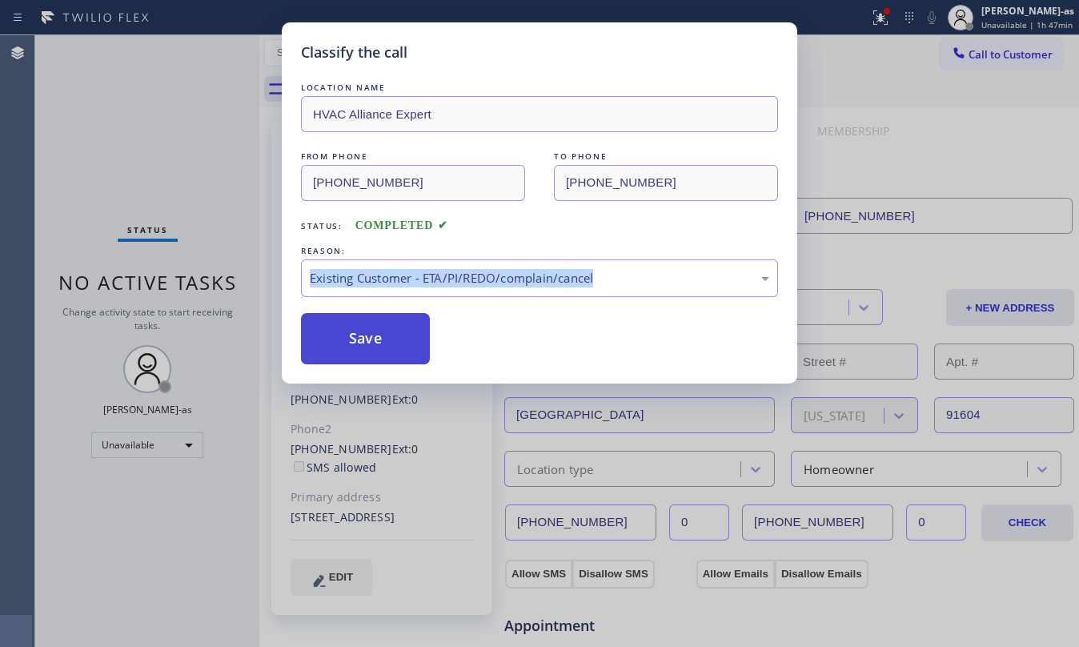
click at [321, 327] on button "Save" at bounding box center [365, 338] width 129 height 51
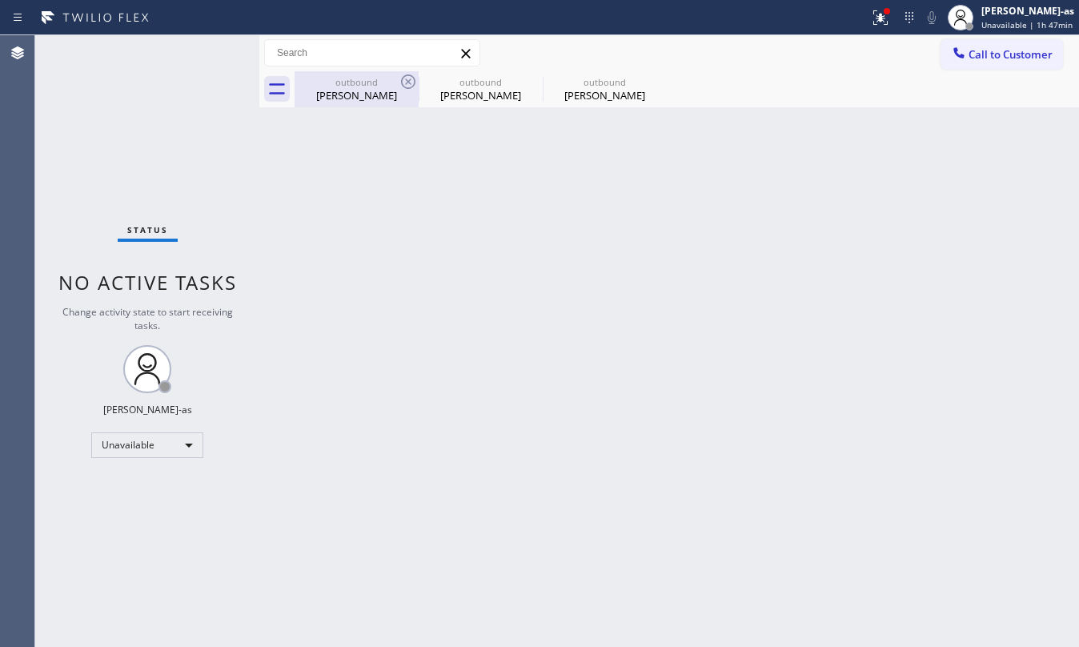
click at [351, 93] on div "Julie Neumark" at bounding box center [356, 95] width 121 height 14
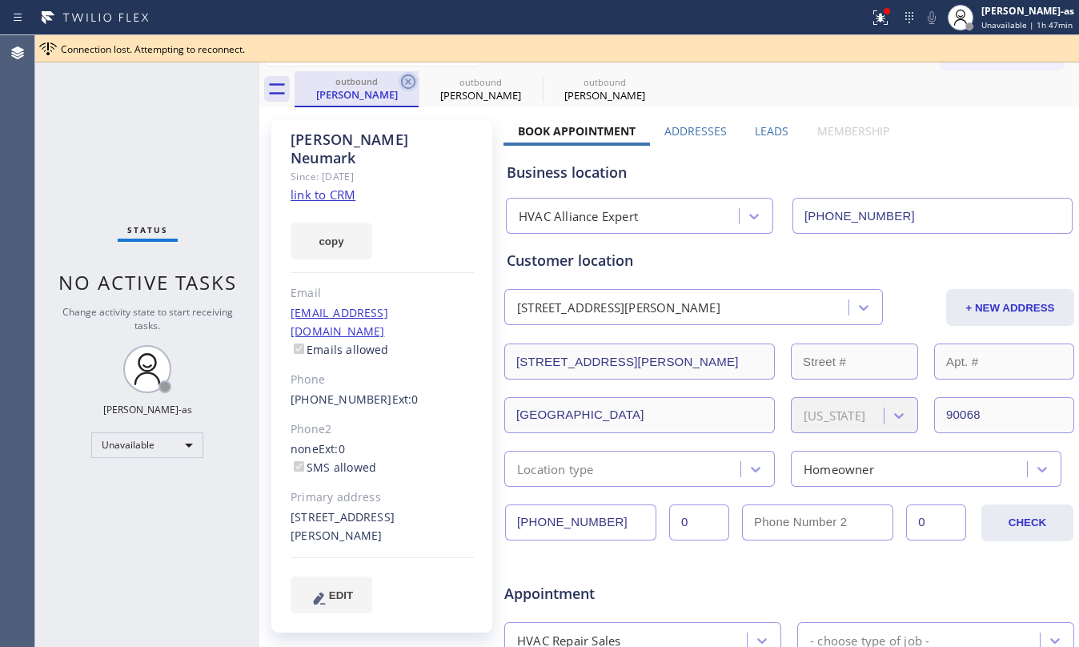
click at [407, 83] on icon at bounding box center [408, 81] width 14 height 14
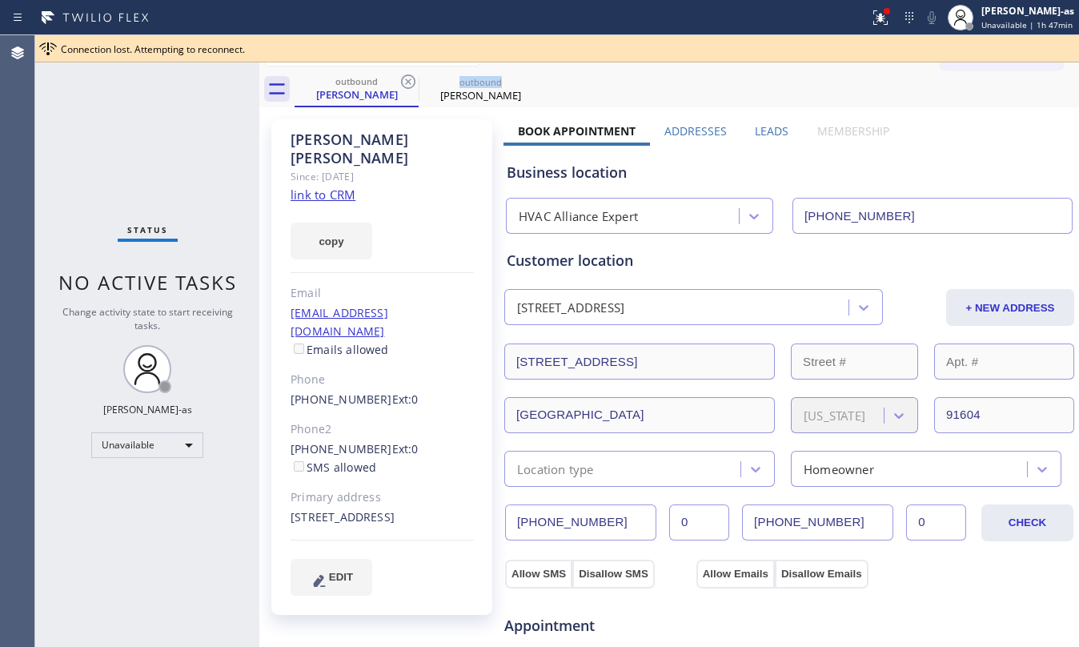
click at [407, 83] on icon at bounding box center [408, 81] width 14 height 14
click at [102, 158] on div "Status No active tasks Change activity state to start receiving tasks. [PERSON_…" at bounding box center [147, 340] width 224 height 611
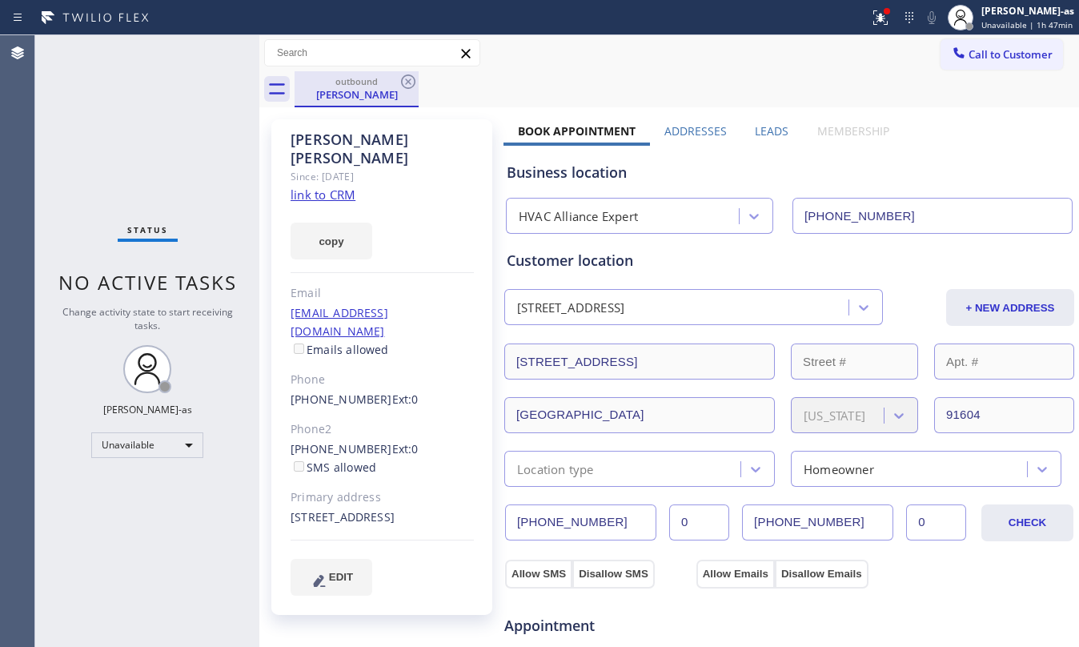
click at [372, 82] on div "outbound" at bounding box center [356, 81] width 121 height 12
click at [323, 186] on link "link to CRM" at bounding box center [323, 194] width 65 height 16
click at [971, 61] on span "Call to Customer" at bounding box center [1010, 54] width 84 height 14
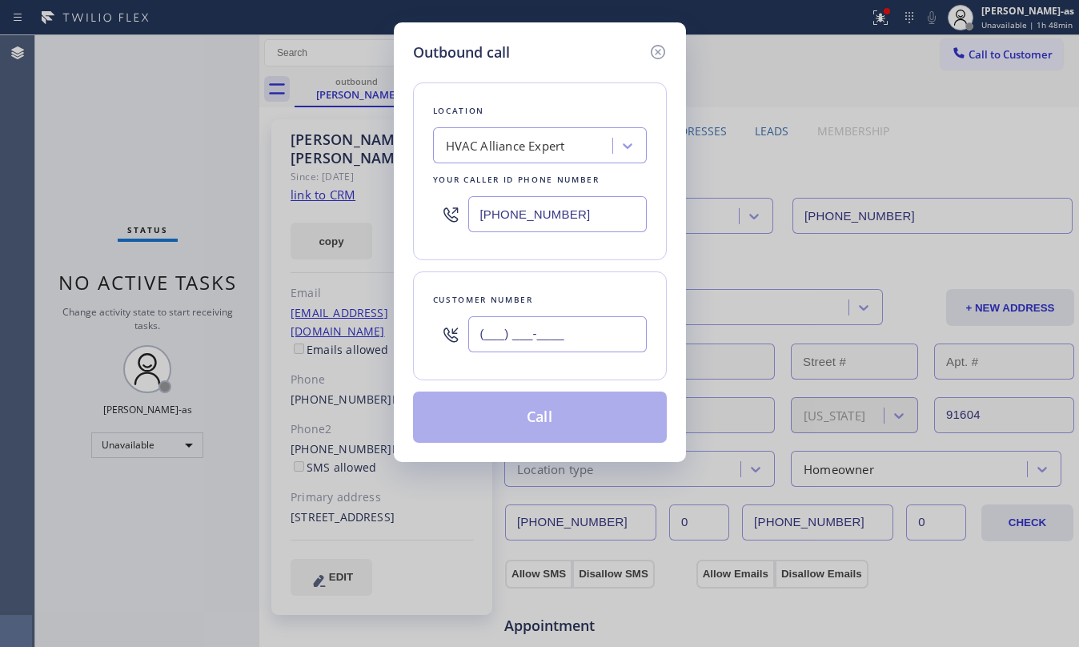
click at [603, 335] on input "(___) ___-____" at bounding box center [557, 334] width 178 height 36
paste input "818) 486-0822"
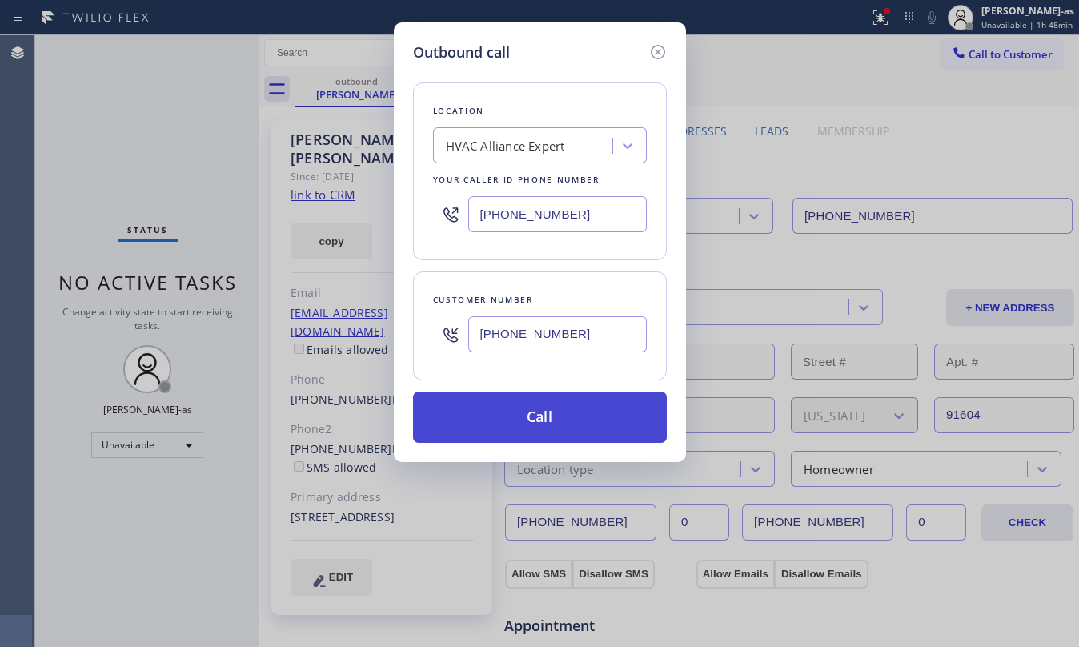
type input "(818) 486-0822"
click at [567, 419] on button "Call" at bounding box center [540, 416] width 254 height 51
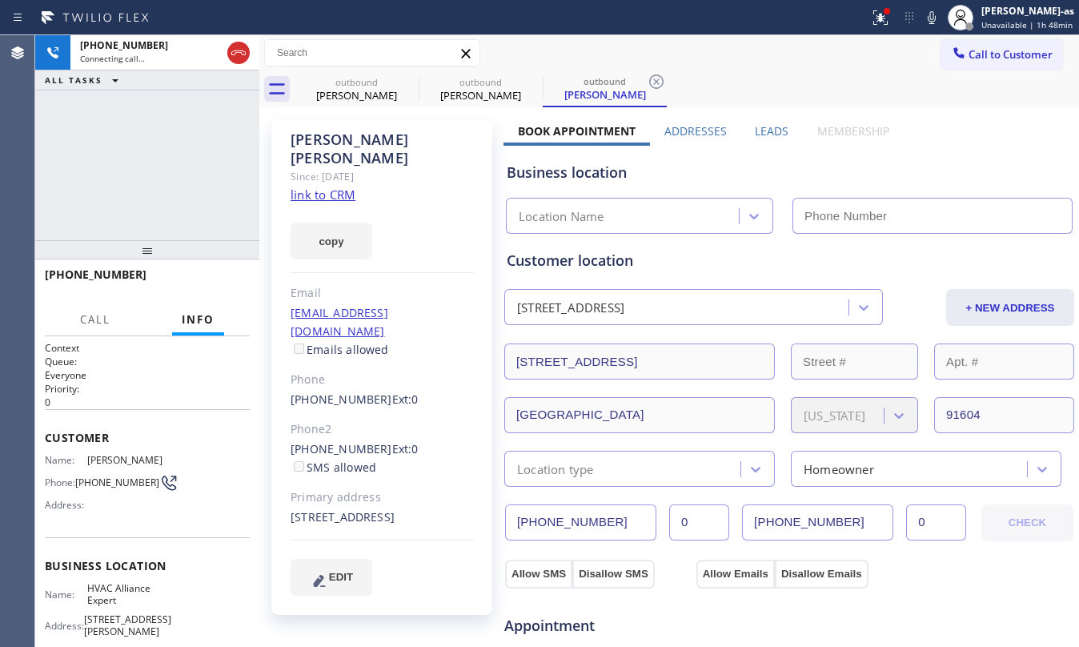
type input "[PHONE_NUMBER]"
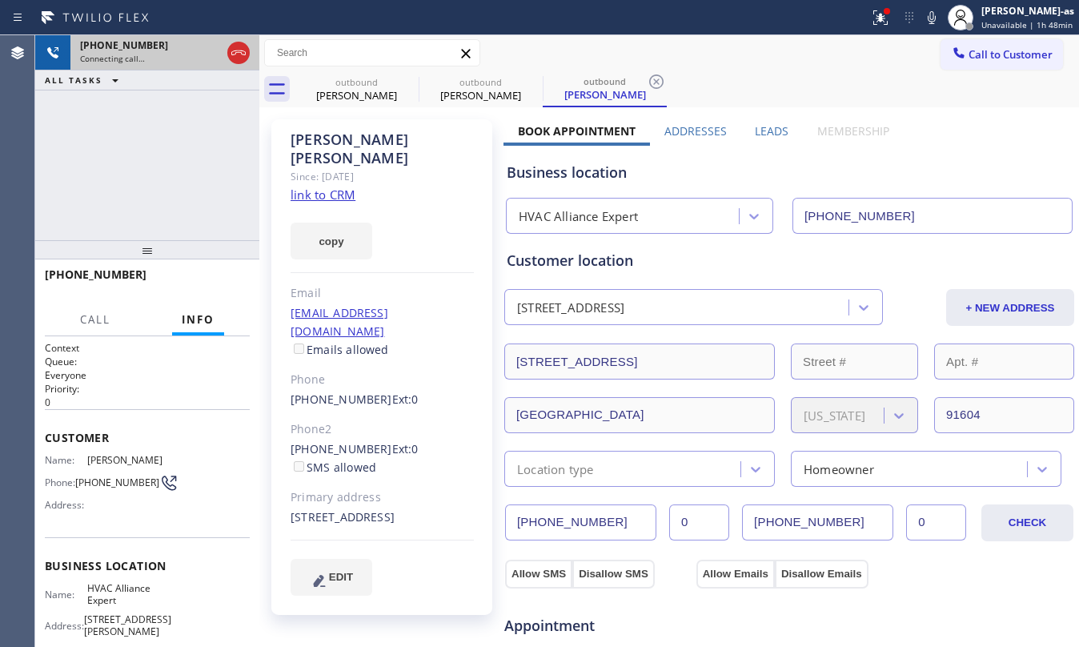
click at [222, 45] on div "+18184860822 Connecting call…" at bounding box center [147, 52] width 154 height 35
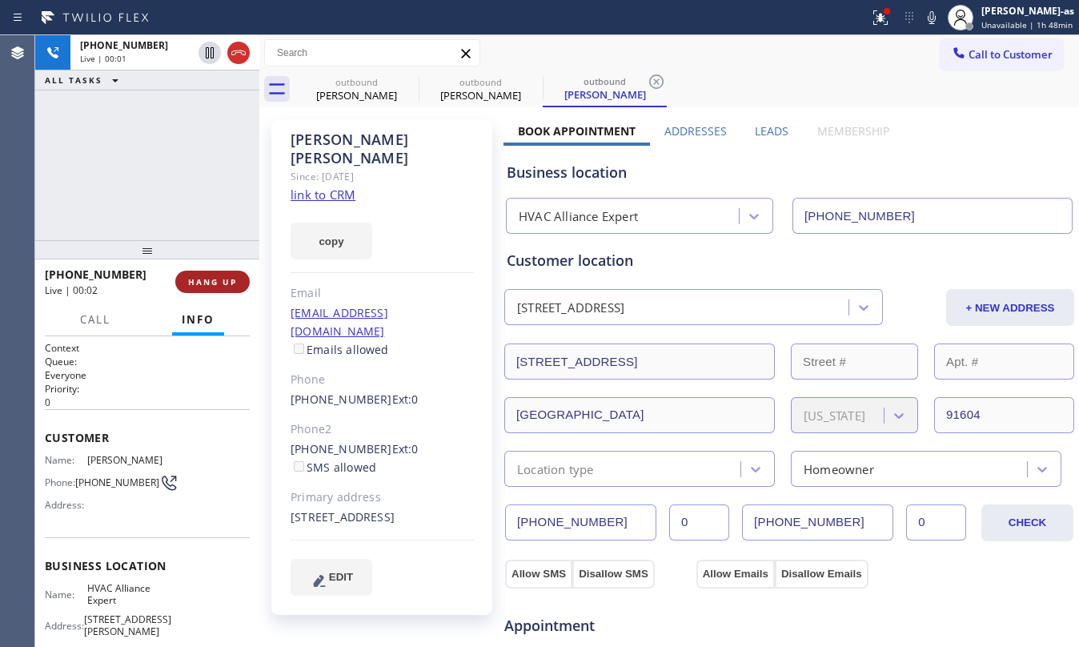
click at [198, 216] on div "+18184860822 Live | 00:01 ALL TASKS ALL TASKS ACTIVE TASKS TASKS IN WRAP UP" at bounding box center [147, 137] width 224 height 205
click at [210, 283] on span "HANG UP" at bounding box center [212, 281] width 49 height 11
click at [210, 283] on span "COMPLETE" at bounding box center [209, 281] width 55 height 11
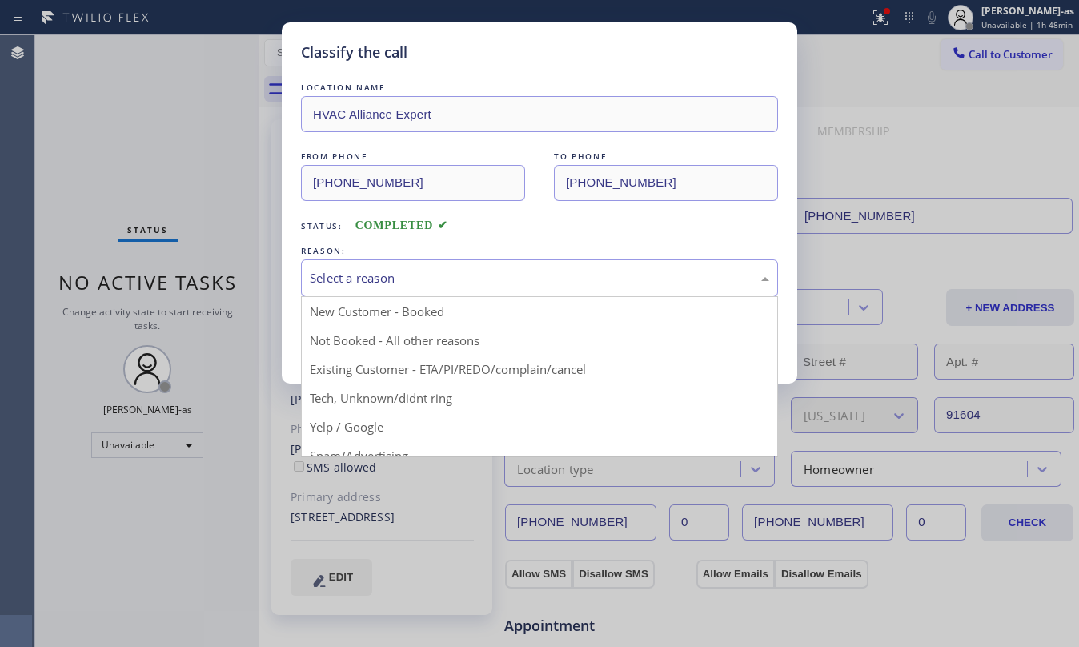
click at [343, 289] on div "Select a reason" at bounding box center [539, 278] width 477 height 38
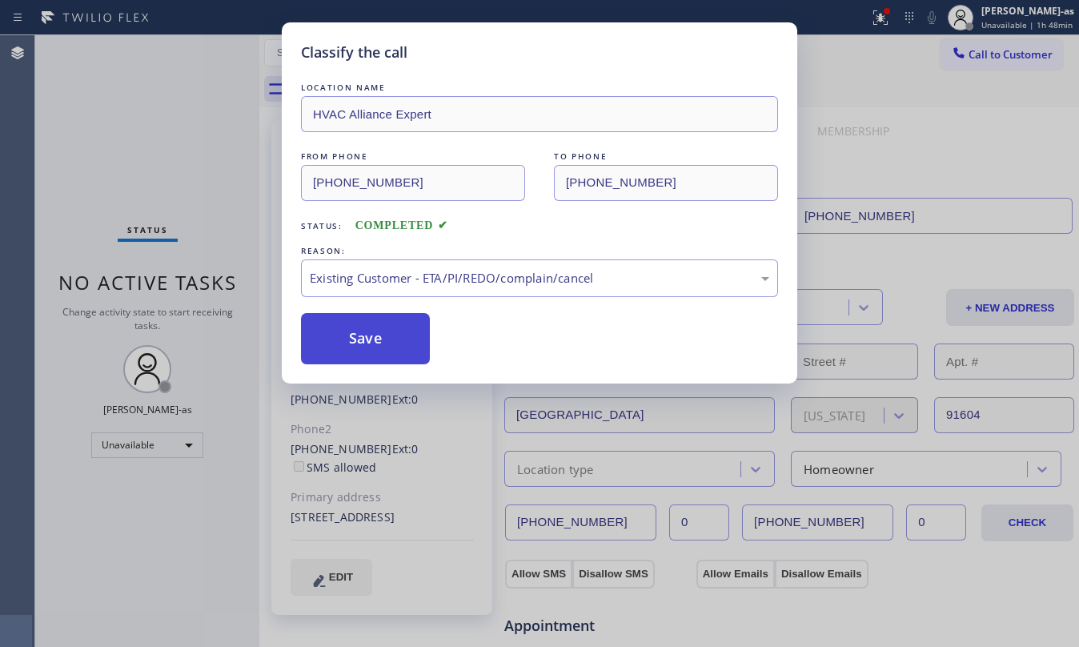
click at [371, 347] on button "Save" at bounding box center [365, 338] width 129 height 51
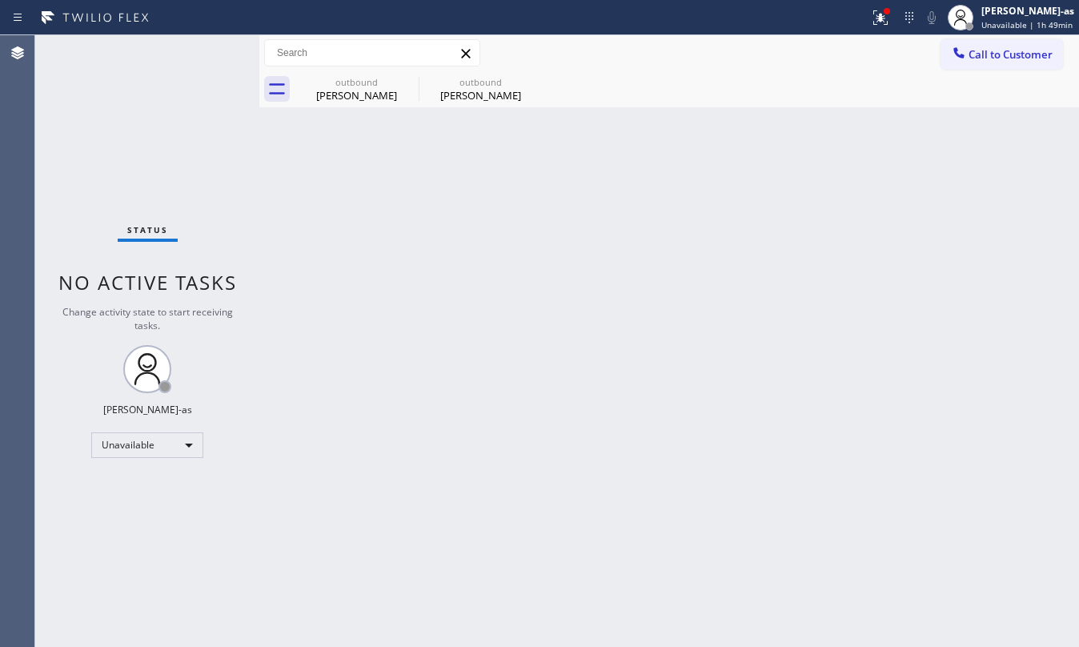
click at [219, 161] on div "Status No active tasks Change activity state to start receiving tasks. [PERSON_…" at bounding box center [147, 340] width 224 height 611
click at [384, 82] on div "outbound" at bounding box center [356, 82] width 121 height 12
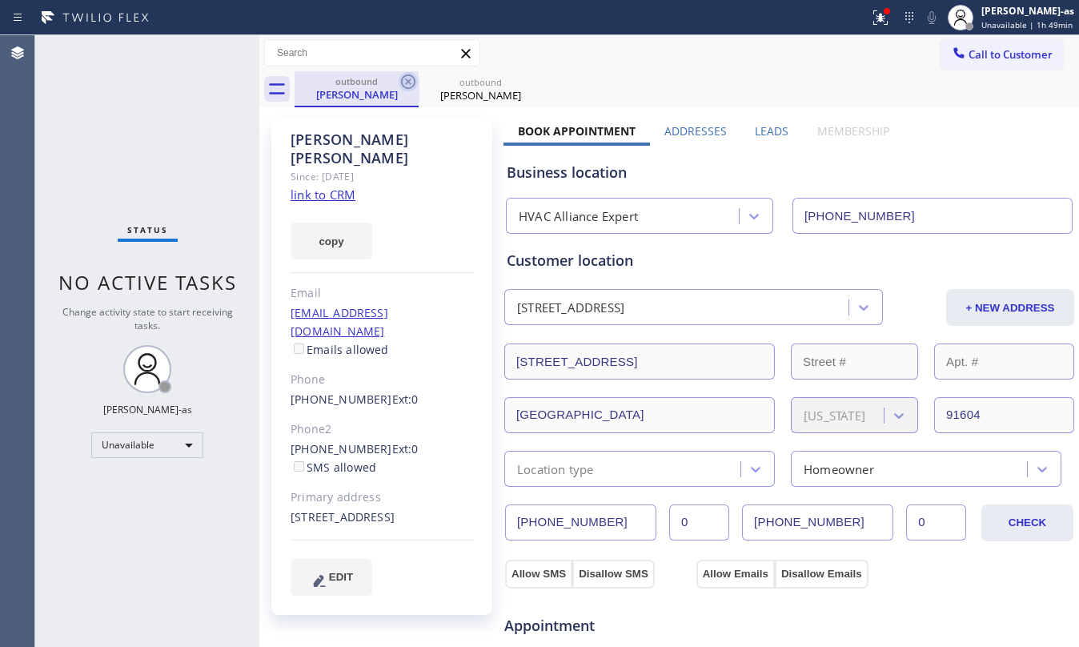
click at [410, 82] on icon at bounding box center [408, 81] width 19 height 19
click at [0, 0] on icon at bounding box center [0, 0] width 0 height 0
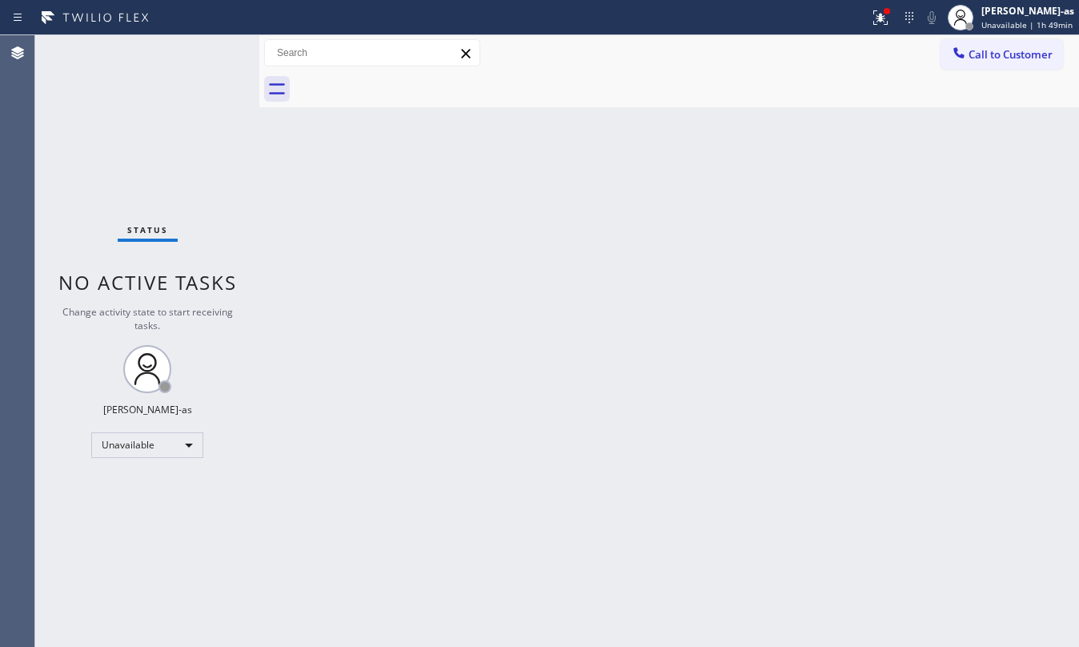
click at [996, 72] on div at bounding box center [687, 89] width 784 height 36
click at [986, 58] on span "Call to Customer" at bounding box center [1010, 54] width 84 height 14
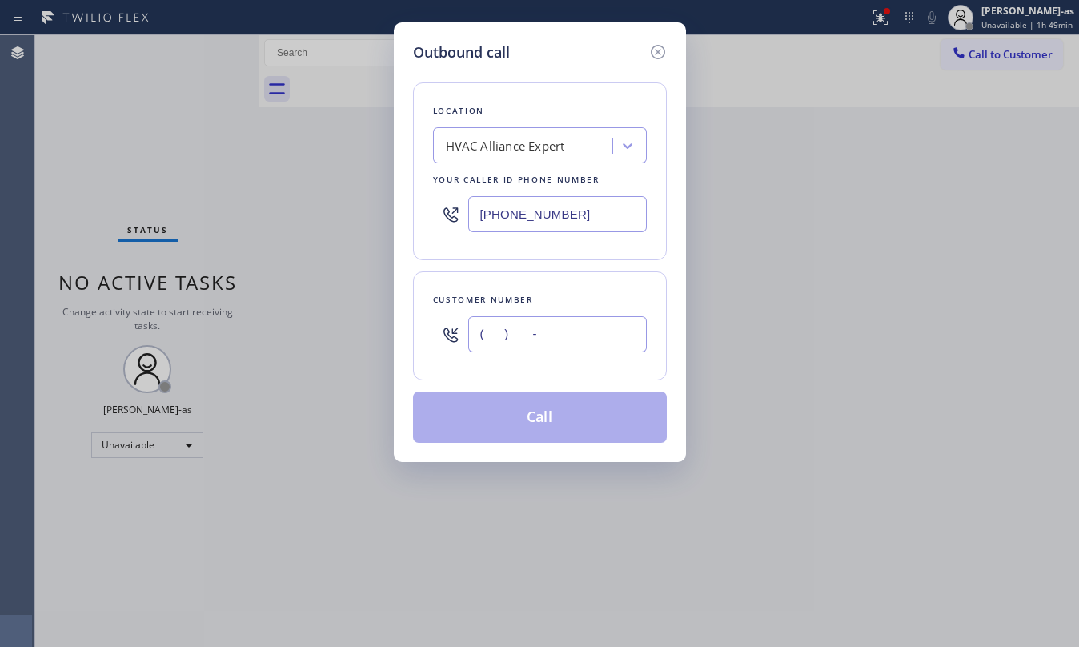
click at [568, 341] on input "(___) ___-____" at bounding box center [557, 334] width 178 height 36
paste input "408) 813-1355"
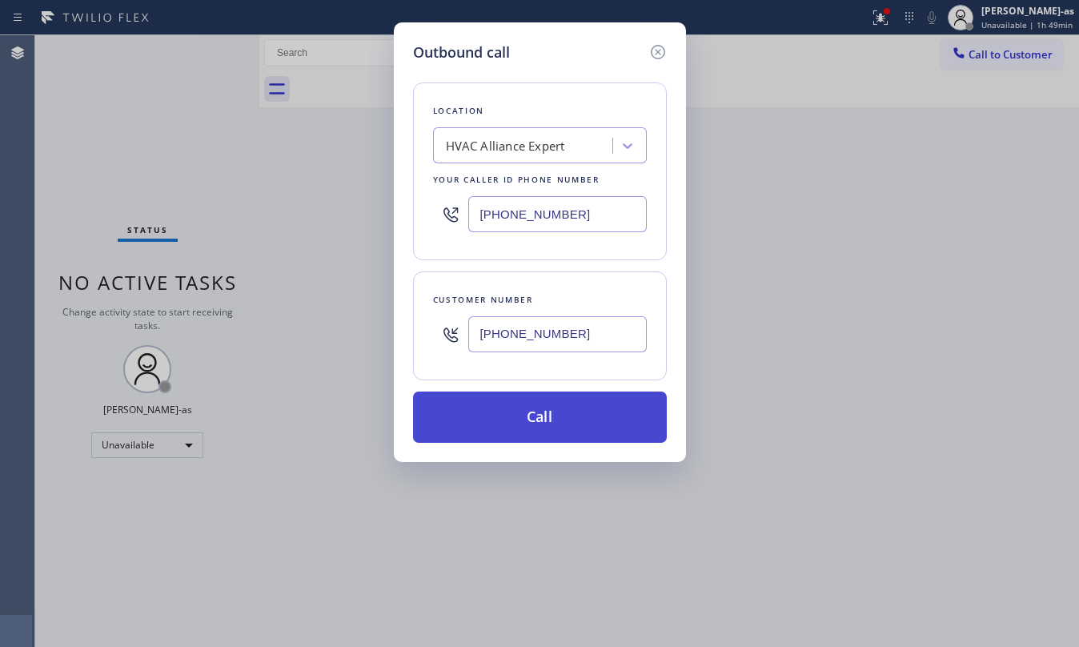
type input "(408) 813-1355"
click at [570, 426] on button "Call" at bounding box center [540, 416] width 254 height 51
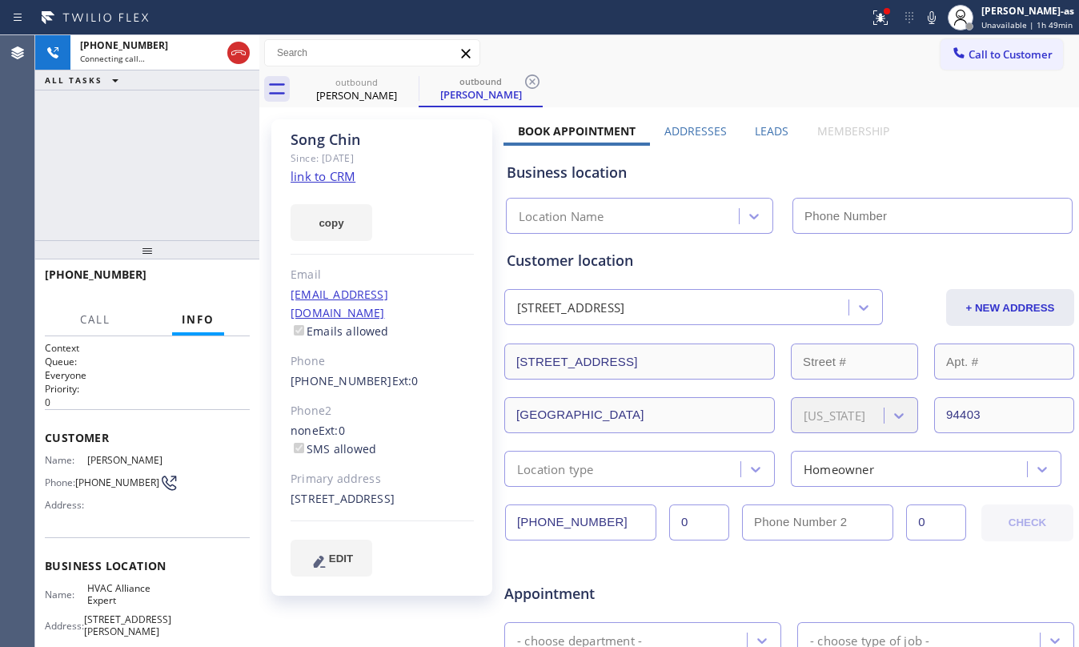
type input "[PHONE_NUMBER]"
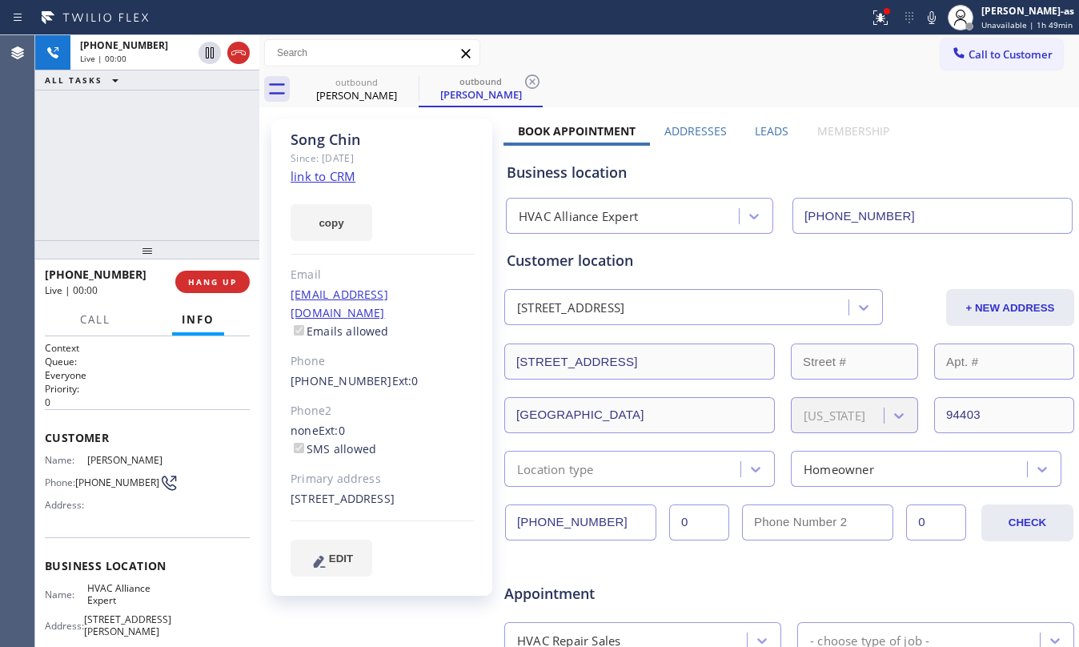
click at [211, 158] on div "+14088131355 Live | 00:00 ALL TASKS ALL TASKS ACTIVE TASKS TASKS IN WRAP UP" at bounding box center [147, 137] width 224 height 205
click at [321, 178] on link "link to CRM" at bounding box center [323, 176] width 65 height 16
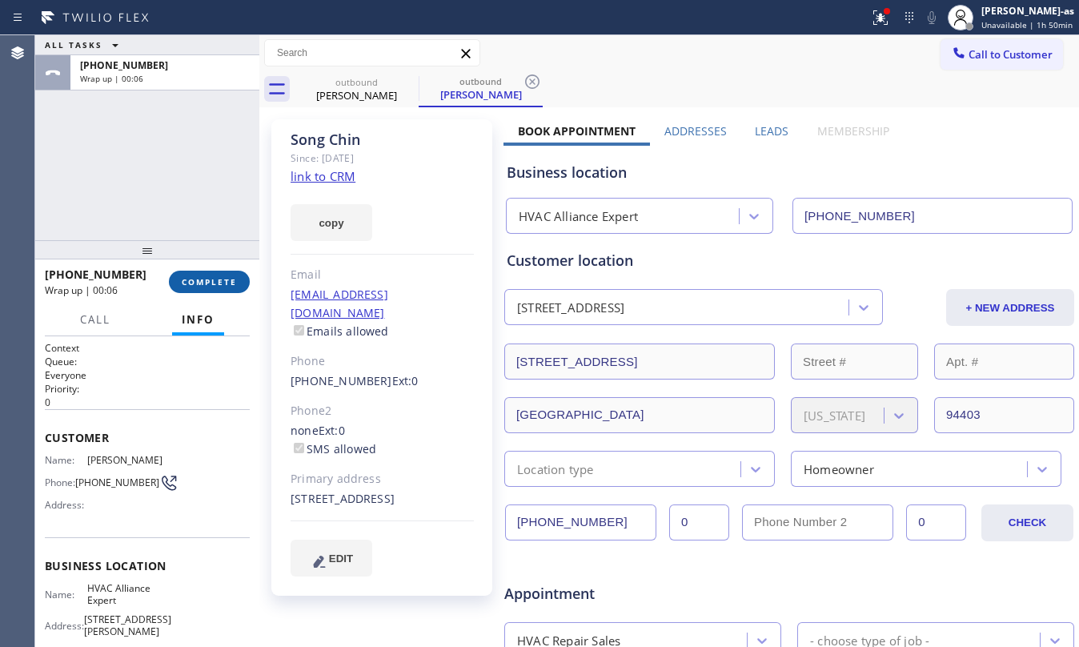
click at [205, 276] on span "COMPLETE" at bounding box center [209, 281] width 55 height 11
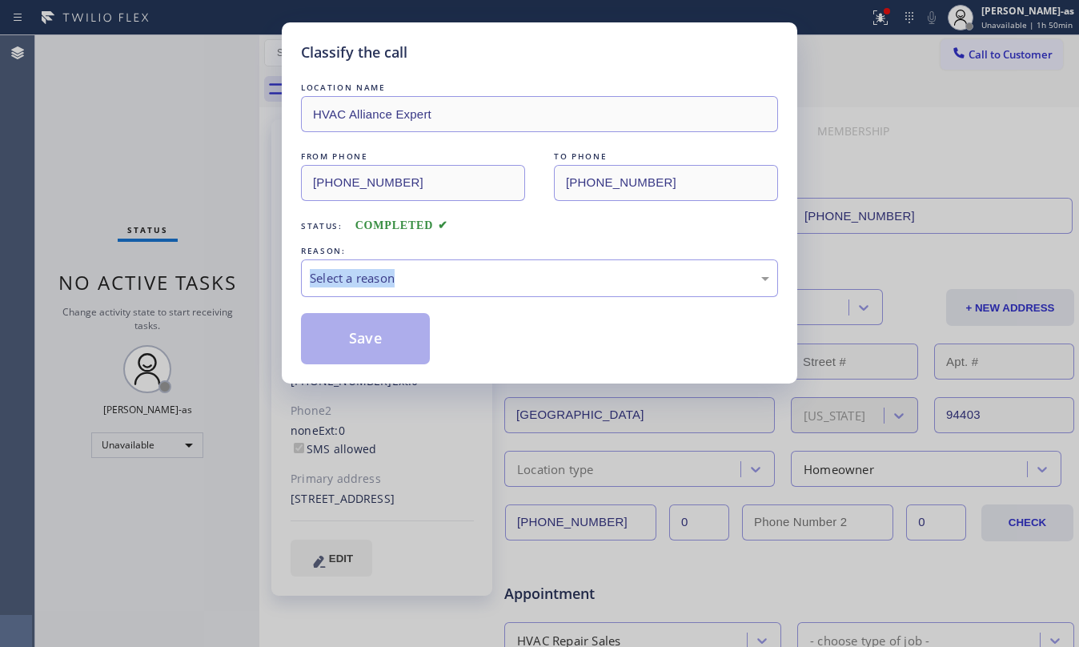
click at [205, 277] on div "Classify the call LOCATION NAME HVAC Alliance Expert FROM PHONE (323) 991-9198 …" at bounding box center [539, 323] width 1079 height 647
click at [205, 279] on div "Classify the call LOCATION NAME HVAC Alliance Expert FROM PHONE (323) 991-9198 …" at bounding box center [539, 323] width 1079 height 647
click at [504, 219] on div "Status: COMPLETED" at bounding box center [539, 222] width 477 height 26
drag, startPoint x: 527, startPoint y: 280, endPoint x: 525, endPoint y: 292, distance: 12.1
click at [527, 277] on div "Select a reason" at bounding box center [539, 278] width 459 height 18
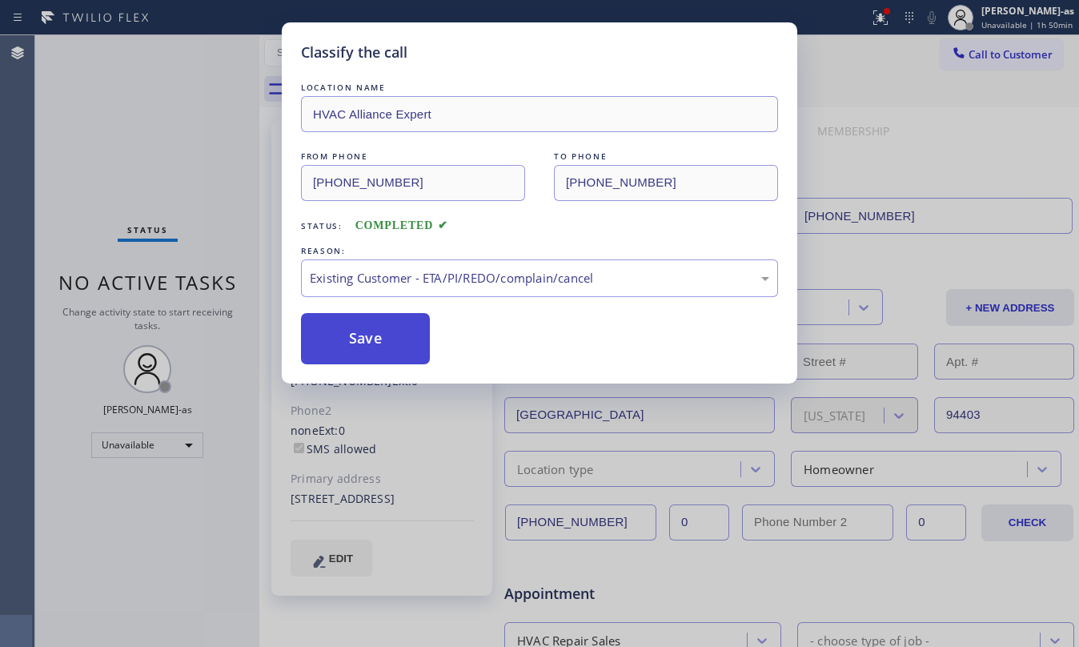
click at [359, 341] on button "Save" at bounding box center [365, 338] width 129 height 51
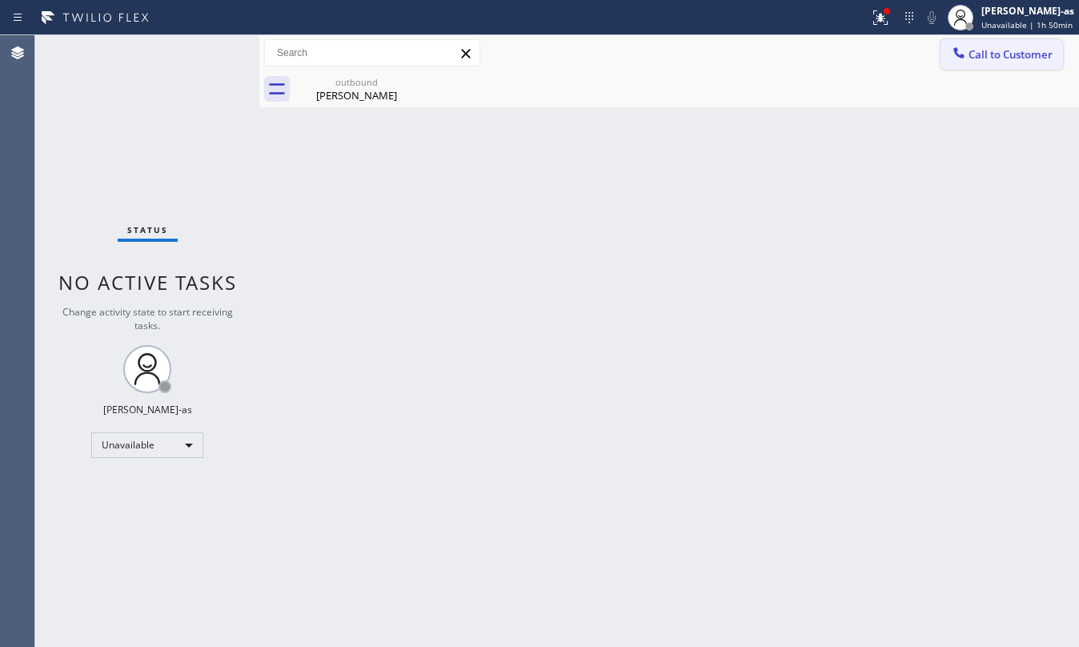
click at [964, 42] on button "Call to Customer" at bounding box center [1001, 54] width 122 height 30
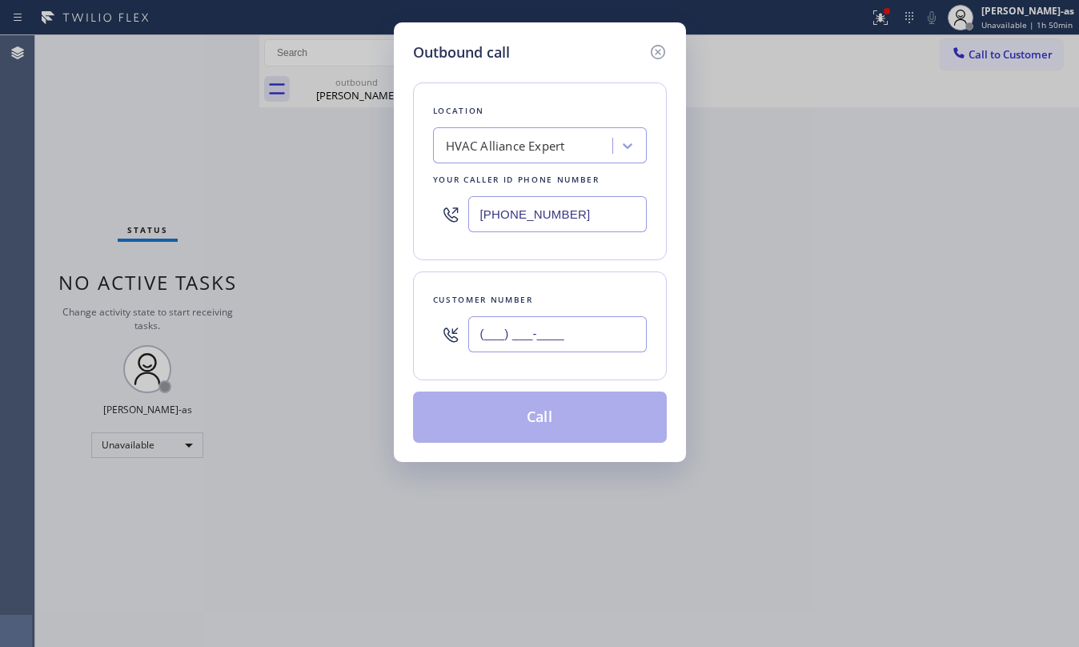
click at [613, 321] on input "(___) ___-____" at bounding box center [557, 334] width 178 height 36
paste input "213) 220-9321"
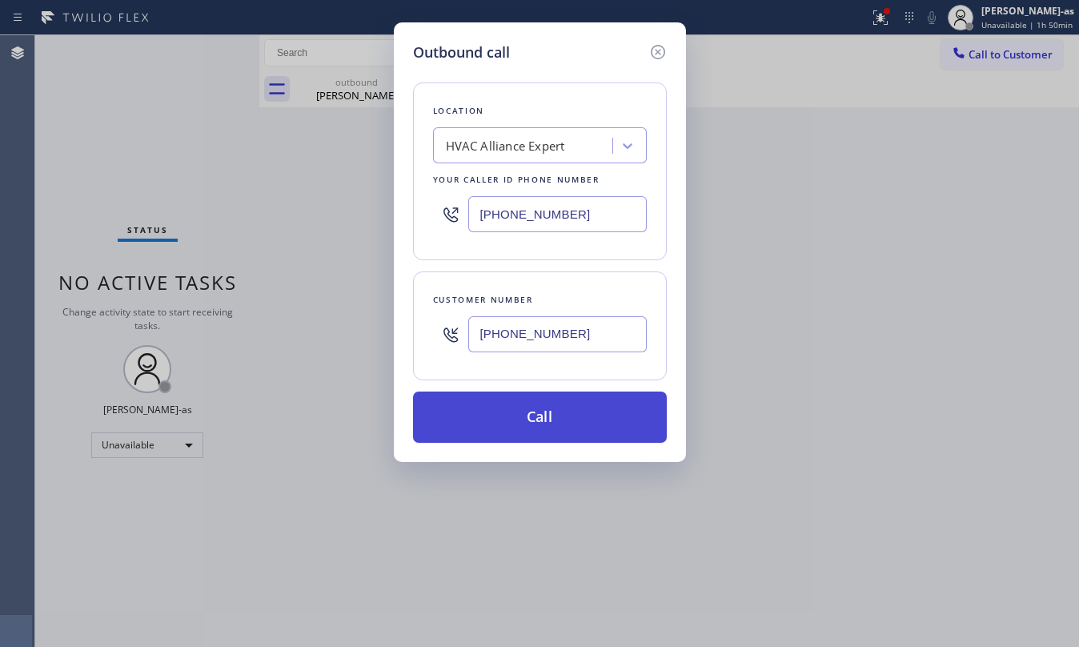
type input "(213) 220-9321"
click at [519, 416] on button "Call" at bounding box center [540, 416] width 254 height 51
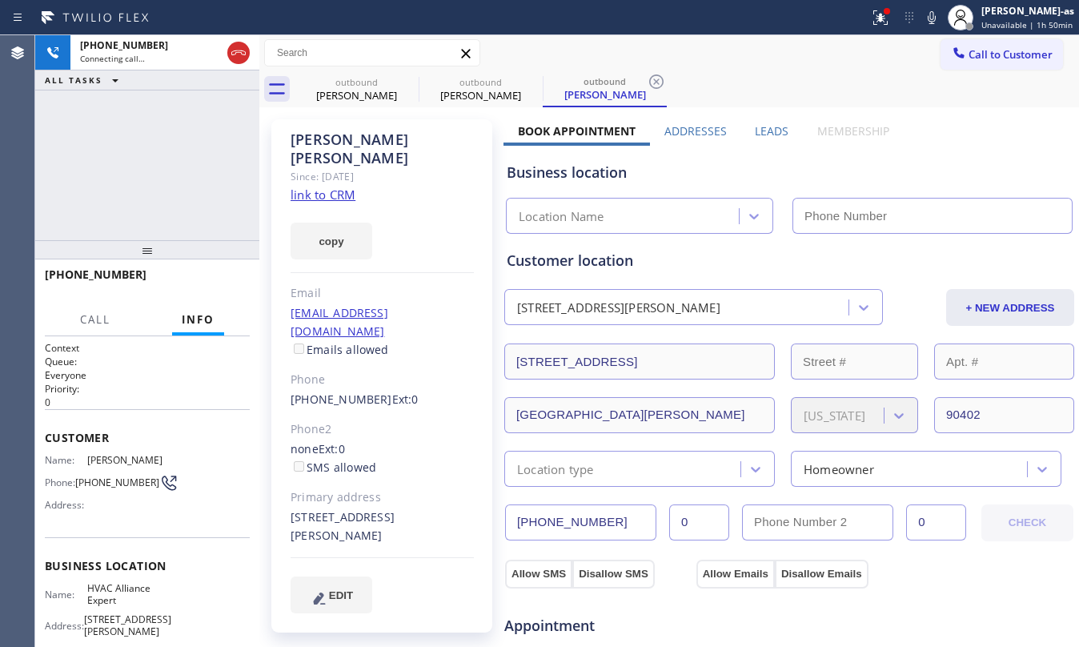
type input "[PHONE_NUMBER]"
click at [200, 116] on div "+12132209321 Connecting call… ALL TASKS ALL TASKS ACTIVE TASKS TASKS IN WRAP UP" at bounding box center [147, 137] width 224 height 205
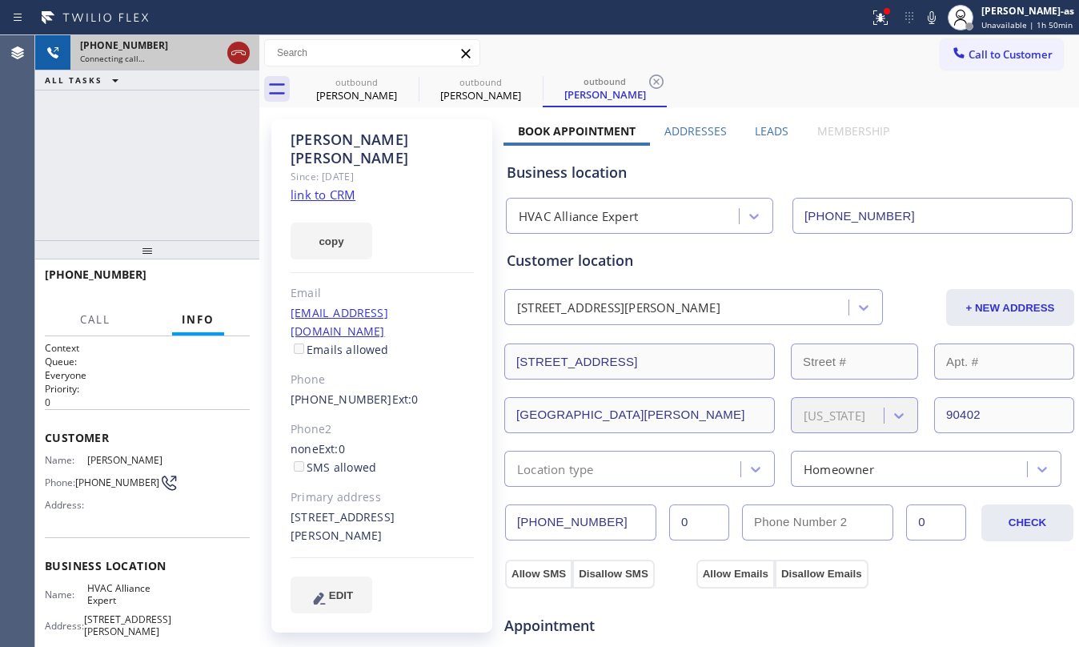
click at [242, 58] on icon at bounding box center [238, 52] width 19 height 19
drag, startPoint x: 352, startPoint y: 106, endPoint x: 417, endPoint y: 81, distance: 69.4
click at [359, 101] on div "outbound Song Chin" at bounding box center [356, 89] width 121 height 36
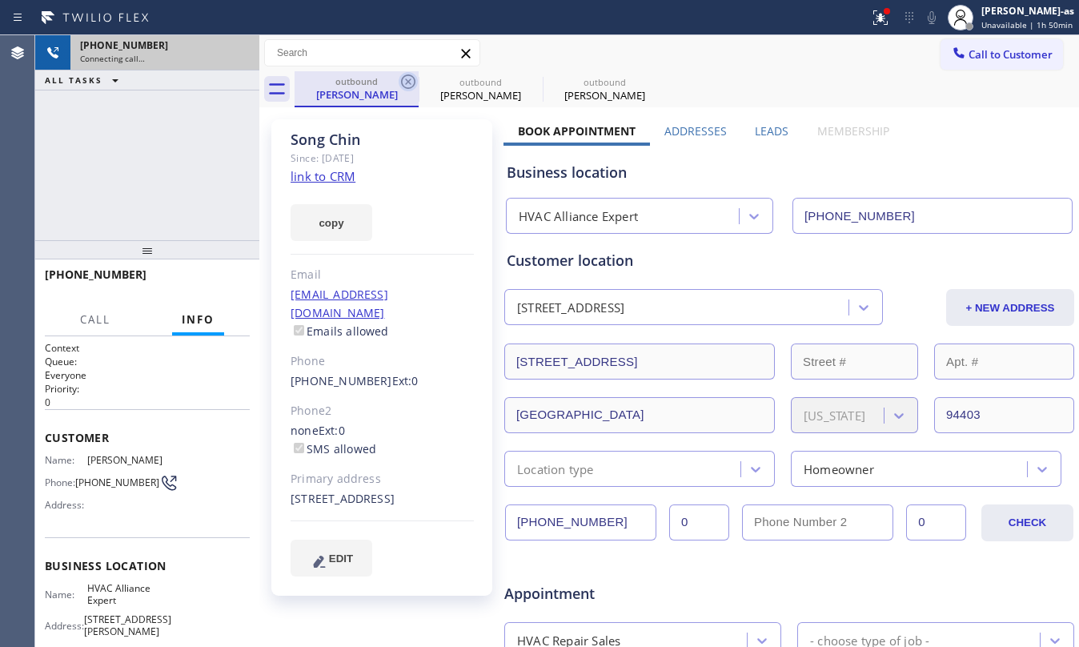
click at [417, 81] on icon at bounding box center [408, 81] width 19 height 19
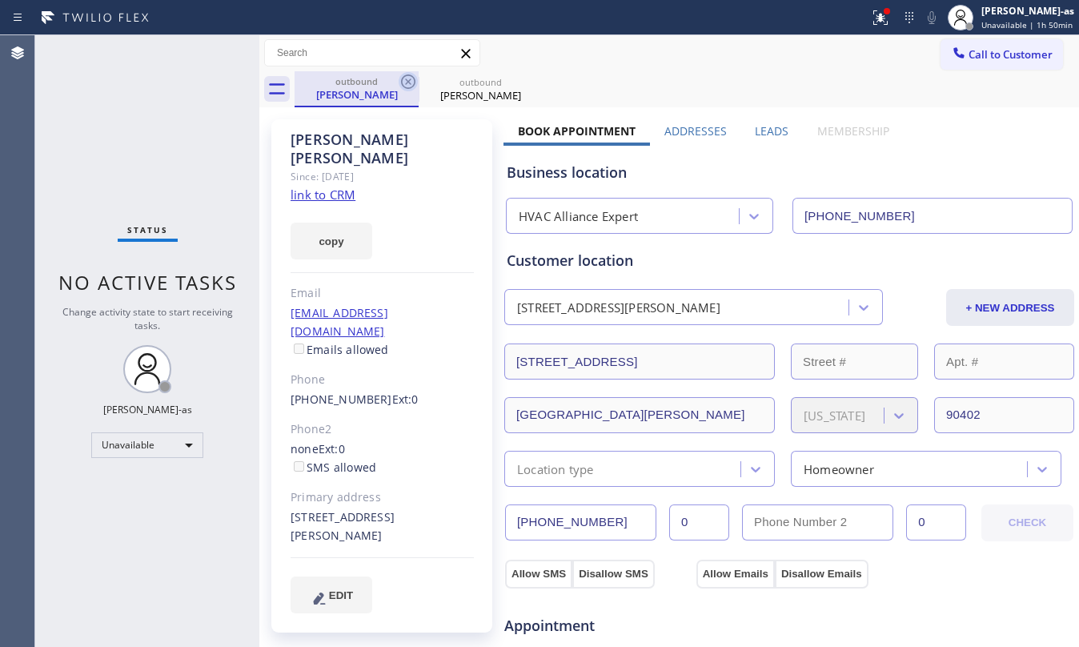
click at [413, 80] on icon at bounding box center [408, 81] width 19 height 19
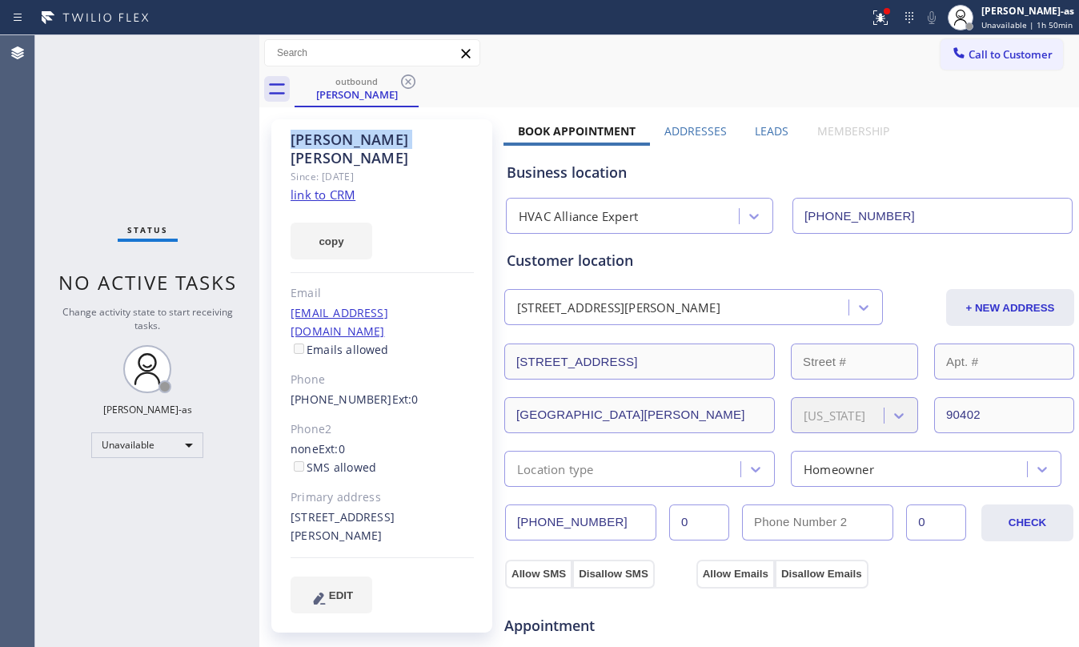
click at [413, 80] on icon at bounding box center [408, 81] width 19 height 19
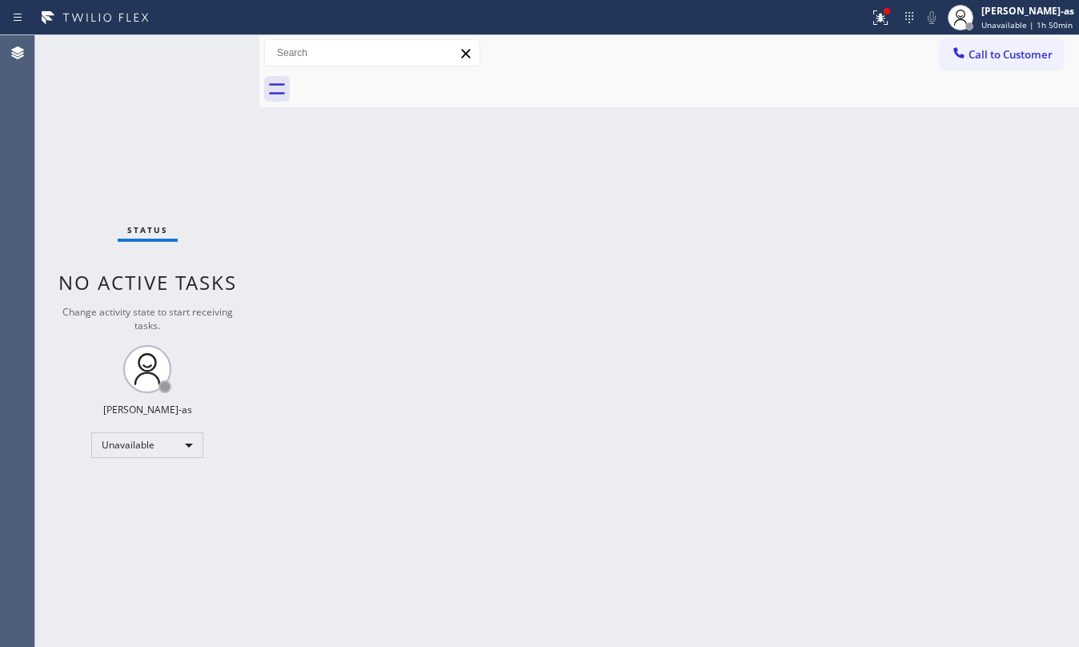
click at [413, 80] on div at bounding box center [687, 89] width 784 height 36
click at [125, 126] on div "Status No active tasks Change activity state to start receiving tasks. [PERSON_…" at bounding box center [147, 340] width 224 height 611
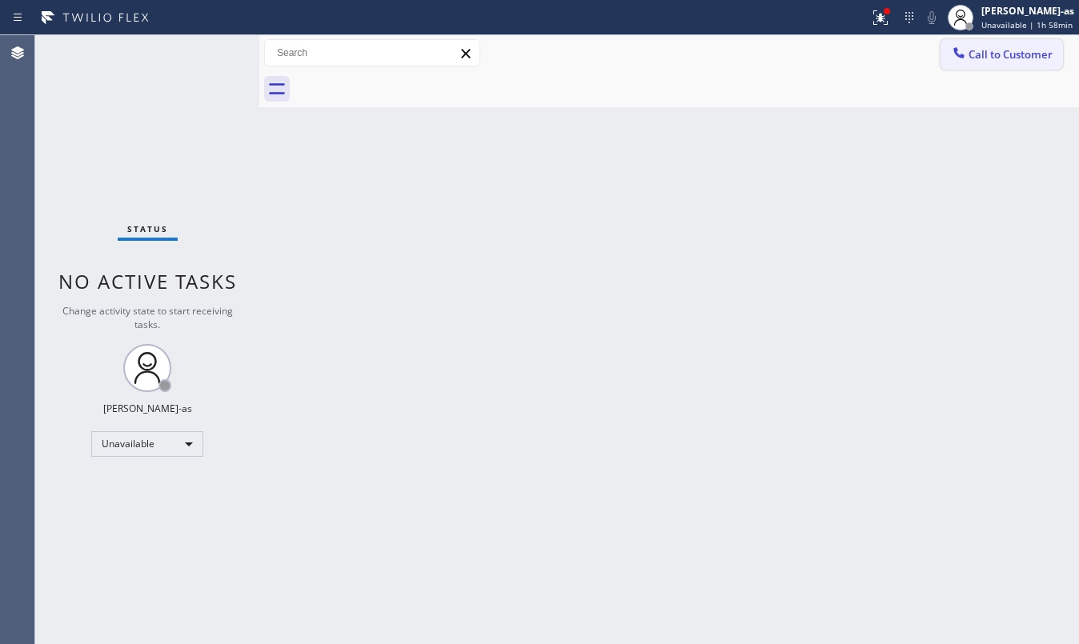
click at [980, 50] on span "Call to Customer" at bounding box center [1010, 54] width 84 height 14
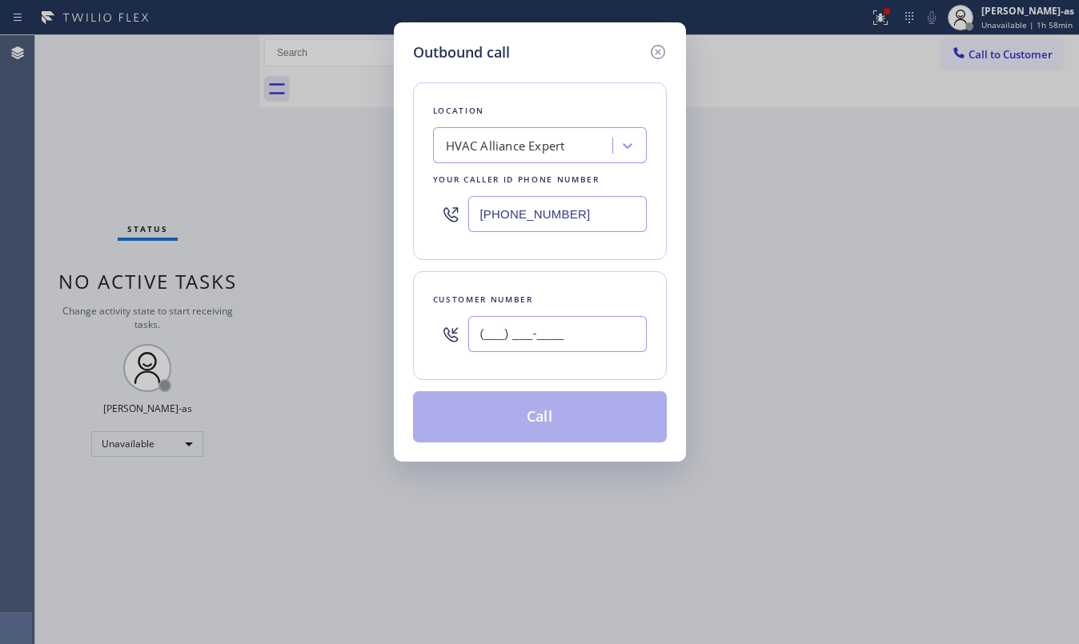
click at [593, 325] on input "(___) ___-____" at bounding box center [557, 334] width 178 height 36
paste input "936) 444-7272"
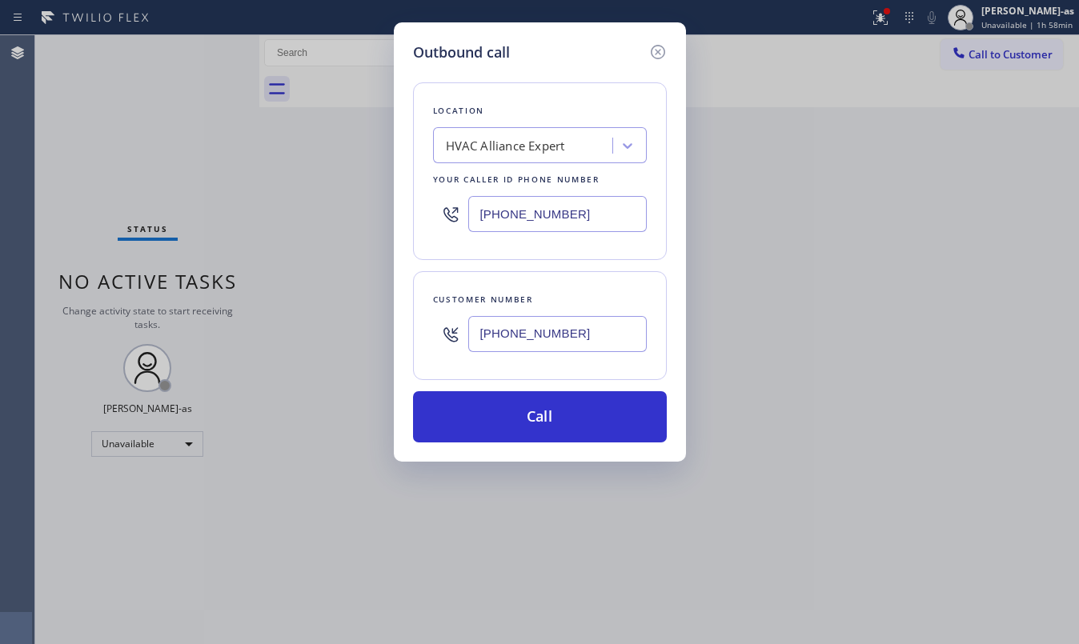
type input "(936) 444-7272"
click at [561, 218] on input "[PHONE_NUMBER]" at bounding box center [557, 214] width 178 height 36
paste input "818) 423-5553"
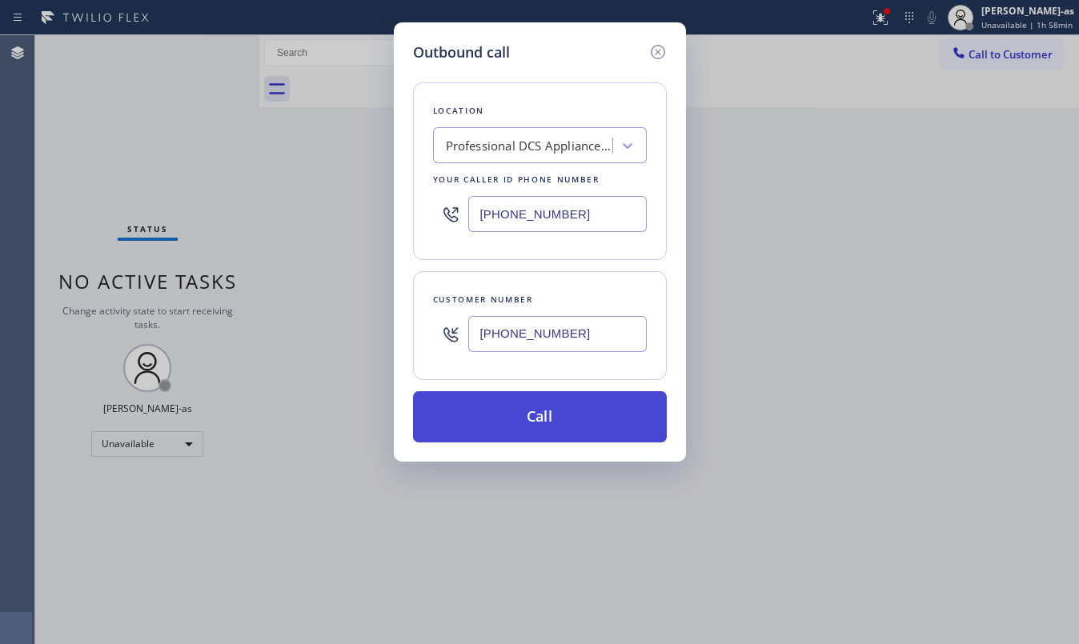
type input "(818) 423-5553"
click at [602, 403] on button "Call" at bounding box center [540, 416] width 254 height 51
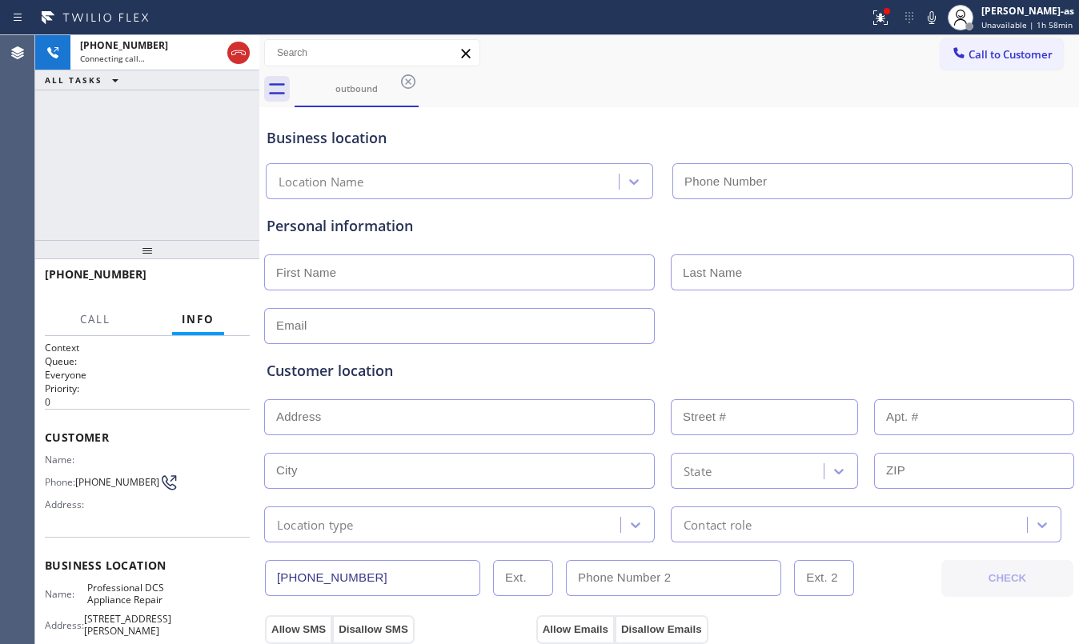
type input "(818) 423-5553"
click at [811, 321] on div at bounding box center [669, 324] width 813 height 39
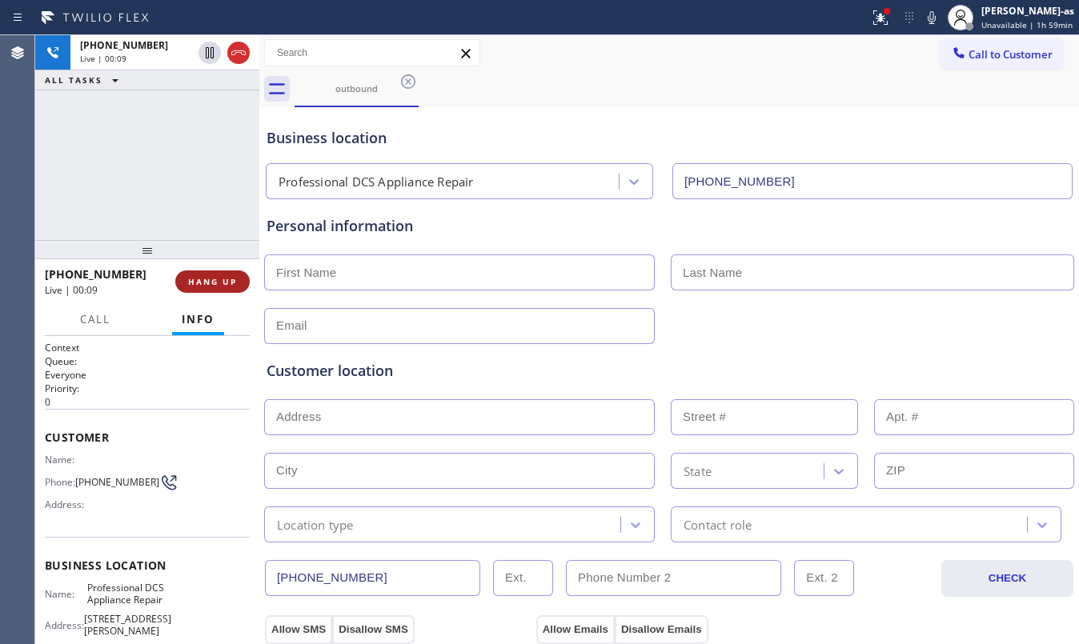
click at [202, 271] on button "HANG UP" at bounding box center [212, 282] width 74 height 22
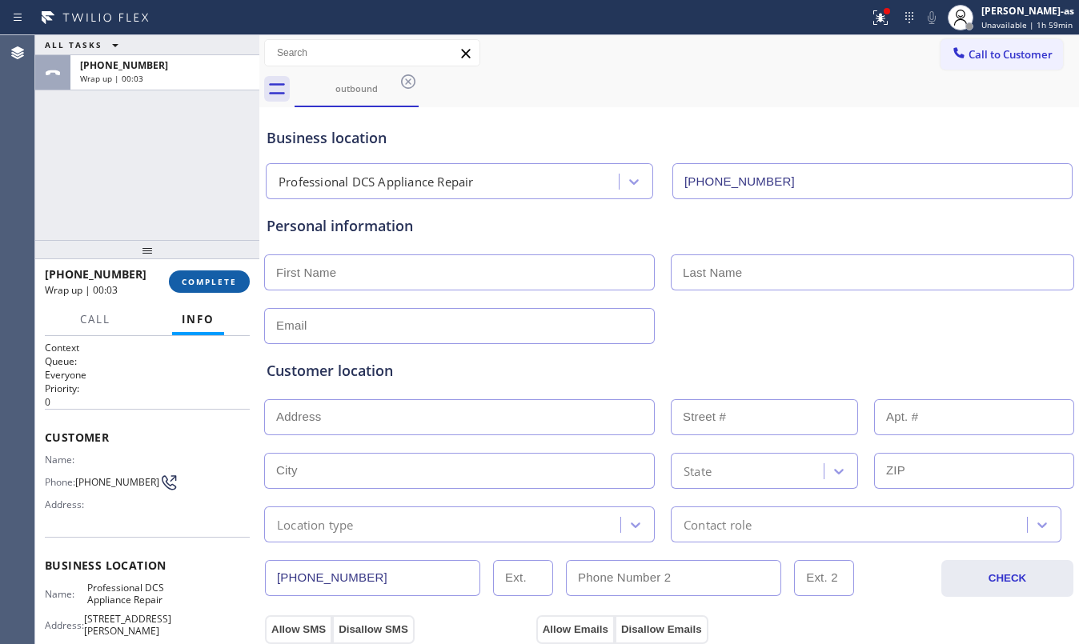
drag, startPoint x: 199, startPoint y: 293, endPoint x: 200, endPoint y: 272, distance: 20.8
click at [199, 293] on div "+19364447272 Wrap up | 00:03 COMPLETE" at bounding box center [147, 282] width 205 height 42
click at [203, 267] on div "+19364447272 Wrap up | 00:04 COMPLETE" at bounding box center [147, 282] width 205 height 42
click at [186, 230] on div "ALL TASKS ALL TASKS ACTIVE TASKS TASKS IN WRAP UP +19364447272 Wrap up | 00:04" at bounding box center [147, 137] width 224 height 205
click at [189, 287] on span "COMPLETE" at bounding box center [209, 281] width 55 height 11
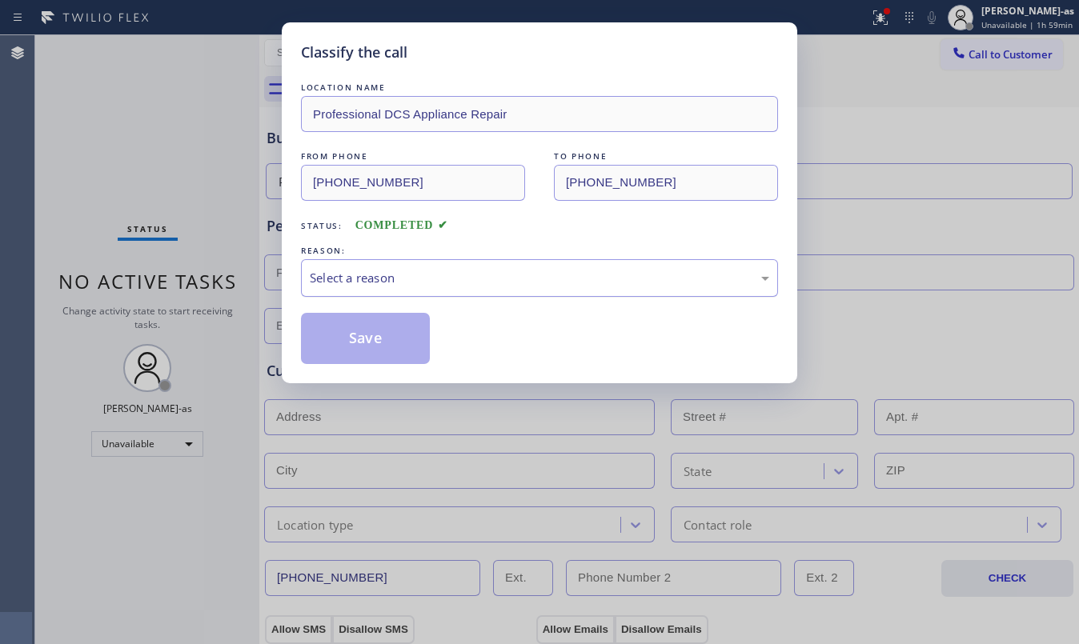
drag, startPoint x: 384, startPoint y: 277, endPoint x: 414, endPoint y: 288, distance: 31.7
click at [387, 277] on div "Select a reason" at bounding box center [539, 278] width 459 height 18
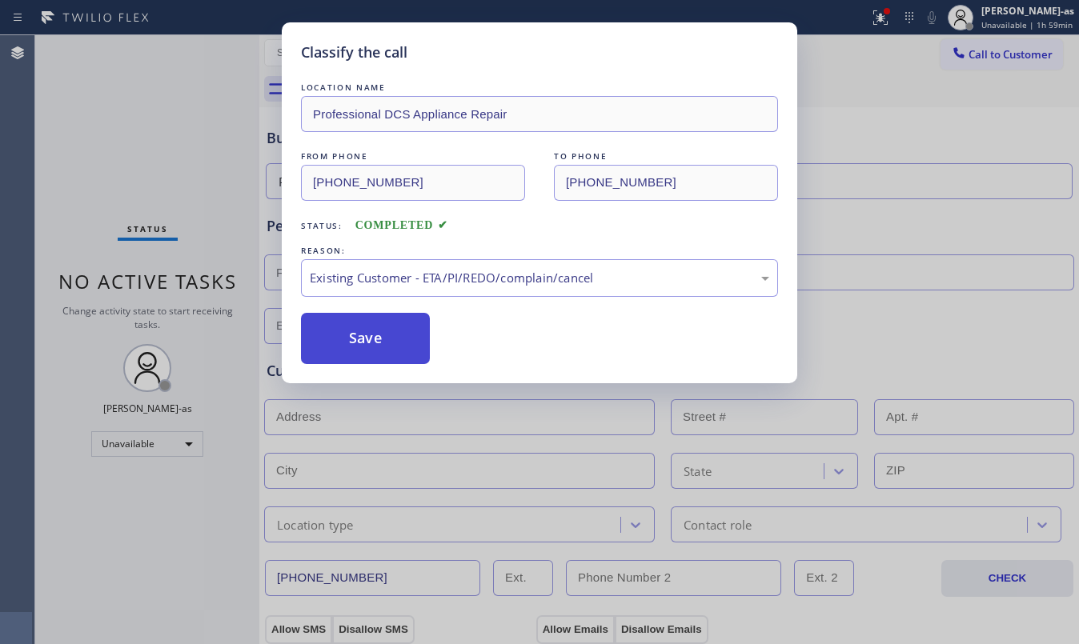
drag, startPoint x: 322, startPoint y: 337, endPoint x: 999, endPoint y: 344, distance: 677.1
click at [322, 336] on button "Save" at bounding box center [365, 338] width 129 height 51
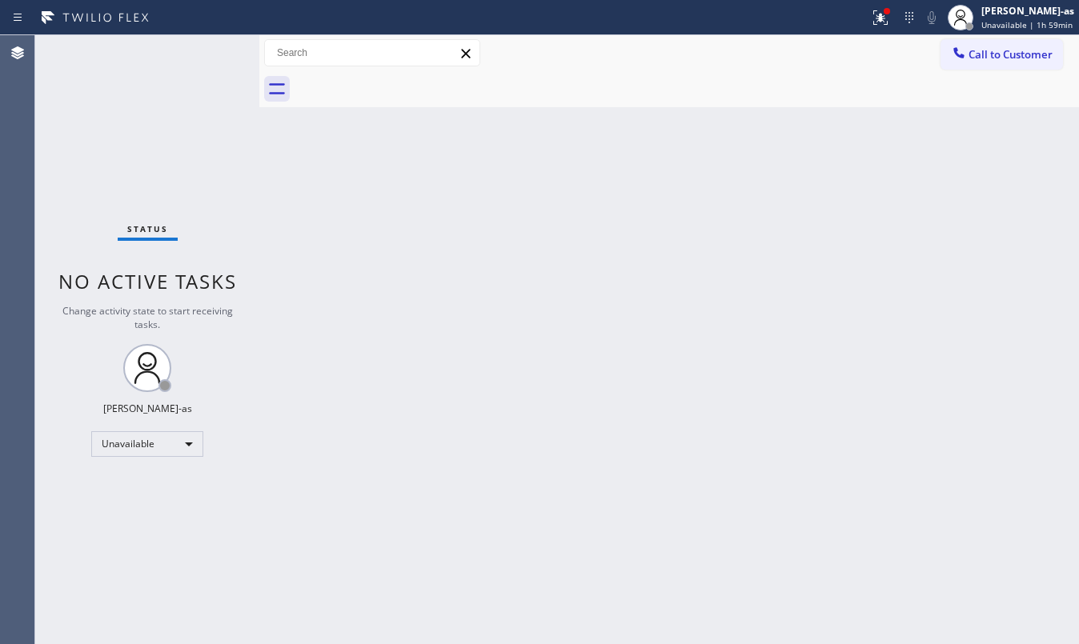
click at [808, 343] on div "Back to Dashboard Change Sender ID Customers Technicians Select a contact Outbo…" at bounding box center [669, 339] width 820 height 609
click at [978, 52] on span "Call to Customer" at bounding box center [1010, 54] width 84 height 14
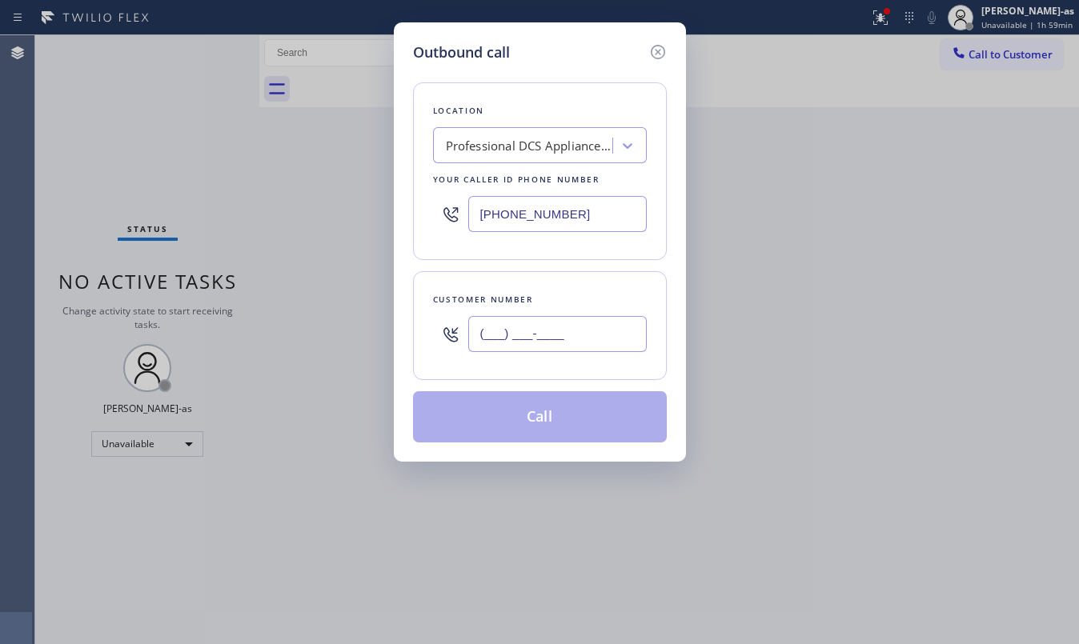
click at [581, 343] on input "(___) ___-____" at bounding box center [557, 334] width 178 height 36
paste input "936) 444-7272"
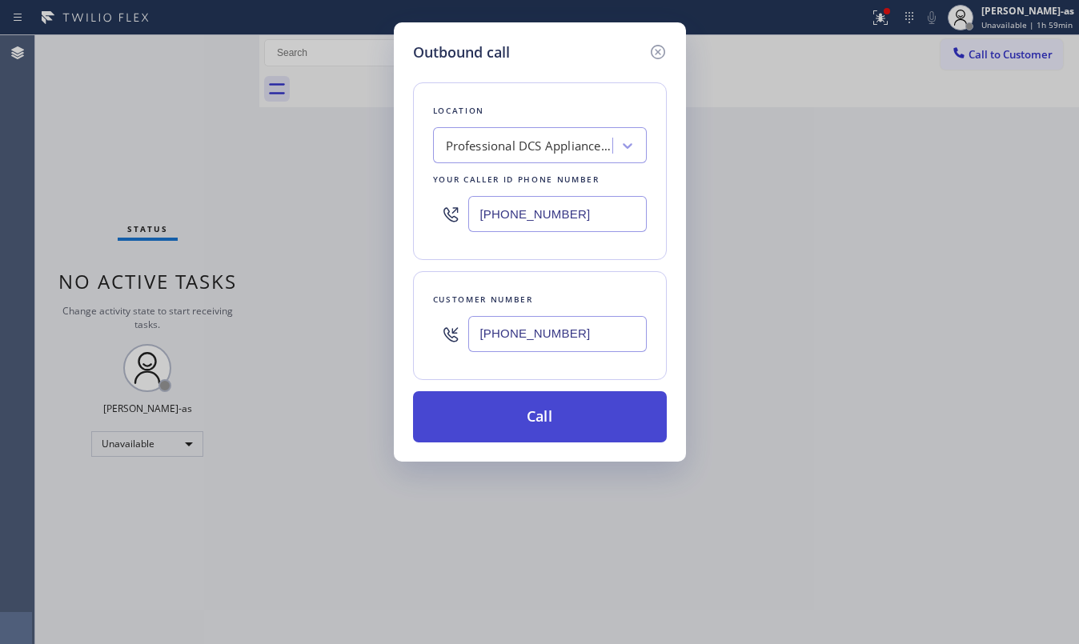
type input "(936) 444-7272"
click at [554, 423] on button "Call" at bounding box center [540, 416] width 254 height 51
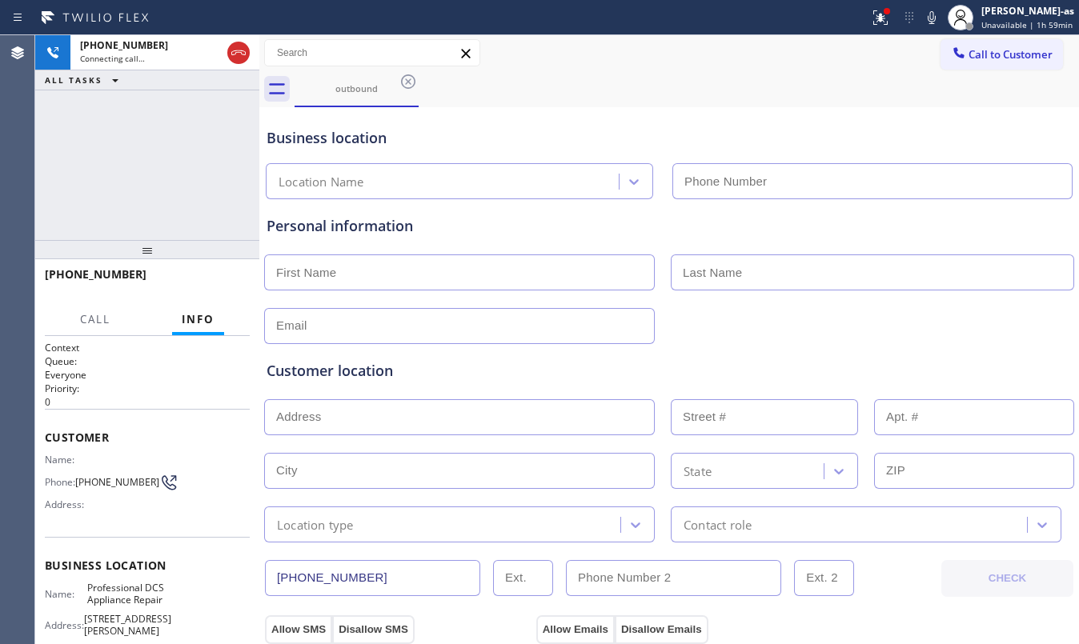
type input "(818) 423-5553"
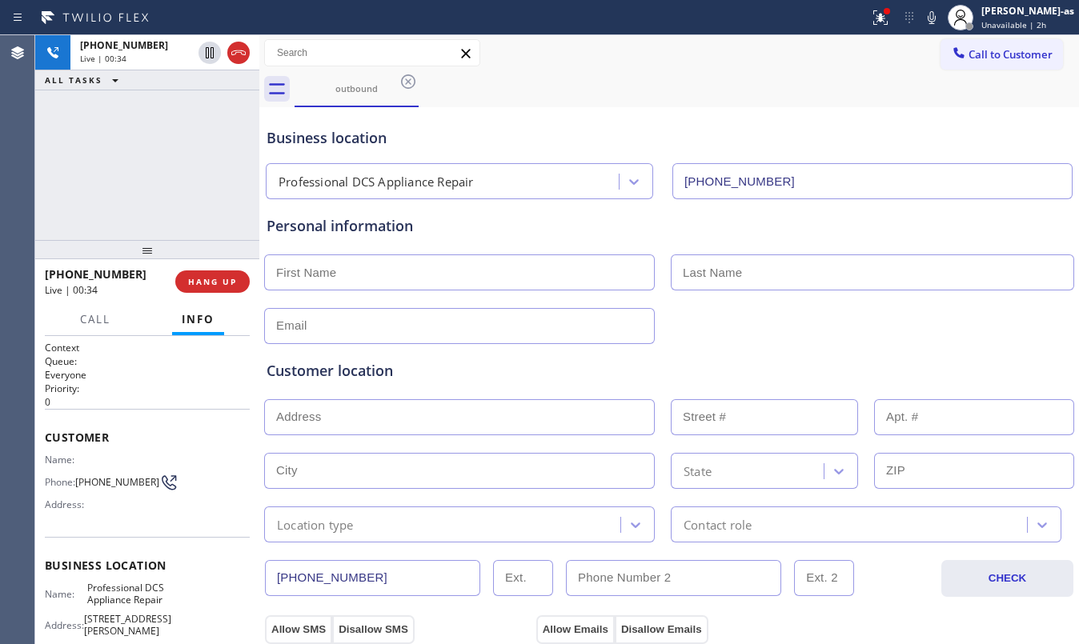
click at [155, 155] on div "+19364447272 Live | 00:34 ALL TASKS ALL TASKS ACTIVE TASKS TASKS IN WRAP UP" at bounding box center [147, 137] width 224 height 205
click at [141, 196] on div "+19364447272 Live | 00:36 ALL TASKS ALL TASKS ACTIVE TASKS TASKS IN WRAP UP" at bounding box center [147, 137] width 224 height 205
drag, startPoint x: 146, startPoint y: 205, endPoint x: 254, endPoint y: 317, distance: 155.7
click at [147, 200] on div "+19364447272 Live | 00:37 ALL TASKS ALL TASKS ACTIVE TASKS TASKS IN WRAP UP" at bounding box center [147, 137] width 224 height 205
click at [203, 277] on span "HANG UP" at bounding box center [212, 281] width 49 height 11
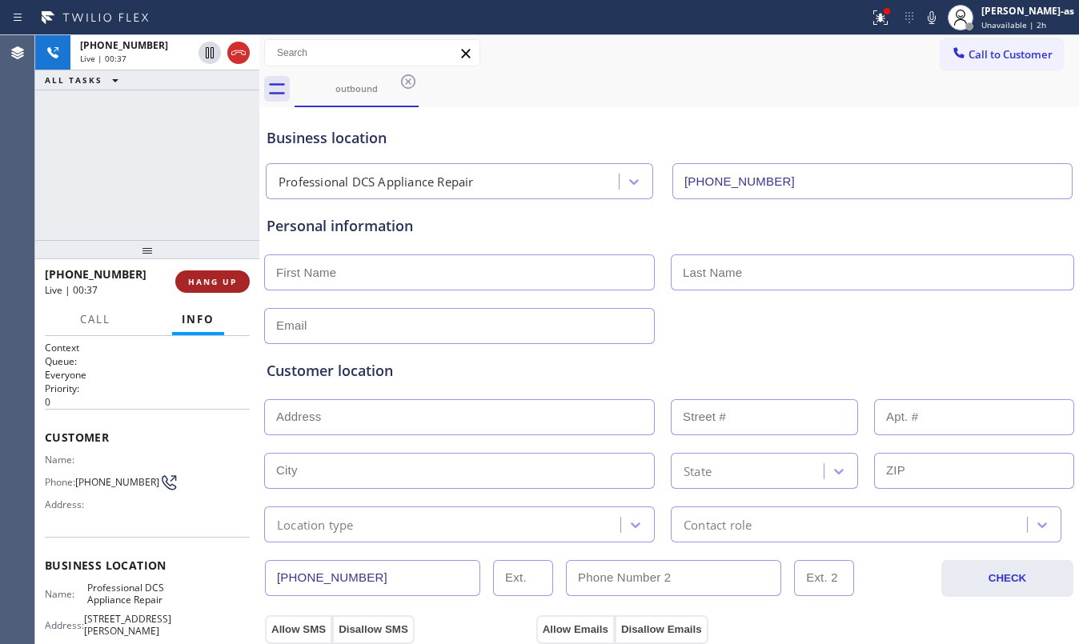
click at [203, 277] on span "HANG UP" at bounding box center [212, 281] width 49 height 11
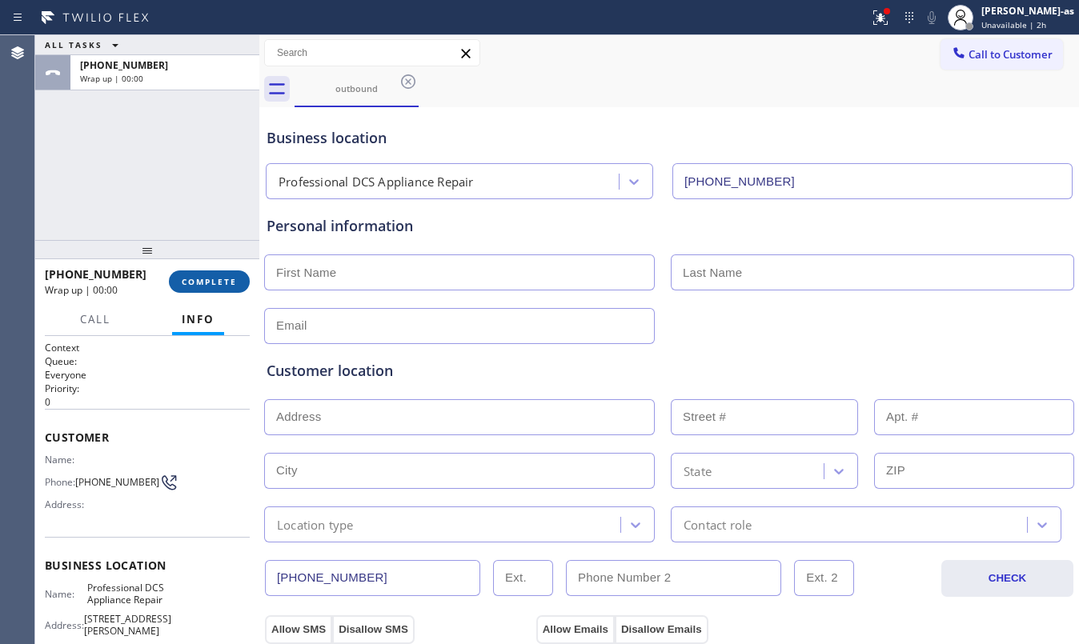
click at [203, 277] on span "COMPLETE" at bounding box center [209, 281] width 55 height 11
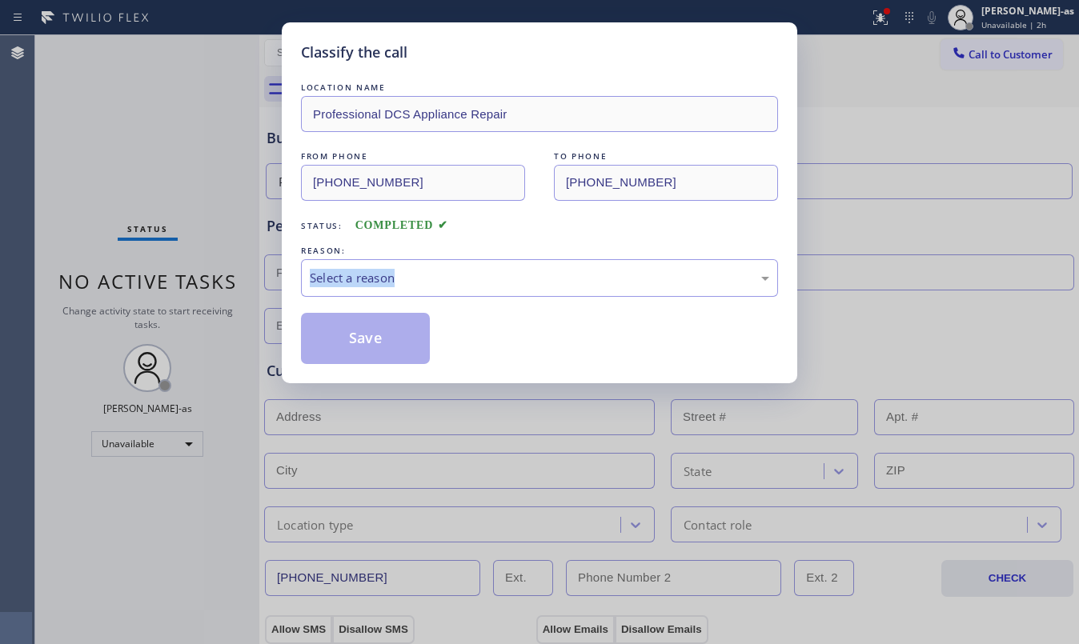
click at [203, 275] on div "Classify the call LOCATION NAME Professional DCS Appliance Repair FROM PHONE (8…" at bounding box center [539, 322] width 1079 height 644
click at [539, 218] on div "Status: COMPLETED" at bounding box center [539, 222] width 477 height 26
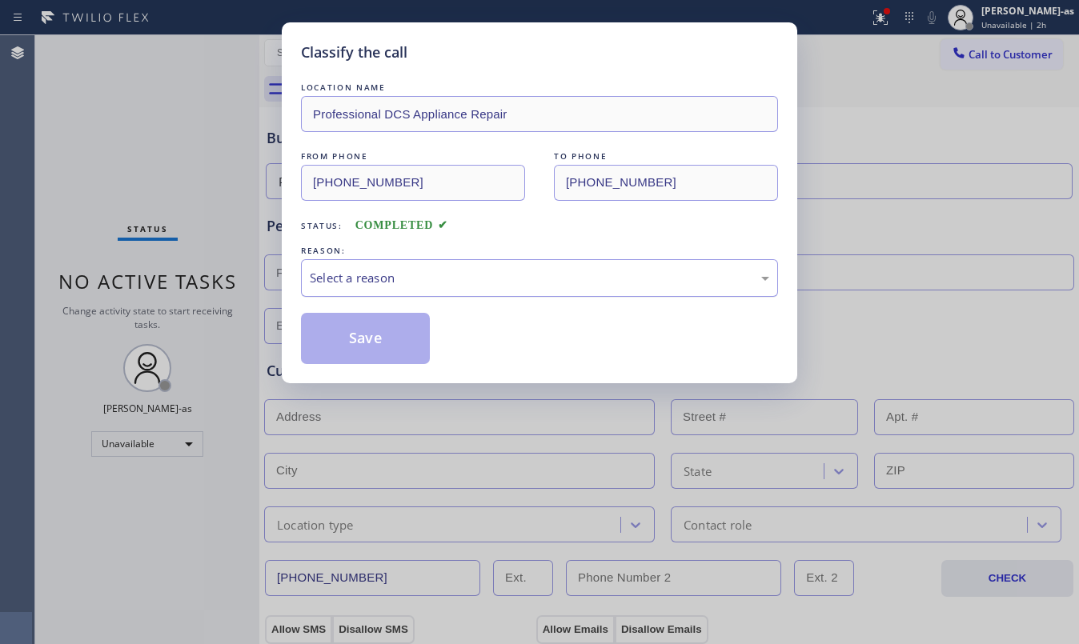
drag, startPoint x: 448, startPoint y: 283, endPoint x: 459, endPoint y: 290, distance: 13.3
click at [448, 282] on div "Select a reason" at bounding box center [539, 278] width 459 height 18
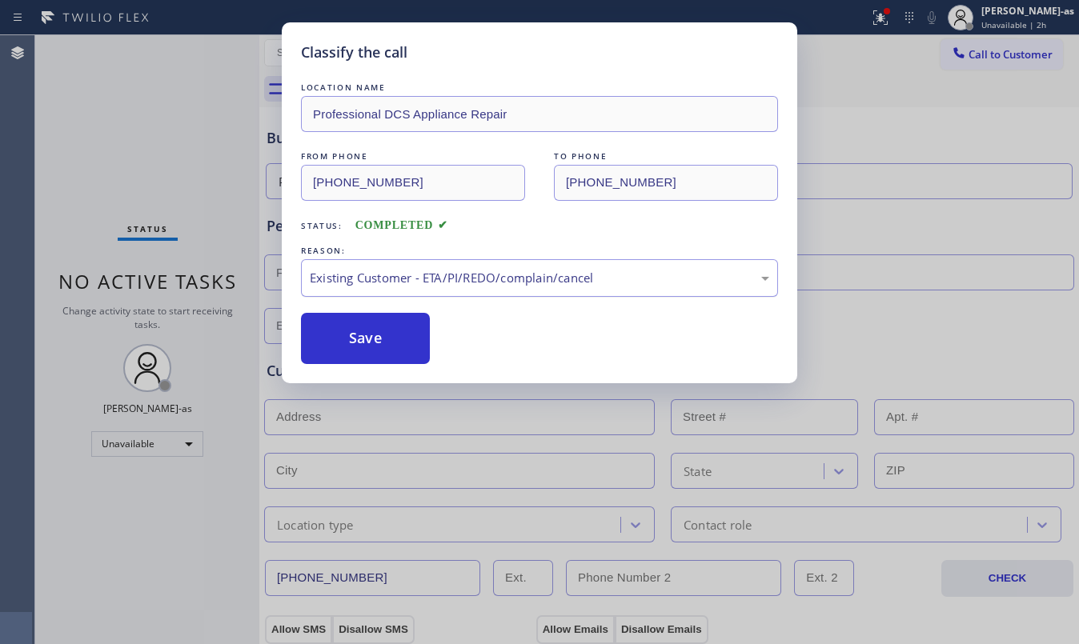
click at [379, 279] on div "Existing Customer - ETA/PI/REDO/complain/cancel" at bounding box center [539, 278] width 459 height 18
click at [359, 333] on button "Save" at bounding box center [365, 338] width 129 height 51
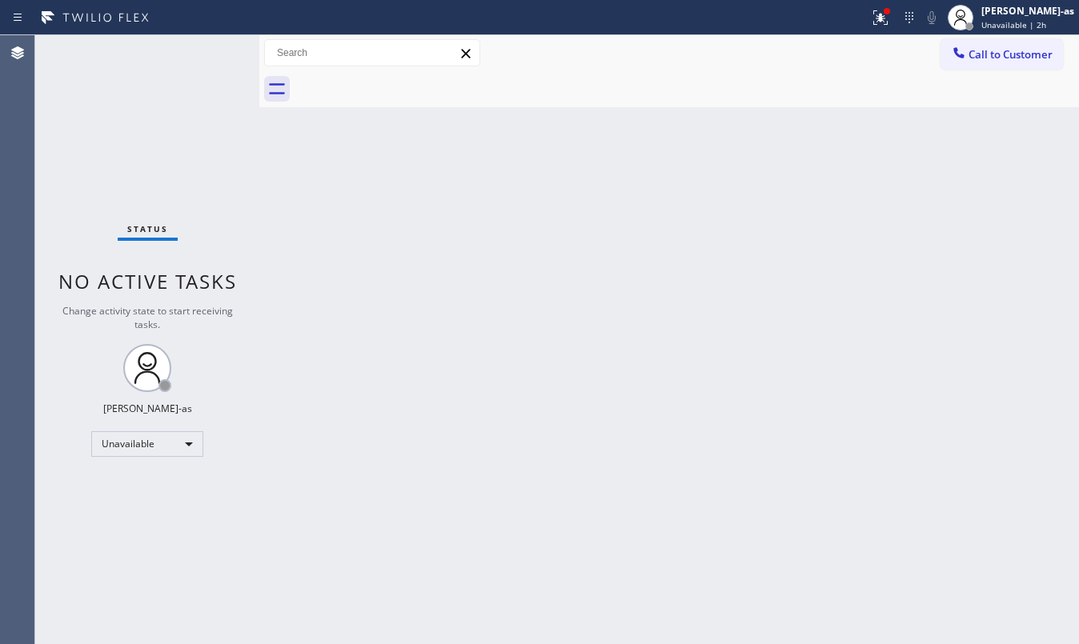
click at [549, 504] on div "Back to Dashboard Change Sender ID Customers Technicians Select a contact Outbo…" at bounding box center [669, 339] width 820 height 609
click at [474, 456] on div "Back to Dashboard Change Sender ID Customers Technicians Select a contact Outbo…" at bounding box center [669, 339] width 820 height 609
click at [228, 129] on div "Status No active tasks Change activity state to start receiving tasks. [PERSON_…" at bounding box center [147, 339] width 224 height 609
drag, startPoint x: 452, startPoint y: 277, endPoint x: 471, endPoint y: 258, distance: 26.6
click at [455, 275] on div "Back to Dashboard Change Sender ID Customers Technicians Select a contact Outbo…" at bounding box center [669, 339] width 820 height 609
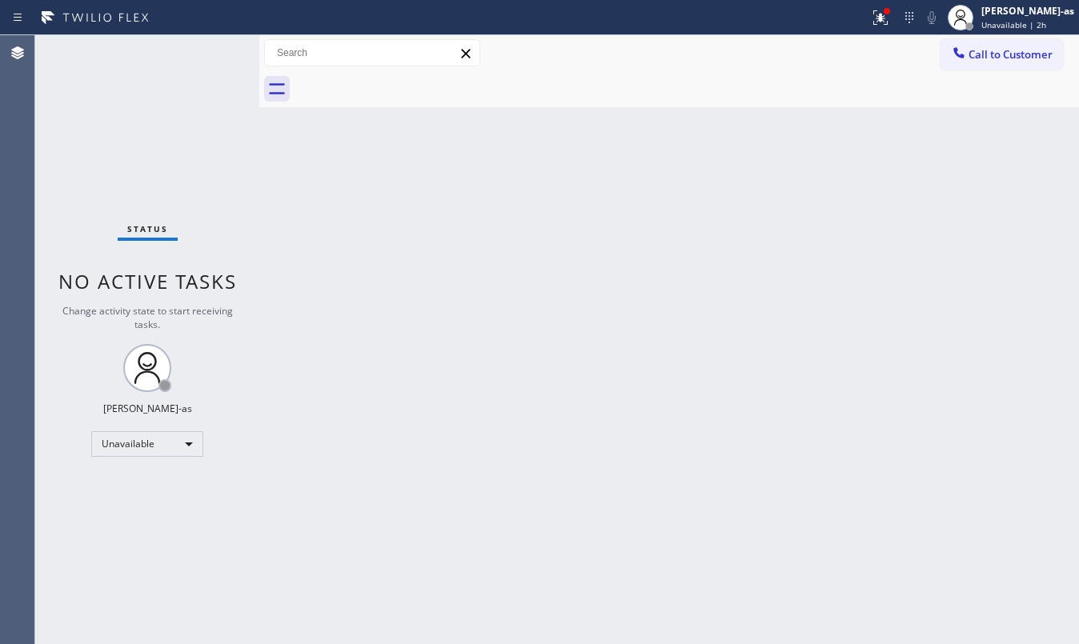
click at [353, 296] on div "Back to Dashboard Change Sender ID Customers Technicians Select a contact Outbo…" at bounding box center [669, 339] width 820 height 609
click at [1010, 45] on button "Call to Customer" at bounding box center [1001, 54] width 122 height 30
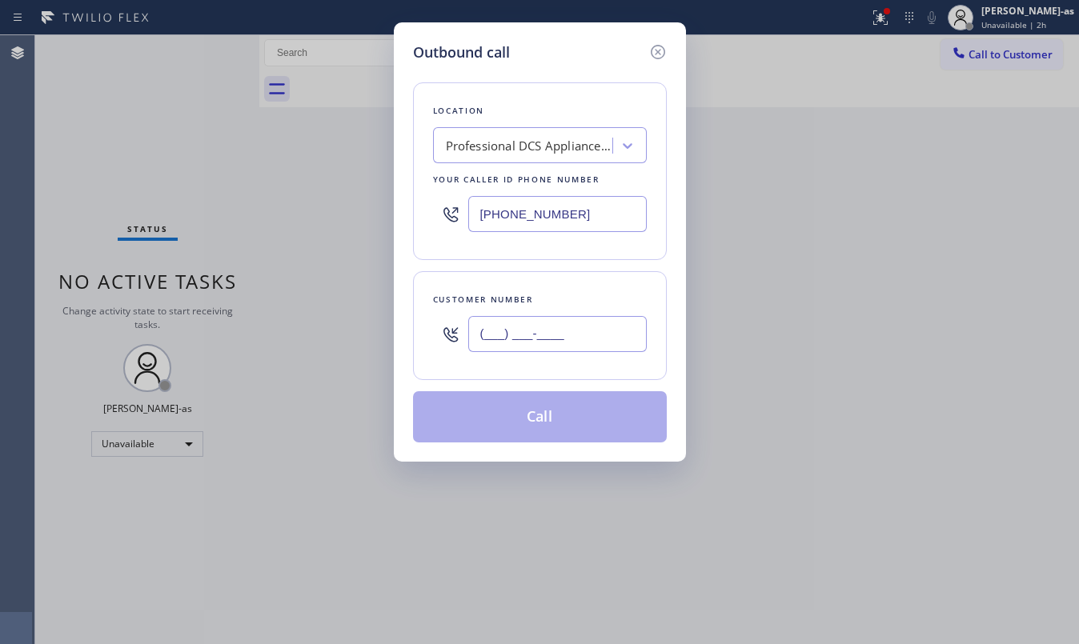
click at [514, 339] on input "(___) ___-____" at bounding box center [557, 334] width 178 height 36
paste input "213) 220-9321"
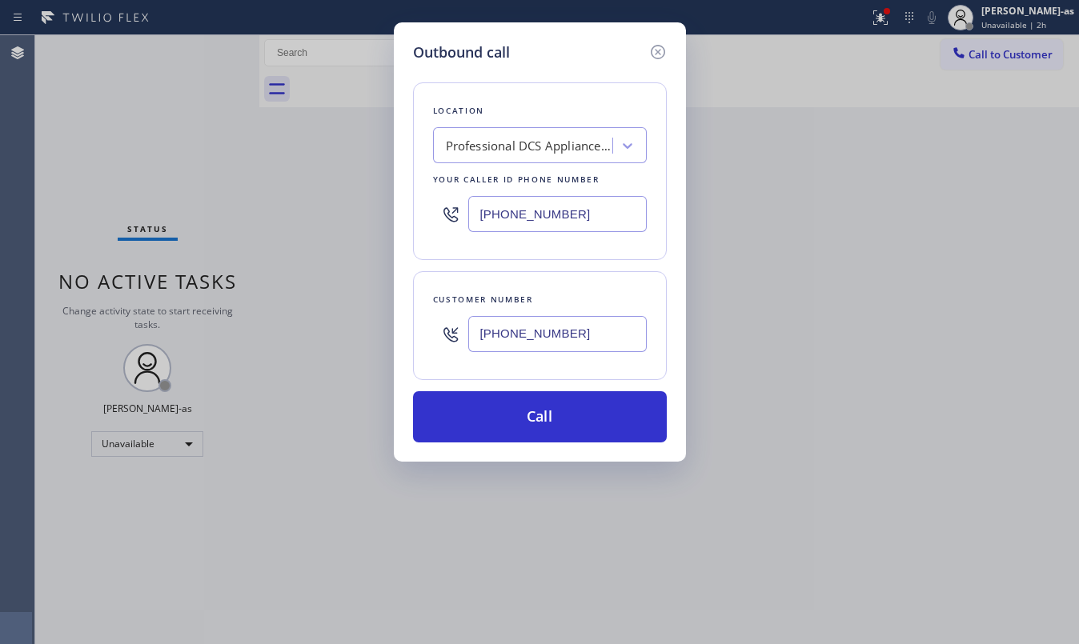
type input "(213) 220-9321"
click at [514, 132] on div "Professional DCS Appliance Repair" at bounding box center [525, 146] width 174 height 28
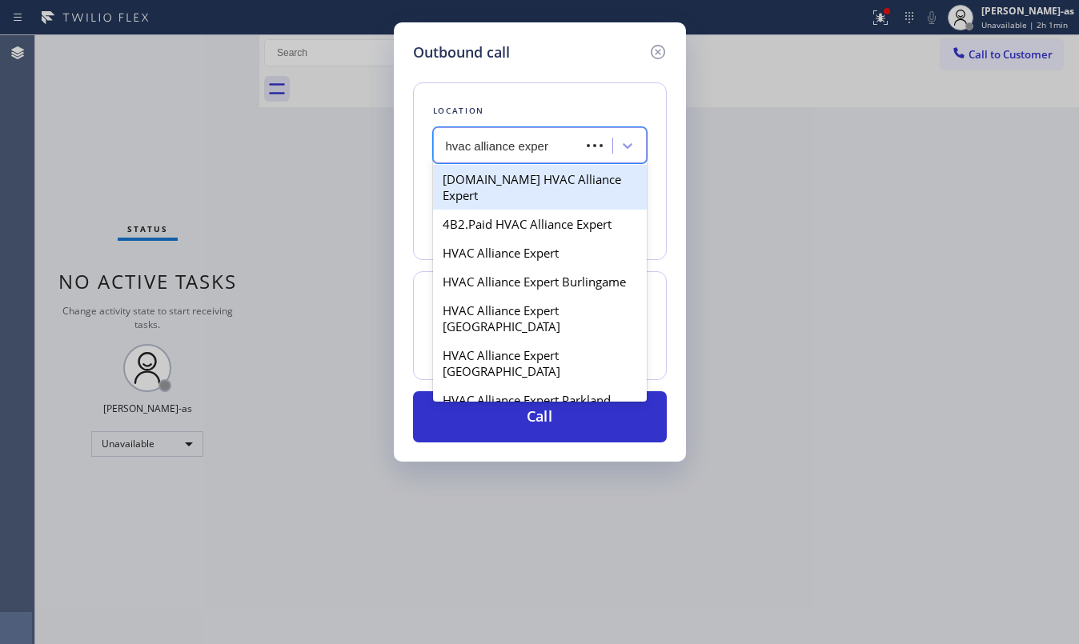
type input "hvac alliance expert"
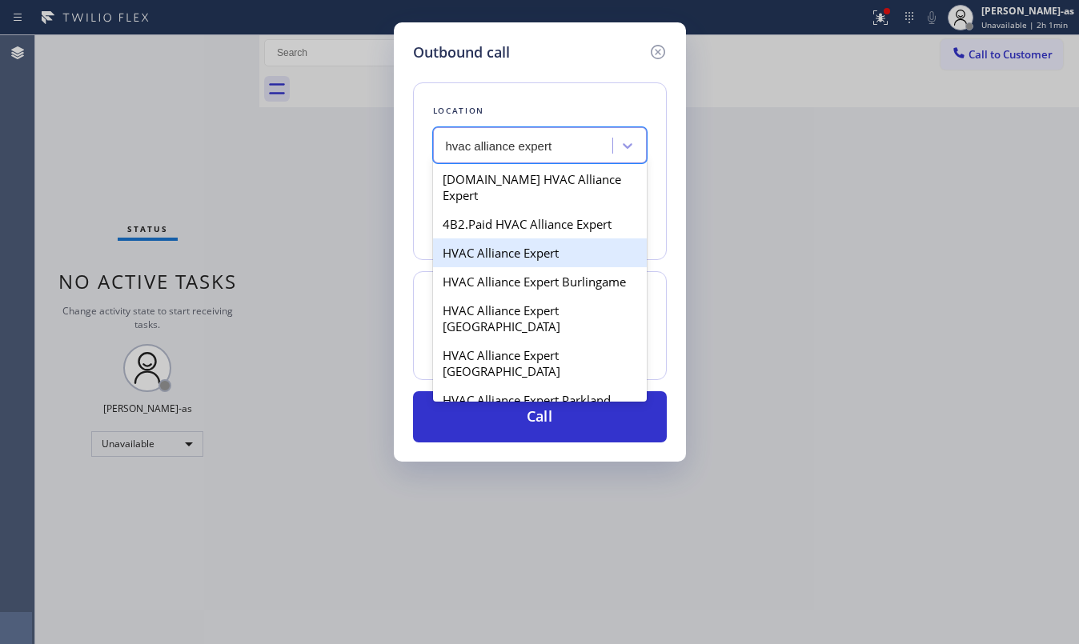
click at [515, 238] on div "HVAC Alliance Expert" at bounding box center [540, 252] width 214 height 29
type input "[PHONE_NUMBER]"
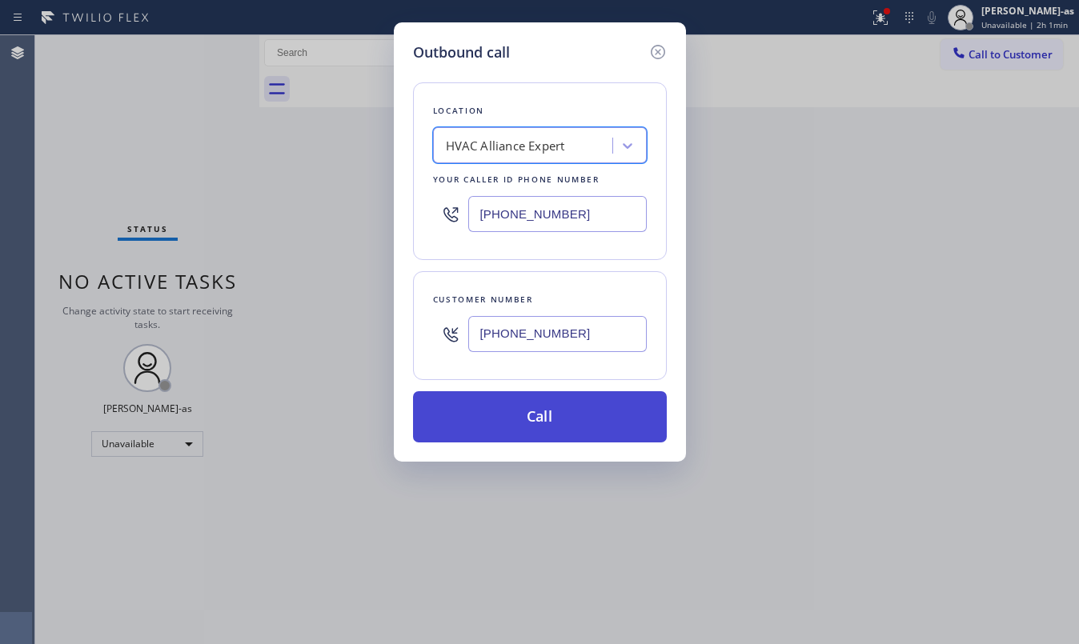
click at [555, 416] on button "Call" at bounding box center [540, 416] width 254 height 51
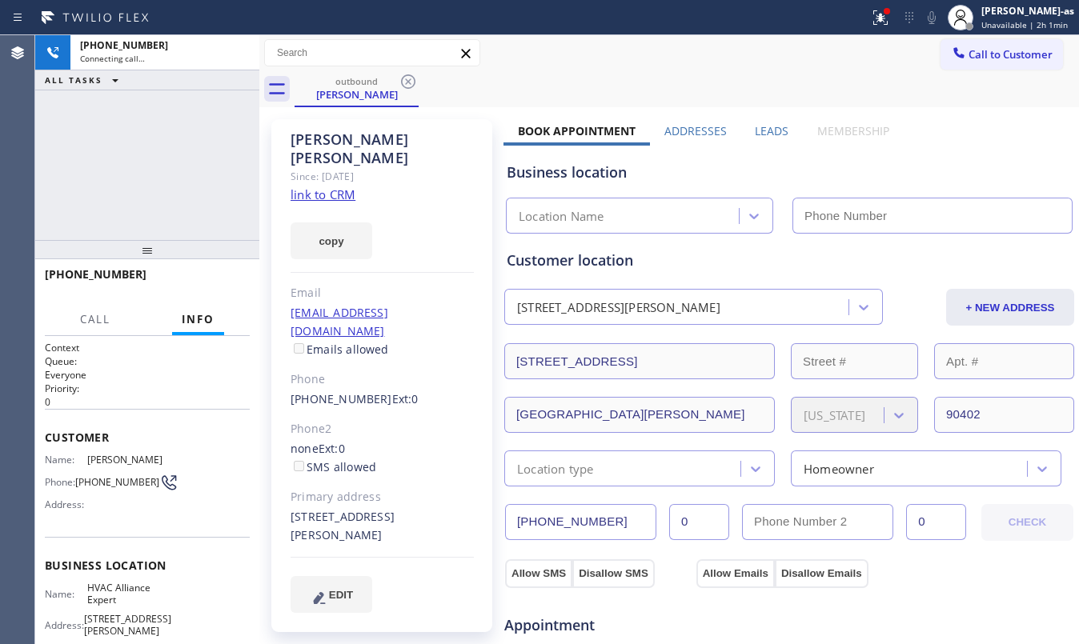
click at [213, 158] on div "+12132209321 Connecting call… ALL TASKS ALL TASKS ACTIVE TASKS TASKS IN WRAP UP" at bounding box center [147, 137] width 224 height 205
type input "[PHONE_NUMBER]"
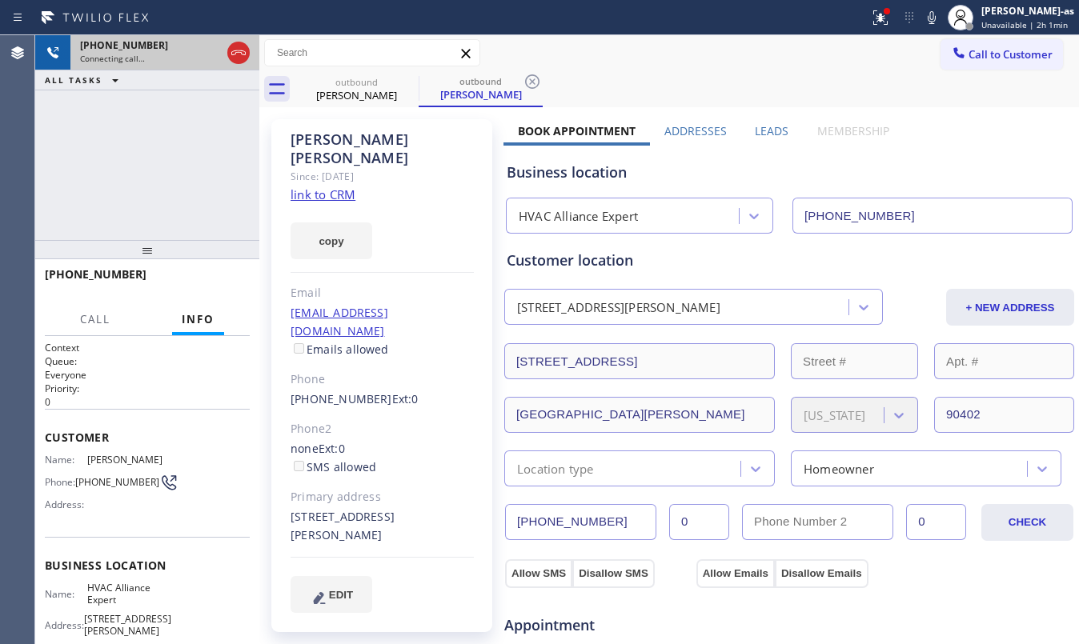
drag, startPoint x: 226, startPoint y: 30, endPoint x: 226, endPoint y: 53, distance: 23.2
click at [226, 43] on div "Status report Issues detected These issues could affect your workflow. Please c…" at bounding box center [539, 322] width 1079 height 644
click at [226, 53] on div at bounding box center [238, 52] width 29 height 35
click at [251, 56] on div at bounding box center [238, 52] width 29 height 35
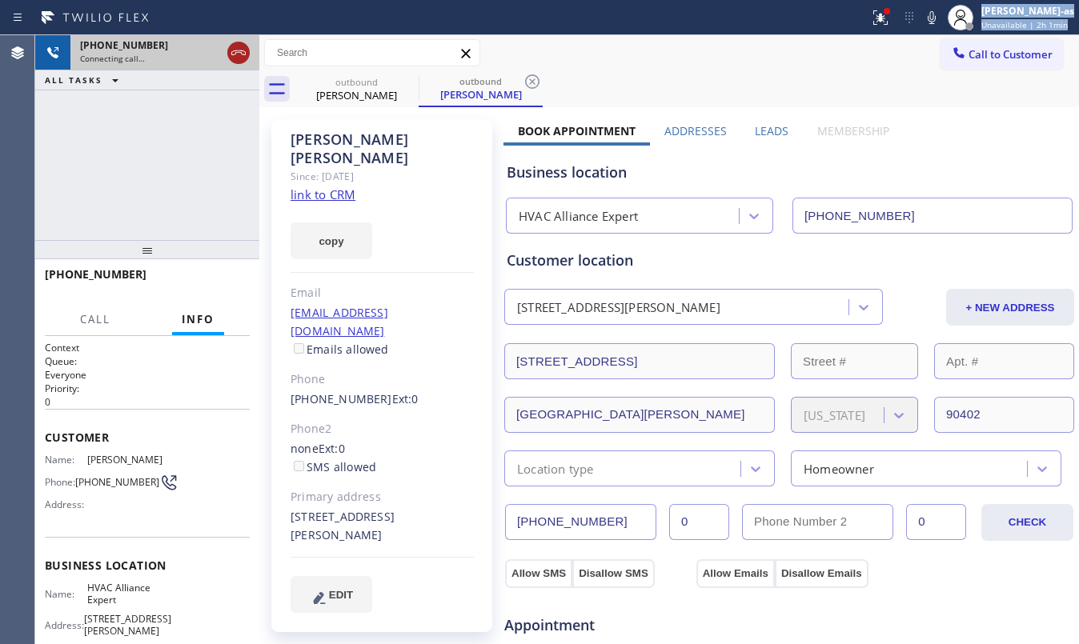
click at [230, 53] on icon at bounding box center [238, 52] width 19 height 19
drag, startPoint x: 266, startPoint y: 64, endPoint x: 382, endPoint y: 90, distance: 118.8
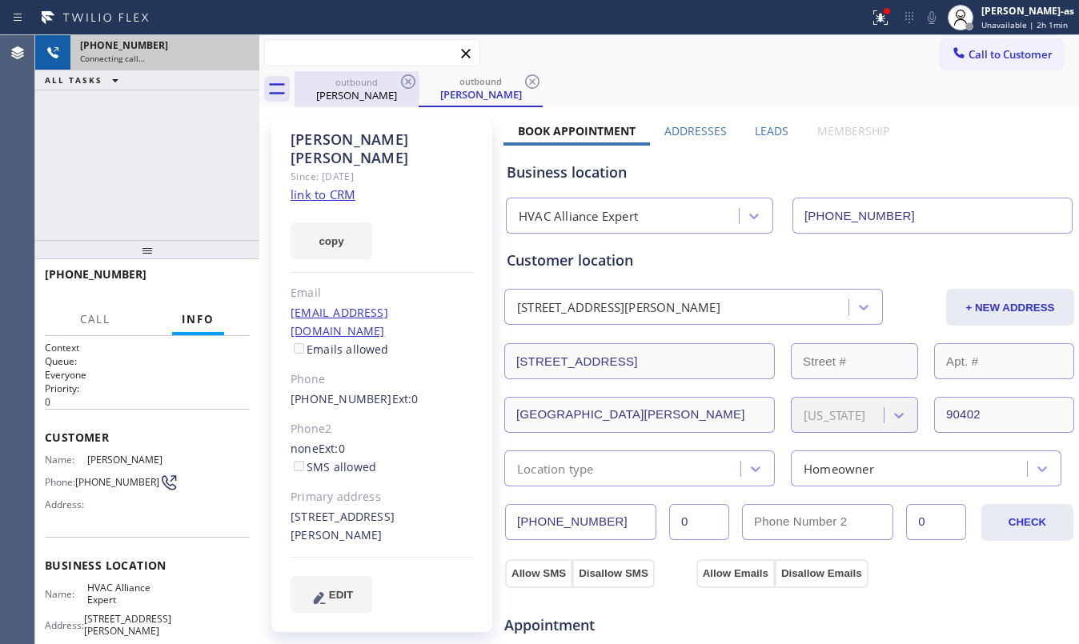
click at [279, 67] on div "Call to Customer Outbound call Location HVAC Alliance Expert Your caller id pho…" at bounding box center [669, 53] width 820 height 36
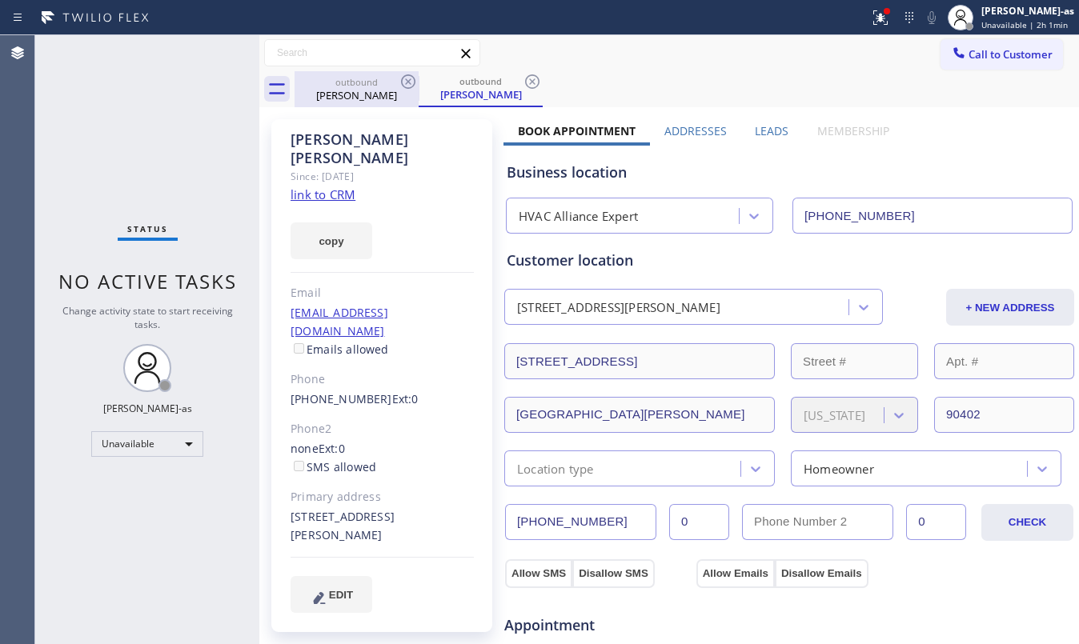
click at [379, 90] on div "Deborah Castleman" at bounding box center [356, 95] width 121 height 14
click at [415, 74] on icon at bounding box center [408, 81] width 19 height 19
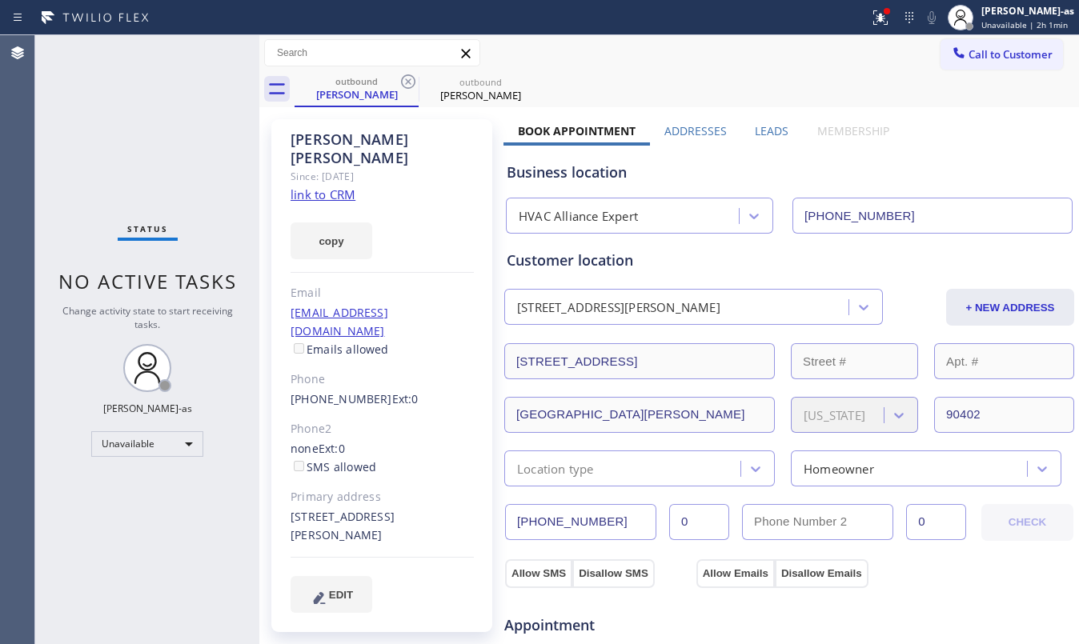
click at [0, 0] on icon at bounding box center [0, 0] width 0 height 0
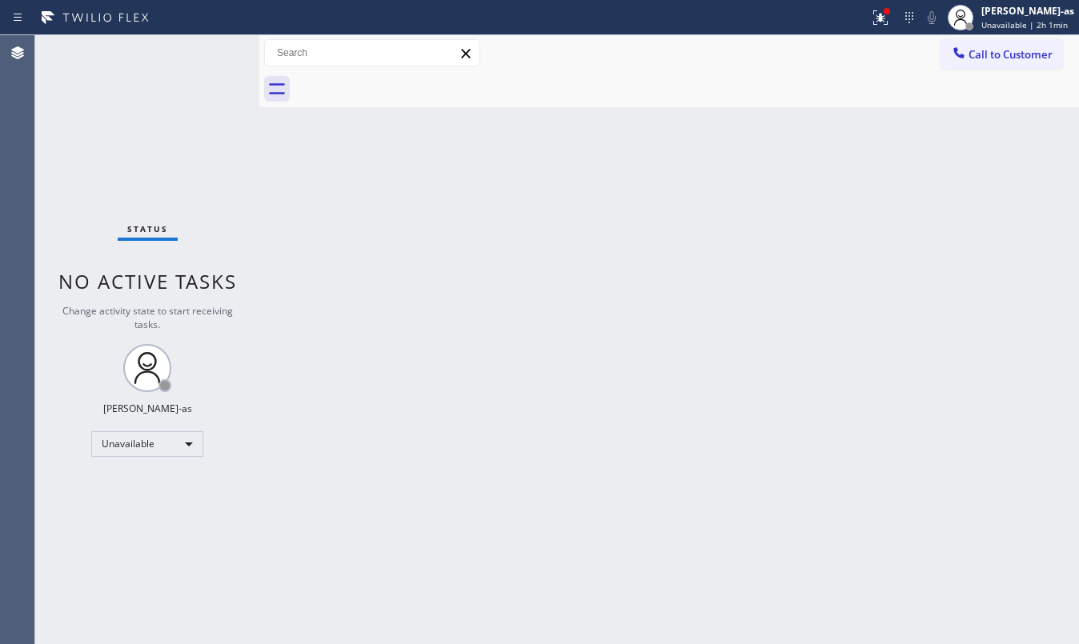
click at [408, 80] on div at bounding box center [687, 89] width 784 height 36
click at [987, 52] on span "Call to Customer" at bounding box center [1010, 54] width 84 height 14
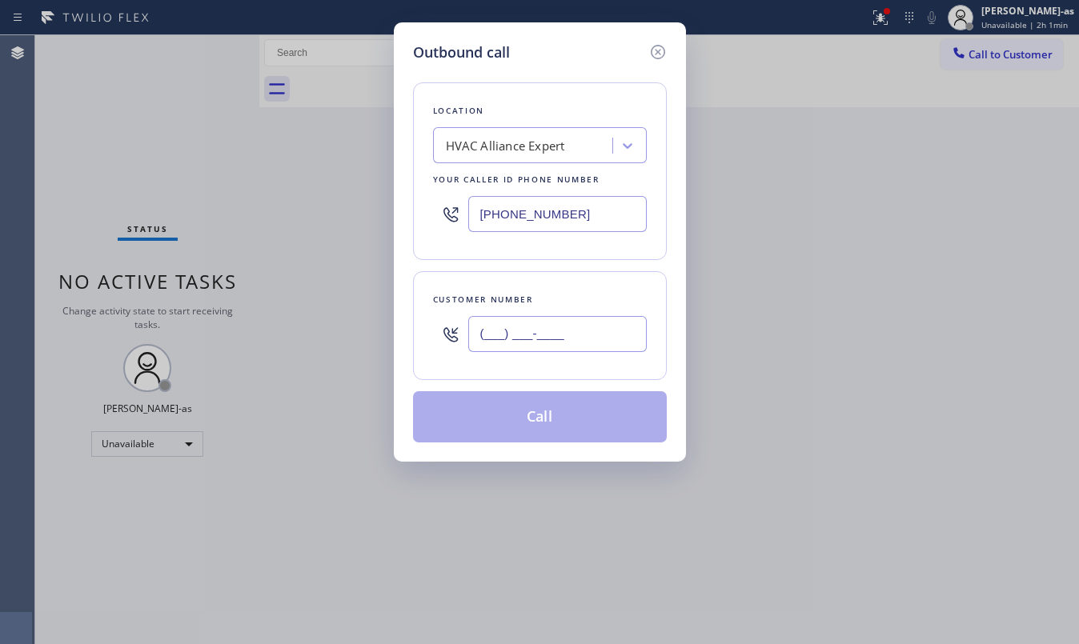
click at [578, 331] on input "(___) ___-____" at bounding box center [557, 334] width 178 height 36
paste input "310) 489-4530"
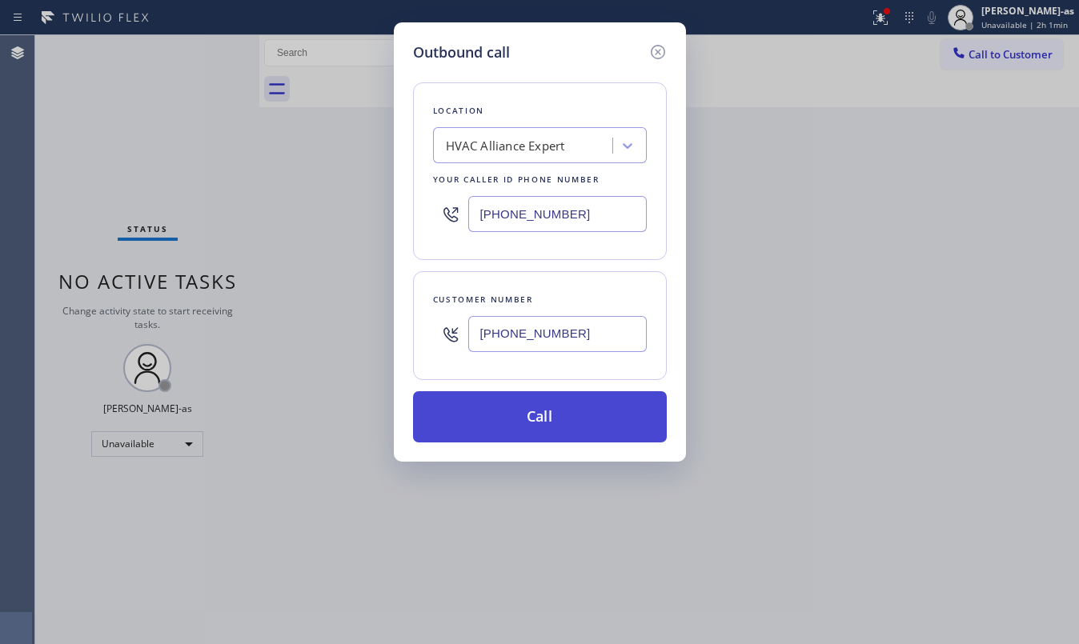
type input "(310) 489-4530"
click at [523, 414] on button "Call" at bounding box center [540, 416] width 254 height 51
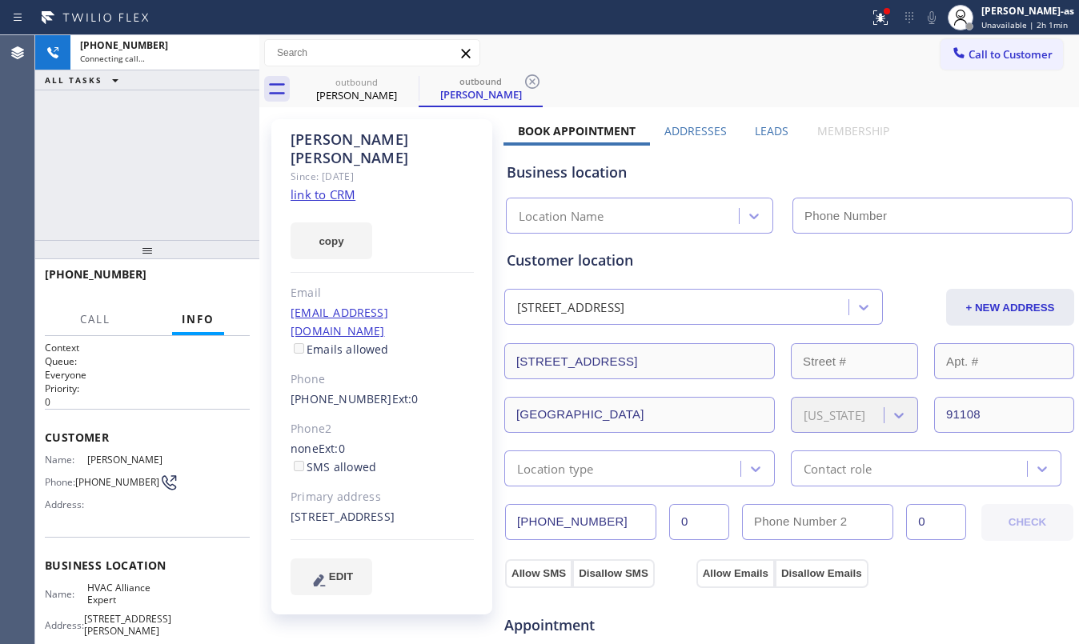
click at [318, 186] on link "link to CRM" at bounding box center [323, 194] width 65 height 16
type input "[PHONE_NUMBER]"
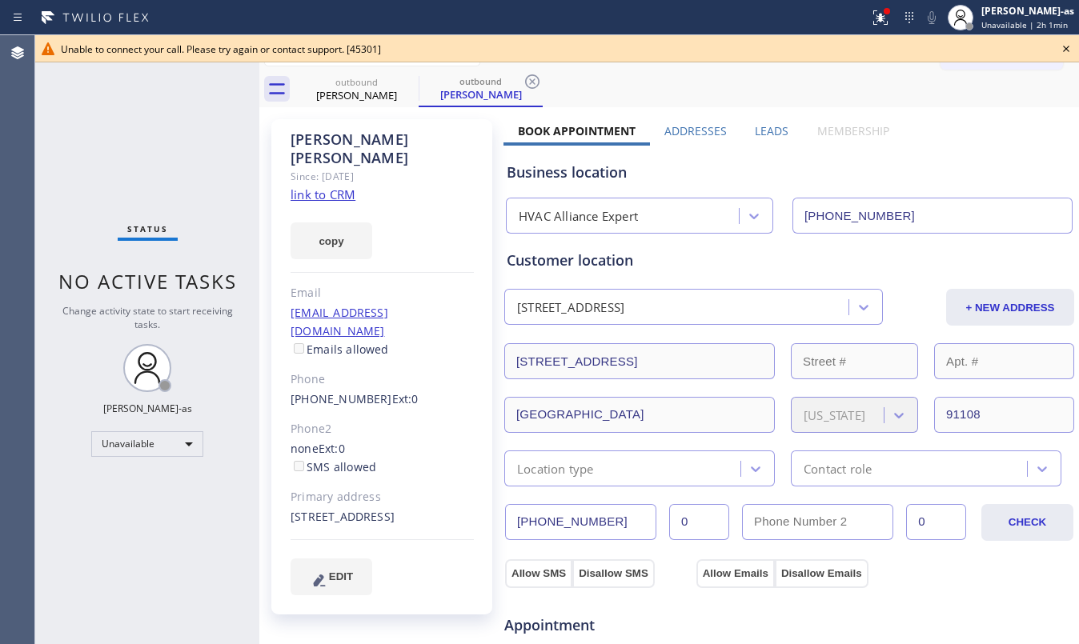
drag, startPoint x: 100, startPoint y: 118, endPoint x: 261, endPoint y: 74, distance: 167.0
click at [135, 120] on div "Status No active tasks Change activity state to start receiving tasks. [PERSON_…" at bounding box center [147, 339] width 224 height 609
click at [357, 84] on div "outbound" at bounding box center [356, 82] width 121 height 12
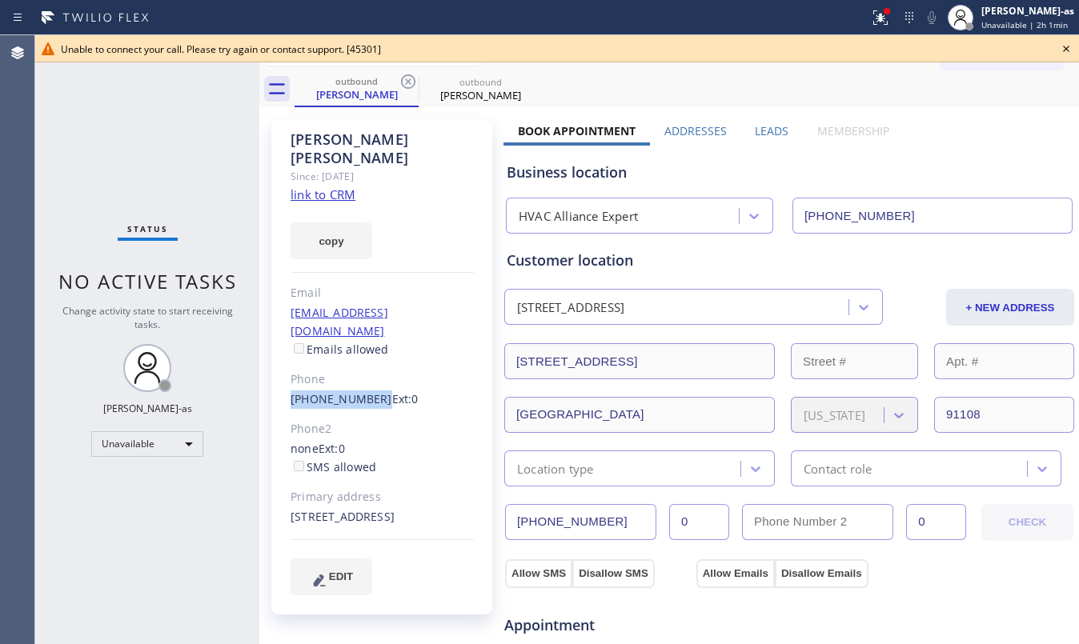
drag, startPoint x: 289, startPoint y: 357, endPoint x: 370, endPoint y: 367, distance: 81.4
click at [370, 367] on div "Brian Cheng Since: 20 may 2020 link to CRM copy Email trojbcc@gmail.com Emails …" at bounding box center [381, 366] width 221 height 495
copy link "(310) 489-4530"
click at [413, 78] on icon at bounding box center [408, 81] width 19 height 19
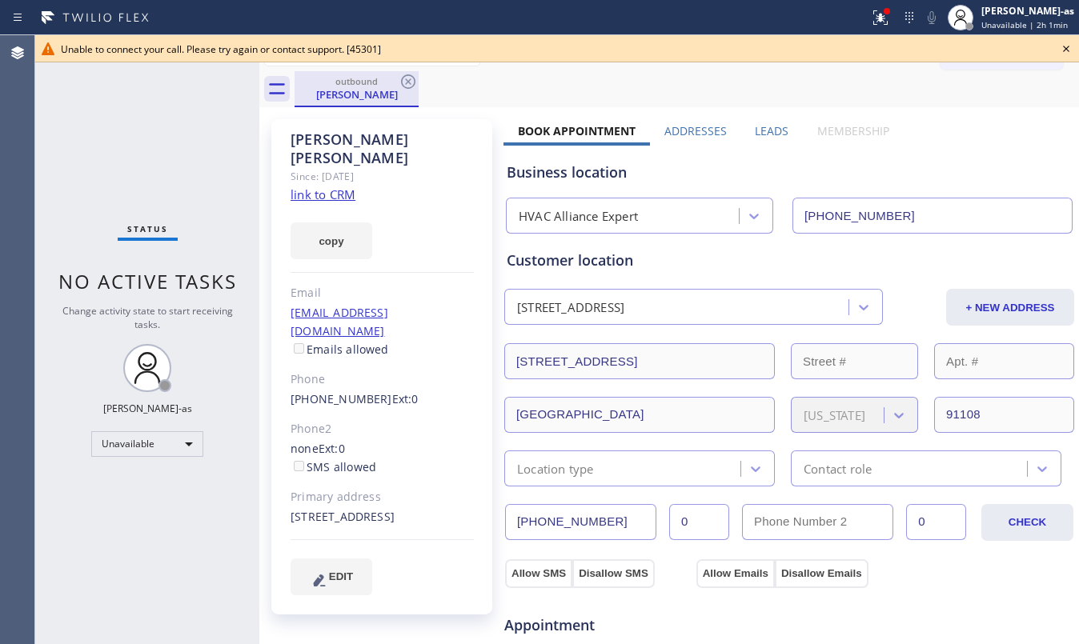
click at [395, 77] on div "outbound" at bounding box center [356, 81] width 121 height 12
click at [1070, 48] on icon at bounding box center [1065, 48] width 19 height 19
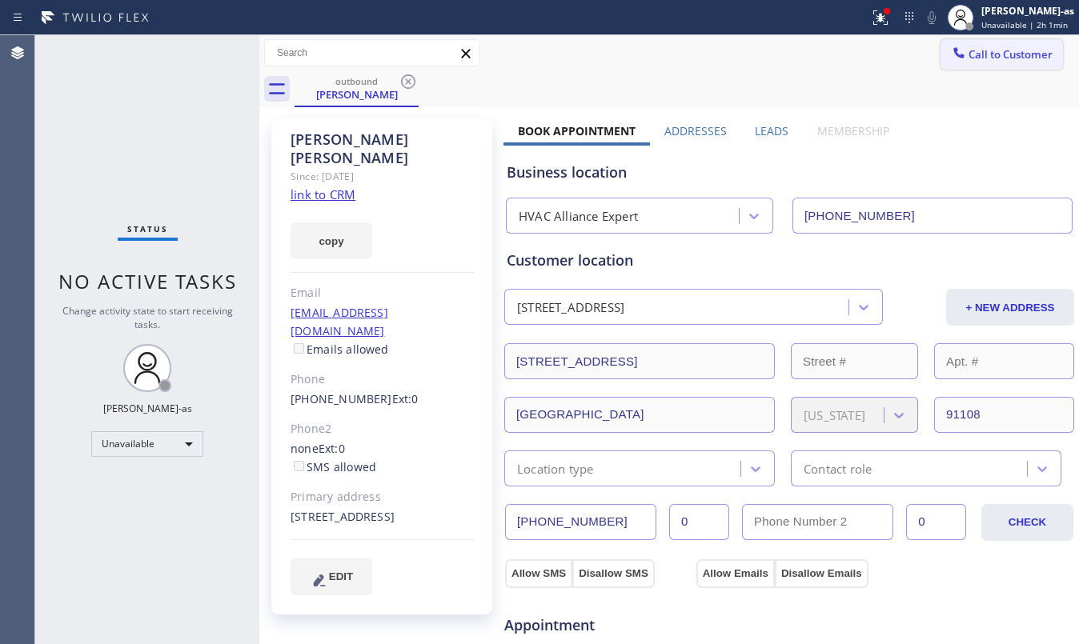
click at [989, 59] on span "Call to Customer" at bounding box center [1010, 54] width 84 height 14
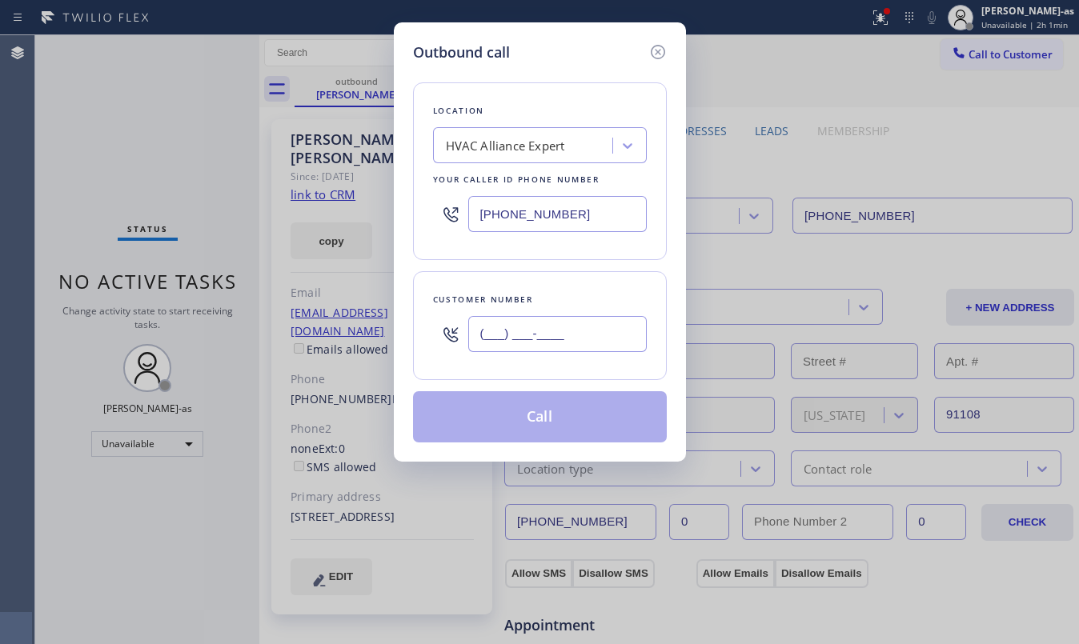
click at [575, 347] on input "(___) ___-____" at bounding box center [557, 334] width 178 height 36
paste input "310) 489-4530"
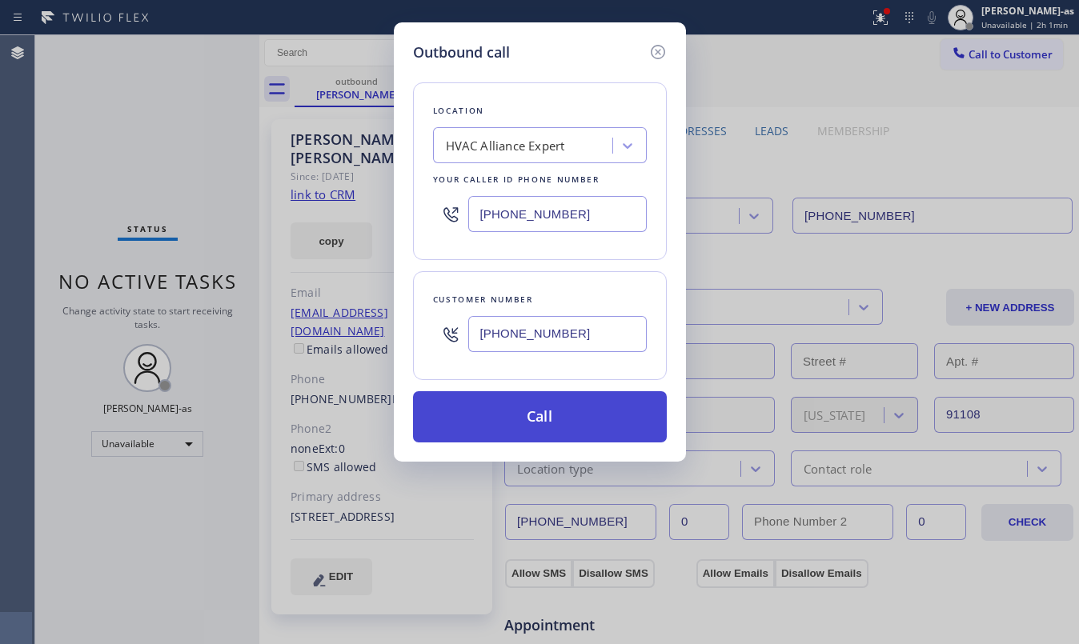
type input "(310) 489-4530"
click at [571, 423] on button "Call" at bounding box center [540, 416] width 254 height 51
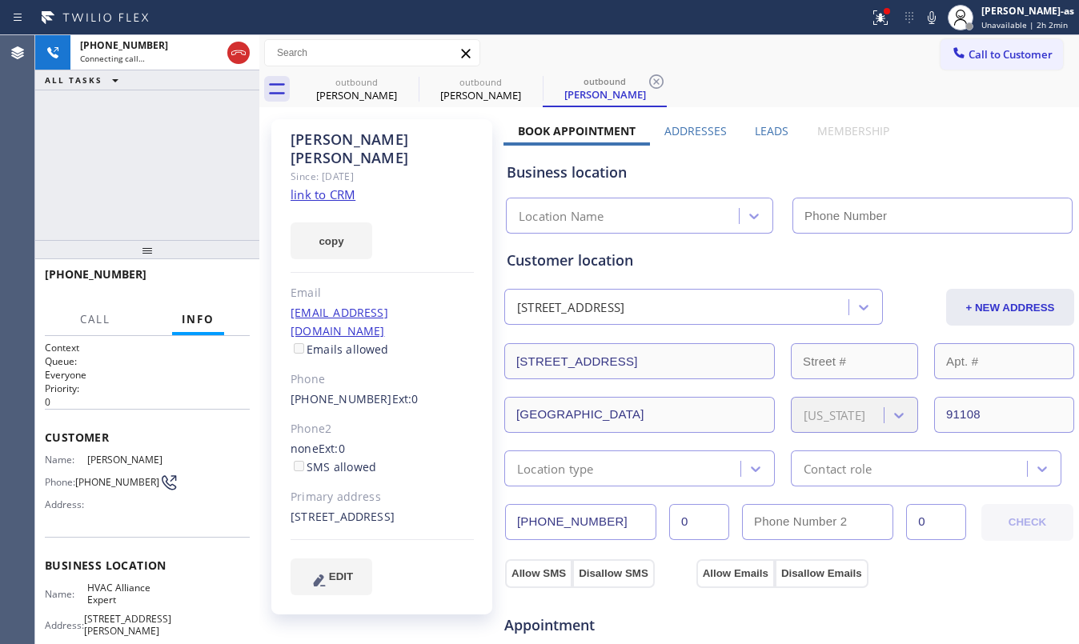
type input "[PHONE_NUMBER]"
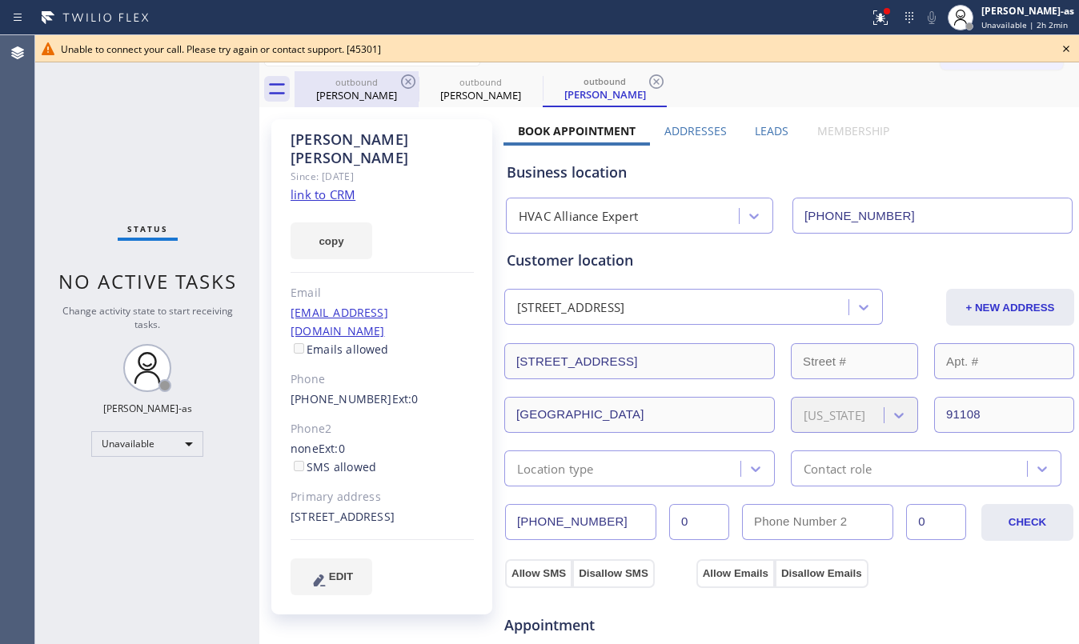
click at [371, 81] on div "outbound" at bounding box center [356, 82] width 121 height 12
click at [339, 186] on link "link to CRM" at bounding box center [323, 194] width 65 height 16
click at [335, 74] on div "outbound Brian Cheng" at bounding box center [356, 88] width 121 height 34
click at [407, 82] on icon at bounding box center [408, 81] width 19 height 19
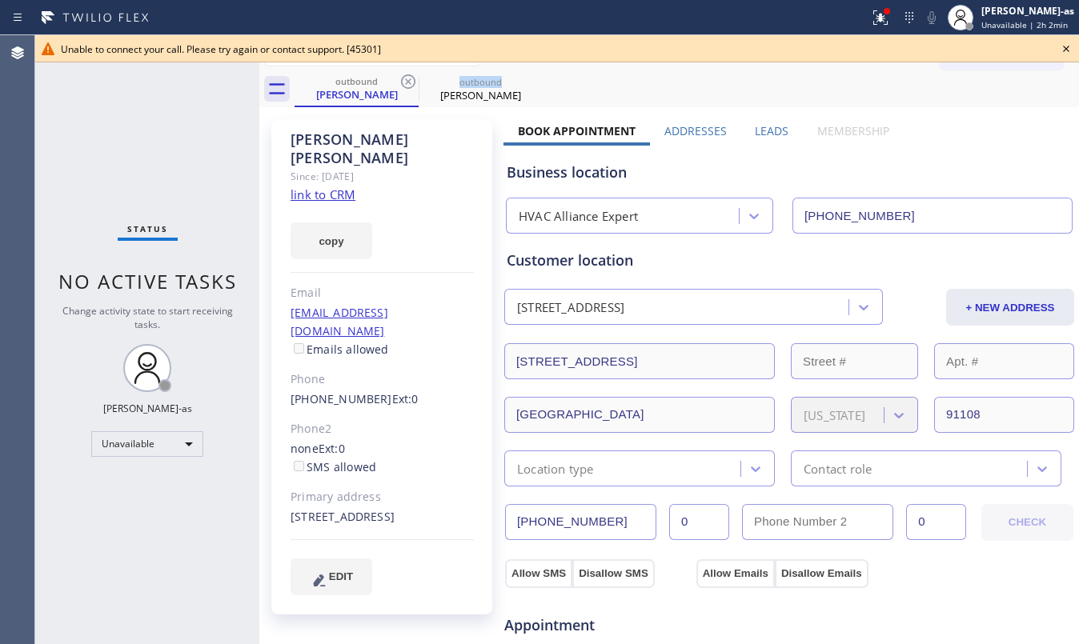
click at [407, 82] on icon at bounding box center [408, 81] width 19 height 19
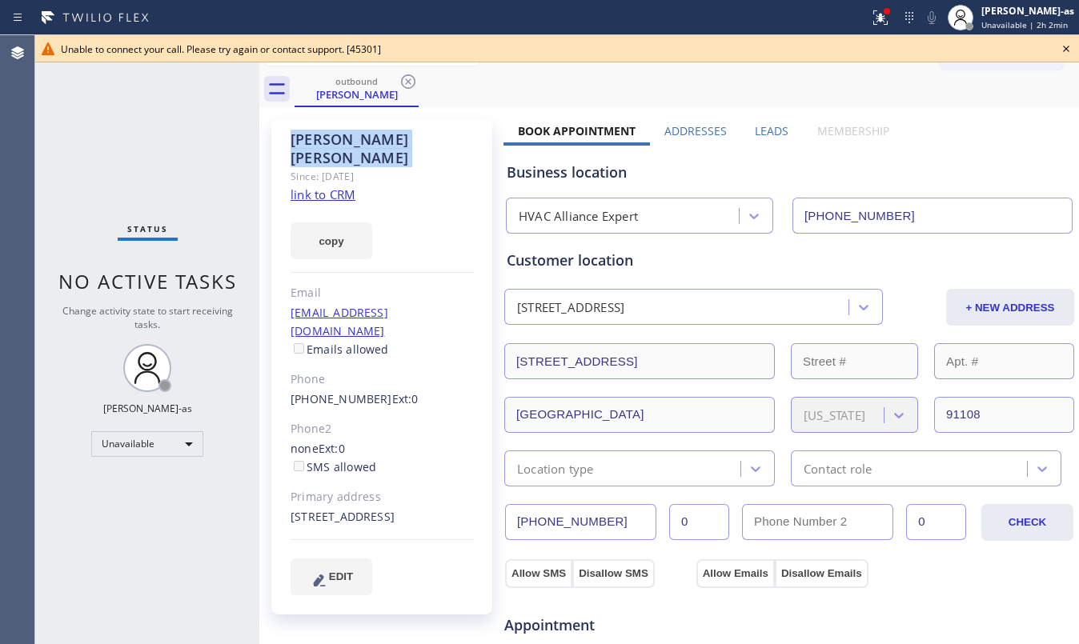
click at [407, 82] on icon at bounding box center [408, 81] width 19 height 19
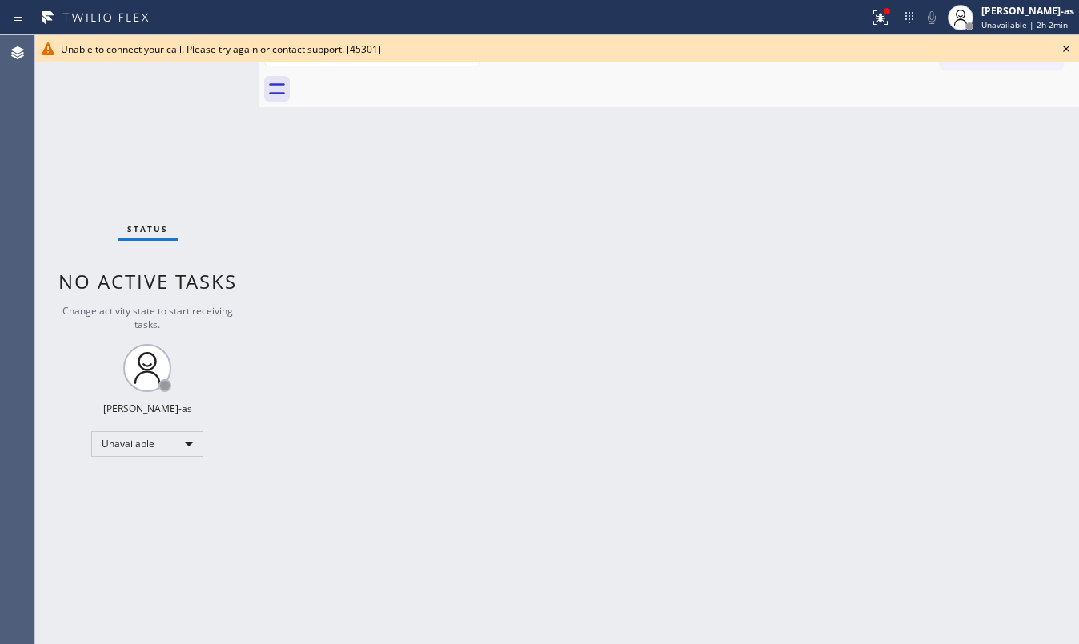
click at [407, 82] on div at bounding box center [687, 89] width 784 height 36
click at [480, 324] on div "Back to Dashboard Change Sender ID Customers Technicians Select a contact Outbo…" at bounding box center [669, 339] width 820 height 609
click at [1058, 39] on icon at bounding box center [1065, 48] width 19 height 19
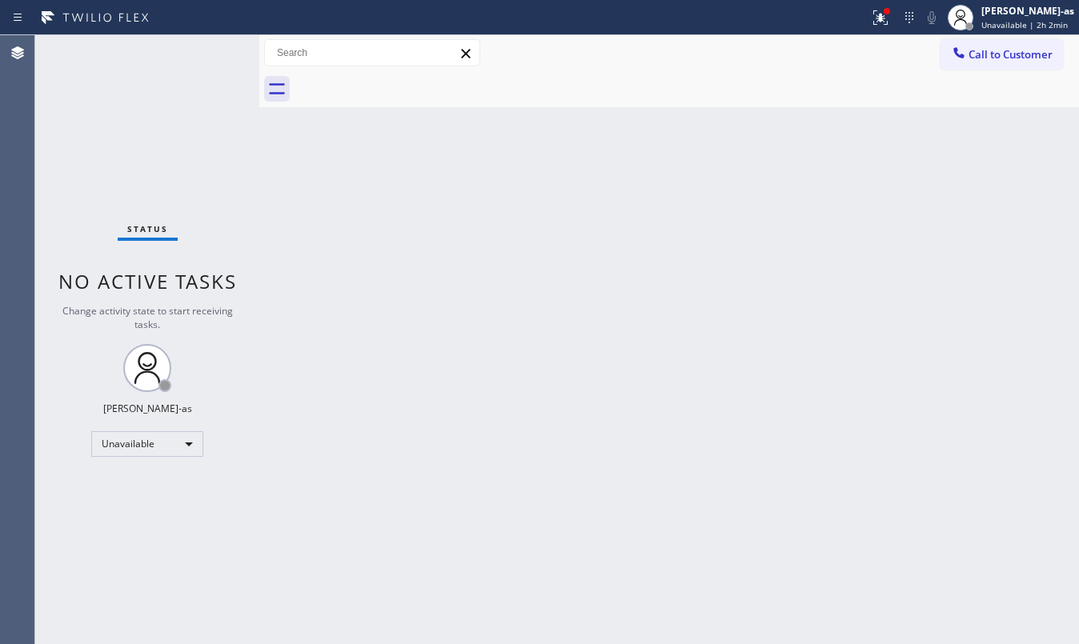
click at [984, 50] on span "Call to Customer" at bounding box center [1010, 54] width 84 height 14
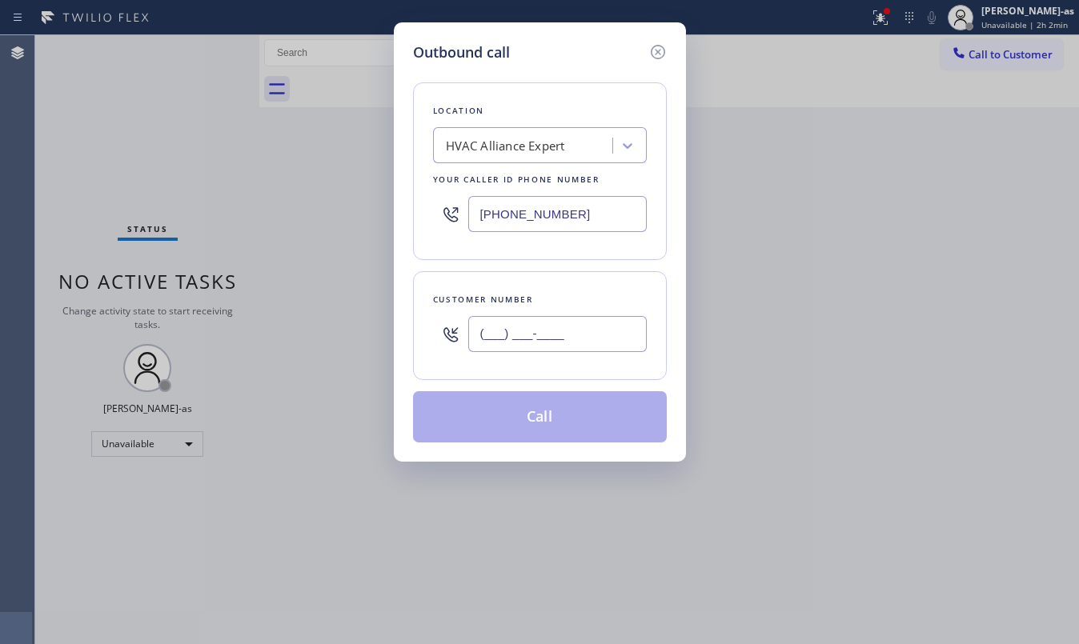
click at [519, 320] on input "(___) ___-____" at bounding box center [557, 334] width 178 height 36
paste input "310) 703-7986"
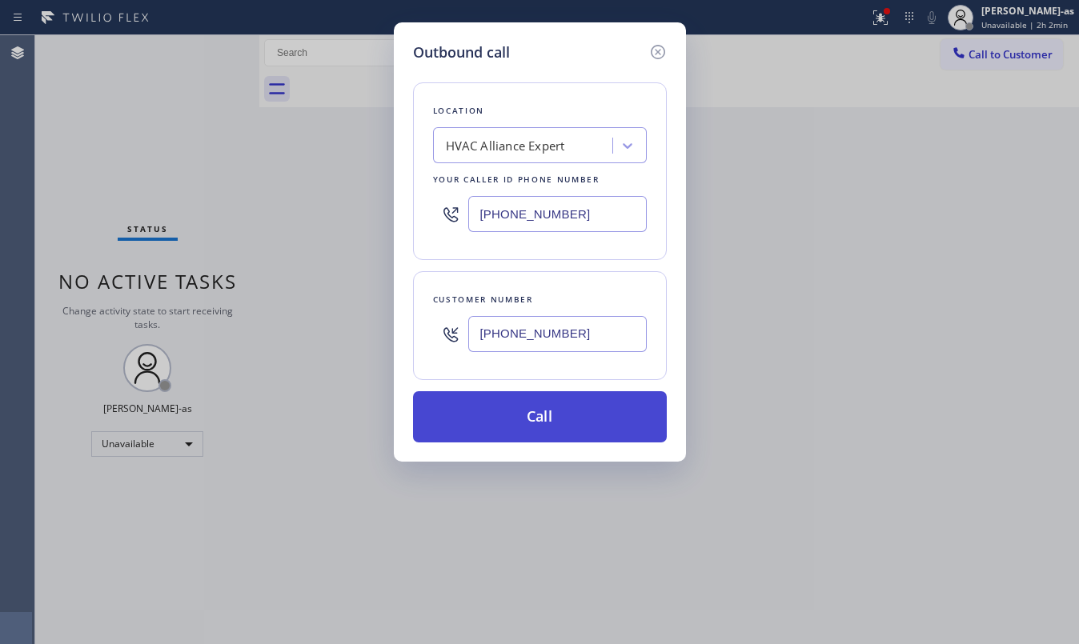
type input "(310) 703-7986"
click at [567, 427] on button "Call" at bounding box center [540, 416] width 254 height 51
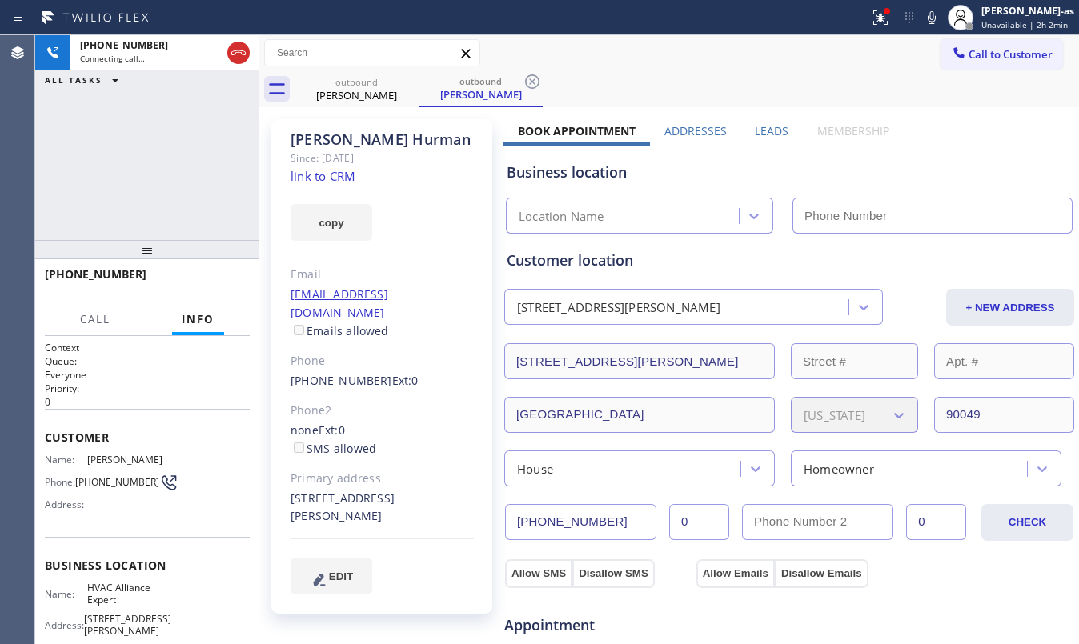
type input "[PHONE_NUMBER]"
drag, startPoint x: 150, startPoint y: 165, endPoint x: 123, endPoint y: 205, distance: 48.4
click at [150, 161] on div "+13107037986 Live | 00:03 ALL TASKS ALL TASKS ACTIVE TASKS TASKS IN WRAP UP" at bounding box center [147, 137] width 224 height 205
click at [336, 181] on link "link to CRM" at bounding box center [323, 176] width 65 height 16
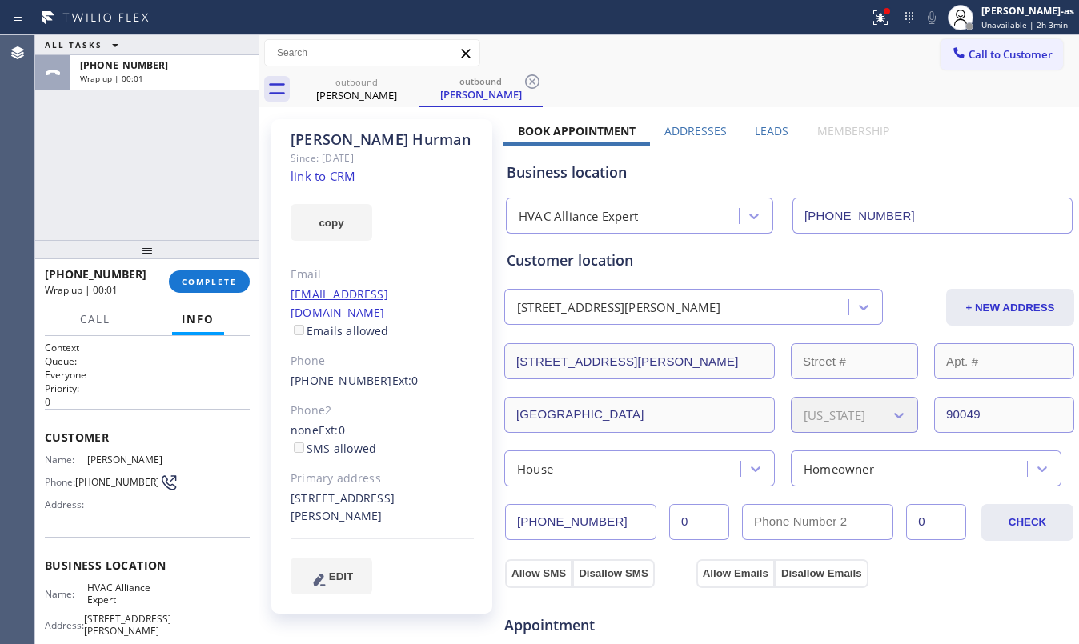
drag, startPoint x: 91, startPoint y: 206, endPoint x: 162, endPoint y: 164, distance: 81.8
click at [100, 194] on div "ALL TASKS ALL TASKS ACTIVE TASKS TASKS IN WRAP UP +13107037986 Wrap up | 00:01" at bounding box center [147, 137] width 224 height 205
click at [205, 275] on button "COMPLETE" at bounding box center [209, 282] width 81 height 22
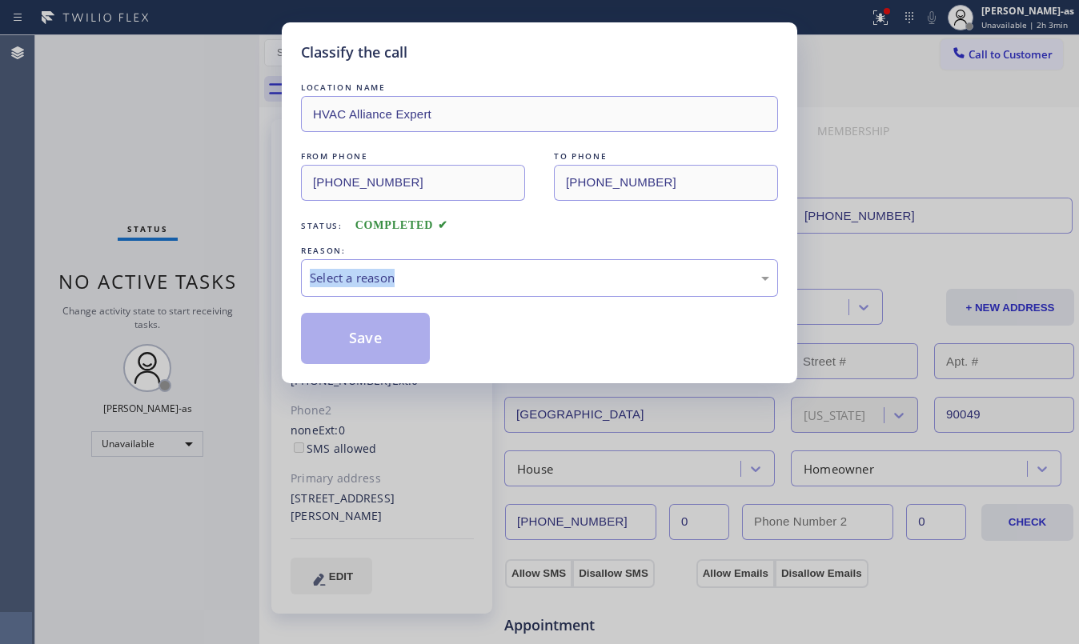
click at [205, 276] on div "Classify the call LOCATION NAME HVAC Alliance Expert FROM PHONE (323) 991-9198 …" at bounding box center [539, 322] width 1079 height 644
drag, startPoint x: 205, startPoint y: 275, endPoint x: 155, endPoint y: 210, distance: 82.3
click at [205, 277] on div "Classify the call LOCATION NAME HVAC Alliance Expert FROM PHONE (323) 991-9198 …" at bounding box center [539, 322] width 1079 height 644
click at [487, 230] on div "Status: COMPLETED" at bounding box center [539, 222] width 477 height 26
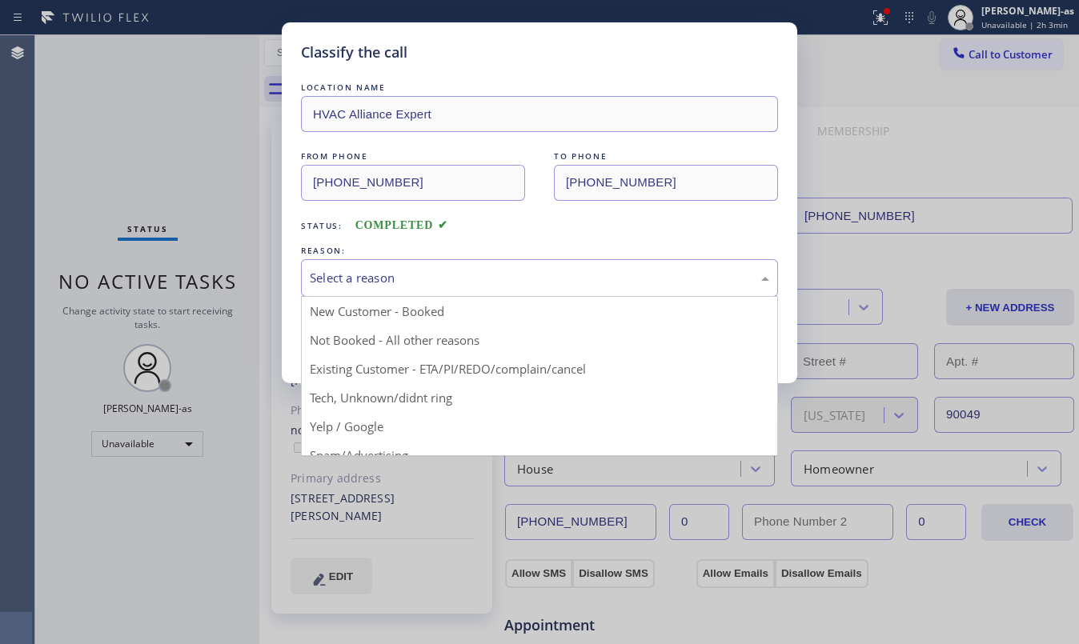
click at [487, 263] on div "Select a reason" at bounding box center [539, 278] width 477 height 38
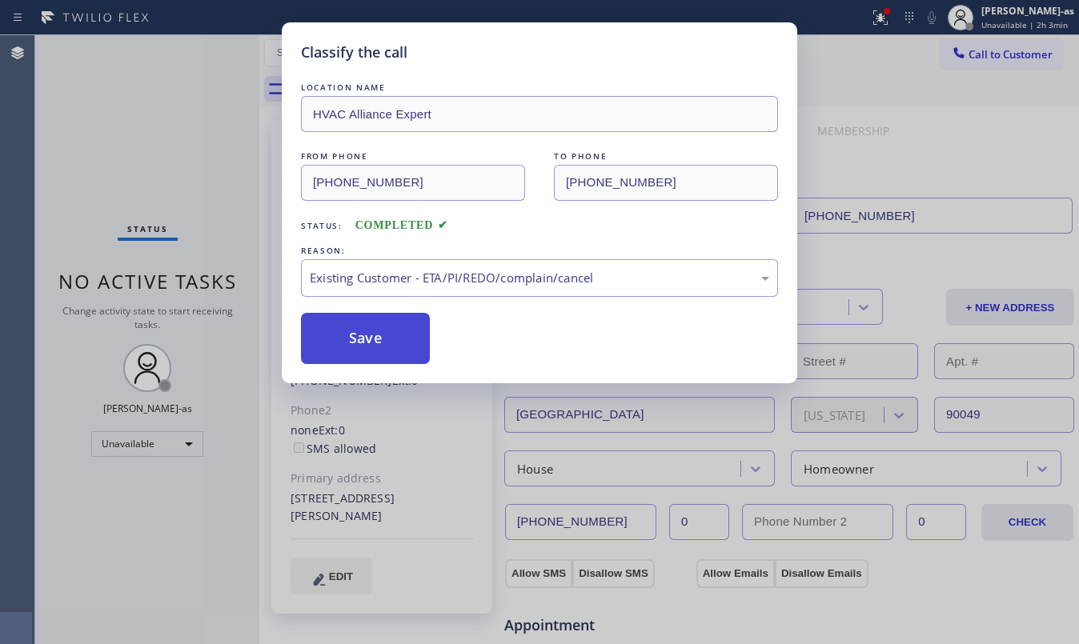
click at [379, 333] on button "Save" at bounding box center [365, 338] width 129 height 51
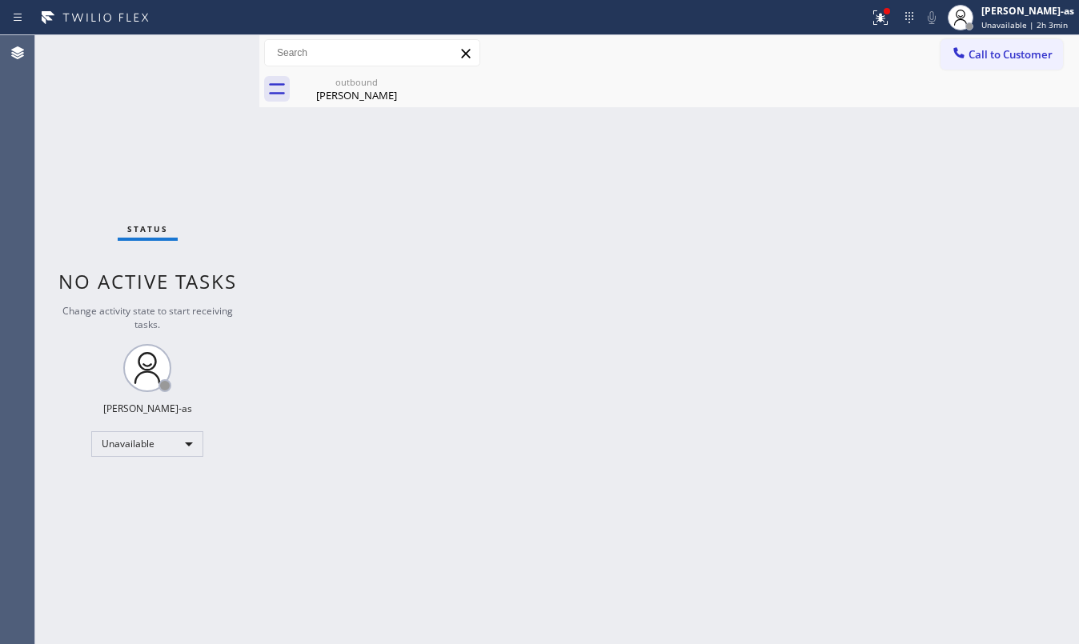
click at [359, 357] on div "Back to Dashboard Change Sender ID Customers Technicians Select a contact Outbo…" at bounding box center [669, 339] width 820 height 609
drag, startPoint x: 343, startPoint y: 96, endPoint x: 388, endPoint y: 91, distance: 45.1
click at [352, 96] on div "Stacy Hurman" at bounding box center [356, 95] width 121 height 14
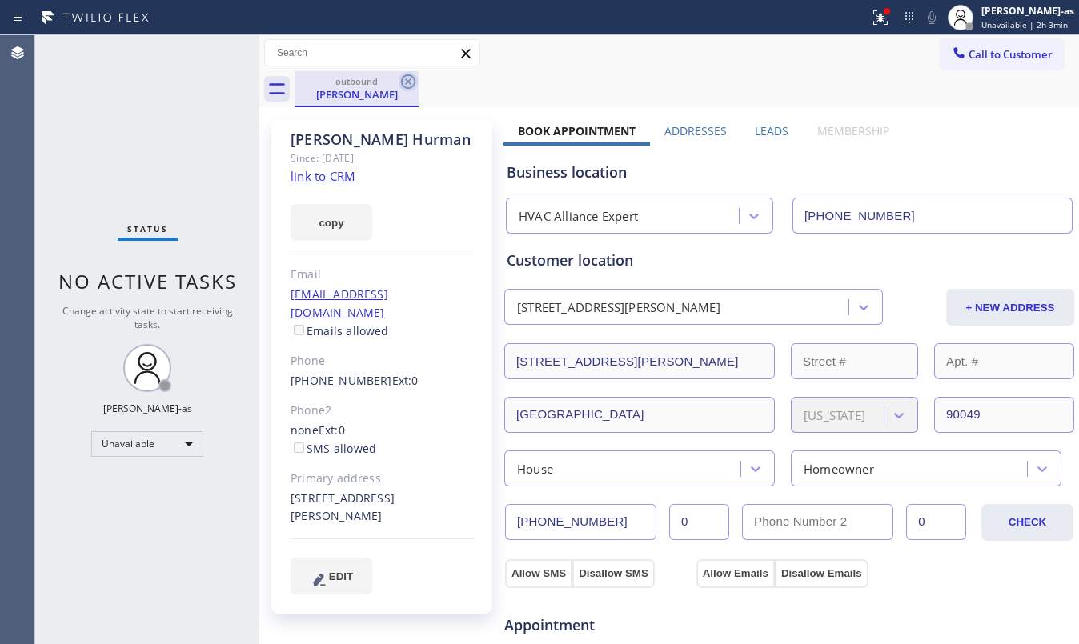
click at [405, 80] on icon at bounding box center [408, 81] width 19 height 19
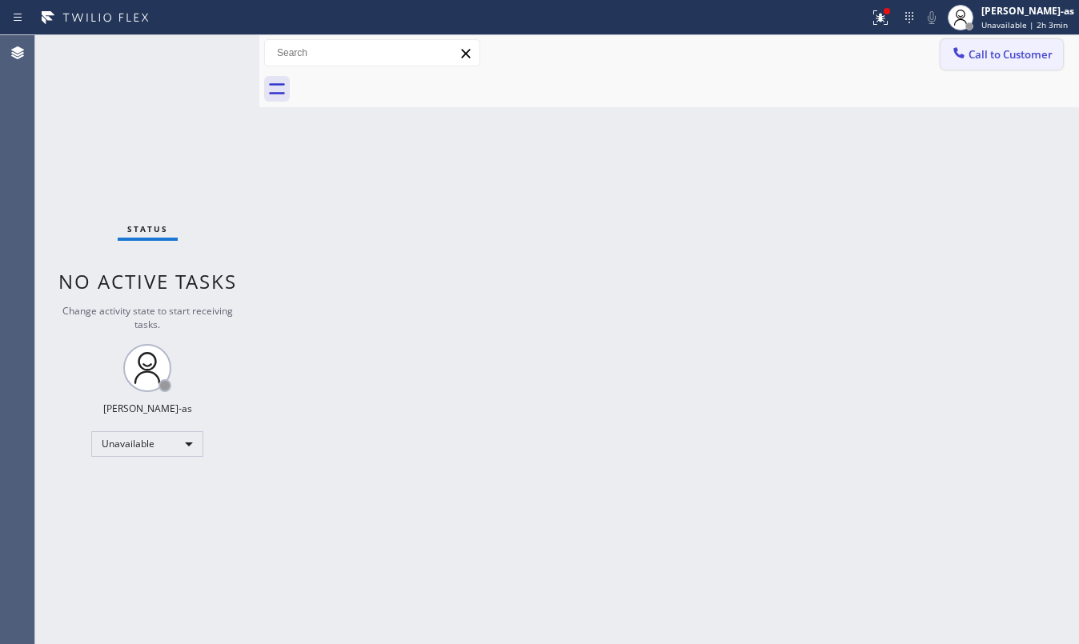
drag, startPoint x: 1003, startPoint y: 58, endPoint x: 597, endPoint y: 423, distance: 545.2
click at [1000, 58] on span "Call to Customer" at bounding box center [1010, 54] width 84 height 14
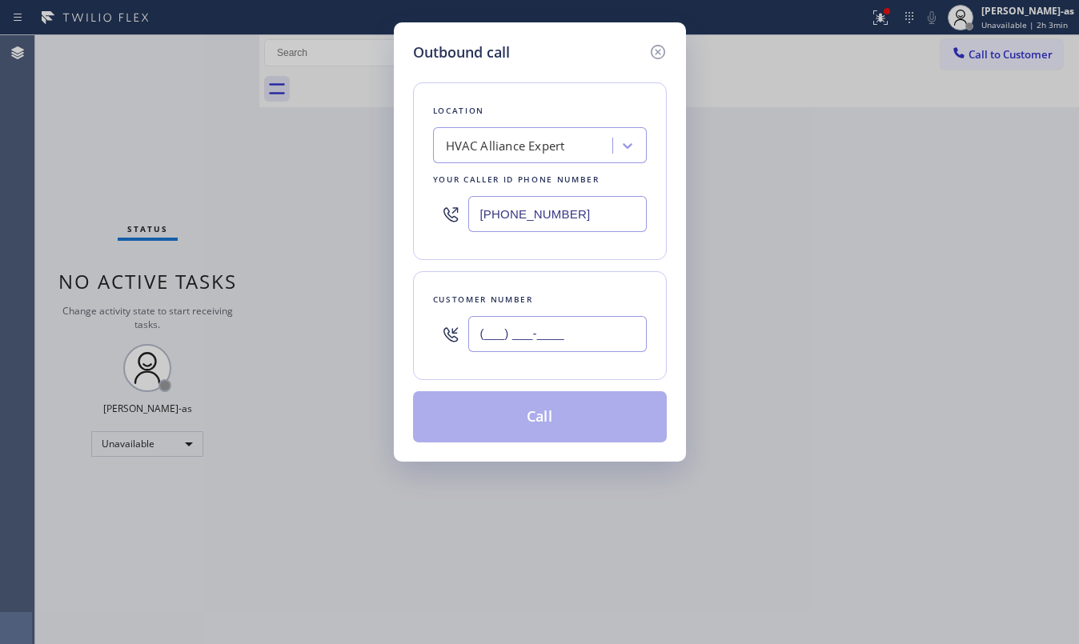
click at [555, 350] on input "(___) ___-____" at bounding box center [557, 334] width 178 height 36
paste input "650) 656-1349"
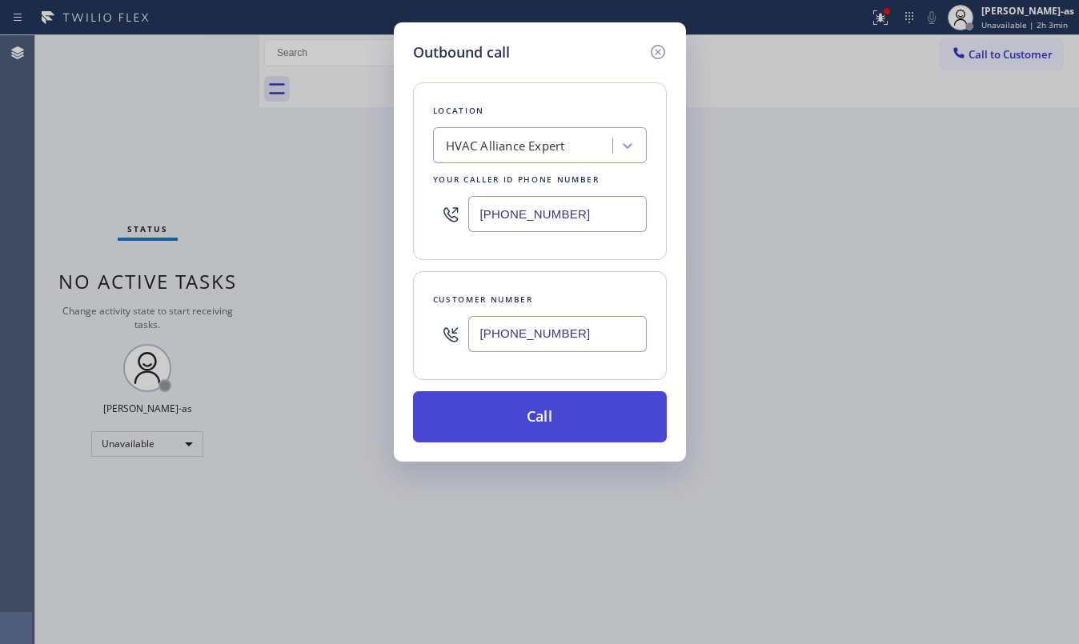
type input "(650) 656-1349"
click at [561, 418] on button "Call" at bounding box center [540, 416] width 254 height 51
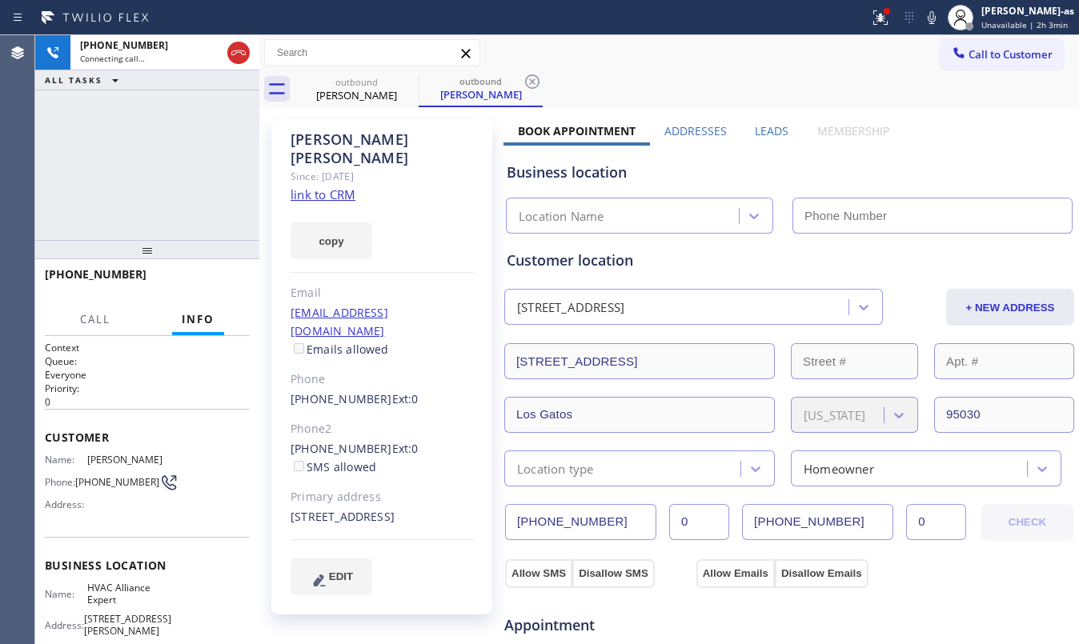
type input "[PHONE_NUMBER]"
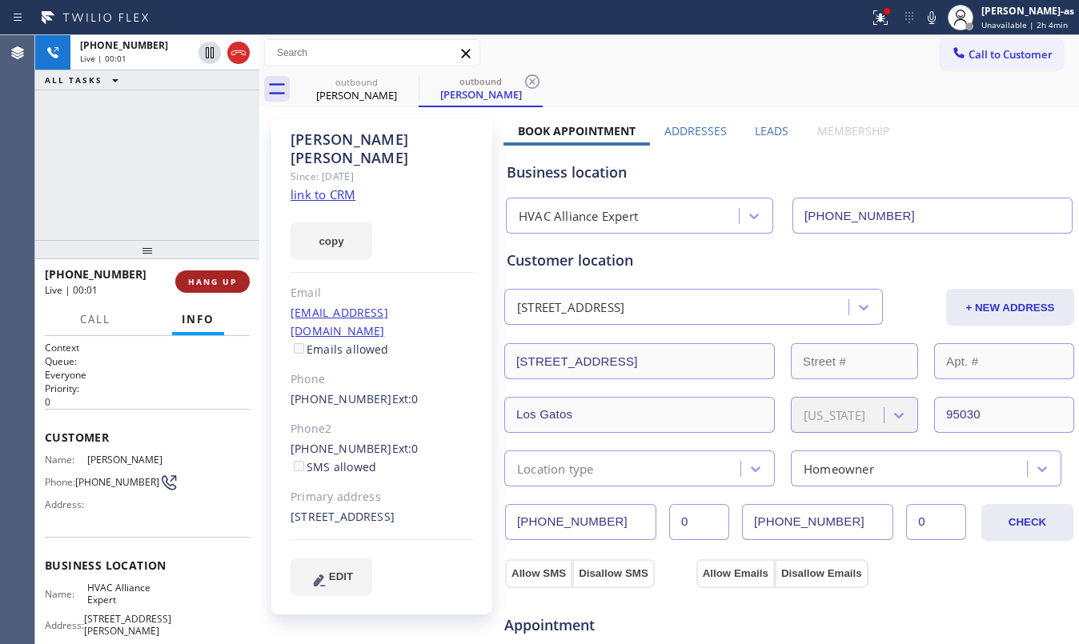
click at [224, 283] on span "HANG UP" at bounding box center [212, 281] width 49 height 11
click at [219, 273] on button "HANG UP" at bounding box center [212, 282] width 74 height 22
click at [222, 269] on div "+16506561349 Live | 00:02 HANG UP" at bounding box center [147, 282] width 205 height 42
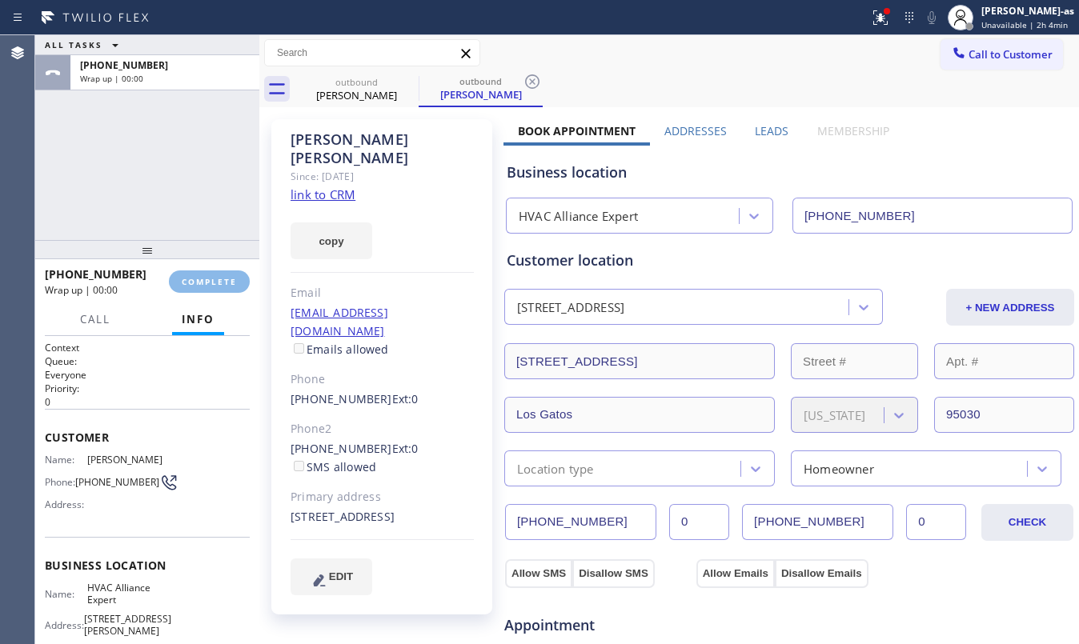
click at [222, 269] on div "+16506561349 Wrap up | 00:00 COMPLETE" at bounding box center [147, 282] width 205 height 42
click at [216, 240] on div at bounding box center [147, 249] width 224 height 19
drag, startPoint x: 286, startPoint y: 359, endPoint x: 370, endPoint y: 363, distance: 84.1
click at [370, 363] on div "Marcela Vilella Since: 20 may 2020 link to CRM copy Email alexxx@gmail.com Emai…" at bounding box center [381, 366] width 221 height 495
copy link "(650) 656-1349"
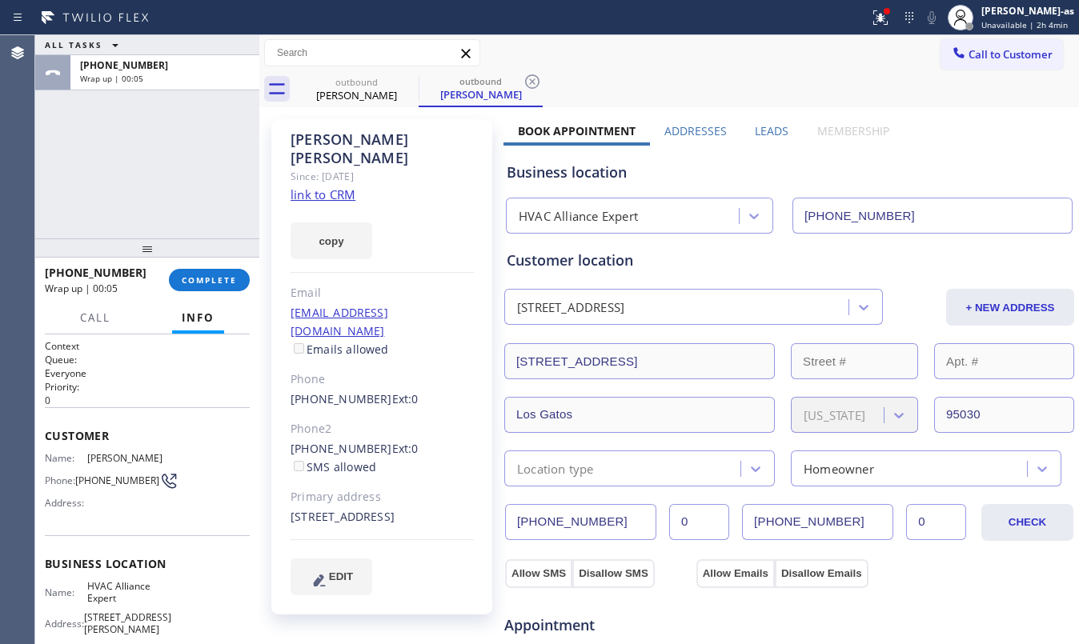
click at [241, 304] on div "Call Info" at bounding box center [147, 319] width 205 height 32
drag, startPoint x: 219, startPoint y: 287, endPoint x: 215, endPoint y: 295, distance: 9.7
click at [219, 282] on button "COMPLETE" at bounding box center [209, 280] width 81 height 22
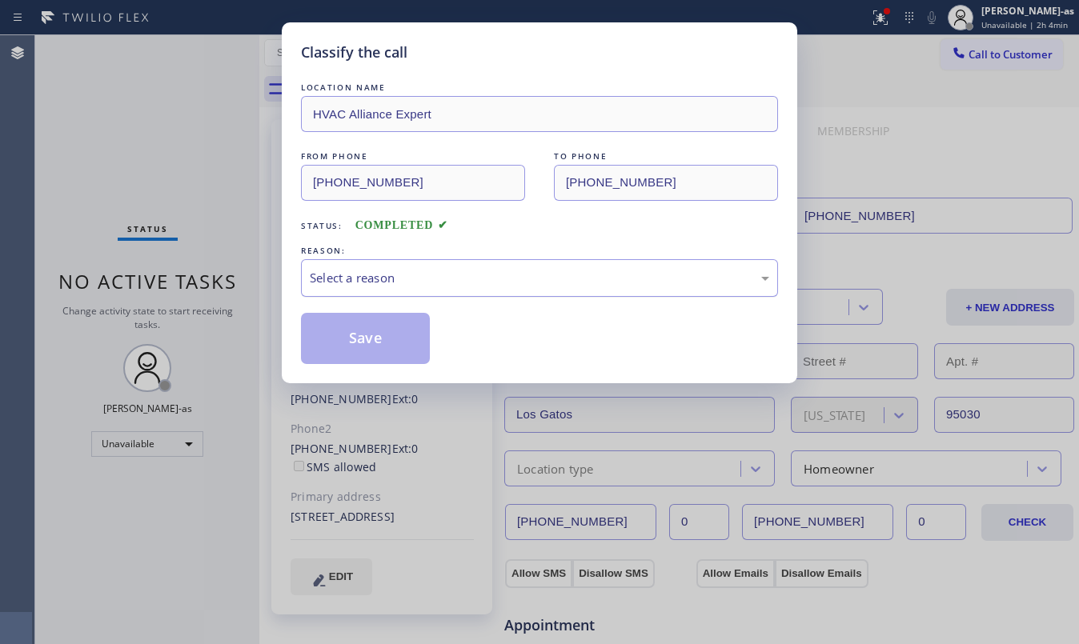
click at [439, 285] on div "Select a reason" at bounding box center [539, 278] width 459 height 18
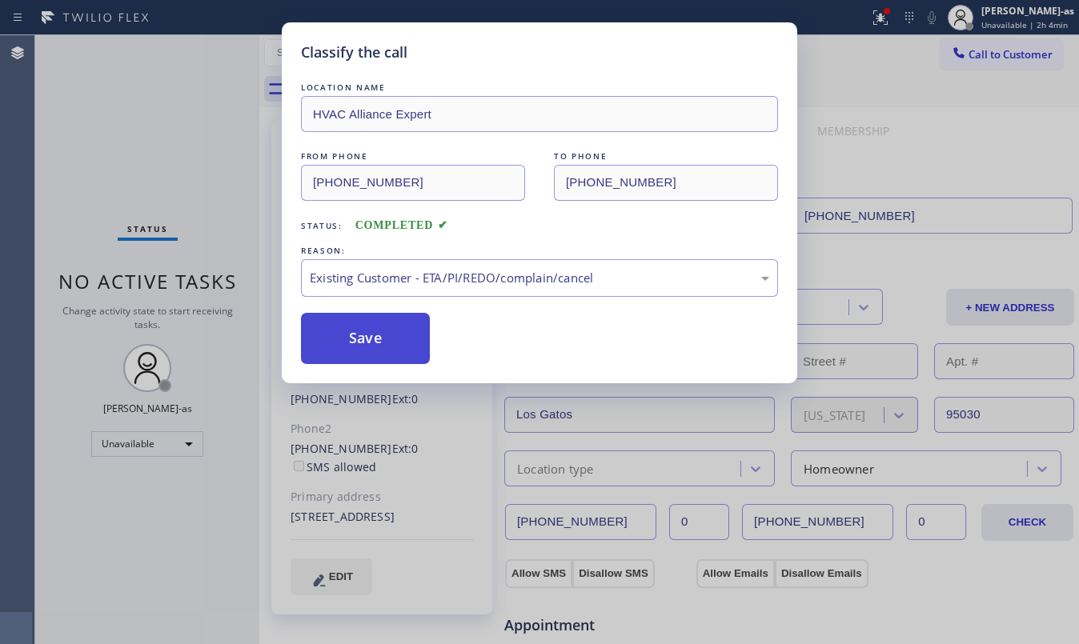
drag, startPoint x: 404, startPoint y: 341, endPoint x: 456, endPoint y: 321, distance: 55.7
click at [404, 340] on button "Save" at bounding box center [365, 338] width 129 height 51
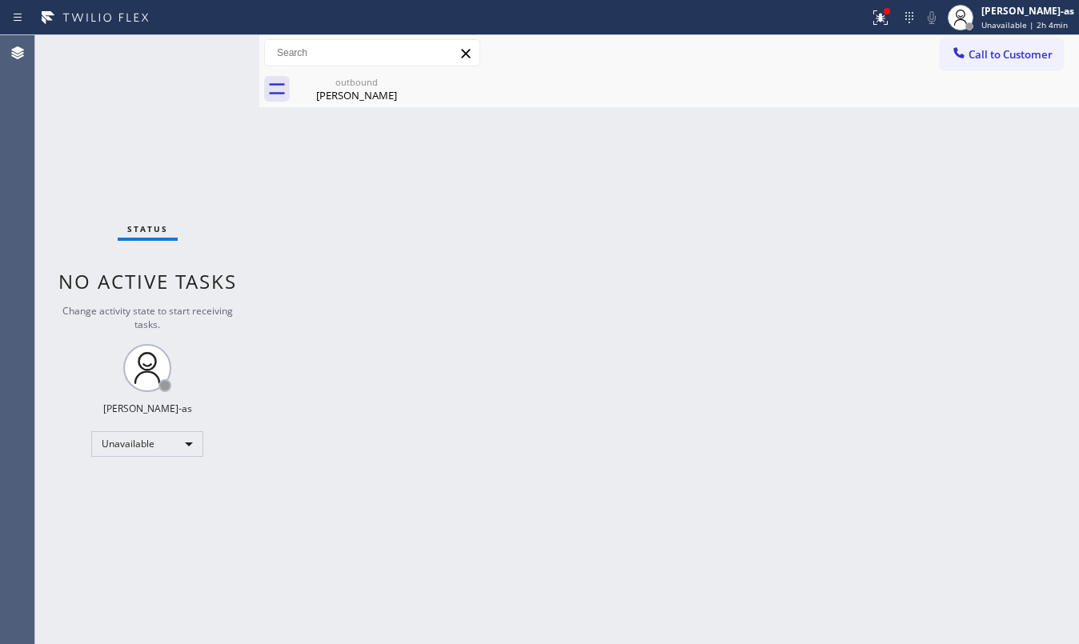
drag, startPoint x: 997, startPoint y: 46, endPoint x: 984, endPoint y: 48, distance: 13.7
click at [996, 47] on span "Call to Customer" at bounding box center [1010, 54] width 84 height 14
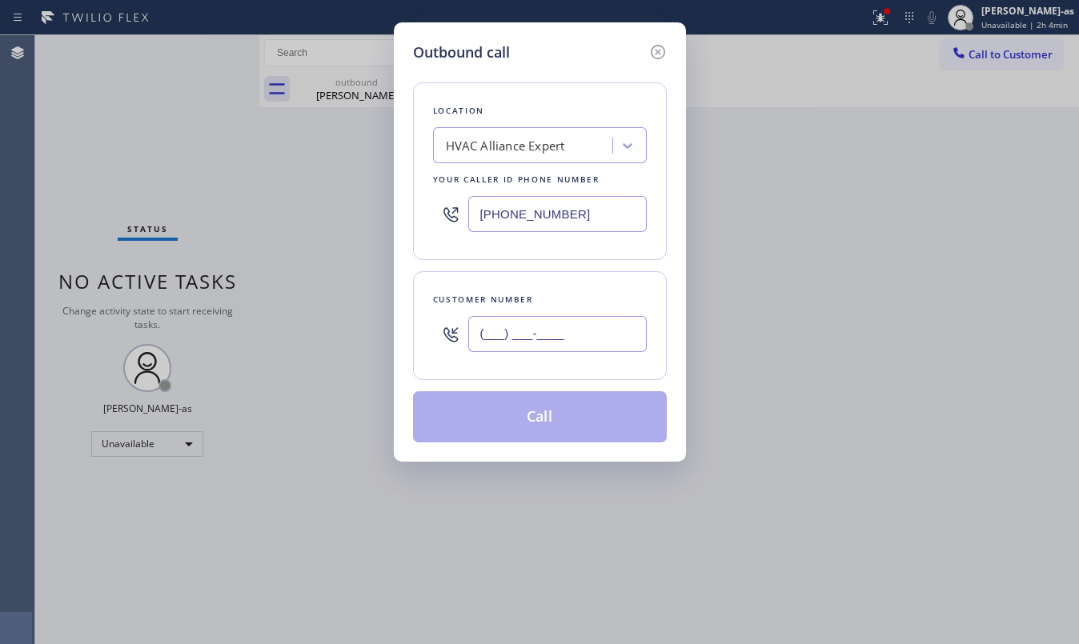
click at [522, 338] on input "(___) ___-____" at bounding box center [557, 334] width 178 height 36
paste input "650) 656-1349"
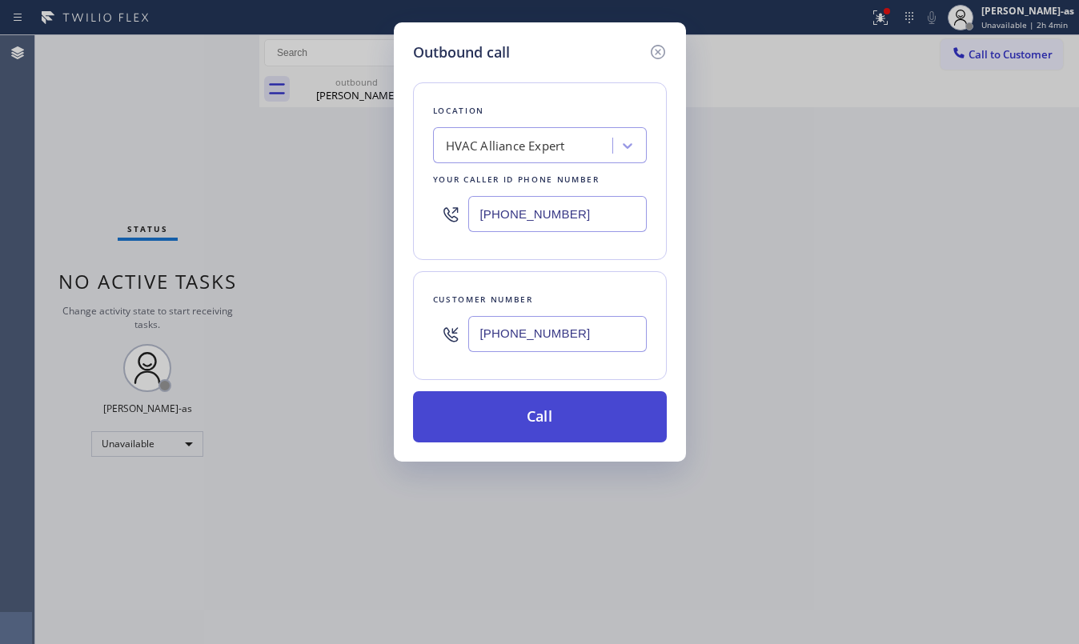
type input "(650) 656-1349"
click at [538, 427] on button "Call" at bounding box center [540, 416] width 254 height 51
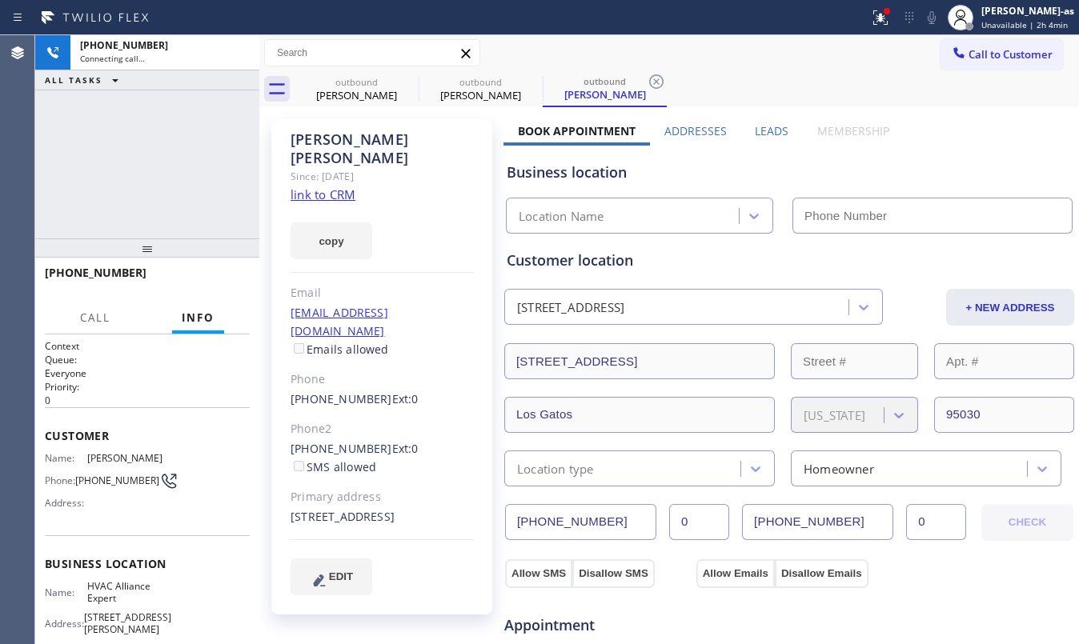
click at [331, 186] on link "link to CRM" at bounding box center [323, 194] width 65 height 16
type input "[PHONE_NUMBER]"
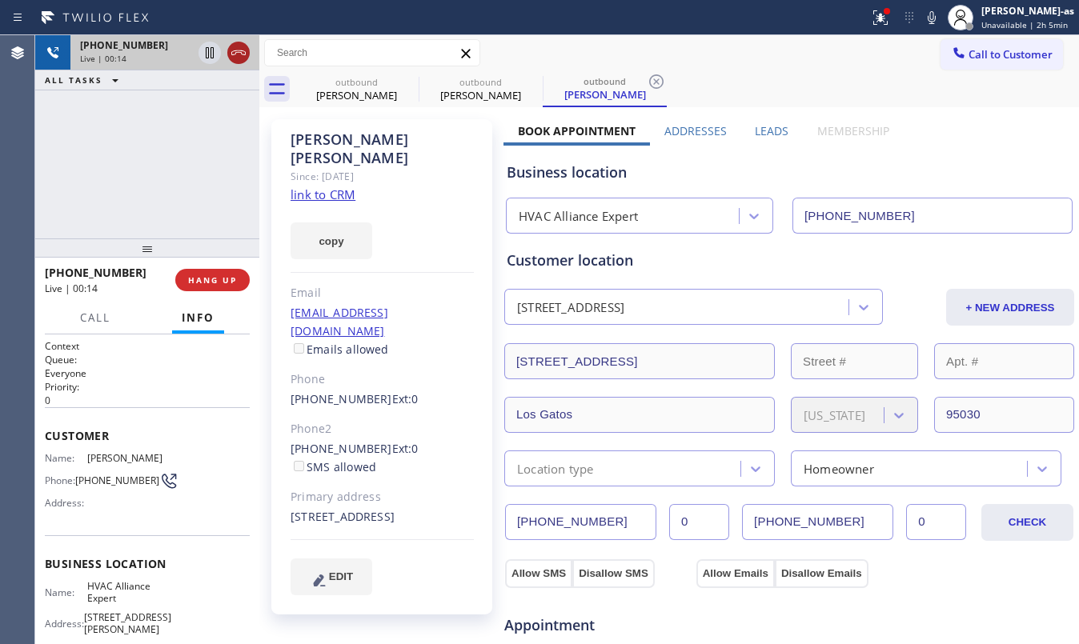
click at [243, 50] on icon at bounding box center [238, 52] width 19 height 19
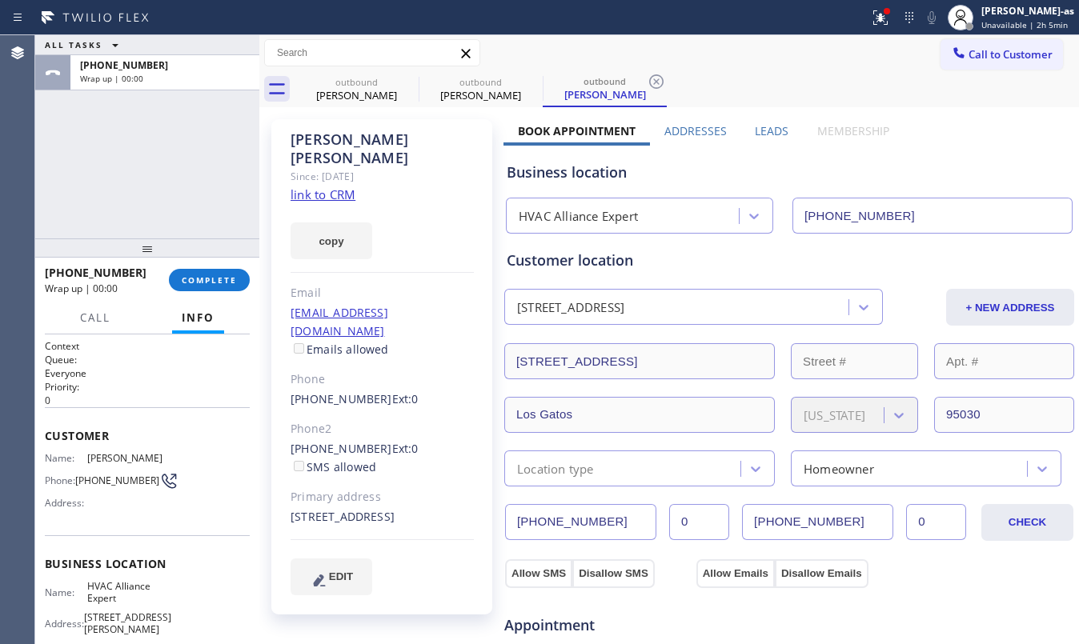
click at [232, 267] on div "+16506561349 Wrap up | 00:00 COMPLETE" at bounding box center [147, 280] width 205 height 42
click at [226, 271] on button "COMPLETE" at bounding box center [209, 280] width 81 height 22
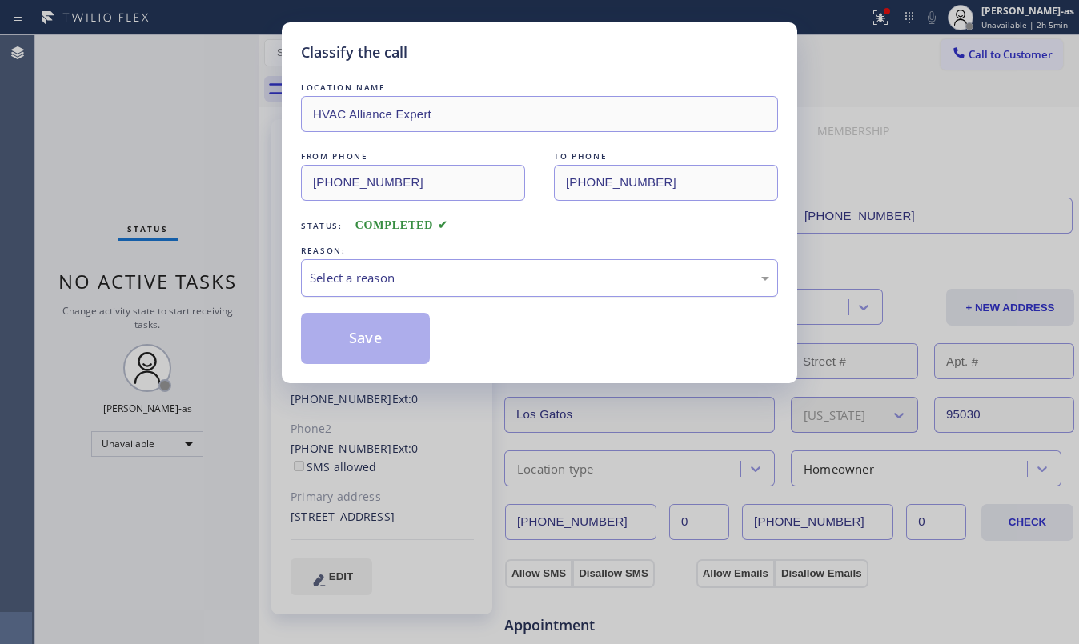
click at [433, 271] on div "Select a reason" at bounding box center [539, 278] width 459 height 18
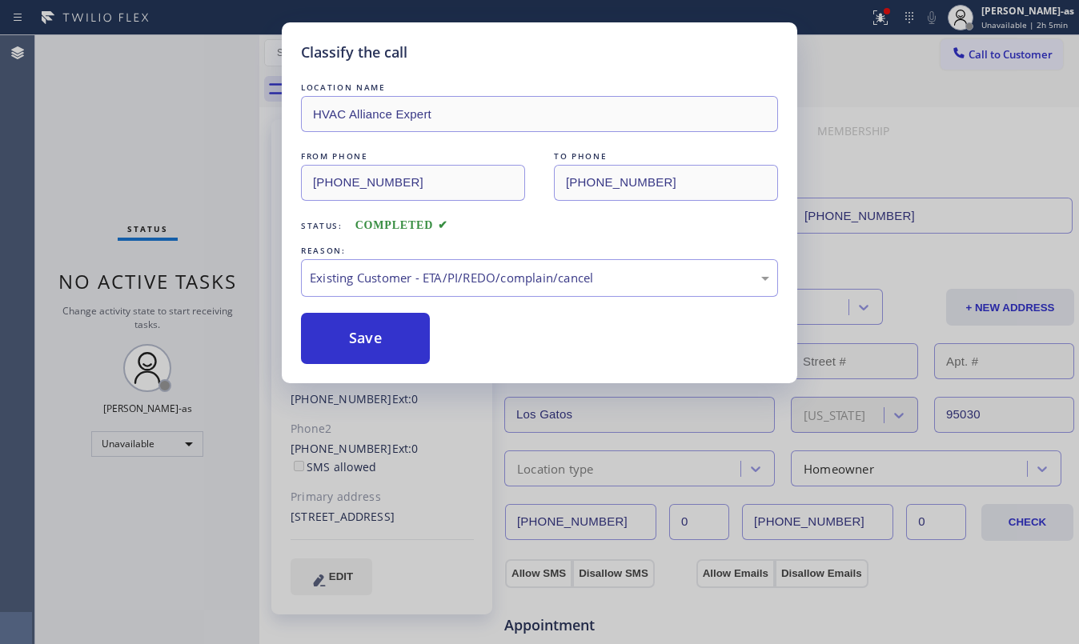
click at [370, 308] on div "LOCATION NAME HVAC Alliance Expert FROM PHONE (323) 991-9198 TO PHONE (650) 656…" at bounding box center [539, 221] width 477 height 285
click at [376, 333] on button "Save" at bounding box center [365, 338] width 129 height 51
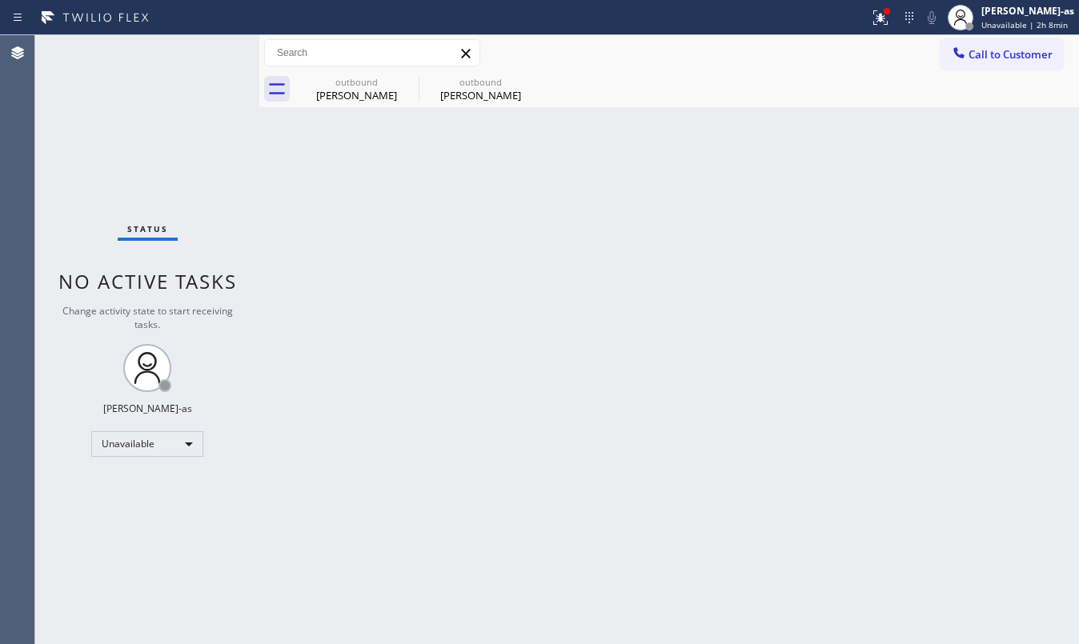
click at [147, 131] on div "Status No active tasks Change activity state to start receiving tasks. [PERSON_…" at bounding box center [147, 339] width 224 height 609
drag, startPoint x: 320, startPoint y: 123, endPoint x: 432, endPoint y: 81, distance: 119.8
click at [339, 122] on div "Back to Dashboard Change Sender ID Customers Technicians Select a contact Outbo…" at bounding box center [669, 339] width 820 height 609
click at [464, 90] on div "Marcela Vilella" at bounding box center [480, 95] width 121 height 14
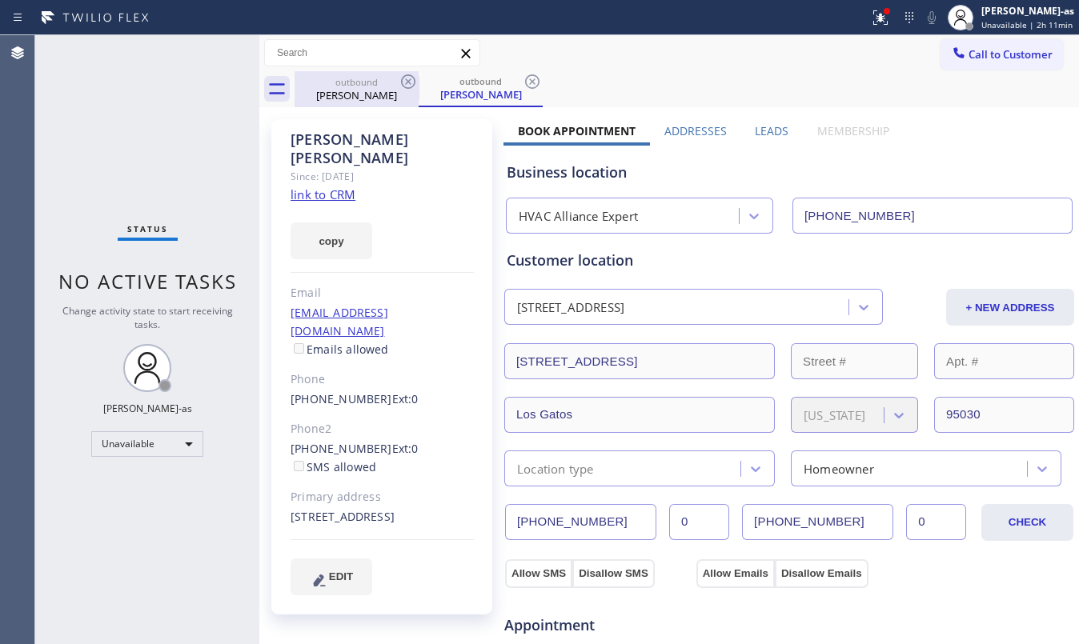
click at [389, 76] on div "outbound" at bounding box center [356, 82] width 121 height 12
click at [411, 81] on icon at bounding box center [408, 81] width 19 height 19
click at [340, 186] on link "link to CRM" at bounding box center [323, 194] width 65 height 16
click at [1013, 58] on span "Call to Customer" at bounding box center [1010, 54] width 84 height 14
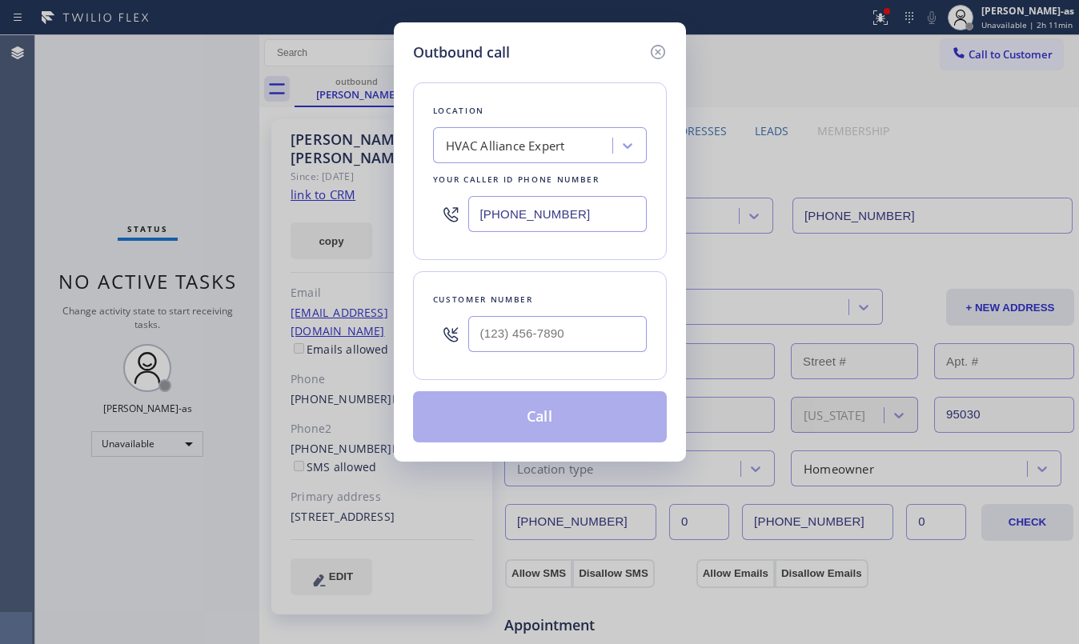
click at [547, 356] on div at bounding box center [557, 334] width 178 height 52
click at [554, 322] on input "(___) ___-____" at bounding box center [557, 334] width 178 height 36
paste input "562) 316-6709"
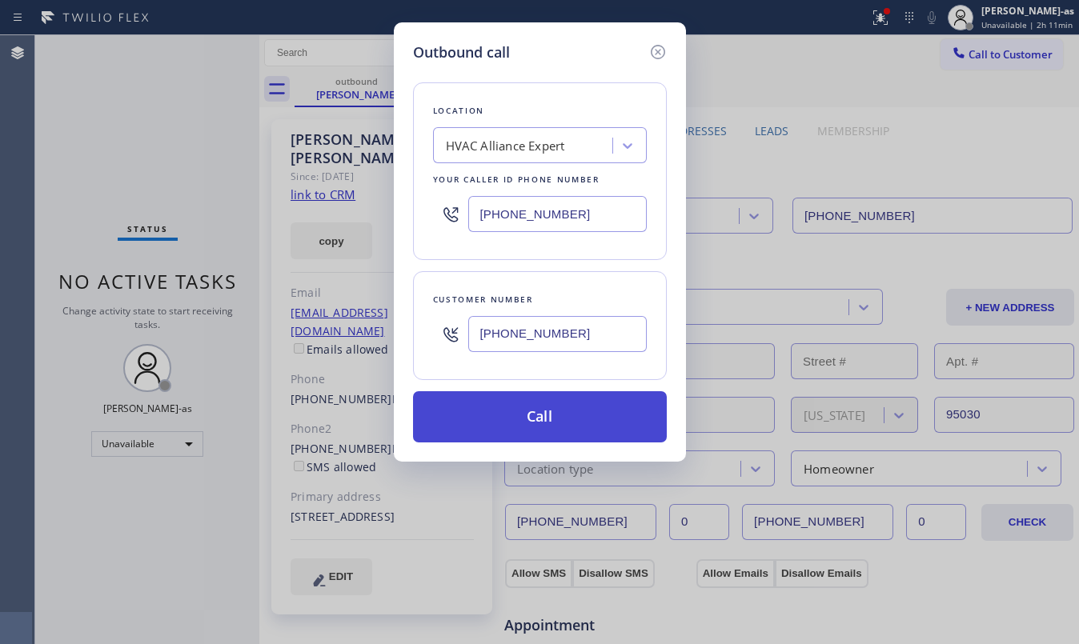
type input "(562) 316-6709"
click at [562, 418] on button "Call" at bounding box center [540, 416] width 254 height 51
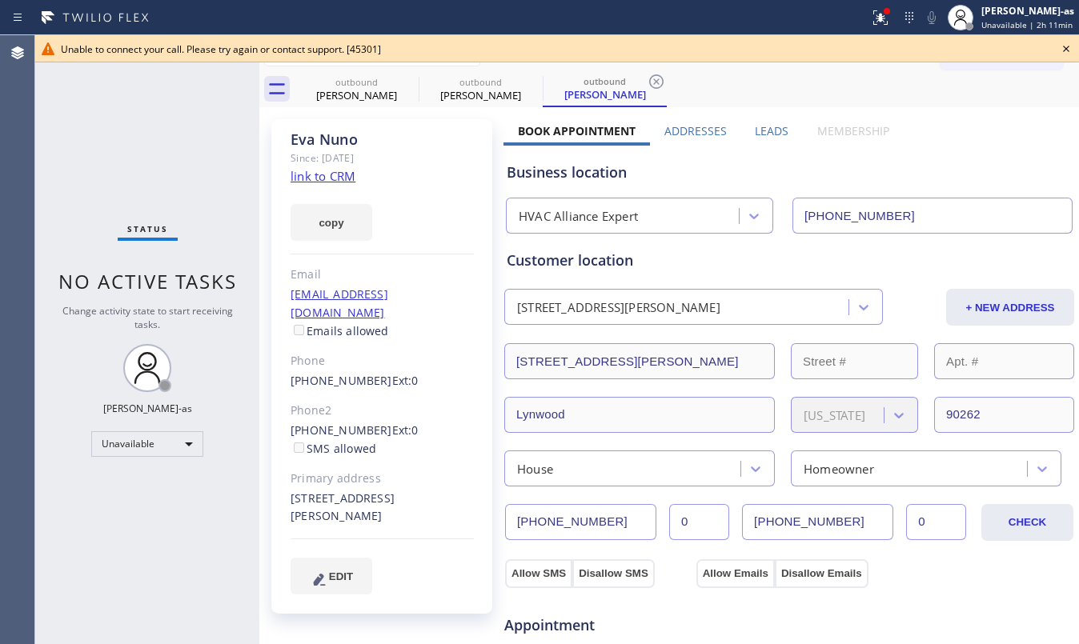
type input "[PHONE_NUMBER]"
click at [178, 145] on div "Status No active tasks Change activity state to start receiving tasks. [PERSON_…" at bounding box center [147, 339] width 224 height 609
drag, startPoint x: 353, startPoint y: 97, endPoint x: 424, endPoint y: 88, distance: 71.8
click at [355, 97] on div "Marcela Vilella" at bounding box center [356, 95] width 121 height 14
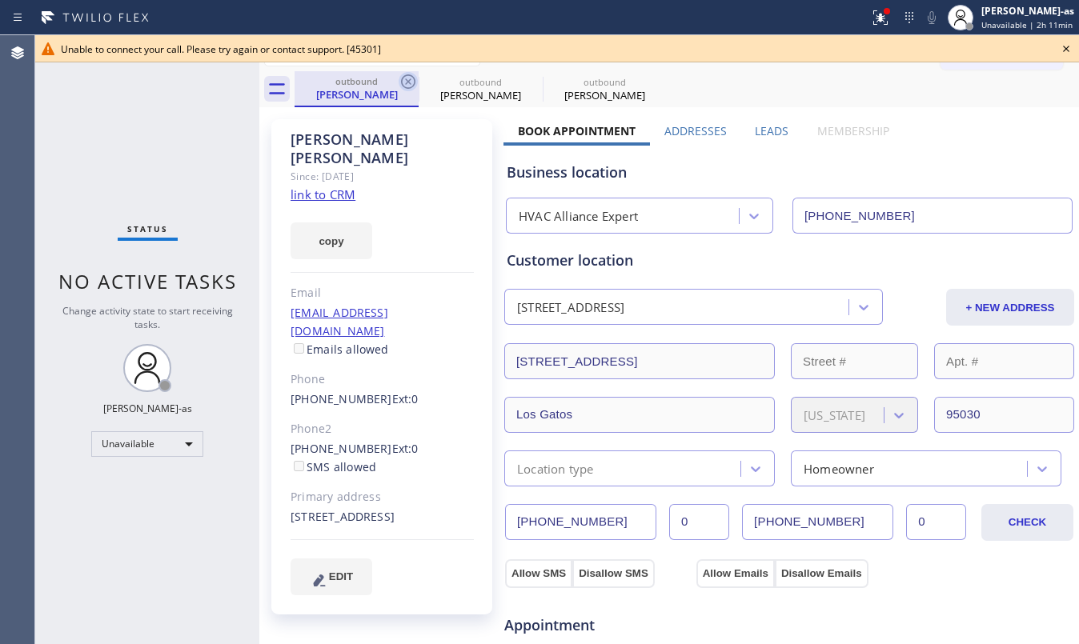
click at [407, 80] on icon at bounding box center [408, 81] width 19 height 19
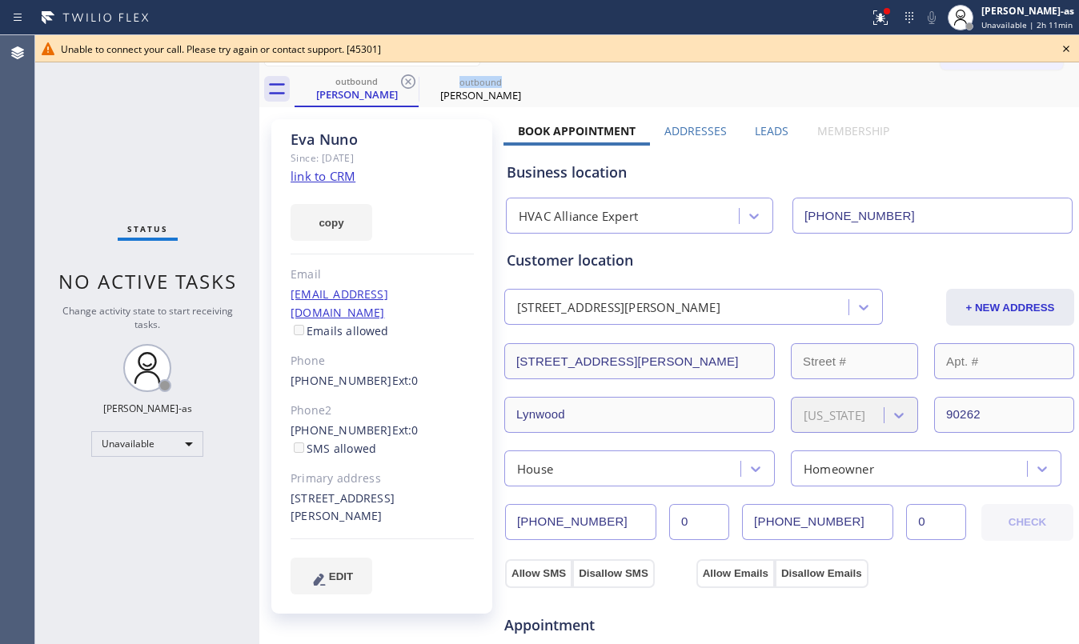
click at [407, 80] on icon at bounding box center [408, 81] width 19 height 19
drag, startPoint x: 407, startPoint y: 80, endPoint x: 397, endPoint y: 119, distance: 40.6
click at [407, 83] on icon at bounding box center [408, 81] width 19 height 19
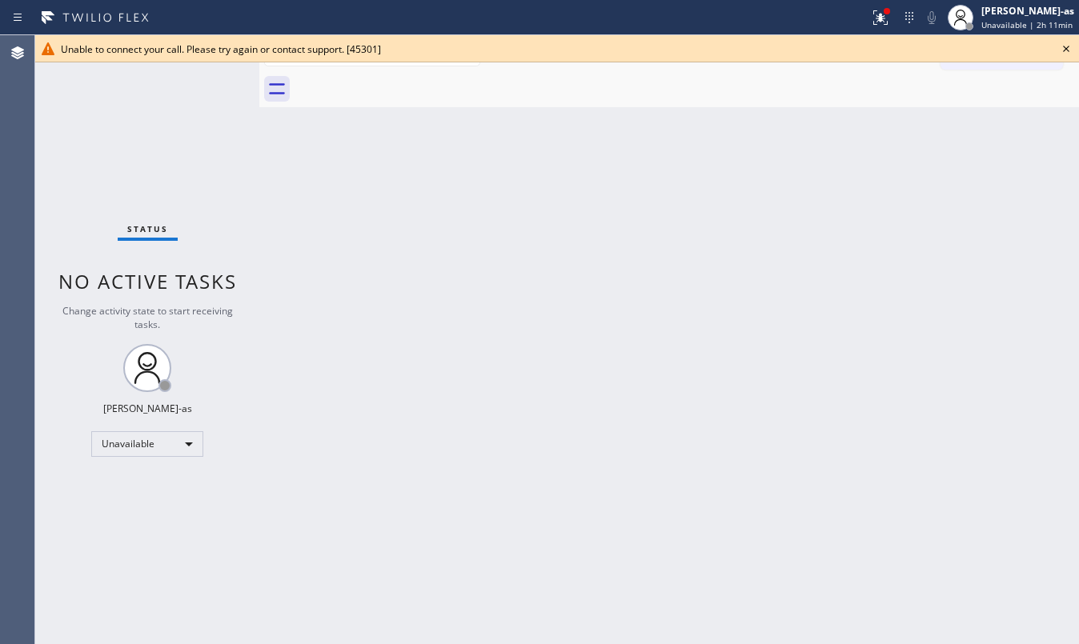
click at [1063, 45] on icon at bounding box center [1065, 48] width 19 height 19
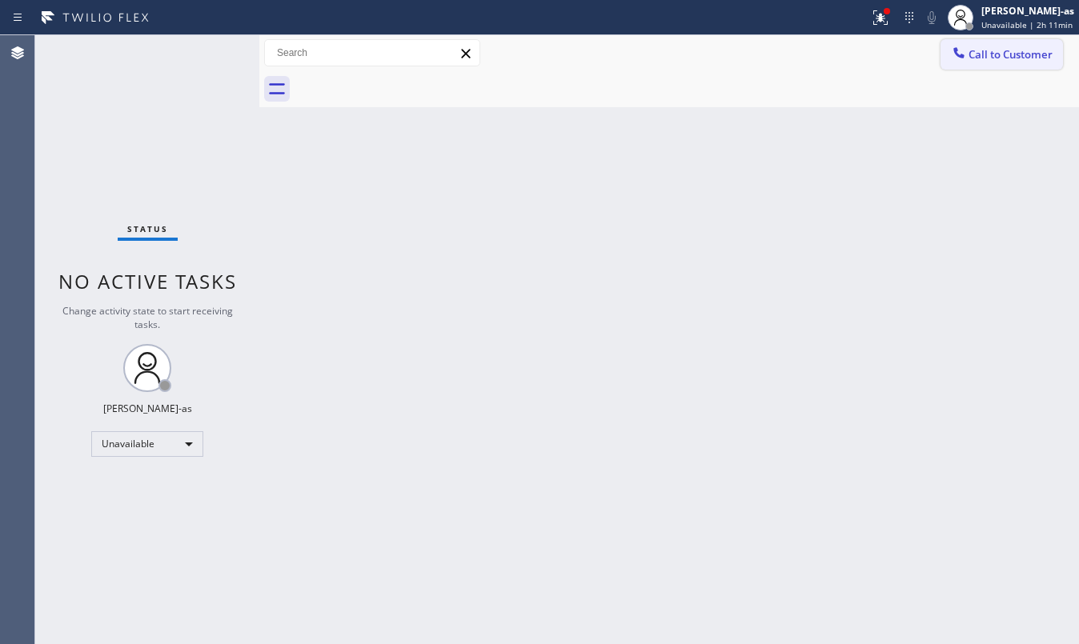
click at [996, 48] on span "Call to Customer" at bounding box center [1010, 54] width 84 height 14
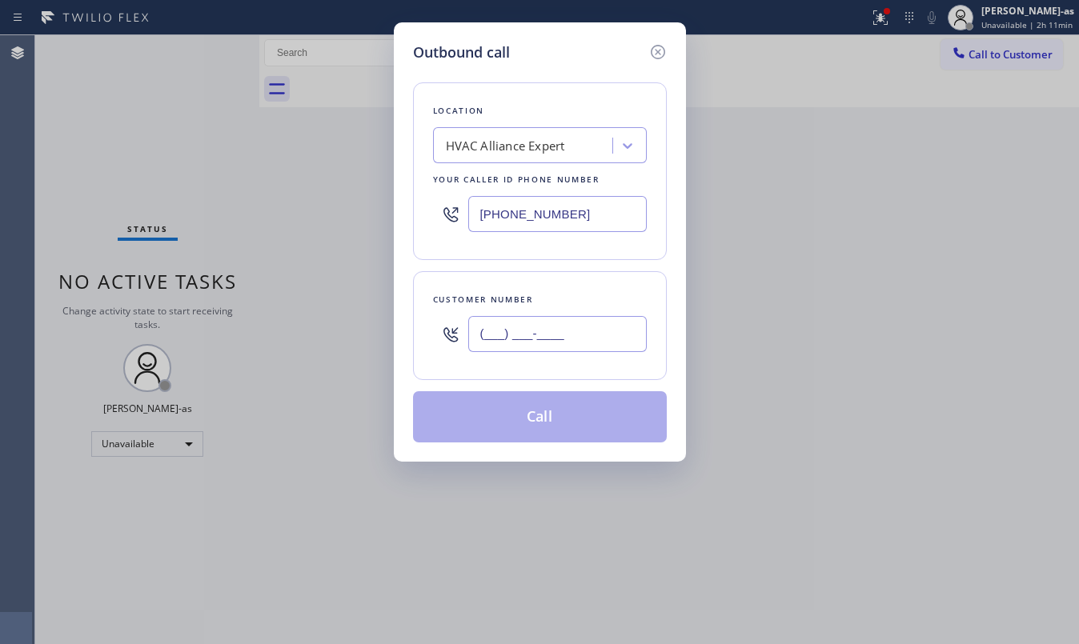
click at [542, 333] on input "(___) ___-____" at bounding box center [557, 334] width 178 height 36
paste input "424"
drag, startPoint x: 542, startPoint y: 333, endPoint x: 549, endPoint y: 405, distance: 72.4
click at [548, 385] on div "Location HVAC Alliance Expert Your caller id phone number (323) 991-9198 Custom…" at bounding box center [540, 252] width 254 height 379
click at [573, 328] on input "(___) ___-_424" at bounding box center [557, 334] width 178 height 36
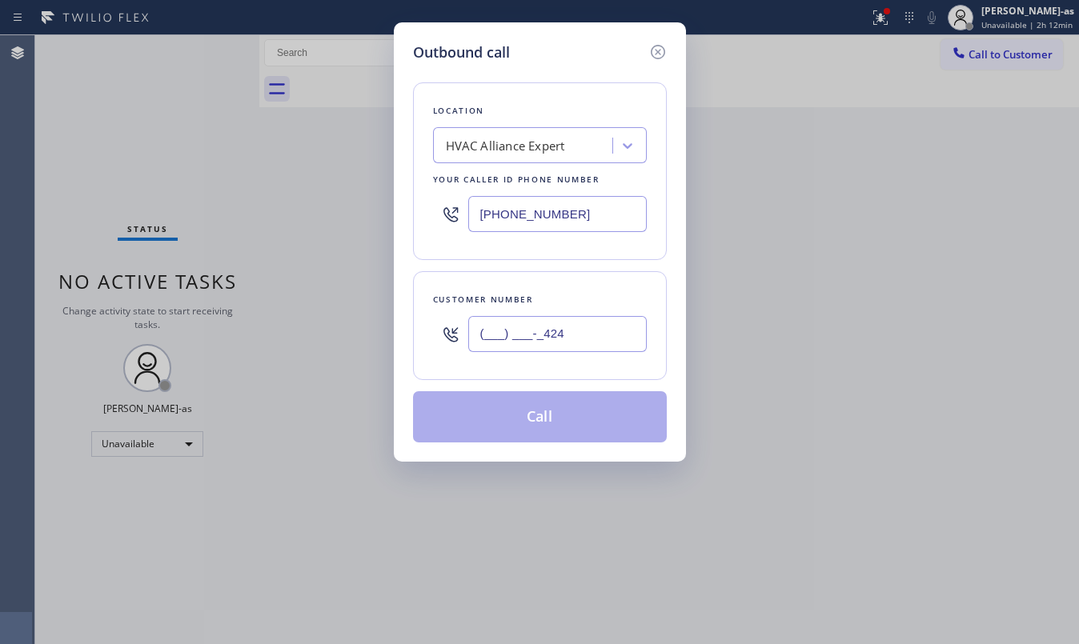
click at [573, 328] on input "(___) ___-_424" at bounding box center [557, 334] width 178 height 36
paste input "424) 403-4511"
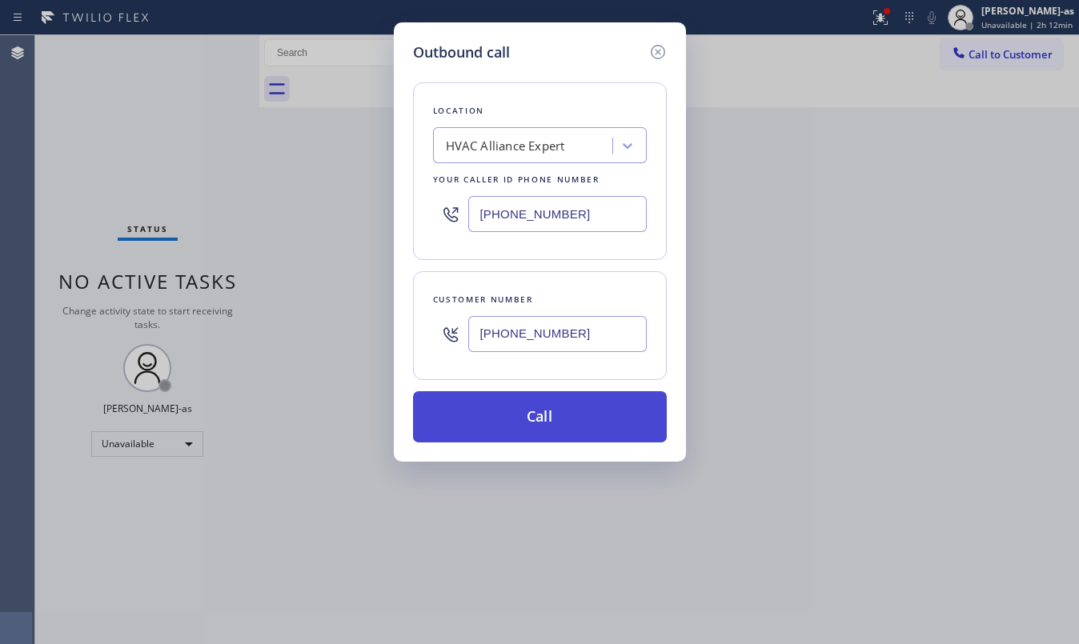
type input "(424) 403-4511"
click at [571, 423] on button "Call" at bounding box center [540, 416] width 254 height 51
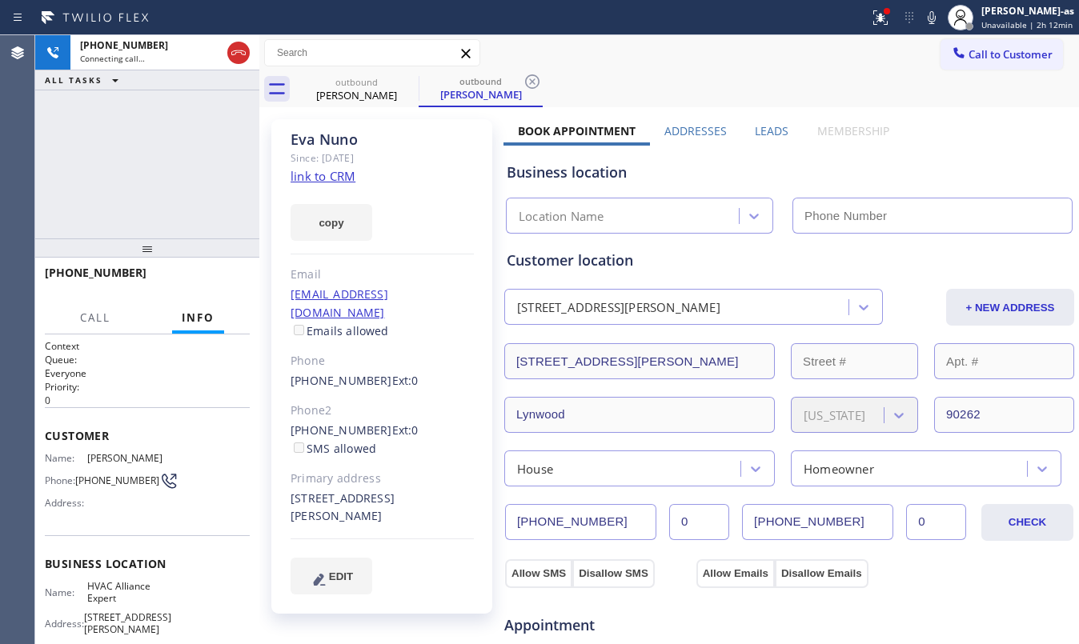
type input "[PHONE_NUMBER]"
drag, startPoint x: 202, startPoint y: 142, endPoint x: 209, endPoint y: 134, distance: 10.2
click at [202, 142] on div "+14244034511 Connecting call… ALL TASKS ALL TASKS ACTIVE TASKS TASKS IN WRAP UP" at bounding box center [147, 136] width 224 height 203
click at [187, 179] on div "+14244034511 Live | 00:01 ALL TASKS ALL TASKS ACTIVE TASKS TASKS IN WRAP UP" at bounding box center [147, 136] width 224 height 203
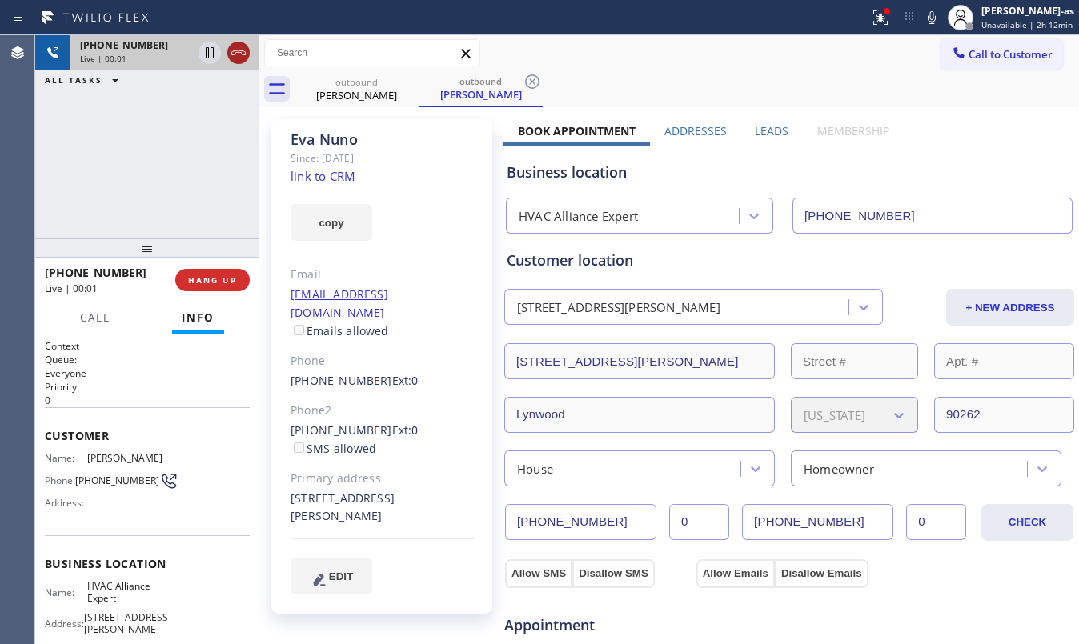
click at [240, 56] on icon at bounding box center [238, 52] width 19 height 19
drag, startPoint x: 218, startPoint y: 122, endPoint x: 218, endPoint y: 208, distance: 86.4
click at [218, 126] on div "+14244034511 Live | 00:02 ALL TASKS ALL TASKS ACTIVE TASKS TASKS IN WRAP UP" at bounding box center [147, 136] width 224 height 203
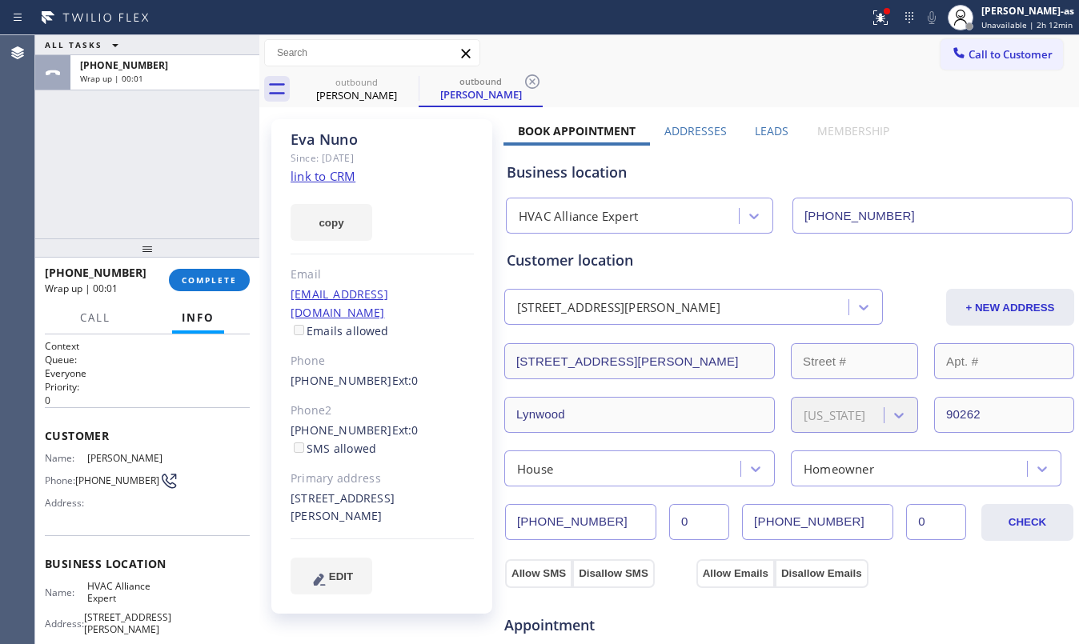
drag, startPoint x: 195, startPoint y: 319, endPoint x: 199, endPoint y: 298, distance: 21.2
click at [195, 318] on span "Info" at bounding box center [198, 318] width 33 height 14
click at [199, 291] on button "COMPLETE" at bounding box center [209, 280] width 81 height 22
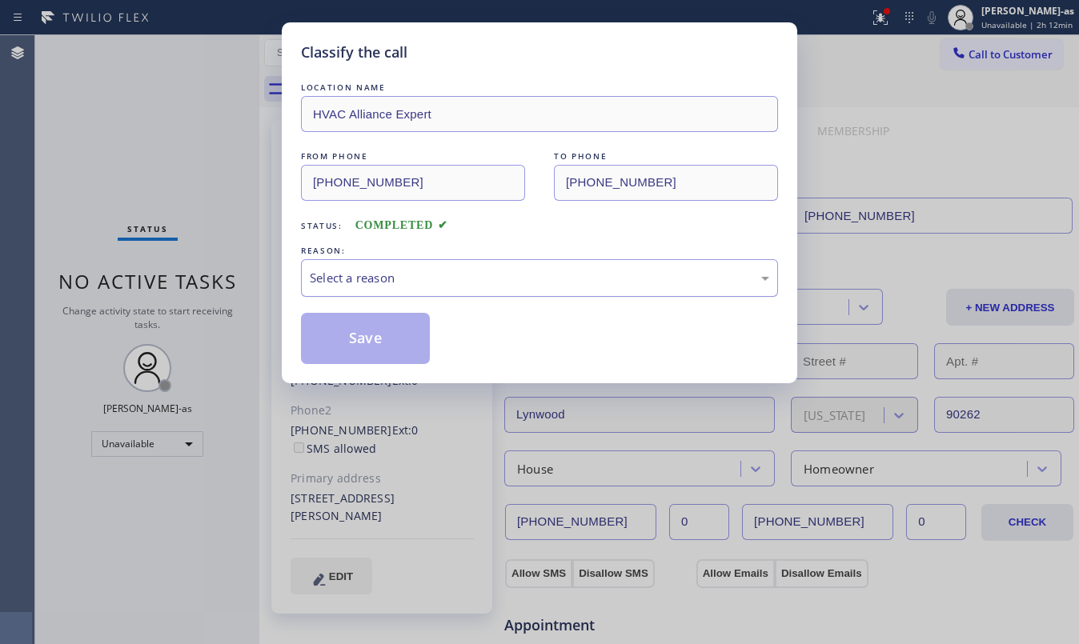
drag, startPoint x: 567, startPoint y: 275, endPoint x: 555, endPoint y: 279, distance: 11.7
click at [564, 276] on div "Select a reason" at bounding box center [539, 278] width 459 height 18
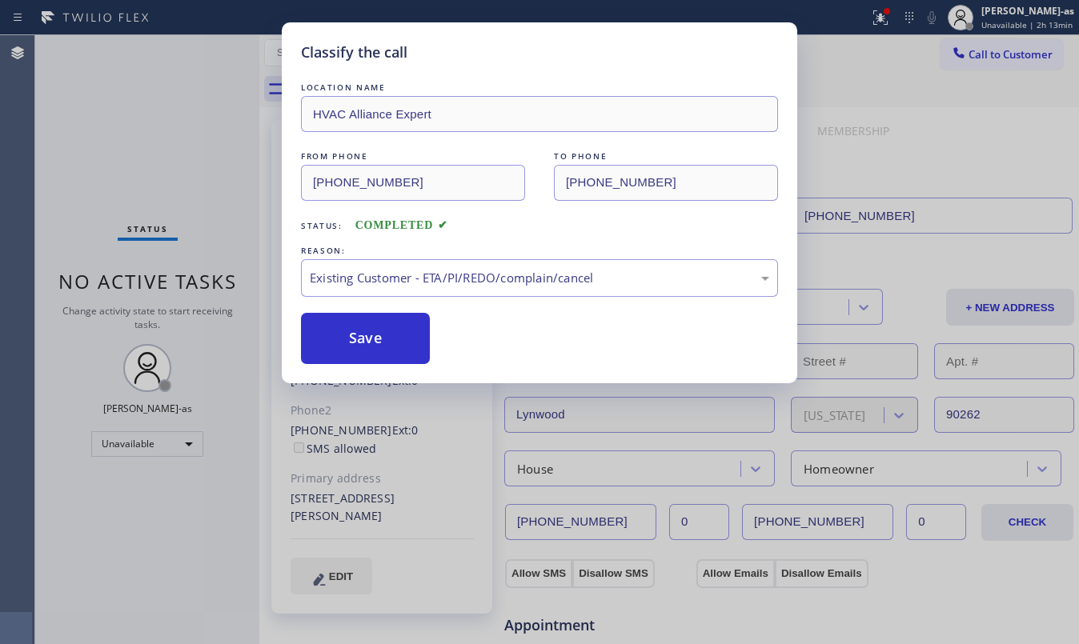
click at [150, 174] on div "Classify the call LOCATION NAME HVAC Alliance Expert FROM PHONE (323) 991-9198 …" at bounding box center [539, 322] width 1079 height 644
click at [365, 350] on button "Save" at bounding box center [365, 338] width 129 height 51
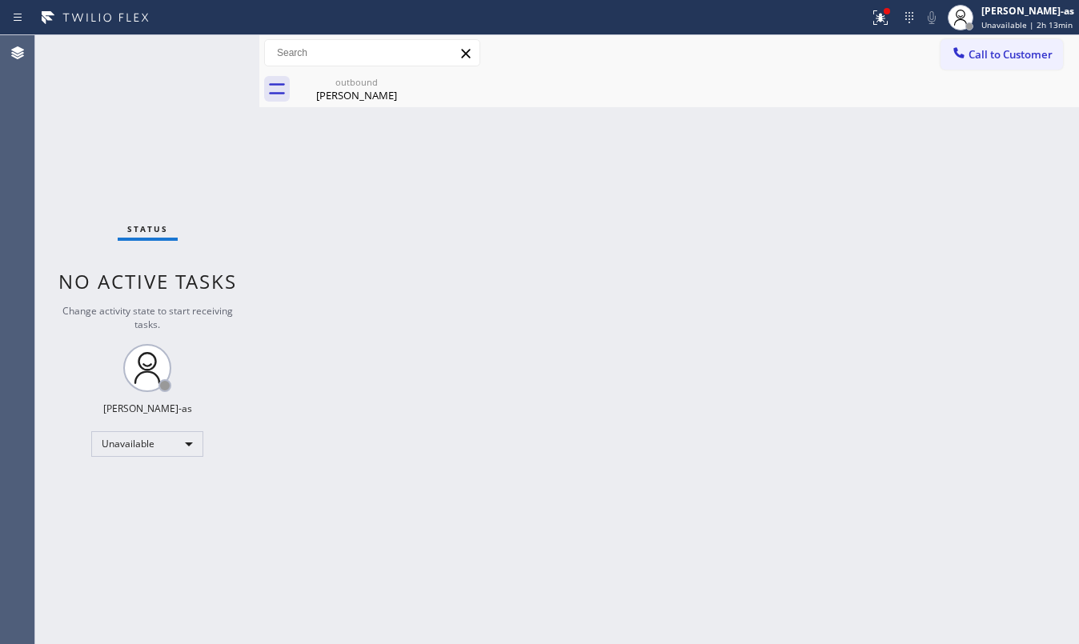
click at [190, 112] on div "Status No active tasks Change activity state to start receiving tasks. [PERSON_…" at bounding box center [147, 339] width 224 height 609
click at [367, 94] on div "Eva Nuno" at bounding box center [356, 95] width 121 height 14
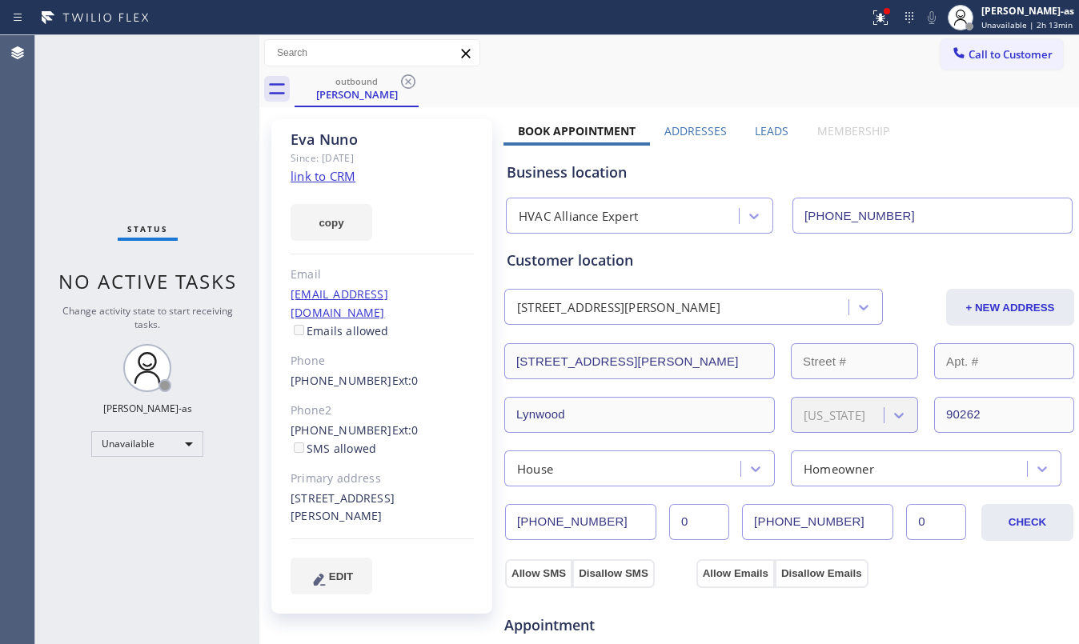
click at [337, 179] on link "link to CRM" at bounding box center [323, 176] width 65 height 16
drag, startPoint x: 320, startPoint y: 103, endPoint x: 336, endPoint y: 98, distance: 17.0
click at [320, 99] on div "outbound Eva Nuno" at bounding box center [356, 88] width 121 height 34
click at [407, 84] on icon at bounding box center [408, 81] width 19 height 19
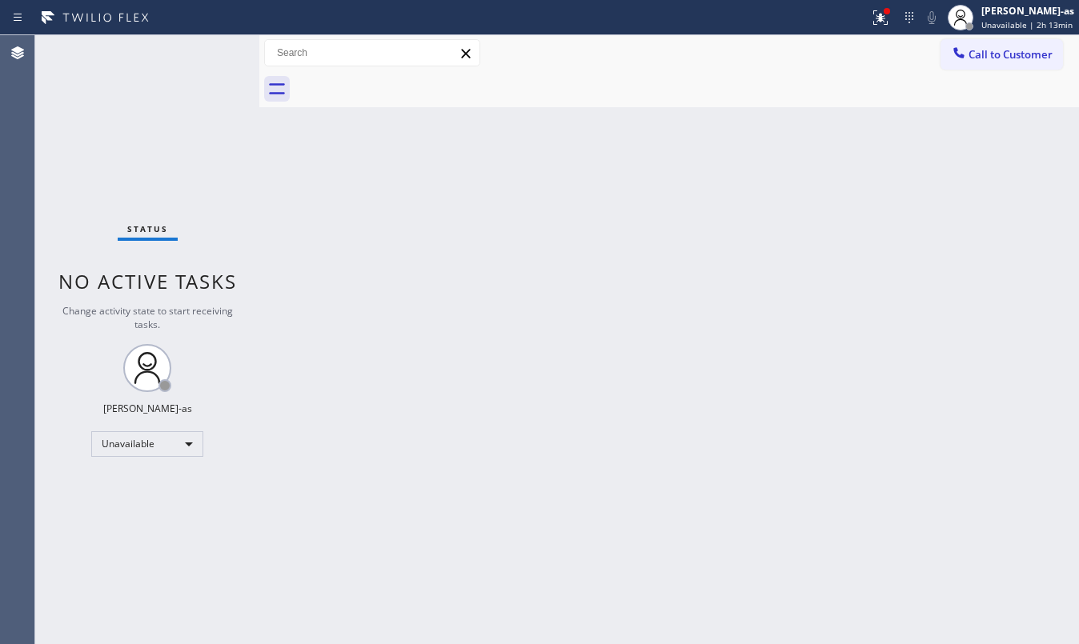
drag, startPoint x: 417, startPoint y: 208, endPoint x: 427, endPoint y: 198, distance: 14.2
click at [417, 203] on div "Back to Dashboard Change Sender ID Customers Technicians Select a contact Outbo…" at bounding box center [669, 339] width 820 height 609
click at [238, 112] on div "Status No active tasks Change activity state to start receiving tasks. [PERSON_…" at bounding box center [147, 339] width 224 height 609
click at [219, 312] on span "Change activity state to start receiving tasks." at bounding box center [147, 317] width 170 height 27
drag, startPoint x: 430, startPoint y: 196, endPoint x: 750, endPoint y: 154, distance: 322.8
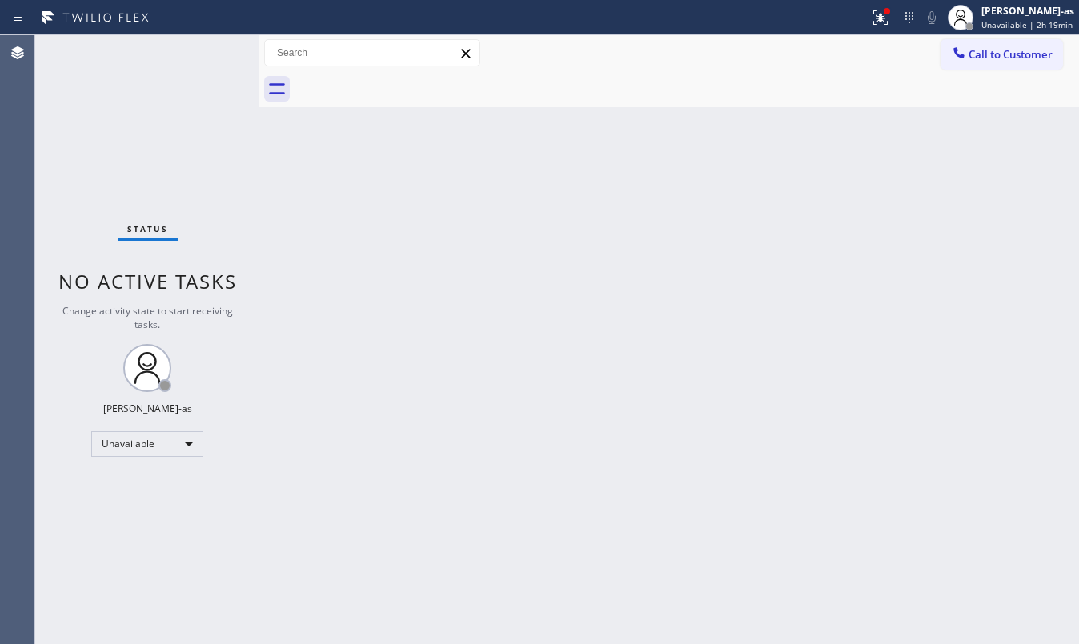
click at [581, 200] on div "Back to Dashboard Change Sender ID Customers Technicians Select a contact Outbo…" at bounding box center [669, 339] width 820 height 609
click at [1022, 52] on span "Call to Customer" at bounding box center [1010, 54] width 84 height 14
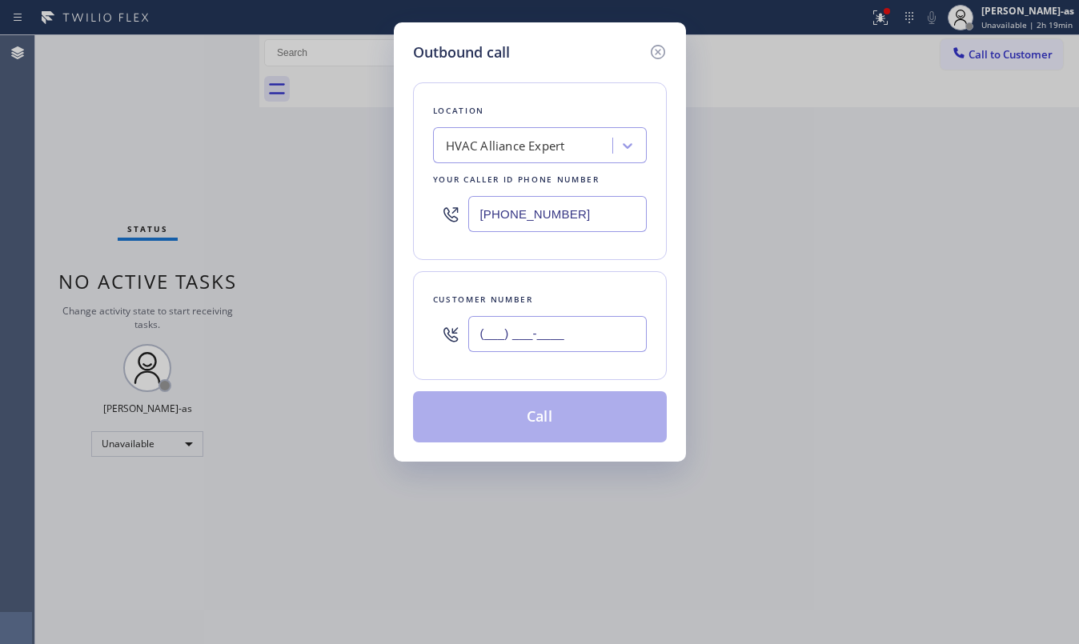
click at [520, 320] on input "(___) ___-____" at bounding box center [557, 334] width 178 height 36
paste input "949) 795-6272"
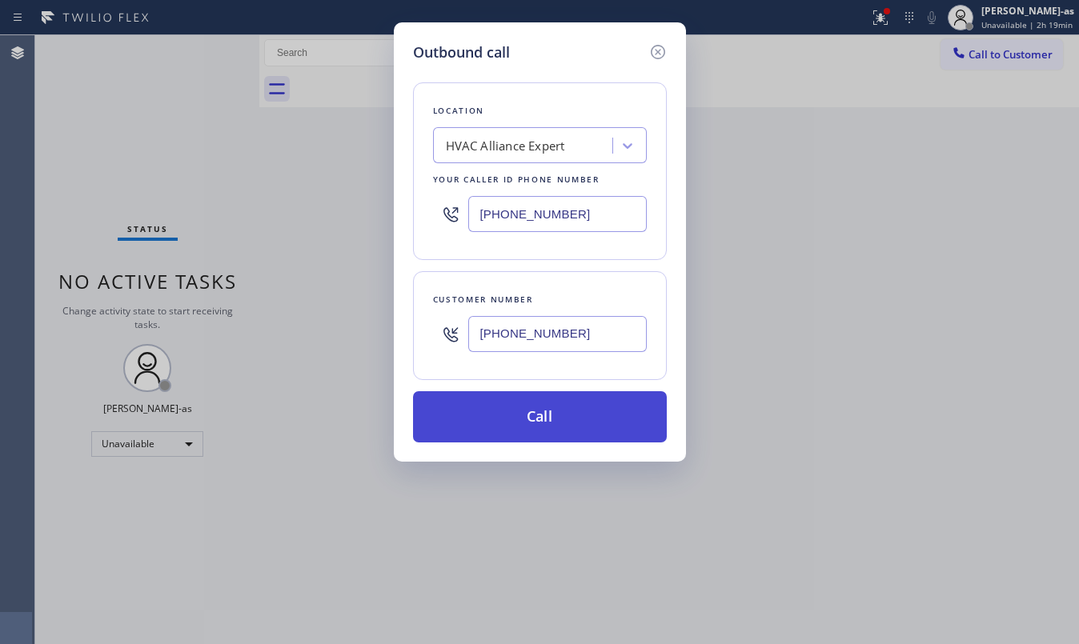
type input "(949) 795-6272"
click at [567, 413] on button "Call" at bounding box center [540, 416] width 254 height 51
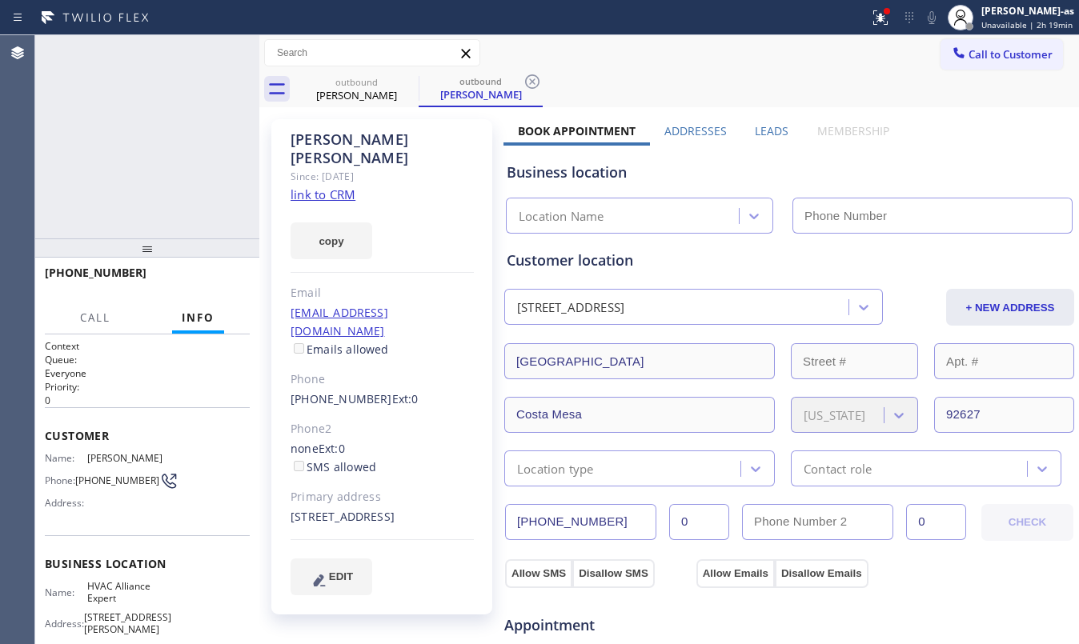
type input "[PHONE_NUMBER]"
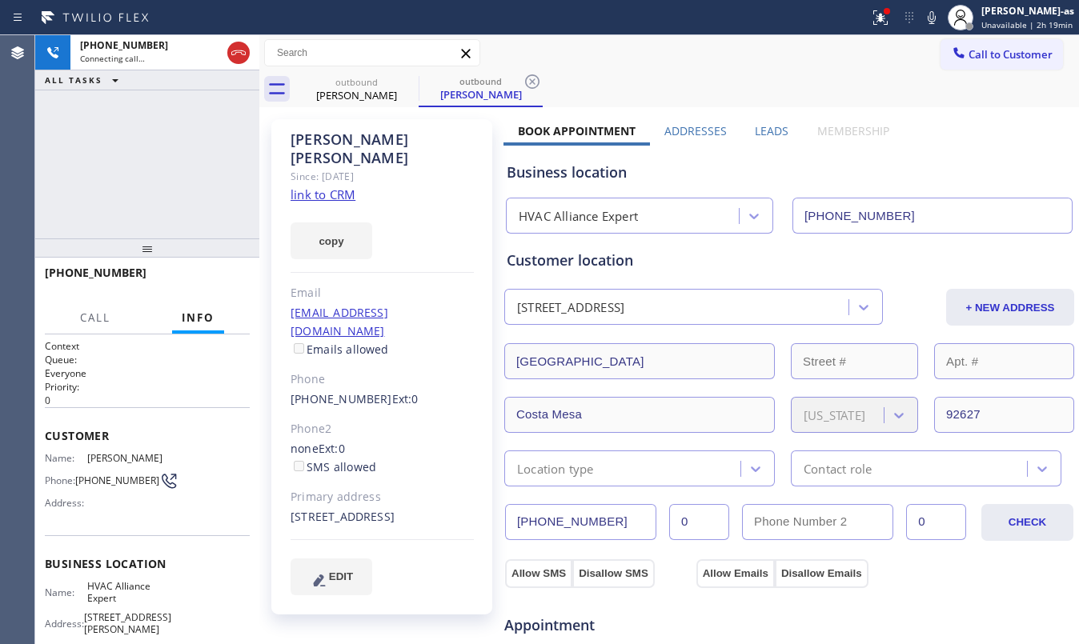
click at [186, 221] on div "+19497956272 Connecting call… ALL TASKS ALL TASKS ACTIVE TASKS TASKS IN WRAP UP" at bounding box center [147, 136] width 224 height 203
click at [322, 85] on div "outbound" at bounding box center [356, 82] width 121 height 12
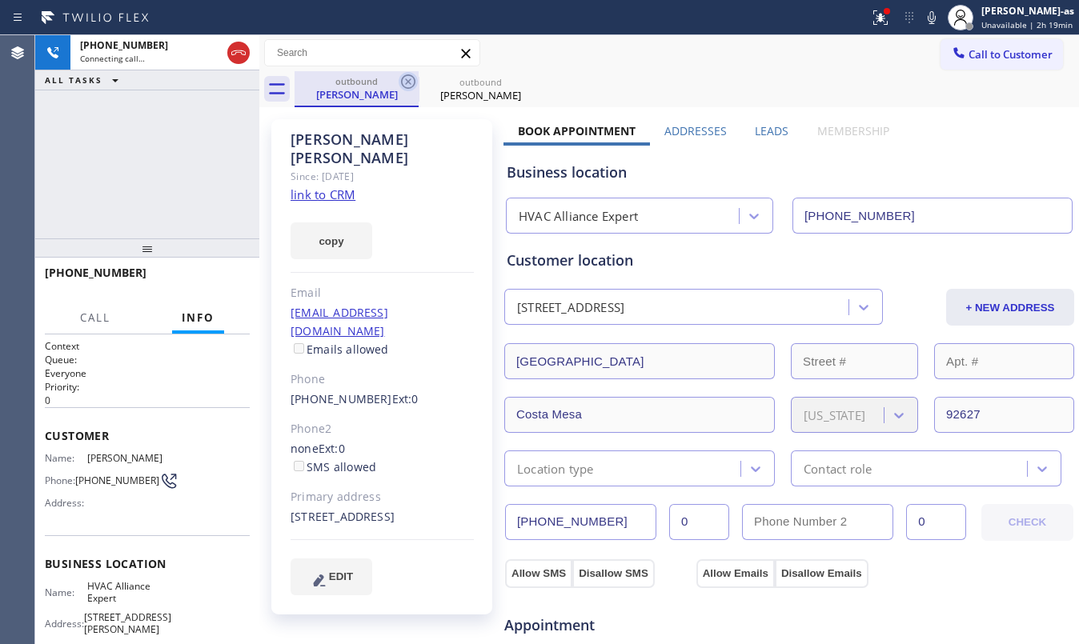
click at [403, 81] on icon at bounding box center [408, 81] width 19 height 19
click at [238, 193] on div "+19497956272 Connecting call… ALL TASKS ALL TASKS ACTIVE TASKS TASKS IN WRAP UP" at bounding box center [147, 136] width 224 height 203
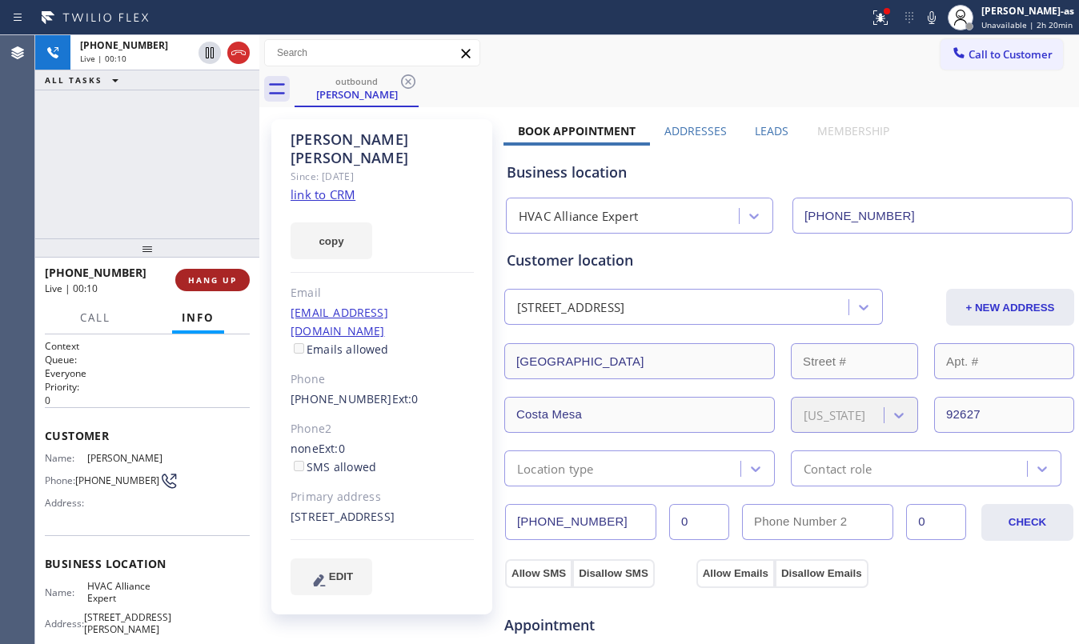
click at [203, 275] on span "HANG UP" at bounding box center [212, 280] width 49 height 11
click at [202, 275] on span "HANG UP" at bounding box center [212, 280] width 49 height 11
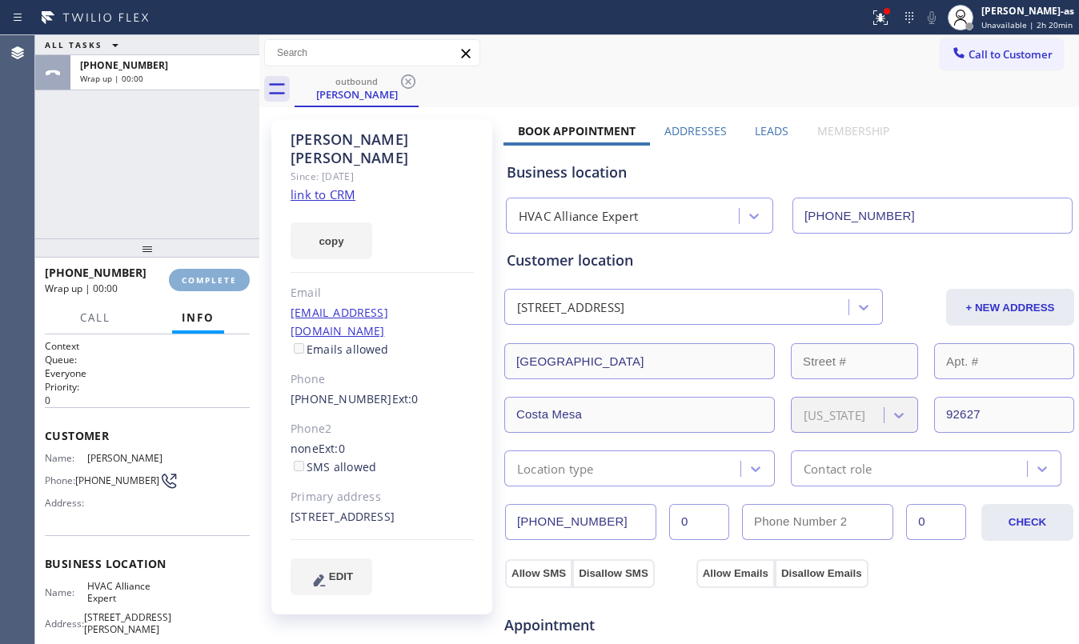
click at [202, 273] on button "COMPLETE" at bounding box center [209, 280] width 81 height 22
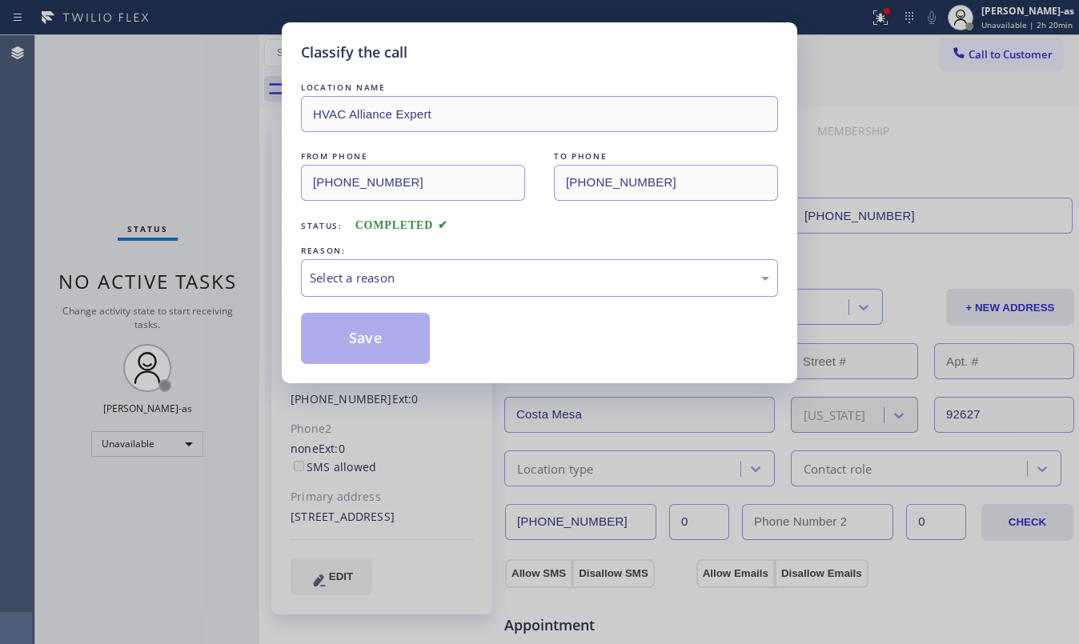
click at [503, 290] on div "Select a reason" at bounding box center [539, 278] width 477 height 38
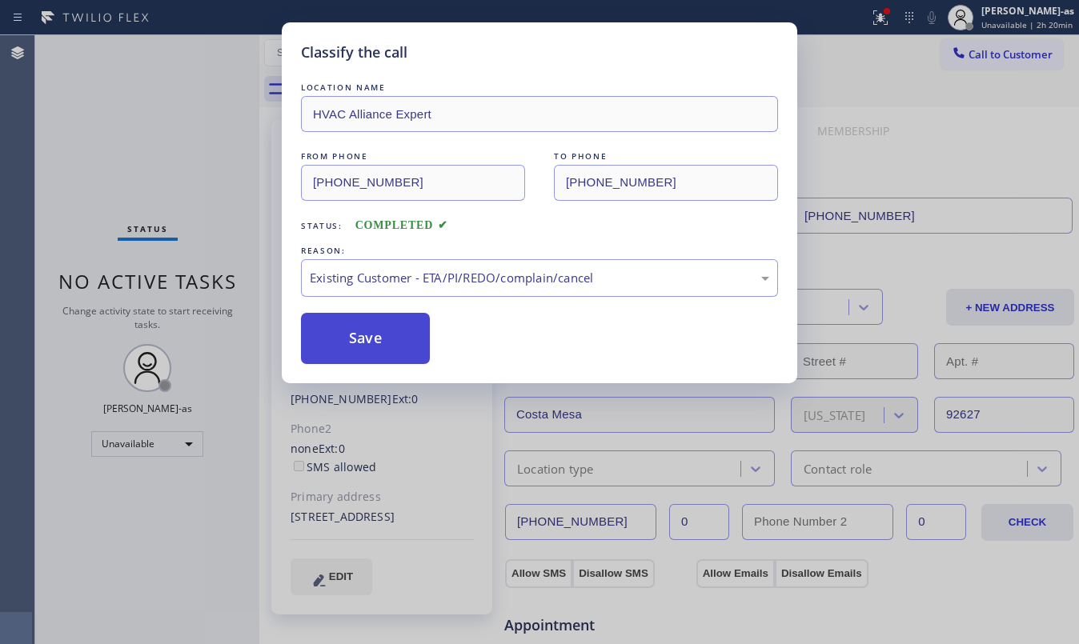
click at [401, 359] on button "Save" at bounding box center [365, 338] width 129 height 51
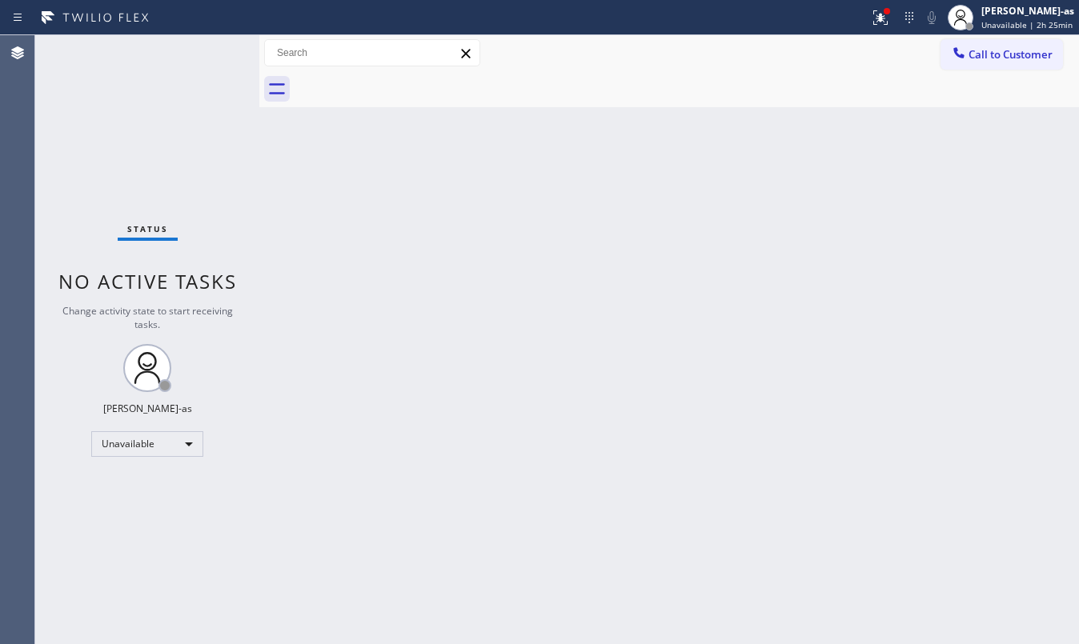
click at [171, 141] on div "Status No active tasks Change activity state to start receiving tasks. [PERSON_…" at bounding box center [147, 339] width 224 height 609
drag, startPoint x: 241, startPoint y: 160, endPoint x: 772, endPoint y: 209, distance: 532.9
click at [244, 158] on div "Status No active tasks Change activity state to start receiving tasks. [PERSON_…" at bounding box center [147, 339] width 224 height 609
click at [707, 400] on div "Back to Dashboard Change Sender ID Customers Technicians Select a contact Outbo…" at bounding box center [669, 339] width 820 height 609
click at [214, 199] on div "Status No active tasks Change activity state to start receiving tasks. [PERSON_…" at bounding box center [147, 339] width 224 height 609
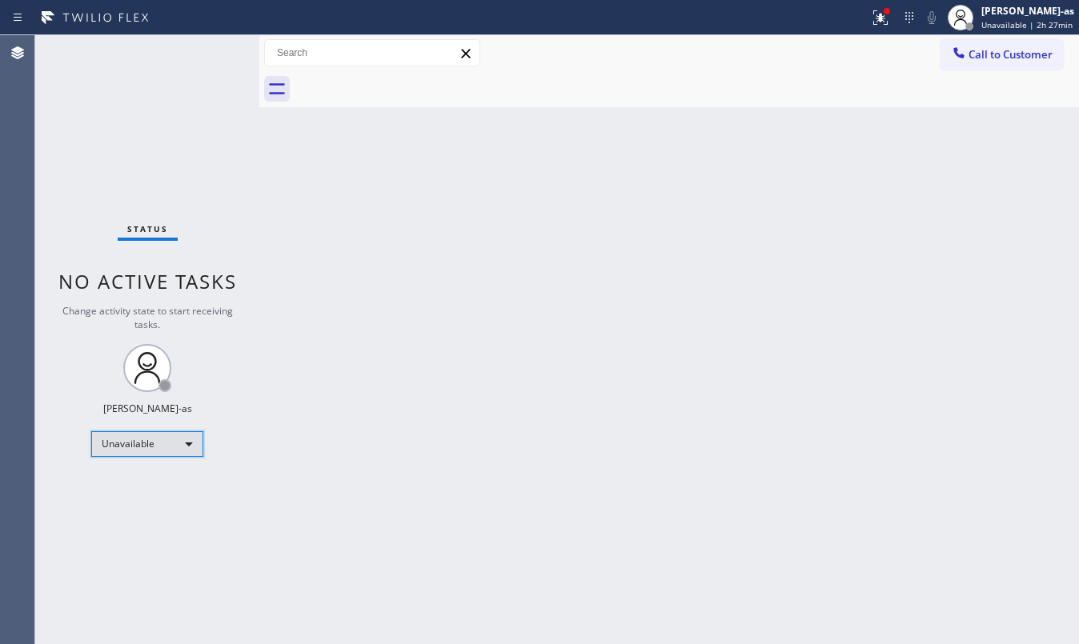
click at [142, 440] on div "Unavailable" at bounding box center [147, 444] width 112 height 26
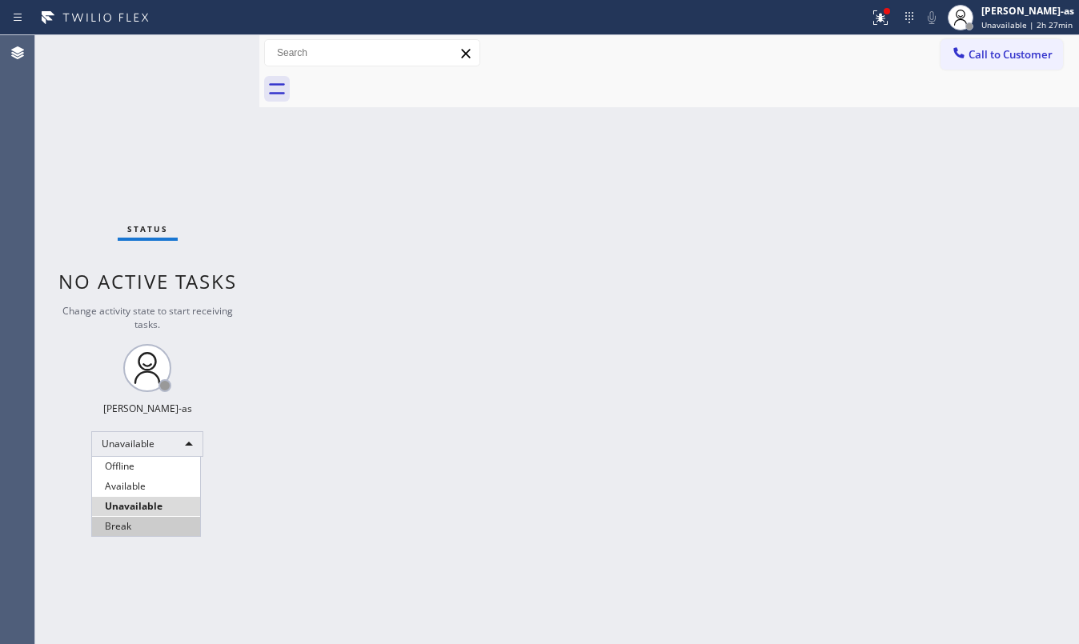
click at [152, 522] on li "Break" at bounding box center [146, 526] width 108 height 19
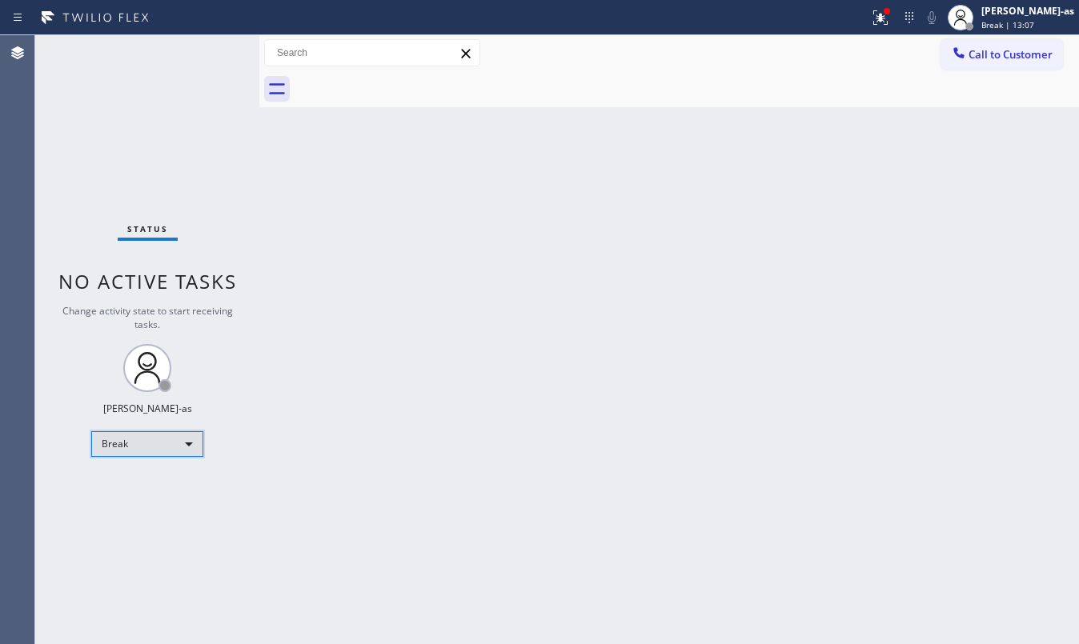
click at [115, 448] on div "Break" at bounding box center [147, 444] width 112 height 26
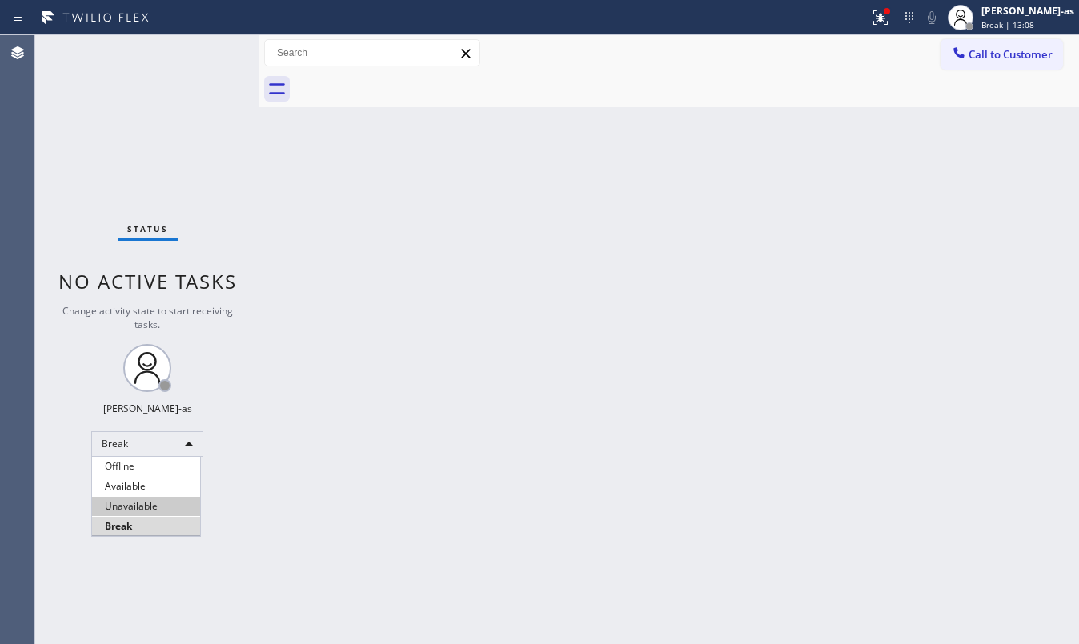
click at [152, 507] on li "Unavailable" at bounding box center [146, 506] width 108 height 19
click at [315, 459] on div "Back to Dashboard Change Sender ID Customers Technicians Select a contact Outbo…" at bounding box center [669, 339] width 820 height 609
click at [622, 304] on div "Back to Dashboard Change Sender ID Customers Technicians Select a contact Outbo…" at bounding box center [669, 339] width 820 height 609
click at [184, 250] on div "Status No active tasks Change activity state to start receiving tasks. [PERSON_…" at bounding box center [147, 339] width 224 height 609
drag, startPoint x: 17, startPoint y: 193, endPoint x: 71, endPoint y: 189, distance: 54.6
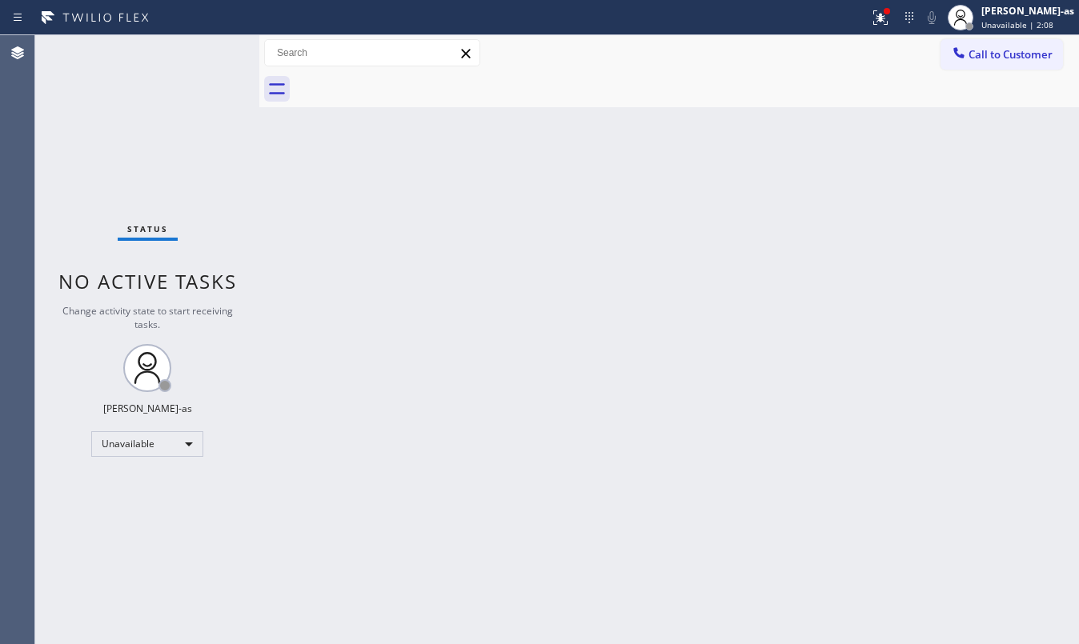
click at [58, 190] on div "Agent Desktop Classify the call LOCATION NAME 5 Star Appliance Repair Palo Alto…" at bounding box center [539, 339] width 1079 height 609
click at [1016, 50] on span "Call to Customer" at bounding box center [1010, 54] width 84 height 14
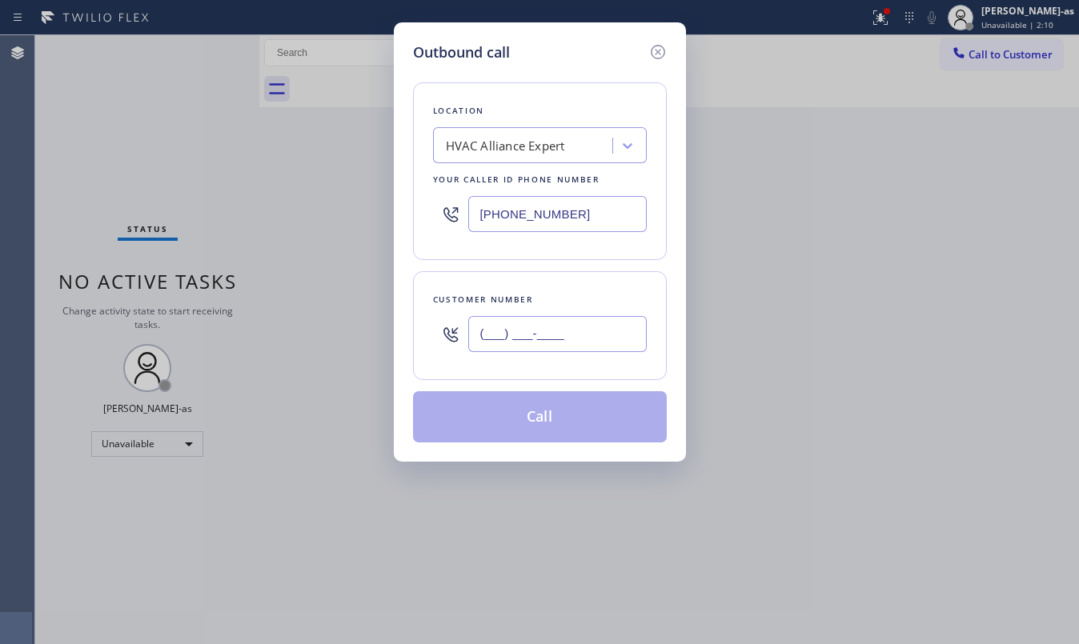
click at [575, 351] on input "(___) ___-____" at bounding box center [557, 334] width 178 height 36
paste input "213) 241-9435"
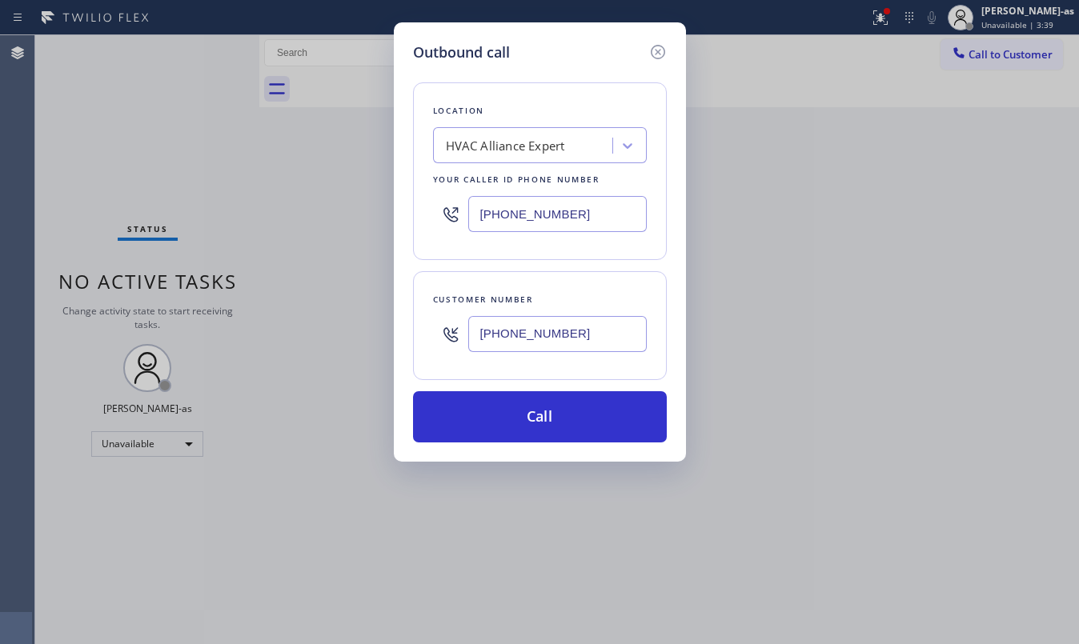
click at [596, 330] on input "(213) 241-9435" at bounding box center [557, 334] width 178 height 36
paste input "text"
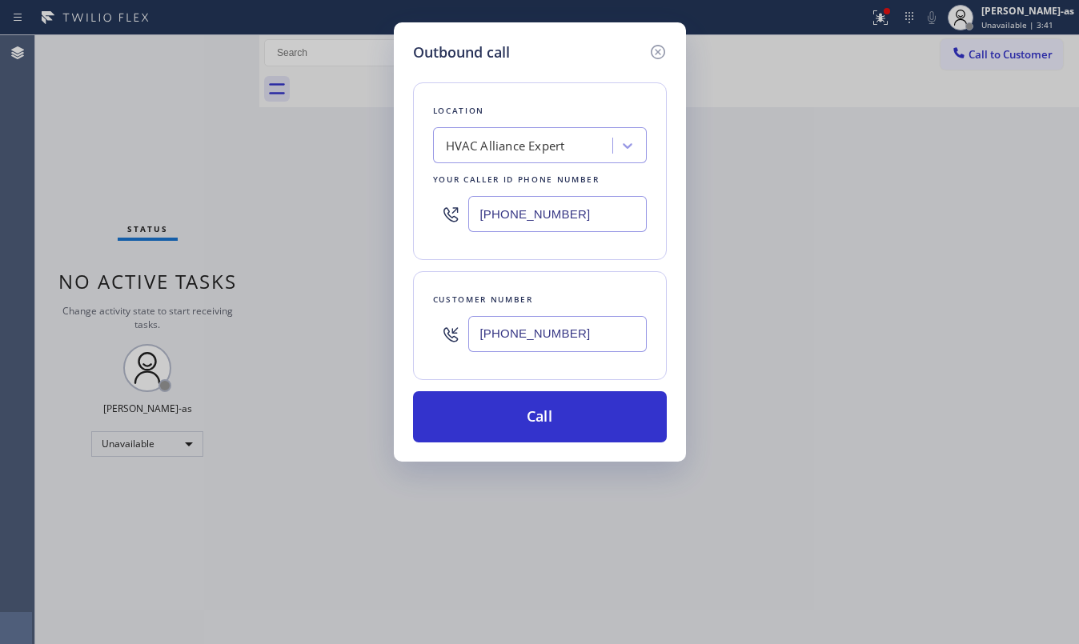
type input "(213) 241-9435"
click at [466, 142] on div "HVAC Alliance Expert" at bounding box center [505, 146] width 119 height 18
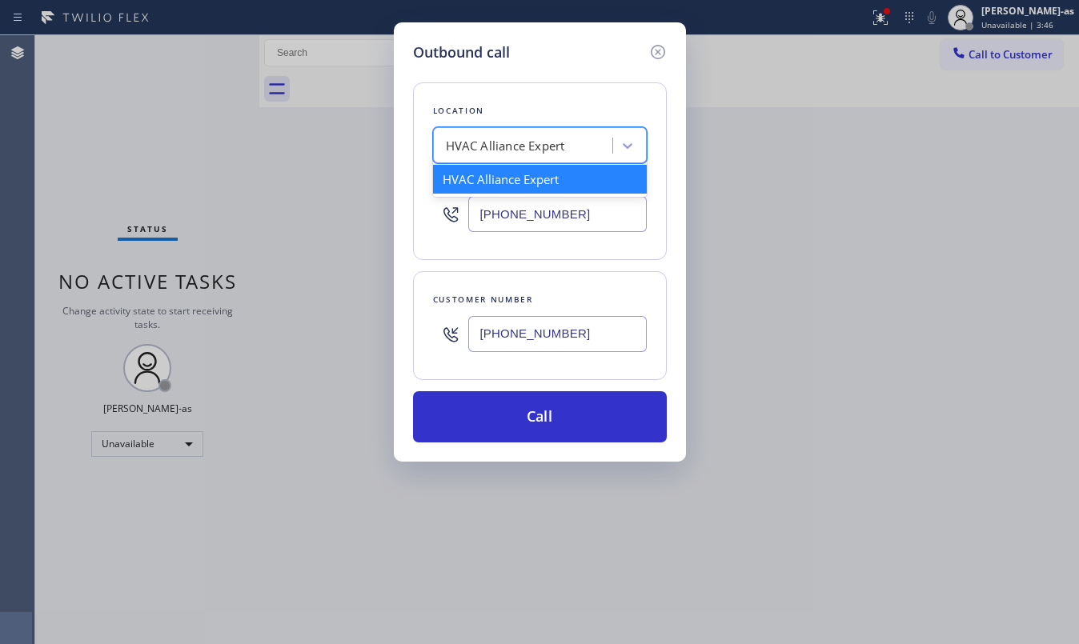
paste input "Seattle Appliance Repair"
type input "Seattle Appliance Repair"
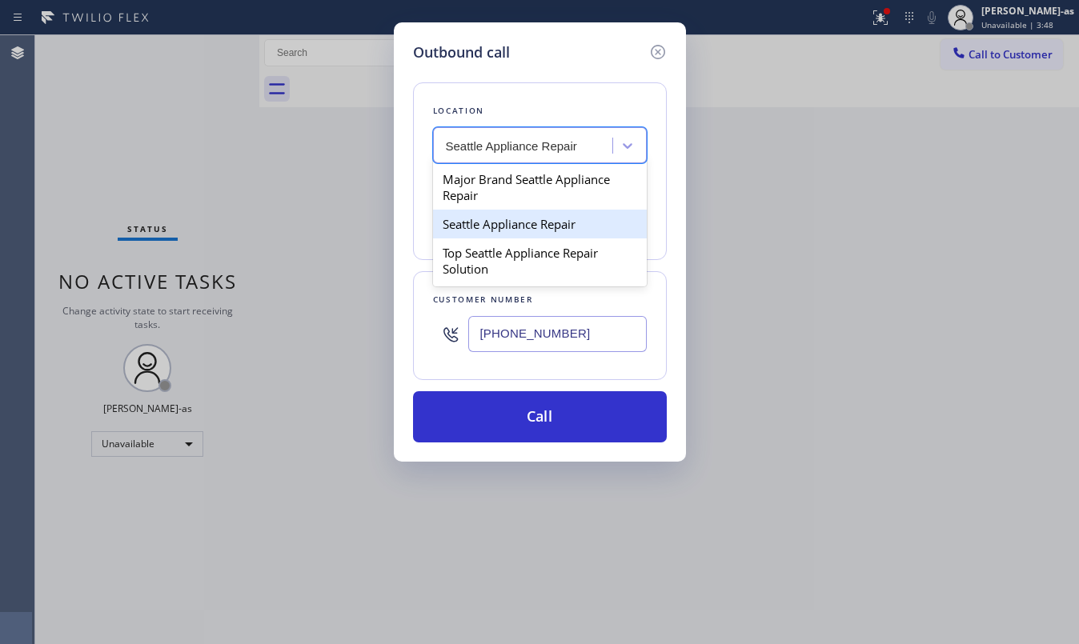
click at [495, 234] on div "Seattle Appliance Repair" at bounding box center [540, 224] width 214 height 29
type input "(425) 516-7810"
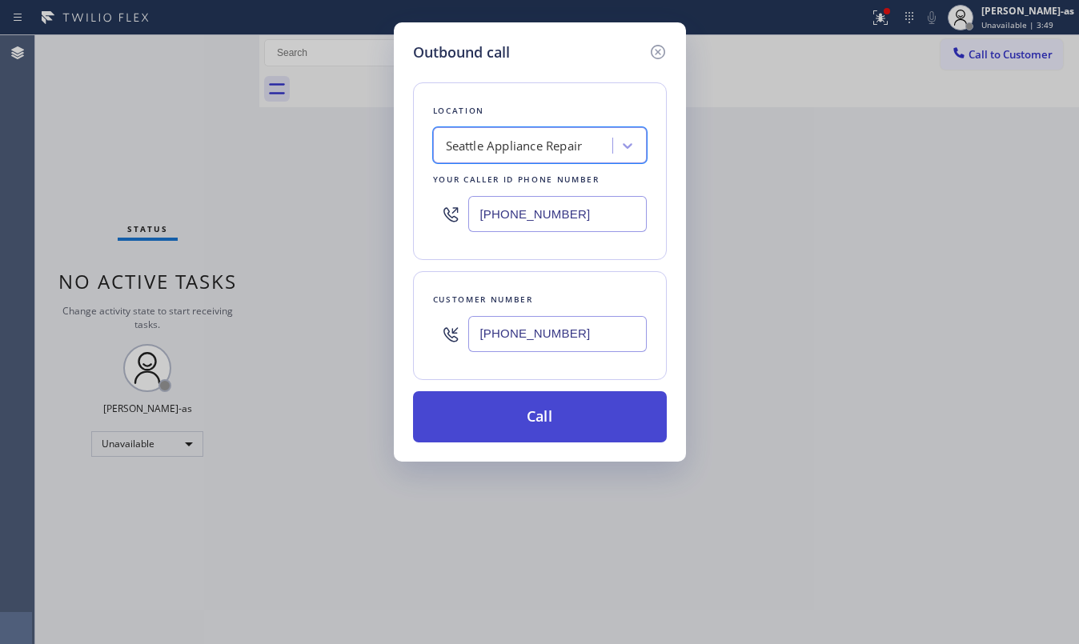
click at [587, 418] on button "Call" at bounding box center [540, 416] width 254 height 51
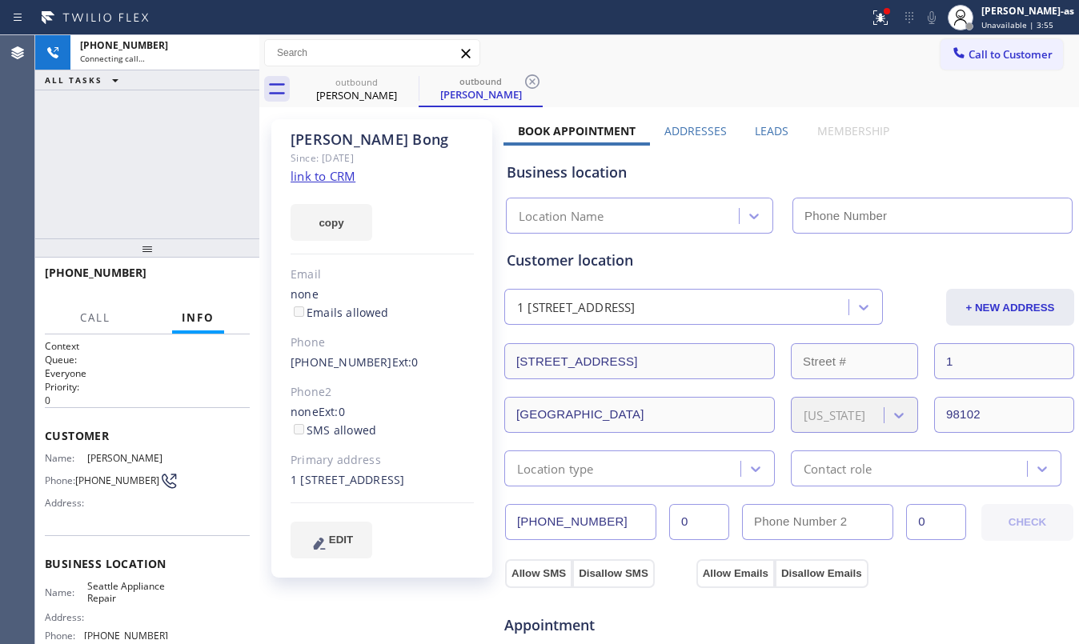
type input "(425) 516-7810"
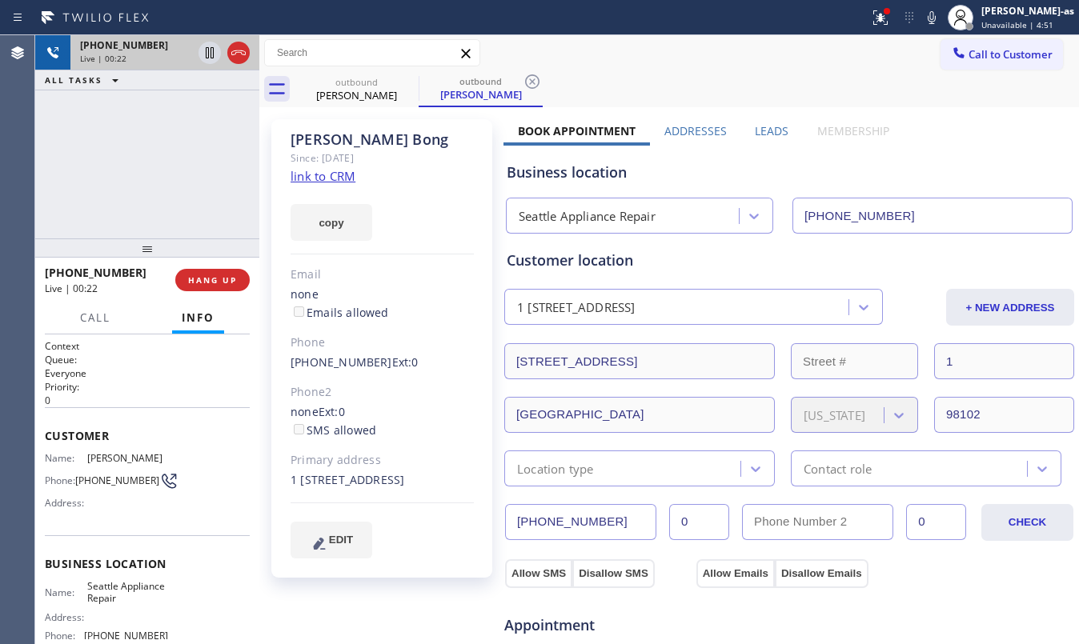
click at [231, 66] on div at bounding box center [224, 52] width 58 height 35
click at [219, 118] on div "+12132419435 Live | 00:22 ALL TASKS ALL TASKS ACTIVE TASKS TASKS IN WRAP UP" at bounding box center [147, 136] width 224 height 203
click at [235, 64] on div at bounding box center [224, 52] width 58 height 35
click at [232, 55] on icon at bounding box center [238, 52] width 19 height 19
click at [192, 55] on div "Live | 00:25" at bounding box center [136, 58] width 112 height 11
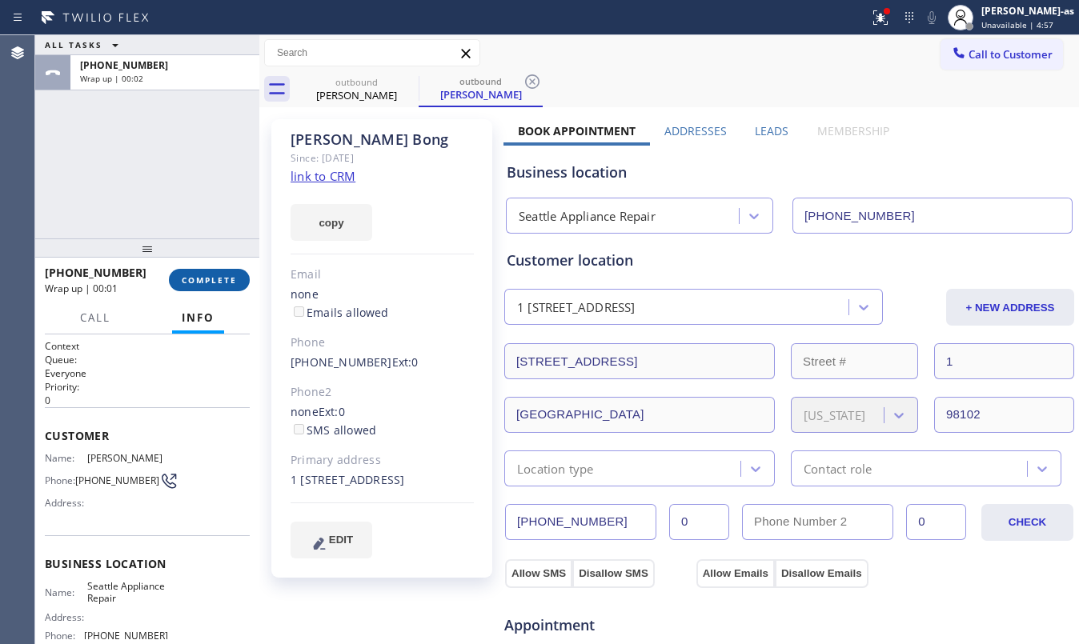
click at [216, 282] on span "COMPLETE" at bounding box center [209, 280] width 55 height 11
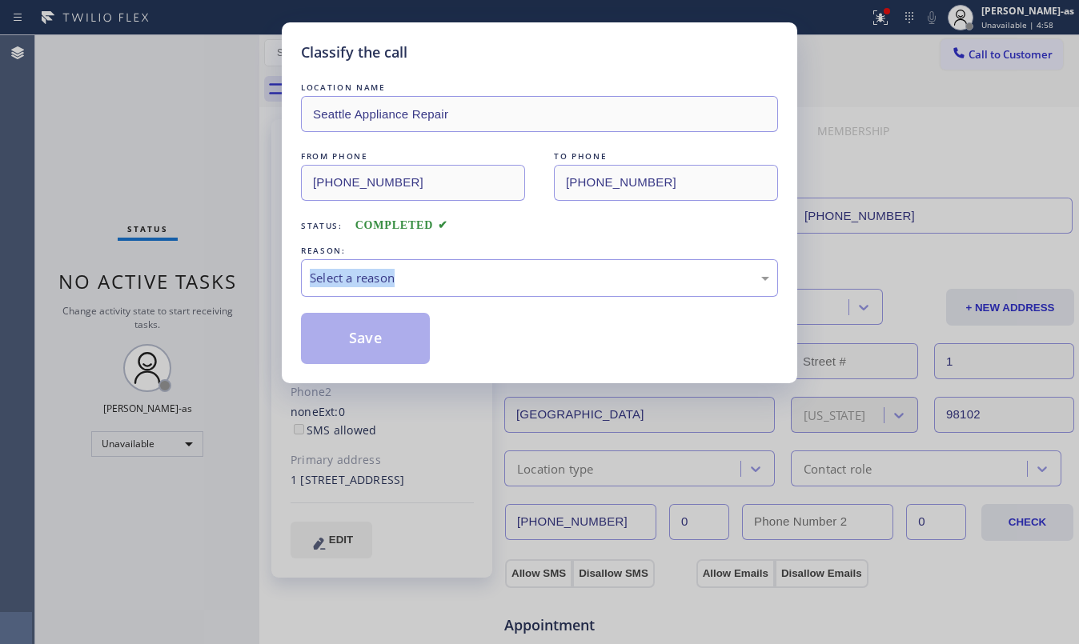
click at [216, 282] on div "Classify the call LOCATION NAME Seattle Appliance Repair FROM PHONE (425) 516-7…" at bounding box center [539, 322] width 1079 height 644
click at [548, 280] on div "Select a reason" at bounding box center [539, 278] width 459 height 18
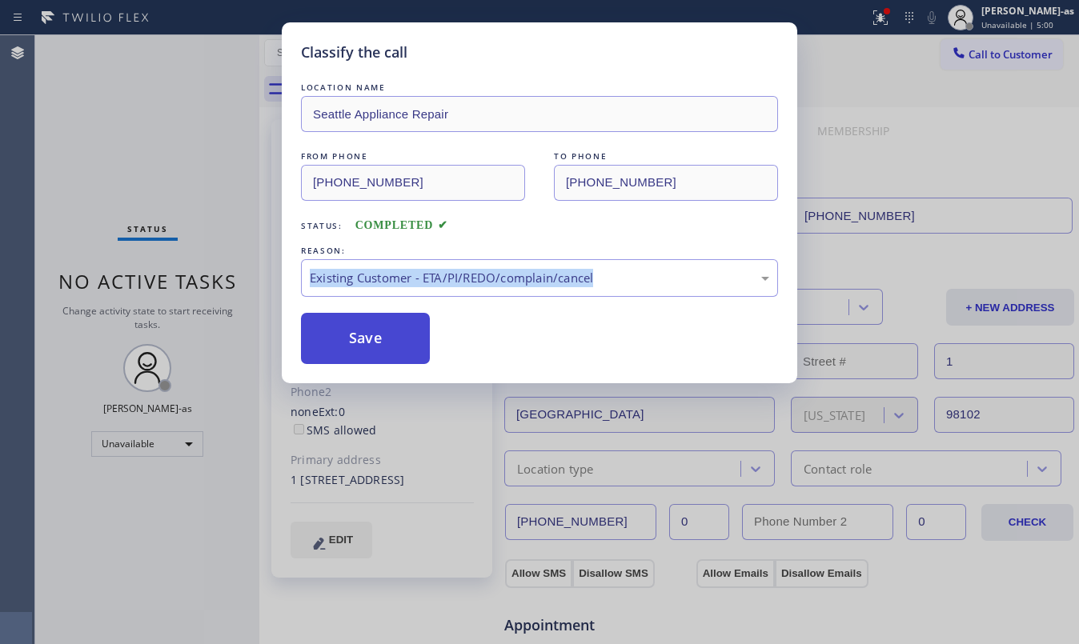
drag, startPoint x: 389, startPoint y: 341, endPoint x: 383, endPoint y: 327, distance: 15.0
click at [389, 340] on button "Save" at bounding box center [365, 338] width 129 height 51
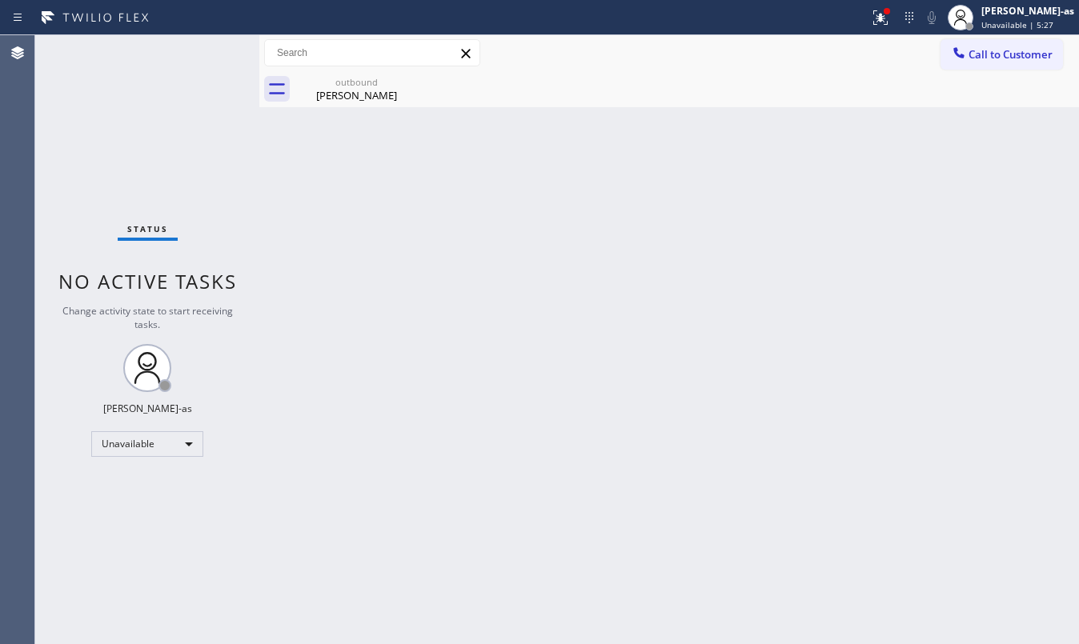
click at [387, 122] on div "Back to Dashboard Change Sender ID Customers Technicians Select a contact Outbo…" at bounding box center [669, 339] width 820 height 609
click at [371, 91] on div "Julius Bong" at bounding box center [356, 95] width 121 height 14
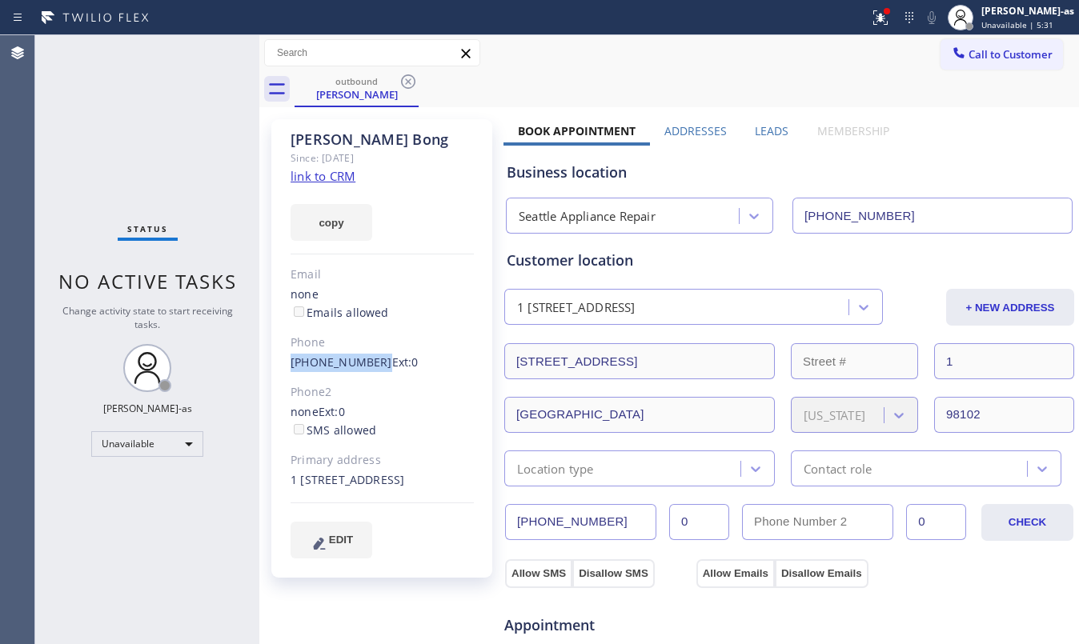
drag, startPoint x: 285, startPoint y: 365, endPoint x: 370, endPoint y: 357, distance: 85.2
click at [370, 357] on div "Julius Bong Since: 20 may 2020 link to CRM copy Email none Emails allowed Phone…" at bounding box center [381, 348] width 221 height 459
copy link "(213) 241-9435"
click at [960, 62] on button "Call to Customer" at bounding box center [1001, 54] width 122 height 30
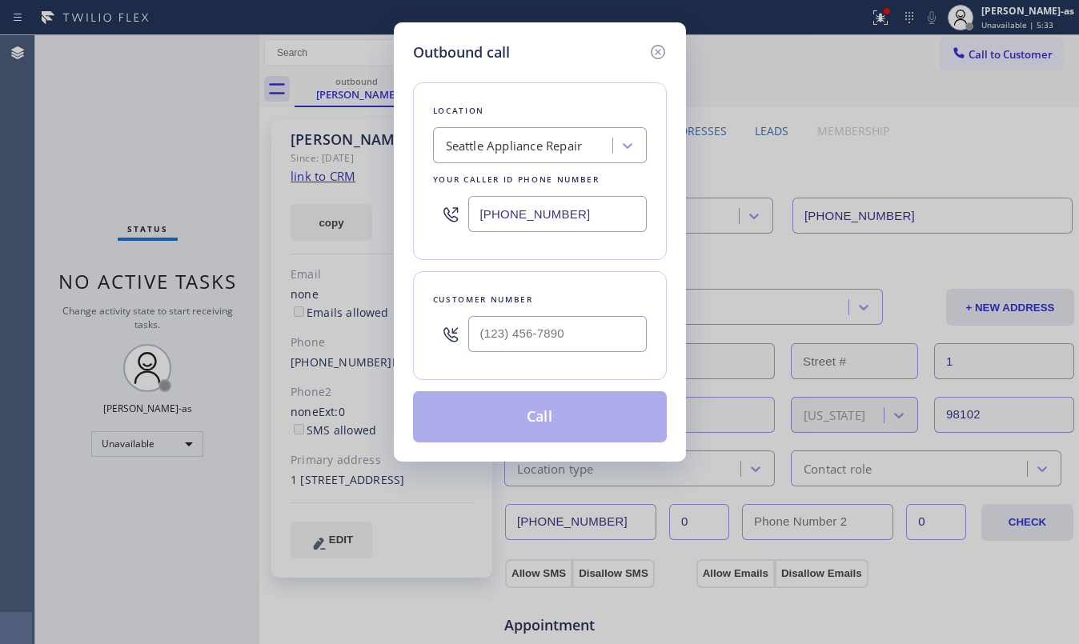
click at [494, 367] on div "Customer number" at bounding box center [540, 325] width 254 height 109
click at [528, 347] on input "(___) ___-____" at bounding box center [557, 334] width 178 height 36
paste input "213) 241-9435"
type input "(213) 241-9435"
click at [546, 424] on button "Call" at bounding box center [540, 416] width 254 height 51
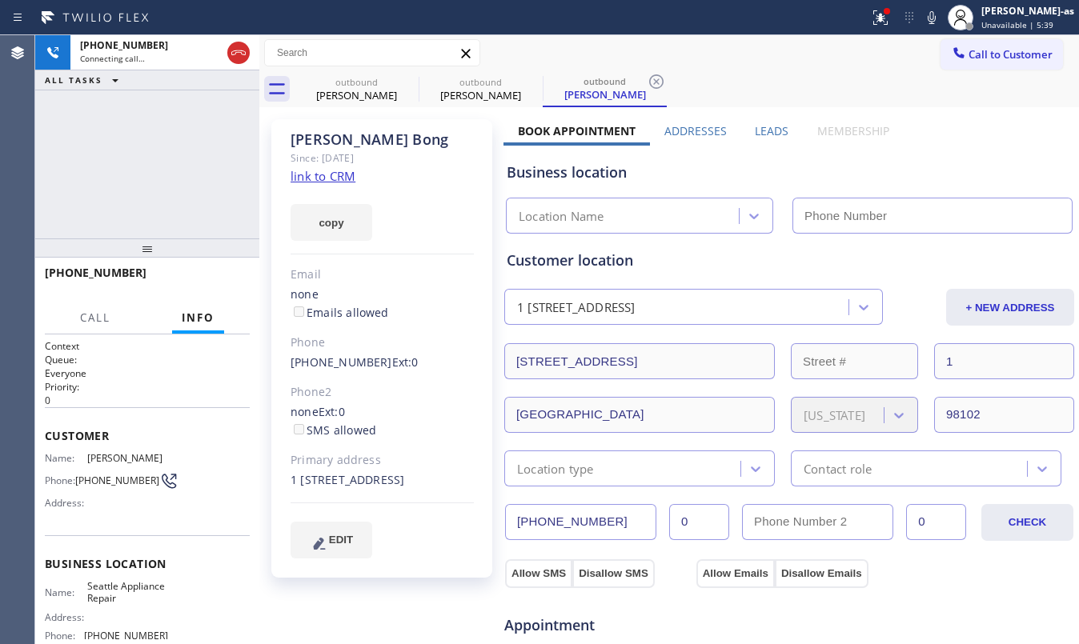
type input "(425) 516-7810"
click at [126, 200] on div "+12132419435 Connecting call… ALL TASKS ALL TASKS ACTIVE TASKS TASKS IN WRAP UP" at bounding box center [147, 136] width 224 height 203
click at [936, 14] on icon at bounding box center [932, 17] width 8 height 13
click at [943, 26] on button at bounding box center [931, 17] width 22 height 22
click at [196, 288] on button "HANG UP" at bounding box center [212, 280] width 74 height 22
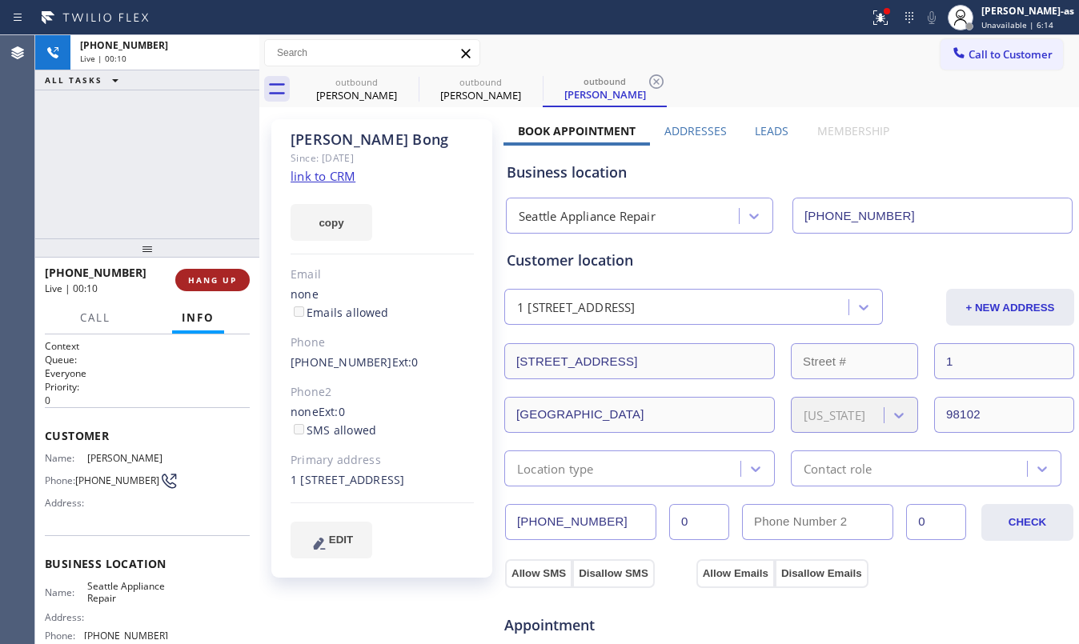
click at [196, 288] on button "HANG UP" at bounding box center [212, 280] width 74 height 22
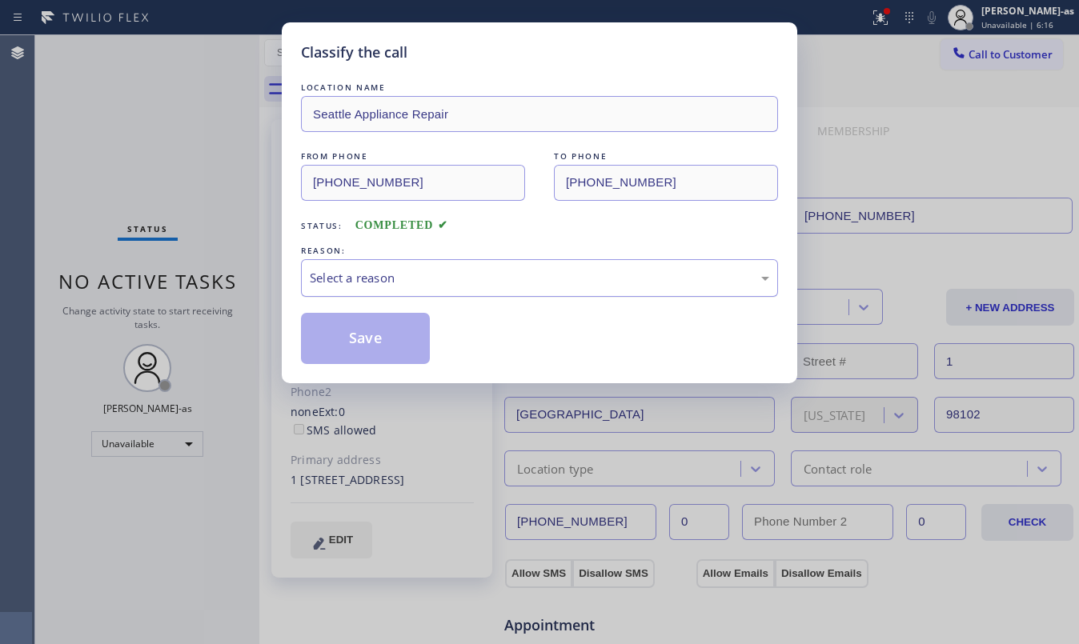
click at [478, 275] on div "Select a reason" at bounding box center [539, 278] width 459 height 18
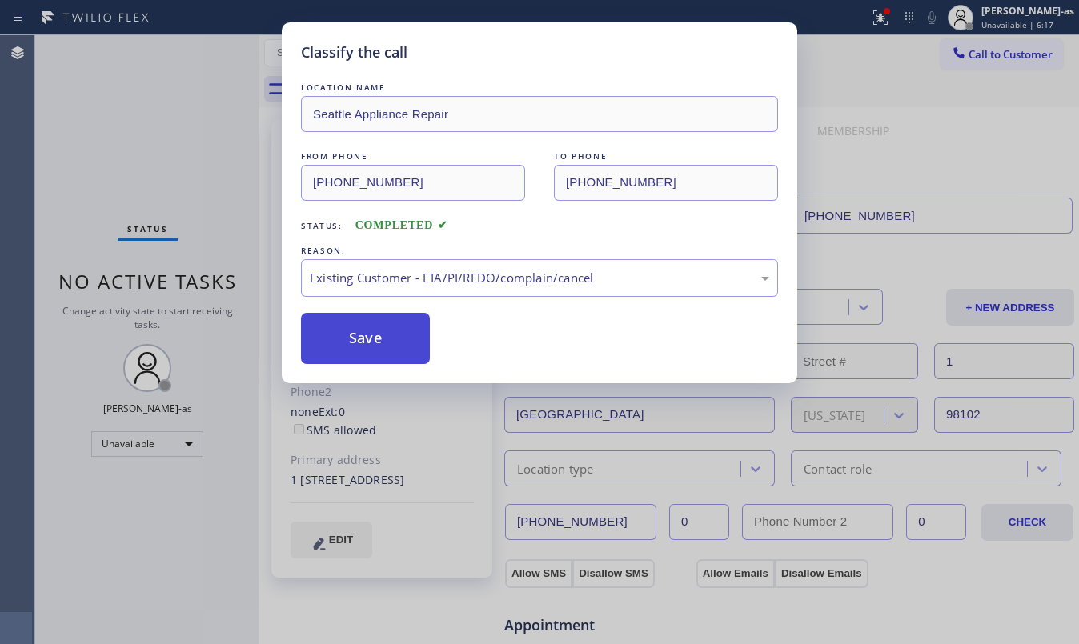
click at [401, 341] on button "Save" at bounding box center [365, 338] width 129 height 51
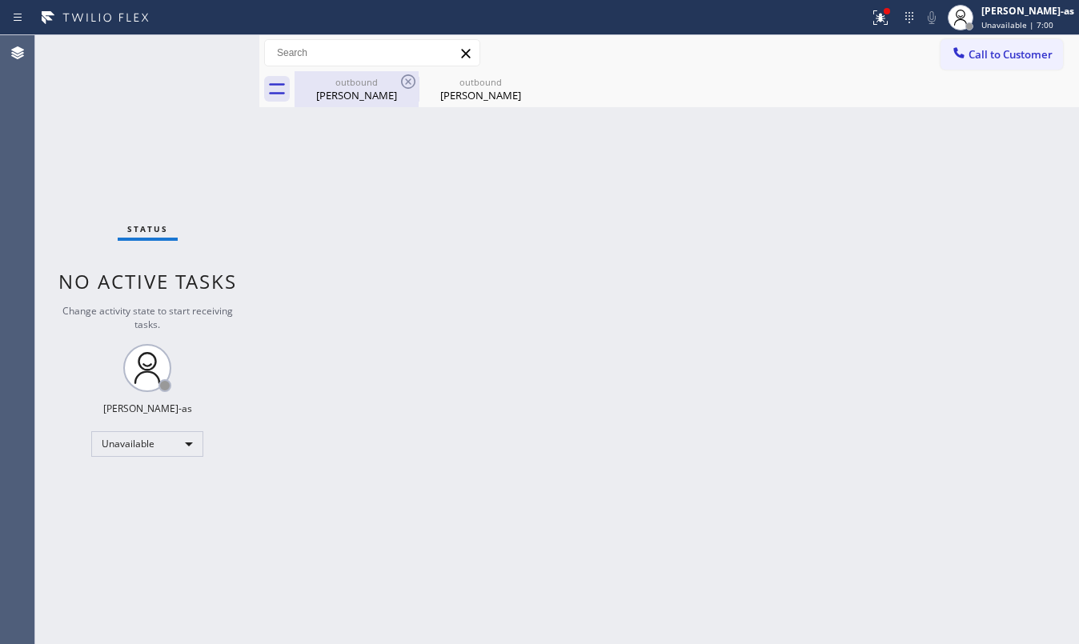
drag, startPoint x: 343, startPoint y: 83, endPoint x: 391, endPoint y: 78, distance: 47.6
click at [344, 82] on div "outbound" at bounding box center [356, 82] width 121 height 12
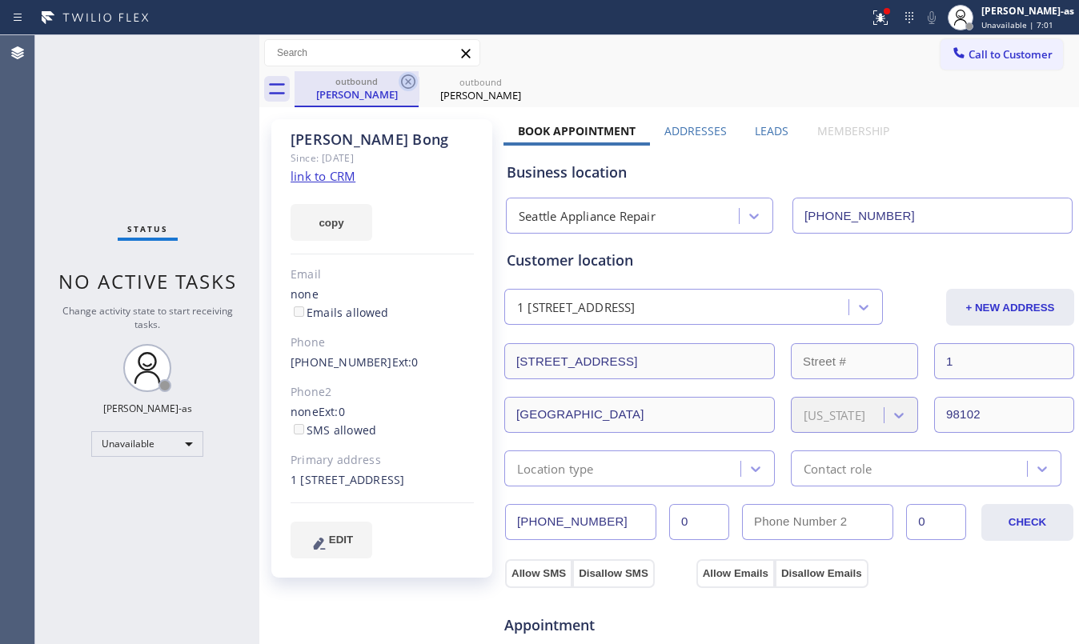
click at [408, 85] on icon at bounding box center [408, 81] width 19 height 19
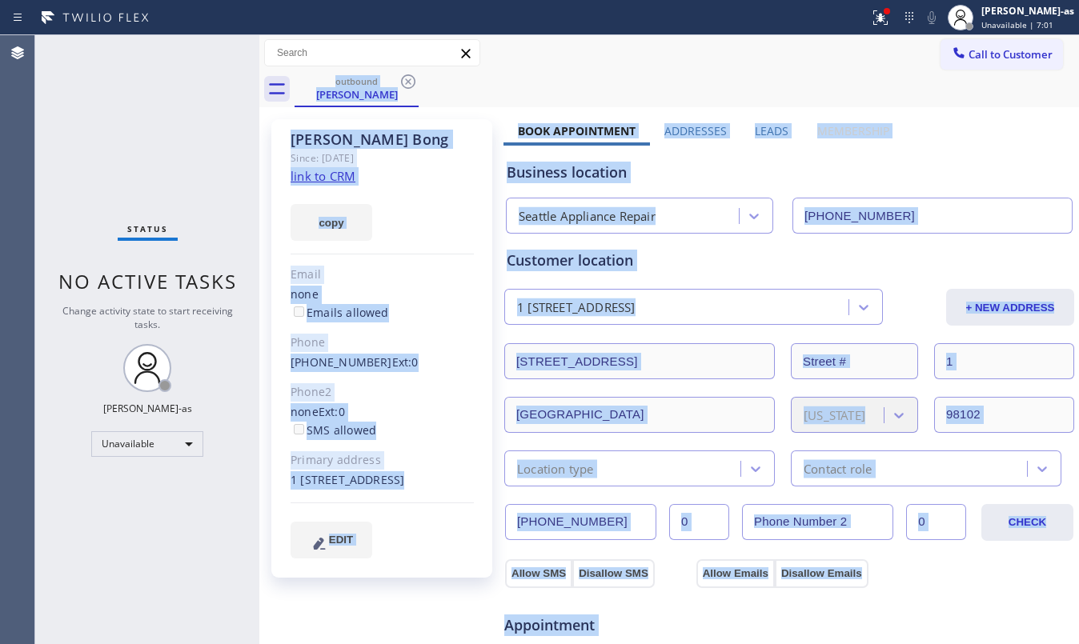
click at [408, 85] on div "outbound Julius Bong" at bounding box center [687, 89] width 784 height 36
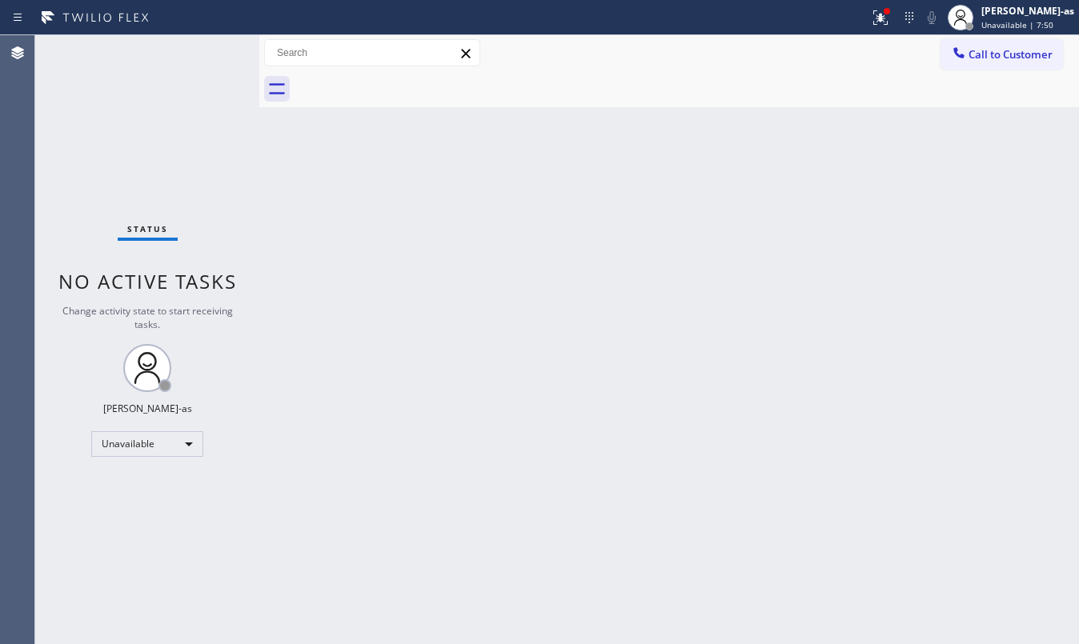
click at [232, 136] on div "Status No active tasks Change activity state to start receiving tasks. [PERSON_…" at bounding box center [147, 339] width 224 height 609
click at [214, 100] on div "Status No active tasks Change activity state to start receiving tasks. [PERSON_…" at bounding box center [147, 339] width 224 height 609
click at [961, 51] on icon at bounding box center [959, 53] width 16 height 16
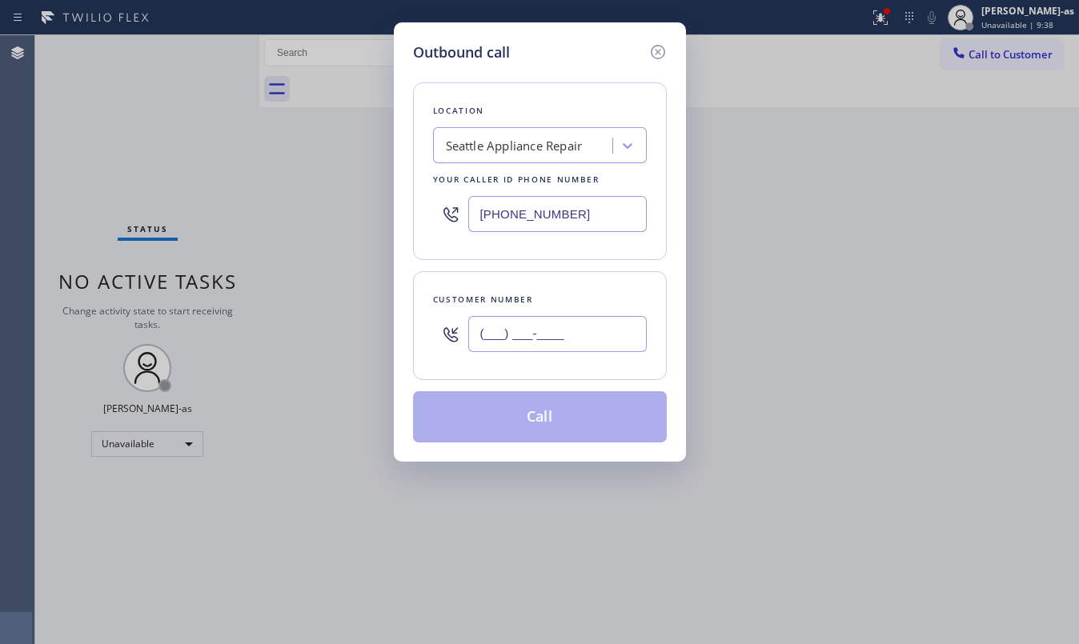
click at [581, 337] on input "(___) ___-____" at bounding box center [557, 334] width 178 height 36
paste input "831) 233-2178"
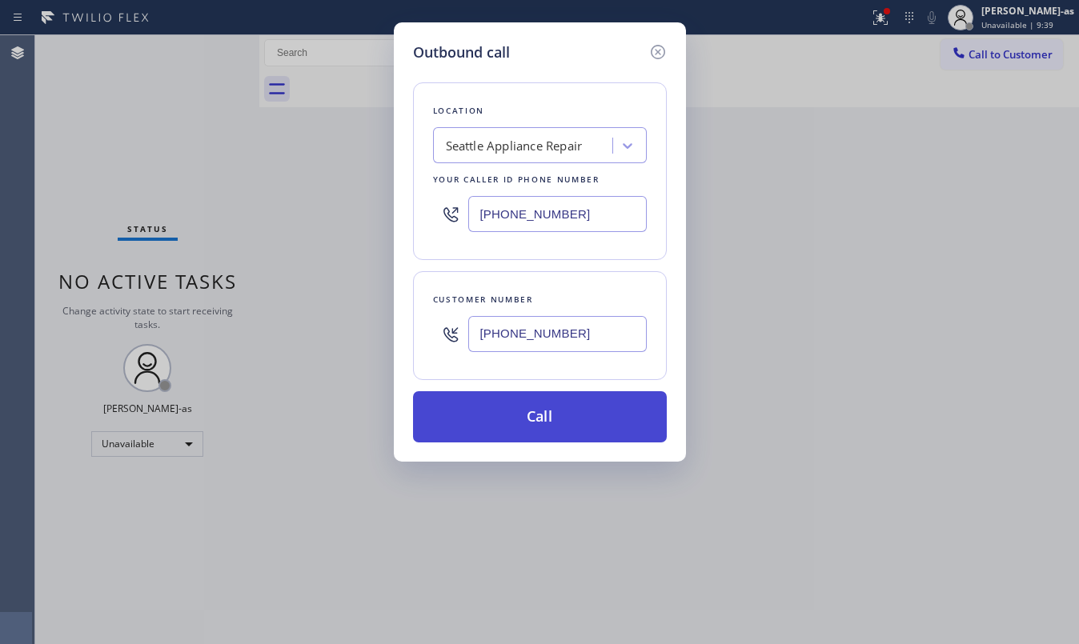
type input "(831) 233-2178"
click at [555, 426] on button "Call" at bounding box center [540, 416] width 254 height 51
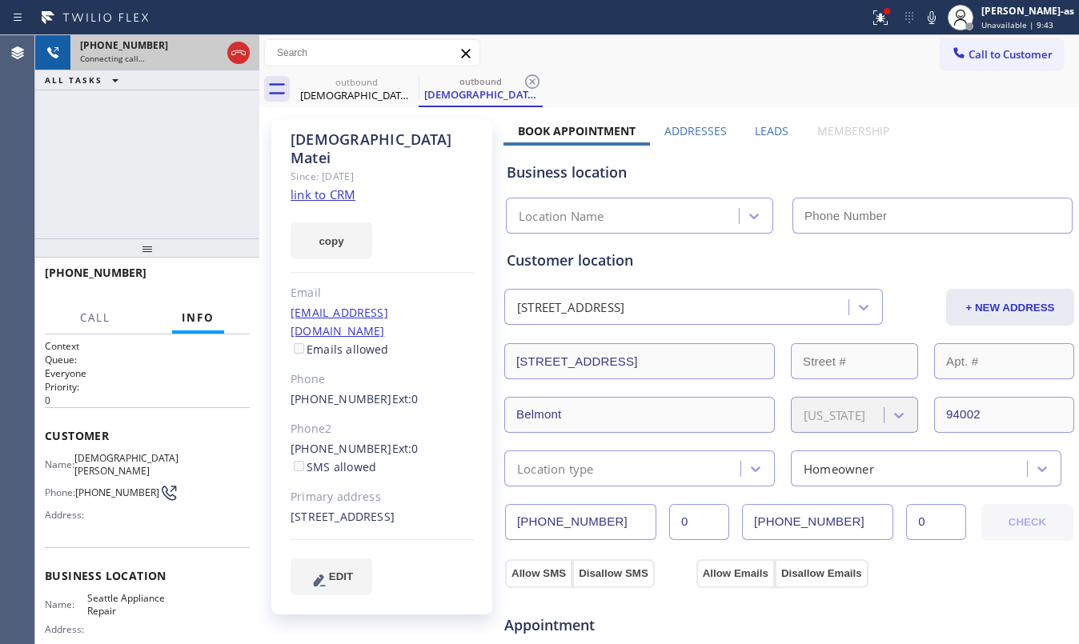
click at [240, 50] on icon at bounding box center [238, 52] width 19 height 19
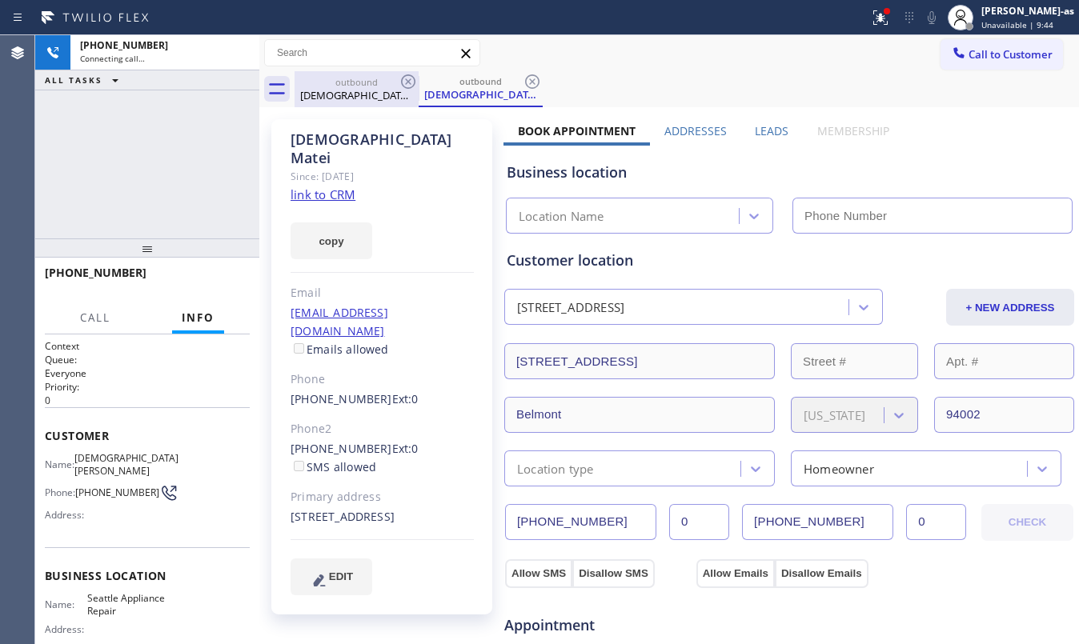
type input "(425) 516-7810"
click at [335, 88] on div "Christian Matei" at bounding box center [356, 95] width 121 height 14
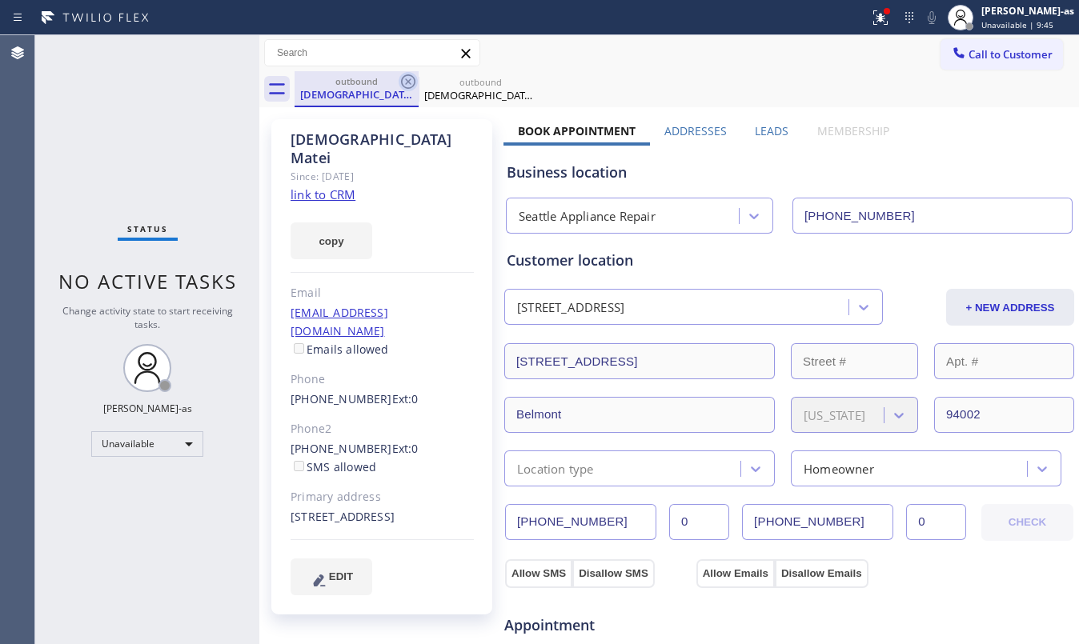
click at [407, 74] on icon at bounding box center [408, 81] width 14 height 14
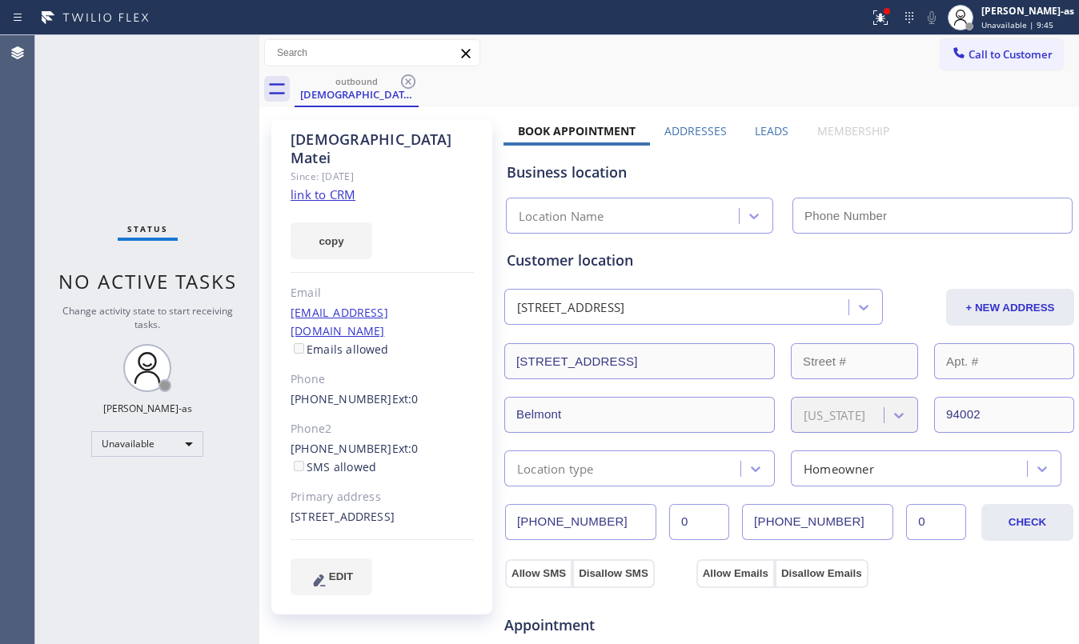
type input "(425) 516-7810"
click at [1000, 68] on button "Call to Customer" at bounding box center [1001, 54] width 122 height 30
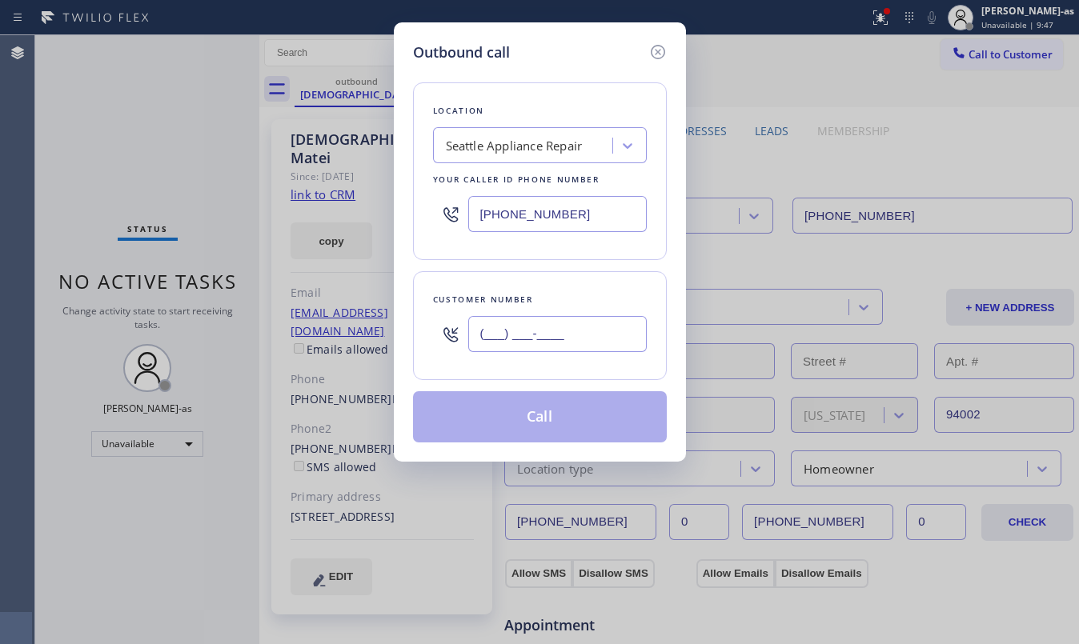
click at [637, 330] on input "(___) ___-____" at bounding box center [557, 334] width 178 height 36
paste input "831) 233-2178"
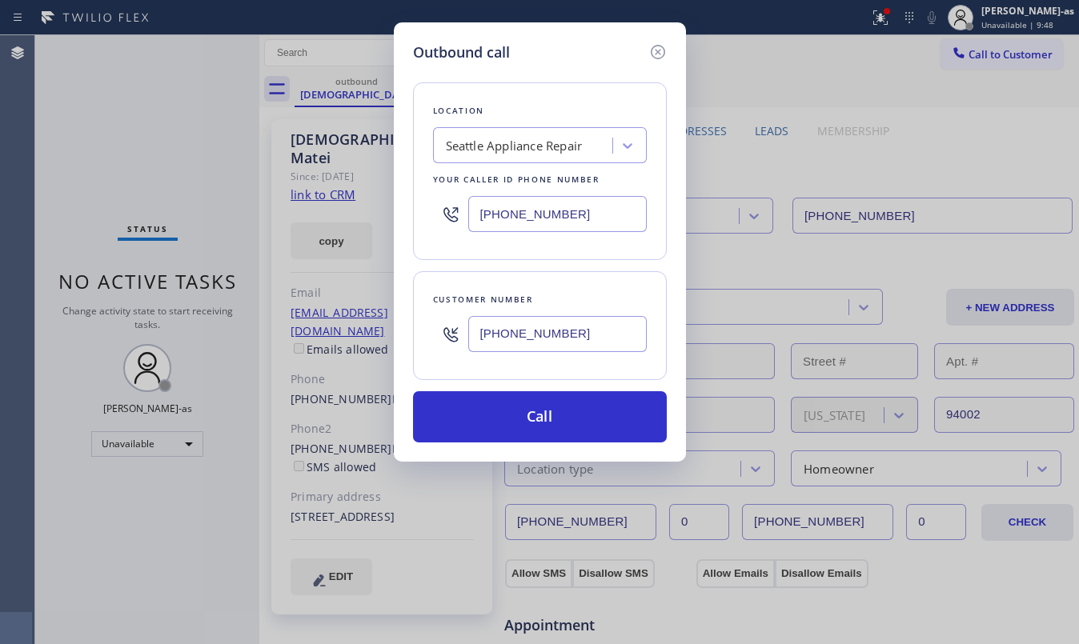
click at [538, 151] on div "Seattle Appliance Repair" at bounding box center [514, 146] width 137 height 18
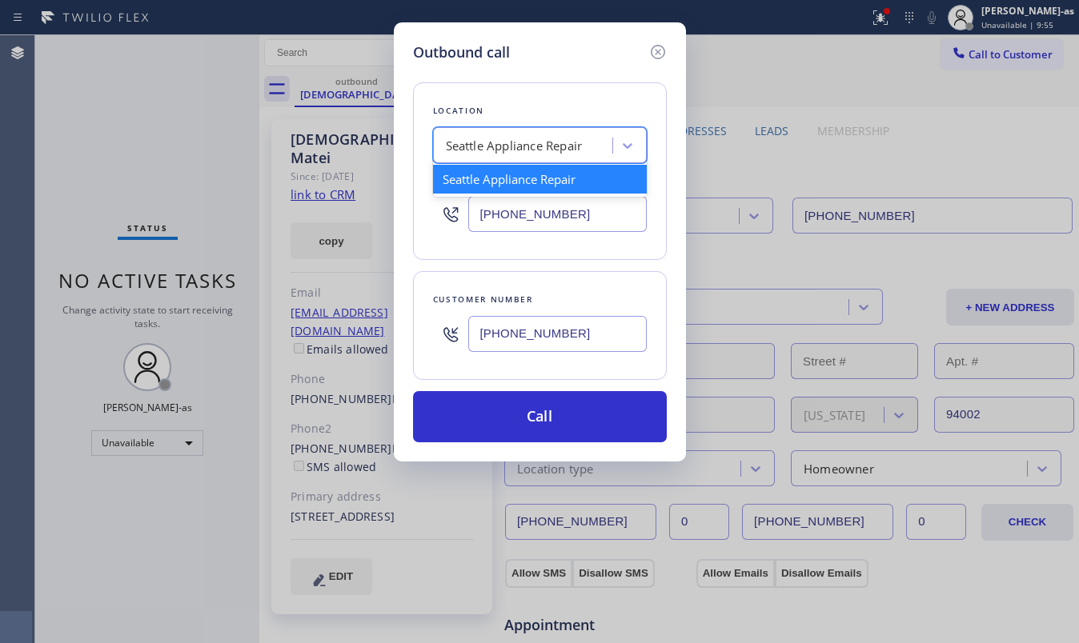
click at [543, 154] on div "Seattle Appliance Repair" at bounding box center [514, 146] width 137 height 18
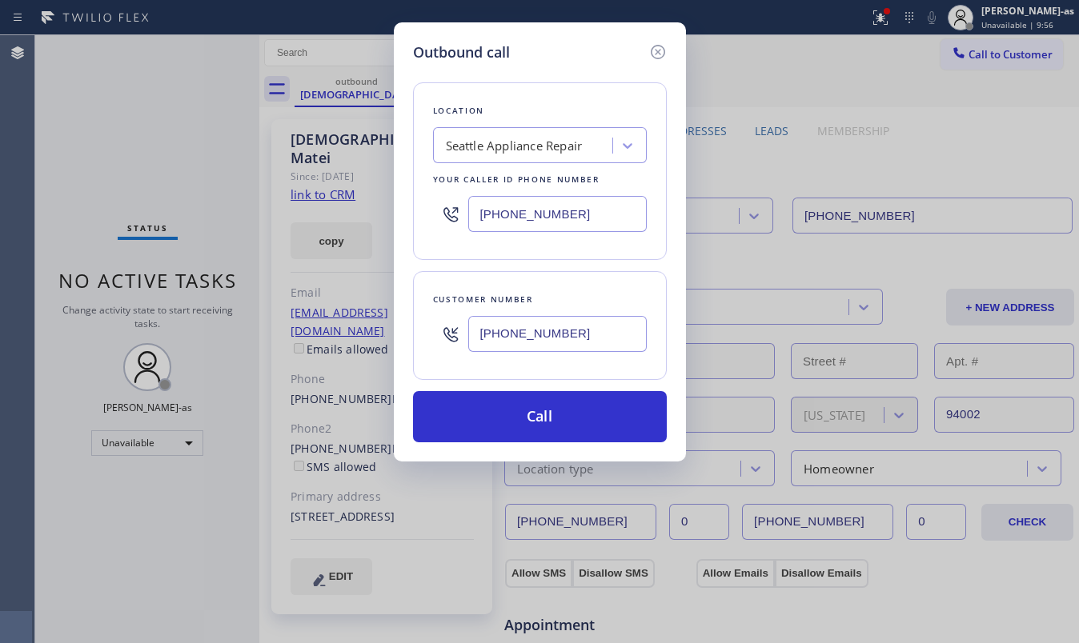
click at [609, 331] on input "(831) 233-2178" at bounding box center [557, 334] width 178 height 36
paste input "text"
type input "(831) 233-2178"
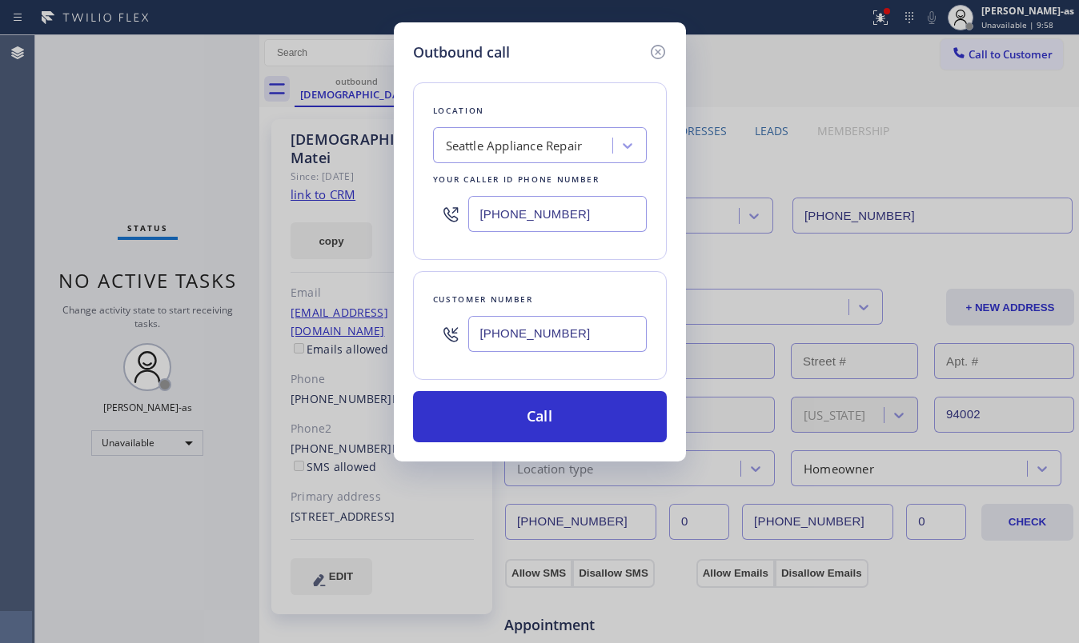
drag, startPoint x: 558, startPoint y: 181, endPoint x: 555, endPoint y: 167, distance: 14.0
click at [557, 178] on div "Your caller id phone number" at bounding box center [540, 179] width 214 height 17
click at [555, 167] on div "Location Seattle Appliance Repair Your caller id phone number (425) 516-7810" at bounding box center [540, 171] width 254 height 178
click at [551, 145] on div "Seattle Appliance Repair" at bounding box center [514, 146] width 137 height 18
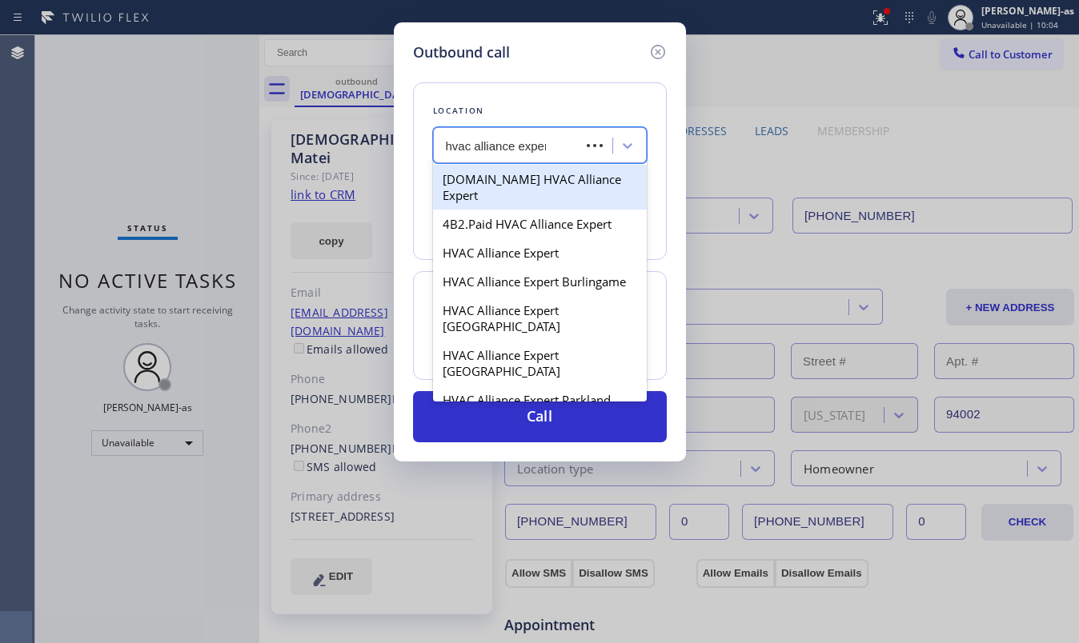
type input "hvac alliance expert"
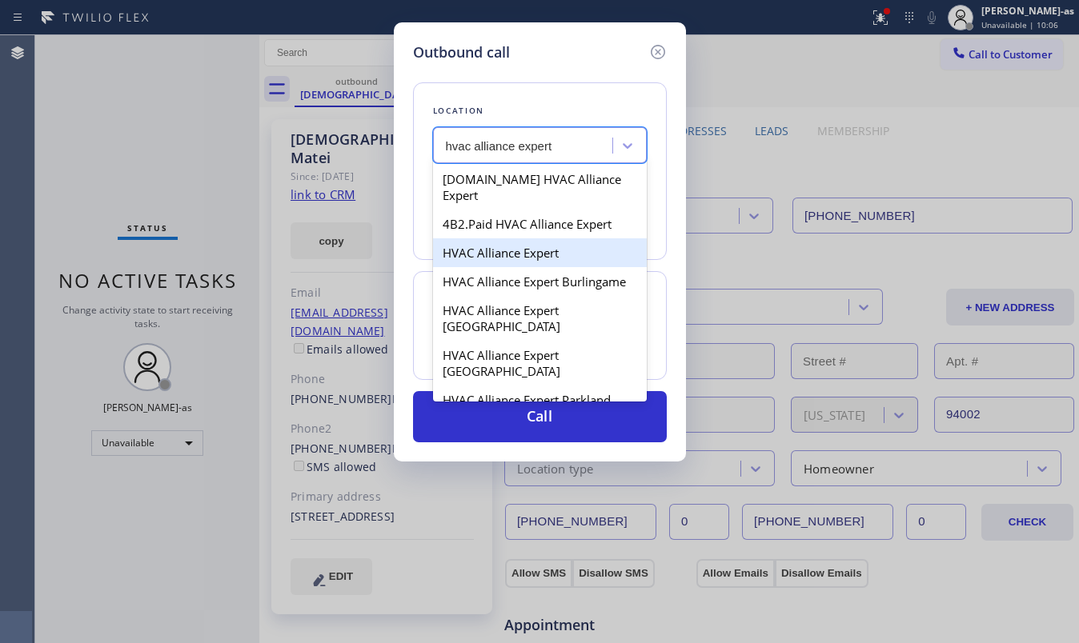
click at [535, 238] on div "HVAC Alliance Expert" at bounding box center [540, 252] width 214 height 29
type input "[PHONE_NUMBER]"
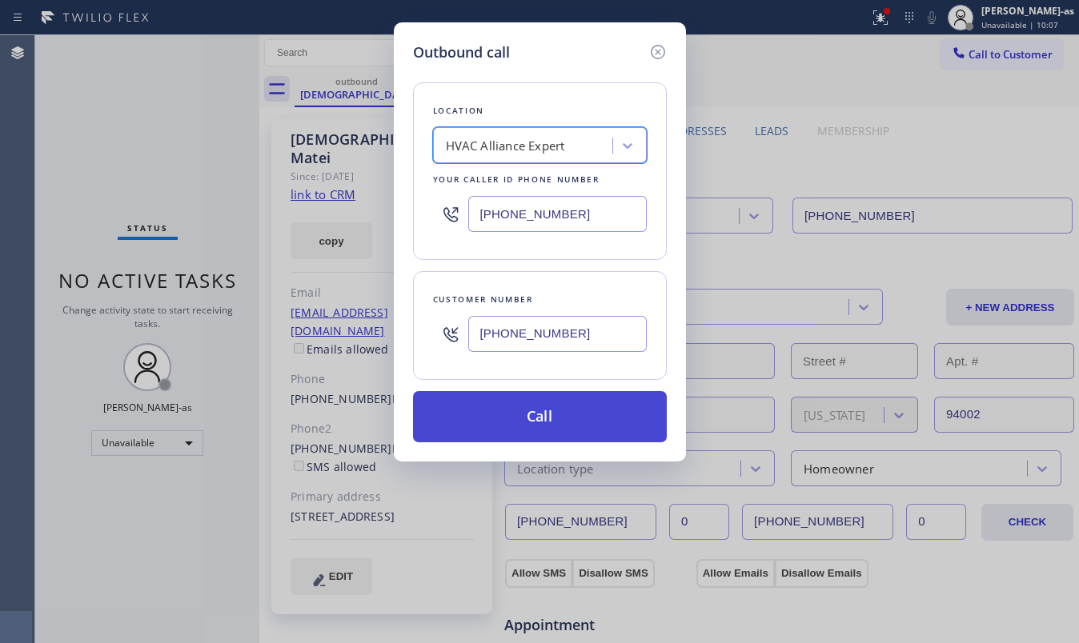
click at [517, 416] on button "Call" at bounding box center [540, 416] width 254 height 51
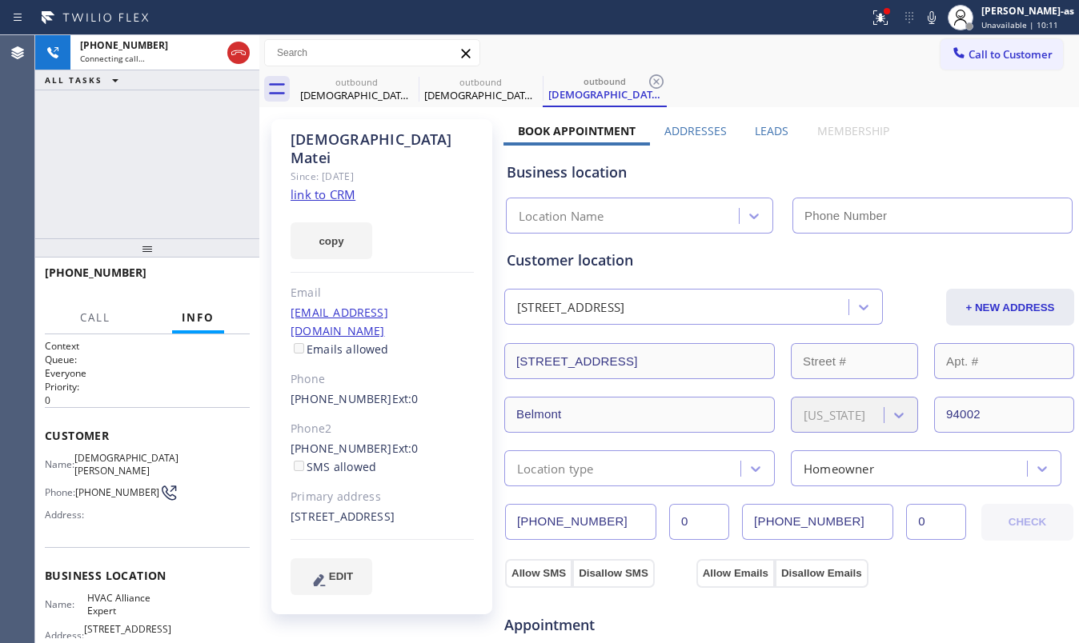
type input "[PHONE_NUMBER]"
click at [103, 110] on div "+18312332178 Connecting call… ALL TASKS ALL TASKS ACTIVE TASKS TASKS IN WRAP UP" at bounding box center [147, 136] width 224 height 203
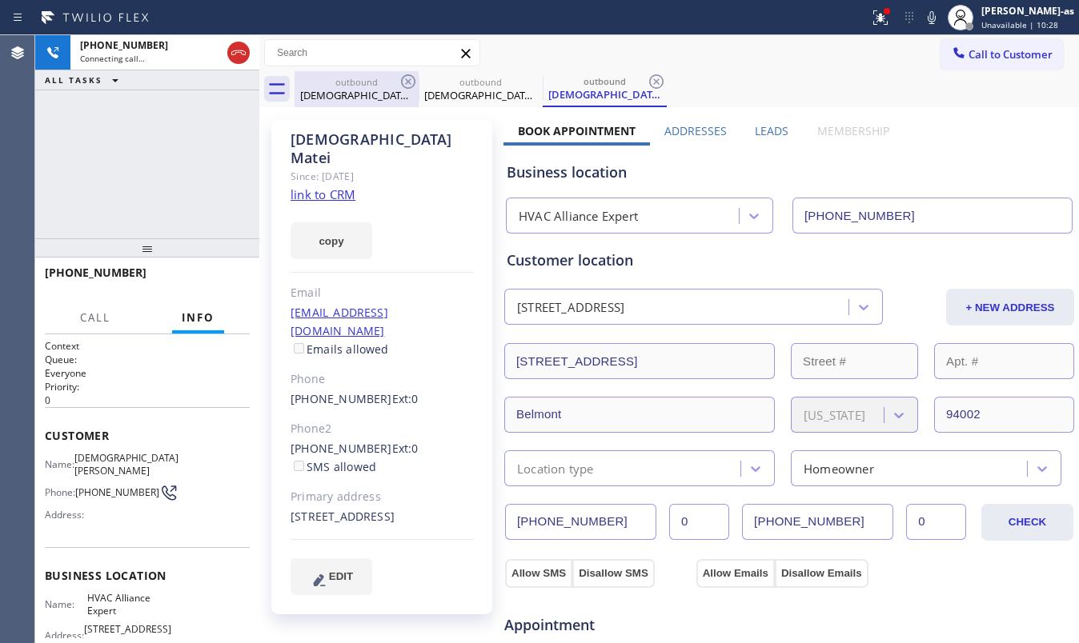
click at [362, 102] on div "outbound Christian Matei" at bounding box center [356, 89] width 121 height 36
click at [411, 83] on icon at bounding box center [408, 81] width 19 height 19
type input "[PHONE_NUMBER]"
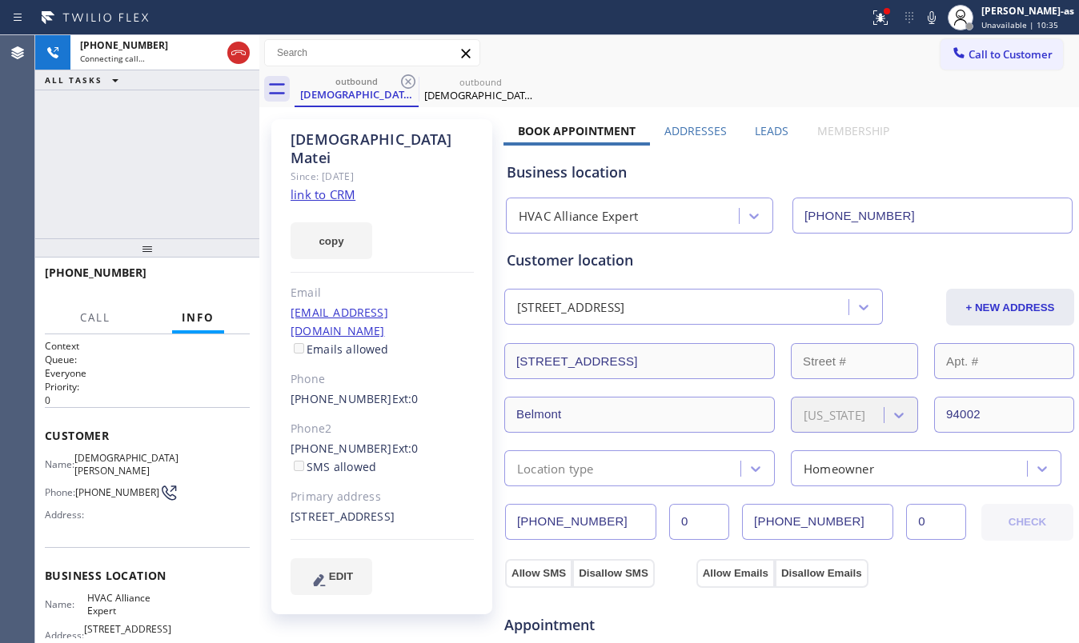
click at [114, 166] on div "+18312332178 Connecting call… ALL TASKS ALL TASKS ACTIVE TASKS TASKS IN WRAP UP" at bounding box center [147, 136] width 224 height 203
click at [176, 206] on div "+18312332178 Live | 00:07 ALL TASKS ALL TASKS ACTIVE TASKS TASKS IN WRAP UP" at bounding box center [147, 136] width 224 height 203
click at [218, 285] on span "HANG UP" at bounding box center [212, 280] width 49 height 11
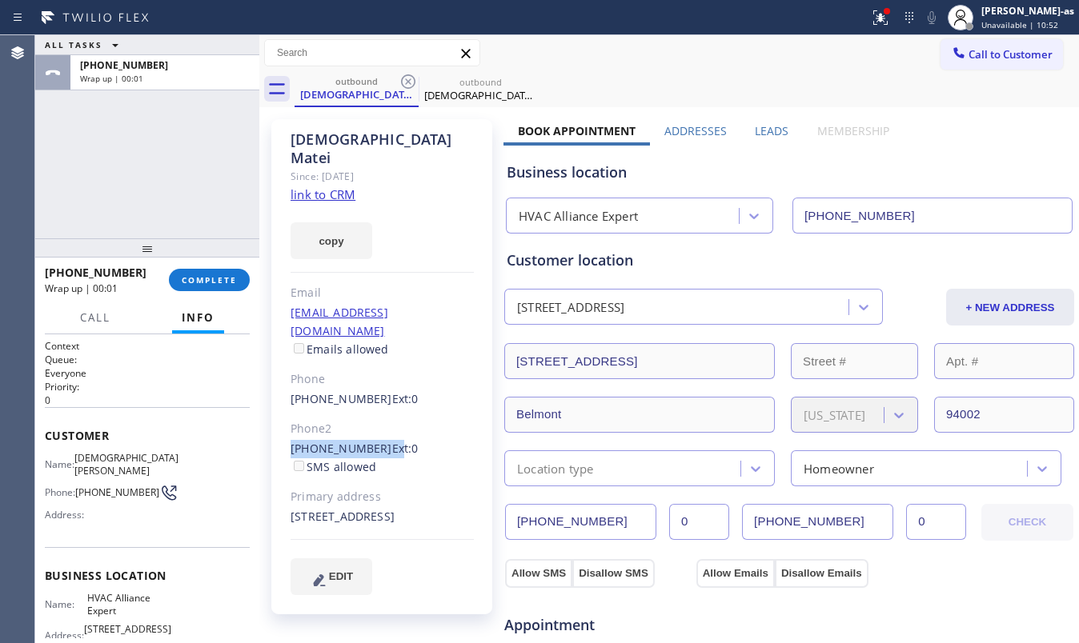
drag, startPoint x: 274, startPoint y: 419, endPoint x: 382, endPoint y: 411, distance: 108.4
click at [382, 411] on div "Christian Matei Since: 20 may 2020 link to CRM copy Email cmlapy@gmail.com Emai…" at bounding box center [381, 366] width 221 height 495
click at [228, 271] on button "COMPLETE" at bounding box center [209, 280] width 81 height 22
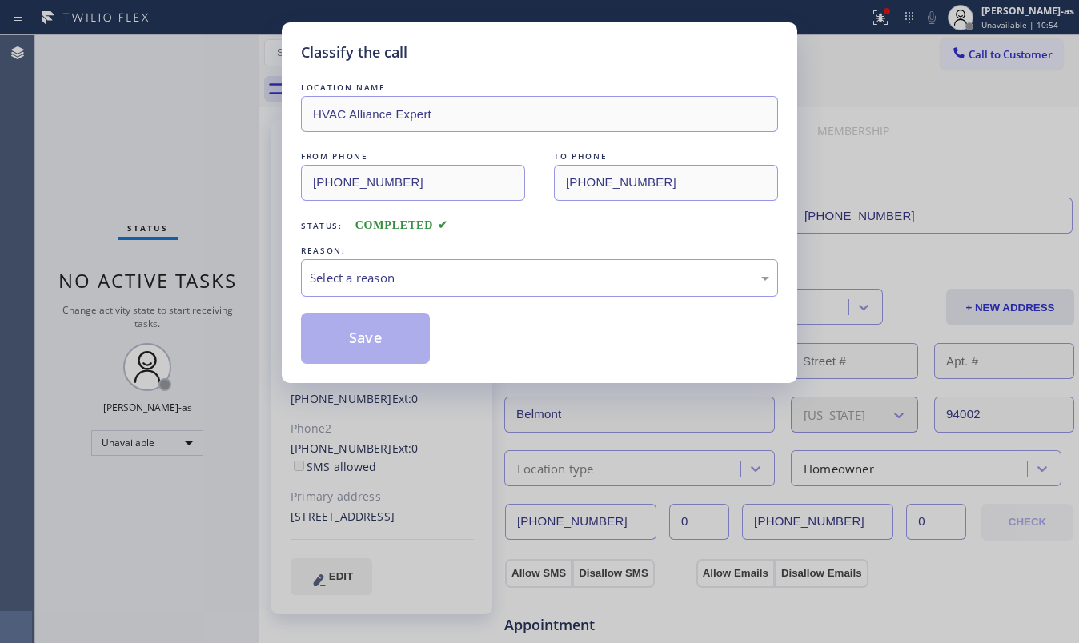
click at [523, 234] on div "Status: COMPLETED" at bounding box center [539, 222] width 477 height 26
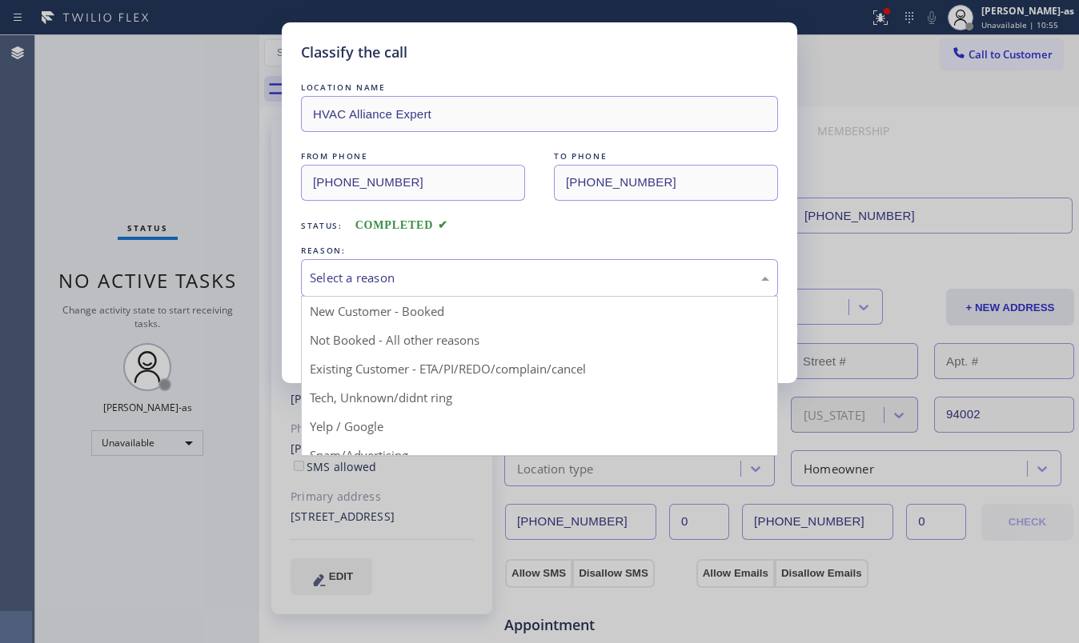
drag, startPoint x: 529, startPoint y: 283, endPoint x: 542, endPoint y: 343, distance: 62.2
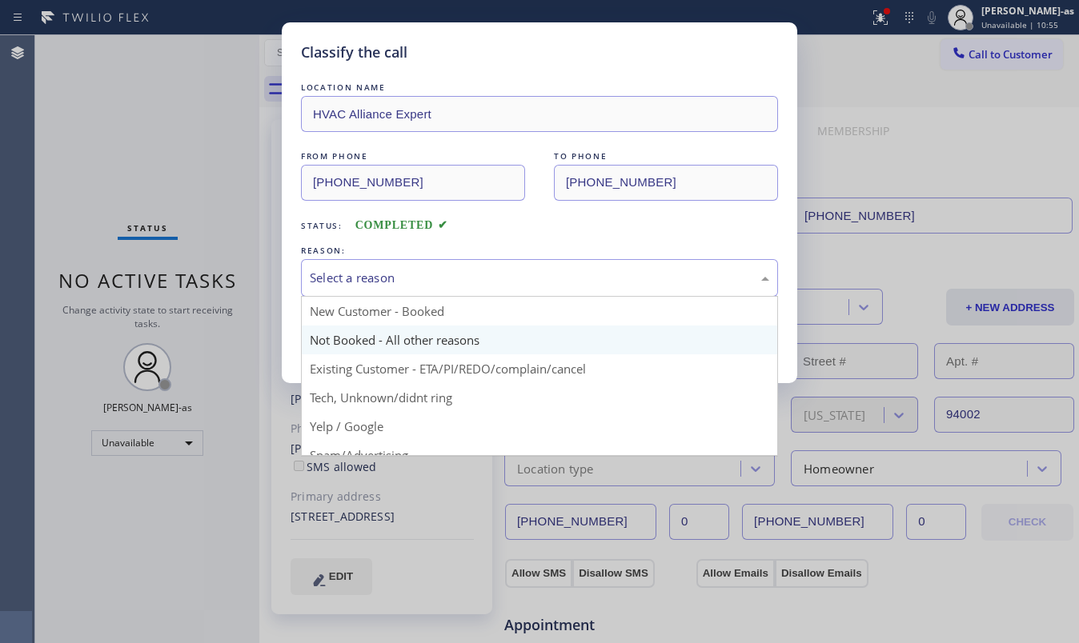
click at [529, 282] on div "Select a reason" at bounding box center [539, 278] width 459 height 18
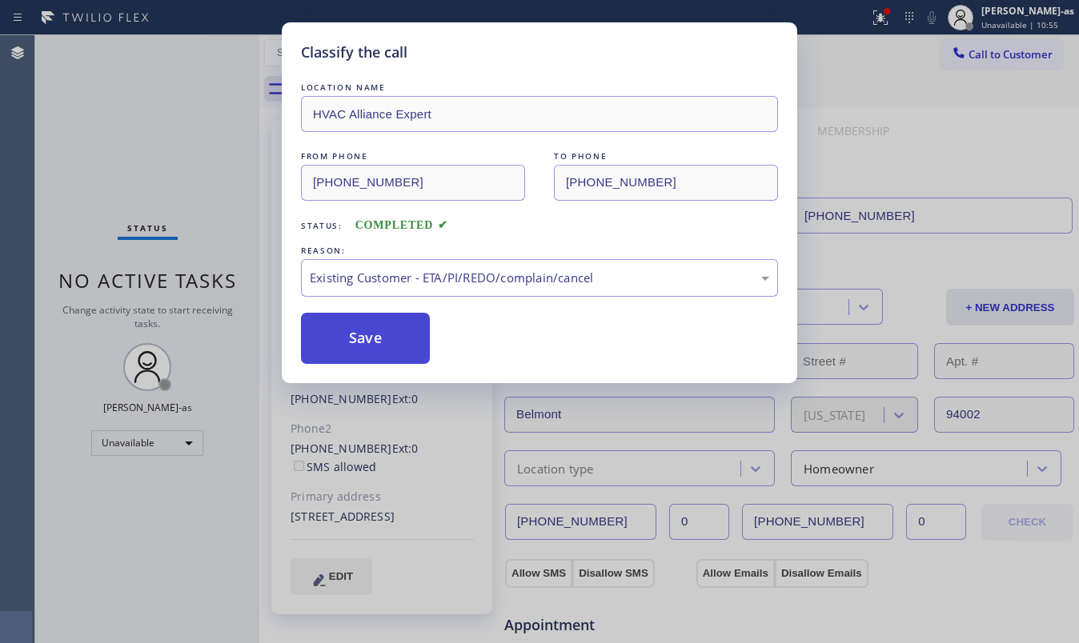
drag, startPoint x: 346, startPoint y: 319, endPoint x: 381, endPoint y: 351, distance: 47.6
click at [347, 322] on button "Save" at bounding box center [365, 338] width 129 height 51
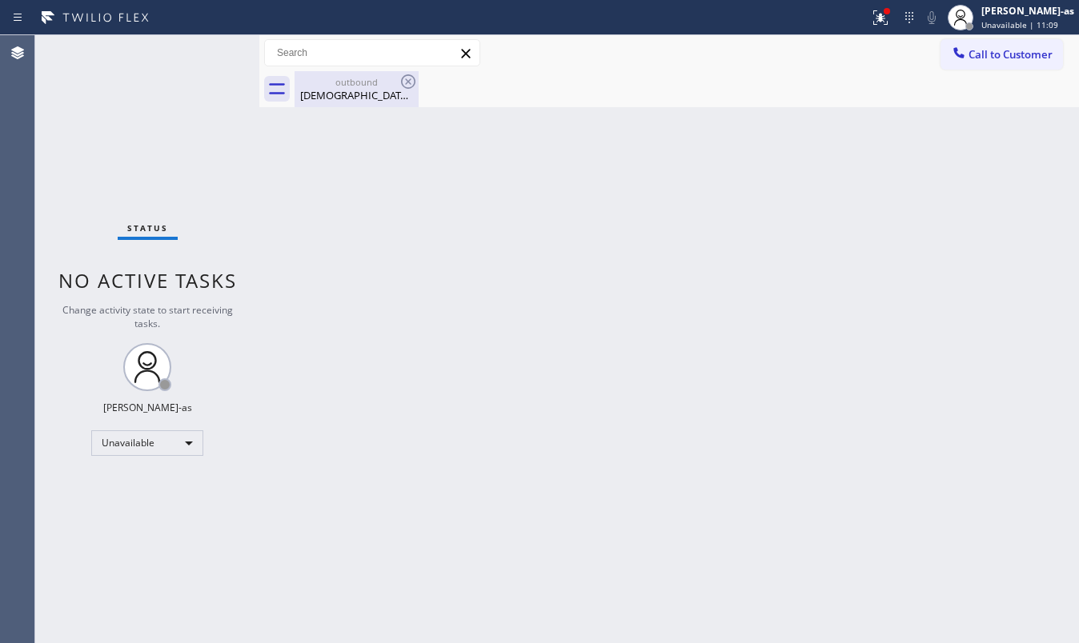
click at [363, 101] on div "Christian Matei" at bounding box center [356, 95] width 121 height 14
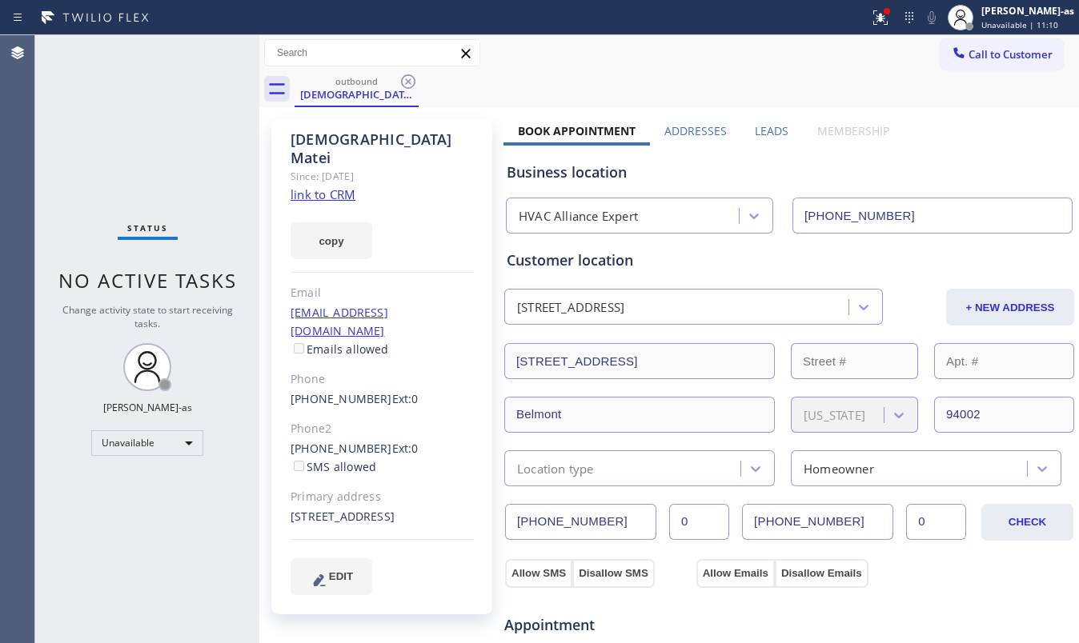
click at [309, 186] on link "link to CRM" at bounding box center [323, 194] width 65 height 16
click at [968, 50] on span "Call to Customer" at bounding box center [1010, 54] width 84 height 14
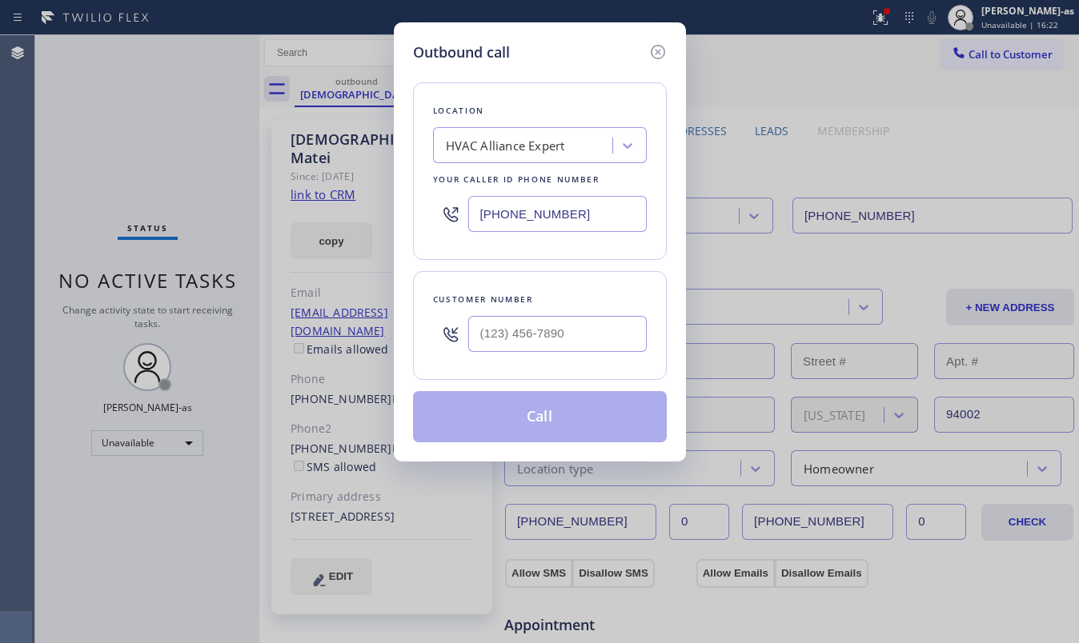
drag, startPoint x: 445, startPoint y: 309, endPoint x: 590, endPoint y: 337, distance: 147.5
click at [448, 320] on div at bounding box center [450, 334] width 35 height 52
click at [592, 328] on input "(___) ___-____" at bounding box center [557, 334] width 178 height 36
paste input "323) 517-5940"
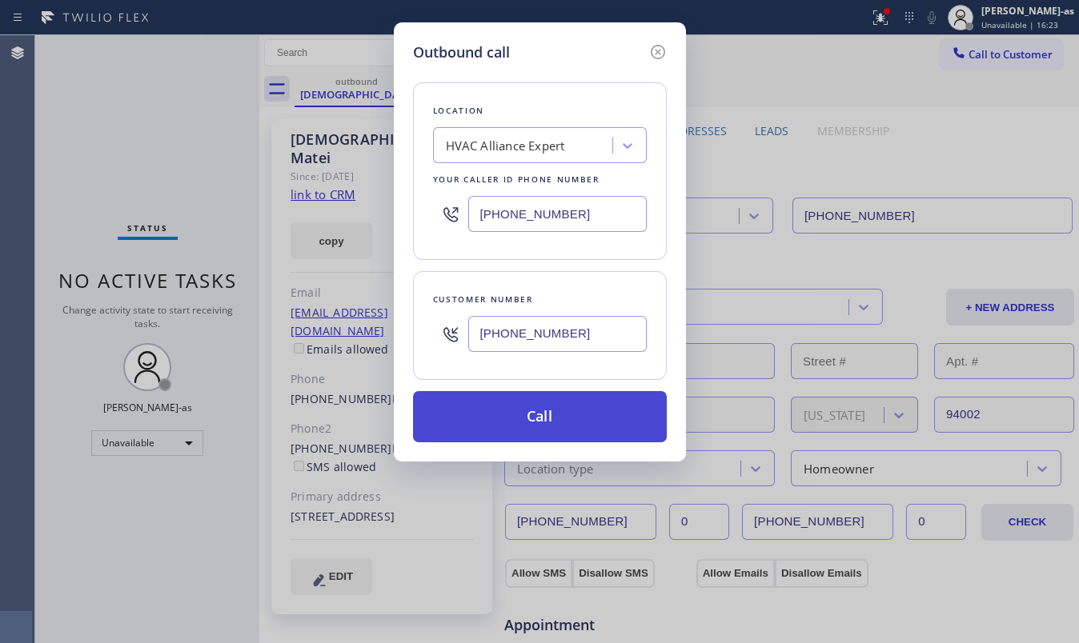
type input "(323) 517-5940"
click at [546, 423] on button "Call" at bounding box center [540, 416] width 254 height 51
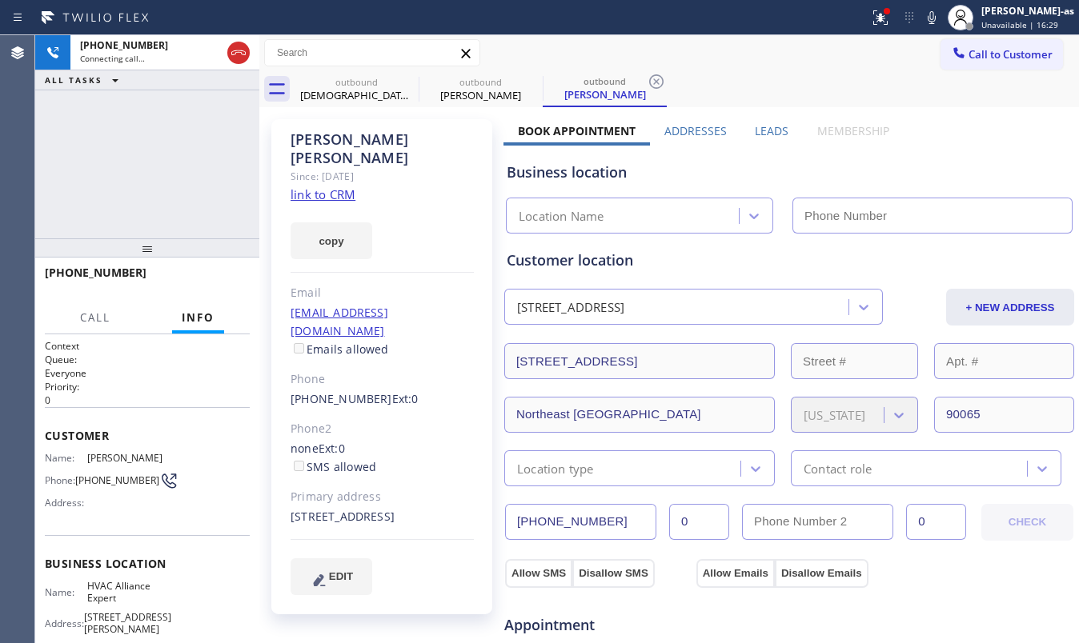
type input "[PHONE_NUMBER]"
click at [164, 138] on div "+13235175940 Live | 00:00 ALL TASKS ALL TASKS ACTIVE TASKS TASKS IN WRAP UP" at bounding box center [147, 136] width 224 height 203
click at [327, 186] on link "link to CRM" at bounding box center [323, 194] width 65 height 16
drag, startPoint x: 147, startPoint y: 186, endPoint x: 161, endPoint y: 196, distance: 17.1
click at [154, 195] on div "+13235175940 Live | 00:03 ALL TASKS ALL TASKS ACTIVE TASKS TASKS IN WRAP UP" at bounding box center [147, 136] width 224 height 203
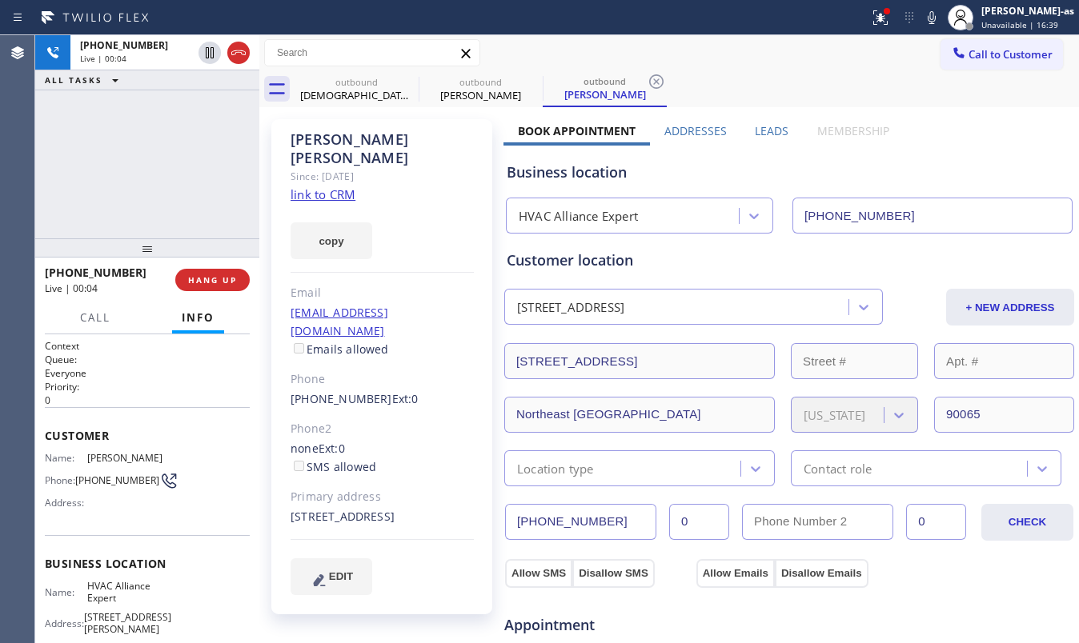
drag, startPoint x: 234, startPoint y: 46, endPoint x: 205, endPoint y: 174, distance: 132.2
click at [234, 48] on icon at bounding box center [238, 52] width 19 height 19
drag, startPoint x: 139, startPoint y: 279, endPoint x: 189, endPoint y: 367, distance: 100.4
click at [141, 282] on div "+13235175940 Live | 00:05" at bounding box center [110, 280] width 130 height 42
click at [221, 258] on div at bounding box center [147, 247] width 224 height 19
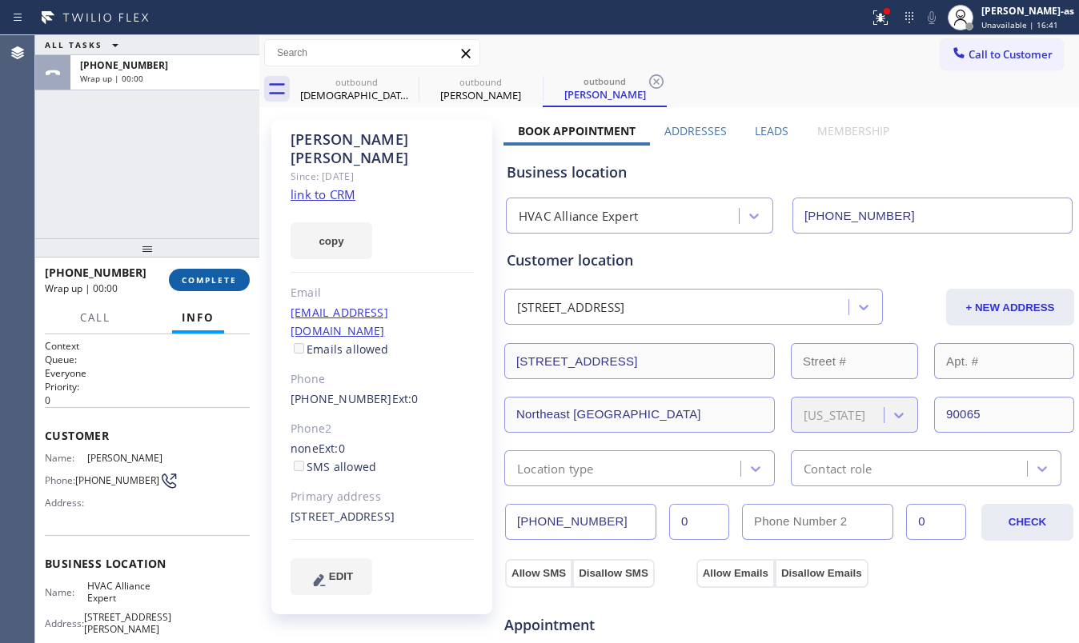
click at [206, 289] on button "COMPLETE" at bounding box center [209, 280] width 81 height 22
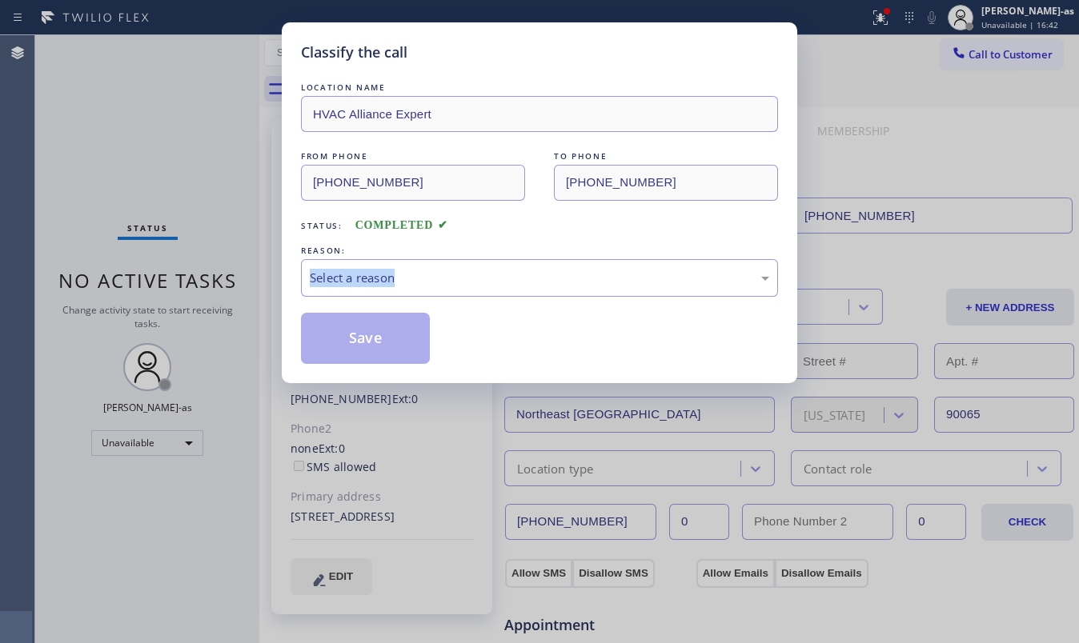
click at [206, 277] on div "Classify the call LOCATION NAME HVAC Alliance Expert FROM PHONE (323) 991-9198 …" at bounding box center [539, 321] width 1079 height 643
click at [433, 242] on div "REASON:" at bounding box center [539, 250] width 477 height 17
click at [423, 286] on div "Select a reason" at bounding box center [539, 278] width 459 height 18
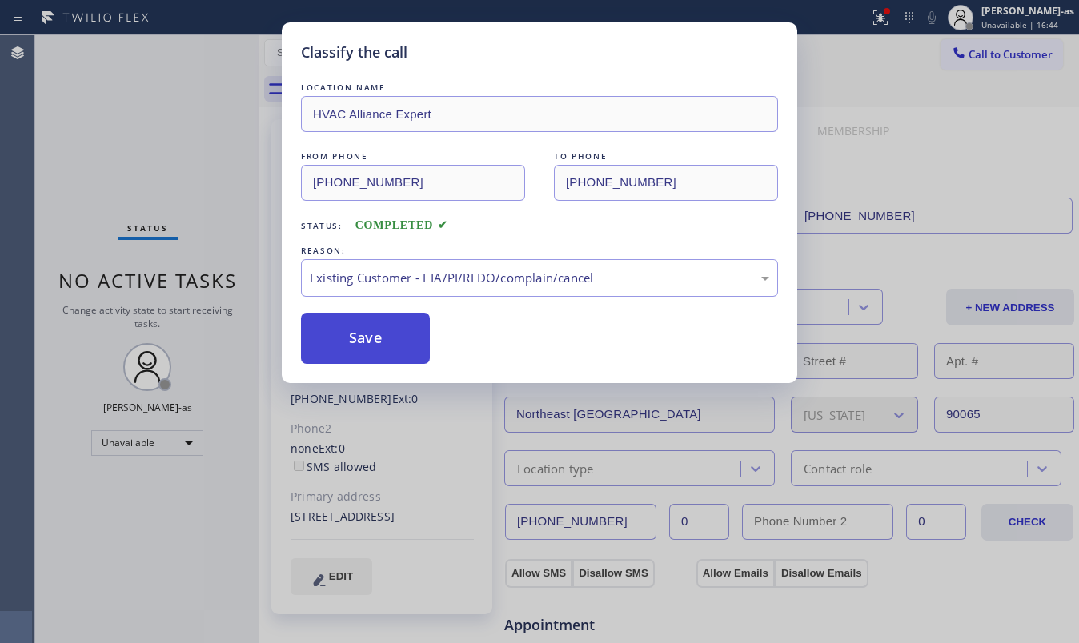
click at [382, 338] on button "Save" at bounding box center [365, 338] width 129 height 51
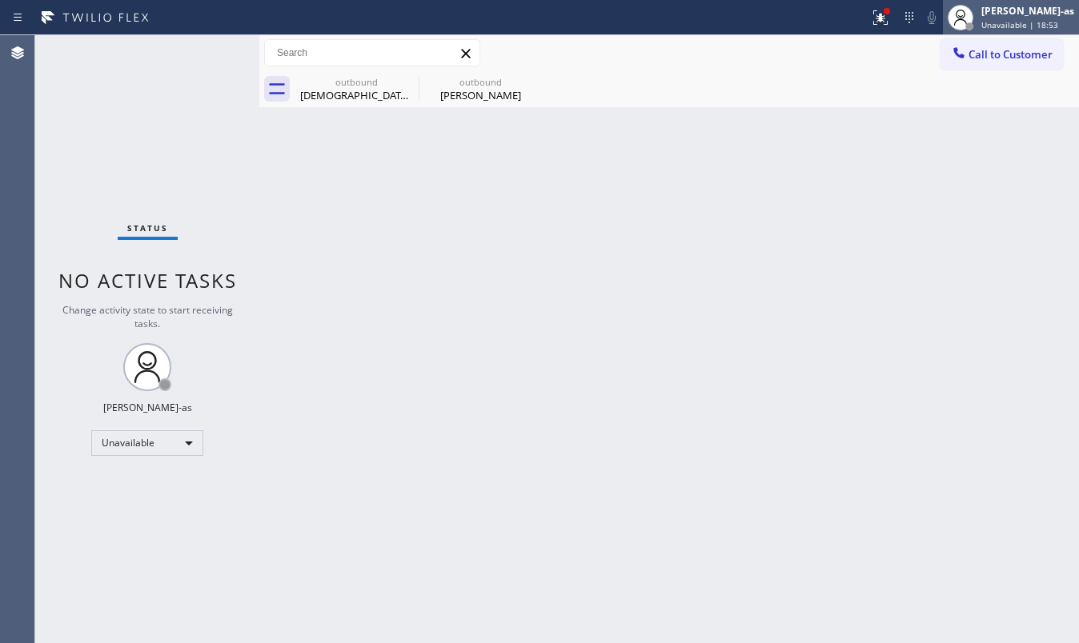
click at [973, 27] on div at bounding box center [961, 18] width 26 height 26
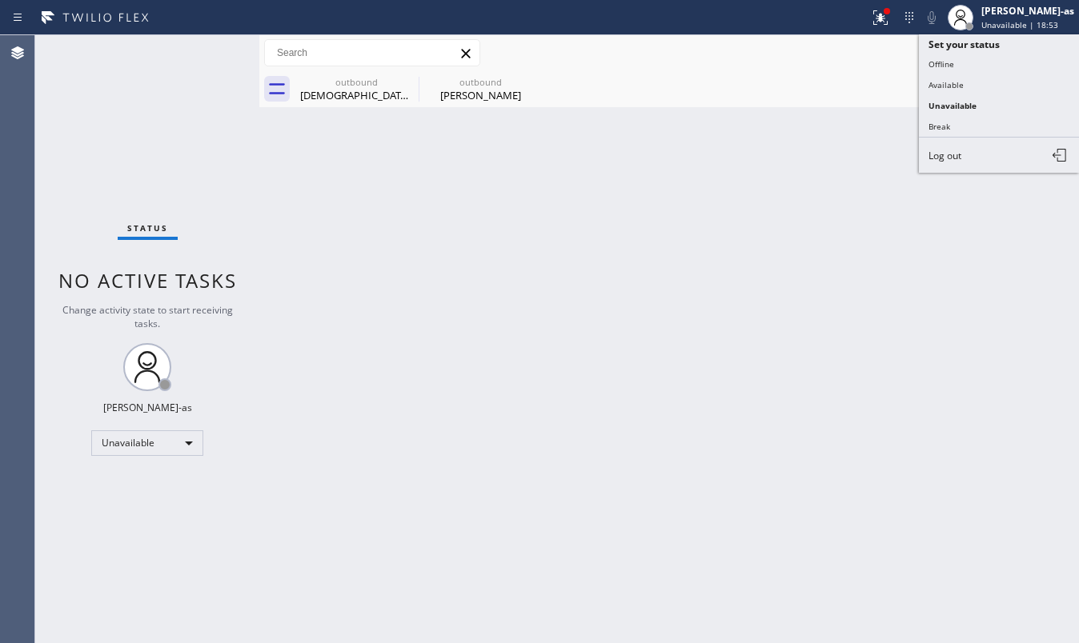
click at [735, 78] on div "outbound Christian Matei outbound Melissa Gilbert" at bounding box center [687, 89] width 784 height 36
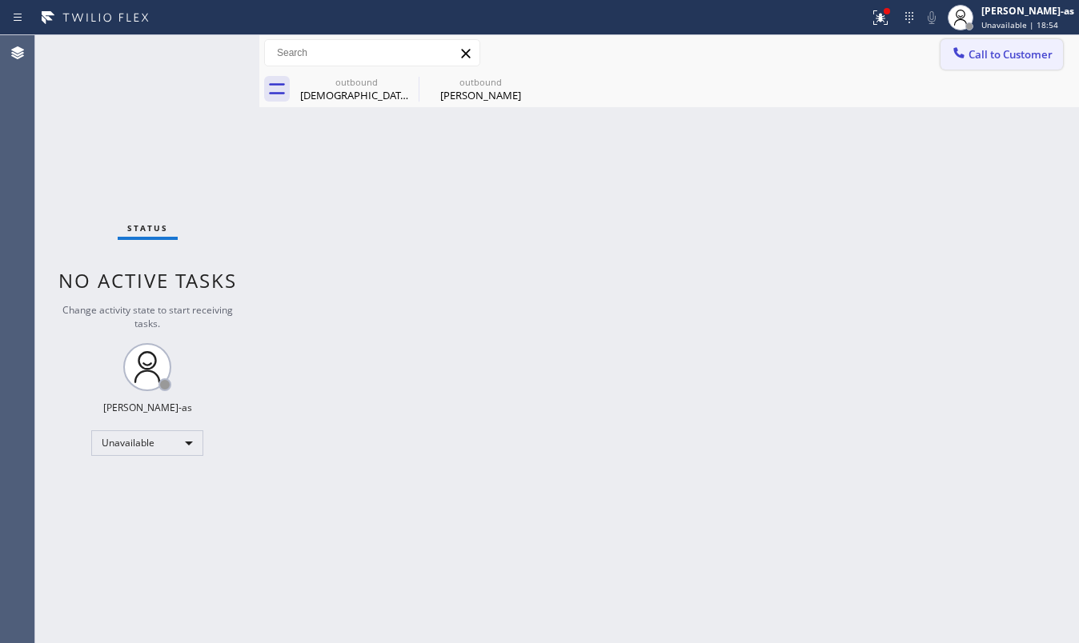
click at [990, 59] on span "Call to Customer" at bounding box center [1010, 54] width 84 height 14
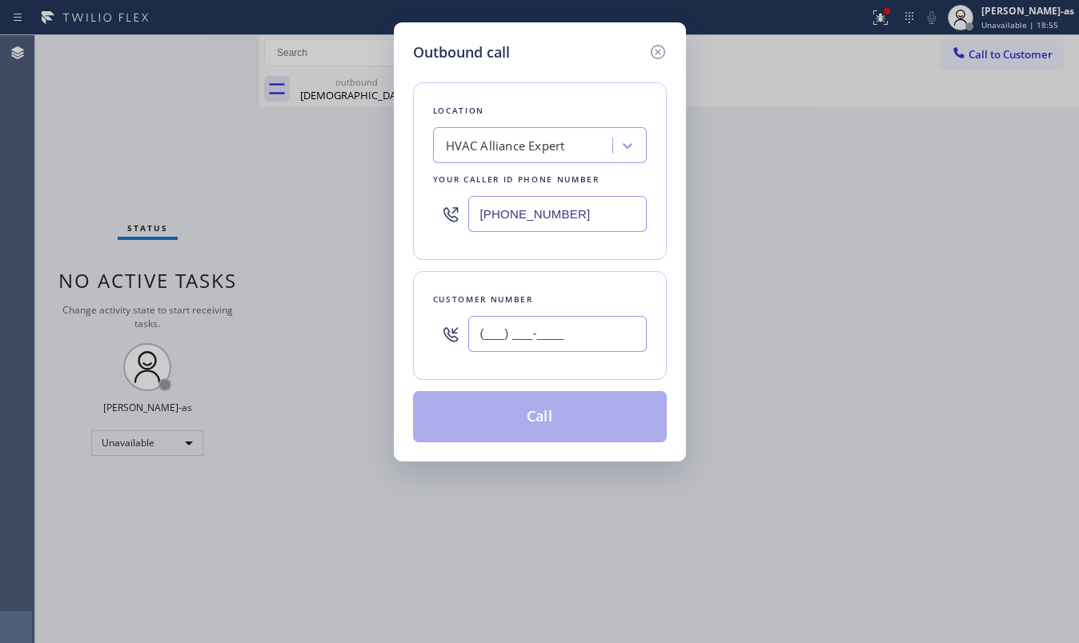
click at [631, 346] on input "(___) ___-____" at bounding box center [557, 334] width 178 height 36
click at [611, 341] on input "(___) ___-____" at bounding box center [557, 334] width 178 height 36
paste input "text"
click at [567, 340] on input "(___) ___-____" at bounding box center [557, 334] width 178 height 36
click at [567, 338] on input "(___) ___-____" at bounding box center [557, 334] width 178 height 36
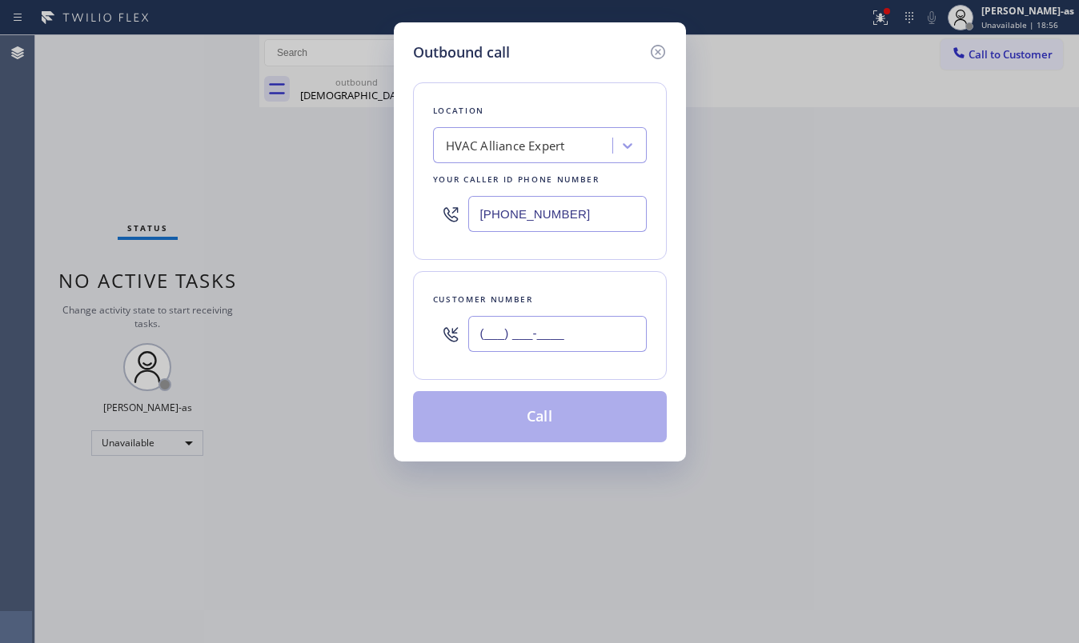
click at [567, 338] on input "(___) ___-____" at bounding box center [557, 334] width 178 height 36
paste input "949) 433-9745"
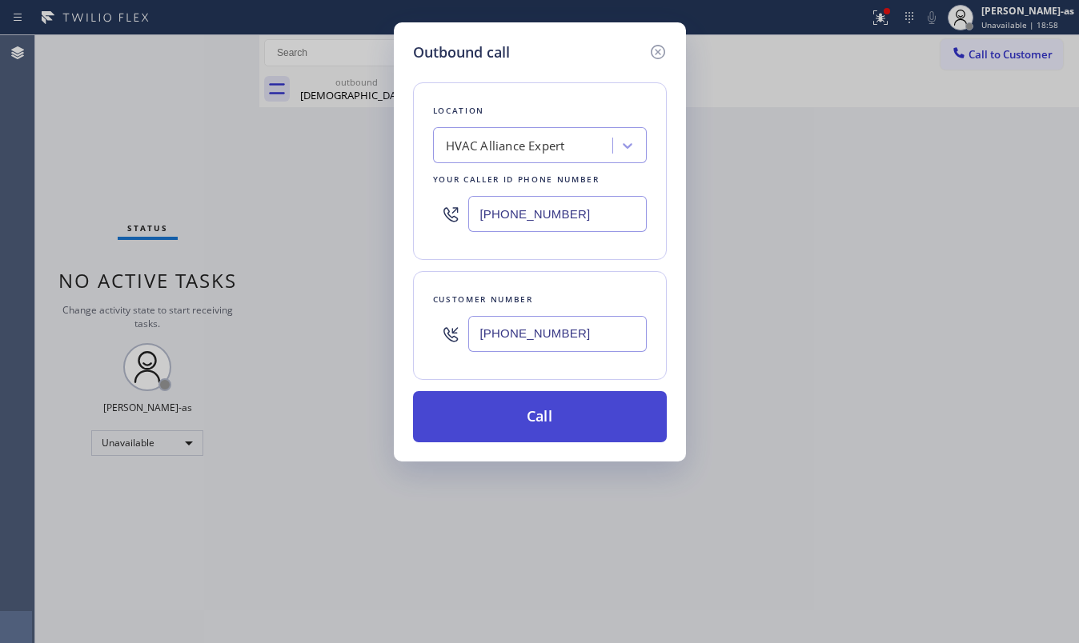
type input "(949) 433-9745"
click at [558, 411] on button "Call" at bounding box center [540, 416] width 254 height 51
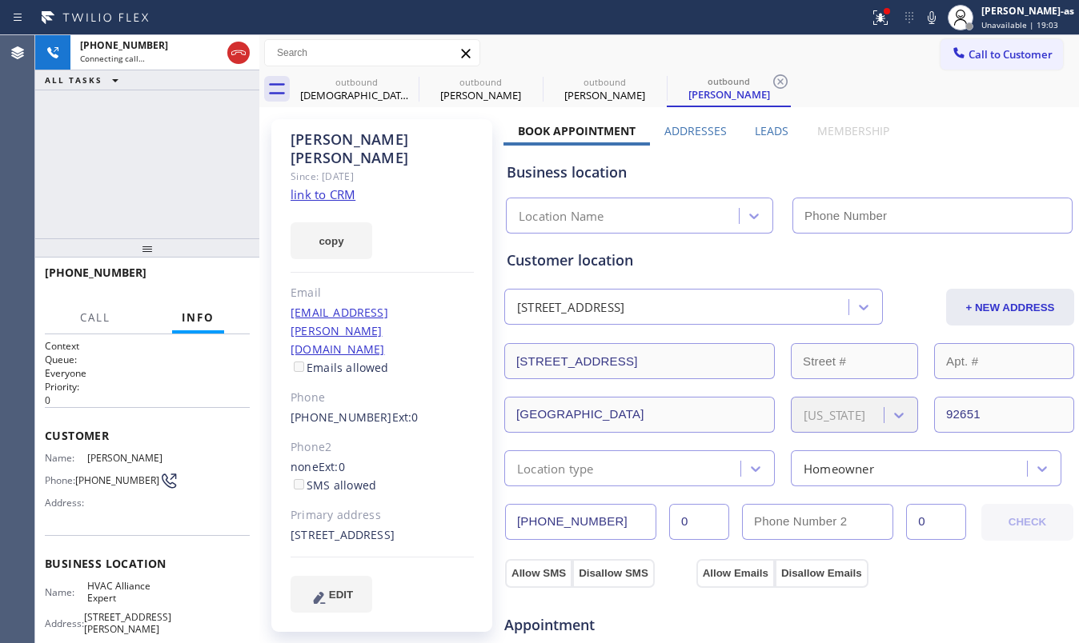
type input "[PHONE_NUMBER]"
click at [330, 186] on link "link to CRM" at bounding box center [323, 194] width 65 height 16
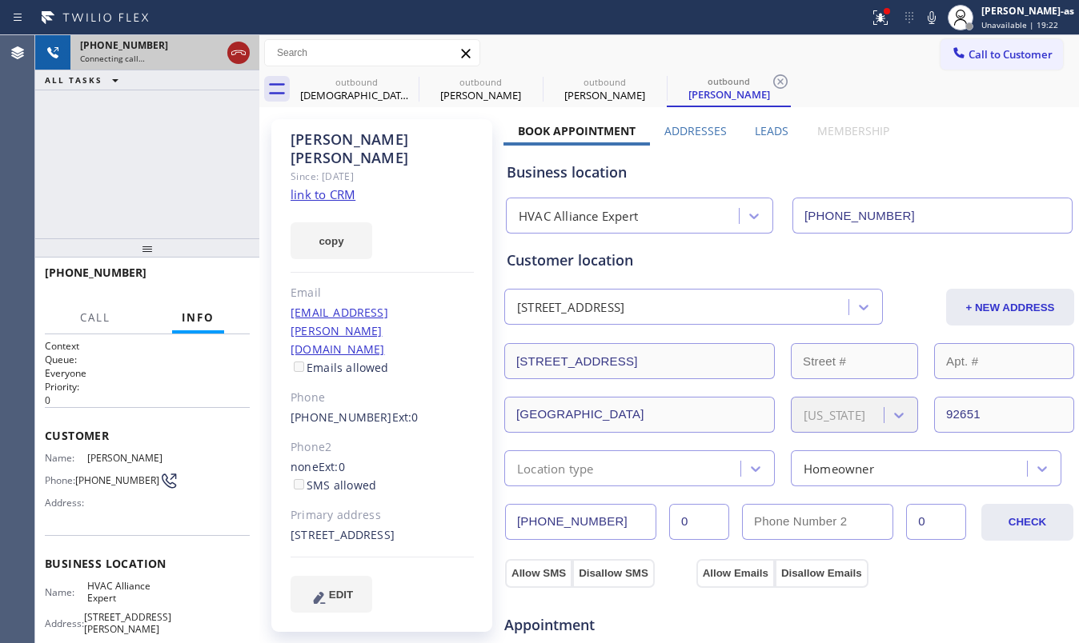
click at [230, 43] on icon at bounding box center [238, 52] width 19 height 19
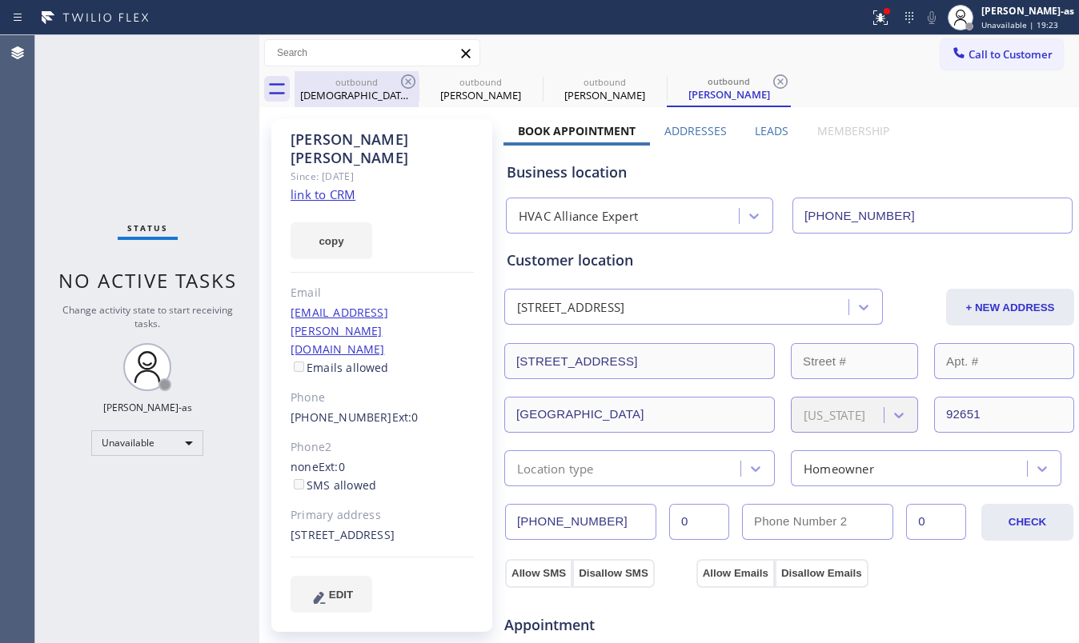
drag, startPoint x: 362, startPoint y: 98, endPoint x: 392, endPoint y: 82, distance: 34.4
click at [367, 96] on div "Christian Matei" at bounding box center [356, 95] width 121 height 14
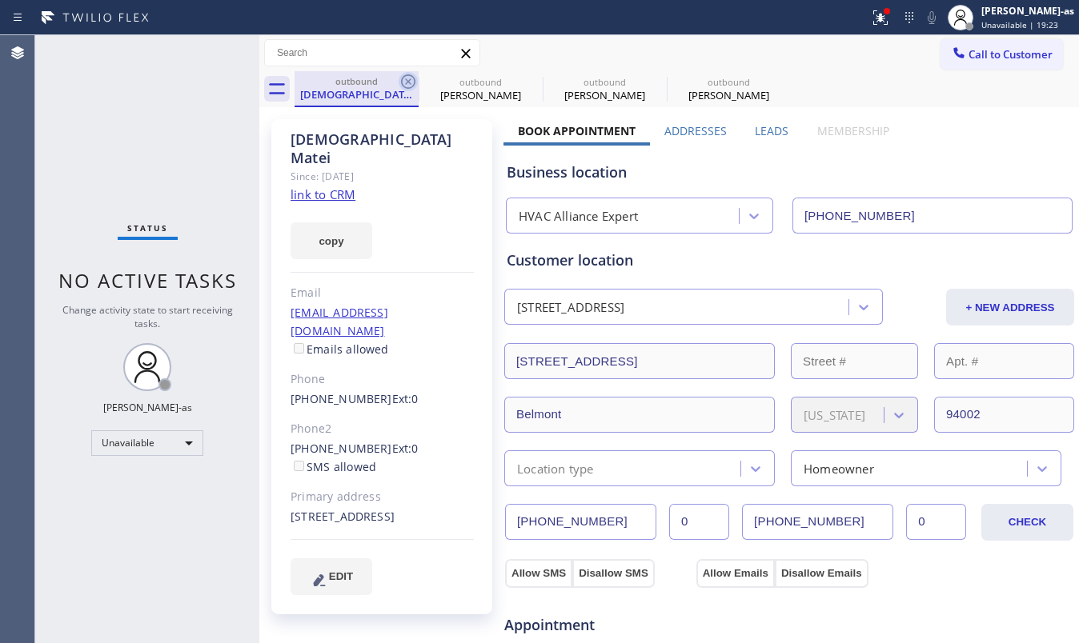
click at [413, 77] on icon at bounding box center [408, 81] width 14 height 14
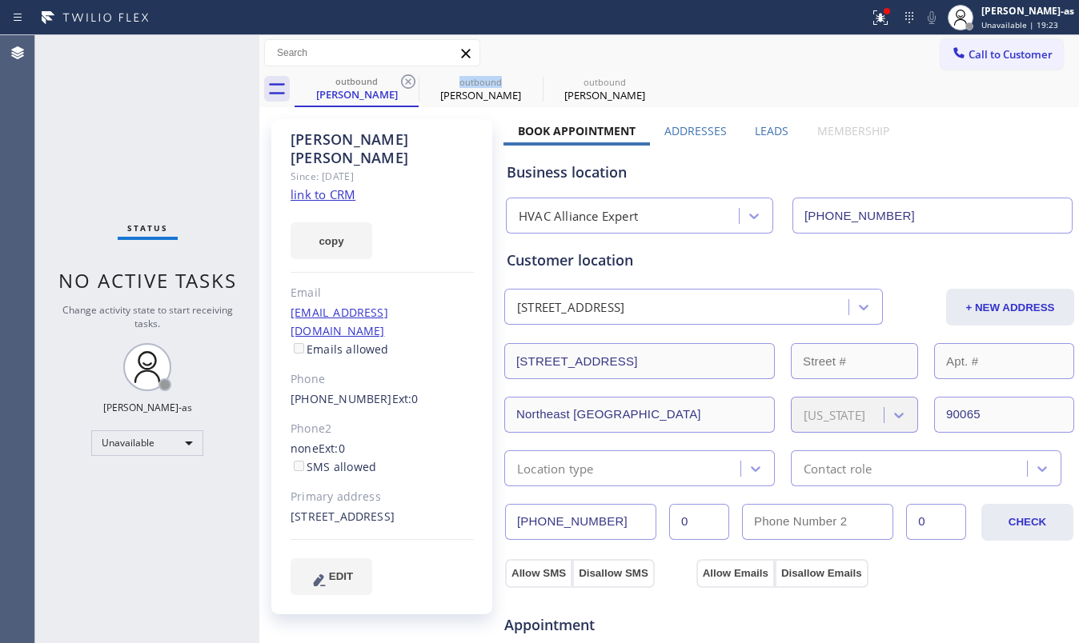
click at [413, 77] on icon at bounding box center [408, 81] width 14 height 14
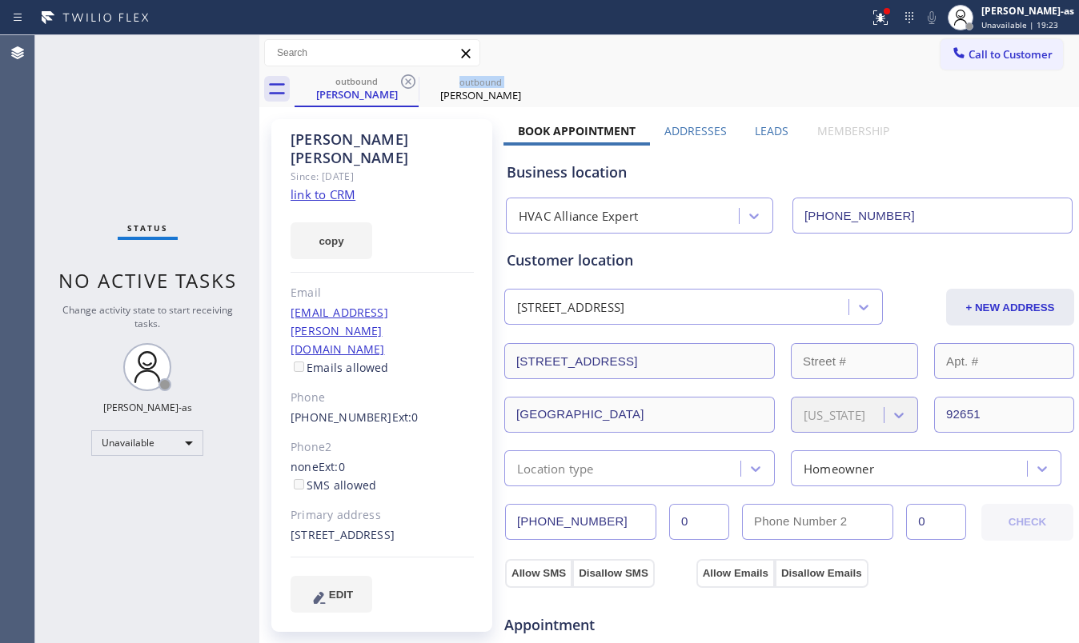
click at [413, 77] on icon at bounding box center [408, 81] width 14 height 14
click at [0, 0] on icon at bounding box center [0, 0] width 0 height 0
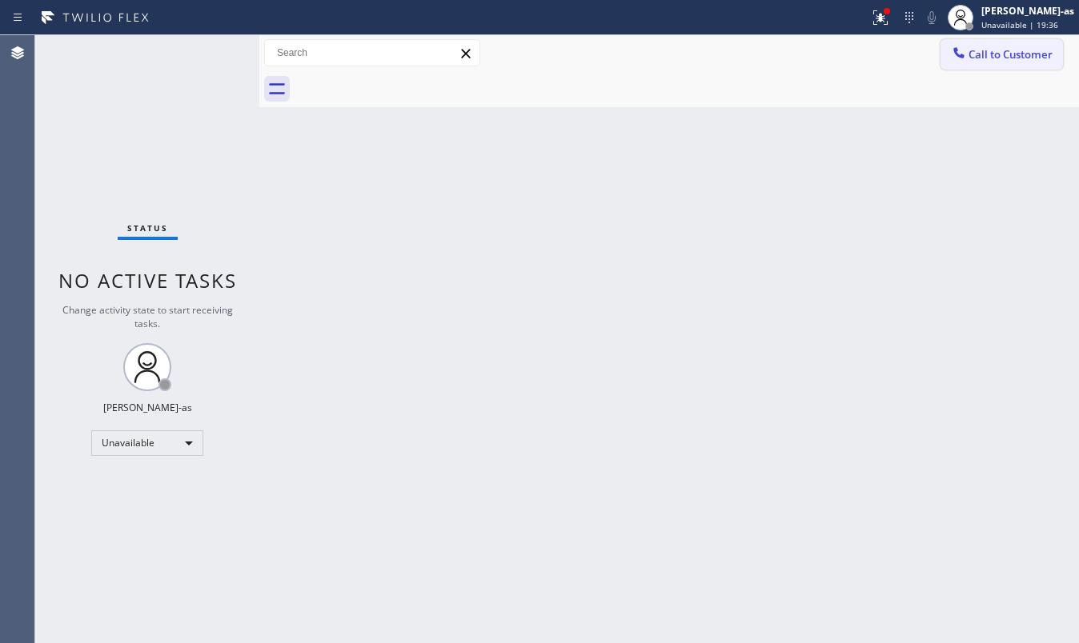
click at [1020, 48] on span "Call to Customer" at bounding box center [1010, 54] width 84 height 14
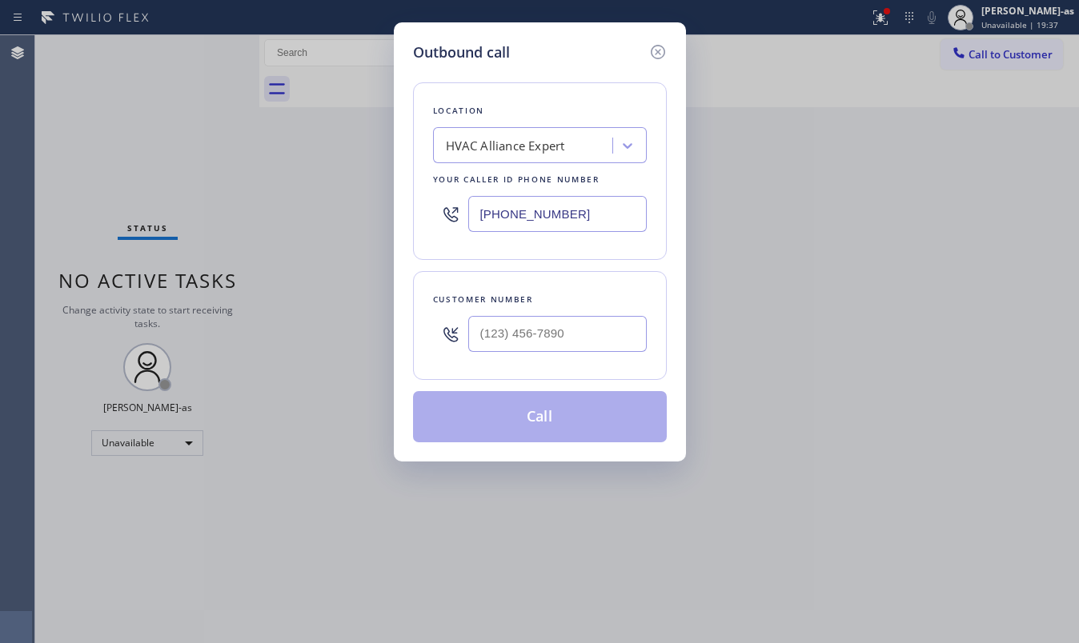
click at [583, 356] on div at bounding box center [557, 334] width 178 height 52
click at [583, 349] on input "(___) ___-____" at bounding box center [557, 334] width 178 height 36
paste input "510) 861-4179"
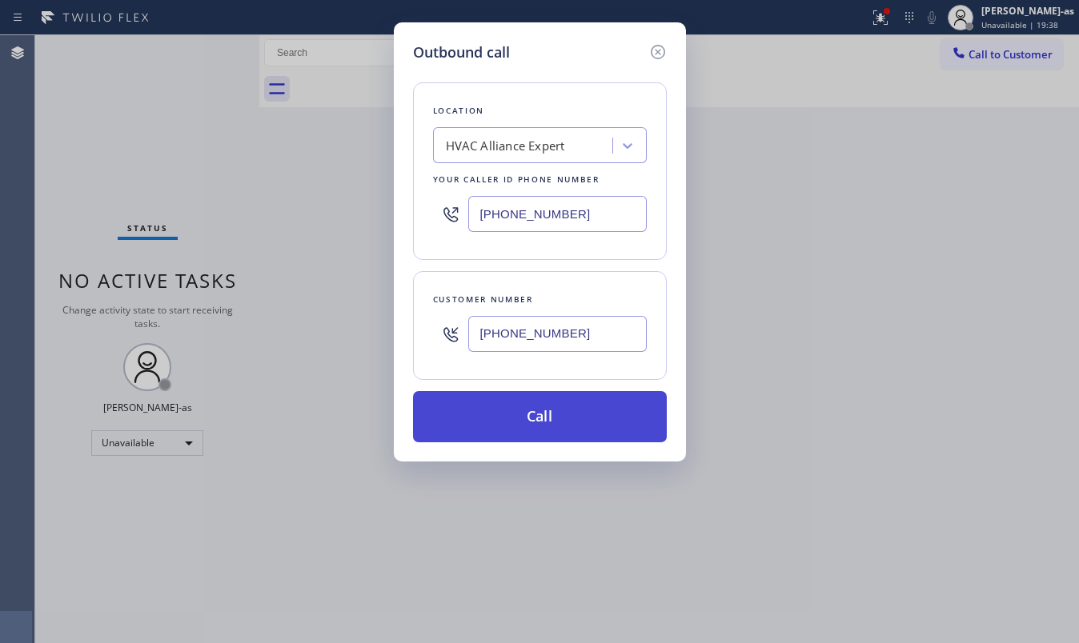
type input "(510) 861-4179"
click at [548, 431] on button "Call" at bounding box center [540, 416] width 254 height 51
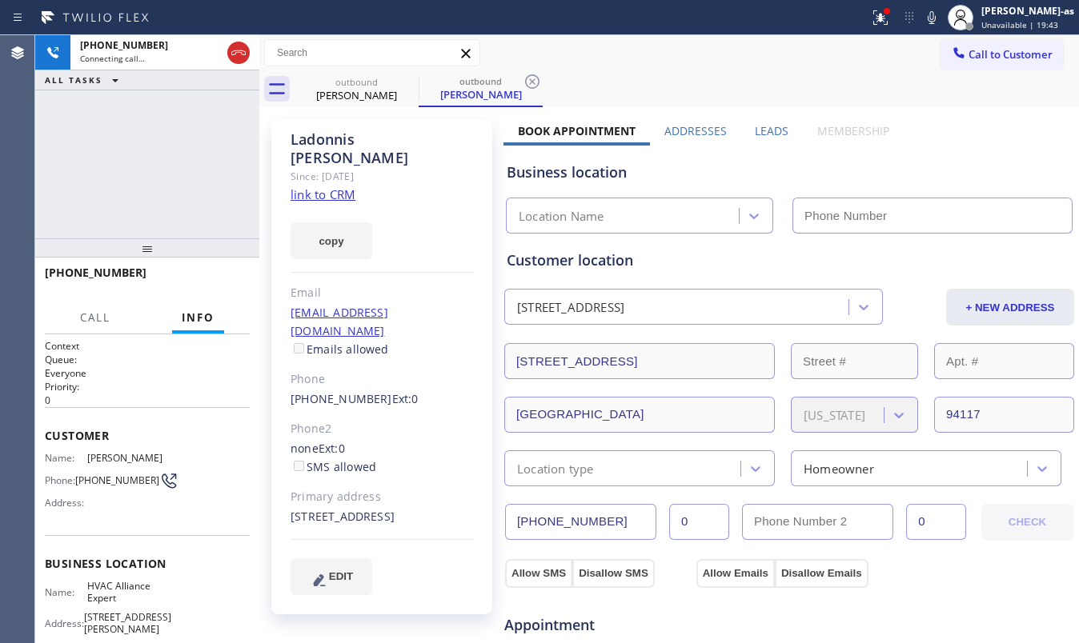
type input "[PHONE_NUMBER]"
click at [158, 162] on div "+15108614179 Live | 00:02 ALL TASKS ALL TASKS ACTIVE TASKS TASKS IN WRAP UP" at bounding box center [147, 136] width 224 height 203
click at [177, 190] on div "+15108614179 Live | 00:02 ALL TASKS ALL TASKS ACTIVE TASKS TASKS IN WRAP UP" at bounding box center [147, 136] width 224 height 203
click at [193, 189] on div "+15108614179 Live | 00:05 ALL TASKS ALL TASKS ACTIVE TASKS TASKS IN WRAP UP" at bounding box center [147, 136] width 224 height 203
click at [344, 186] on link "link to CRM" at bounding box center [323, 194] width 65 height 16
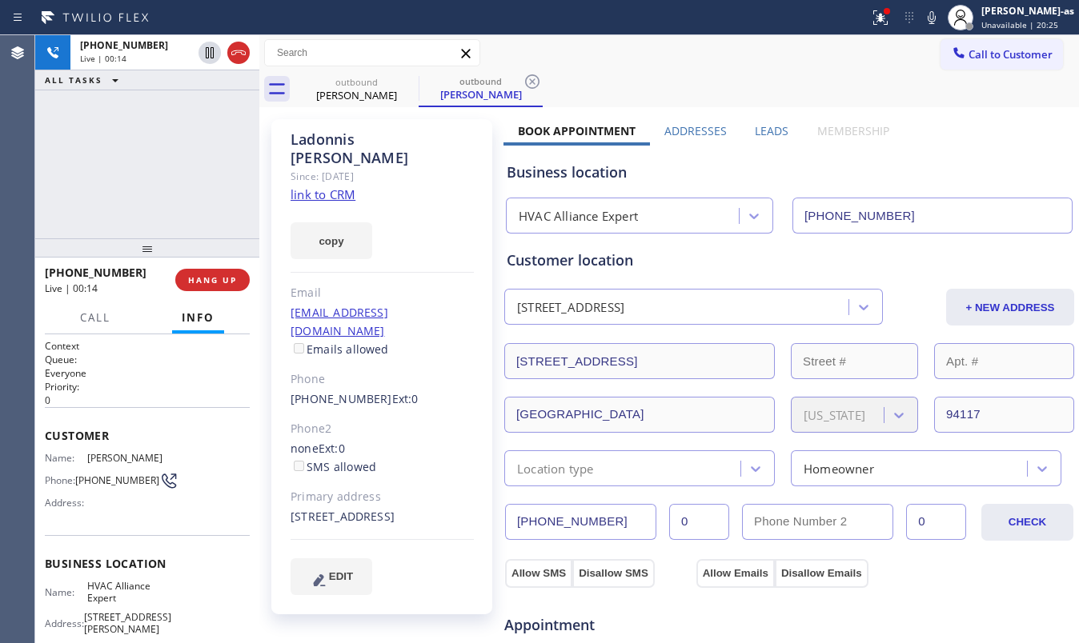
click at [146, 242] on div at bounding box center [147, 247] width 224 height 19
click at [195, 271] on button "HANG UP" at bounding box center [212, 280] width 74 height 22
click at [196, 273] on button "HANG UP" at bounding box center [212, 280] width 74 height 22
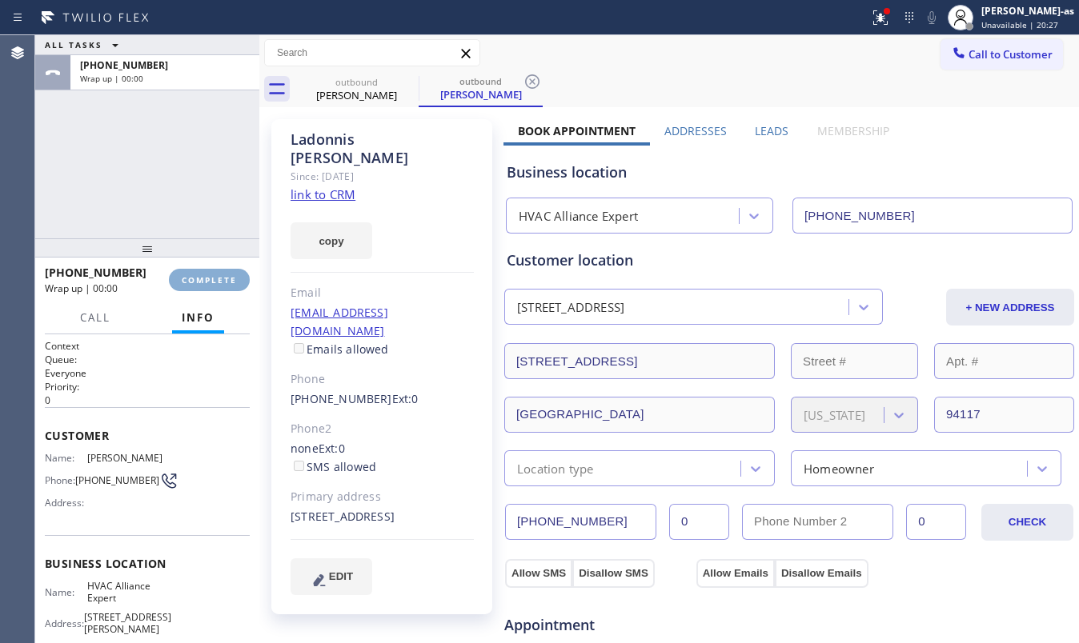
click at [196, 273] on button "COMPLETE" at bounding box center [209, 280] width 81 height 22
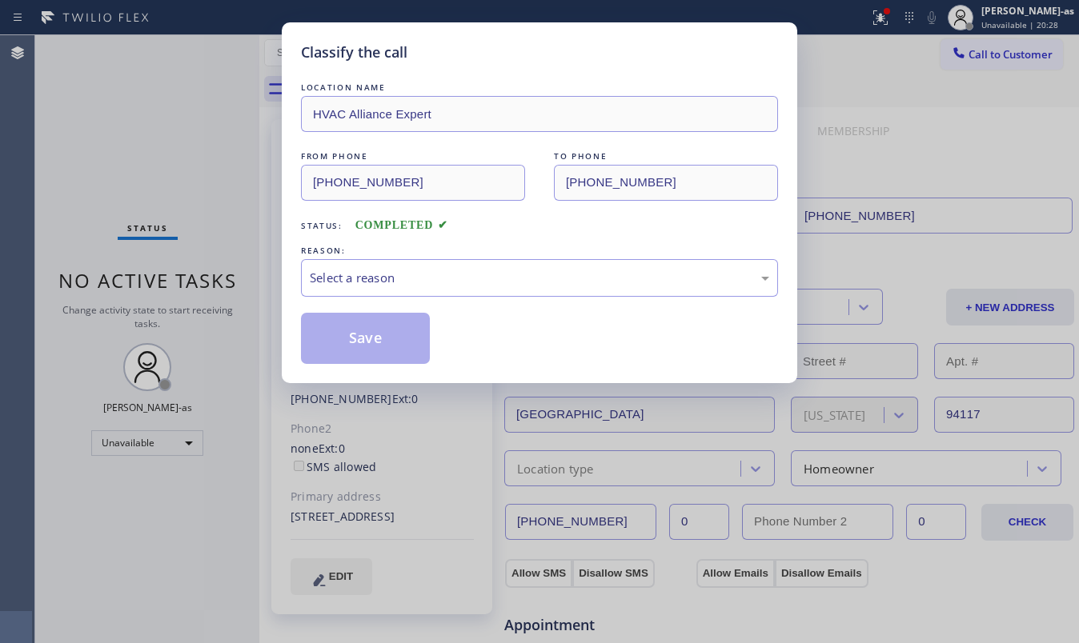
drag, startPoint x: 195, startPoint y: 174, endPoint x: 289, endPoint y: 231, distance: 109.5
click at [205, 186] on div "Classify the call LOCATION NAME HVAC Alliance Expert FROM PHONE (323) 991-9198 …" at bounding box center [539, 321] width 1079 height 643
click at [439, 271] on div "Select a reason" at bounding box center [539, 278] width 459 height 18
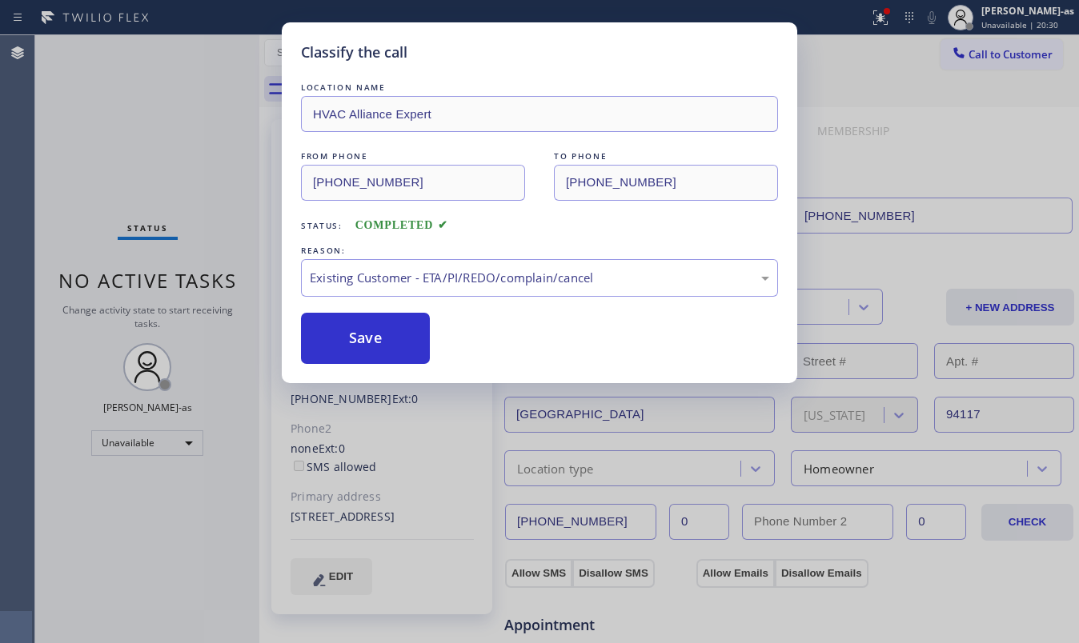
click at [433, 360] on div "Save" at bounding box center [539, 338] width 477 height 51
click at [371, 330] on button "Save" at bounding box center [365, 338] width 129 height 51
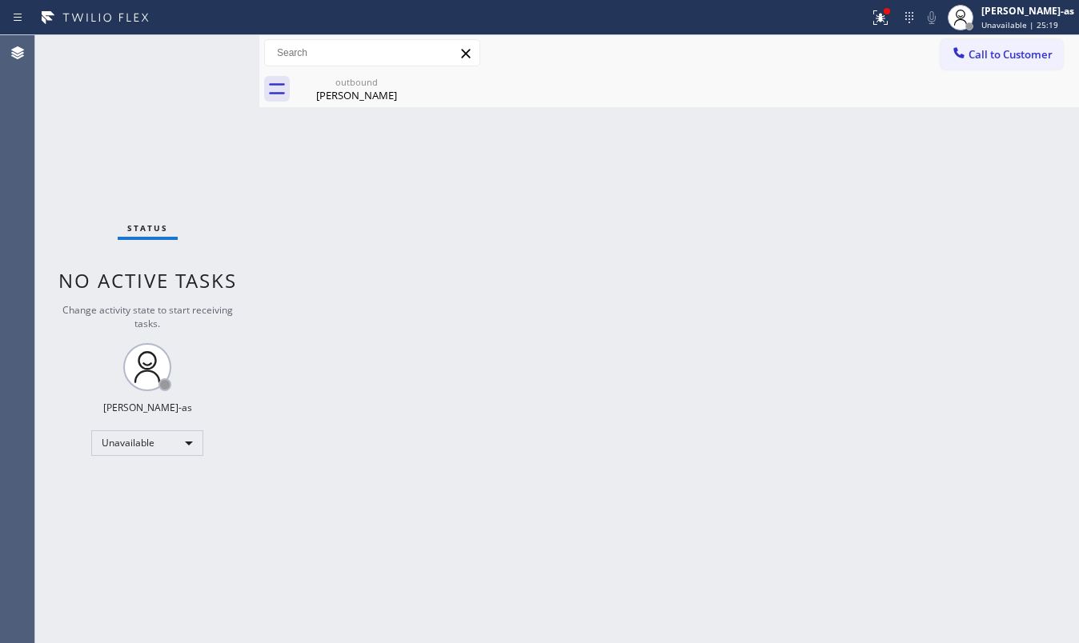
click at [628, 371] on div "Back to Dashboard Change Sender ID Customers Technicians Select a contact Outbo…" at bounding box center [669, 339] width 820 height 608
click at [295, 293] on div "Back to Dashboard Change Sender ID Customers Technicians Select a contact Outbo…" at bounding box center [669, 339] width 820 height 608
click at [434, 186] on div "Back to Dashboard Change Sender ID Customers Technicians Select a contact Outbo…" at bounding box center [669, 339] width 820 height 608
drag, startPoint x: 359, startPoint y: 98, endPoint x: 418, endPoint y: 98, distance: 59.2
click at [362, 98] on div "Ladonnis Thomas" at bounding box center [356, 95] width 121 height 14
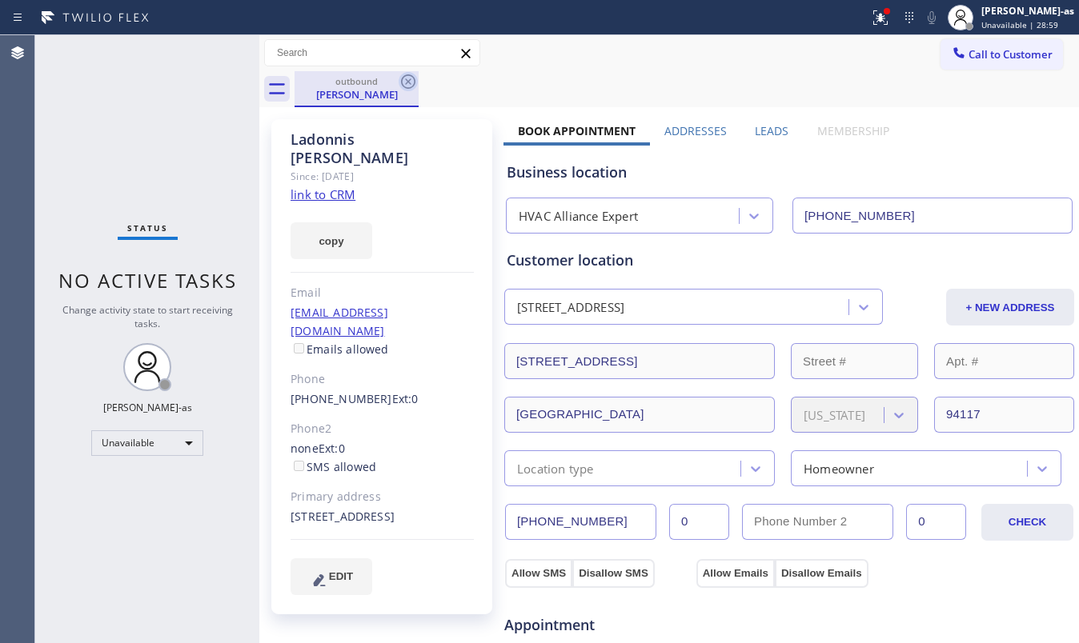
click at [407, 85] on icon at bounding box center [408, 81] width 19 height 19
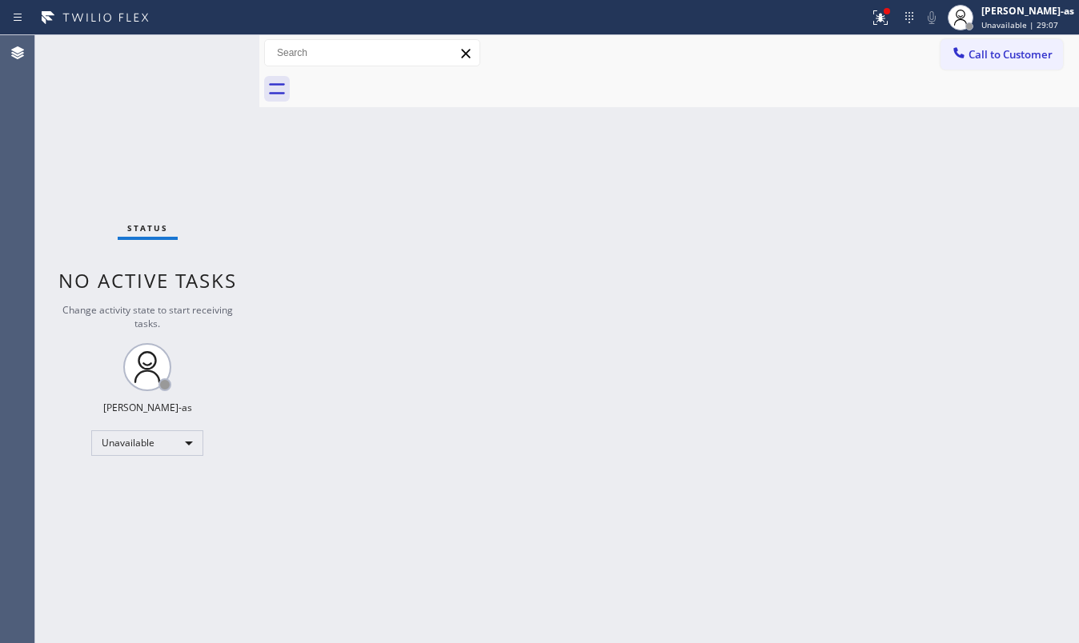
click at [242, 26] on div at bounding box center [434, 18] width 856 height 26
click at [984, 59] on span "Call to Customer" at bounding box center [1010, 54] width 84 height 14
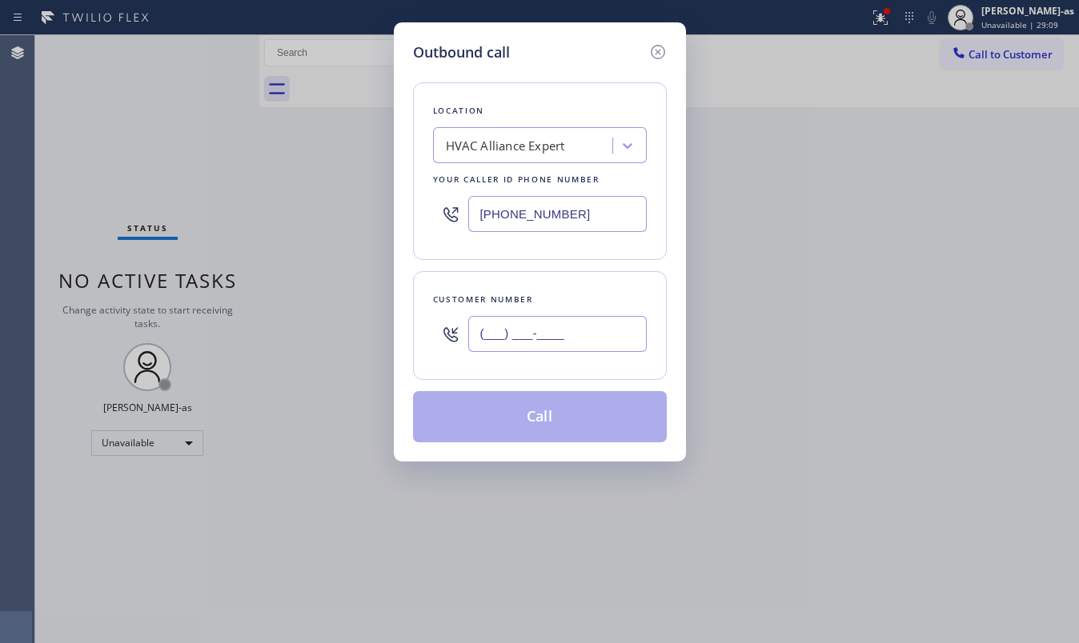
click at [574, 341] on input "(___) ___-____" at bounding box center [557, 334] width 178 height 36
paste input "415) 937-1868"
type input "(415) 937-1868"
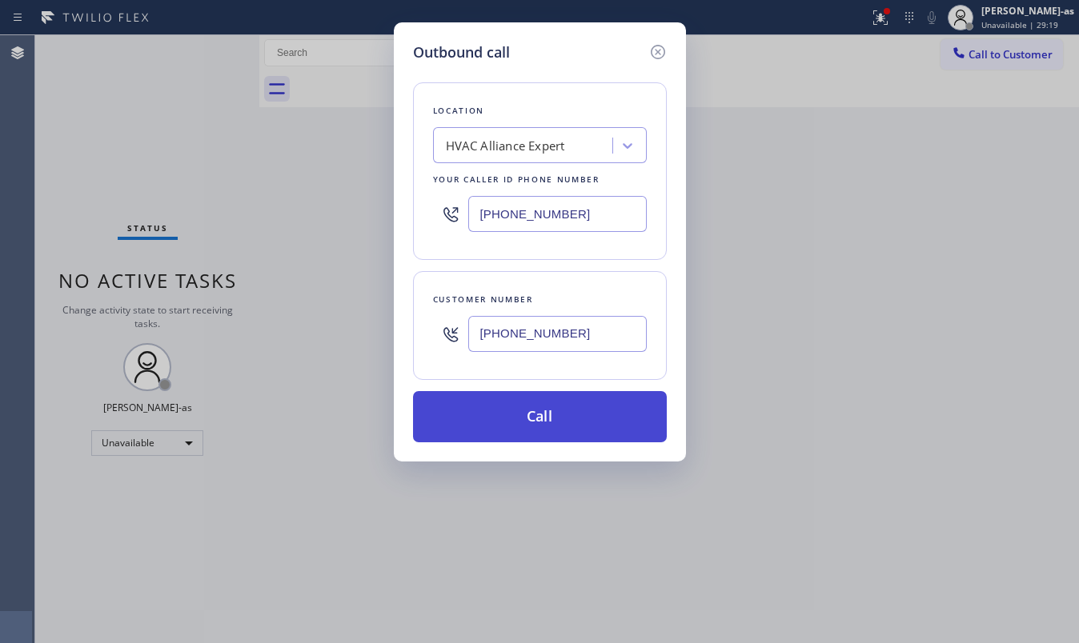
click at [565, 415] on button "Call" at bounding box center [540, 416] width 254 height 51
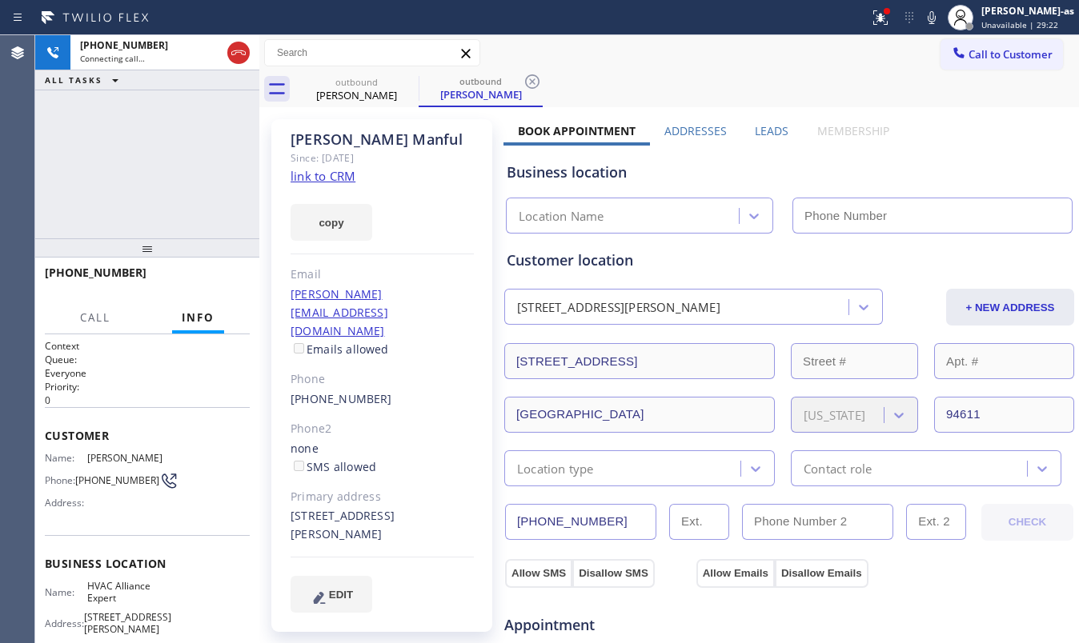
click at [330, 187] on div "copy" at bounding box center [382, 213] width 183 height 55
click at [330, 166] on div "Since: 20 may 2020" at bounding box center [382, 158] width 183 height 18
click at [343, 179] on link "link to CRM" at bounding box center [323, 176] width 65 height 16
type input "[PHONE_NUMBER]"
drag, startPoint x: 224, startPoint y: 48, endPoint x: 288, endPoint y: 103, distance: 84.6
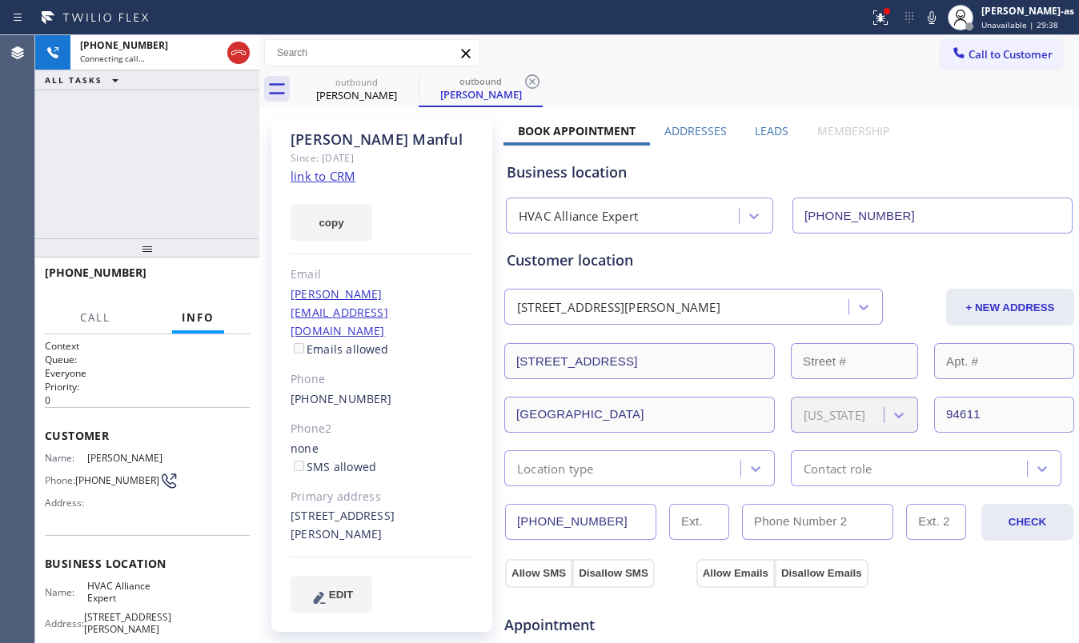
click at [227, 48] on div at bounding box center [238, 52] width 29 height 35
click at [235, 46] on icon at bounding box center [238, 52] width 19 height 19
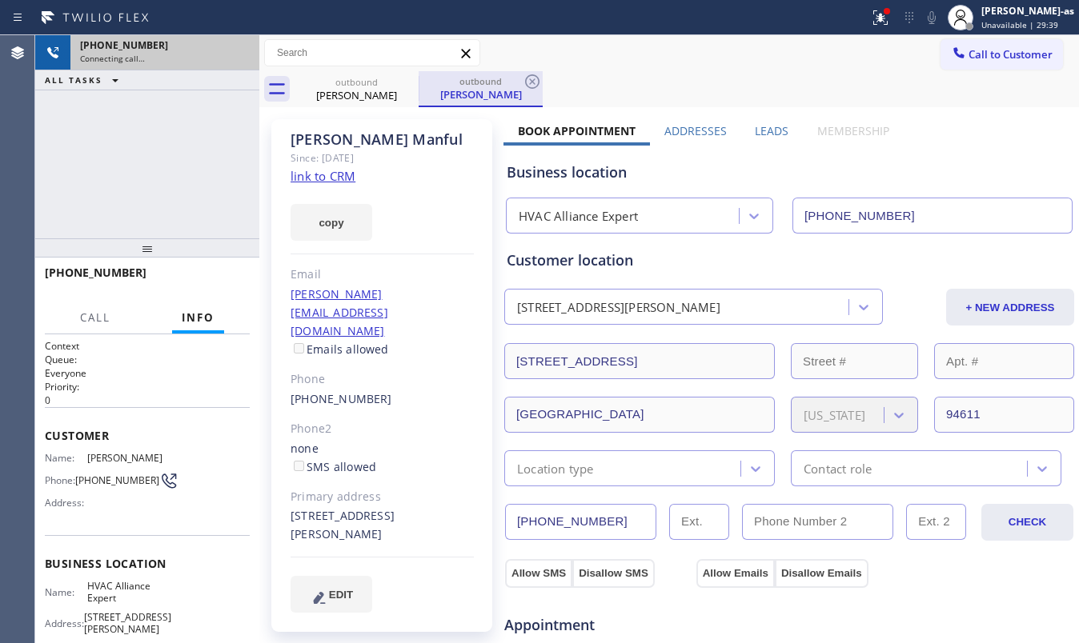
drag, startPoint x: 391, startPoint y: 93, endPoint x: 432, endPoint y: 82, distance: 42.3
click at [391, 90] on div "Douglas Manful" at bounding box center [356, 95] width 121 height 14
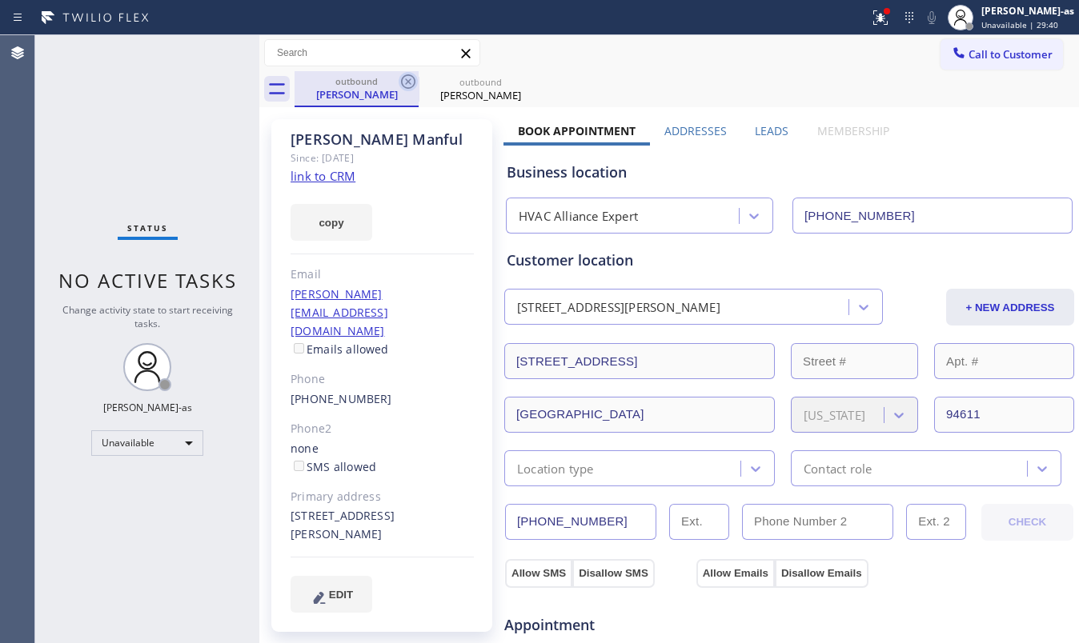
click at [413, 78] on icon at bounding box center [408, 81] width 19 height 19
click at [0, 0] on icon at bounding box center [0, 0] width 0 height 0
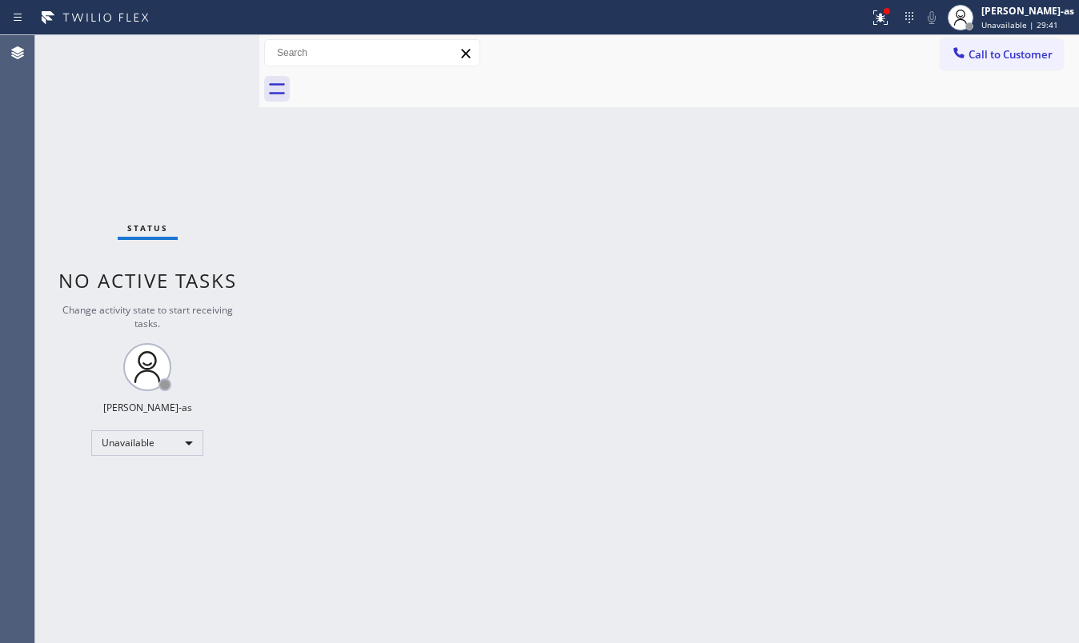
click at [413, 78] on div at bounding box center [687, 89] width 784 height 36
click at [1005, 42] on button "Call to Customer" at bounding box center [1001, 54] width 122 height 30
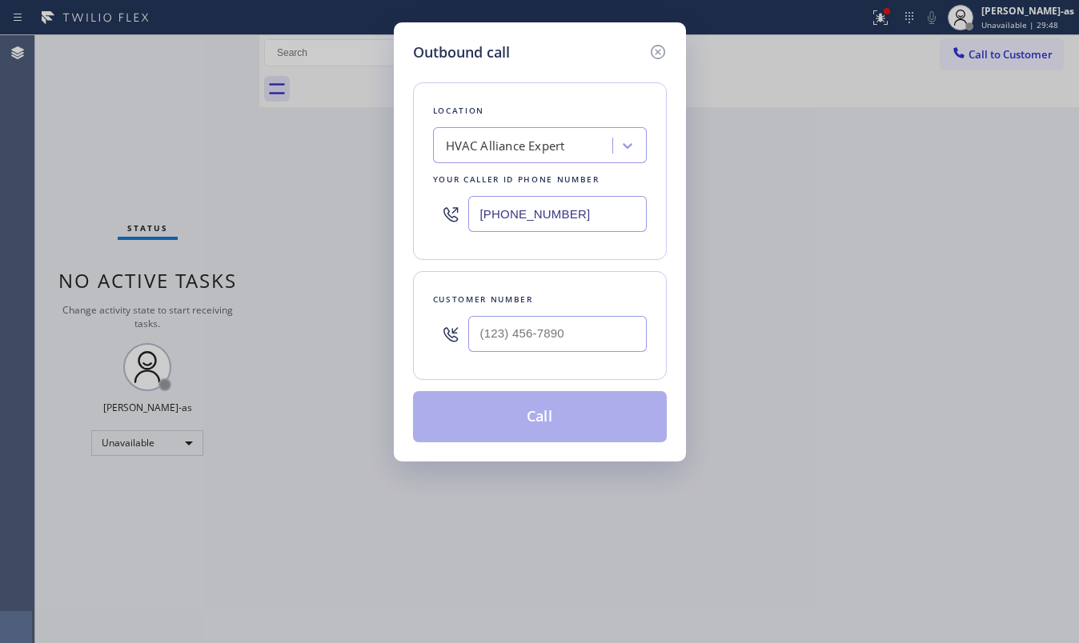
click at [562, 353] on div at bounding box center [557, 334] width 178 height 52
click at [570, 333] on input "(___) ___-____" at bounding box center [557, 334] width 178 height 36
paste input "323) 528-3039"
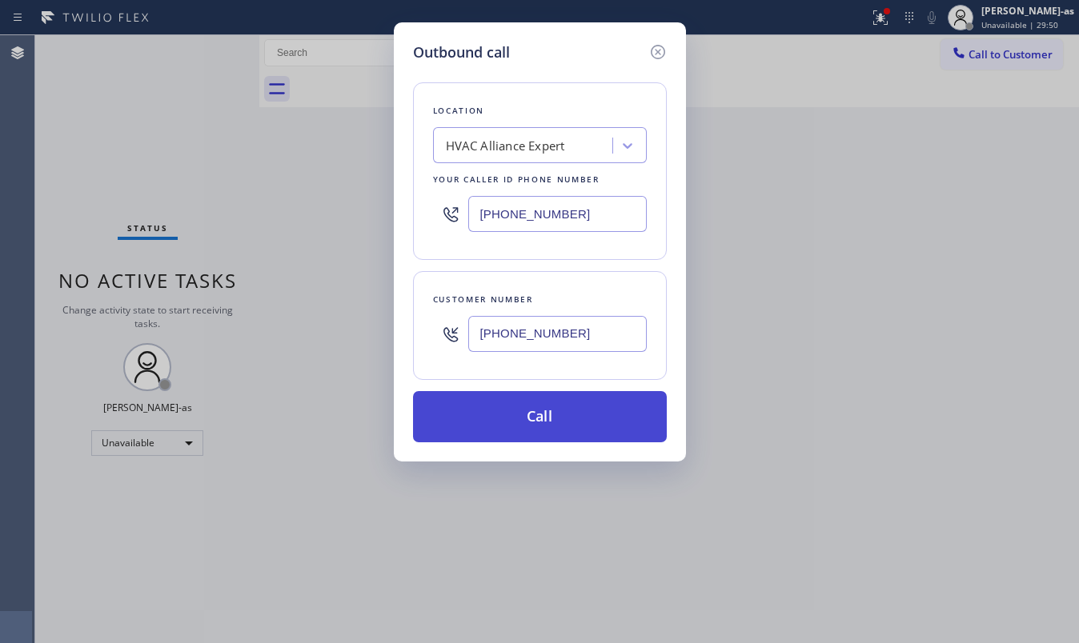
type input "(323) 528-3039"
click at [575, 427] on button "Call" at bounding box center [540, 416] width 254 height 51
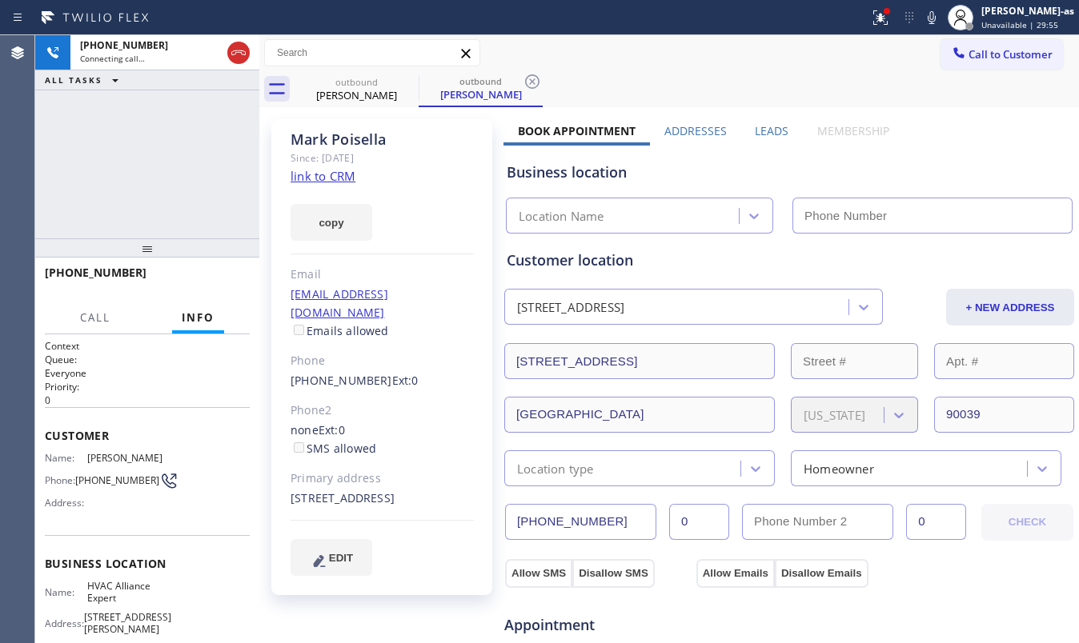
type input "[PHONE_NUMBER]"
click at [312, 176] on link "link to CRM" at bounding box center [323, 176] width 65 height 16
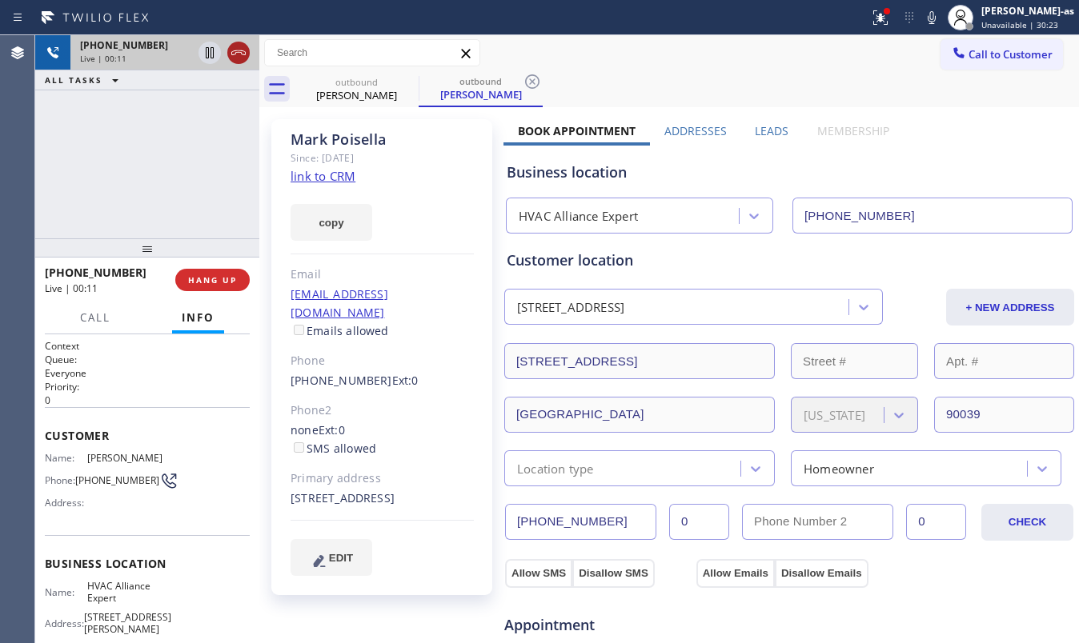
click at [243, 54] on icon at bounding box center [238, 52] width 14 height 5
click at [186, 317] on span "Info" at bounding box center [198, 318] width 33 height 14
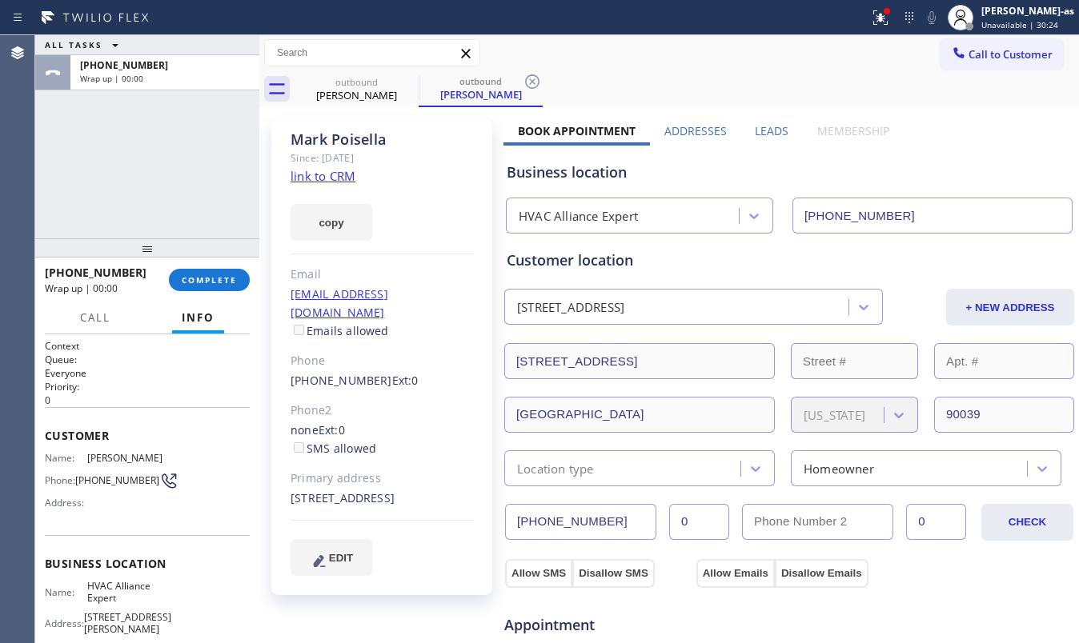
click at [203, 267] on div "+13235283039 Wrap up | 00:00 COMPLETE" at bounding box center [147, 280] width 205 height 42
click at [206, 272] on button "COMPLETE" at bounding box center [209, 280] width 81 height 22
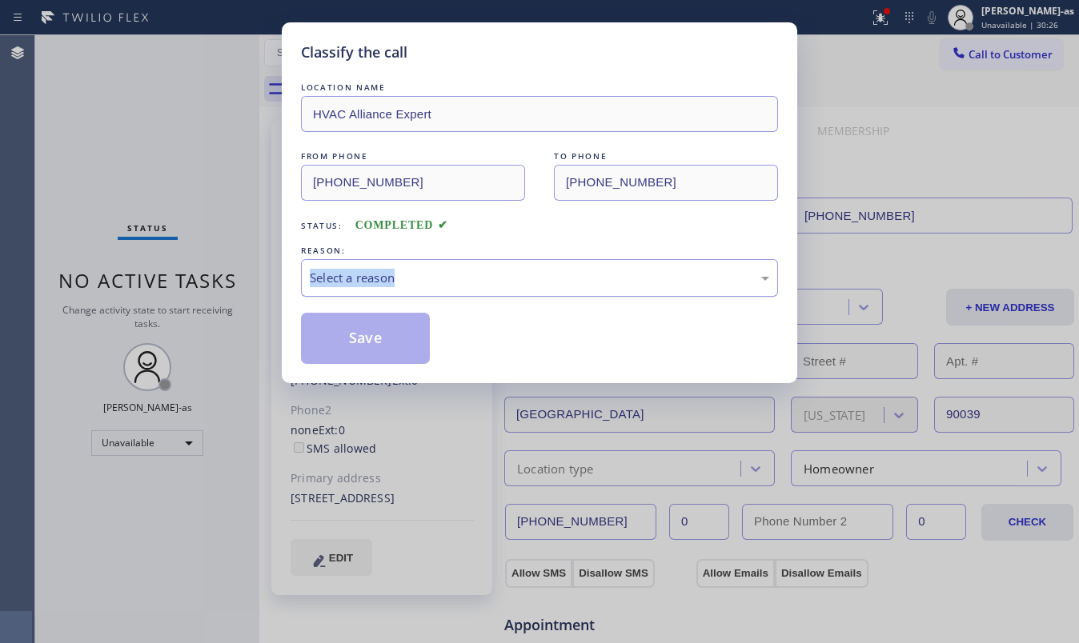
click at [475, 285] on div "Select a reason" at bounding box center [539, 278] width 459 height 18
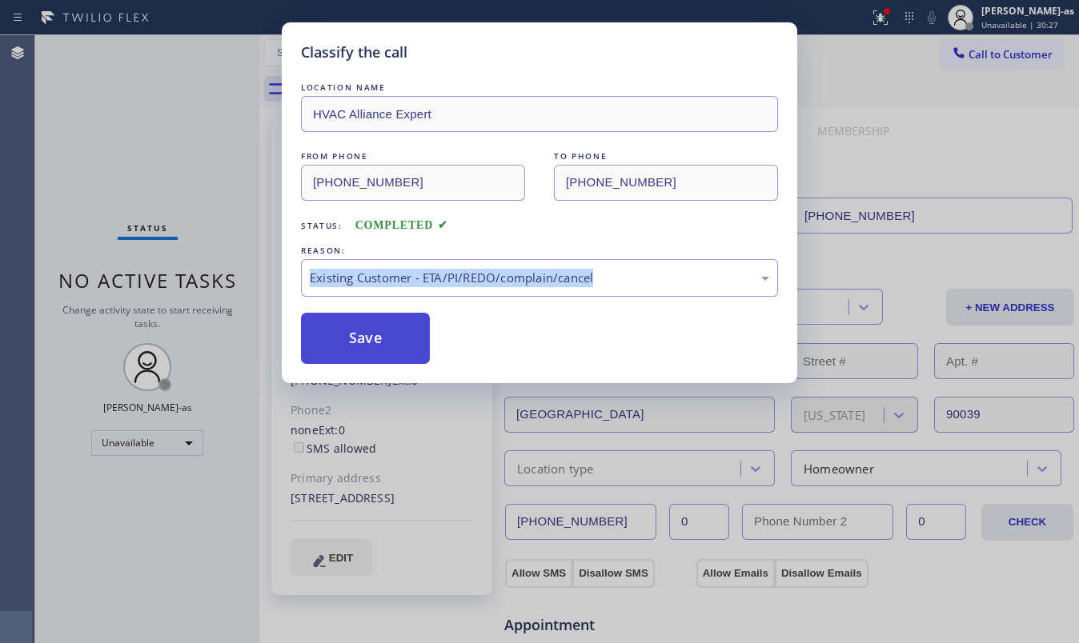
drag, startPoint x: 360, startPoint y: 337, endPoint x: 577, endPoint y: 641, distance: 373.5
click at [362, 338] on button "Save" at bounding box center [365, 338] width 129 height 51
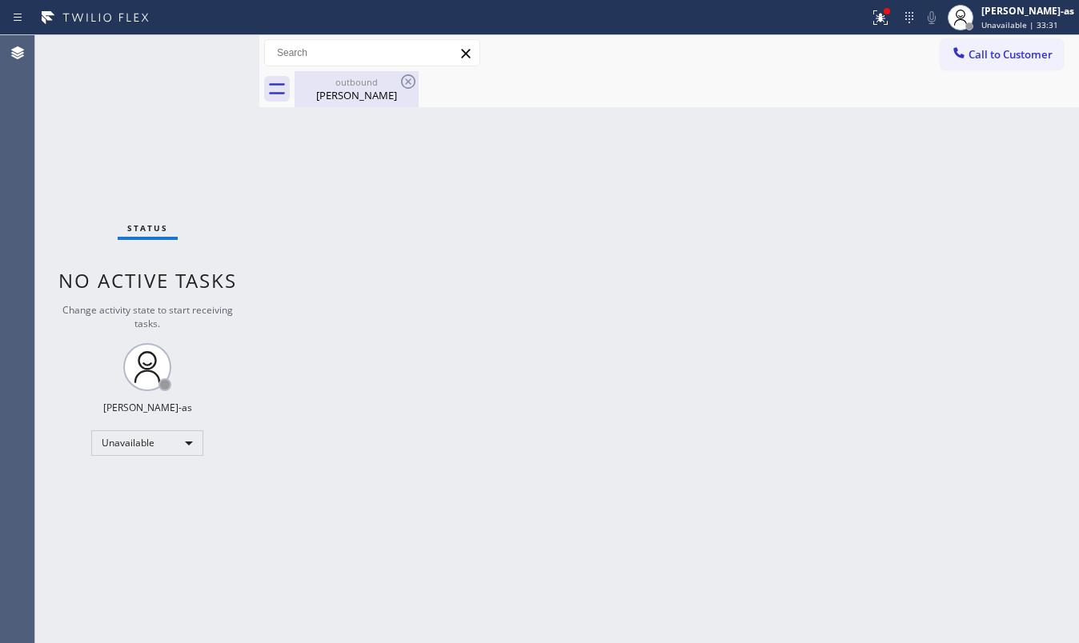
click at [356, 81] on div "outbound" at bounding box center [356, 82] width 121 height 12
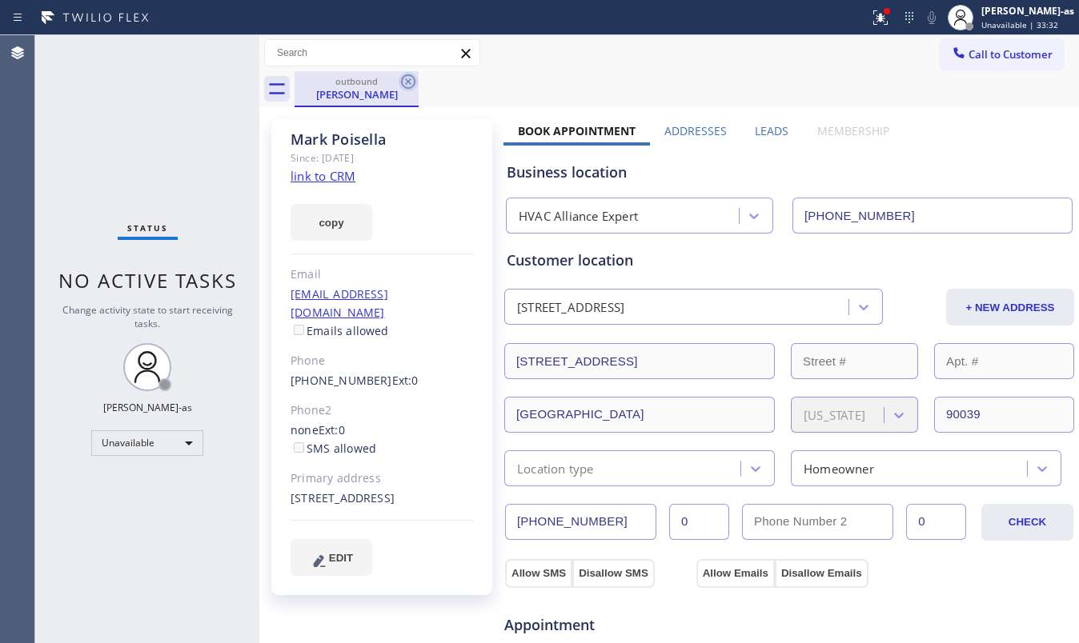
click at [413, 81] on icon at bounding box center [408, 81] width 19 height 19
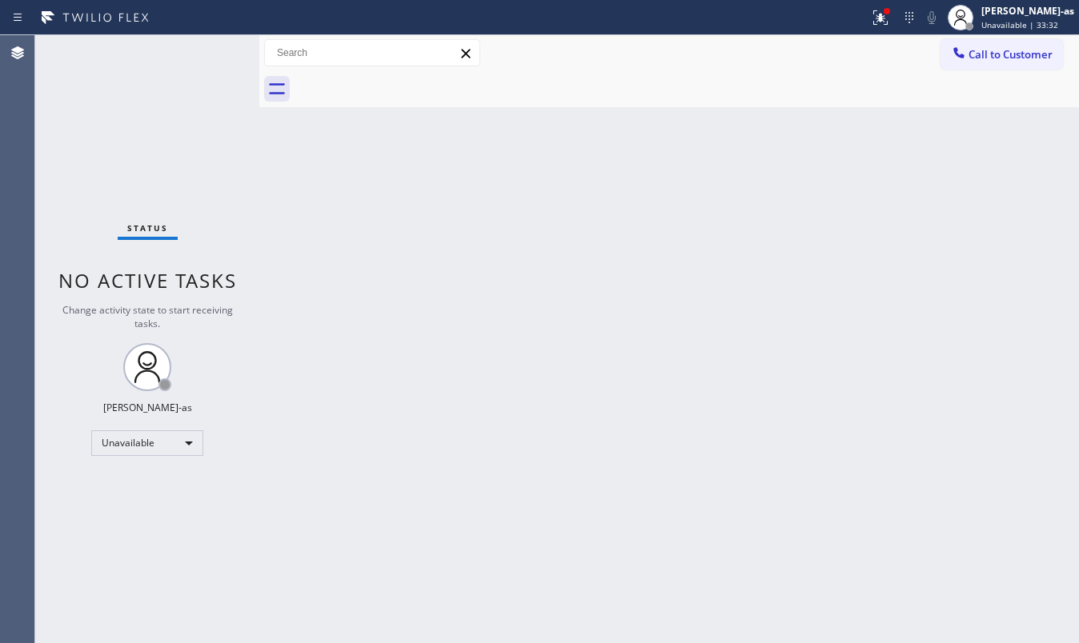
click at [635, 277] on div "Back to Dashboard Change Sender ID Customers Technicians Select a contact Outbo…" at bounding box center [669, 339] width 820 height 608
click at [356, 298] on div "Back to Dashboard Change Sender ID Customers Technicians Select a contact Outbo…" at bounding box center [669, 339] width 820 height 608
drag, startPoint x: 1008, startPoint y: 53, endPoint x: 754, endPoint y: 303, distance: 356.5
click at [1008, 52] on span "Call to Customer" at bounding box center [1010, 54] width 84 height 14
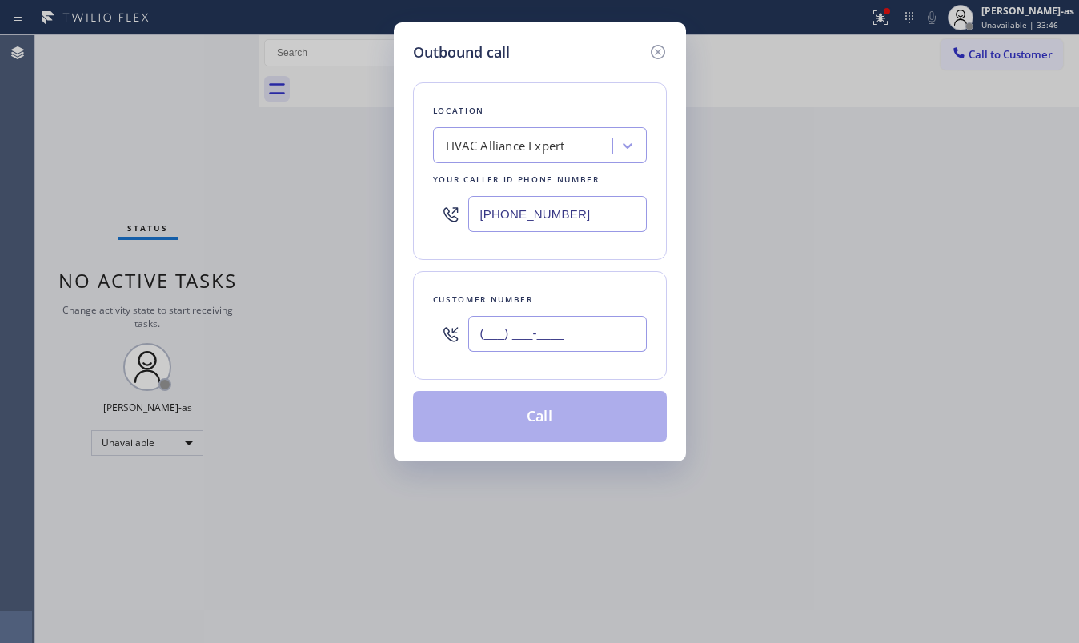
click at [573, 320] on input "(___) ___-____" at bounding box center [557, 334] width 178 height 36
paste input "619) 701-9555"
type input "(619) 701-9555"
click at [544, 432] on button "Call" at bounding box center [540, 416] width 254 height 51
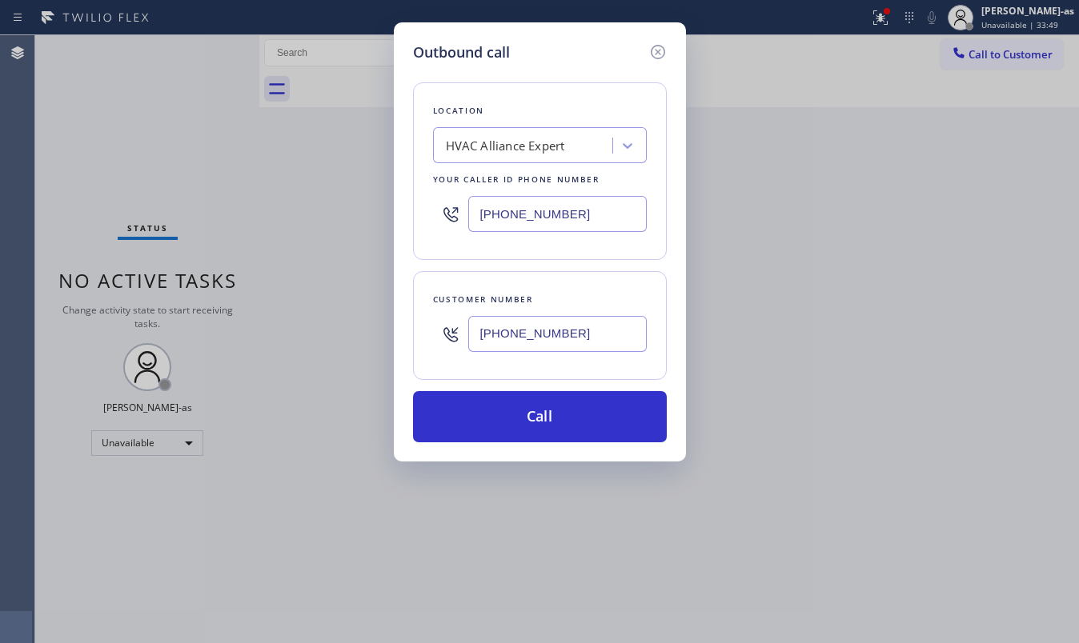
drag, startPoint x: 544, startPoint y: 431, endPoint x: 727, endPoint y: 83, distance: 392.7
click at [545, 433] on button "Call" at bounding box center [540, 416] width 254 height 51
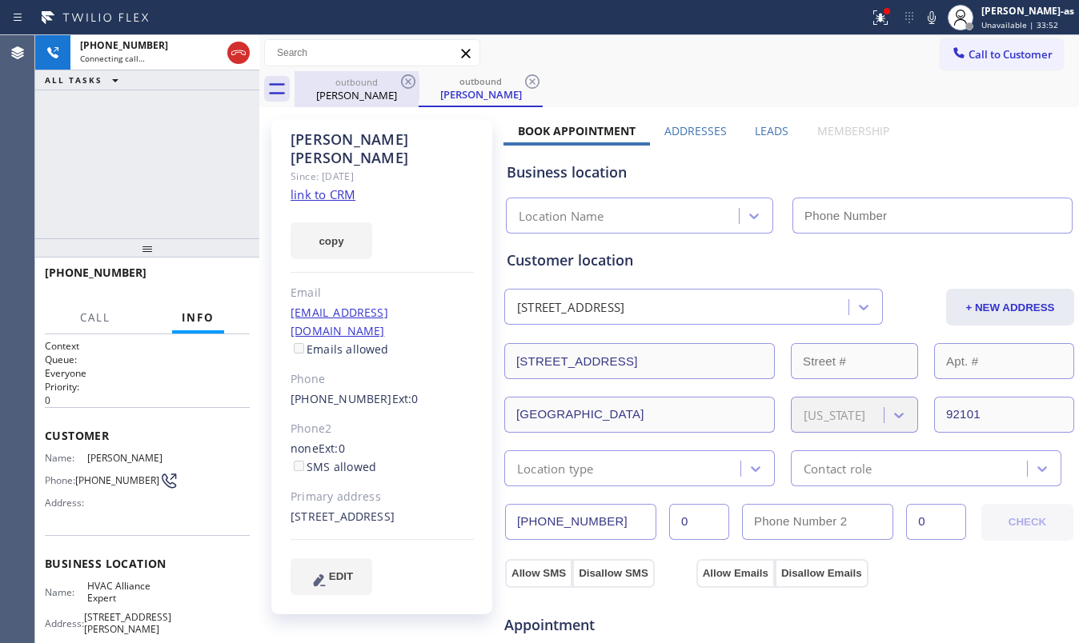
click at [343, 86] on div "outbound" at bounding box center [356, 82] width 121 height 12
click at [397, 72] on div "outbound Robert Rogers" at bounding box center [356, 89] width 121 height 36
click at [333, 186] on link "link to CRM" at bounding box center [323, 194] width 65 height 16
type input "[PHONE_NUMBER]"
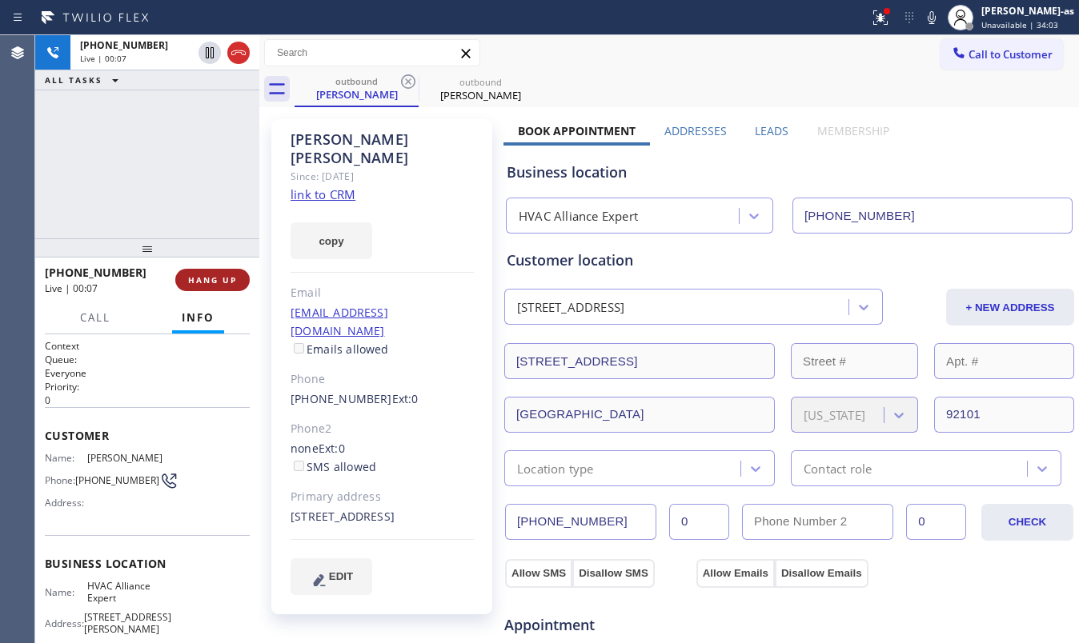
click at [216, 279] on span "HANG UP" at bounding box center [212, 280] width 49 height 11
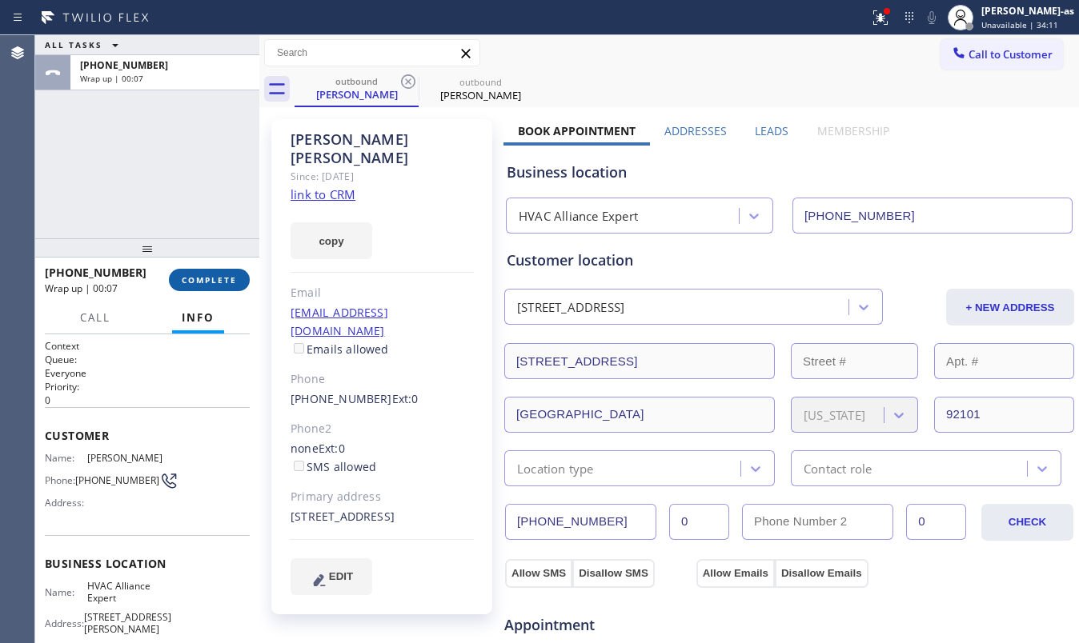
drag, startPoint x: 229, startPoint y: 263, endPoint x: 213, endPoint y: 276, distance: 20.5
click at [229, 264] on div "+16197019555 Wrap up | 00:07 COMPLETE" at bounding box center [147, 280] width 205 height 42
click at [213, 276] on span "COMPLETE" at bounding box center [209, 280] width 55 height 11
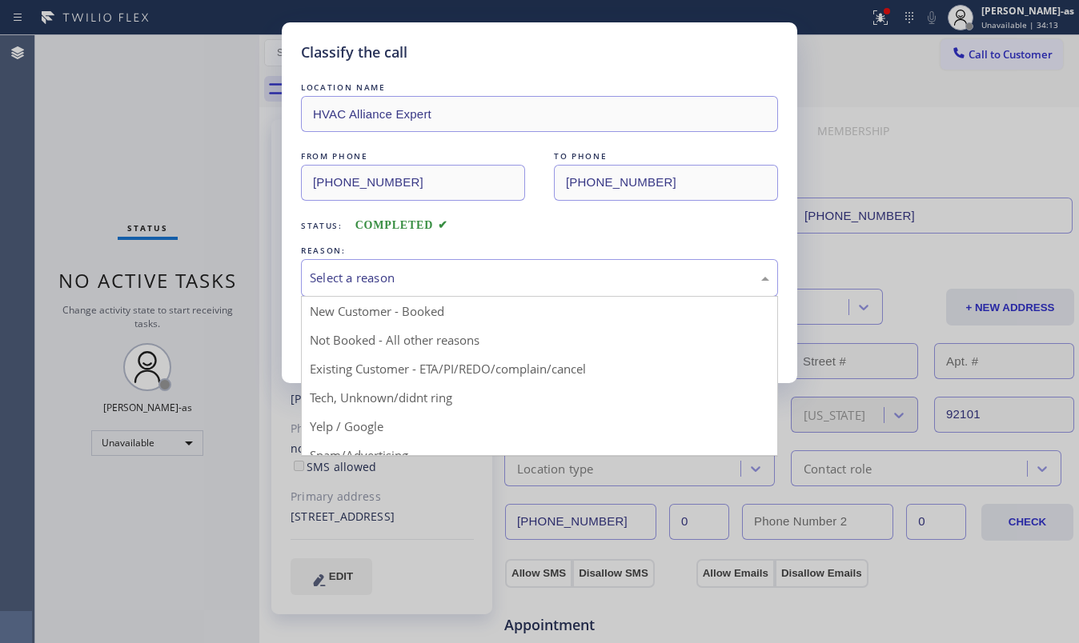
click at [523, 269] on div "Select a reason" at bounding box center [539, 278] width 459 height 18
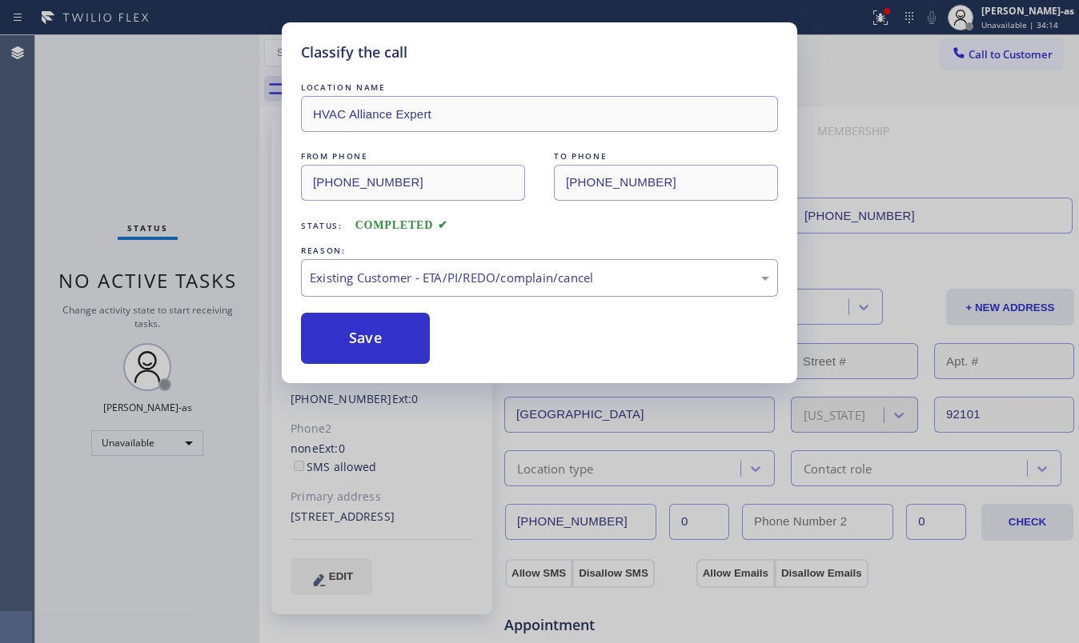
click at [351, 319] on button "Save" at bounding box center [365, 338] width 129 height 51
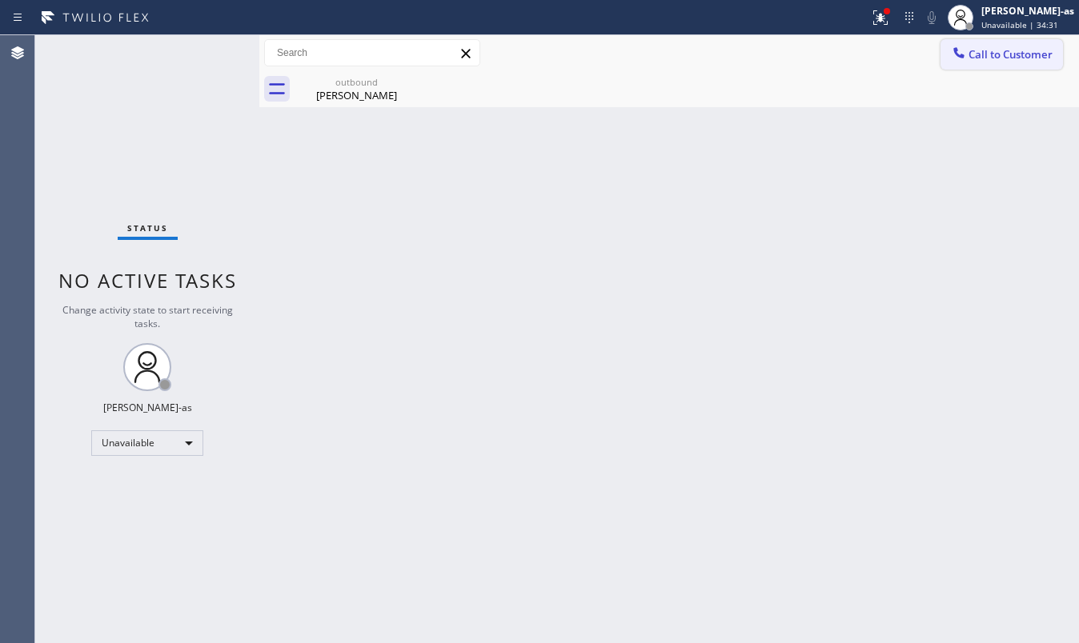
click at [986, 56] on span "Call to Customer" at bounding box center [1010, 54] width 84 height 14
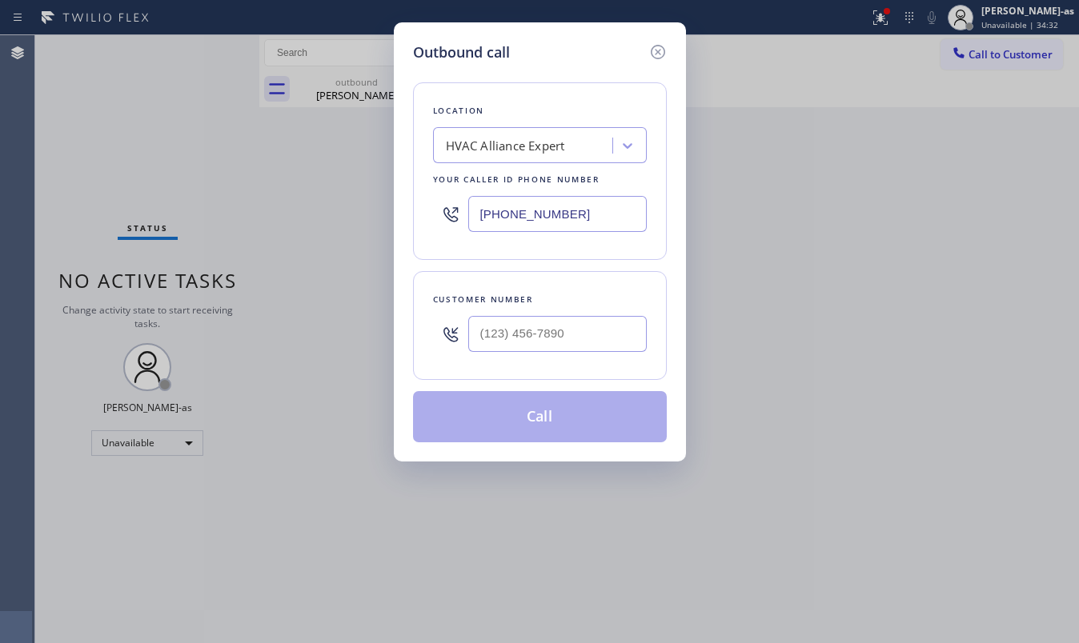
click at [632, 314] on div at bounding box center [557, 334] width 178 height 52
click at [626, 325] on input "(___) ___-____" at bounding box center [557, 334] width 178 height 36
paste input "408) 665-9789"
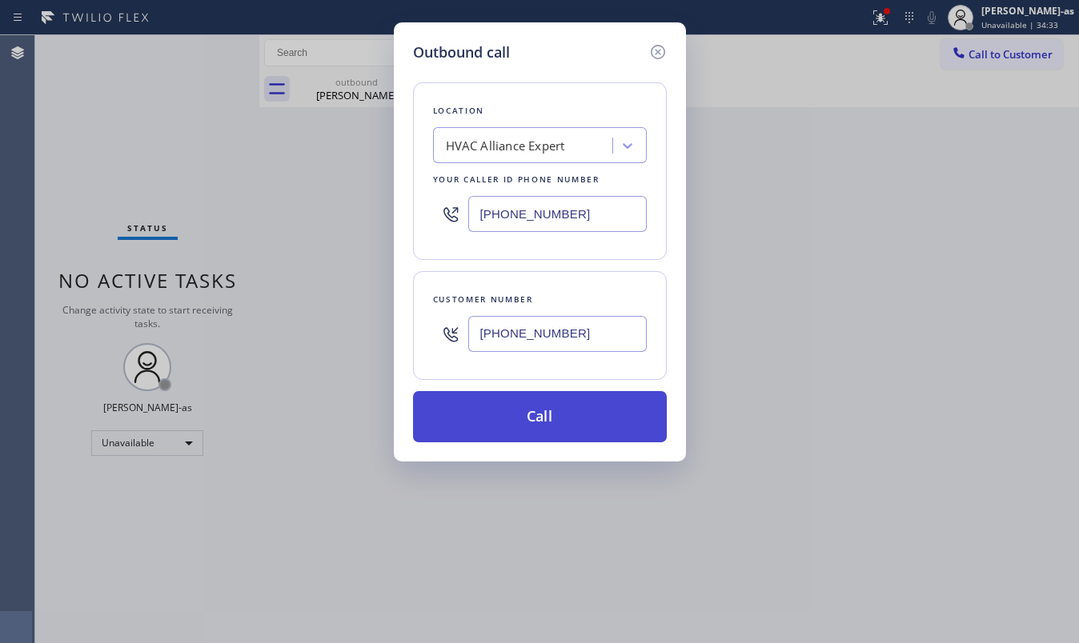
type input "(408) 665-9789"
click at [570, 417] on button "Call" at bounding box center [540, 416] width 254 height 51
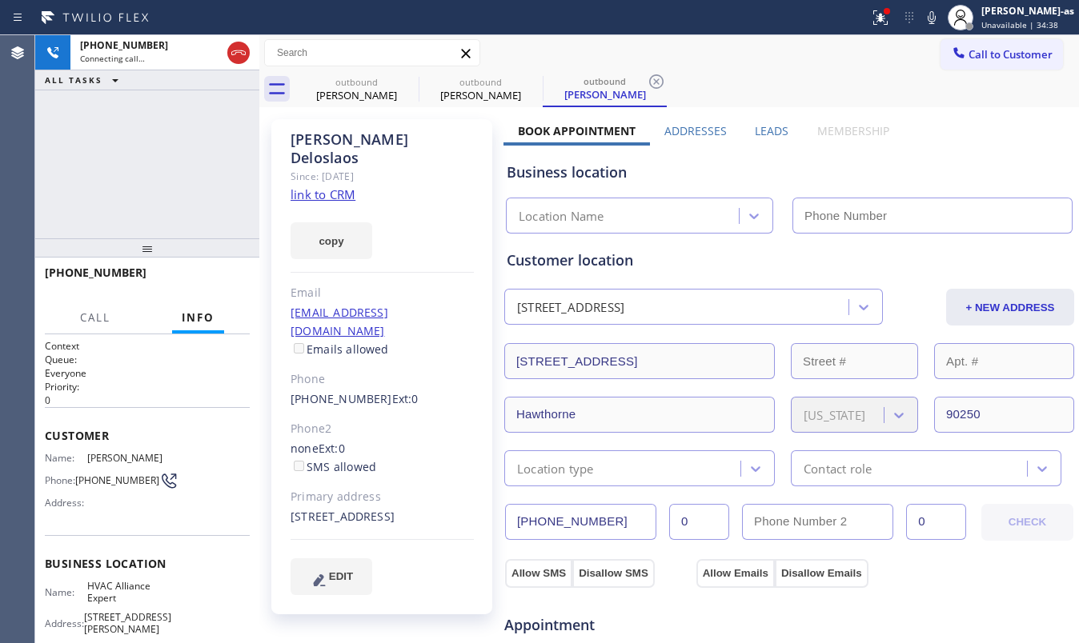
type input "[PHONE_NUMBER]"
click at [168, 202] on div "+14086659789 Connecting call… ALL TASKS ALL TASKS ACTIVE TASKS TASKS IN WRAP UP" at bounding box center [147, 136] width 224 height 203
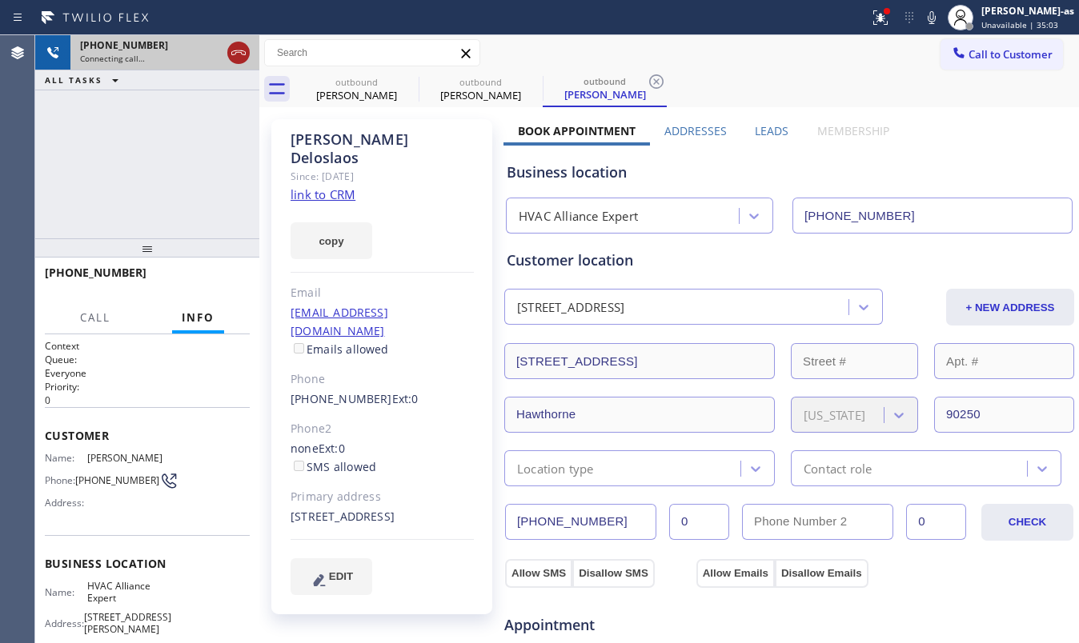
click at [229, 46] on icon at bounding box center [238, 52] width 19 height 19
drag, startPoint x: 324, startPoint y: 88, endPoint x: 382, endPoint y: 85, distance: 57.7
click at [334, 91] on div "Robert Rogers" at bounding box center [356, 95] width 121 height 14
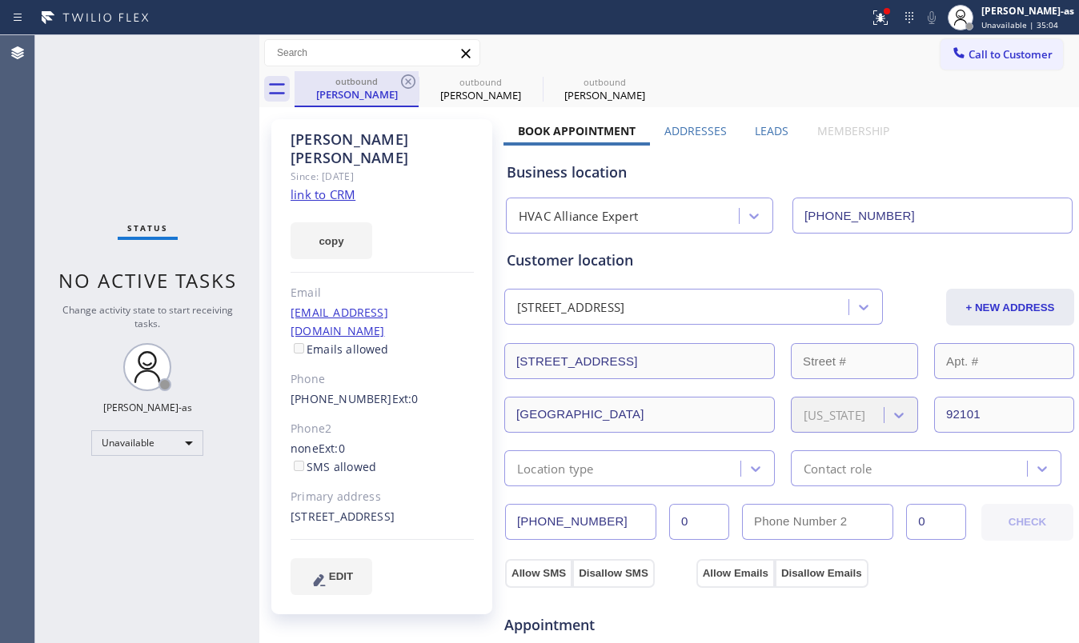
click at [395, 78] on div "outbound" at bounding box center [356, 81] width 121 height 12
click at [423, 80] on div "outbound" at bounding box center [480, 82] width 121 height 12
click at [403, 78] on icon at bounding box center [408, 81] width 19 height 19
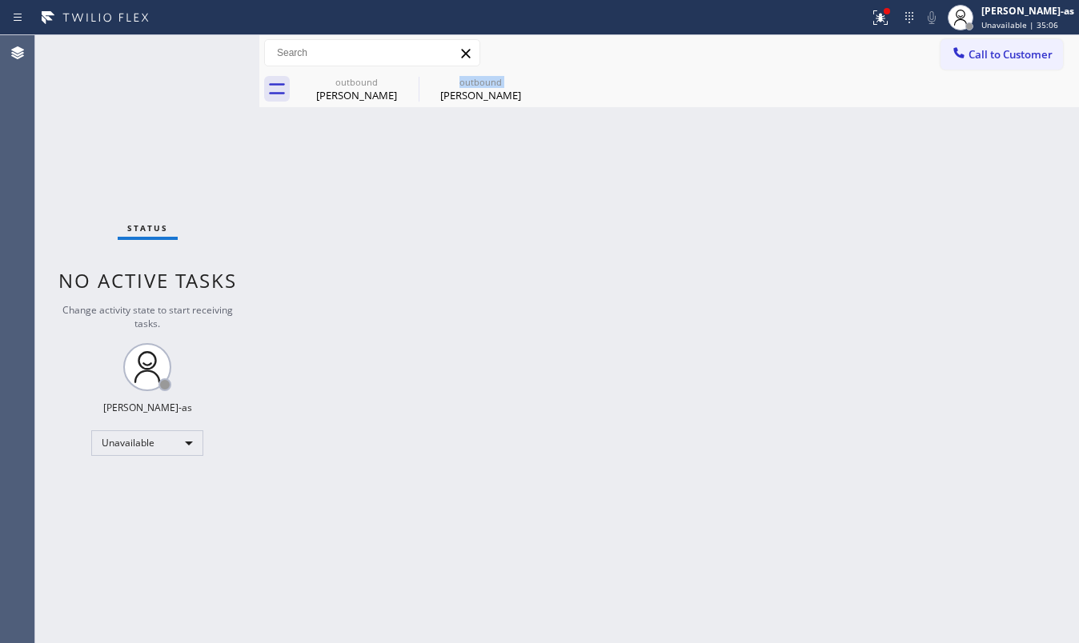
click at [0, 0] on icon at bounding box center [0, 0] width 0 height 0
click at [343, 228] on div "Back to Dashboard Change Sender ID Customers Technicians Select a contact Outbo…" at bounding box center [669, 339] width 820 height 608
click at [198, 311] on div "Change activity state to start receiving tasks." at bounding box center [147, 316] width 192 height 27
drag, startPoint x: 439, startPoint y: 279, endPoint x: 465, endPoint y: 273, distance: 27.2
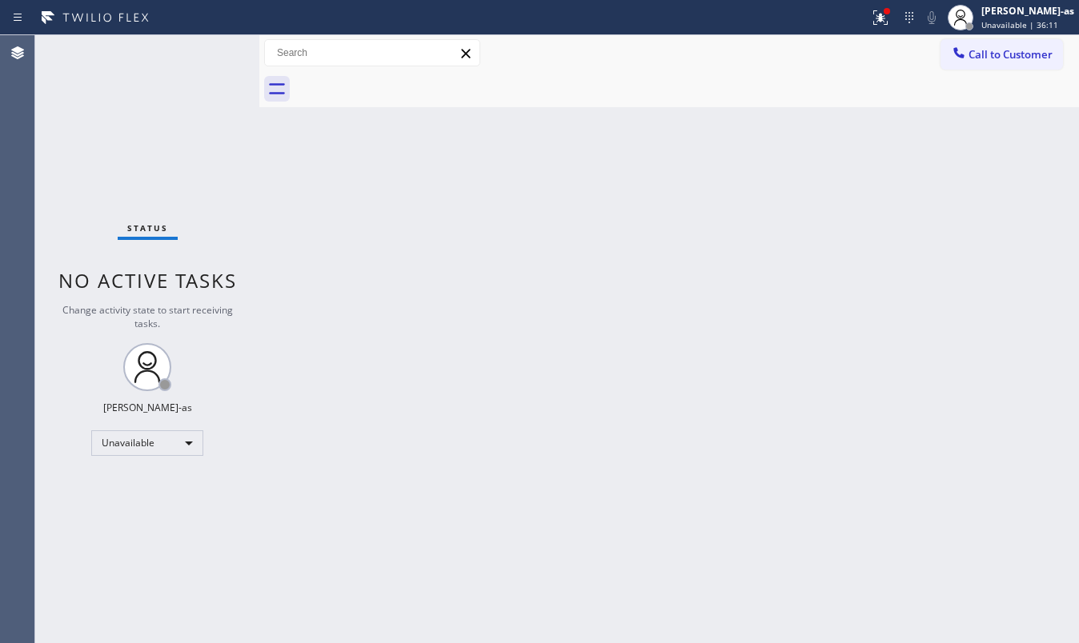
click at [443, 275] on div "Back to Dashboard Change Sender ID Customers Technicians Select a contact Outbo…" at bounding box center [669, 339] width 820 height 608
click at [479, 295] on div "Back to Dashboard Change Sender ID Customers Technicians Select a contact Outbo…" at bounding box center [669, 339] width 820 height 608
drag, startPoint x: 453, startPoint y: 295, endPoint x: 445, endPoint y: 296, distance: 8.0
click at [450, 296] on div "Back to Dashboard Change Sender ID Customers Technicians Select a contact Outbo…" at bounding box center [669, 339] width 820 height 608
drag, startPoint x: 371, startPoint y: 308, endPoint x: 381, endPoint y: 302, distance: 11.5
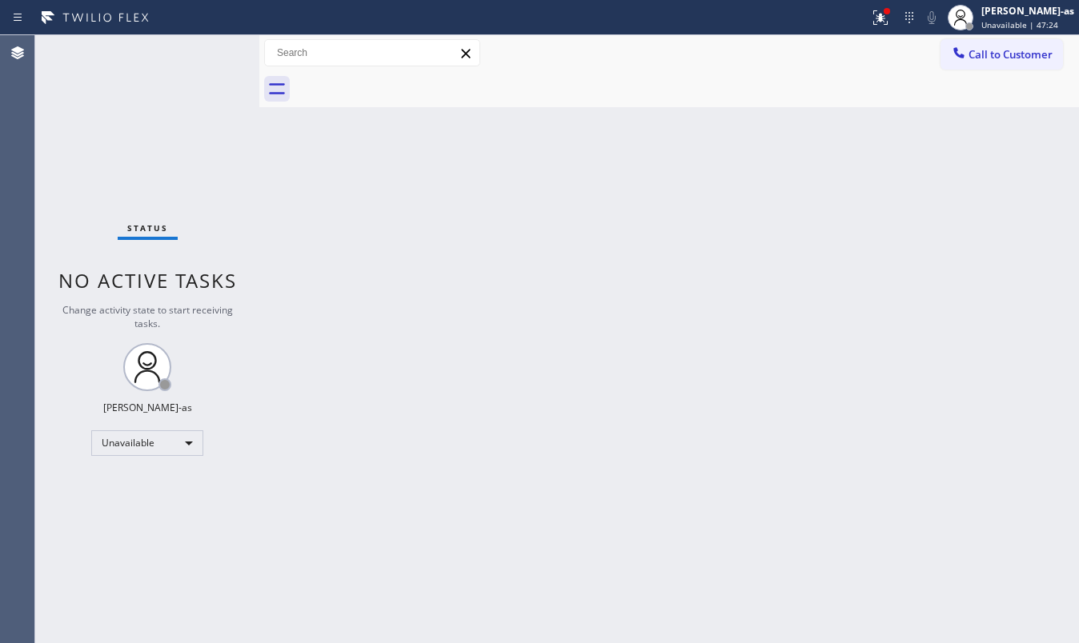
click at [373, 308] on div "Back to Dashboard Change Sender ID Customers Technicians Select a contact Outbo…" at bounding box center [669, 339] width 820 height 608
click at [974, 50] on span "Call to Customer" at bounding box center [1010, 54] width 84 height 14
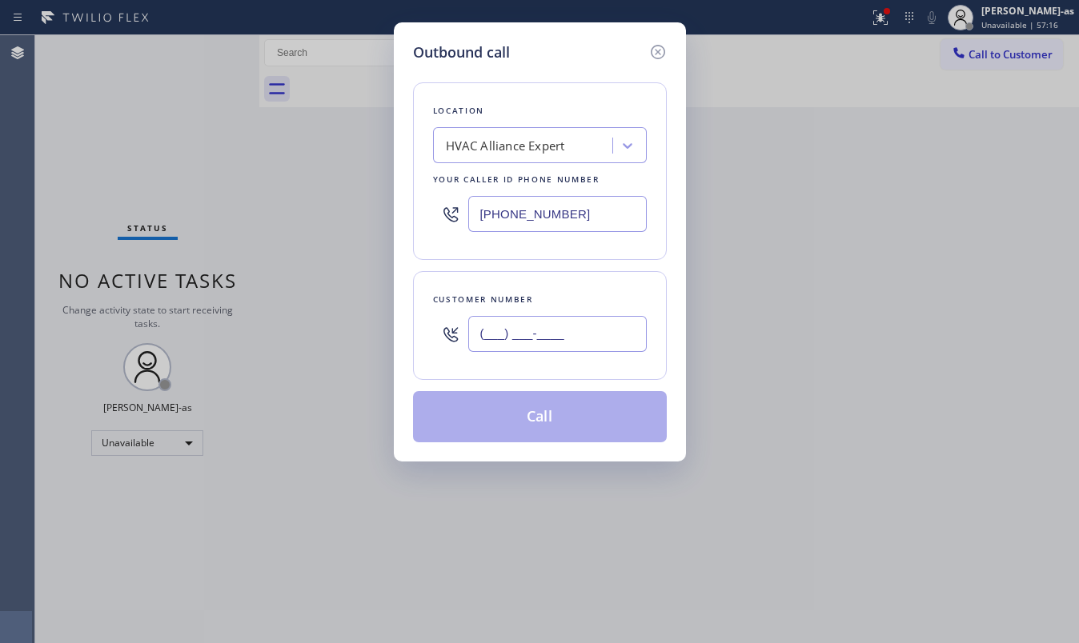
click at [559, 333] on input "(___) ___-____" at bounding box center [557, 334] width 178 height 36
paste input "818) 400-0888"
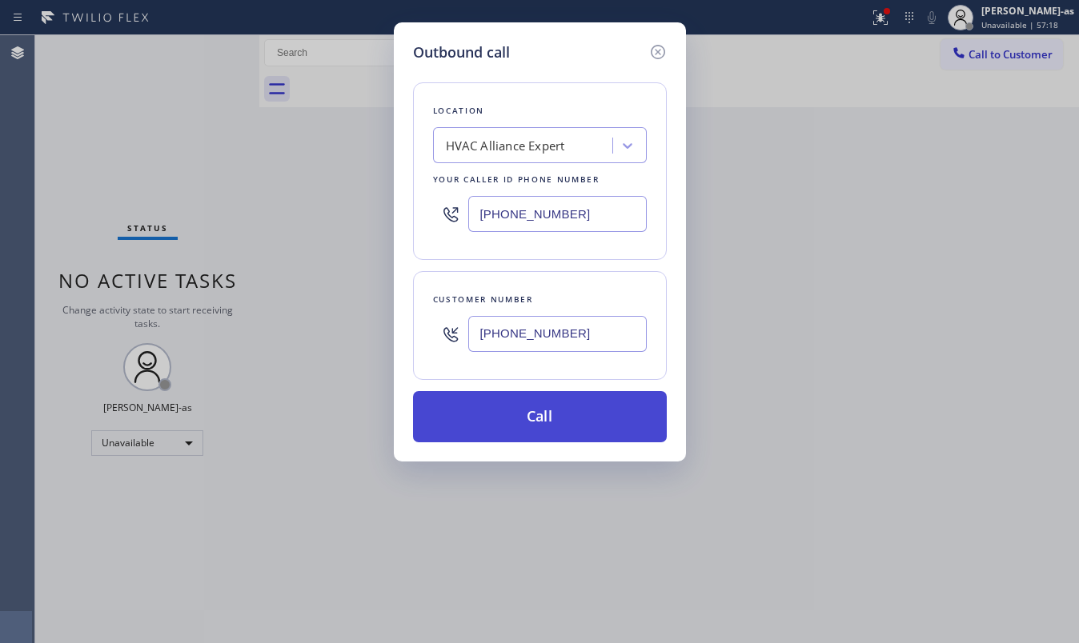
type input "(818) 400-0888"
click at [551, 424] on button "Call" at bounding box center [540, 416] width 254 height 51
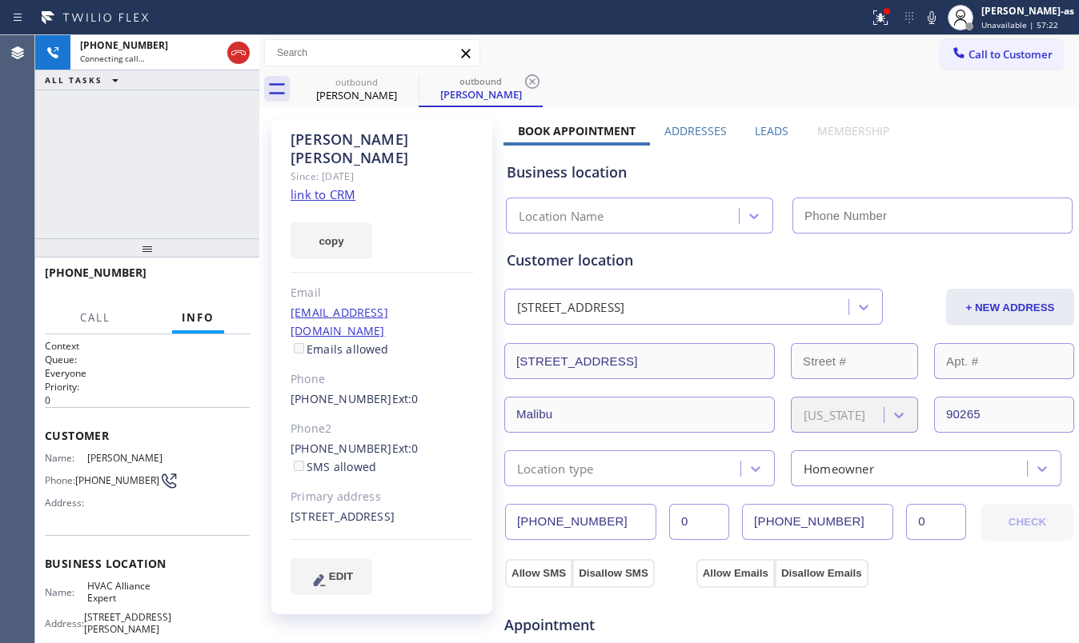
click at [328, 186] on link "link to CRM" at bounding box center [323, 194] width 65 height 16
type input "[PHONE_NUMBER]"
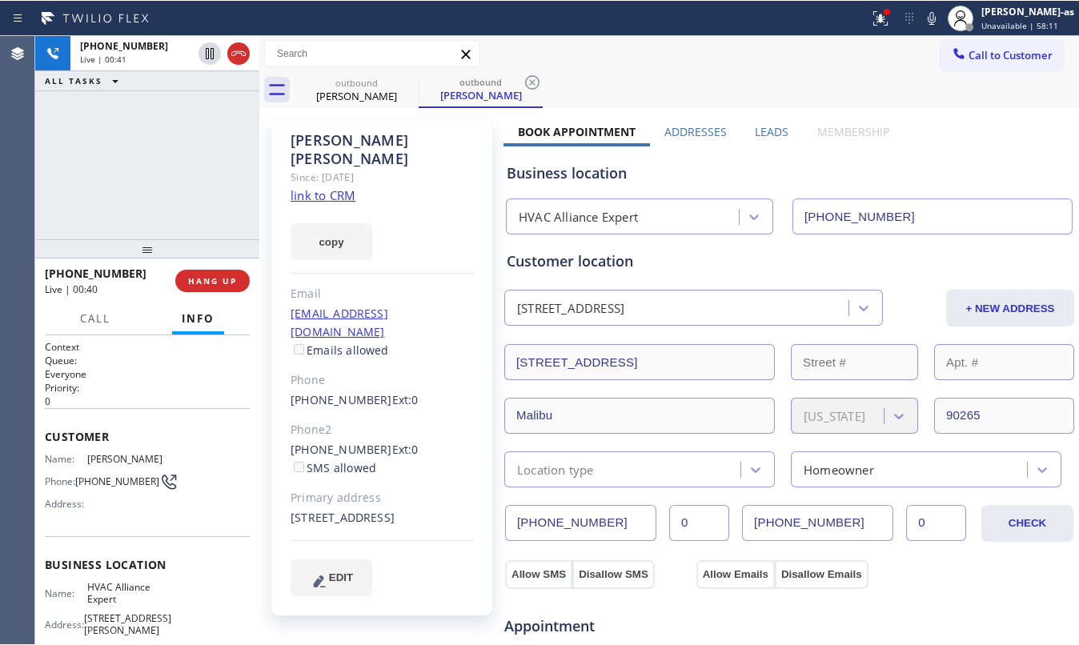
scroll to position [106, 0]
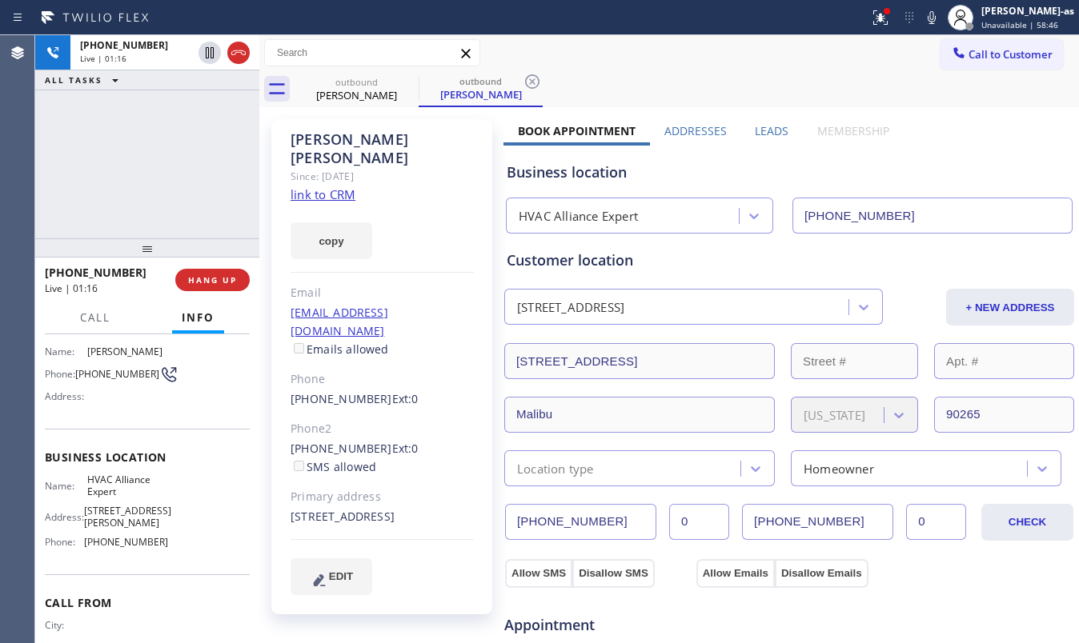
click at [174, 222] on div "+18184000888 Live | 01:16 ALL TASKS ALL TASKS ACTIVE TASKS TASKS IN WRAP UP" at bounding box center [147, 136] width 224 height 203
click at [209, 275] on span "HANG UP" at bounding box center [212, 280] width 49 height 11
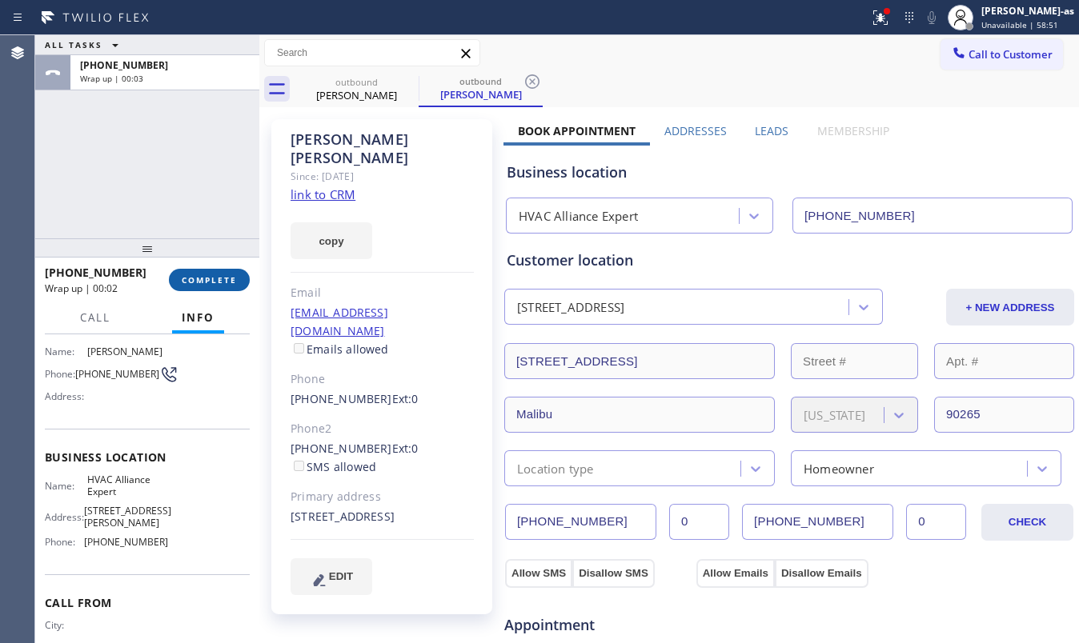
drag, startPoint x: 234, startPoint y: 271, endPoint x: 229, endPoint y: 279, distance: 9.8
click at [231, 276] on button "COMPLETE" at bounding box center [209, 280] width 81 height 22
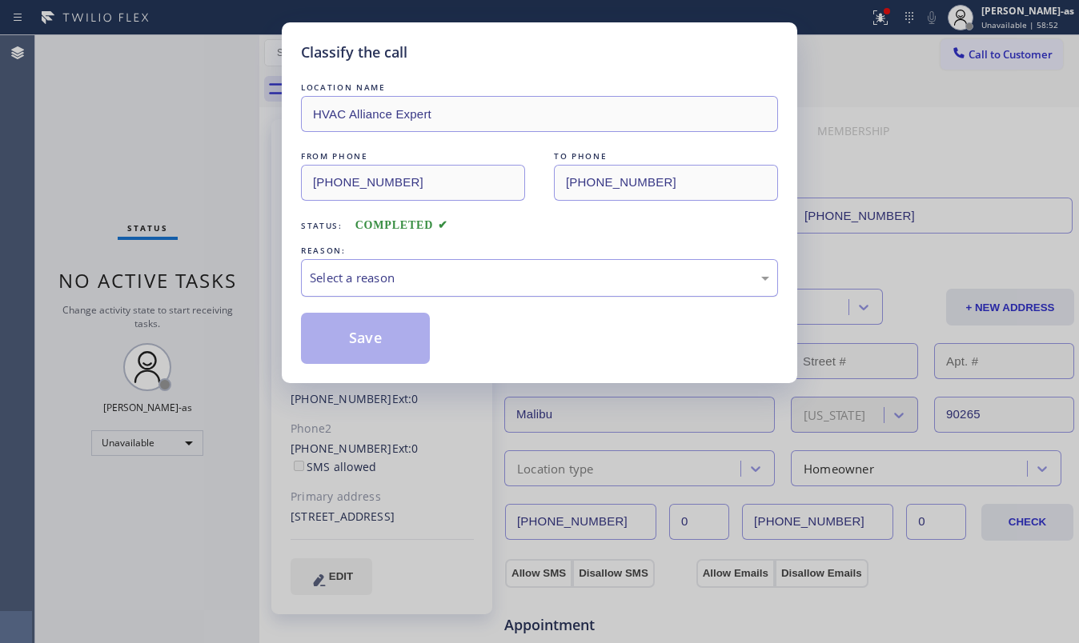
drag, startPoint x: 503, startPoint y: 287, endPoint x: 509, endPoint y: 295, distance: 10.9
click at [503, 289] on div "Select a reason" at bounding box center [539, 278] width 477 height 38
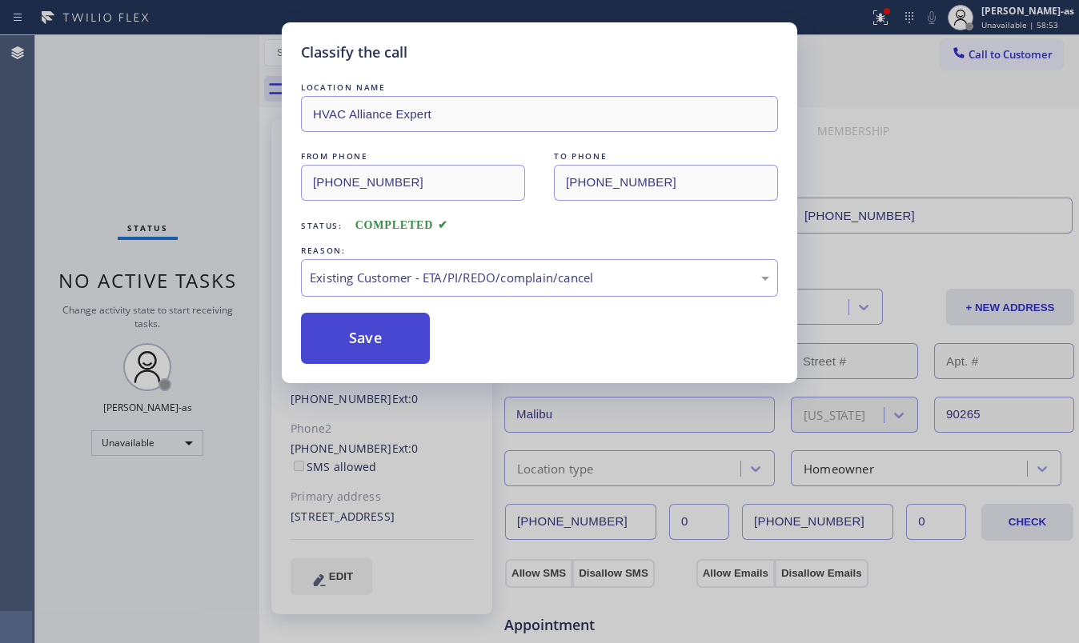
click at [356, 328] on button "Save" at bounding box center [365, 338] width 129 height 51
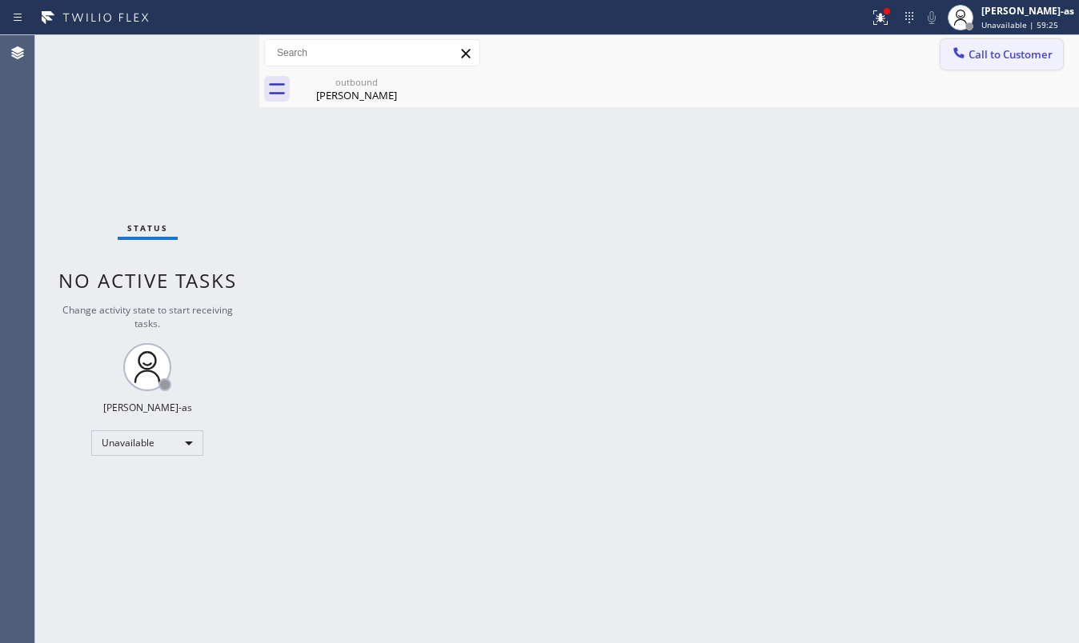
click at [958, 53] on icon at bounding box center [959, 53] width 16 height 16
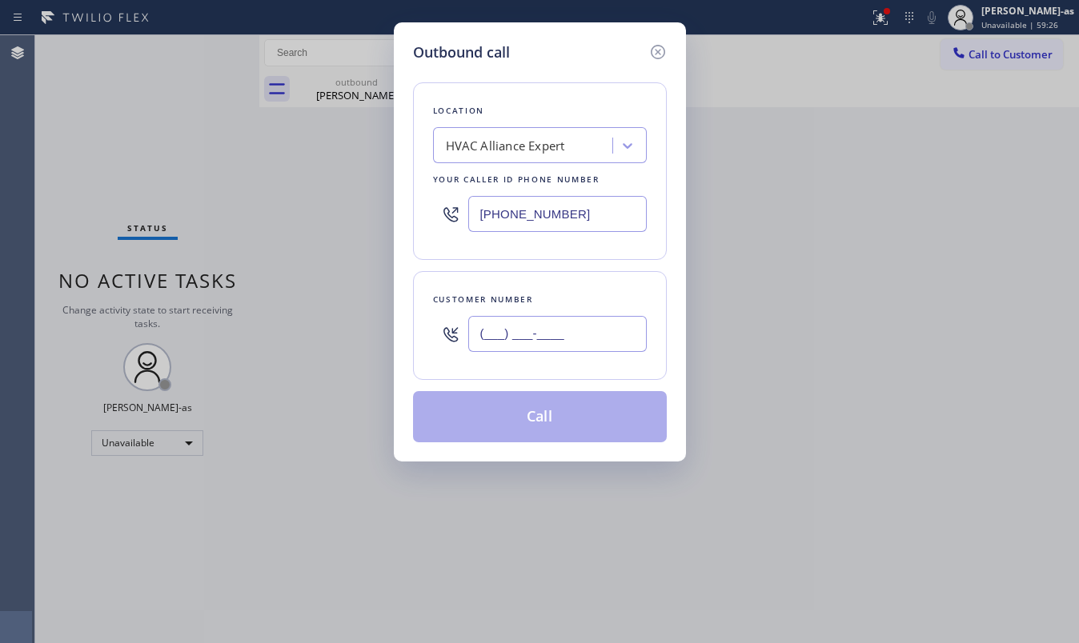
click at [541, 338] on input "(___) ___-____" at bounding box center [557, 334] width 178 height 36
paste input "949) 294-9512"
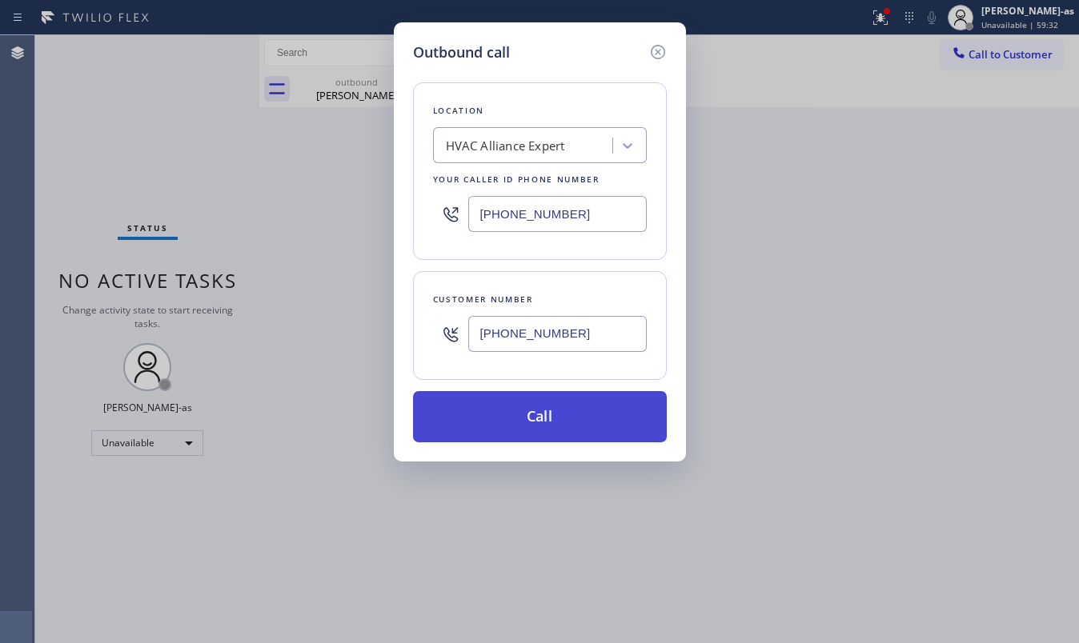
type input "(949) 294-9512"
click at [543, 423] on button "Call" at bounding box center [540, 416] width 254 height 51
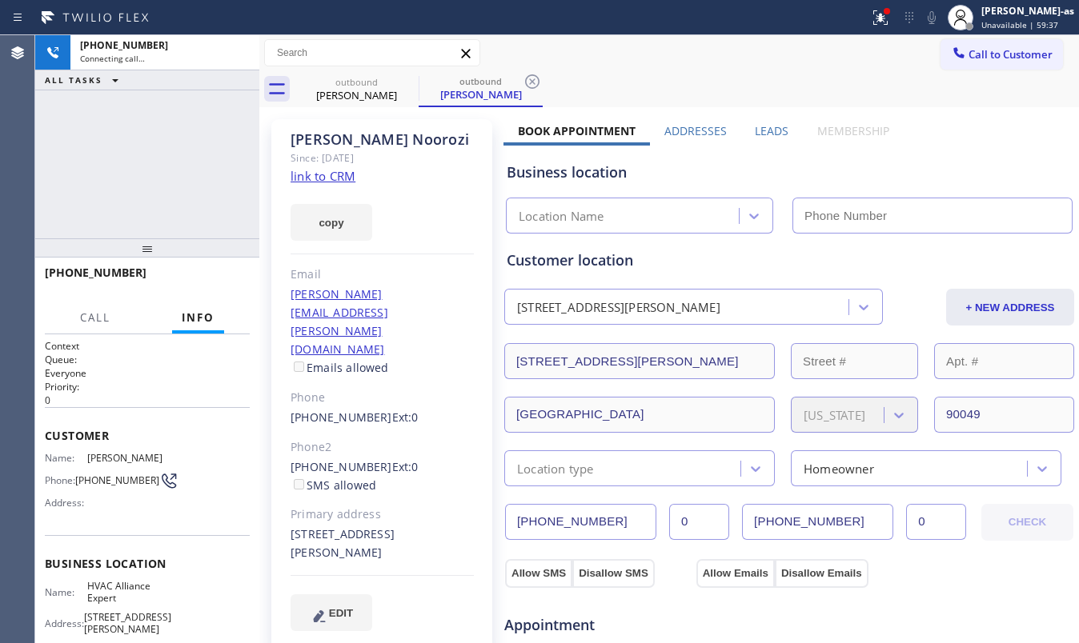
click at [318, 174] on link "link to CRM" at bounding box center [323, 176] width 65 height 16
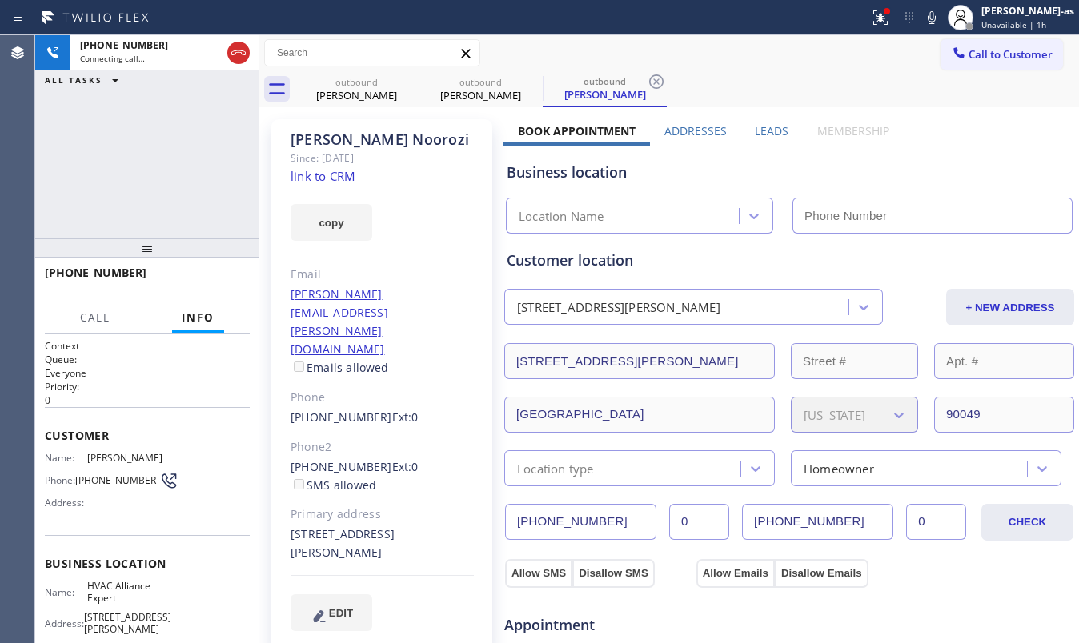
drag, startPoint x: 148, startPoint y: 193, endPoint x: 260, endPoint y: 131, distance: 127.9
click at [160, 186] on div "+19492949512 Connecting call… ALL TASKS ALL TASKS ACTIVE TASKS TASKS IN WRAP UP" at bounding box center [147, 136] width 224 height 203
type input "[PHONE_NUMBER]"
drag, startPoint x: 285, startPoint y: 410, endPoint x: 369, endPoint y: 415, distance: 84.2
click at [369, 415] on div "Olga Noorozi Since: 20 may 2020 link to CRM copy Email Olga.noroozi@gmail.com E…" at bounding box center [381, 384] width 221 height 531
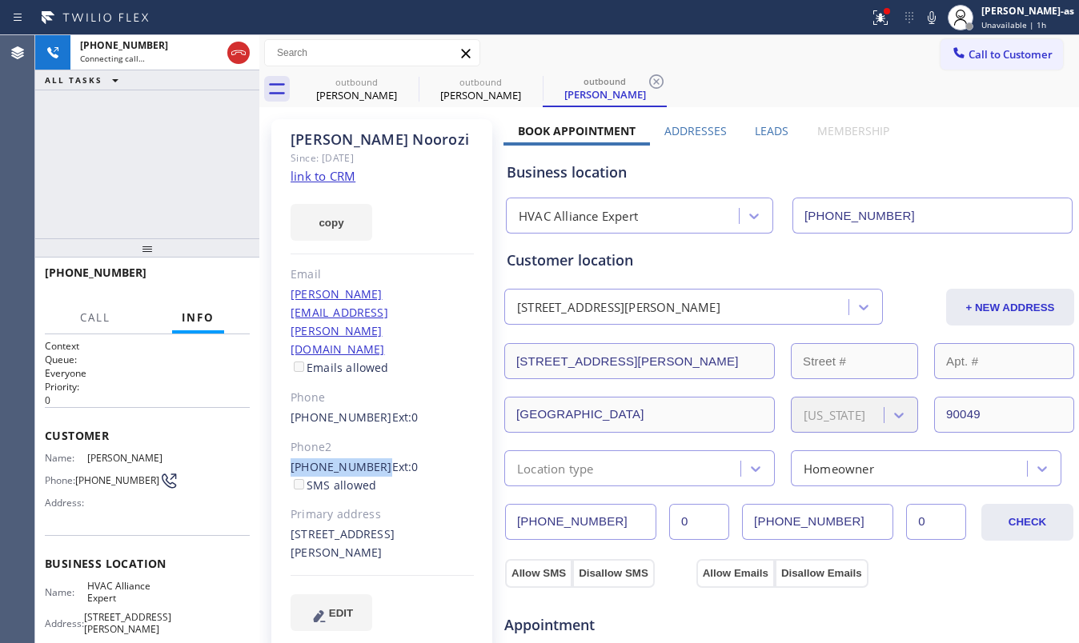
copy link "(949) 929-3162"
drag, startPoint x: 226, startPoint y: 49, endPoint x: 404, endPoint y: 176, distance: 219.2
click at [230, 53] on div at bounding box center [238, 52] width 29 height 35
click at [234, 53] on icon at bounding box center [238, 52] width 19 height 19
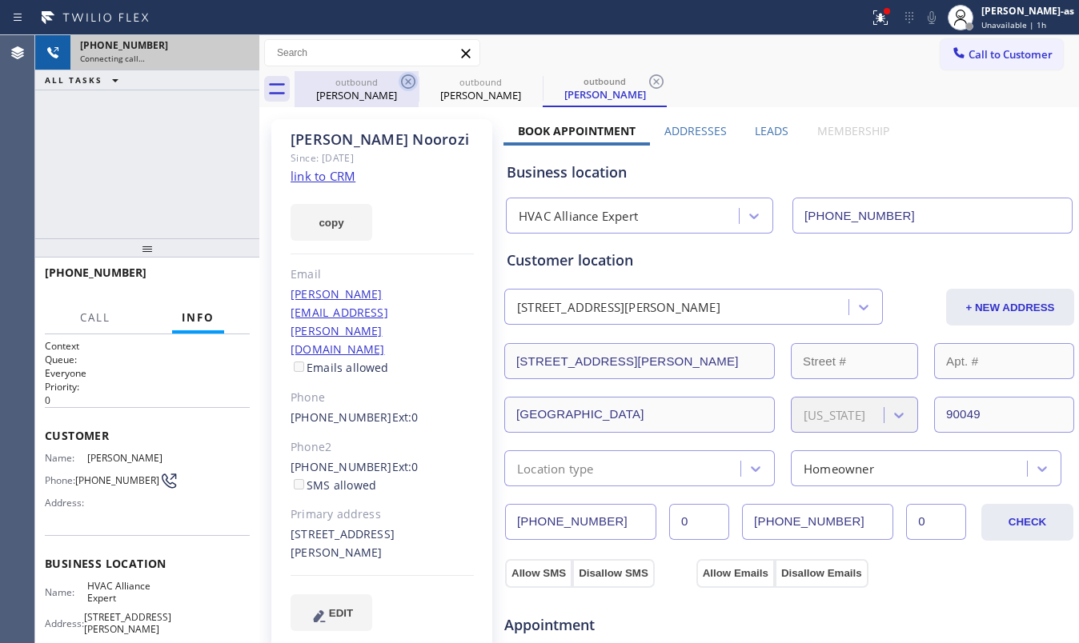
drag, startPoint x: 323, startPoint y: 96, endPoint x: 407, endPoint y: 83, distance: 85.0
click at [328, 94] on div "David Zuckerman" at bounding box center [356, 95] width 121 height 14
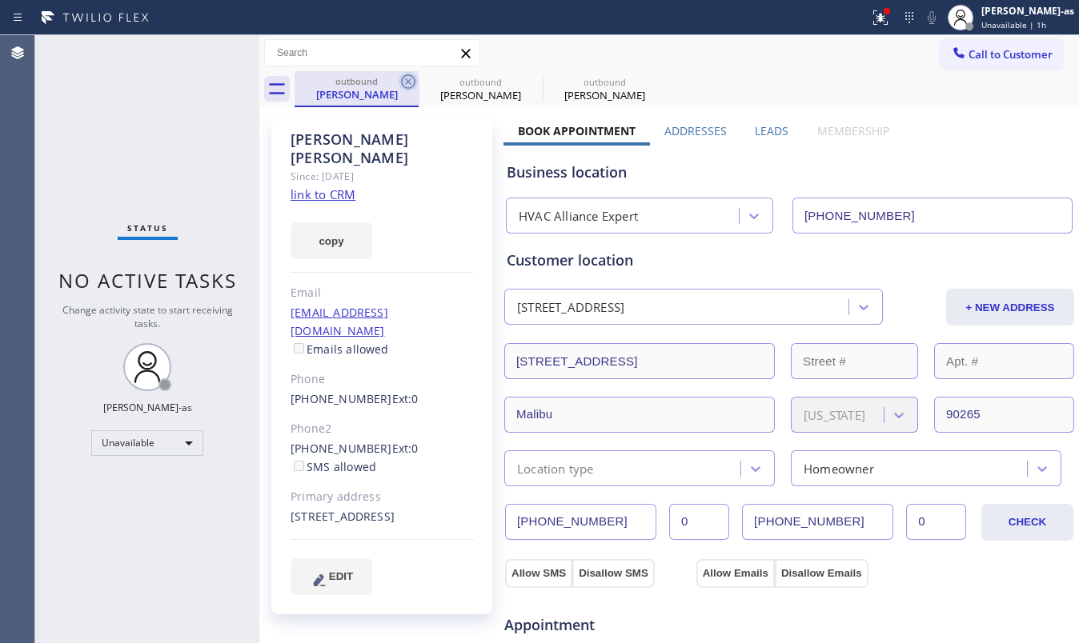
click at [407, 82] on icon at bounding box center [408, 81] width 14 height 14
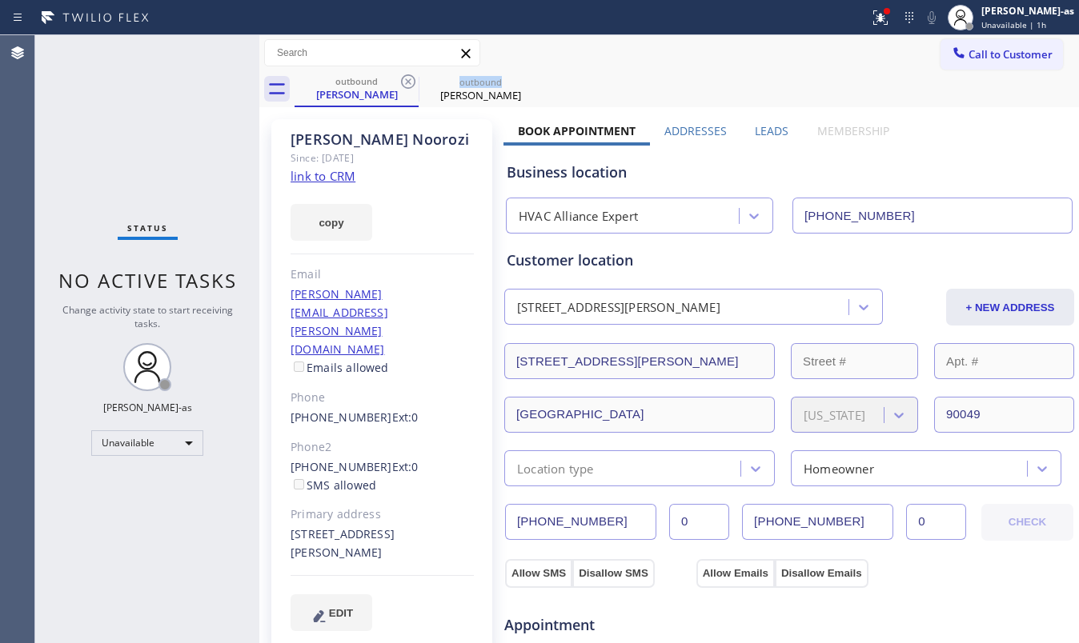
click at [407, 82] on icon at bounding box center [408, 81] width 14 height 14
click at [0, 0] on icon at bounding box center [0, 0] width 0 height 0
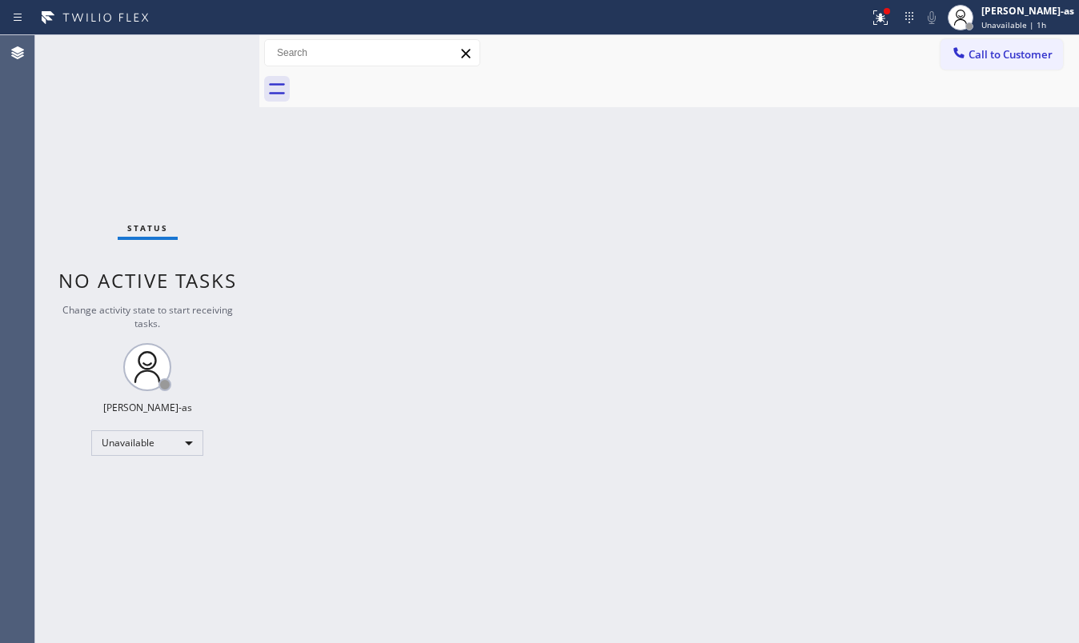
click at [407, 82] on div at bounding box center [687, 89] width 784 height 36
click at [1012, 58] on span "Call to Customer" at bounding box center [1010, 54] width 84 height 14
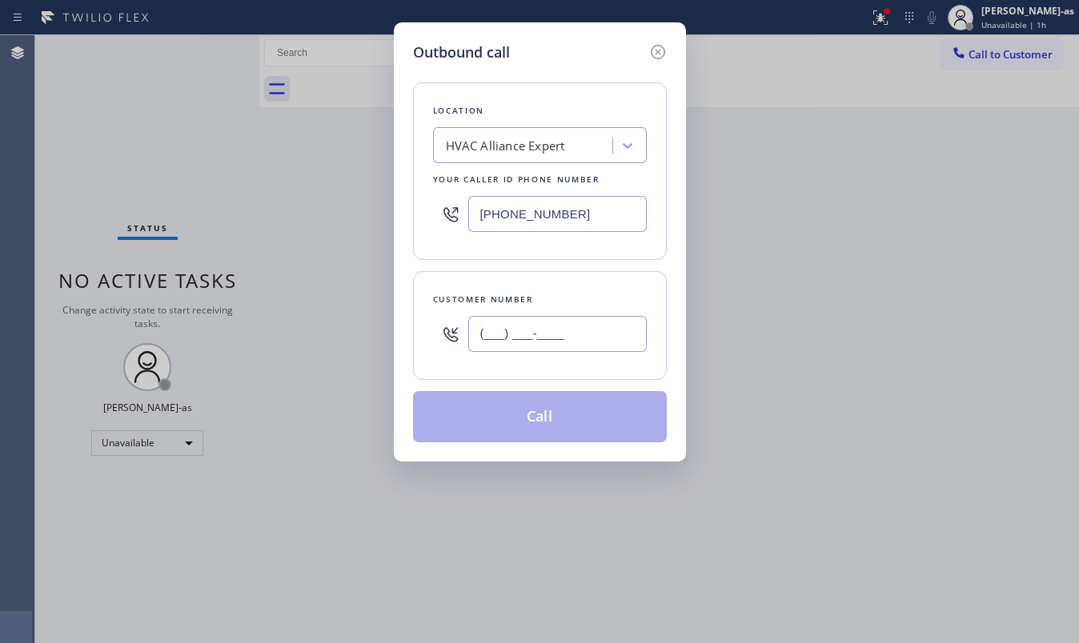
click at [562, 349] on input "(___) ___-____" at bounding box center [557, 334] width 178 height 36
paste input "949) 929-3162"
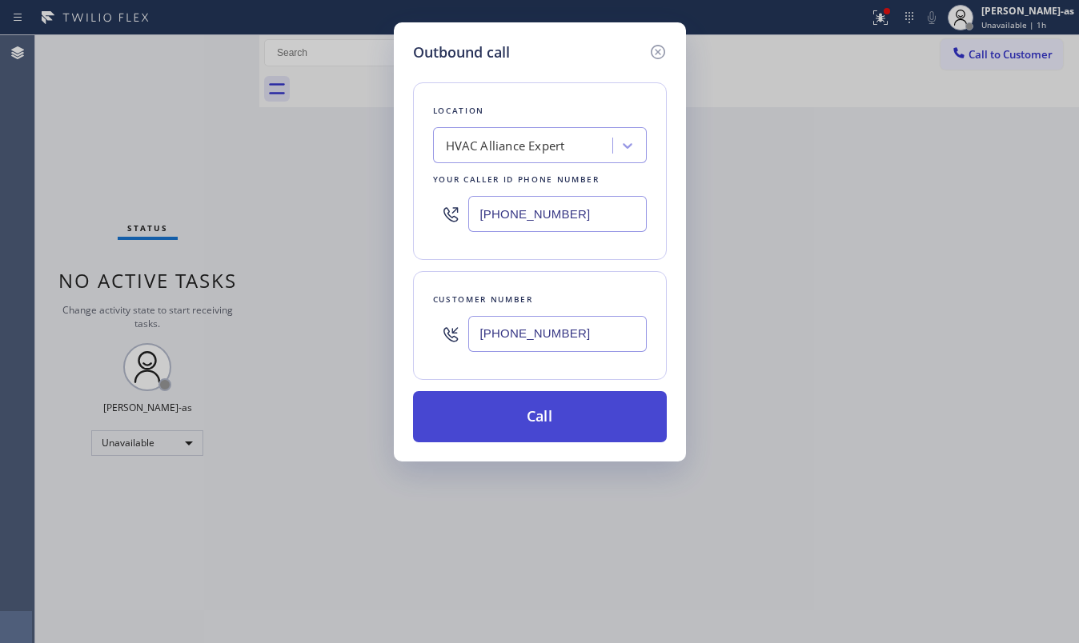
type input "(949) 929-3162"
click at [543, 430] on button "Call" at bounding box center [540, 416] width 254 height 51
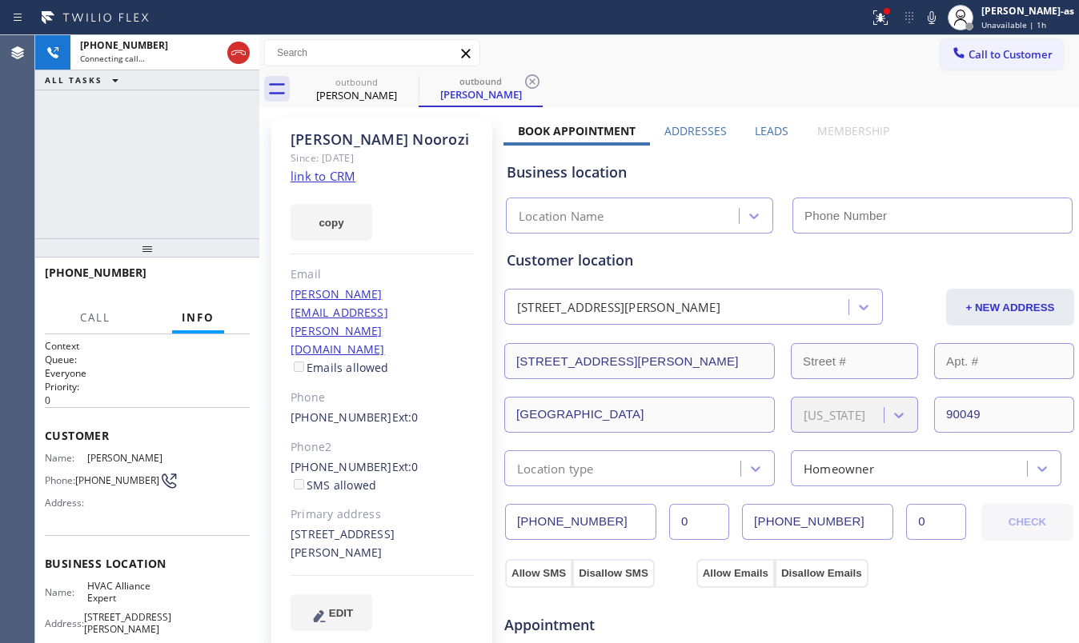
type input "[PHONE_NUMBER]"
click at [151, 166] on div "+19499293162 Live | 00:02 ALL TASKS ALL TASKS ACTIVE TASKS TASKS IN WRAP UP" at bounding box center [147, 136] width 224 height 203
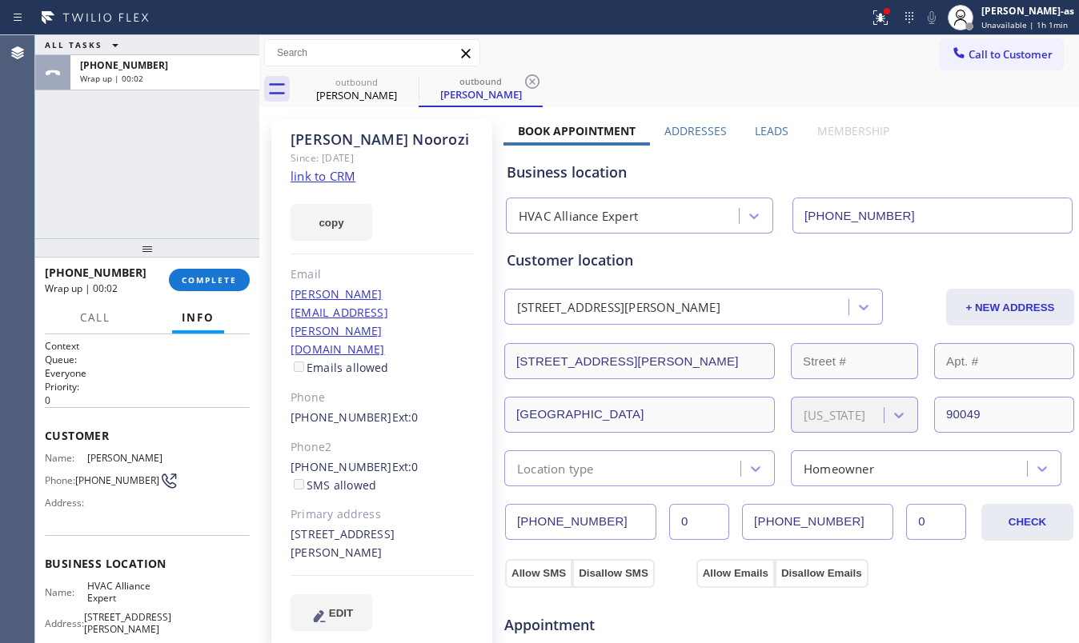
click at [202, 208] on div "ALL TASKS ALL TASKS ACTIVE TASKS TASKS IN WRAP UP +19499293162 Wrap up | 00:02" at bounding box center [147, 136] width 224 height 203
click at [197, 258] on div at bounding box center [147, 247] width 224 height 19
click at [211, 282] on span "COMPLETE" at bounding box center [209, 280] width 55 height 11
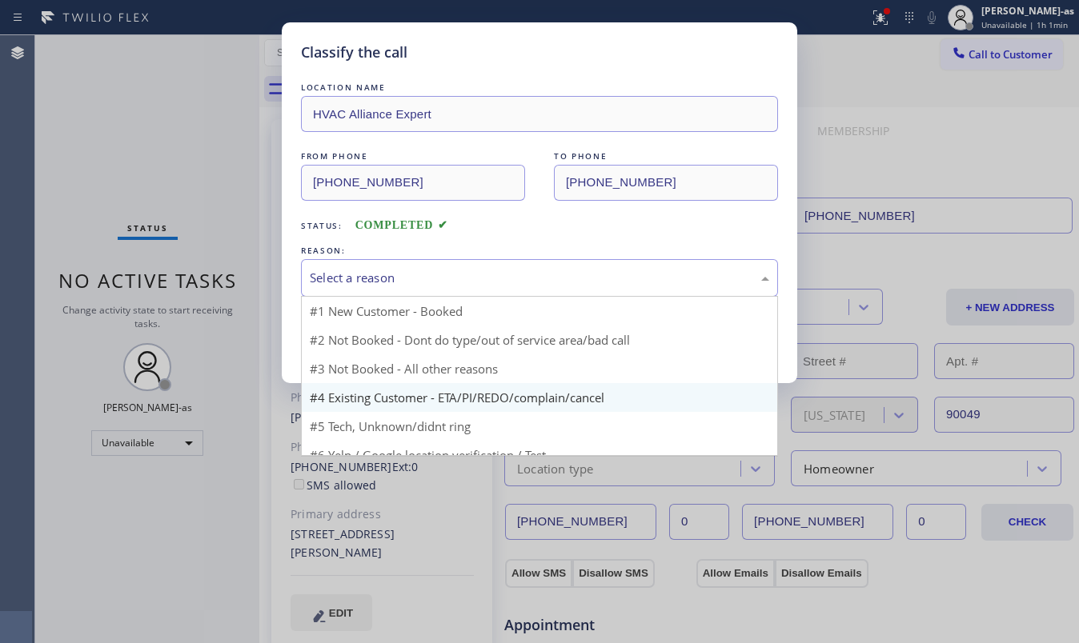
drag, startPoint x: 512, startPoint y: 286, endPoint x: 542, endPoint y: 395, distance: 112.8
click at [511, 287] on div "Select a reason" at bounding box center [539, 278] width 459 height 18
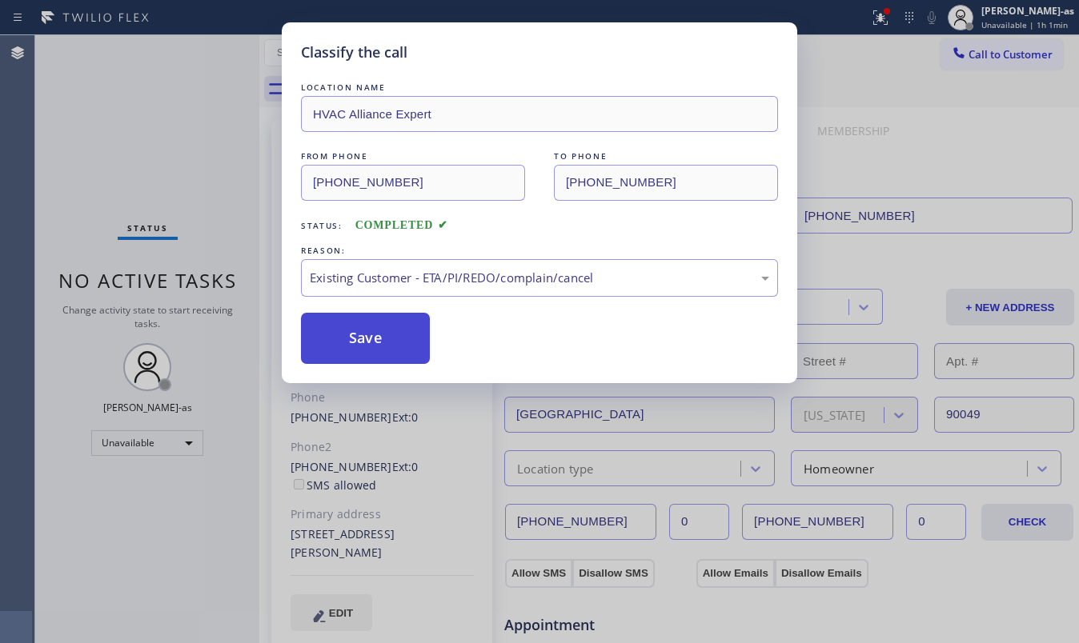
click at [366, 333] on button "Save" at bounding box center [365, 338] width 129 height 51
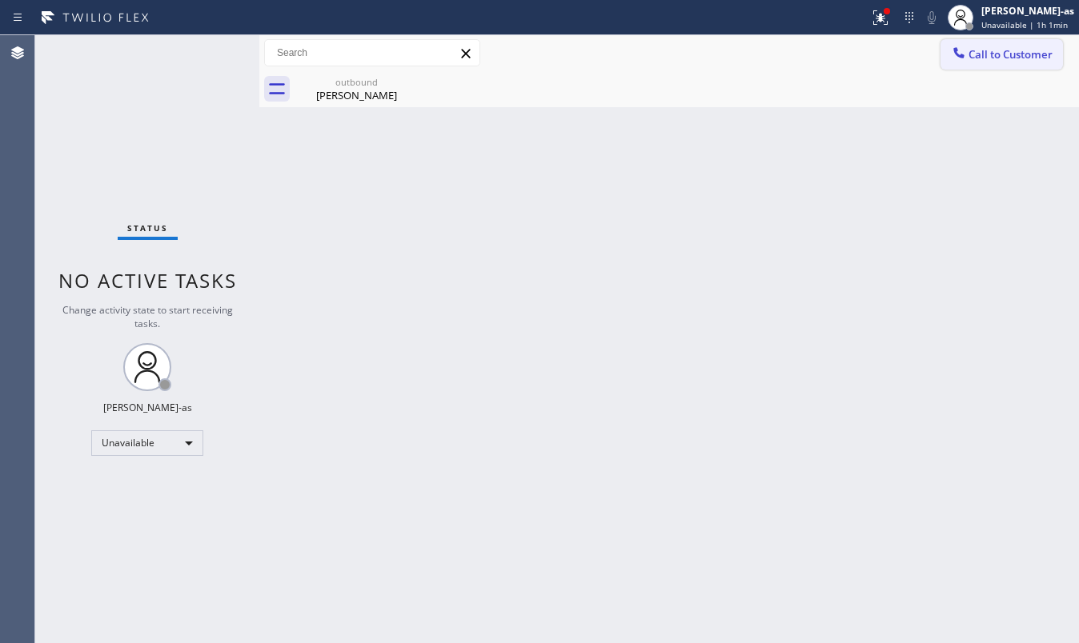
click at [986, 51] on span "Call to Customer" at bounding box center [1010, 54] width 84 height 14
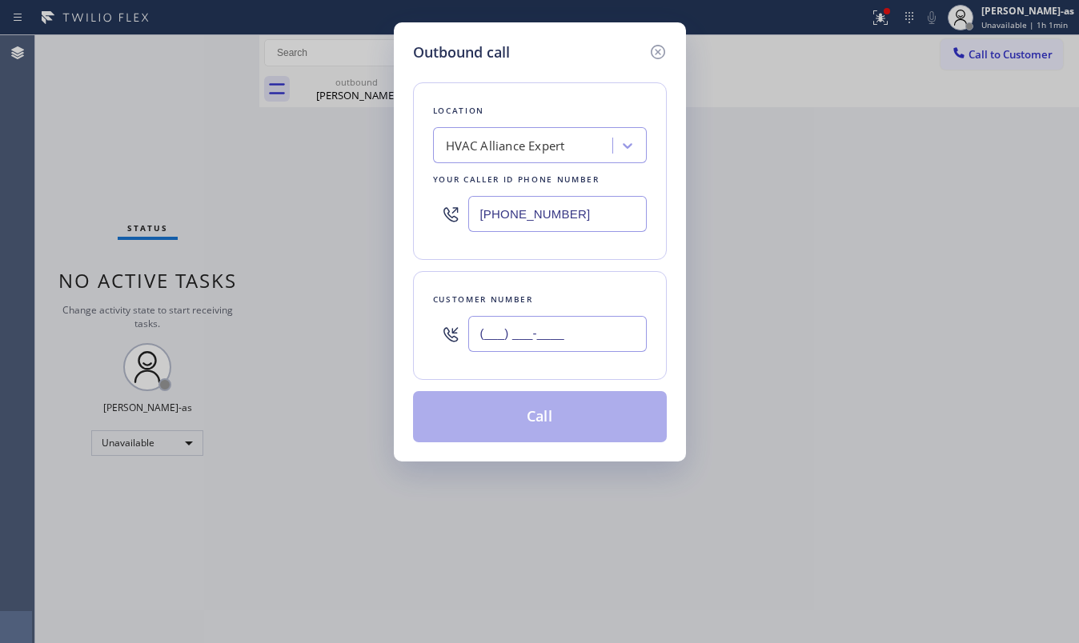
click at [575, 323] on input "(___) ___-____" at bounding box center [557, 334] width 178 height 36
paste input "510) 861-4179"
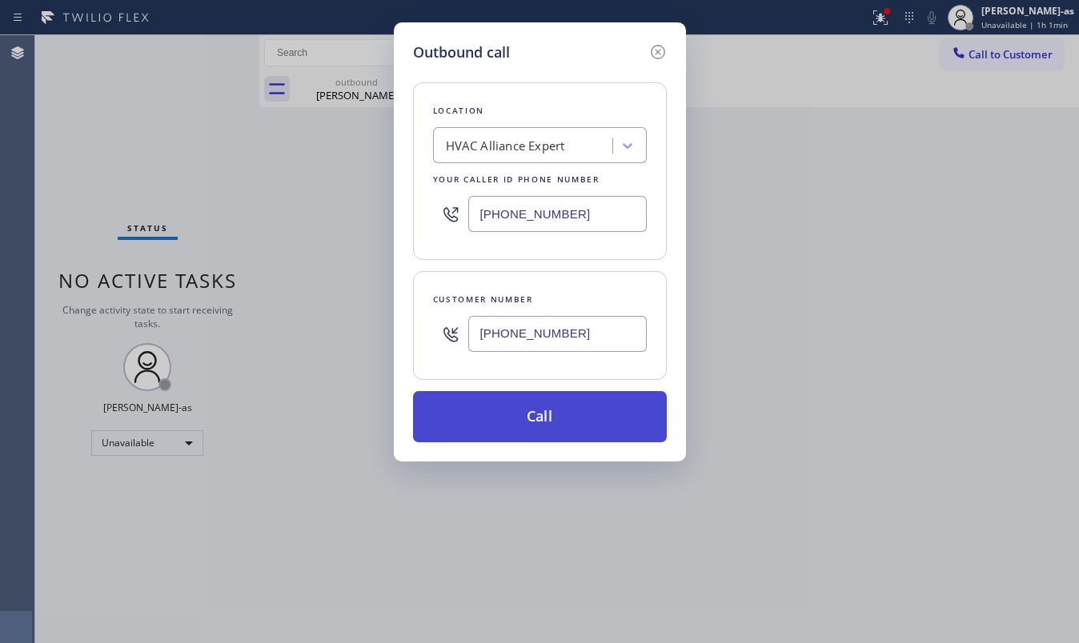
type input "(510) 861-4179"
click at [545, 423] on button "Call" at bounding box center [540, 416] width 254 height 51
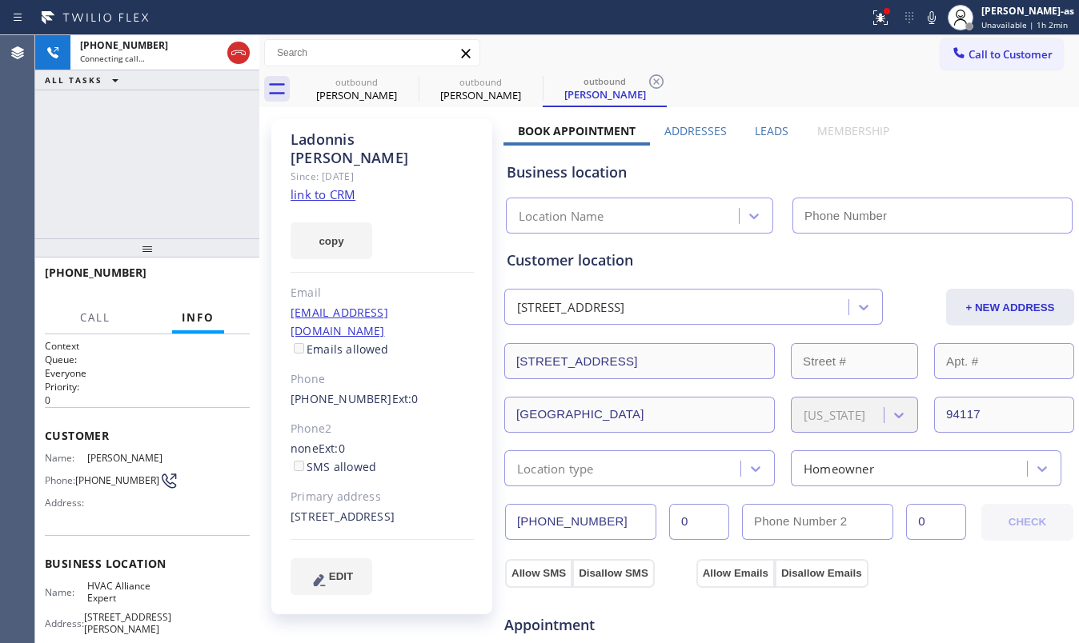
type input "[PHONE_NUMBER]"
click at [304, 186] on link "link to CRM" at bounding box center [323, 194] width 65 height 16
drag, startPoint x: 240, startPoint y: 53, endPoint x: 286, endPoint y: 69, distance: 48.3
click at [247, 58] on icon at bounding box center [238, 52] width 19 height 19
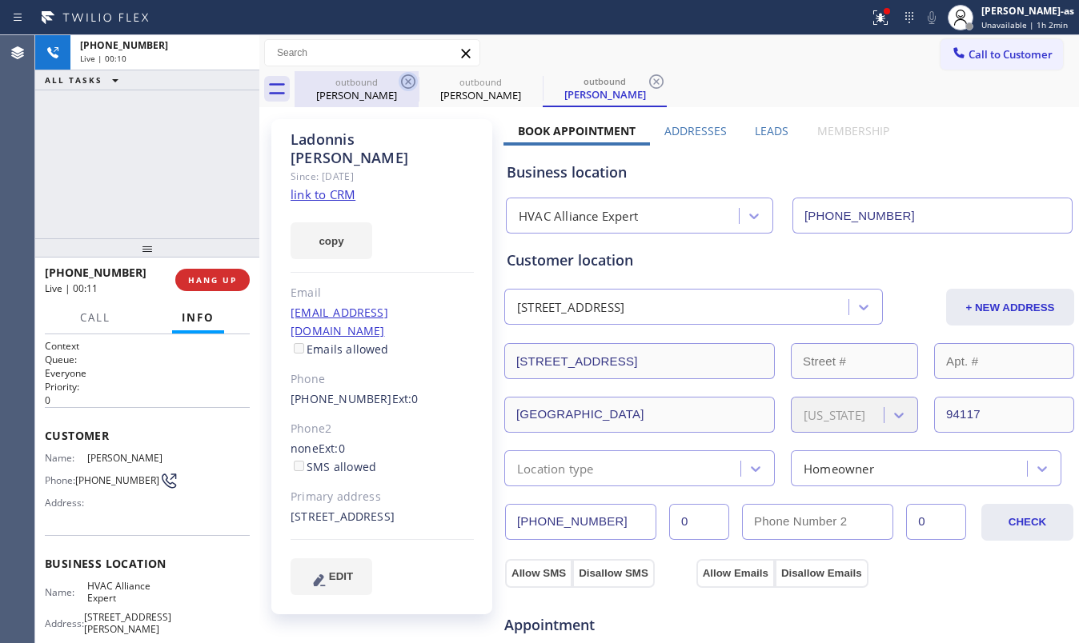
drag, startPoint x: 339, startPoint y: 85, endPoint x: 401, endPoint y: 88, distance: 61.7
click at [349, 86] on div "outbound" at bounding box center [356, 82] width 121 height 12
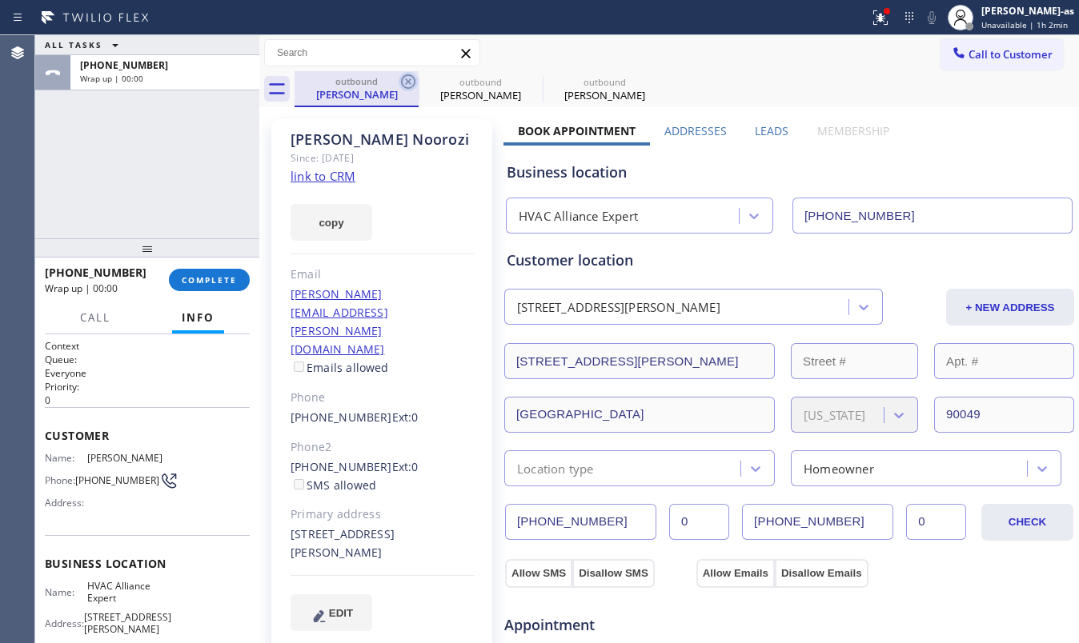
click at [401, 88] on icon at bounding box center [408, 81] width 19 height 19
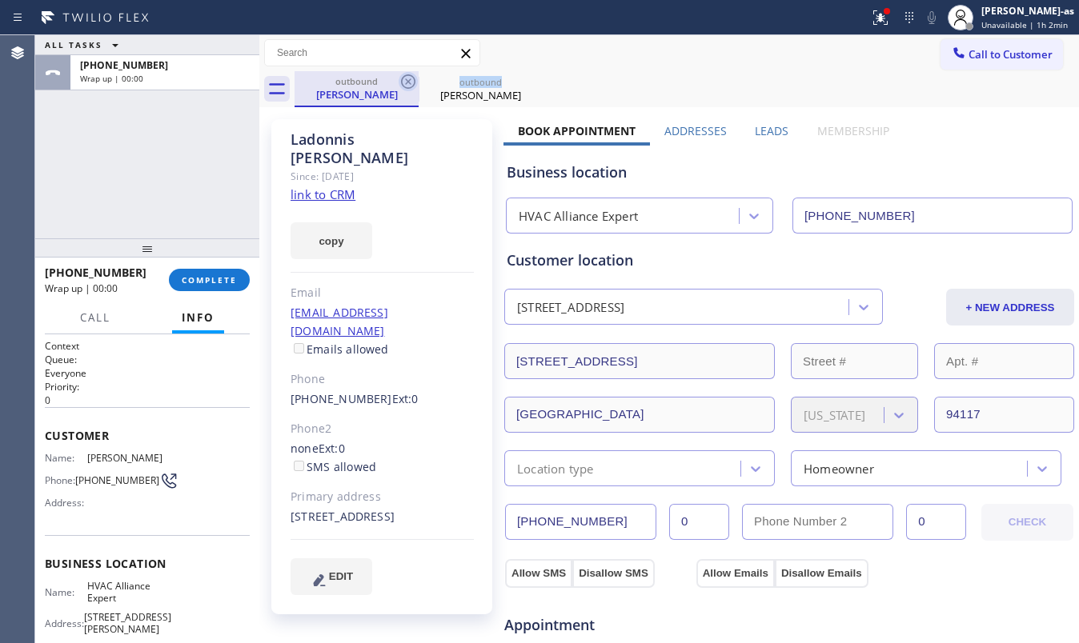
click at [401, 87] on icon at bounding box center [408, 81] width 19 height 19
click at [523, 87] on icon at bounding box center [532, 81] width 19 height 19
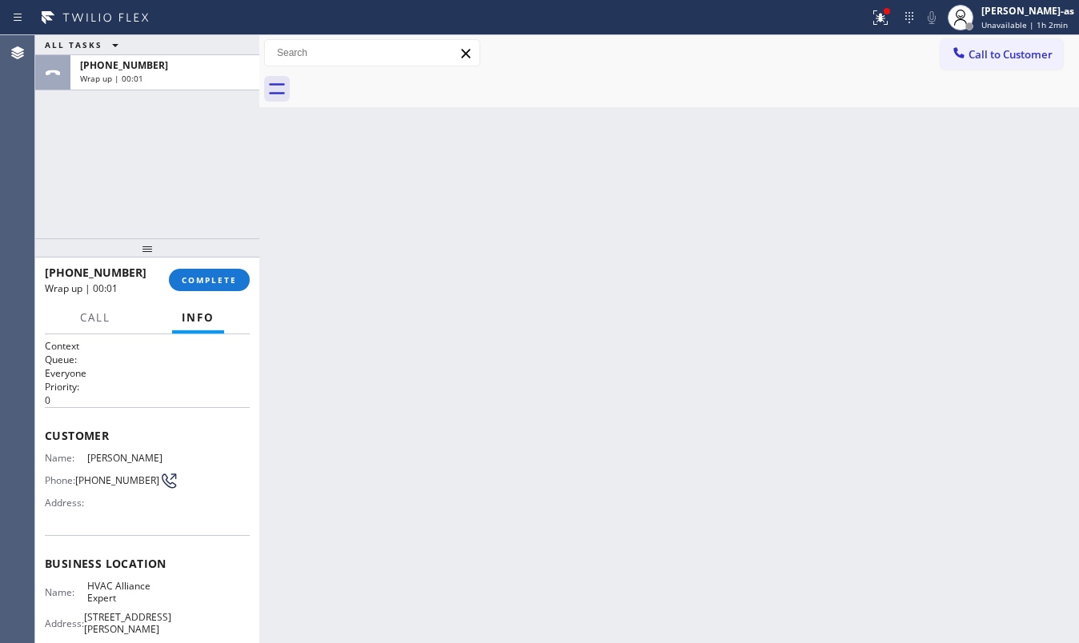
click at [401, 87] on div at bounding box center [687, 89] width 784 height 36
click at [202, 299] on div "+15108614179 Wrap up | 00:01 COMPLETE" at bounding box center [147, 280] width 205 height 42
click at [211, 283] on span "COMPLETE" at bounding box center [209, 280] width 55 height 11
click at [282, 229] on div "Back to Dashboard Change Sender ID Customers Technicians Select a contact Outbo…" at bounding box center [669, 339] width 820 height 608
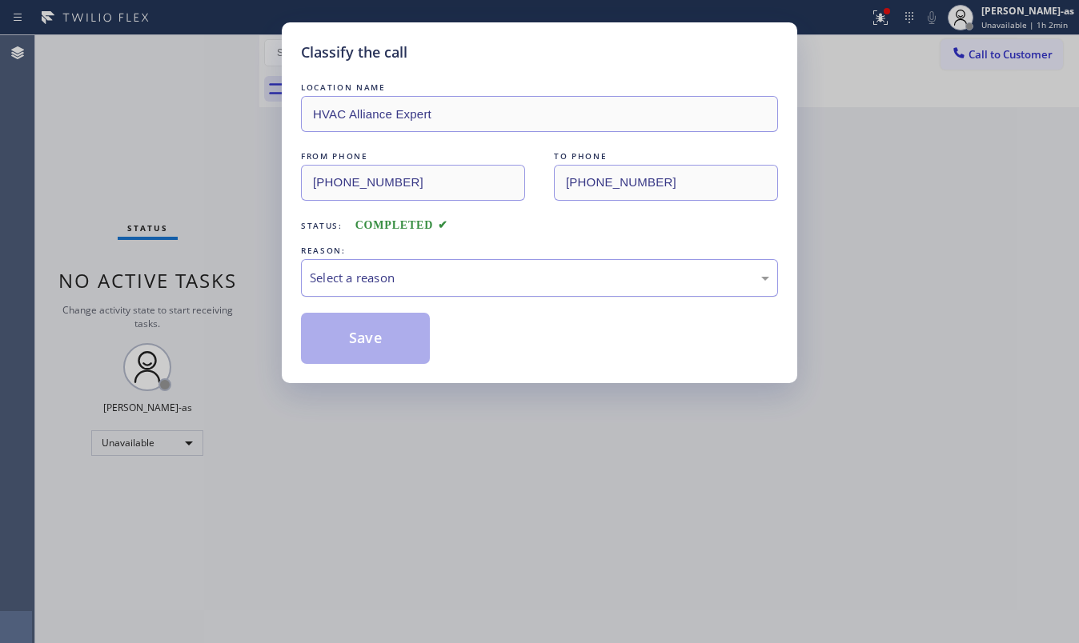
drag, startPoint x: 397, startPoint y: 256, endPoint x: 405, endPoint y: 279, distance: 23.8
click at [397, 263] on div "REASON: Select a reason" at bounding box center [539, 269] width 477 height 54
click at [411, 285] on div "Select a reason" at bounding box center [539, 278] width 459 height 18
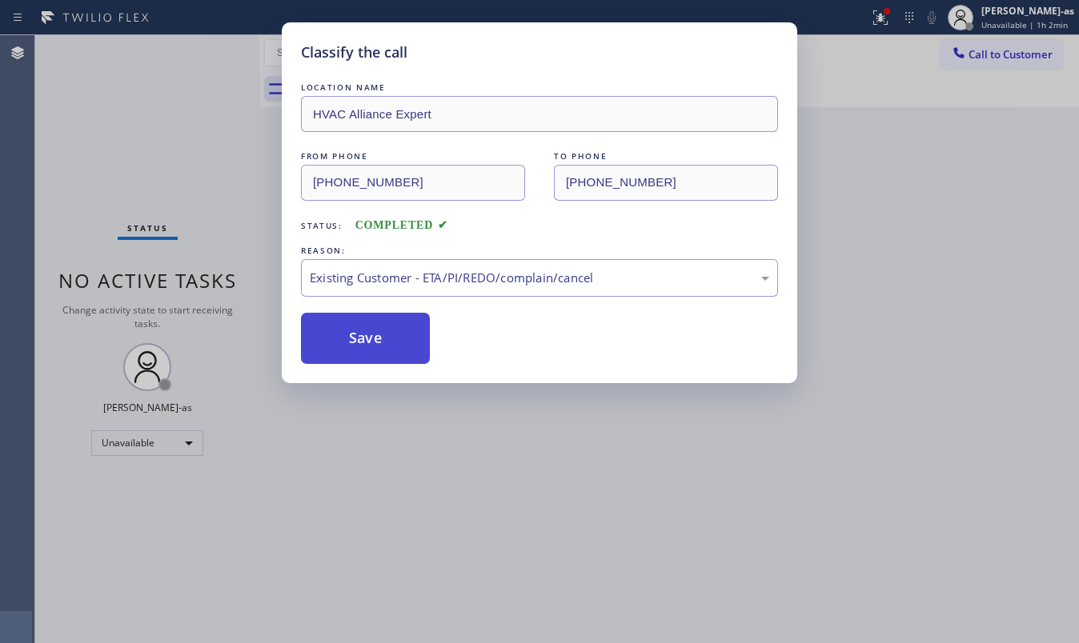
click at [386, 344] on button "Save" at bounding box center [365, 338] width 129 height 51
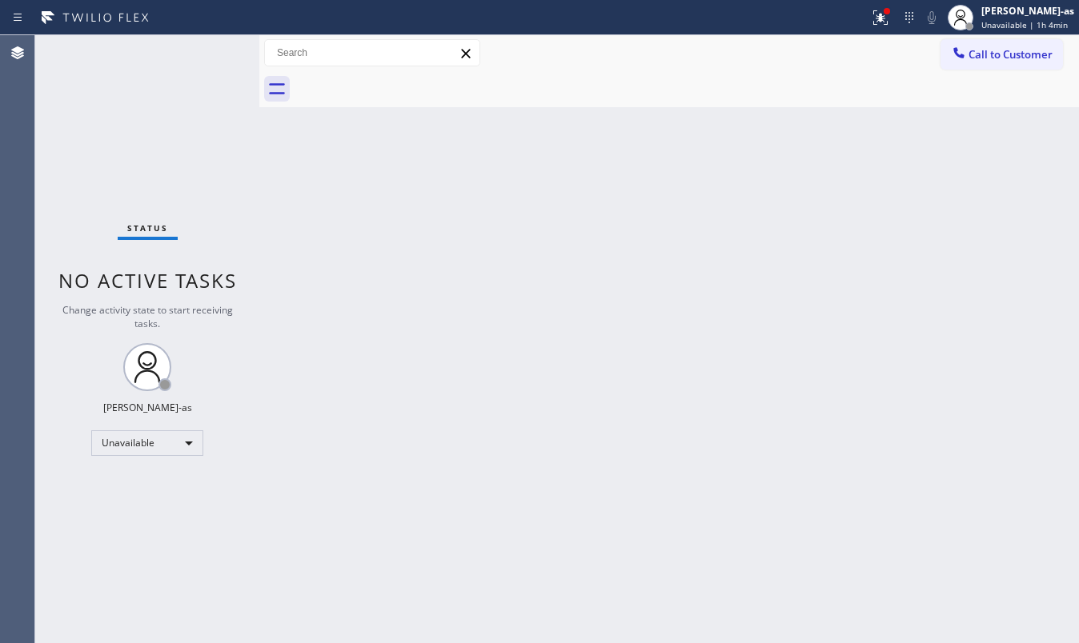
click at [206, 150] on div "Status No active tasks Change activity state to start receiving tasks. [PERSON_…" at bounding box center [147, 339] width 224 height 608
drag, startPoint x: 984, startPoint y: 58, endPoint x: 840, endPoint y: 141, distance: 165.3
click at [984, 61] on span "Call to Customer" at bounding box center [1010, 54] width 84 height 14
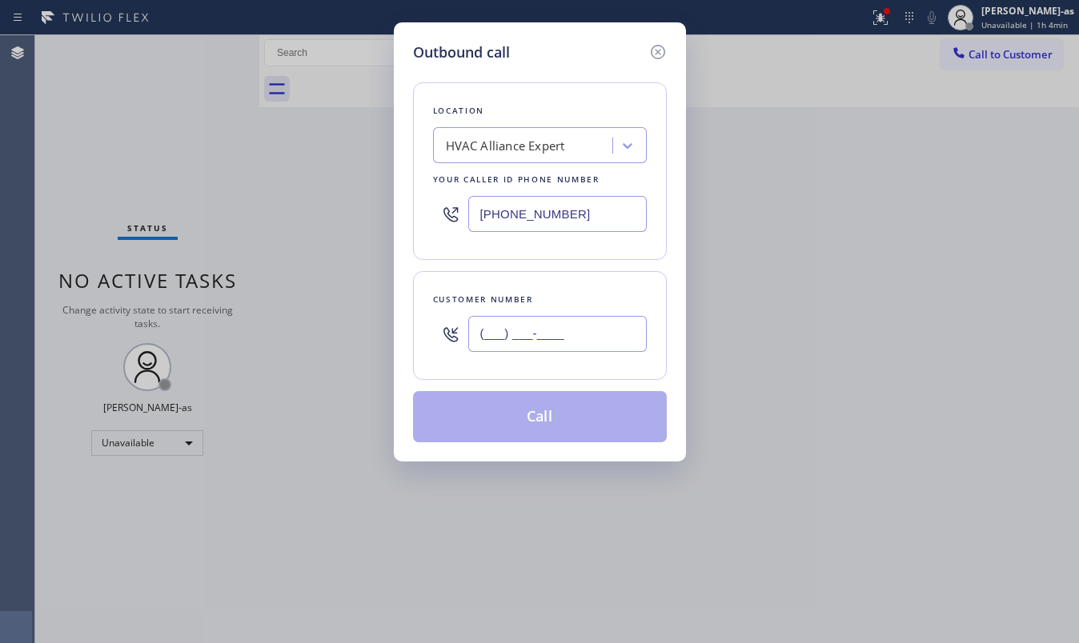
click at [573, 333] on input "(___) ___-____" at bounding box center [557, 334] width 178 height 36
paste input "702) 353-4589"
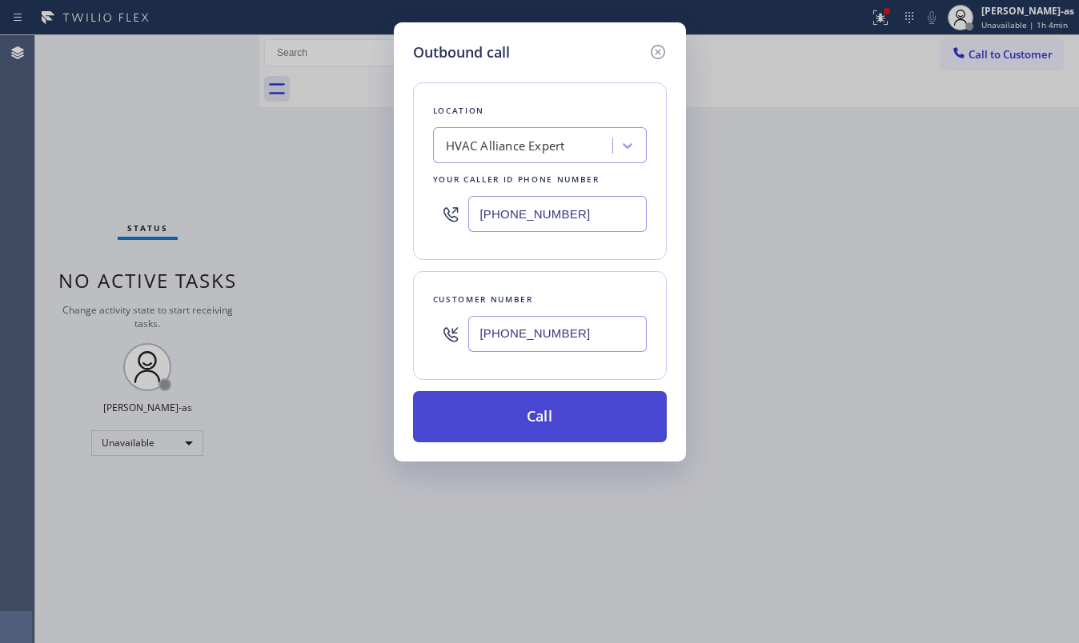
type input "(702) 353-4589"
click at [568, 434] on button "Call" at bounding box center [540, 416] width 254 height 51
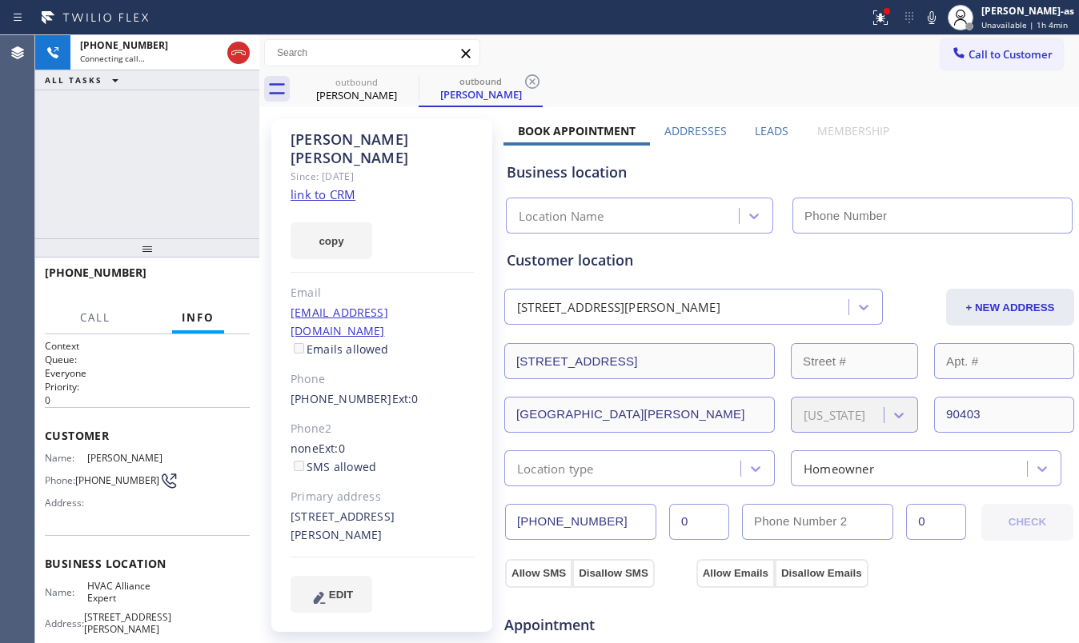
type input "[PHONE_NUMBER]"
click at [322, 186] on link "link to CRM" at bounding box center [323, 194] width 65 height 16
drag, startPoint x: 186, startPoint y: 257, endPoint x: 206, endPoint y: 274, distance: 26.1
click at [193, 258] on div at bounding box center [147, 247] width 224 height 19
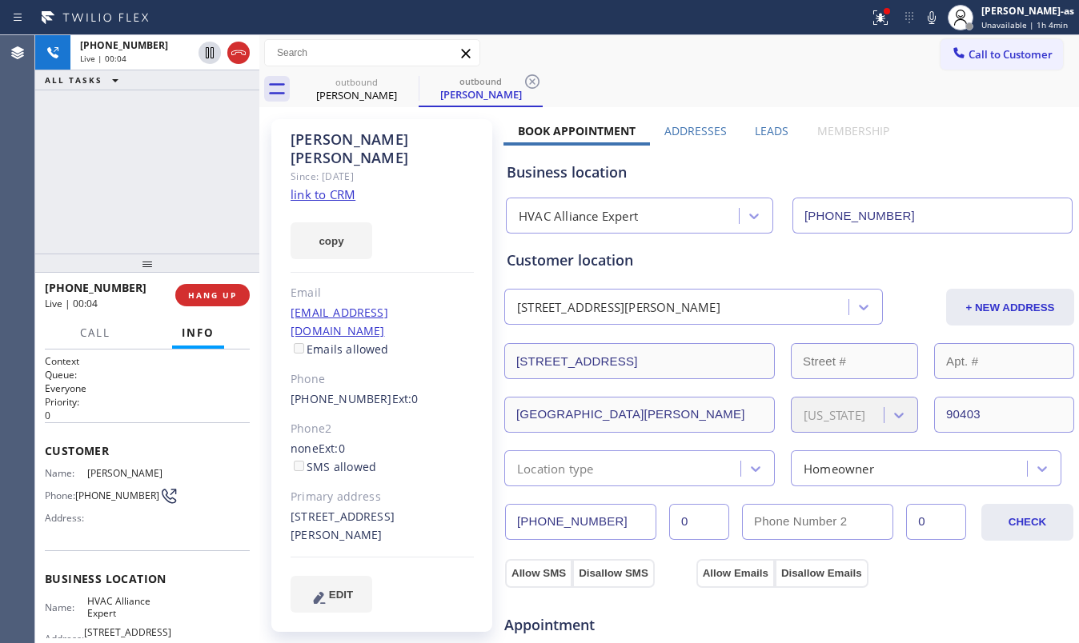
click at [206, 273] on div at bounding box center [147, 263] width 224 height 19
click at [200, 308] on div "+17023534589 Live | 00:05 HANG UP" at bounding box center [147, 296] width 205 height 42
click at [202, 307] on div "+17023534589 Live | 00:05 HANG UP" at bounding box center [147, 296] width 205 height 42
click at [147, 86] on div "ALL TASKS ALL TASKS ACTIVE TASKS TASKS IN WRAP UP" at bounding box center [147, 80] width 224 height 20
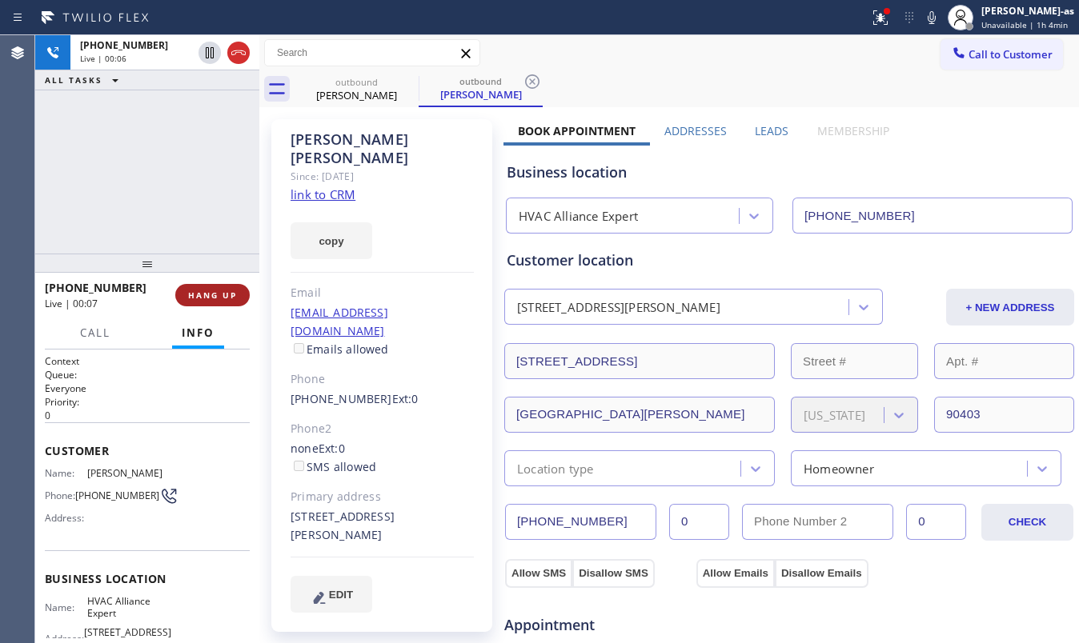
click at [212, 299] on span "HANG UP" at bounding box center [212, 295] width 49 height 11
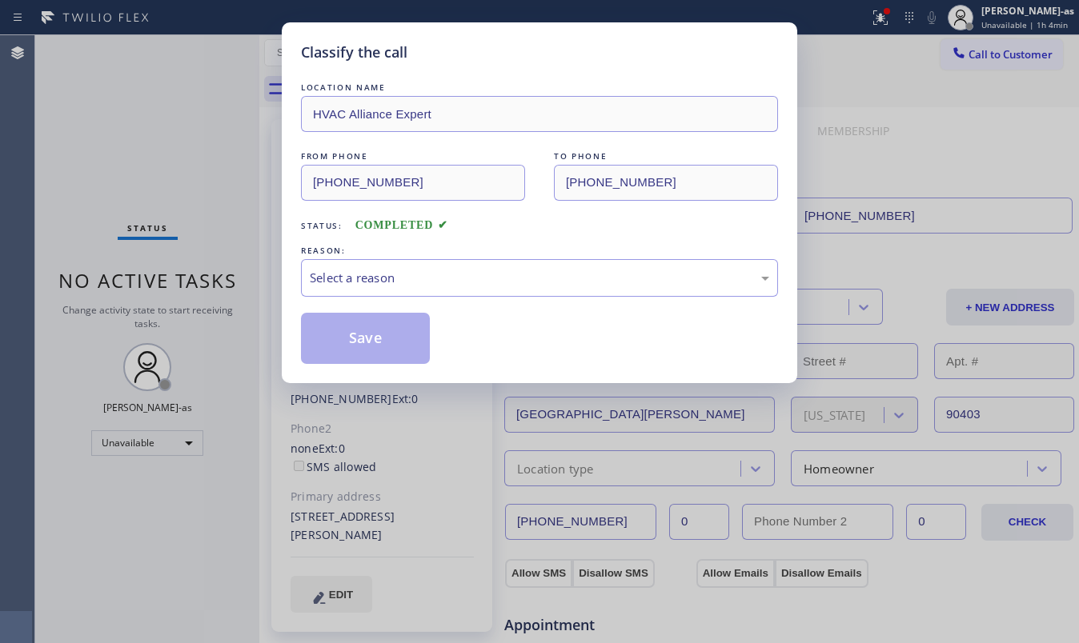
click at [189, 218] on div "Classify the call LOCATION NAME HVAC Alliance Expert FROM PHONE (323) 991-9198 …" at bounding box center [539, 321] width 1079 height 643
drag, startPoint x: 376, startPoint y: 276, endPoint x: 382, endPoint y: 287, distance: 11.8
click at [379, 283] on div "Select a reason" at bounding box center [539, 278] width 459 height 18
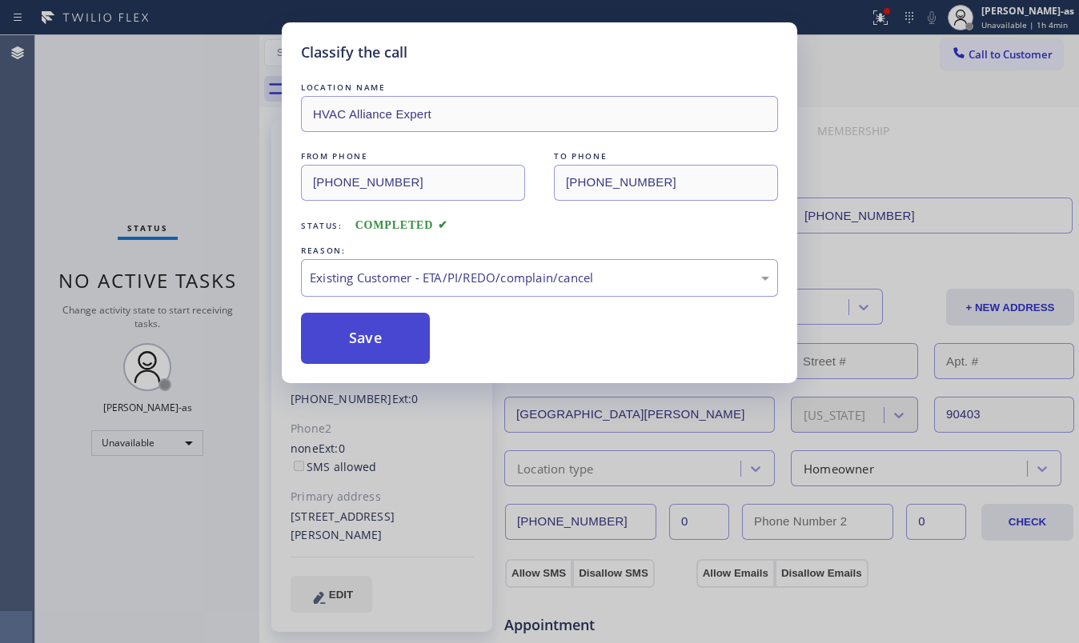
click at [384, 343] on button "Save" at bounding box center [365, 338] width 129 height 51
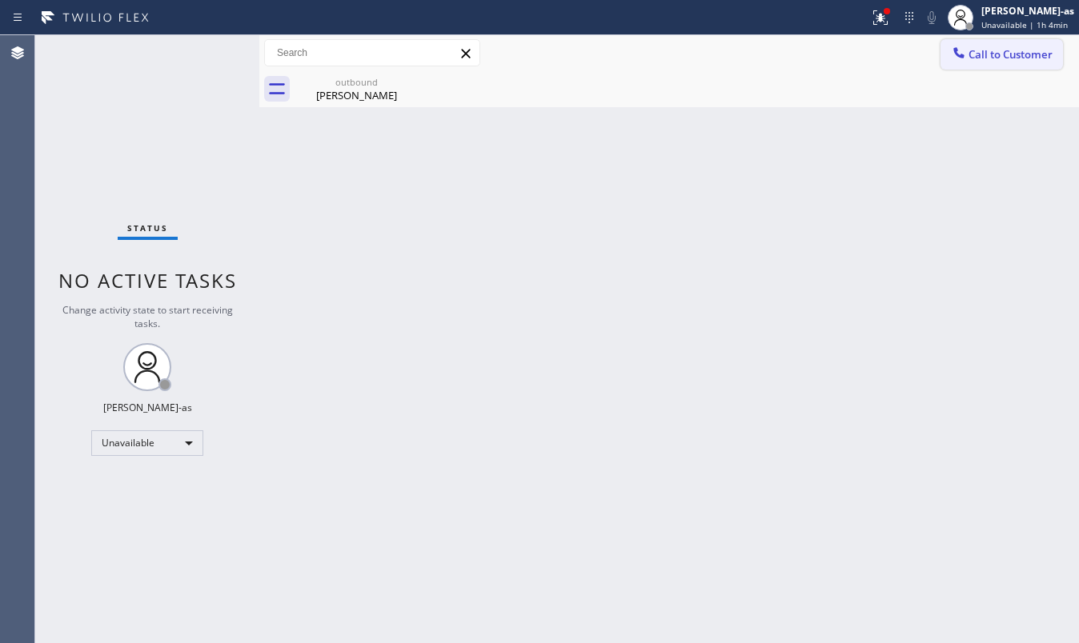
click at [980, 54] on span "Call to Customer" at bounding box center [1010, 54] width 84 height 14
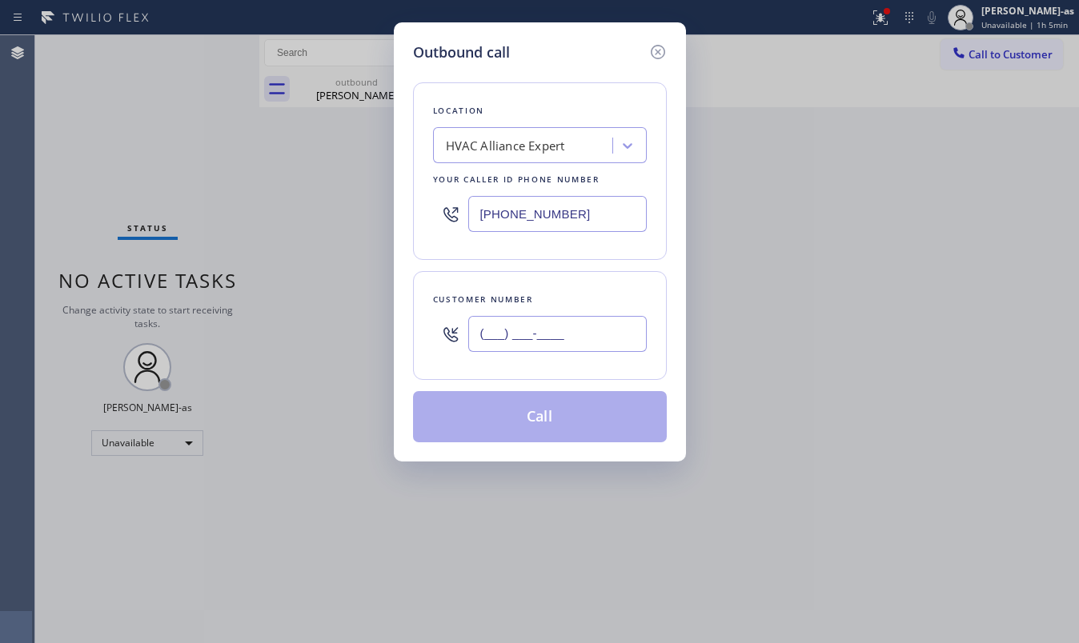
click at [529, 327] on input "(___) ___-____" at bounding box center [557, 334] width 178 height 36
paste input "310) 955-8891"
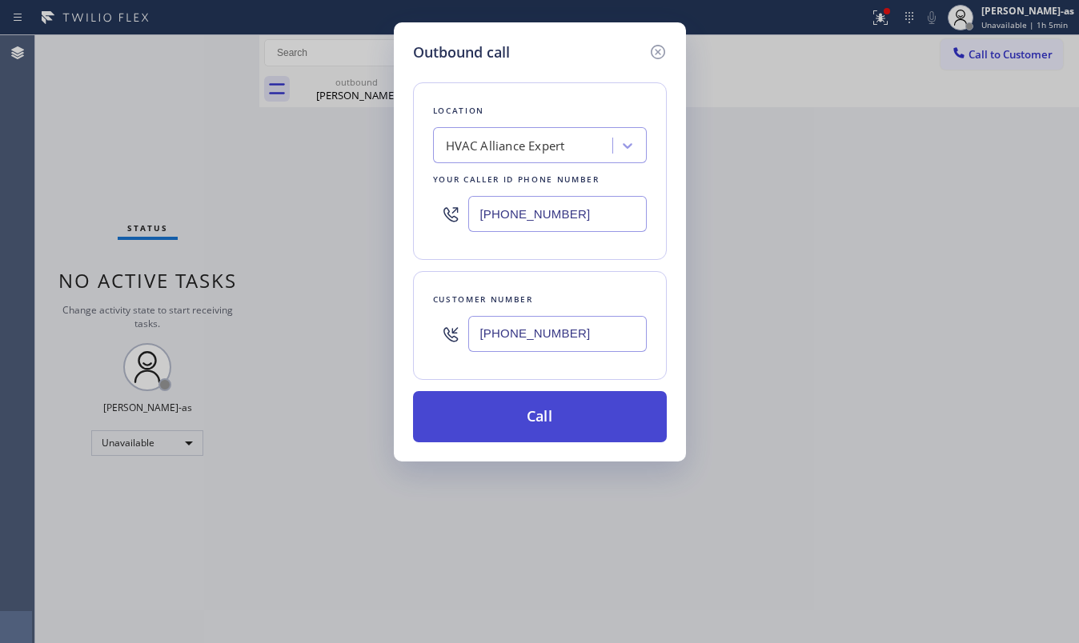
type input "(310) 955-8891"
click at [552, 429] on button "Call" at bounding box center [540, 416] width 254 height 51
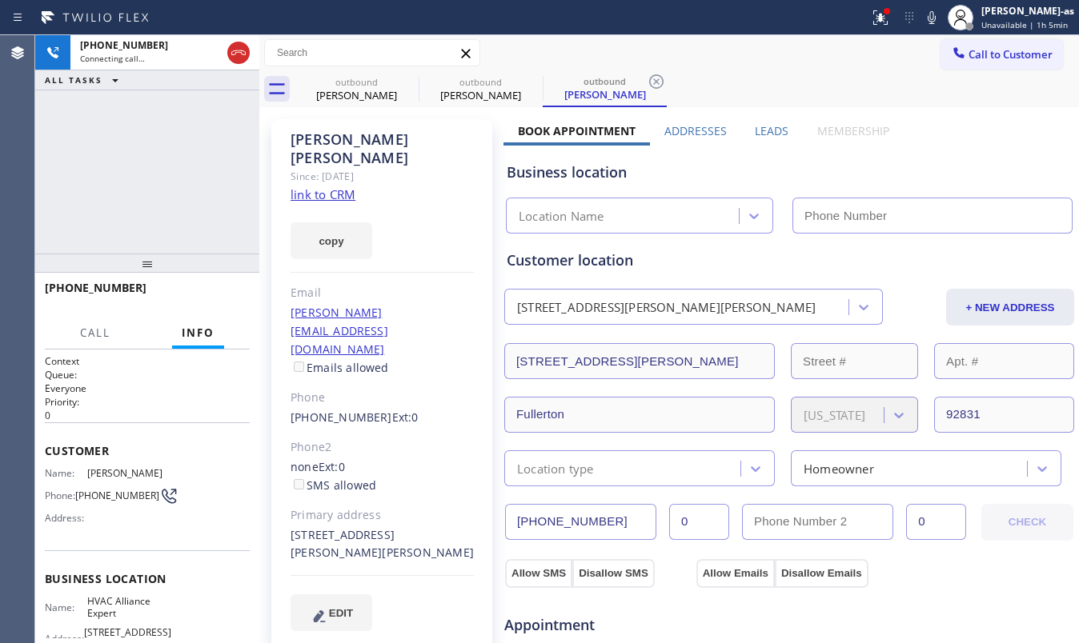
type input "[PHONE_NUMBER]"
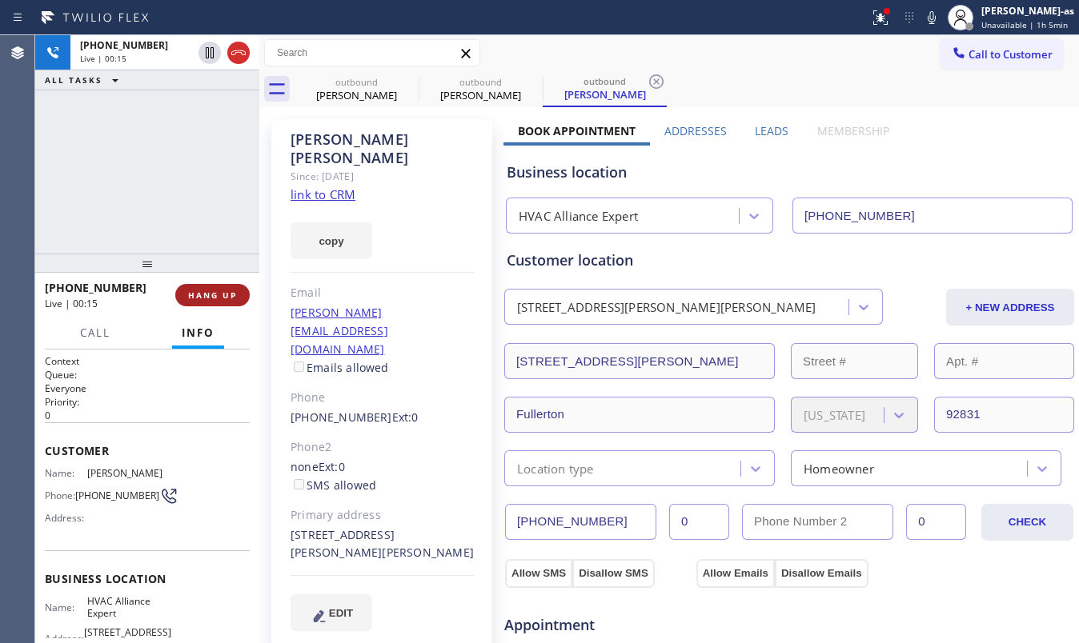
click at [200, 287] on button "HANG UP" at bounding box center [212, 295] width 74 height 22
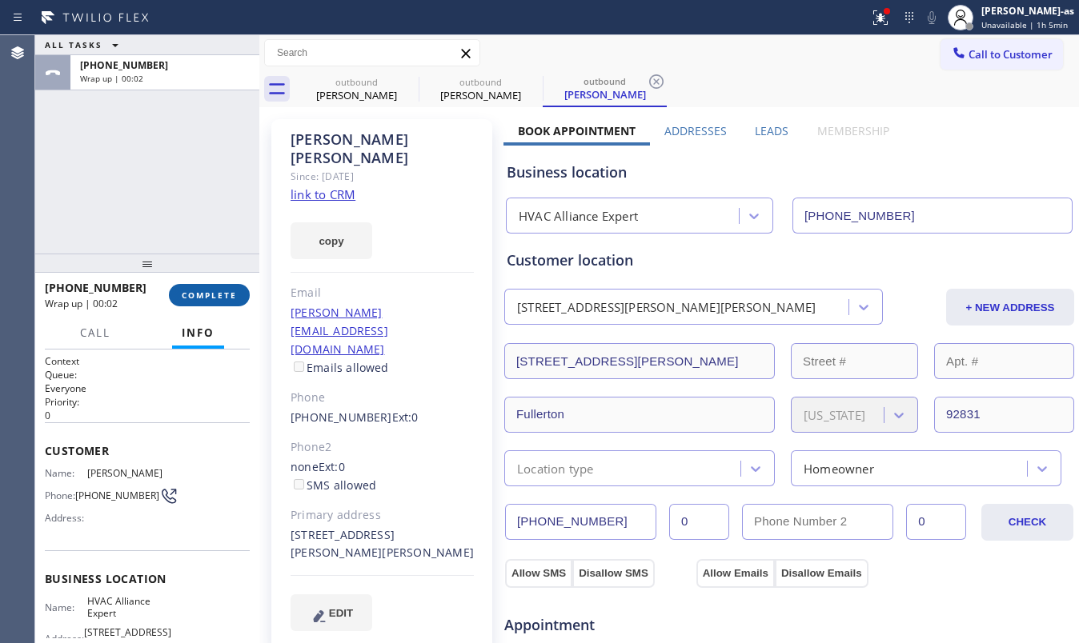
click at [222, 299] on span "COMPLETE" at bounding box center [209, 295] width 55 height 11
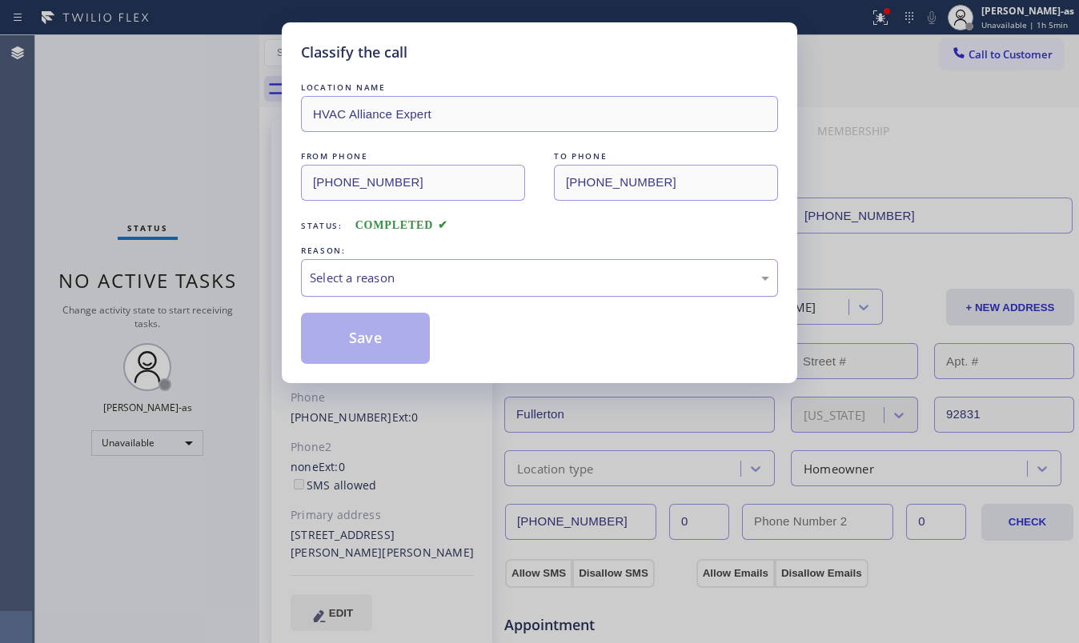
drag, startPoint x: 440, startPoint y: 280, endPoint x: 443, endPoint y: 291, distance: 11.7
click at [443, 287] on div "Select a reason" at bounding box center [539, 278] width 459 height 18
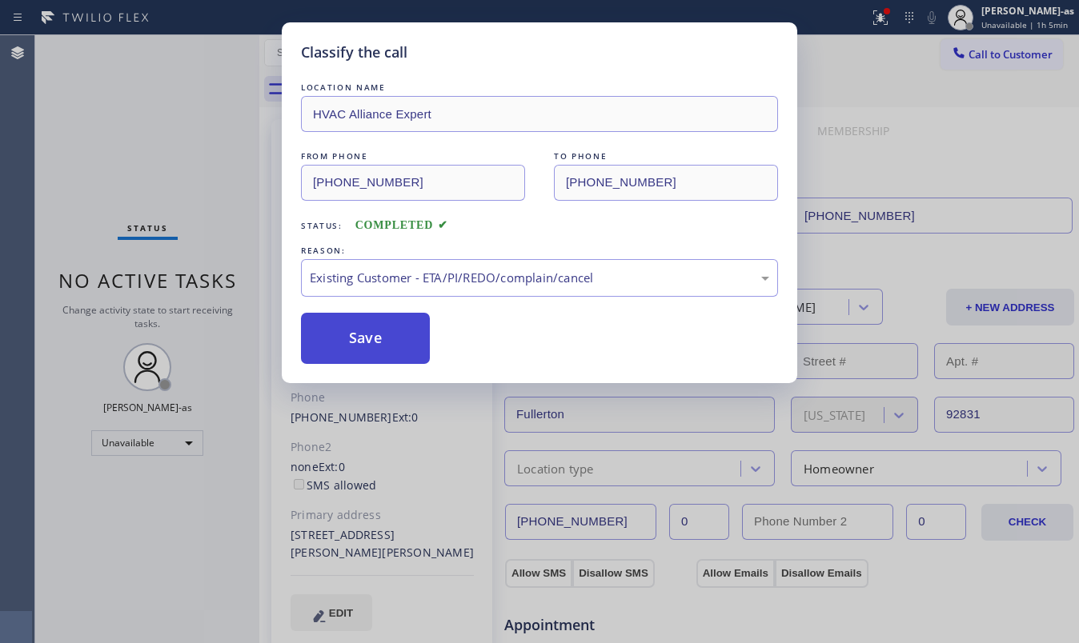
click at [381, 331] on button "Save" at bounding box center [365, 338] width 129 height 51
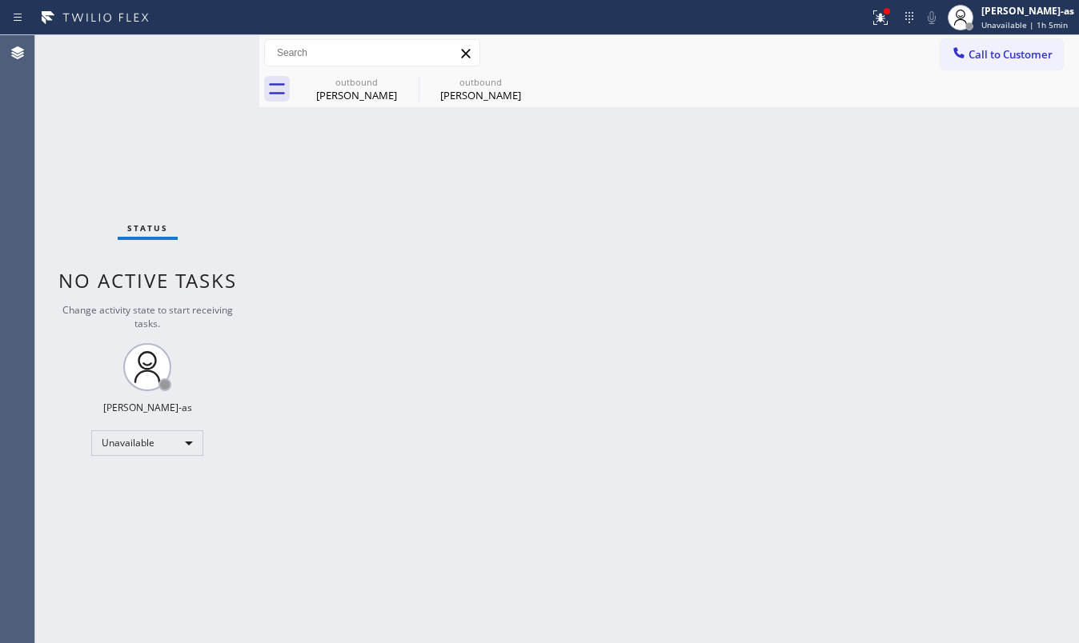
click at [458, 110] on div "Back to Dashboard Change Sender ID Customers Technicians Select a contact Outbo…" at bounding box center [669, 339] width 820 height 608
click at [453, 91] on div "Yesenia Dominguez" at bounding box center [480, 95] width 121 height 14
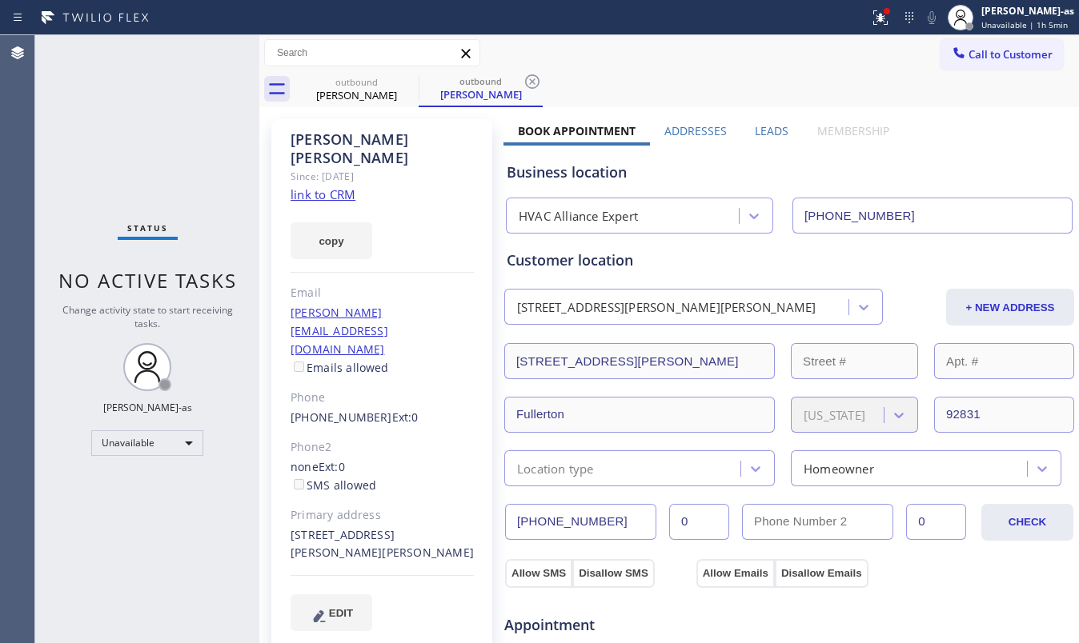
click at [315, 186] on link "link to CRM" at bounding box center [323, 194] width 65 height 16
click at [379, 104] on div "outbound Denise Horak" at bounding box center [356, 89] width 121 height 36
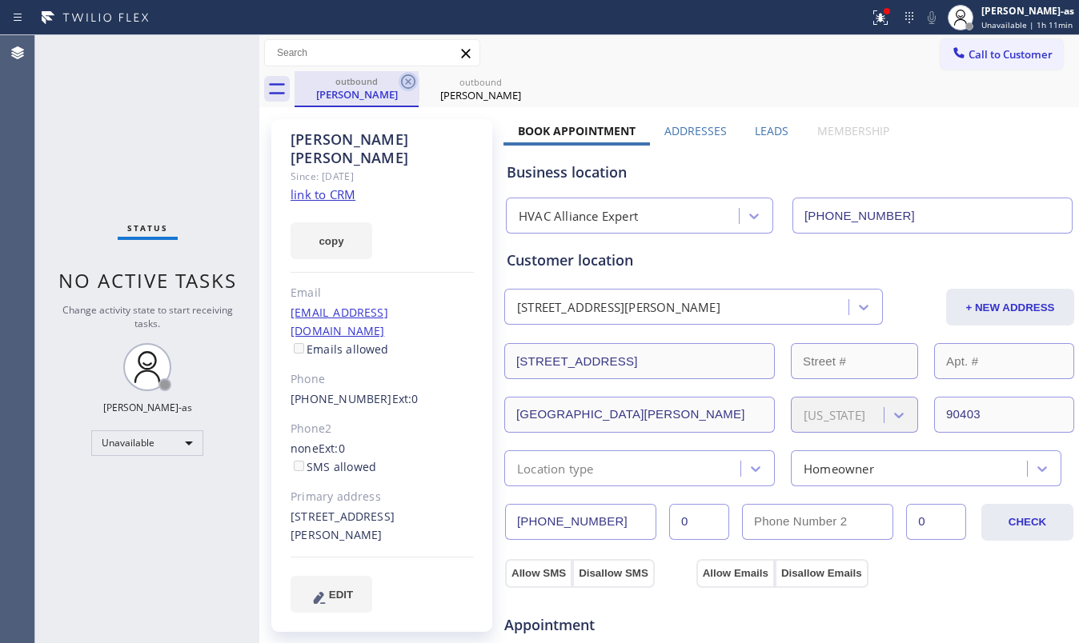
click at [407, 82] on icon at bounding box center [408, 81] width 19 height 19
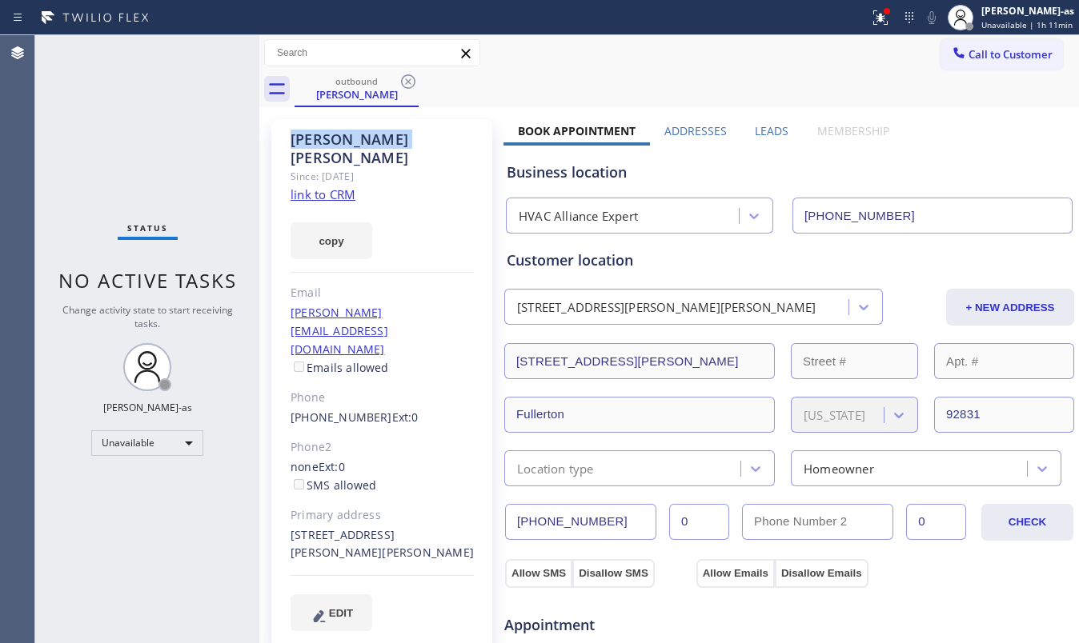
click at [407, 82] on icon at bounding box center [408, 81] width 19 height 19
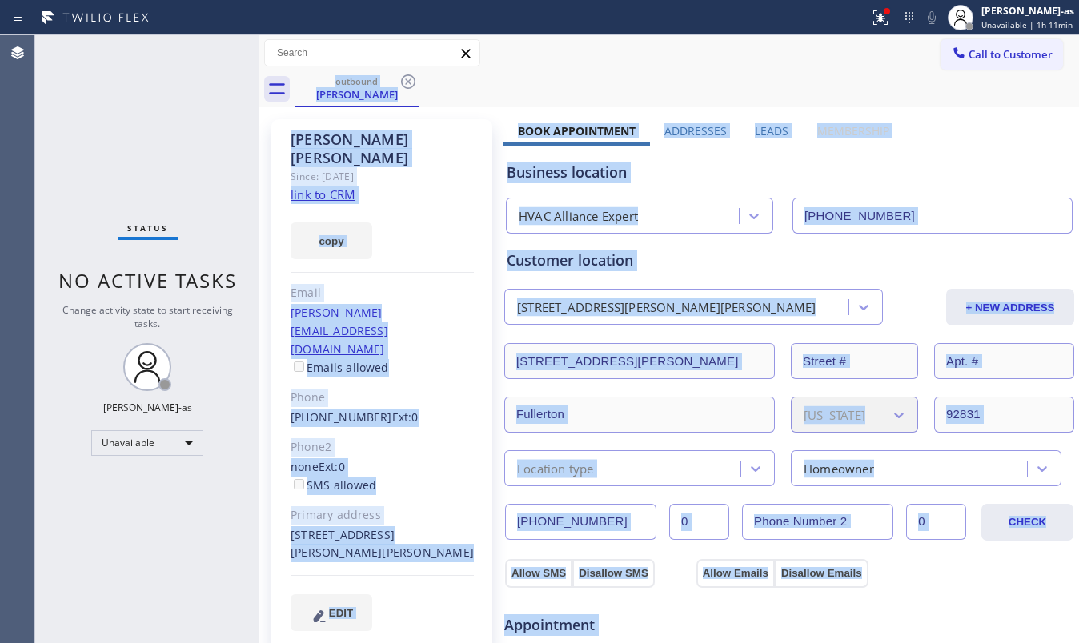
click at [407, 82] on div "outbound Yesenia Dominguez" at bounding box center [687, 89] width 784 height 36
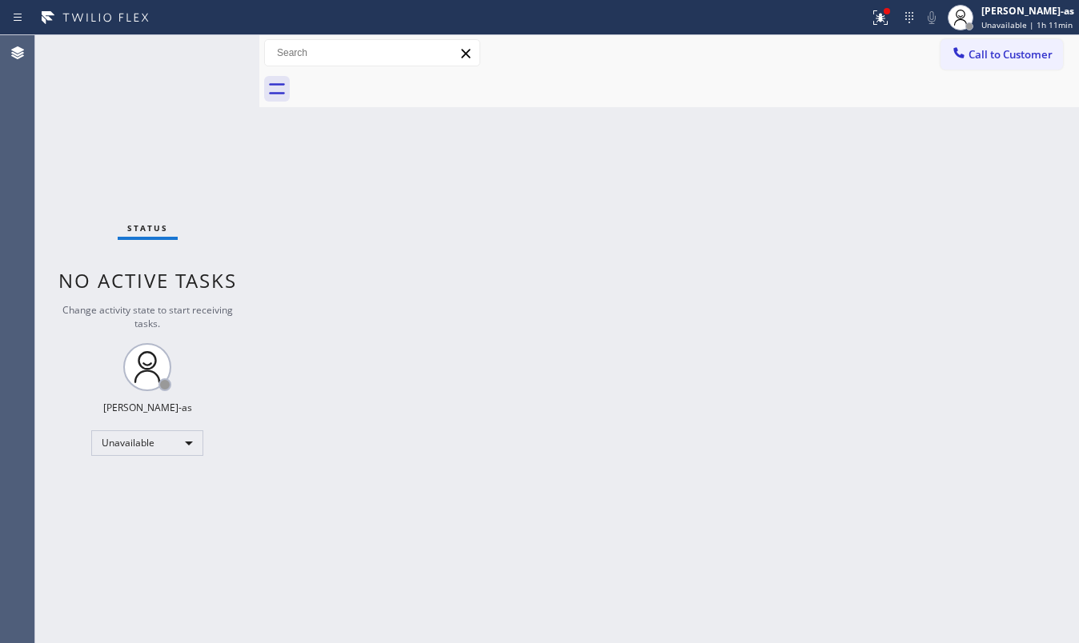
click at [808, 272] on div "Back to Dashboard Change Sender ID Customers Technicians Select a contact Outbo…" at bounding box center [669, 339] width 820 height 608
drag, startPoint x: 1000, startPoint y: 61, endPoint x: 794, endPoint y: 162, distance: 229.1
click at [996, 61] on span "Call to Customer" at bounding box center [1010, 54] width 84 height 14
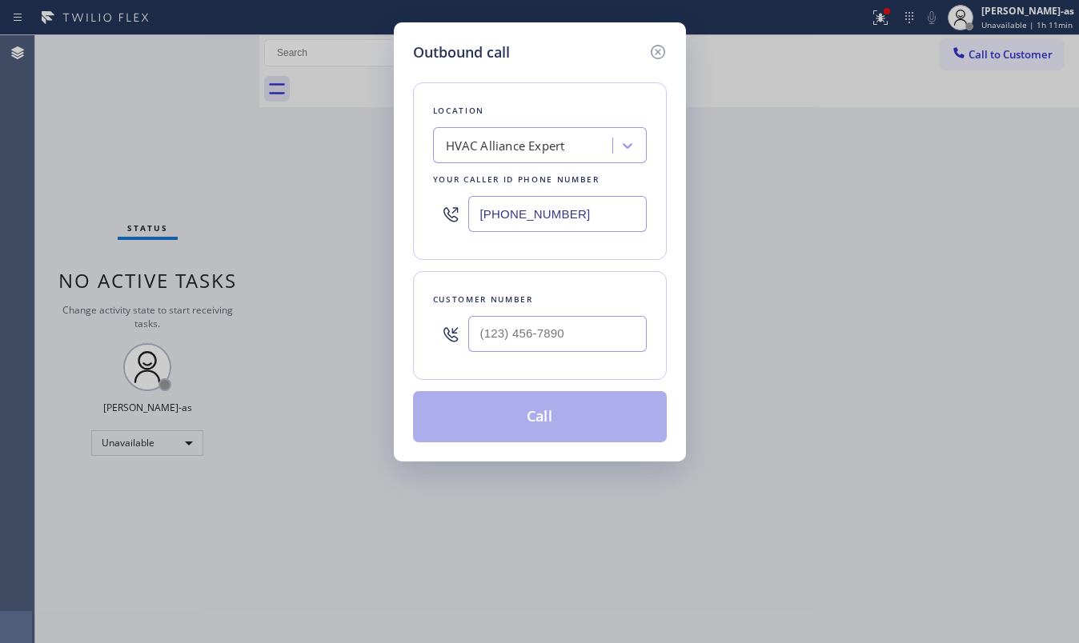
click at [597, 315] on div at bounding box center [557, 334] width 178 height 52
click at [595, 324] on input "(___) ___-____" at bounding box center [557, 334] width 178 height 36
paste input "323) 810-1362"
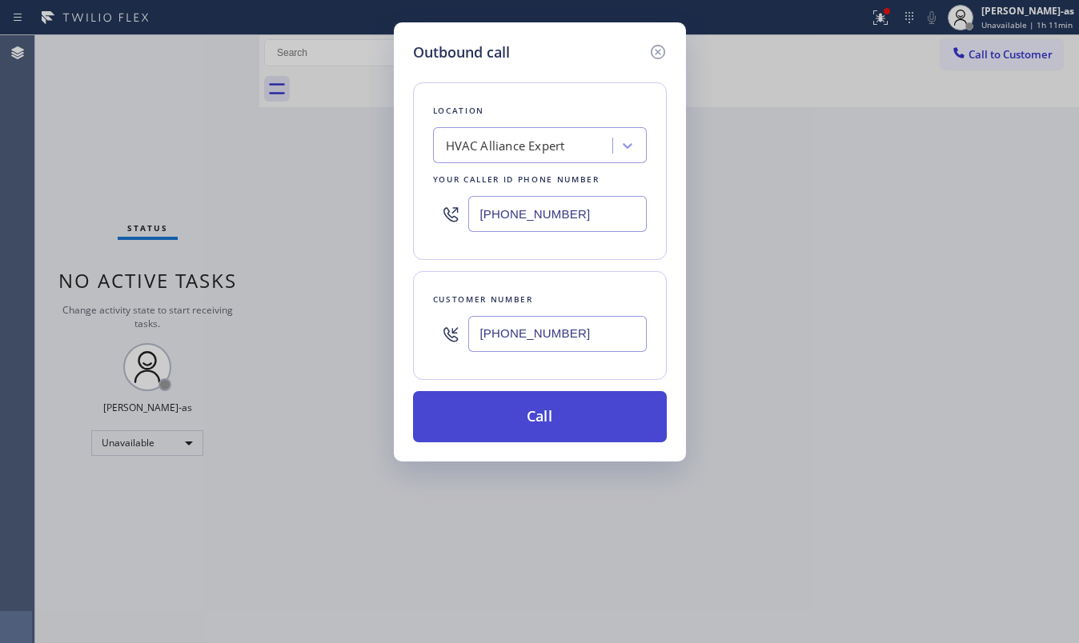
type input "(323) 810-1362"
click at [577, 435] on button "Call" at bounding box center [540, 416] width 254 height 51
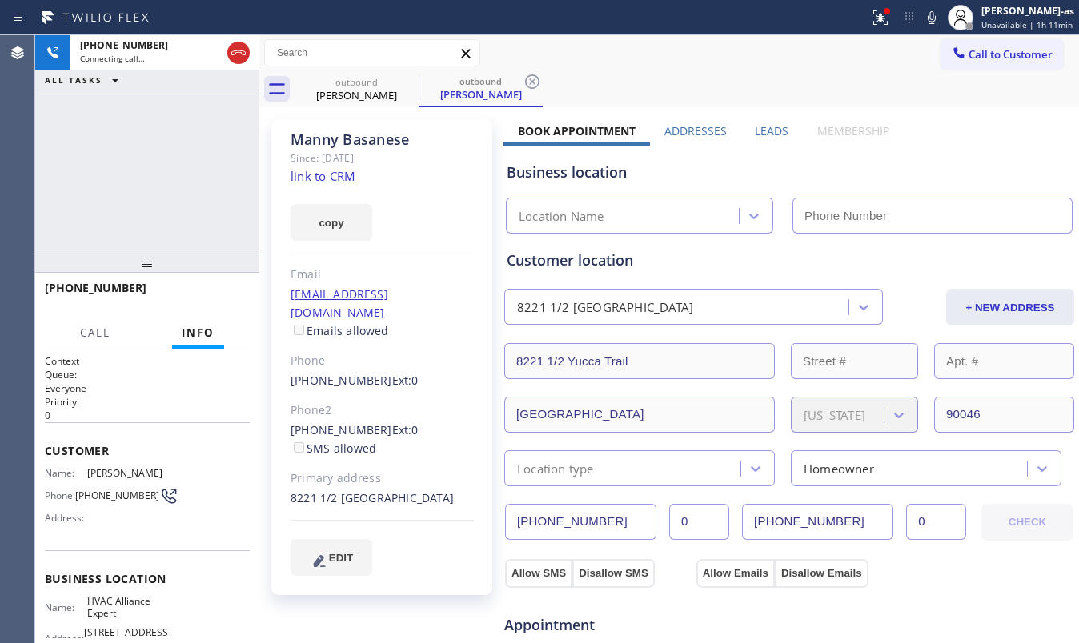
type input "[PHONE_NUMBER]"
click at [322, 181] on link "link to CRM" at bounding box center [323, 176] width 65 height 16
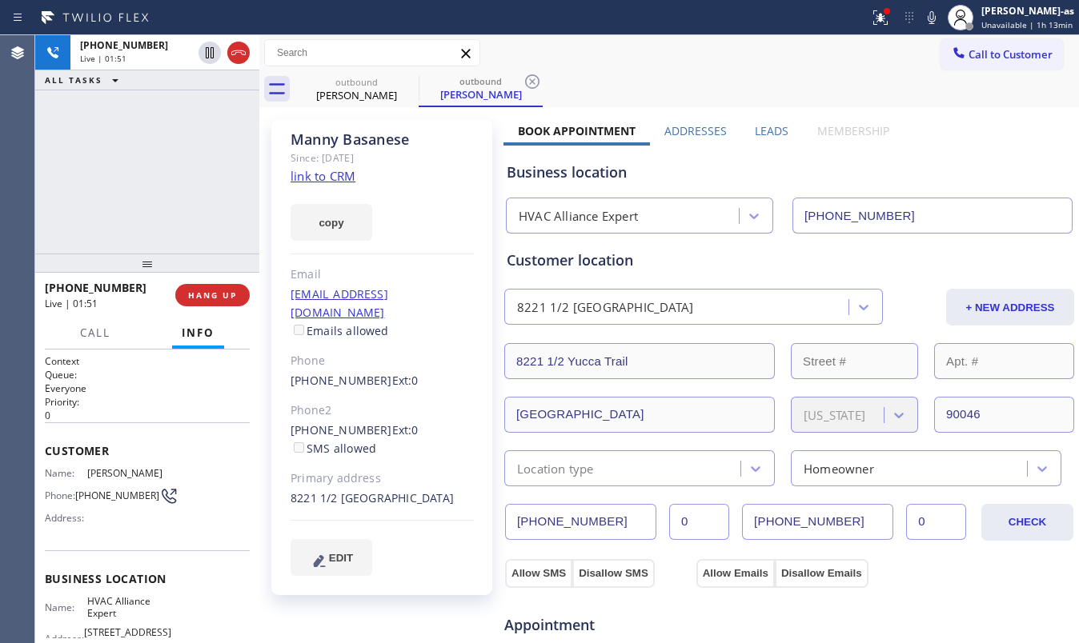
click at [193, 263] on div at bounding box center [147, 263] width 224 height 19
click at [211, 288] on button "HANG UP" at bounding box center [212, 295] width 74 height 22
click at [211, 289] on button "HANG UP" at bounding box center [212, 295] width 74 height 22
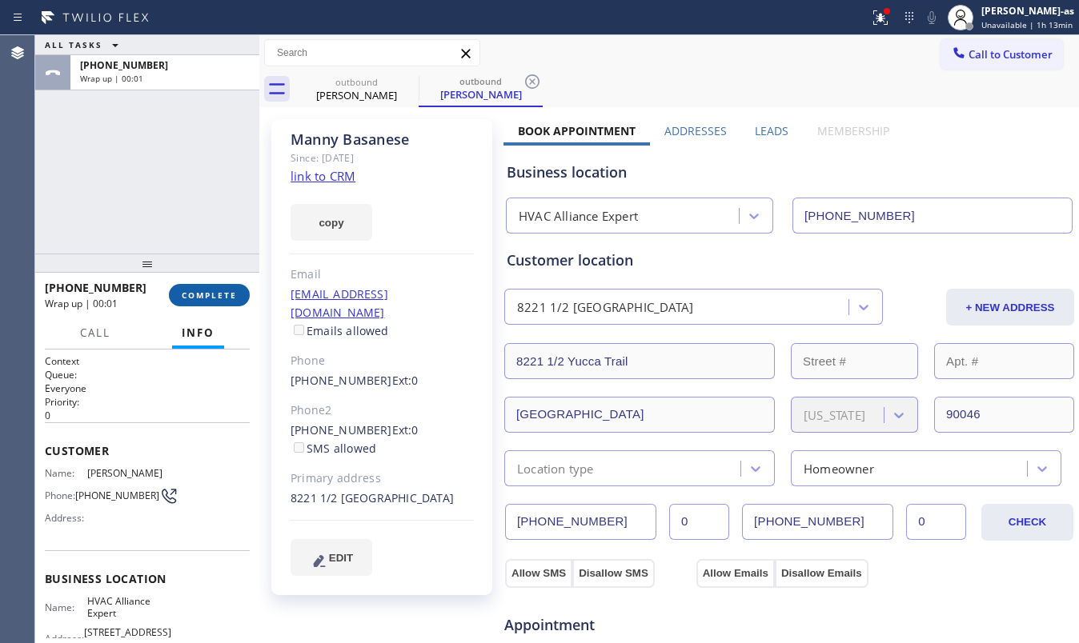
drag, startPoint x: 206, startPoint y: 293, endPoint x: 218, endPoint y: 295, distance: 12.1
click at [210, 295] on span "COMPLETE" at bounding box center [209, 295] width 55 height 11
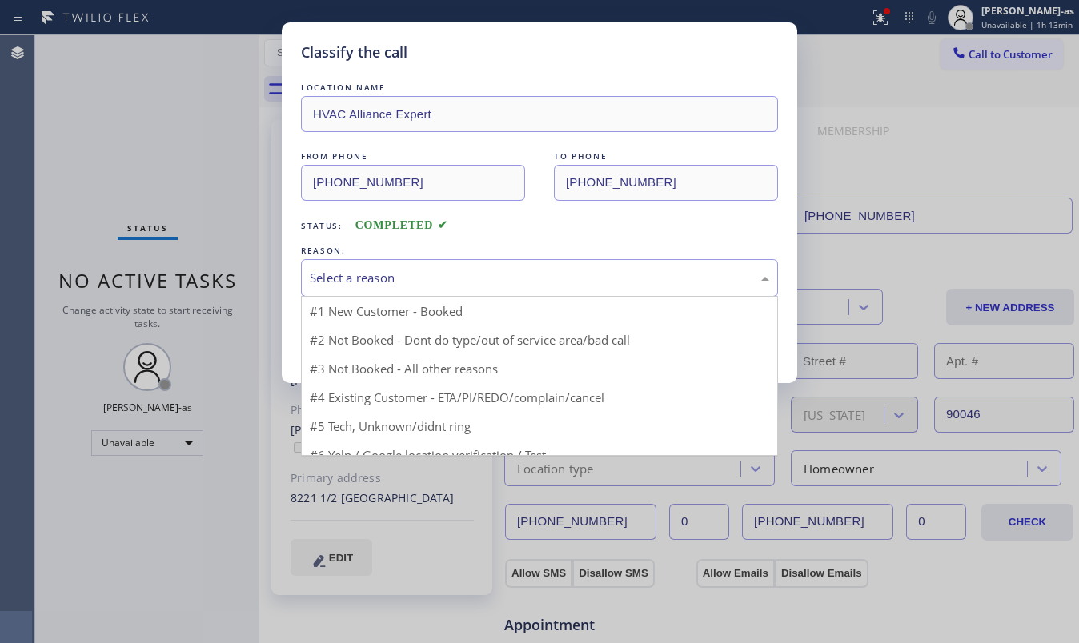
drag, startPoint x: 443, startPoint y: 283, endPoint x: 451, endPoint y: 344, distance: 61.5
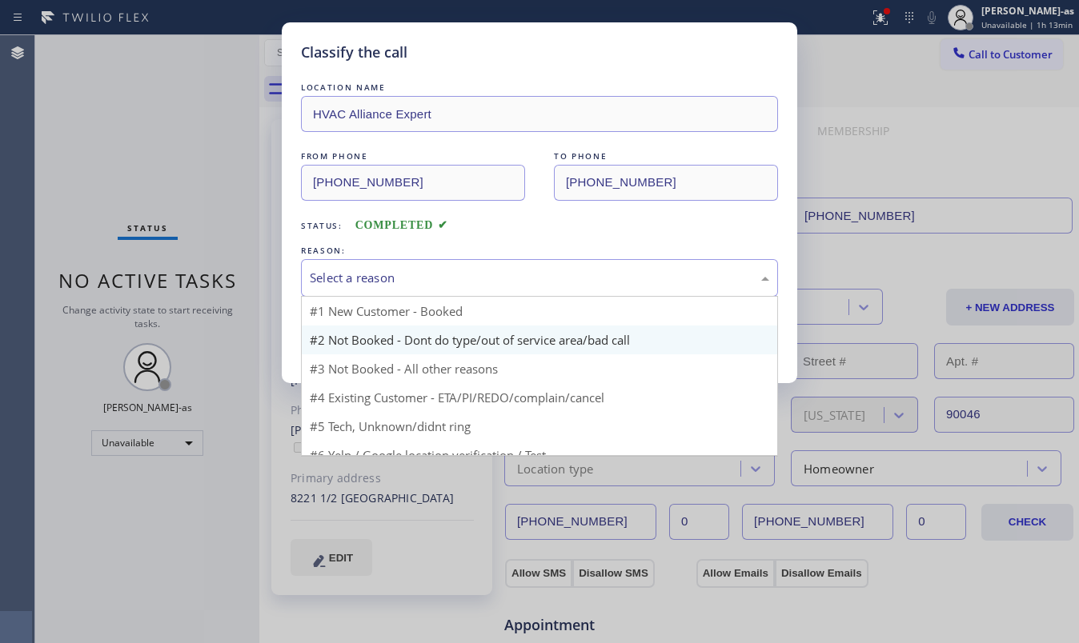
click at [443, 285] on div "Select a reason" at bounding box center [539, 278] width 459 height 18
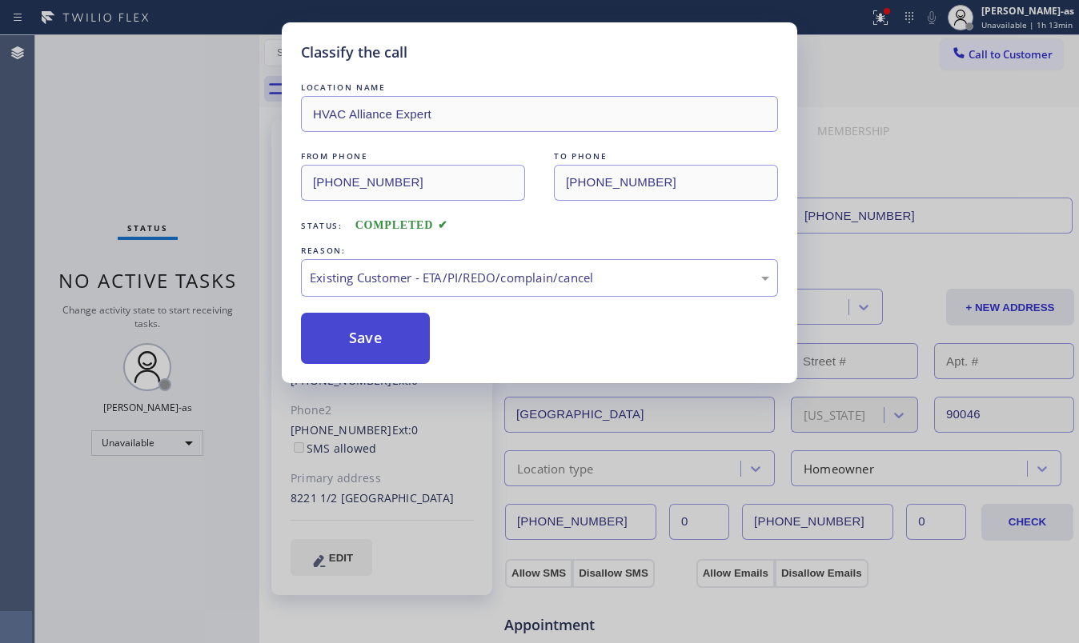
click at [404, 339] on button "Save" at bounding box center [365, 338] width 129 height 51
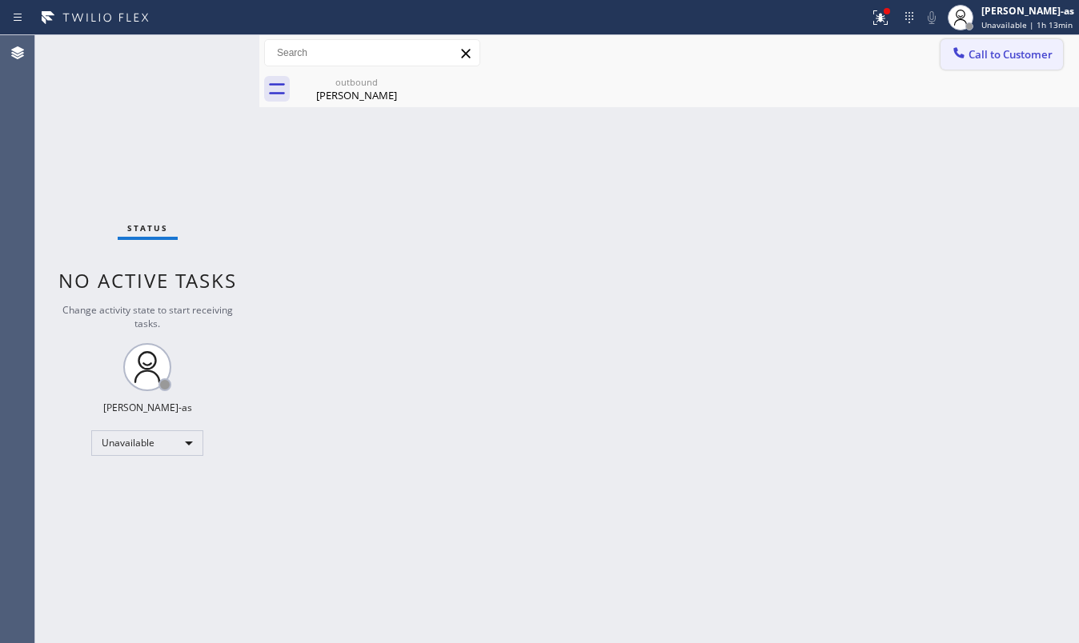
click at [944, 58] on button "Call to Customer" at bounding box center [1001, 54] width 122 height 30
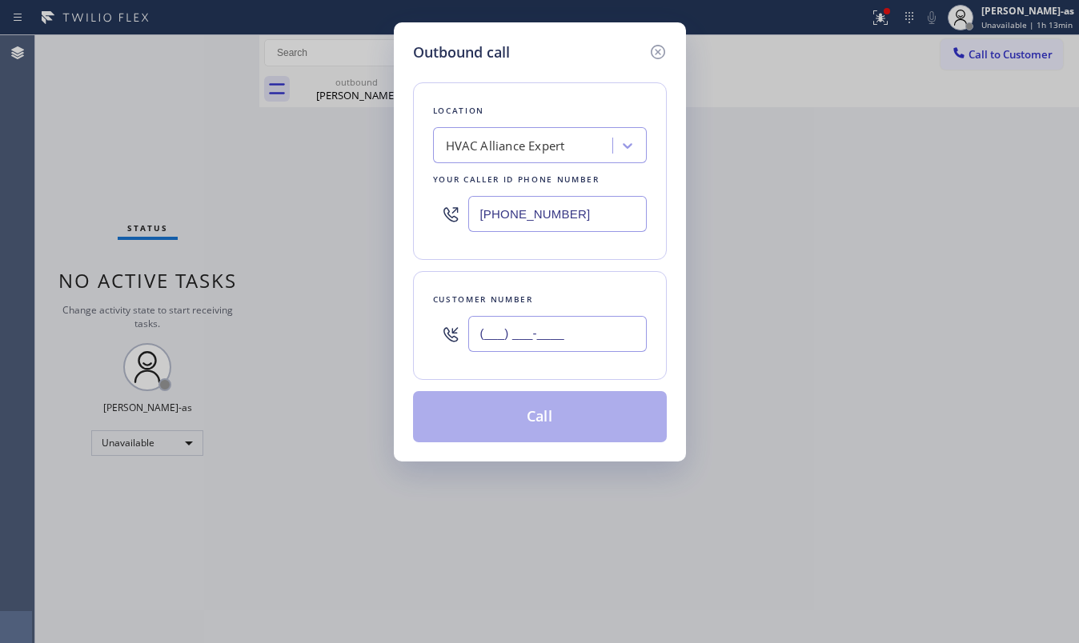
click at [570, 327] on input "(___) ___-____" at bounding box center [557, 334] width 178 height 36
paste input "323) 377-1153"
type input "(323) 377-1153"
drag, startPoint x: 574, startPoint y: 373, endPoint x: 592, endPoint y: 398, distance: 30.9
click at [576, 373] on div "Customer number (323) 377-1153" at bounding box center [540, 325] width 254 height 109
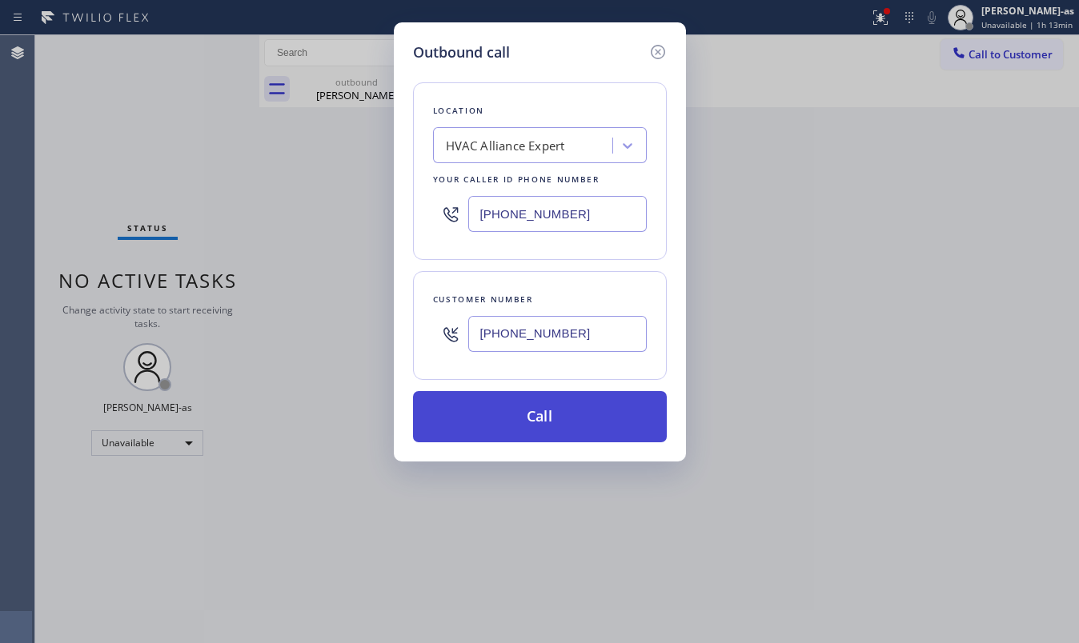
click at [541, 421] on button "Call" at bounding box center [540, 416] width 254 height 51
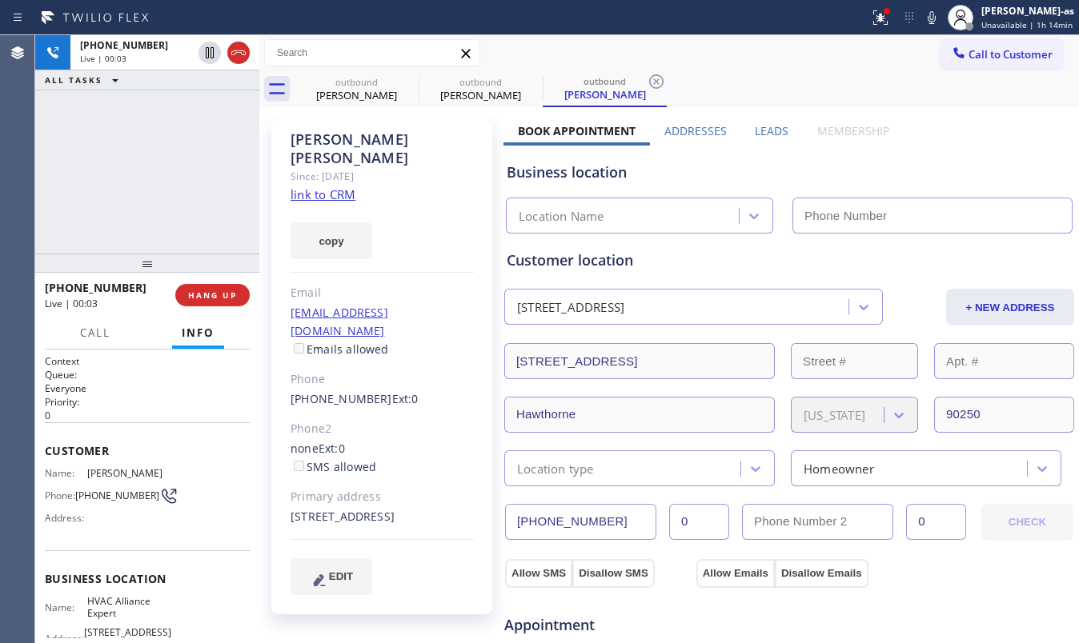
type input "[PHONE_NUMBER]"
click at [335, 186] on link "link to CRM" at bounding box center [323, 194] width 65 height 16
click at [158, 149] on div "+13233771153 Live | 00:08 ALL TASKS ALL TASKS ACTIVE TASKS TASKS IN WRAP UP" at bounding box center [147, 144] width 224 height 218
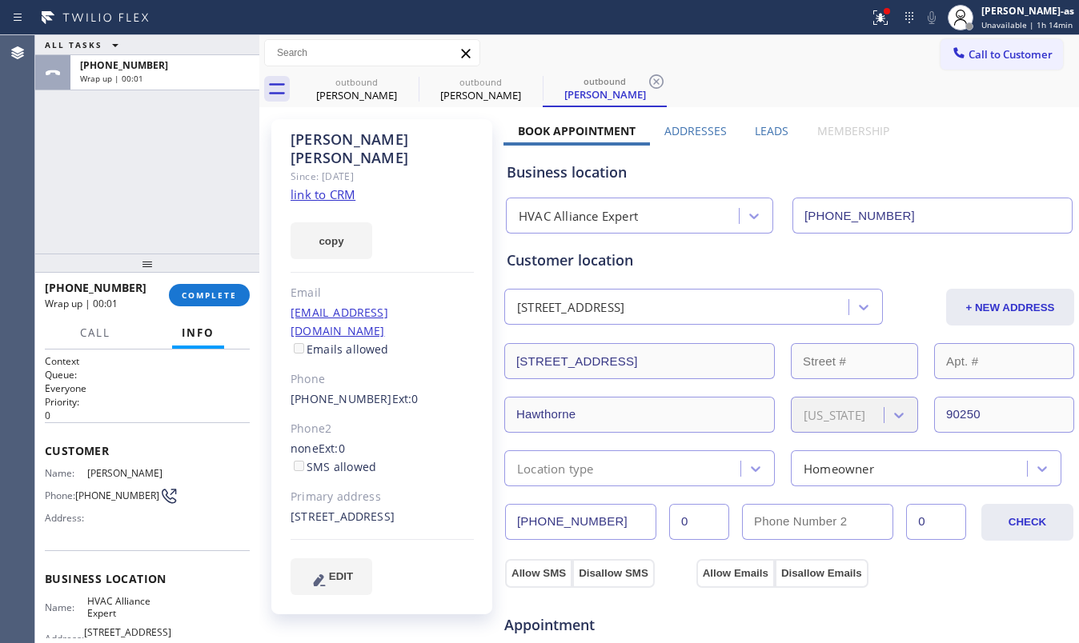
click at [116, 170] on div "ALL TASKS ALL TASKS ACTIVE TASKS TASKS IN WRAP UP +13233771153 Wrap up | 00:01" at bounding box center [147, 144] width 224 height 218
click at [218, 303] on button "COMPLETE" at bounding box center [209, 295] width 81 height 22
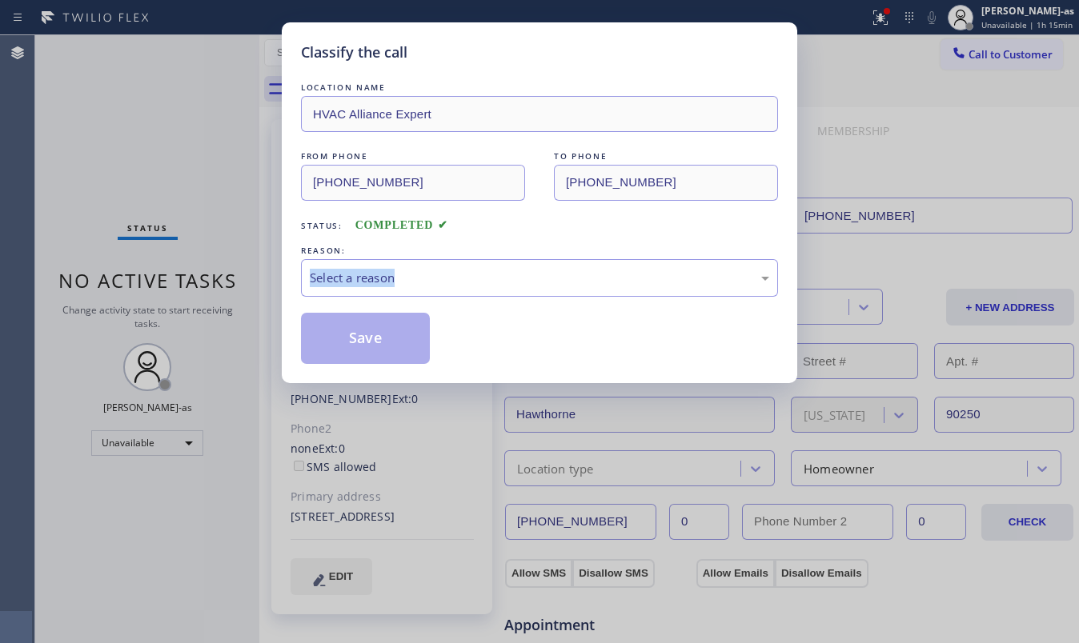
click at [218, 296] on div "Classify the call LOCATION NAME HVAC Alliance Expert FROM PHONE (323) 991-9198 …" at bounding box center [539, 321] width 1079 height 643
click at [493, 292] on div "Select a reason" at bounding box center [539, 278] width 477 height 38
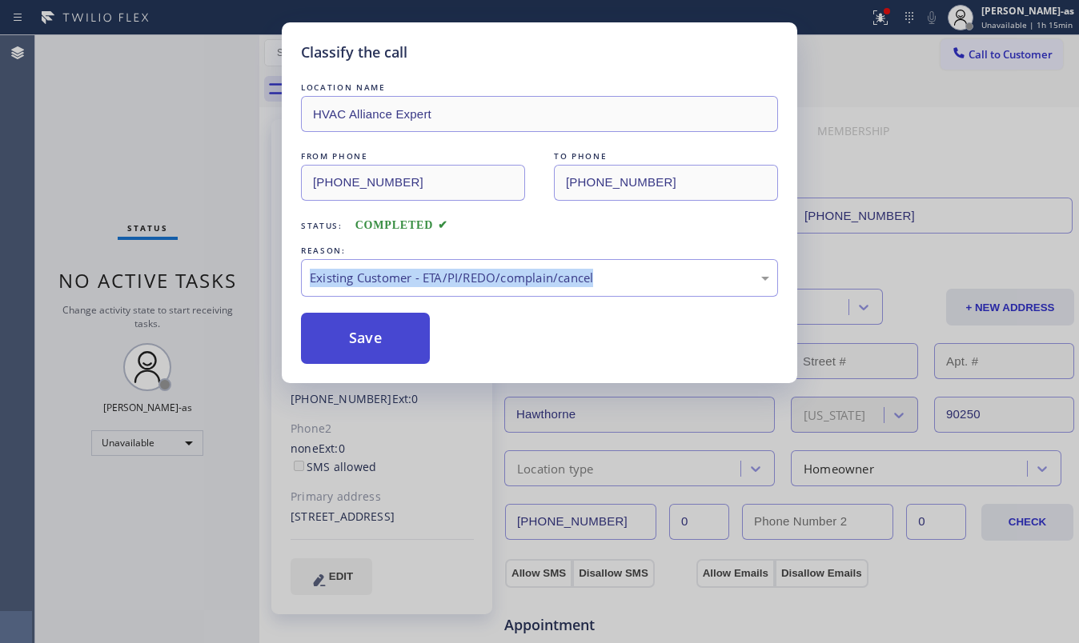
click at [375, 347] on button "Save" at bounding box center [365, 338] width 129 height 51
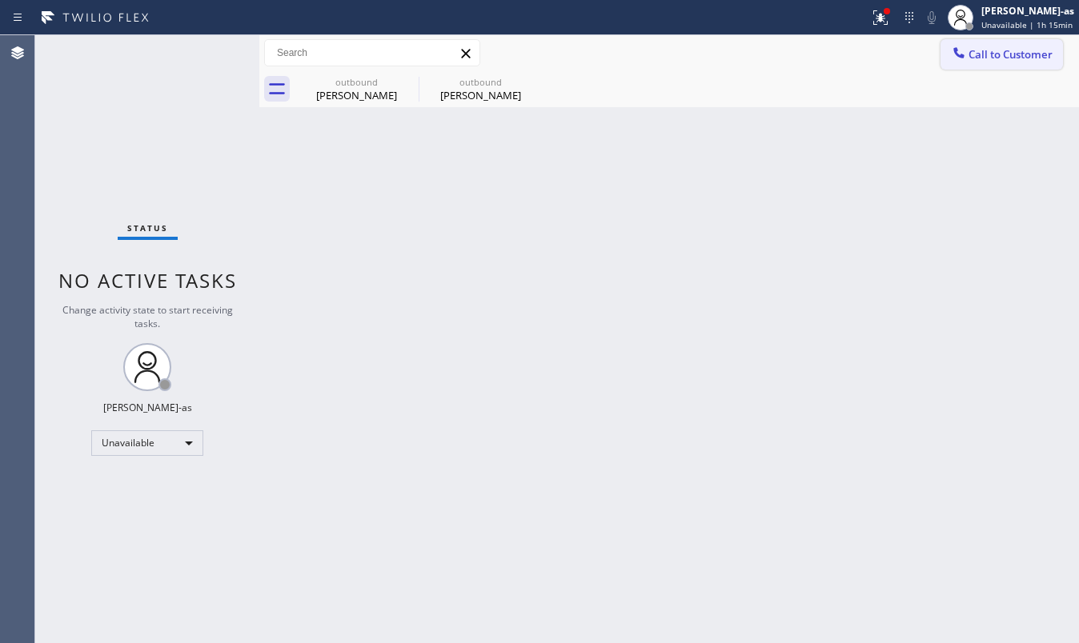
click at [1026, 42] on button "Call to Customer" at bounding box center [1001, 54] width 122 height 30
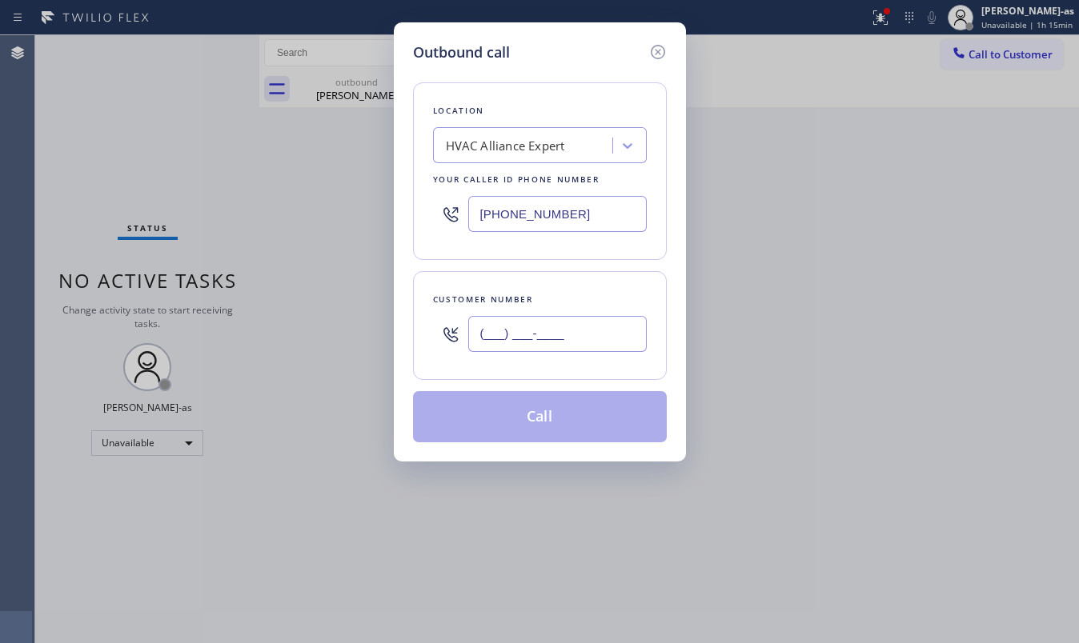
click at [526, 341] on input "(___) ___-____" at bounding box center [557, 334] width 178 height 36
paste input "818) 458-5891"
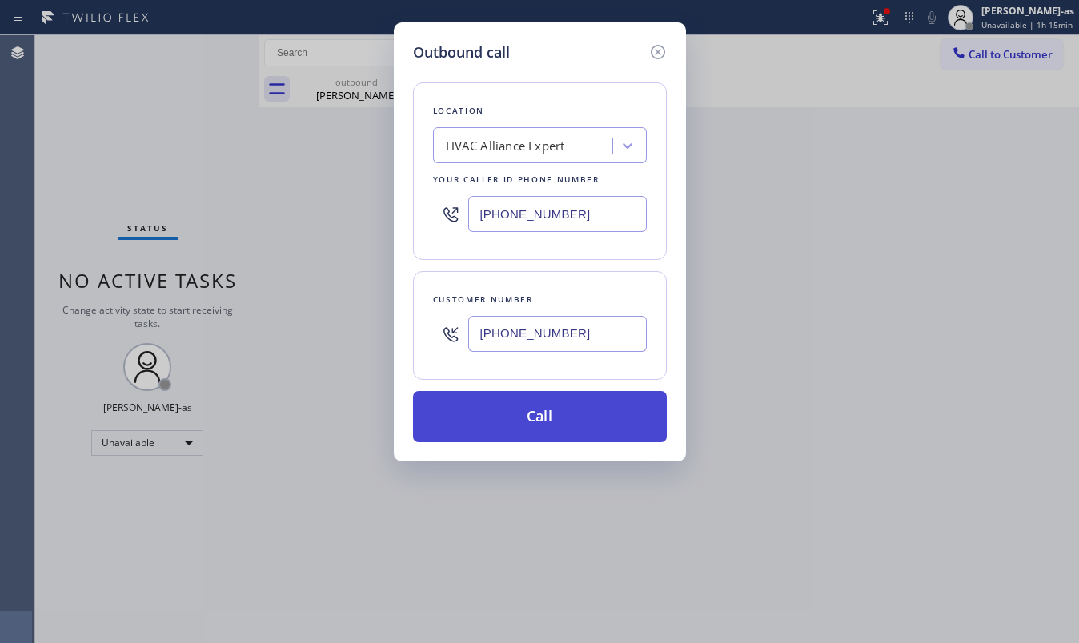
type input "(818) 458-5891"
drag, startPoint x: 548, startPoint y: 429, endPoint x: 549, endPoint y: 420, distance: 8.8
click at [548, 426] on button "Call" at bounding box center [540, 416] width 254 height 51
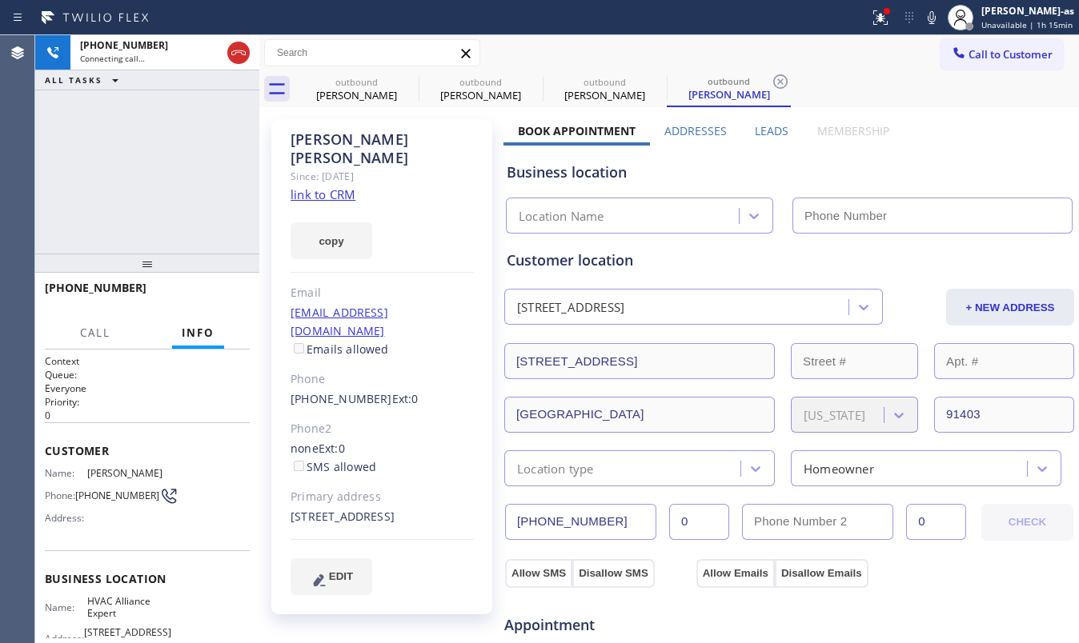
type input "[PHONE_NUMBER]"
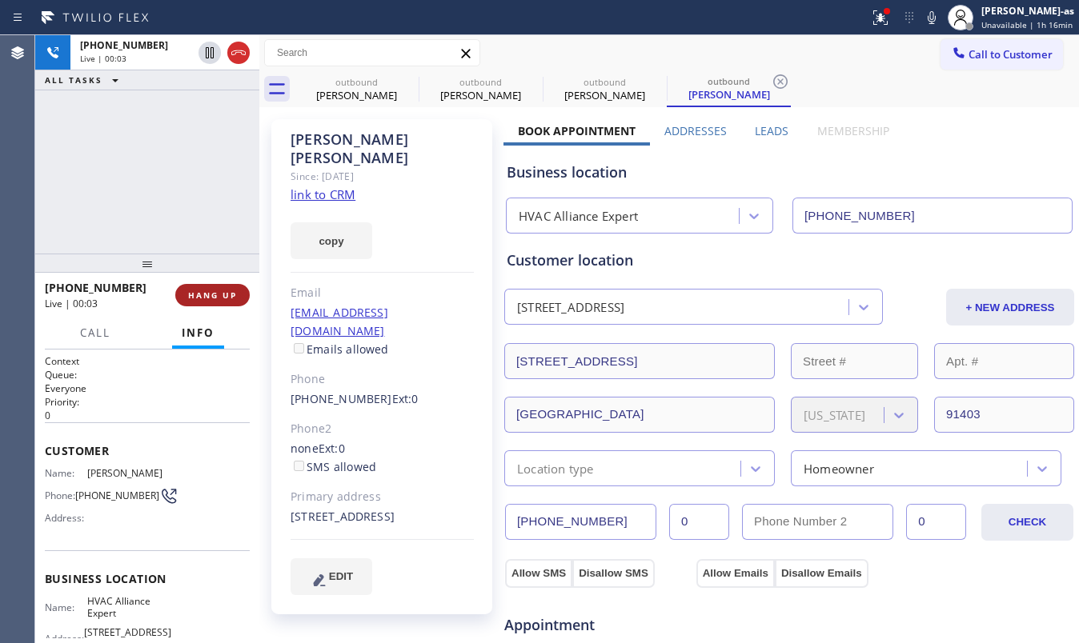
drag, startPoint x: 182, startPoint y: 214, endPoint x: 215, endPoint y: 302, distance: 93.2
click at [186, 226] on div "+18184585891 Live | 00:03 ALL TASKS ALL TASKS ACTIVE TASKS TASKS IN WRAP UP" at bounding box center [147, 144] width 224 height 218
click at [222, 280] on div "+18184585891 Live | 00:03 HANG UP" at bounding box center [147, 296] width 205 height 42
click at [222, 293] on span "HANG UP" at bounding box center [212, 295] width 49 height 11
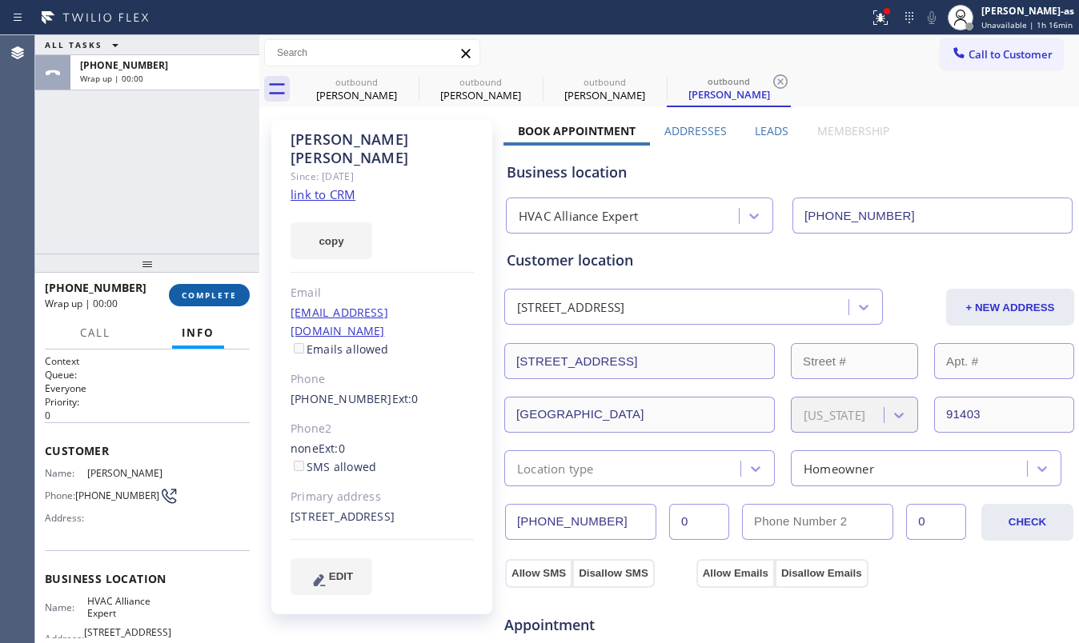
click at [222, 293] on span "COMPLETE" at bounding box center [209, 295] width 55 height 11
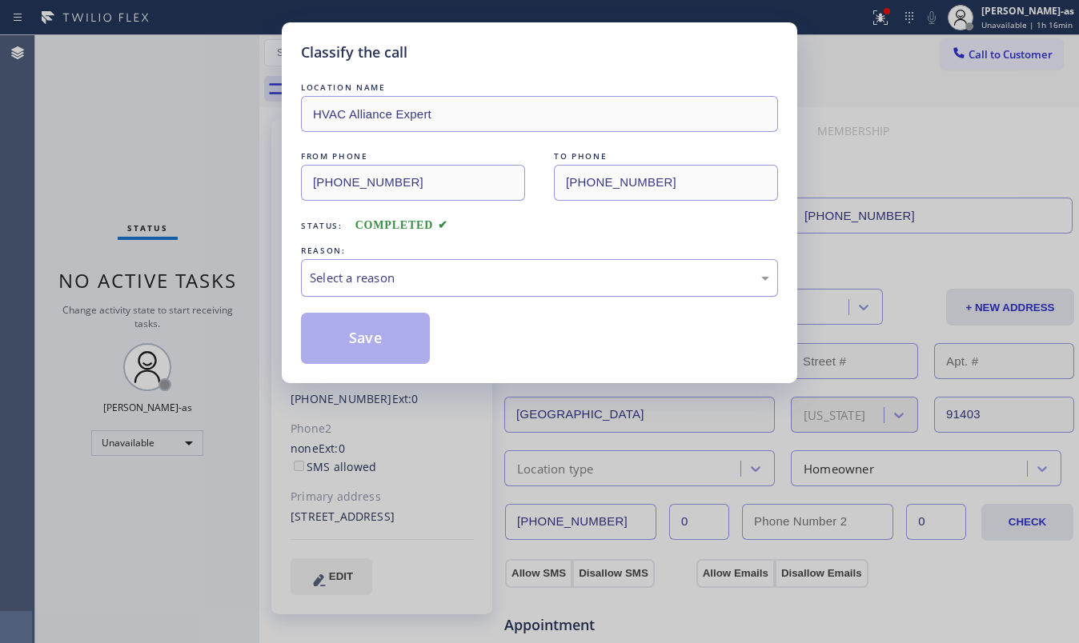
click at [526, 289] on div "Select a reason" at bounding box center [539, 278] width 477 height 38
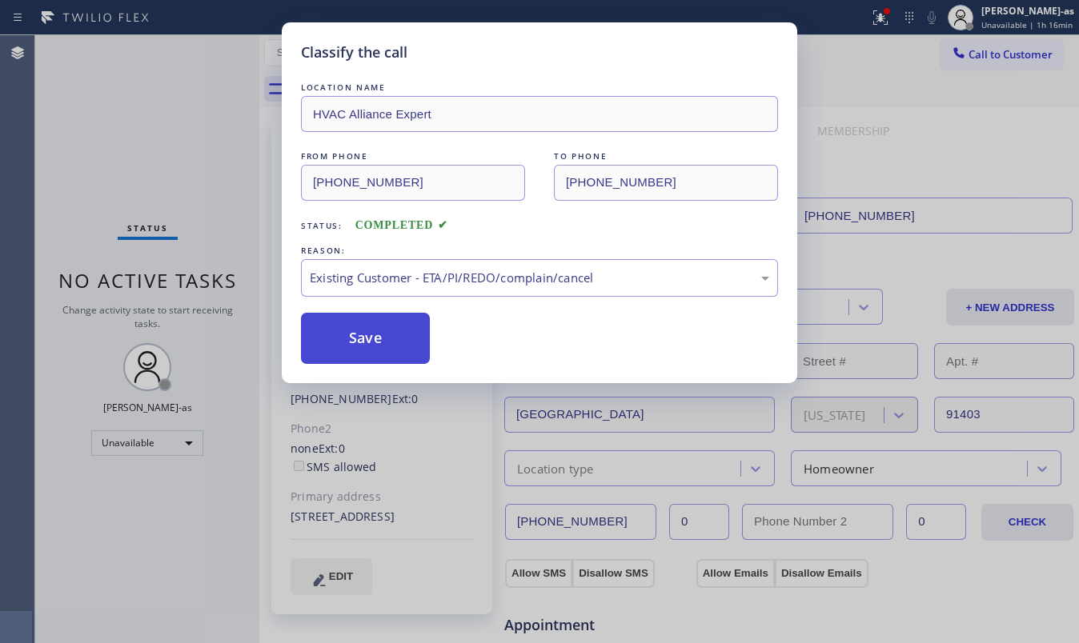
click at [381, 337] on button "Save" at bounding box center [365, 338] width 129 height 51
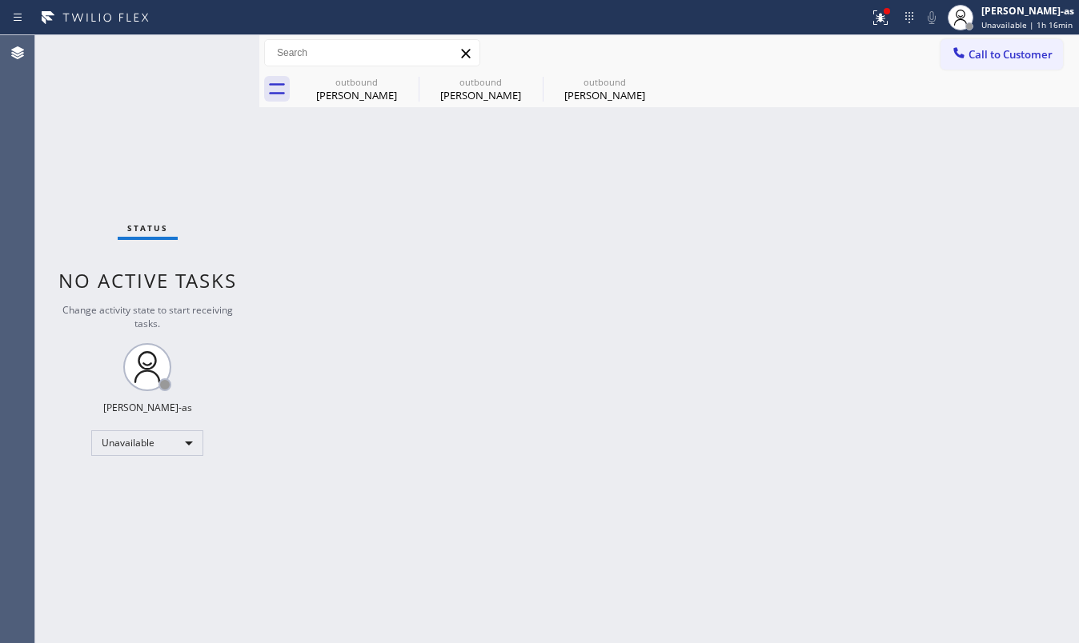
click at [133, 150] on div "Status No active tasks Change activity state to start receiving tasks. [PERSON_…" at bounding box center [147, 339] width 224 height 608
click at [571, 99] on div "Back to Dashboard Change Sender ID Customers Technicians Select a contact Outbo…" at bounding box center [669, 339] width 820 height 608
click at [586, 86] on div "outbound" at bounding box center [604, 82] width 121 height 12
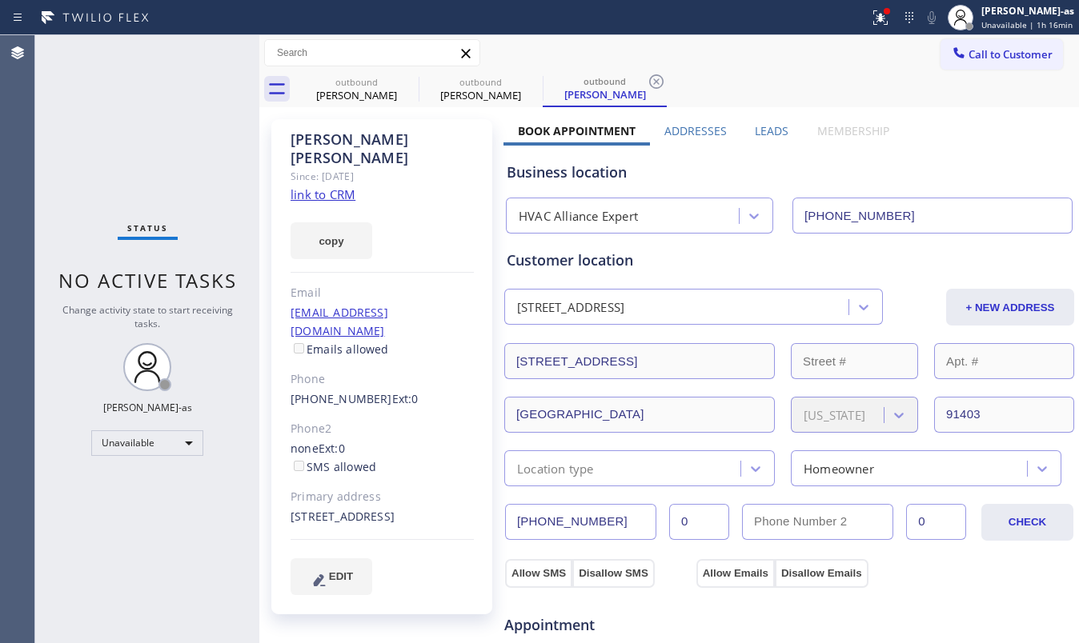
click at [335, 186] on link "link to CRM" at bounding box center [323, 194] width 65 height 16
click at [955, 64] on button "Call to Customer" at bounding box center [1001, 54] width 122 height 30
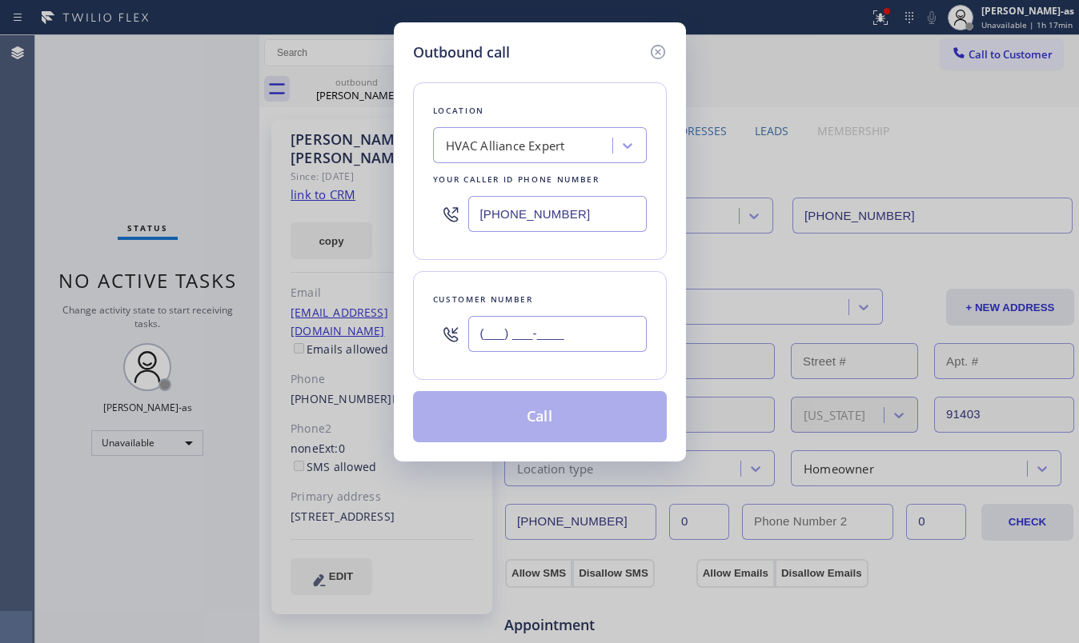
click at [577, 320] on input "(___) ___-____" at bounding box center [557, 334] width 178 height 36
paste input "818) 679-3714"
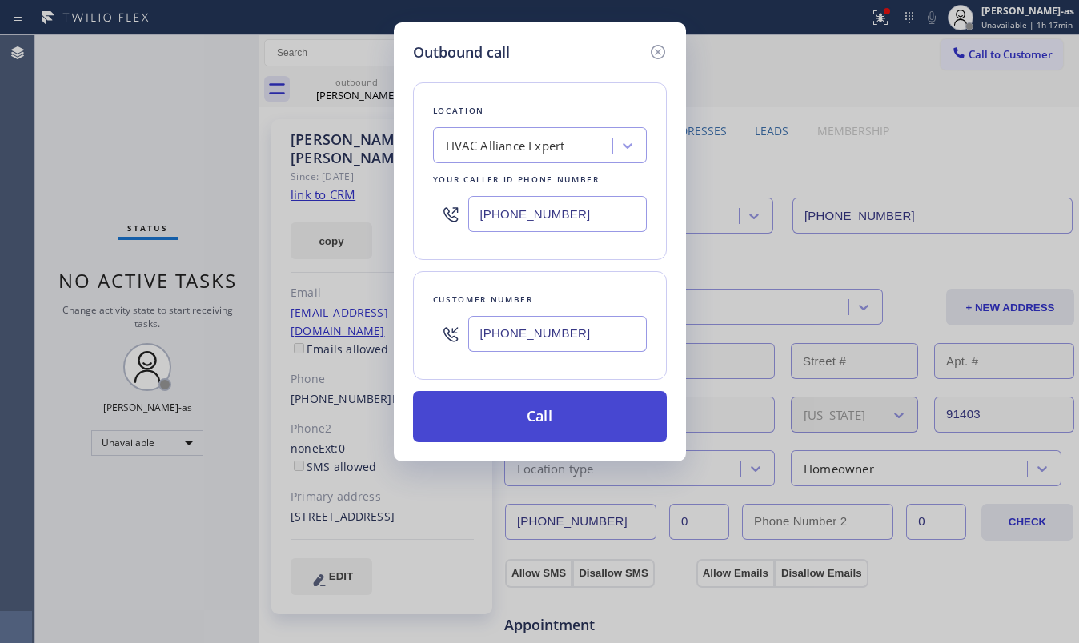
type input "(818) 679-3714"
click at [575, 426] on button "Call" at bounding box center [540, 416] width 254 height 51
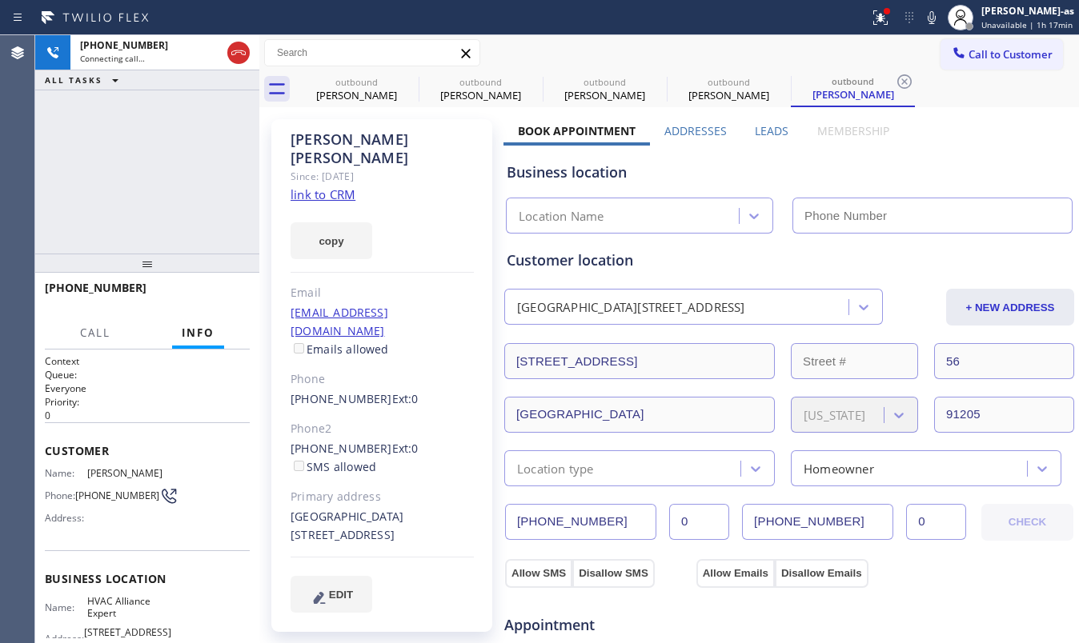
click at [304, 186] on link "link to CRM" at bounding box center [323, 194] width 65 height 16
type input "[PHONE_NUMBER]"
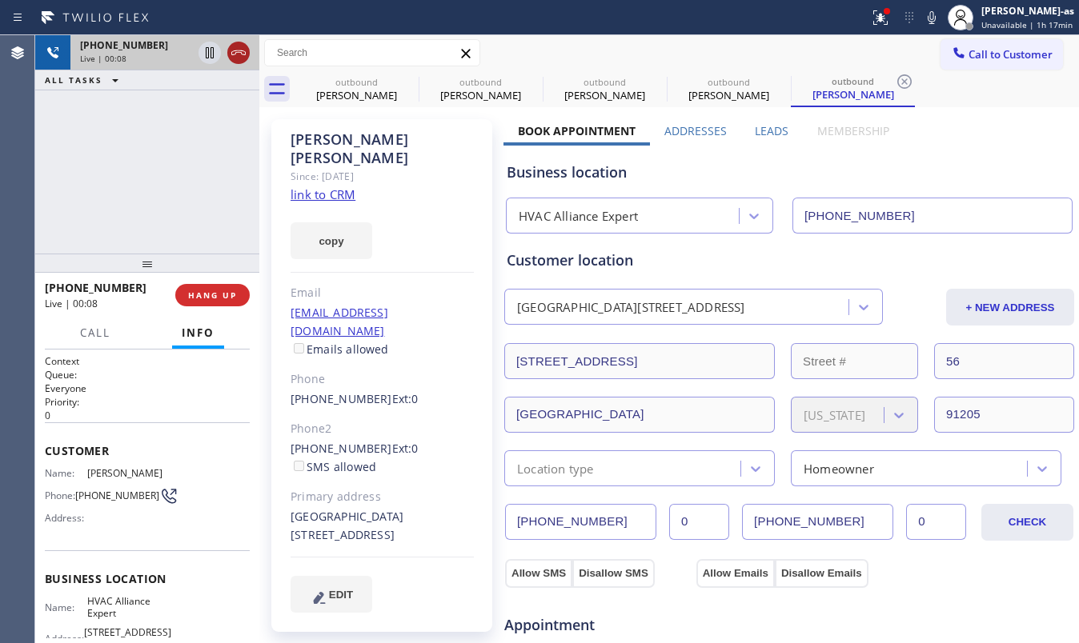
click at [243, 58] on icon at bounding box center [238, 52] width 19 height 19
click at [213, 311] on div "+18186793714 Live | 00:10 HANG UP" at bounding box center [147, 296] width 205 height 42
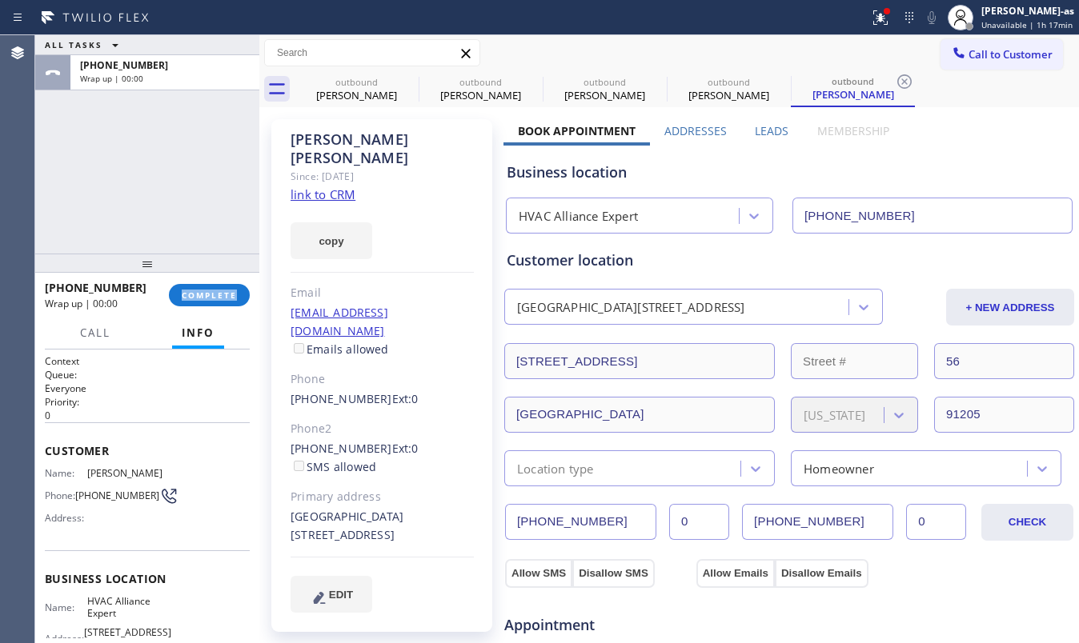
click at [213, 311] on div "+18186793714 Wrap up | 00:00 COMPLETE" at bounding box center [147, 296] width 205 height 42
click at [219, 299] on span "COMPLETE" at bounding box center [209, 295] width 55 height 11
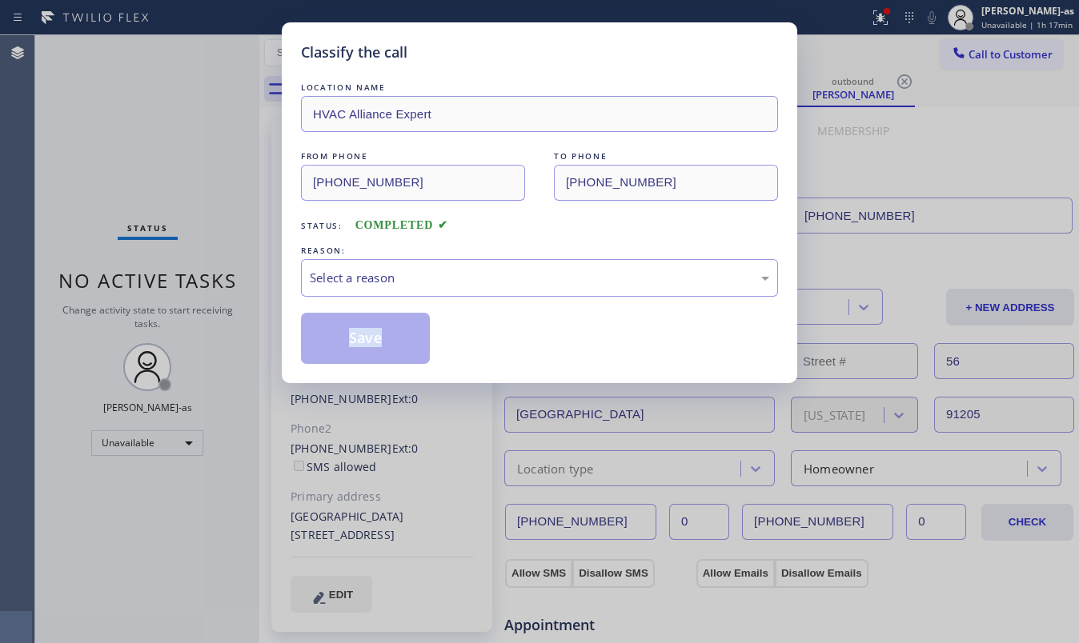
click at [219, 299] on div "Classify the call LOCATION NAME HVAC Alliance Expert FROM PHONE (323) 991-9198 …" at bounding box center [539, 321] width 1079 height 643
click at [549, 274] on div "Select a reason" at bounding box center [539, 278] width 459 height 18
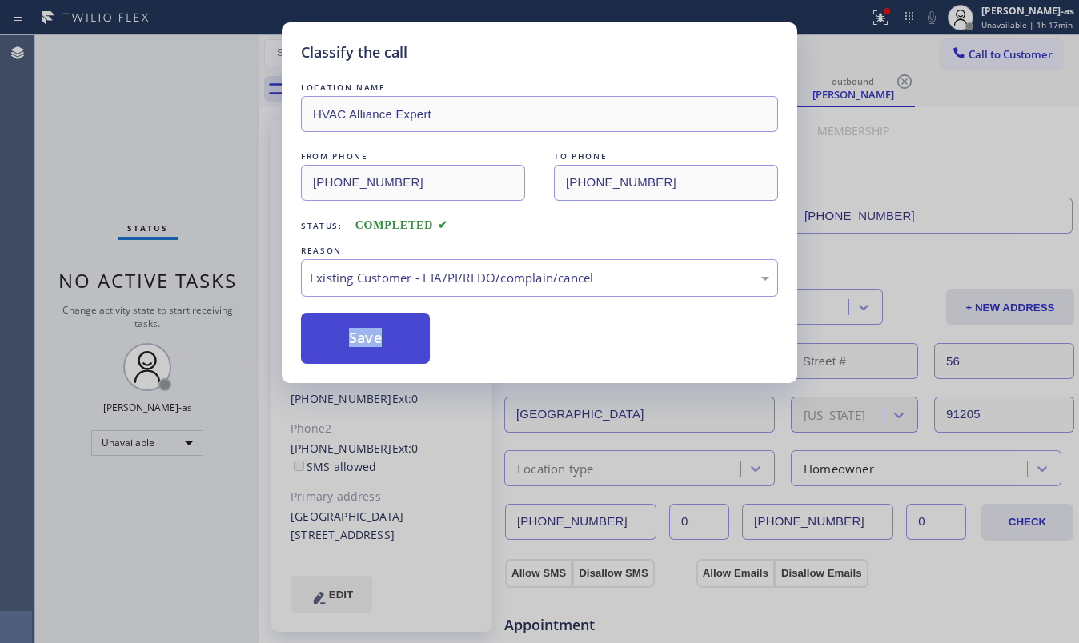
click at [359, 327] on button "Save" at bounding box center [365, 338] width 129 height 51
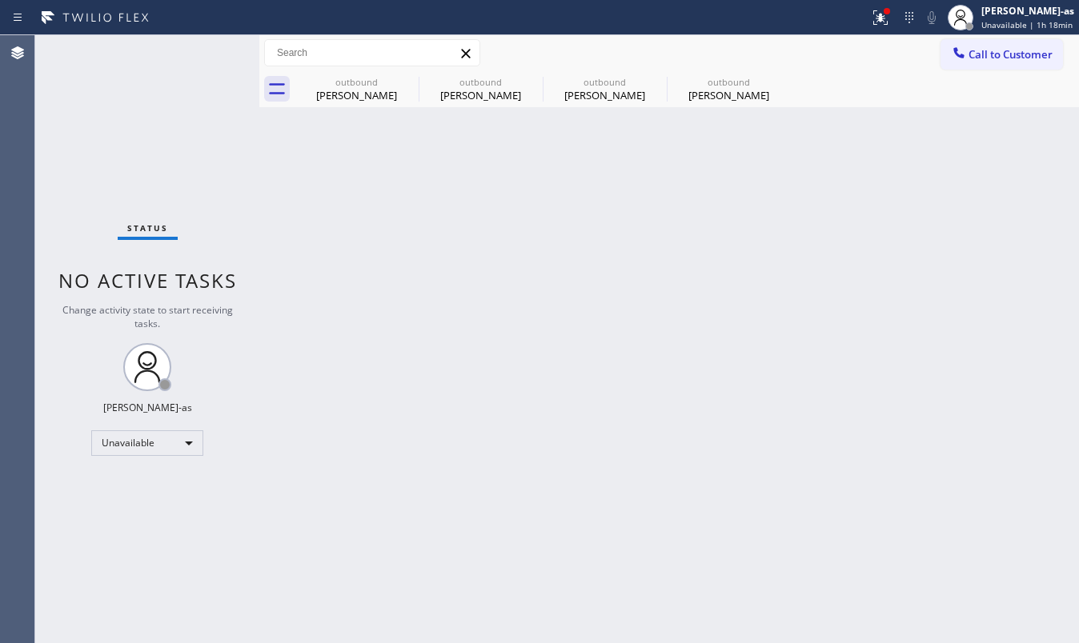
click at [318, 394] on div "Back to Dashboard Change Sender ID Customers Technicians Select a contact Outbo…" at bounding box center [669, 339] width 820 height 608
click at [399, 94] on div "Manny Basanese" at bounding box center [356, 95] width 121 height 14
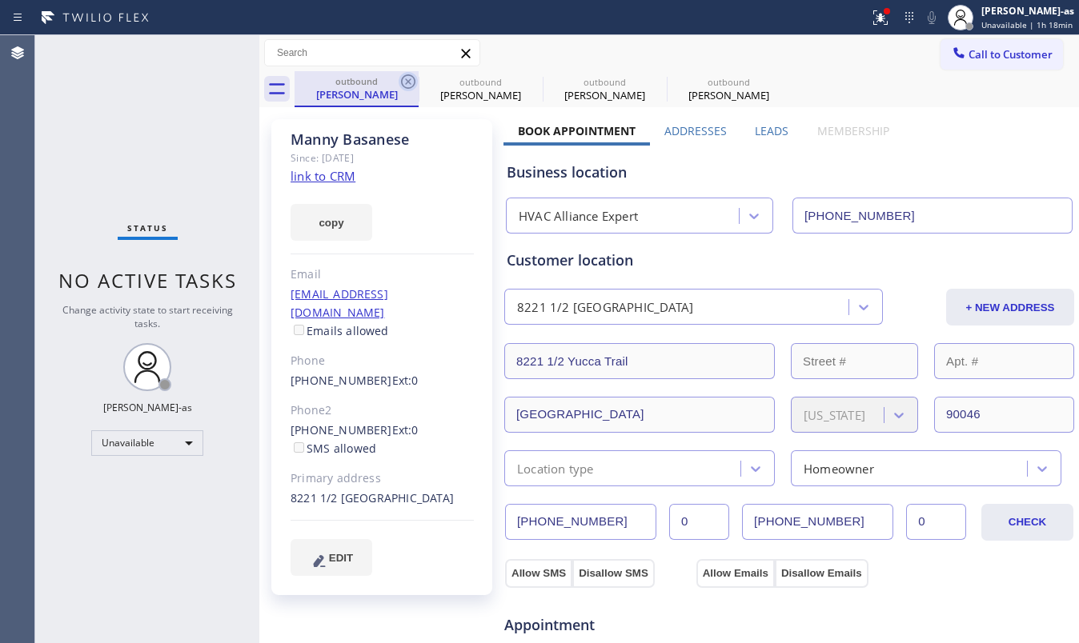
click at [403, 80] on icon at bounding box center [408, 81] width 19 height 19
click at [0, 0] on icon at bounding box center [0, 0] width 0 height 0
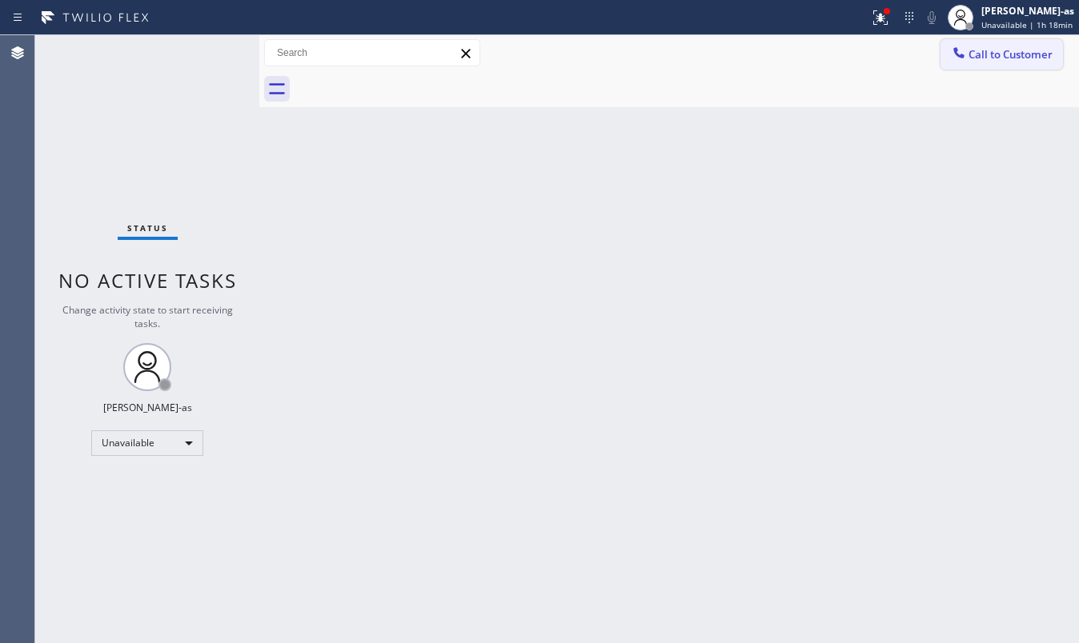
click at [978, 56] on span "Call to Customer" at bounding box center [1010, 54] width 84 height 14
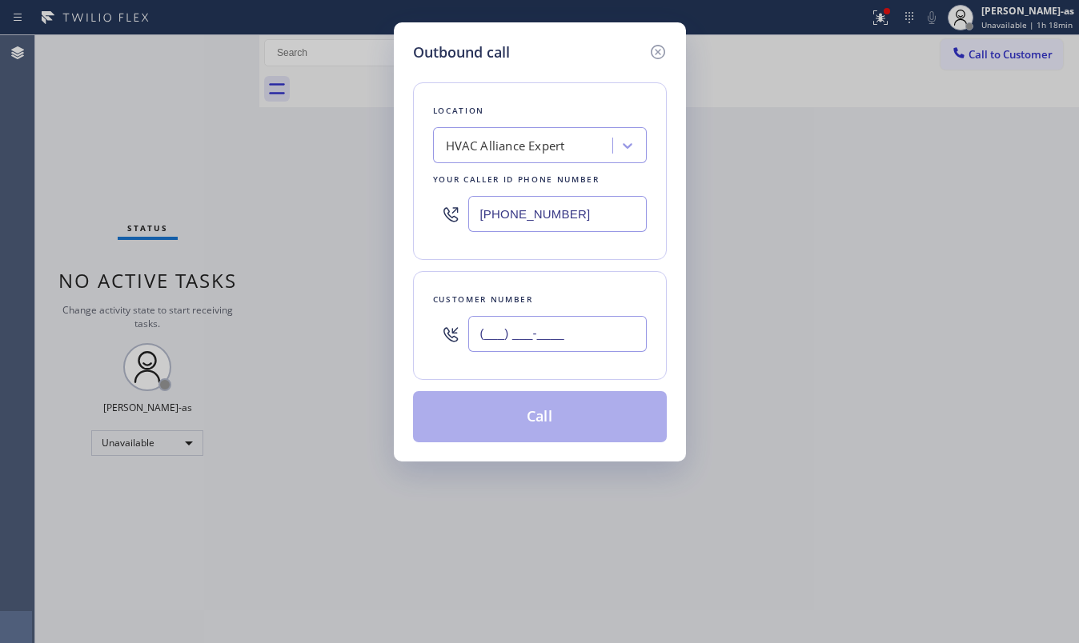
click at [498, 340] on input "(___) ___-____" at bounding box center [557, 334] width 178 height 36
paste input "310) 749-6780"
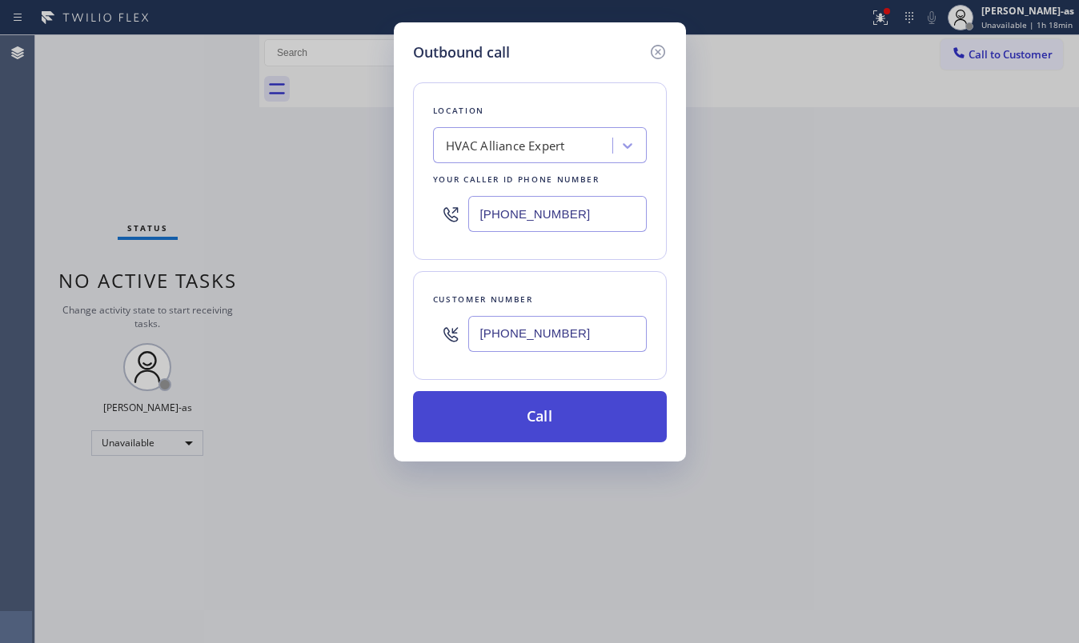
type input "(310) 749-6780"
click at [549, 405] on button "Call" at bounding box center [540, 416] width 254 height 51
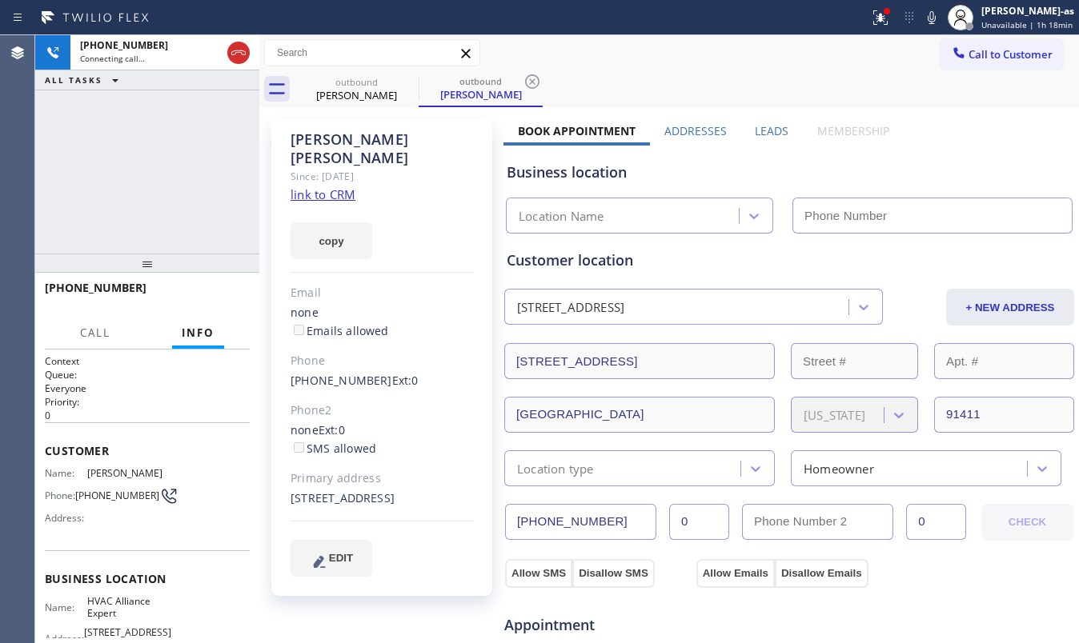
click at [331, 184] on div "Suzanne Rand-Lewis Since: 20 may 2020 link to CRM copy Email none Emails allowe…" at bounding box center [381, 357] width 221 height 477
type input "[PHONE_NUMBER]"
click at [339, 186] on link "link to CRM" at bounding box center [323, 194] width 65 height 16
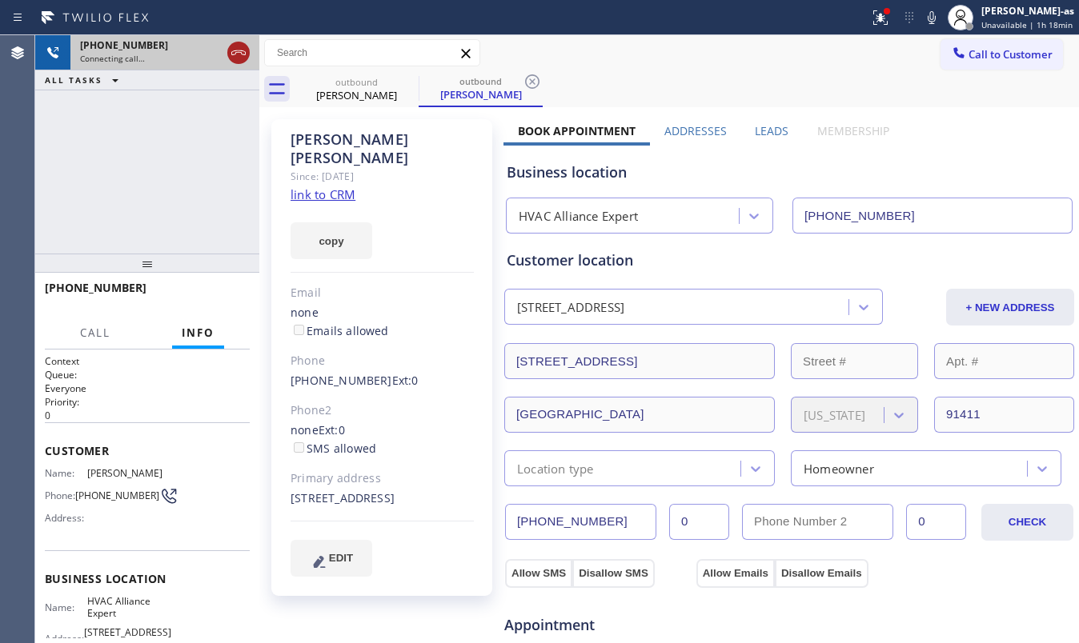
click at [245, 53] on icon at bounding box center [238, 52] width 14 height 5
click at [379, 97] on div "Suzanne Rand-Lewis" at bounding box center [356, 95] width 121 height 14
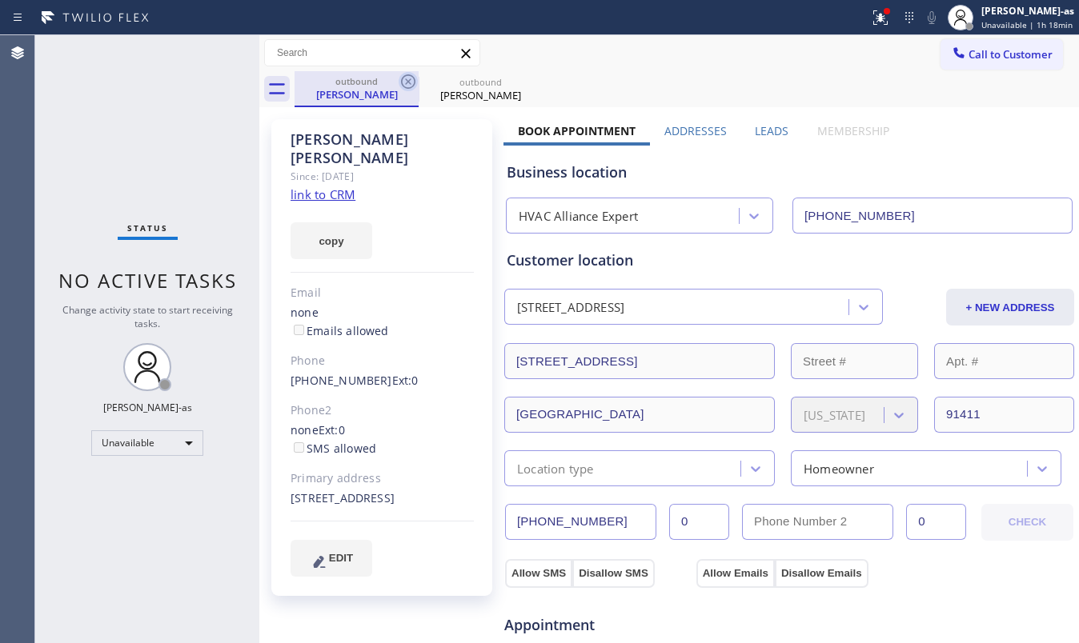
click at [408, 82] on icon at bounding box center [408, 81] width 14 height 14
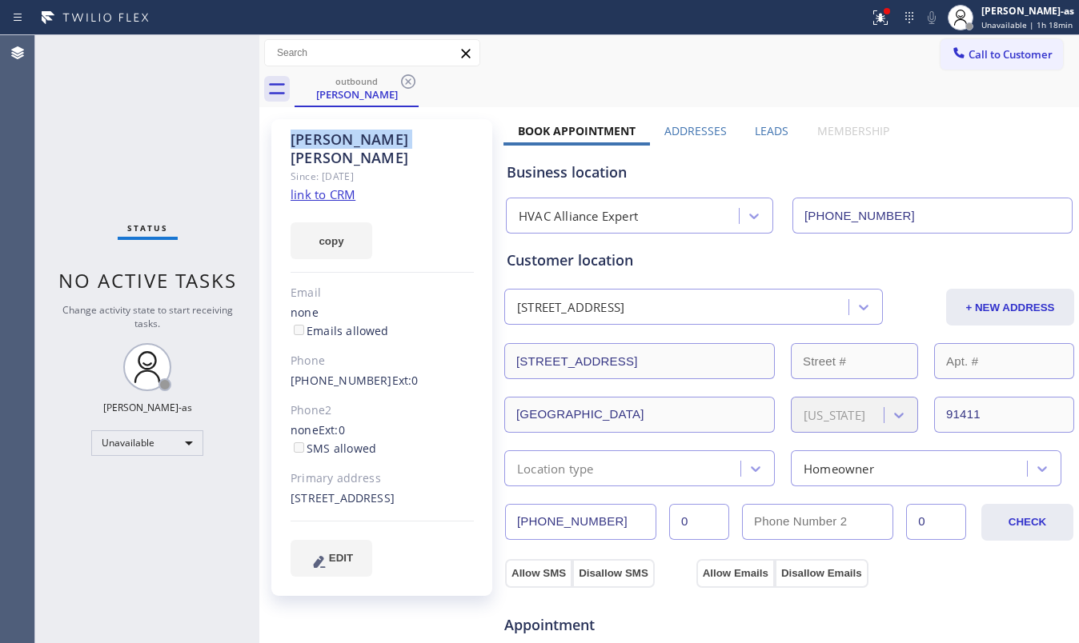
click at [408, 82] on icon at bounding box center [408, 81] width 14 height 14
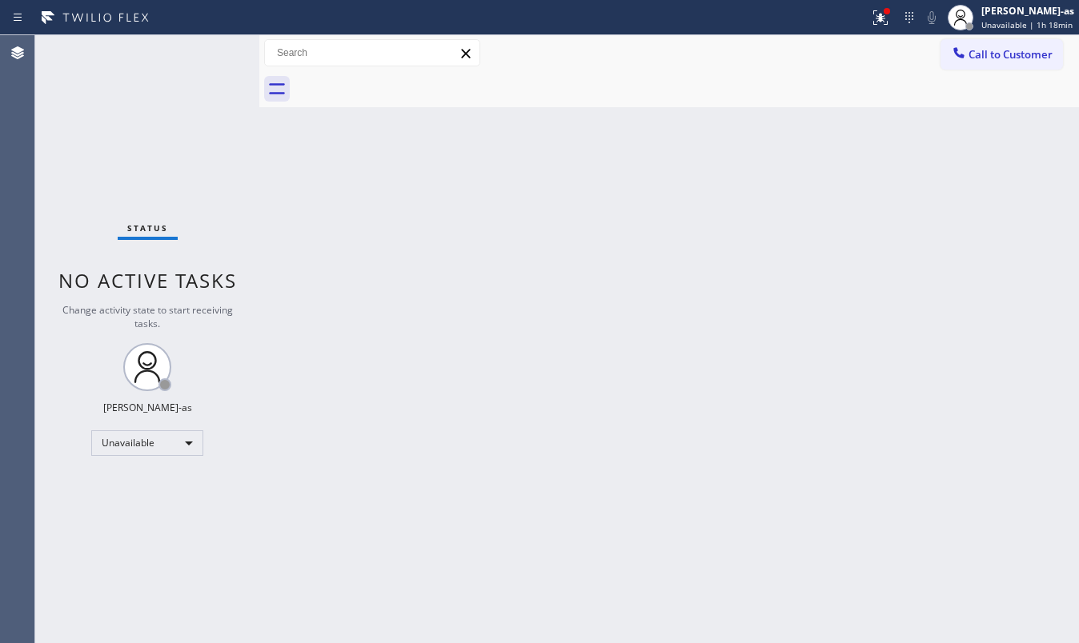
click at [408, 82] on div at bounding box center [687, 89] width 784 height 36
click at [160, 449] on div "Unavailable" at bounding box center [147, 444] width 112 height 26
click at [162, 462] on li "Offline" at bounding box center [146, 466] width 108 height 19
click at [970, 8] on icon at bounding box center [960, 17] width 19 height 19
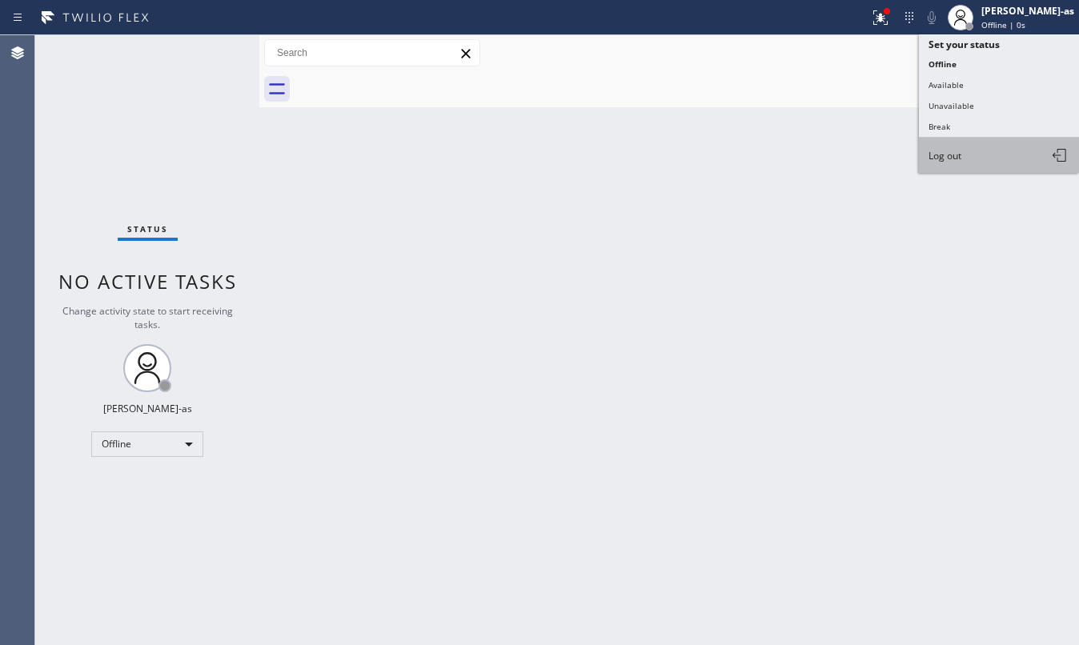
click at [973, 142] on button "Log out" at bounding box center [999, 155] width 160 height 35
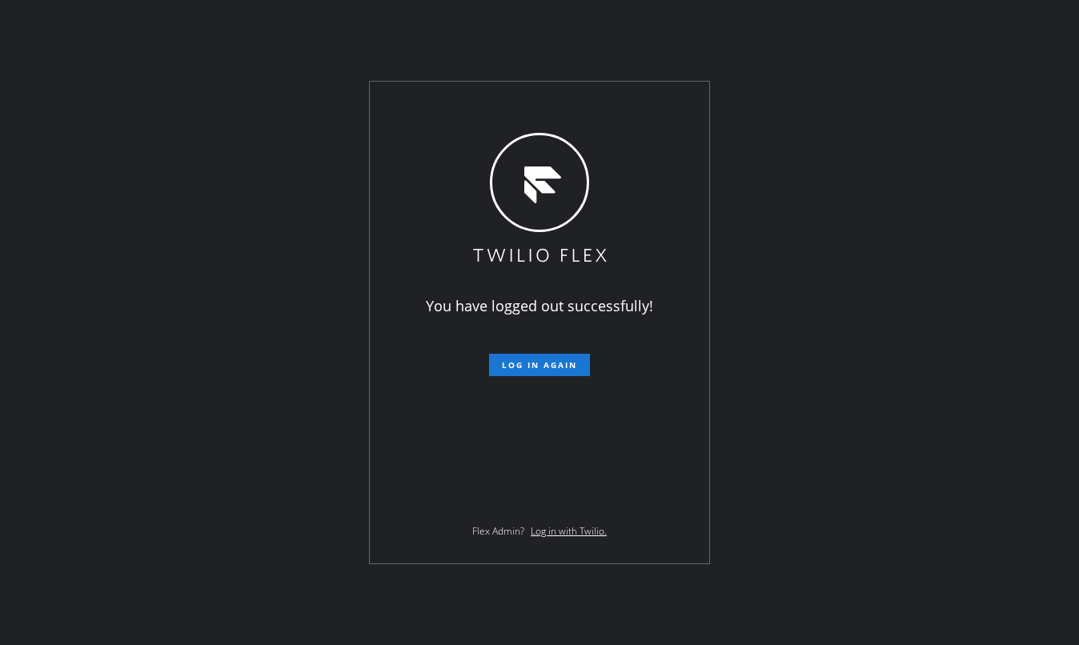
click at [165, 455] on div "You have logged out successfully! Log in again Flex Admin? Log in with Twilio." at bounding box center [539, 322] width 1079 height 645
